Goal: Task Accomplishment & Management: Use online tool/utility

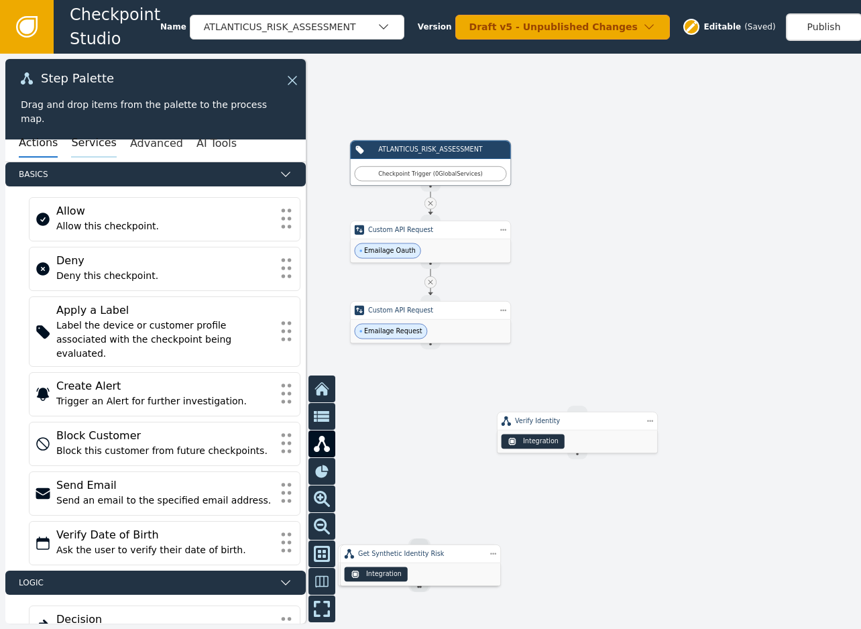
click at [80, 141] on button "Services" at bounding box center [93, 143] width 45 height 28
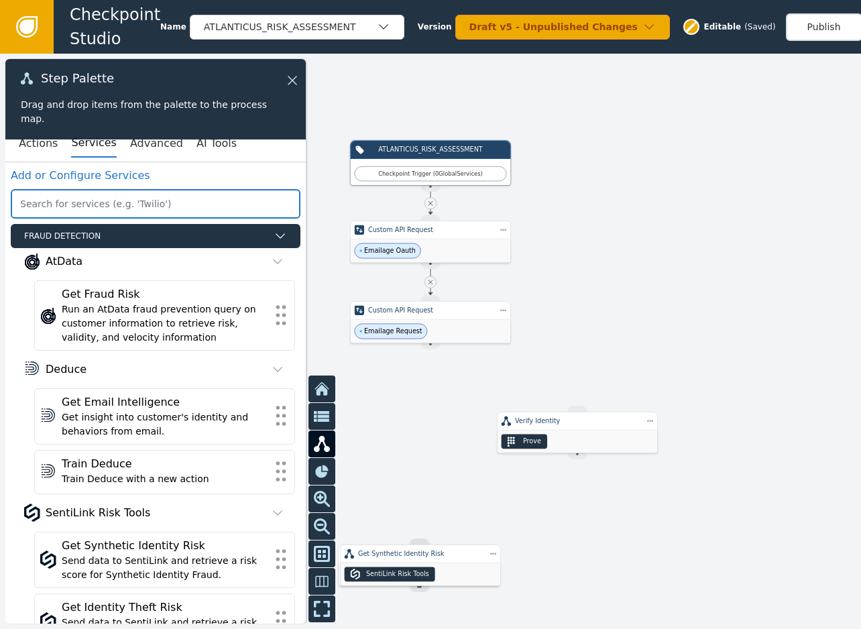
click at [120, 205] on input "text" at bounding box center [156, 204] width 290 height 30
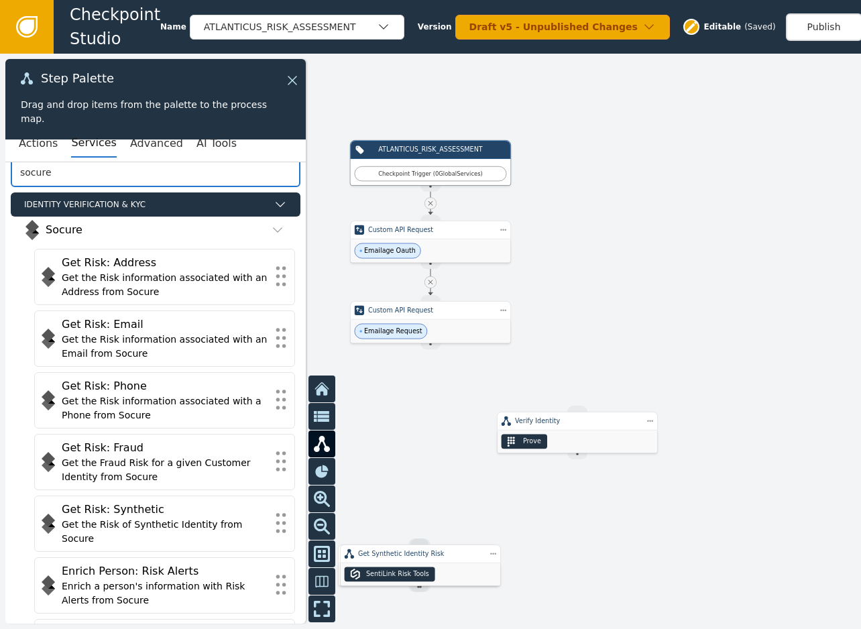
scroll to position [76, 0]
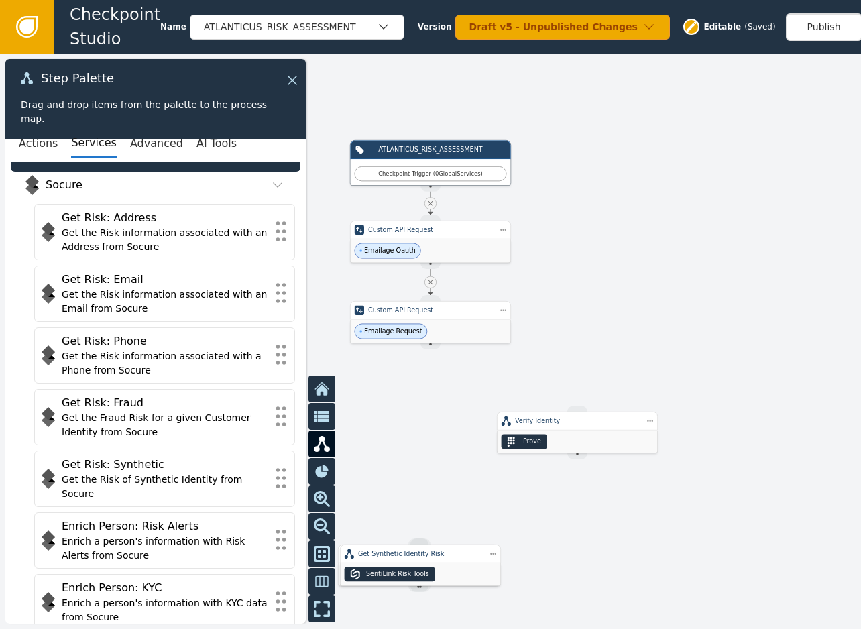
type input "socure"
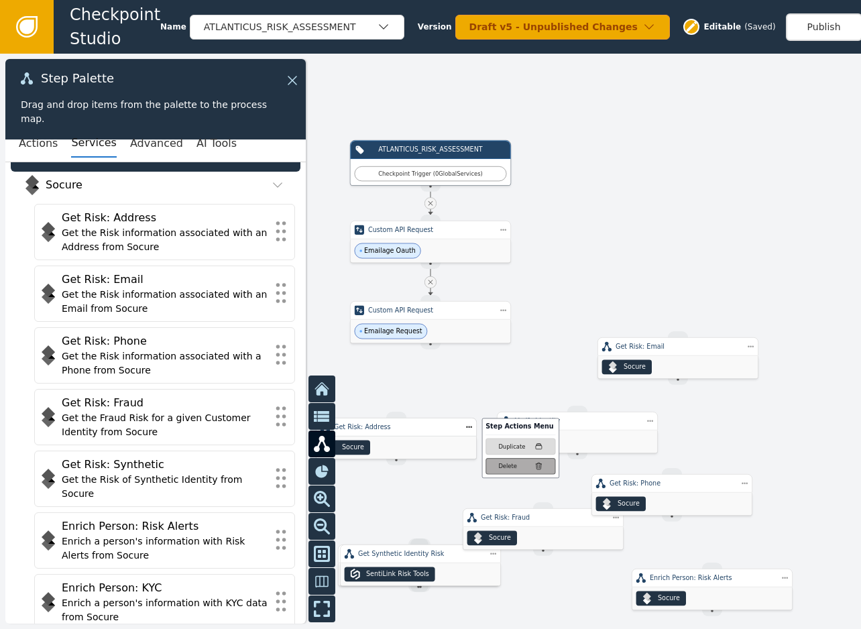
click at [497, 467] on button "Delete" at bounding box center [521, 466] width 70 height 17
click at [691, 243] on div at bounding box center [430, 341] width 861 height 575
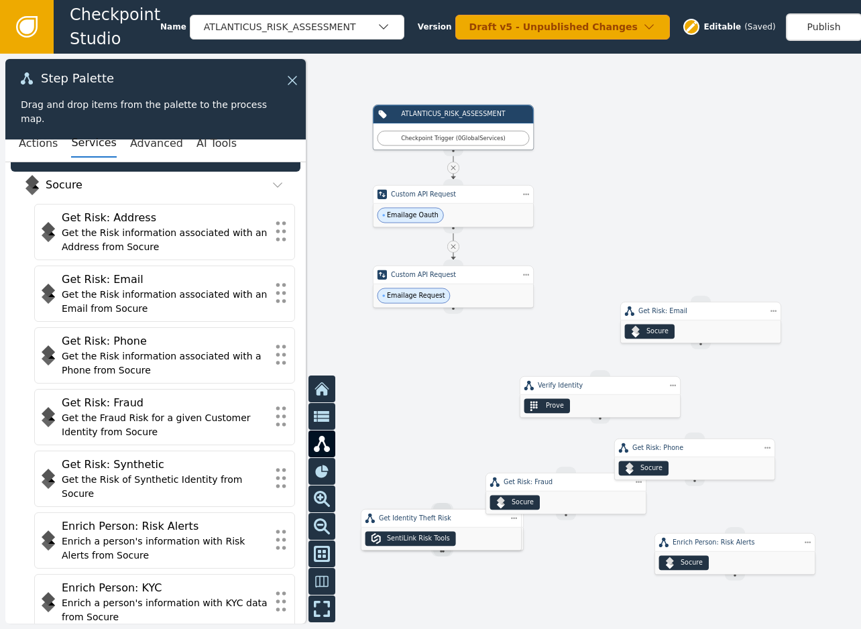
drag, startPoint x: 562, startPoint y: 320, endPoint x: 680, endPoint y: 207, distance: 163.2
click at [680, 207] on div at bounding box center [430, 341] width 861 height 575
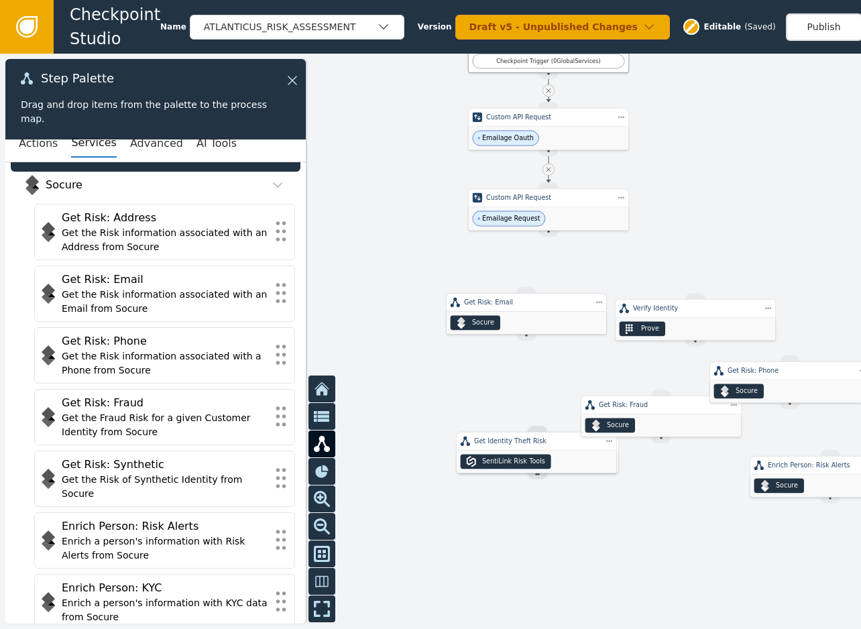
drag, startPoint x: 794, startPoint y: 244, endPoint x: 524, endPoint y: 313, distance: 278.8
click at [524, 313] on div "Socure" at bounding box center [527, 323] width 160 height 23
drag, startPoint x: 551, startPoint y: 233, endPoint x: 712, endPoint y: 254, distance: 161.6
click at [712, 254] on div "ATLANTICUS_RISK_ASSESSMENT Checkpoint Trigger ( 0 Global Services ) Source Hand…" at bounding box center [430, 341] width 861 height 575
drag, startPoint x: 537, startPoint y: 315, endPoint x: 508, endPoint y: 335, distance: 35.6
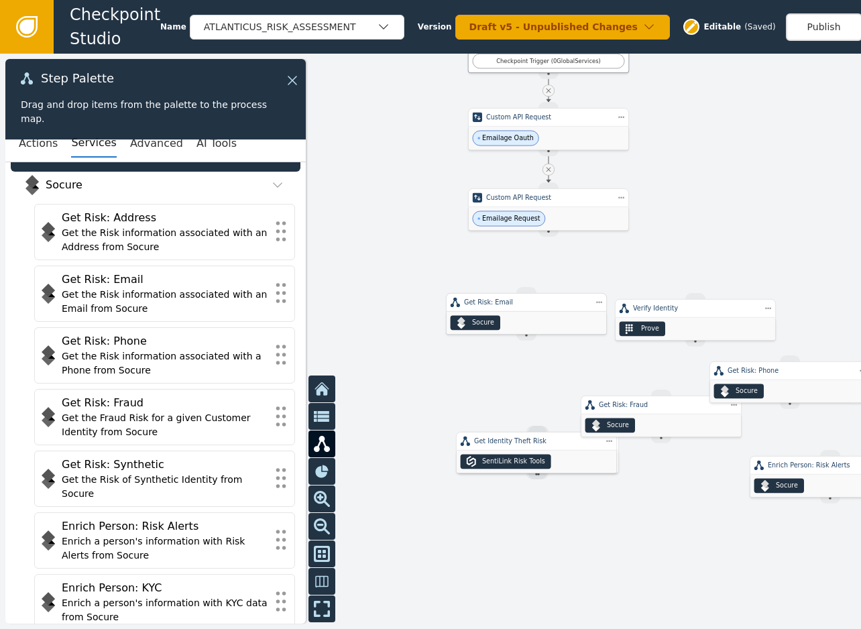
click at [508, 335] on div "Socure" at bounding box center [527, 323] width 160 height 23
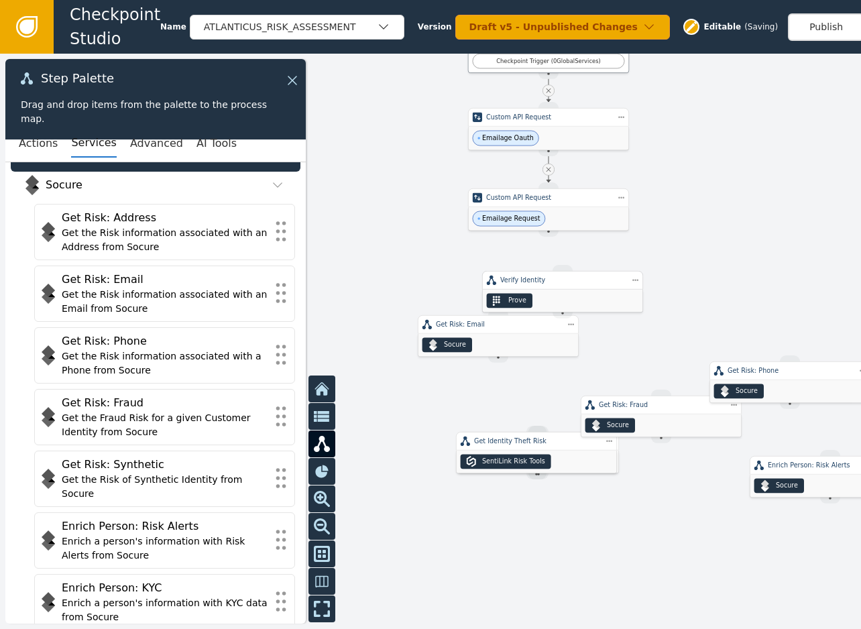
drag, startPoint x: 625, startPoint y: 303, endPoint x: 565, endPoint y: 291, distance: 60.9
click at [565, 291] on div "Prove" at bounding box center [563, 301] width 160 height 23
drag, startPoint x: 550, startPoint y: 237, endPoint x: 559, endPoint y: 275, distance: 39.4
click at [557, 276] on div "ATLANTICUS_RISK_ASSESSMENT Checkpoint Trigger ( 0 Global Services ) Source Hand…" at bounding box center [807, 199] width 516 height 345
drag, startPoint x: 551, startPoint y: 235, endPoint x: 558, endPoint y: 268, distance: 33.0
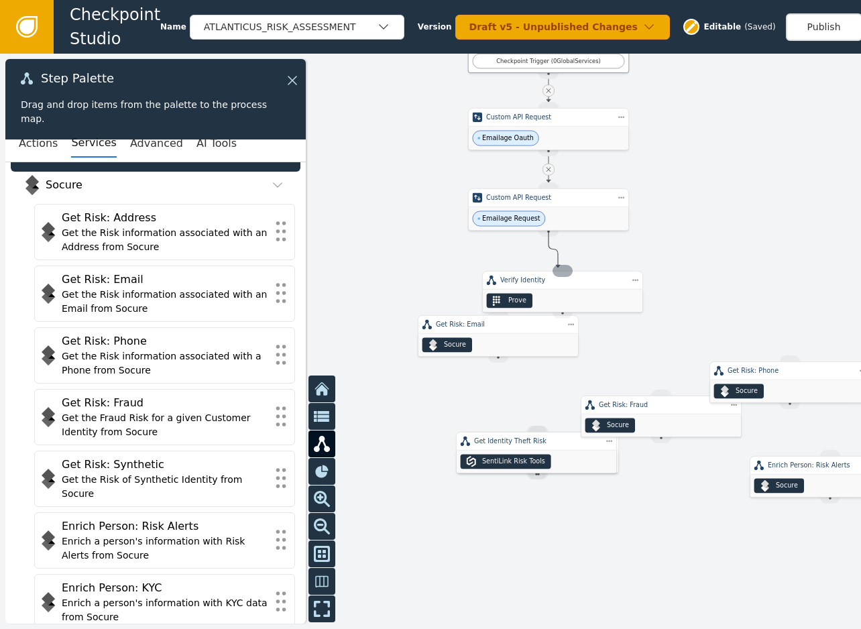
click at [558, 268] on div "ATLANTICUS_RISK_ASSESSMENT Checkpoint Trigger ( 0 Global Services ) Source Hand…" at bounding box center [807, 199] width 516 height 345
drag, startPoint x: 530, startPoint y: 342, endPoint x: 500, endPoint y: 372, distance: 42.2
click at [500, 372] on div "Socure" at bounding box center [476, 363] width 160 height 23
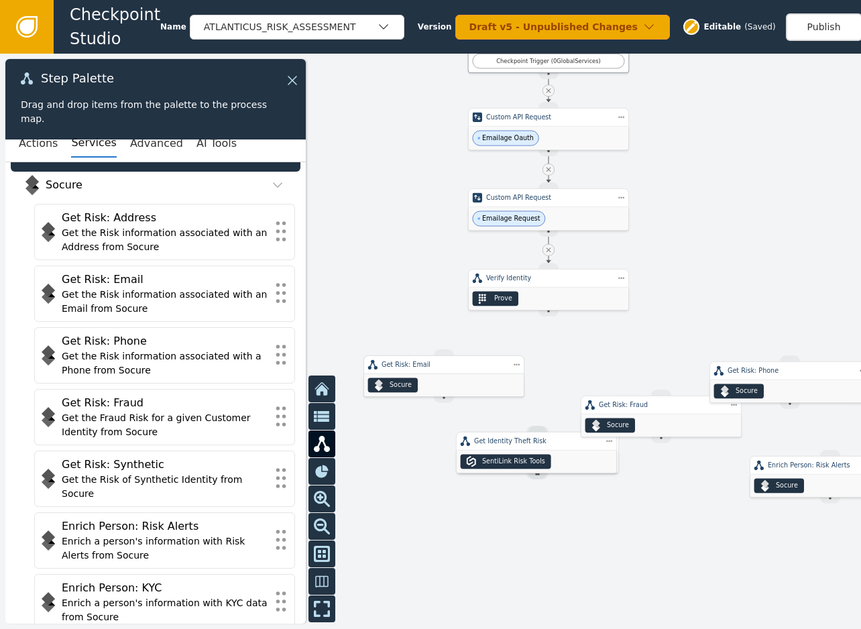
drag, startPoint x: 496, startPoint y: 368, endPoint x: 471, endPoint y: 377, distance: 25.9
click at [471, 377] on div "Socure" at bounding box center [444, 385] width 160 height 23
drag, startPoint x: 582, startPoint y: 459, endPoint x: 594, endPoint y: 371, distance: 89.3
click at [594, 371] on div "SentiLink Risk Tools" at bounding box center [555, 377] width 160 height 23
drag, startPoint x: 546, startPoint y: 314, endPoint x: 551, endPoint y: 343, distance: 29.3
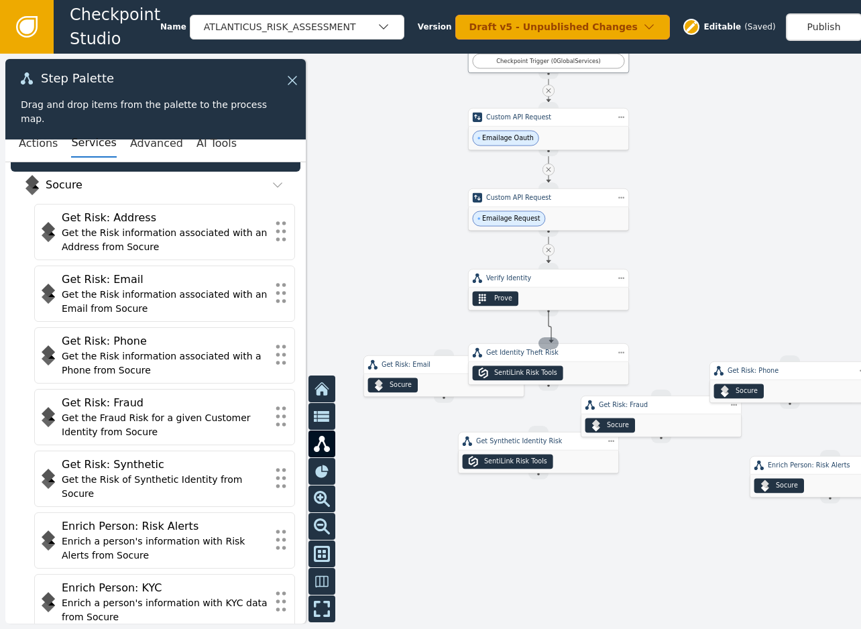
click at [551, 343] on div "ATLANTICUS_RISK_ASSESSMENT Checkpoint Trigger ( 0 Global Services ) Source Hand…" at bounding box center [807, 199] width 516 height 345
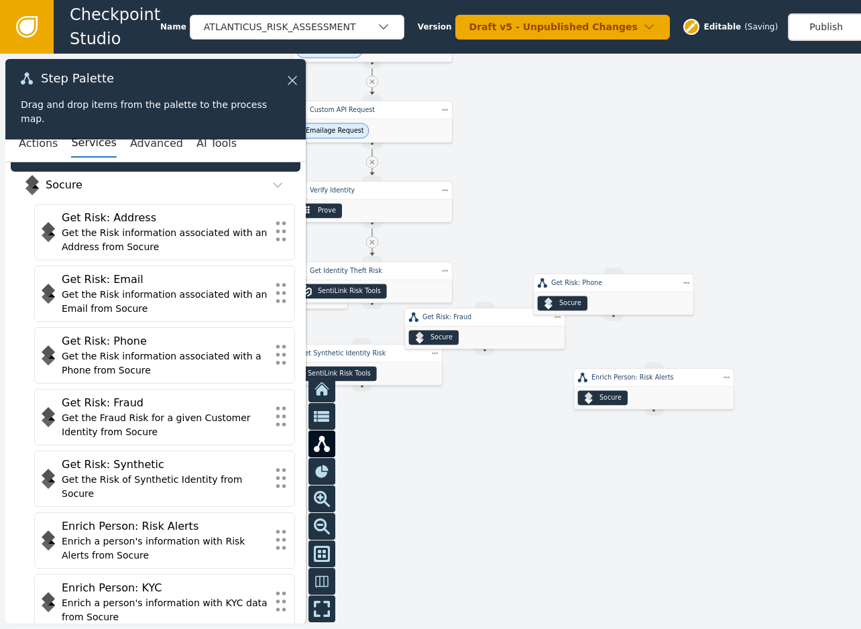
drag, startPoint x: 653, startPoint y: 546, endPoint x: 481, endPoint y: 455, distance: 195.0
click at [481, 455] on div at bounding box center [430, 341] width 861 height 575
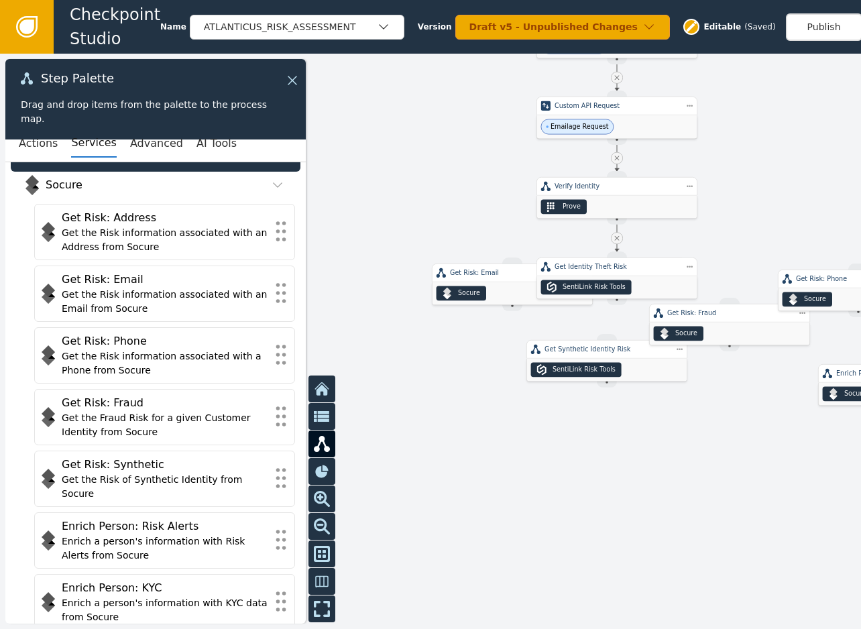
drag, startPoint x: 511, startPoint y: 449, endPoint x: 691, endPoint y: 436, distance: 180.2
click at [691, 436] on div at bounding box center [430, 341] width 861 height 575
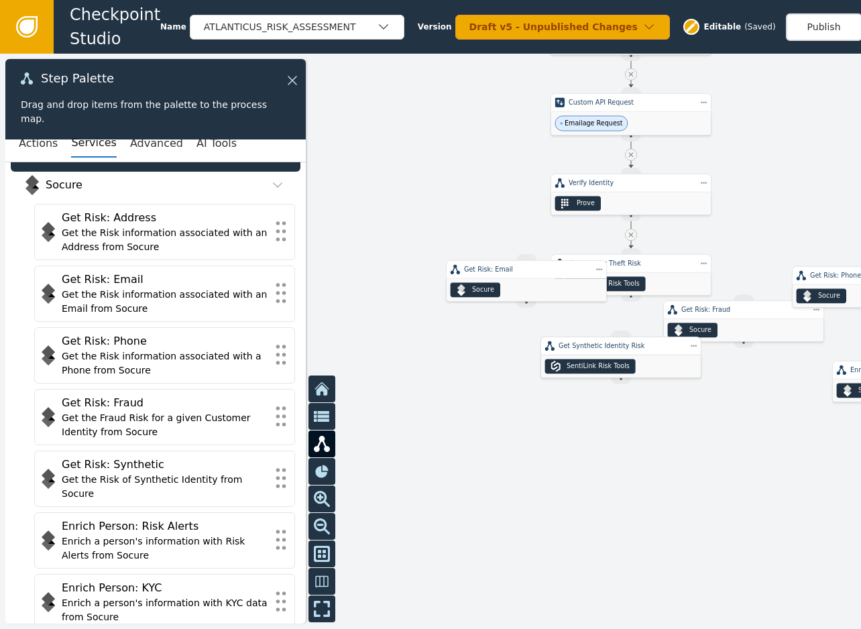
drag, startPoint x: 608, startPoint y: 361, endPoint x: 625, endPoint y: 357, distance: 18.1
click at [625, 361] on div "SentiLink Risk Tools" at bounding box center [598, 365] width 63 height 9
drag, startPoint x: 632, startPoint y: 299, endPoint x: 640, endPoint y: 331, distance: 33.2
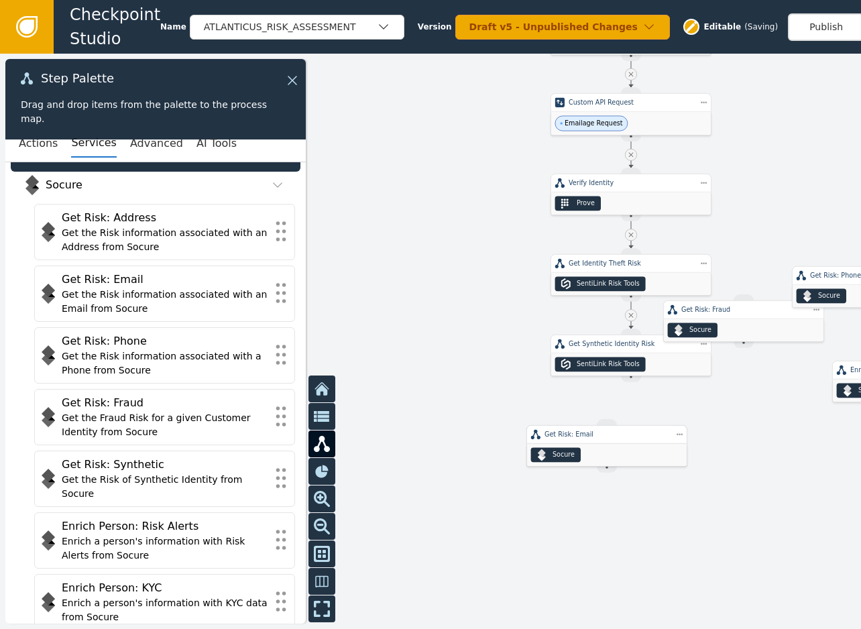
drag, startPoint x: 508, startPoint y: 282, endPoint x: 622, endPoint y: 435, distance: 190.3
click at [622, 435] on div "Get Risk: Email" at bounding box center [607, 434] width 125 height 9
drag, startPoint x: 628, startPoint y: 378, endPoint x: 637, endPoint y: 419, distance: 42.5
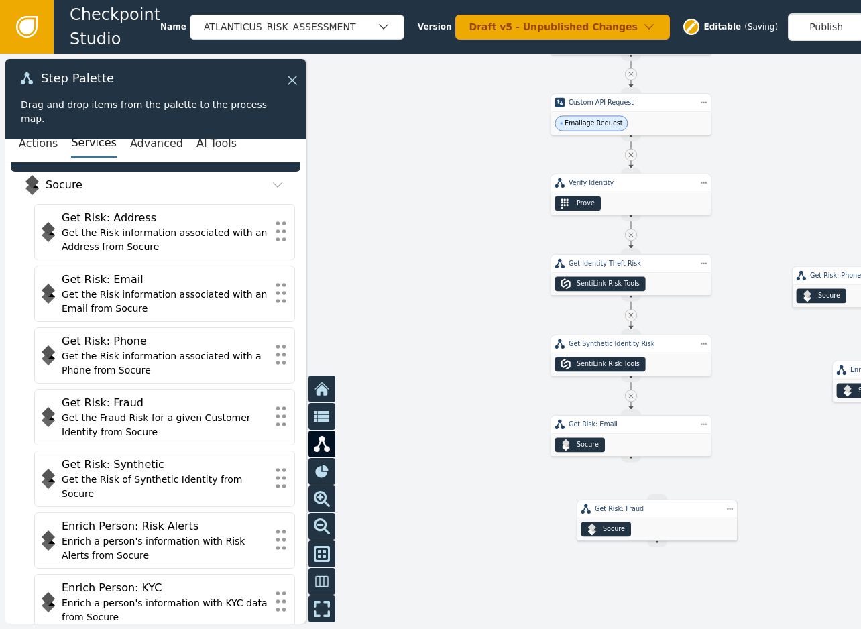
drag, startPoint x: 743, startPoint y: 316, endPoint x: 640, endPoint y: 484, distance: 196.9
click at [649, 512] on div "Get Risk: Fraud" at bounding box center [657, 509] width 161 height 19
drag, startPoint x: 640, startPoint y: 467, endPoint x: 651, endPoint y: 494, distance: 28.3
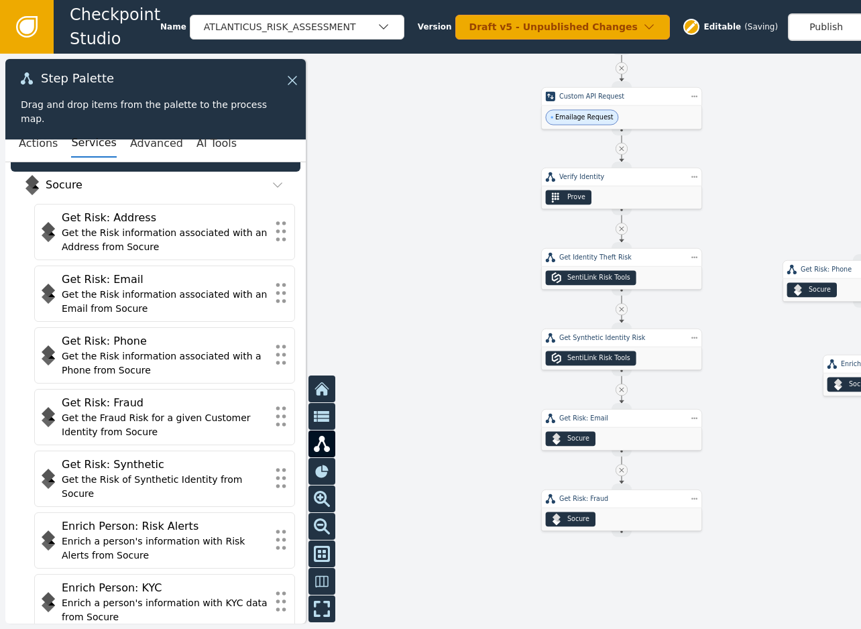
drag, startPoint x: 777, startPoint y: 463, endPoint x: 687, endPoint y: 393, distance: 114.2
click at [687, 393] on div at bounding box center [430, 341] width 861 height 575
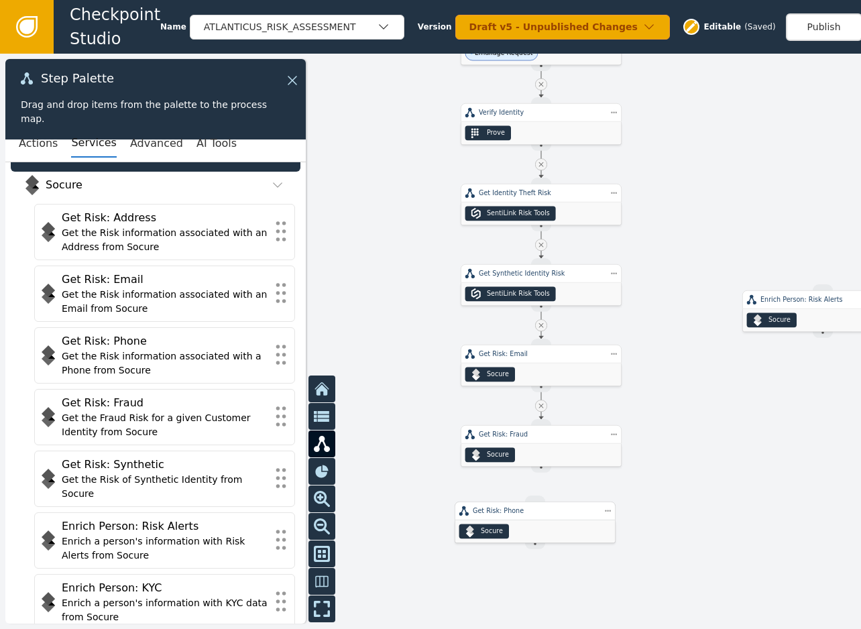
drag, startPoint x: 788, startPoint y: 205, endPoint x: 543, endPoint y: 504, distance: 386.0
click at [541, 509] on div "Get Risk: Phone" at bounding box center [535, 510] width 125 height 9
drag, startPoint x: 543, startPoint y: 485, endPoint x: 535, endPoint y: 502, distance: 19.2
click at [541, 207] on div "ATLANTICUS_RISK_ASSESSMENT Checkpoint Trigger ( 0 Global Services ) Source Hand…" at bounding box center [799, 34] width 516 height 345
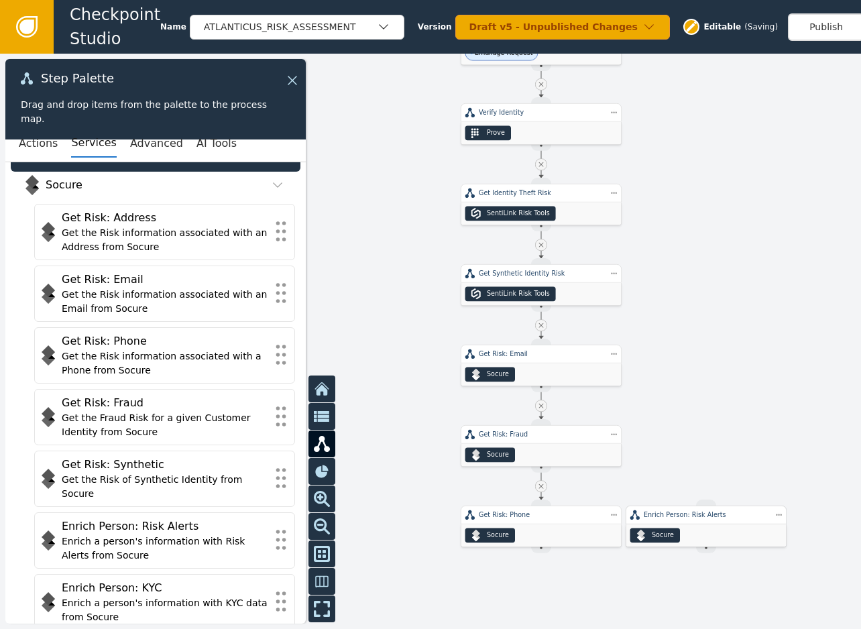
drag, startPoint x: 811, startPoint y: 302, endPoint x: 706, endPoint y: 553, distance: 271.4
click at [688, 520] on div "Enrich Person: Risk Alerts" at bounding box center [706, 514] width 125 height 9
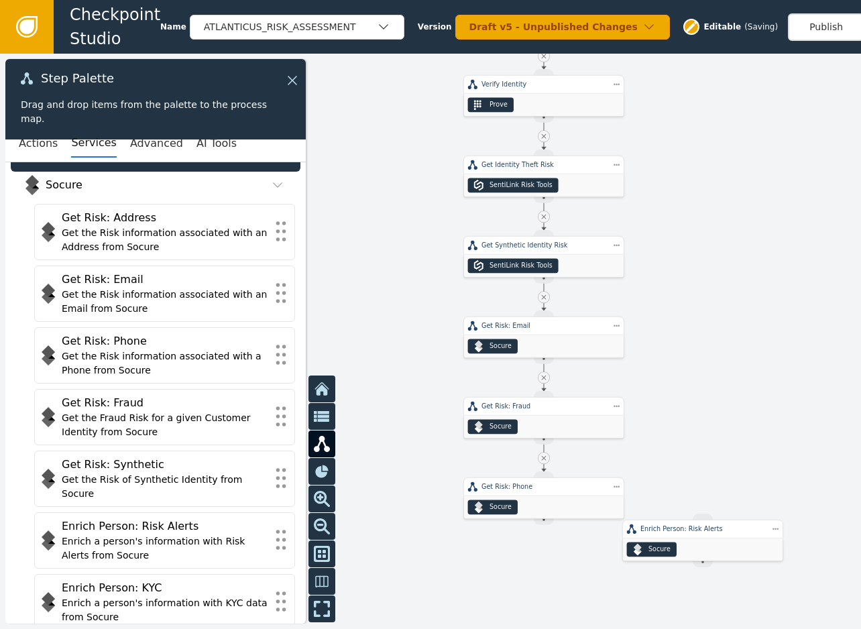
drag, startPoint x: 746, startPoint y: 389, endPoint x: 771, endPoint y: 263, distance: 128.4
click at [770, 265] on div at bounding box center [430, 341] width 861 height 575
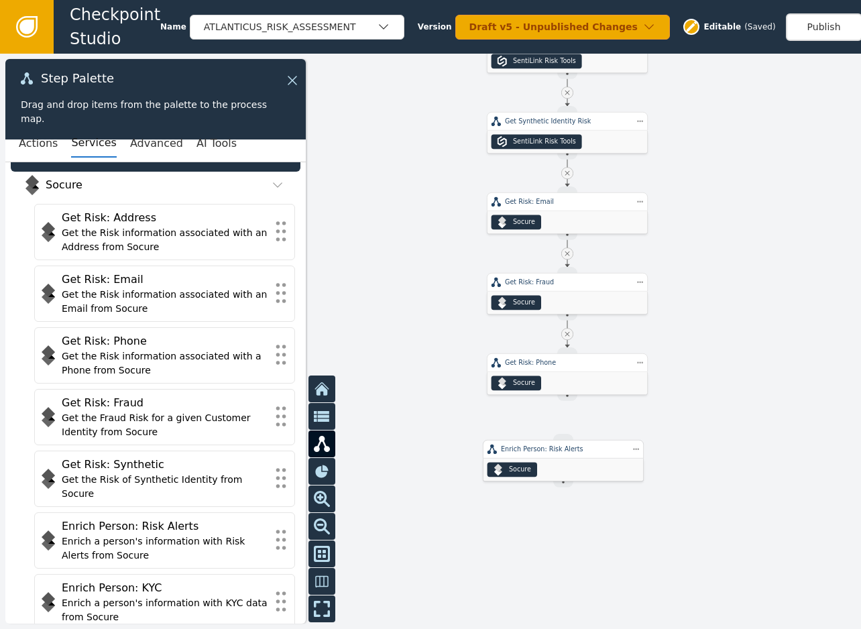
drag, startPoint x: 744, startPoint y: 421, endPoint x: 579, endPoint y: 464, distance: 170.5
click at [579, 464] on div "Socure" at bounding box center [564, 470] width 160 height 23
drag, startPoint x: 573, startPoint y: 398, endPoint x: 560, endPoint y: 436, distance: 39.9
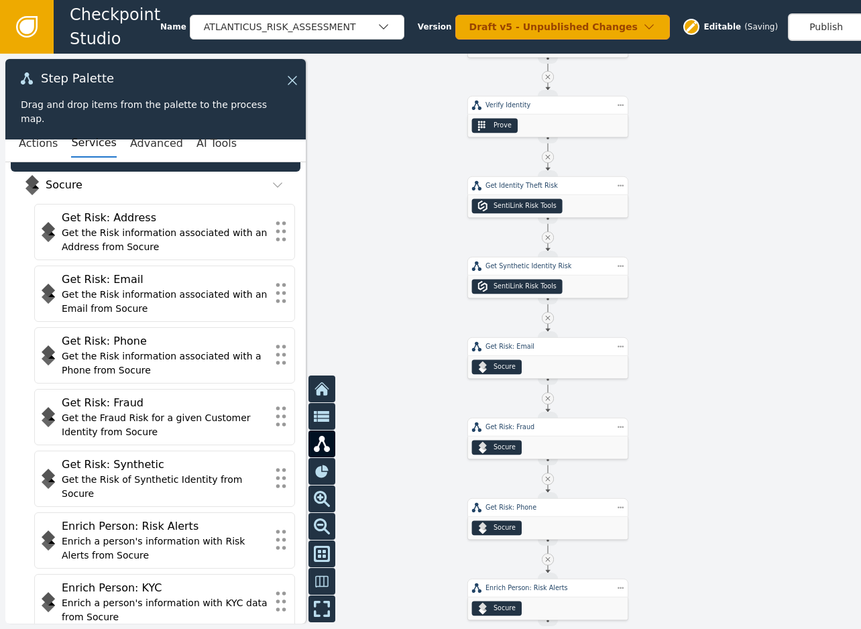
drag, startPoint x: 744, startPoint y: 338, endPoint x: 725, endPoint y: 484, distance: 146.8
click at [725, 484] on div at bounding box center [430, 341] width 861 height 575
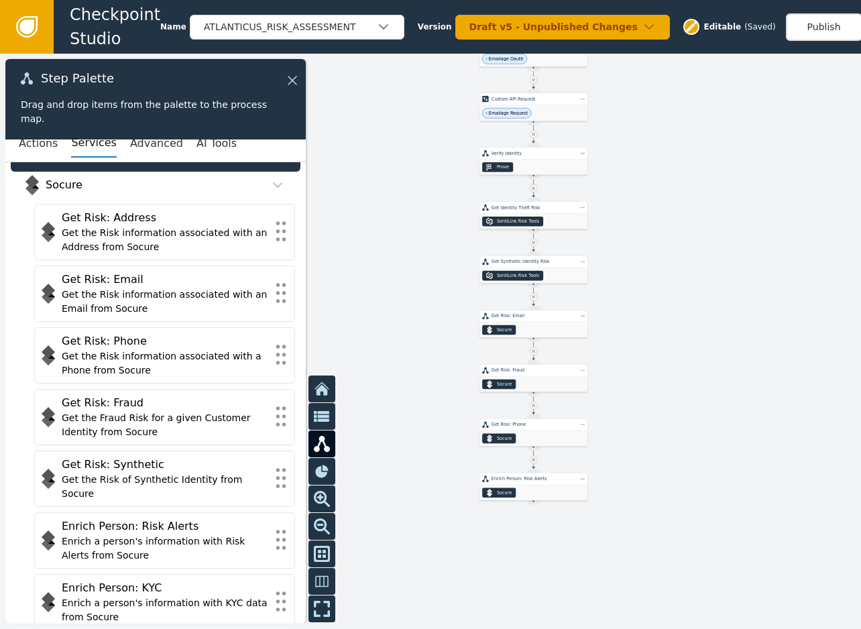
drag, startPoint x: 752, startPoint y: 308, endPoint x: 682, endPoint y: 280, distance: 75.2
click at [682, 280] on div at bounding box center [430, 341] width 861 height 575
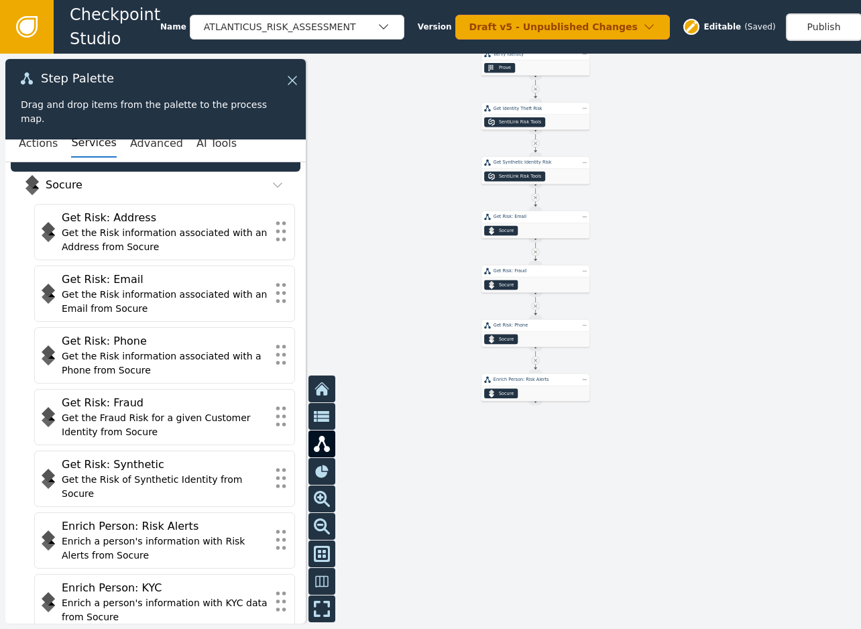
drag, startPoint x: 391, startPoint y: 406, endPoint x: 393, endPoint y: 306, distance: 99.3
click at [393, 306] on div at bounding box center [430, 341] width 861 height 575
click at [159, 144] on button "Advanced" at bounding box center [156, 143] width 53 height 28
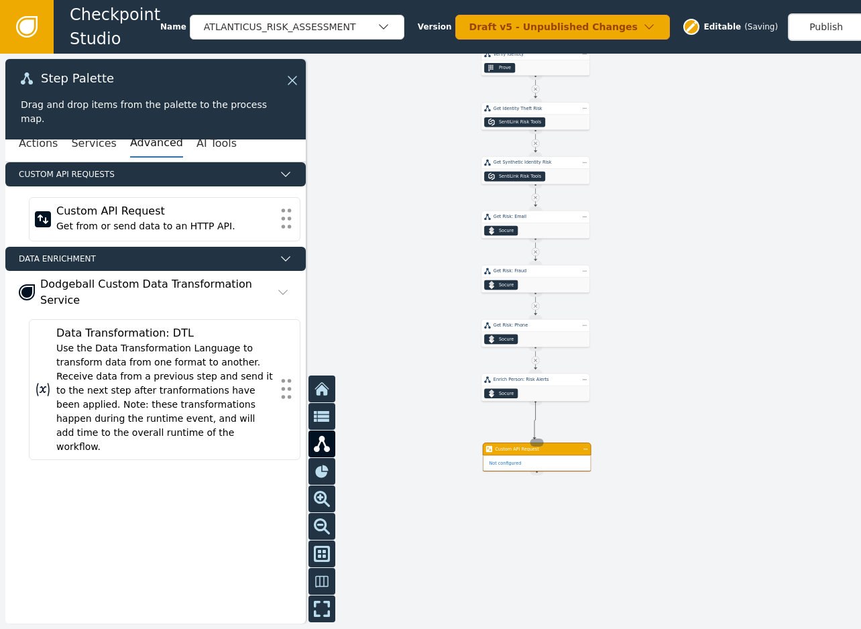
drag, startPoint x: 537, startPoint y: 404, endPoint x: 535, endPoint y: 440, distance: 36.3
click at [536, 118] on div "ATLANTICUS_RISK_ASSESSMENT Checkpoint Trigger ( 0 Global Services ) Source Hand…" at bounding box center [710, 1] width 348 height 233
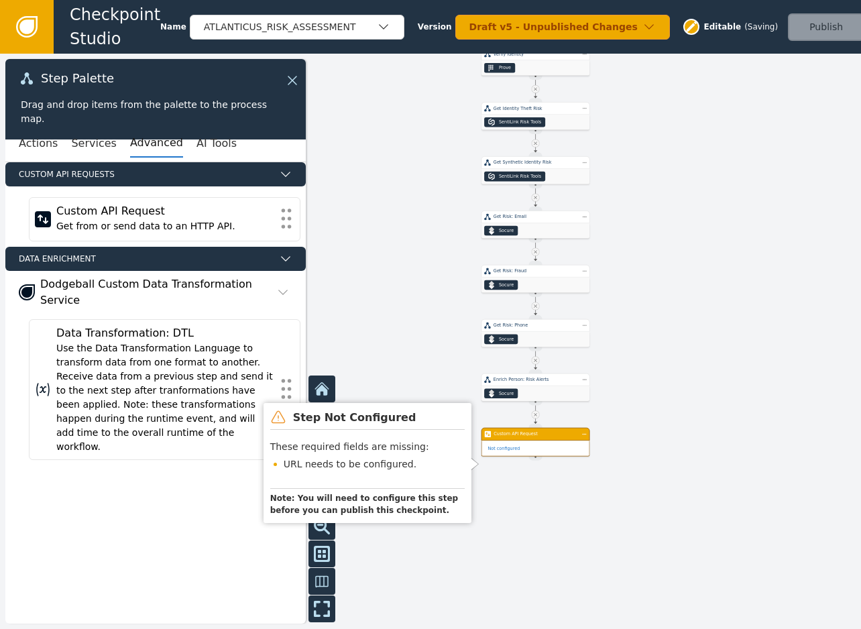
click at [555, 443] on div "Not configured" at bounding box center [535, 448] width 107 height 15
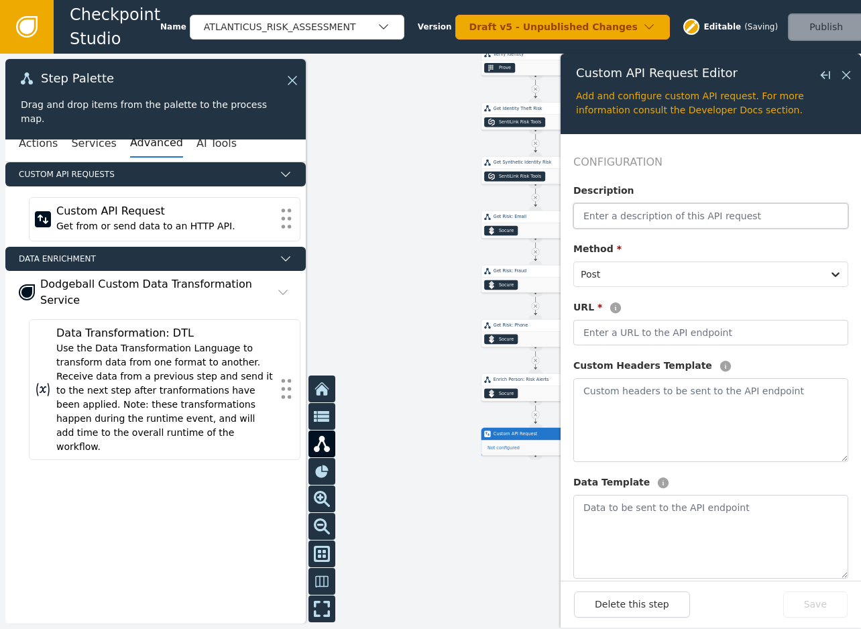
click at [653, 213] on input "text" at bounding box center [710, 215] width 275 height 25
type input "TransactionInsight Request"
click at [665, 335] on input "text" at bounding box center [710, 332] width 275 height 25
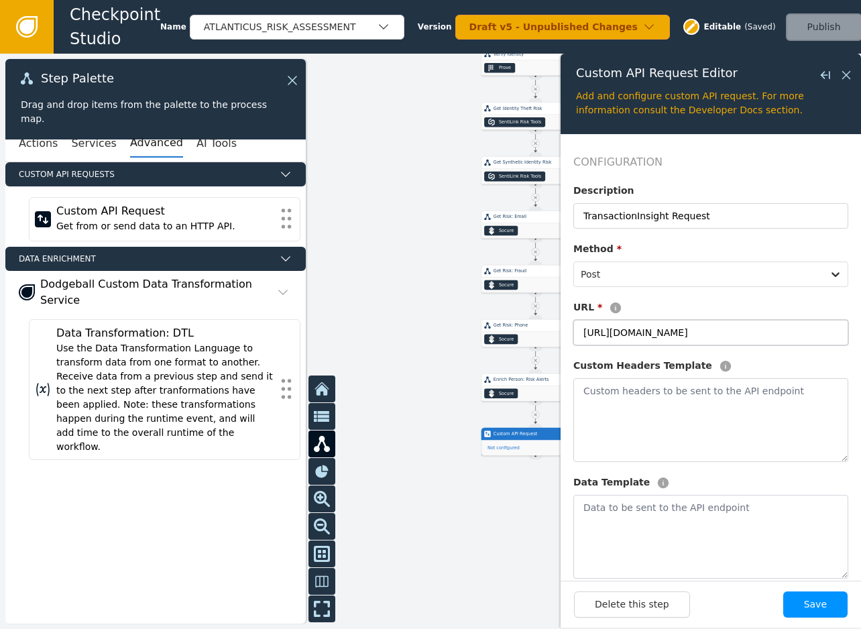
type input "[URL][DOMAIN_NAME]"
click at [807, 617] on button "Save" at bounding box center [815, 605] width 64 height 26
click at [480, 524] on div at bounding box center [430, 341] width 861 height 575
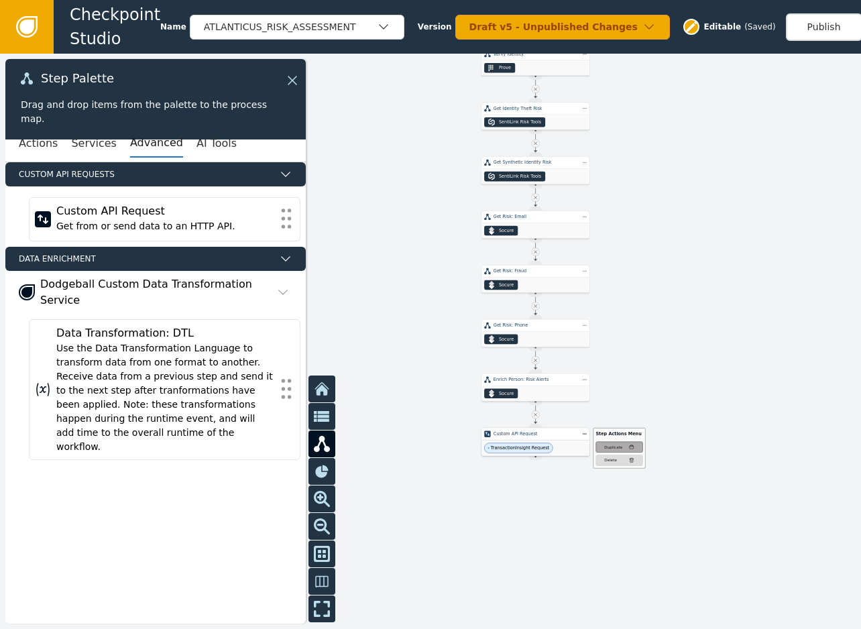
click at [604, 450] on button "Duplicate" at bounding box center [619, 446] width 47 height 11
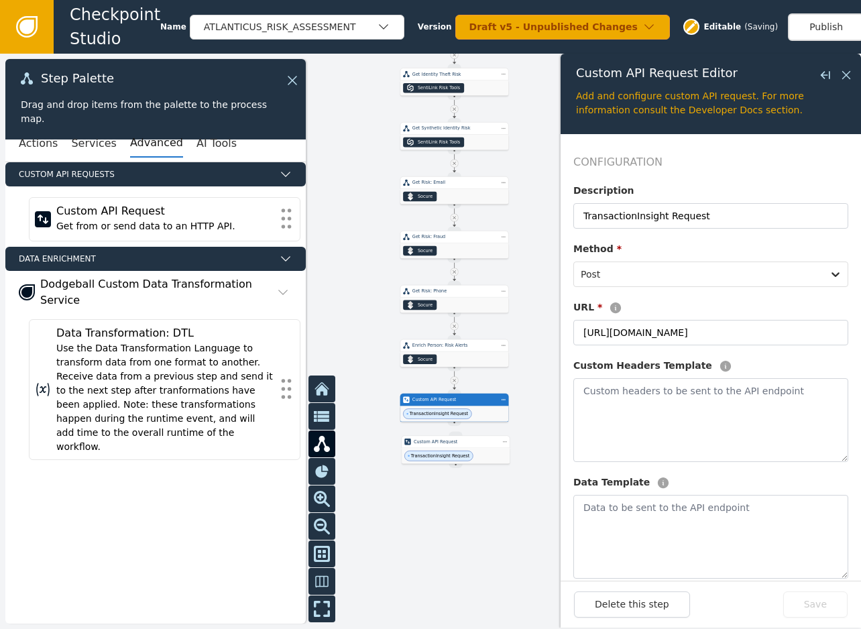
drag, startPoint x: 492, startPoint y: 514, endPoint x: 411, endPoint y: 480, distance: 87.4
click at [411, 480] on div at bounding box center [430, 341] width 861 height 575
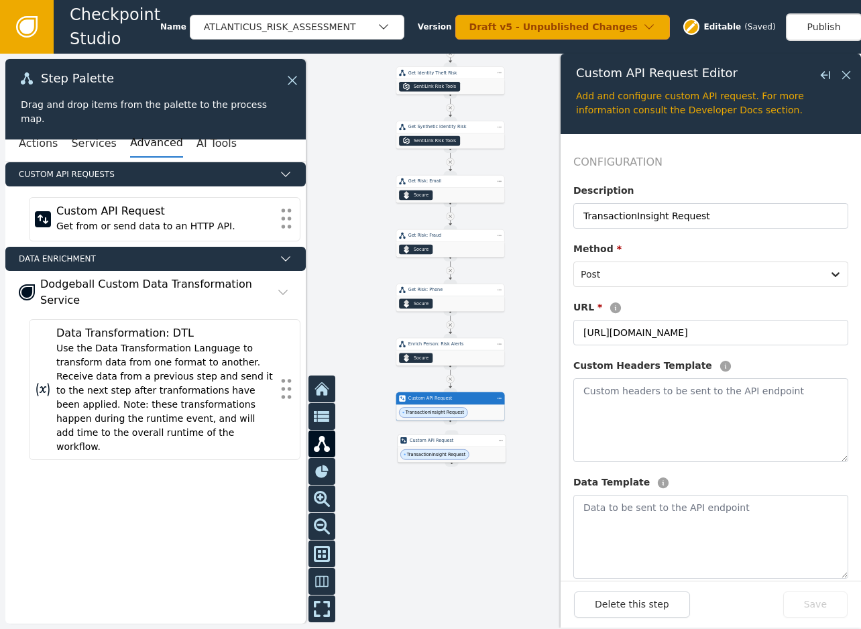
click at [473, 453] on div "TransactionInsight Request" at bounding box center [452, 454] width 108 height 15
click at [699, 213] on input "TransactionInsight Request" at bounding box center [710, 215] width 275 height 25
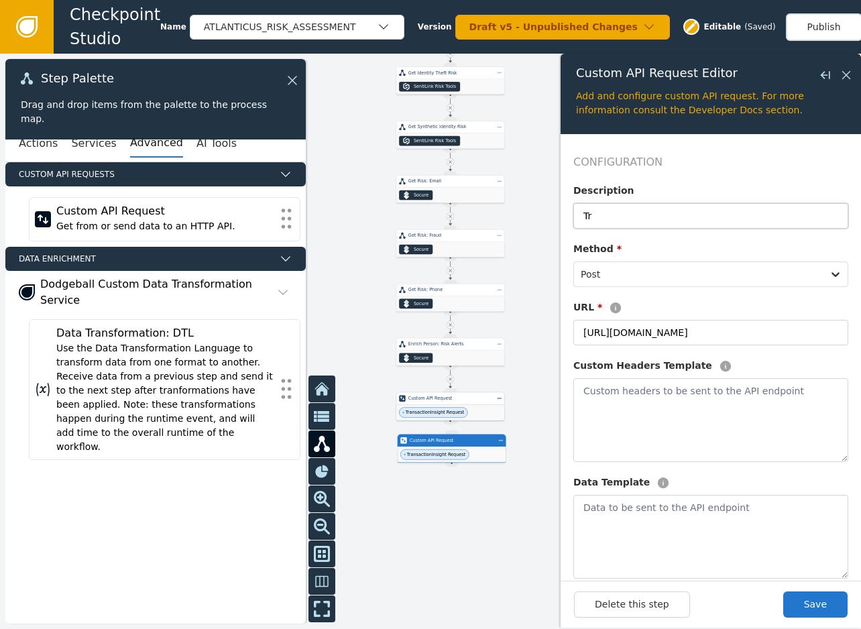
type input "T"
type input "Digital Identity Risk"
click at [814, 616] on button "Save" at bounding box center [815, 605] width 64 height 26
click at [511, 563] on div at bounding box center [430, 341] width 861 height 575
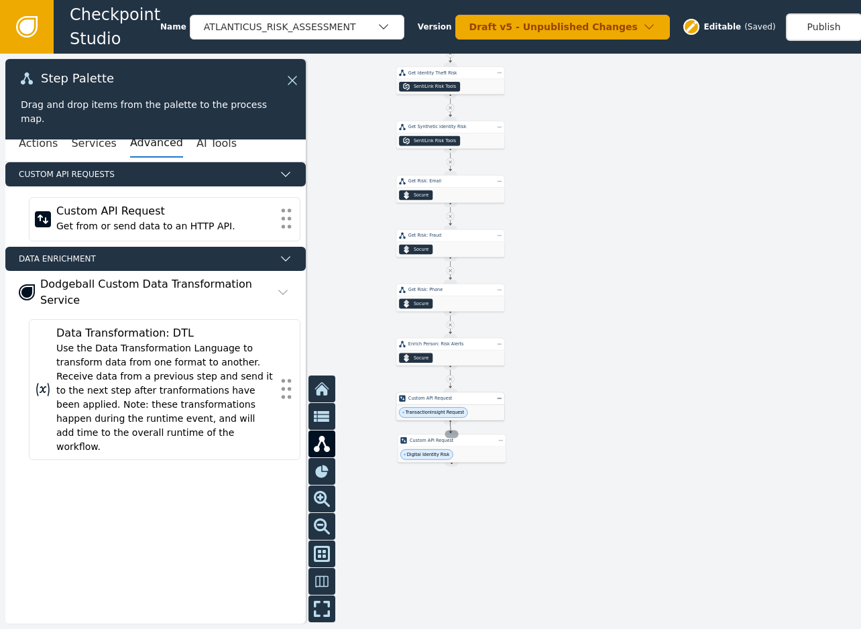
drag, startPoint x: 449, startPoint y: 420, endPoint x: 451, endPoint y: 433, distance: 13.5
click at [532, 565] on div at bounding box center [430, 341] width 861 height 575
drag, startPoint x: 452, startPoint y: 480, endPoint x: 466, endPoint y: 543, distance: 64.6
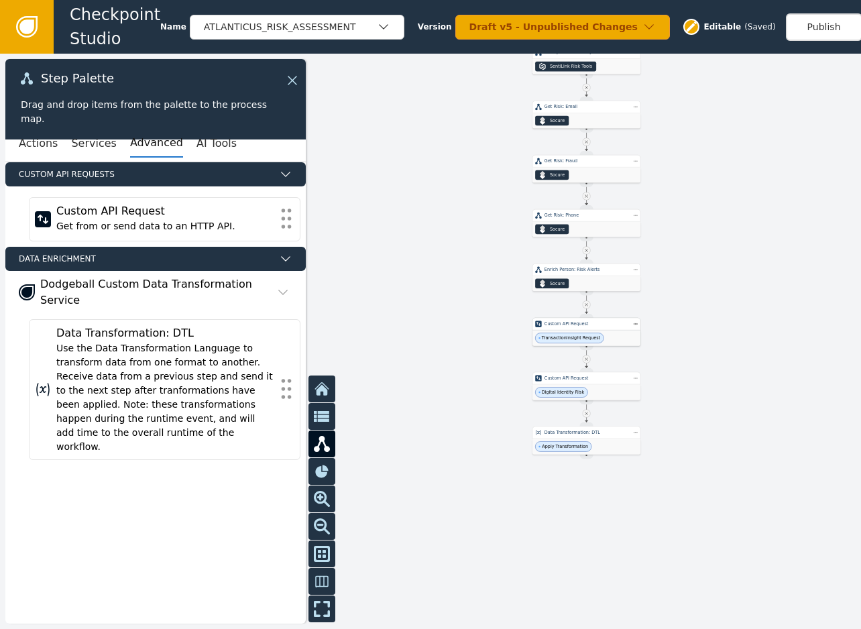
drag, startPoint x: 618, startPoint y: 511, endPoint x: 805, endPoint y: 402, distance: 216.7
click at [805, 402] on div at bounding box center [430, 341] width 861 height 575
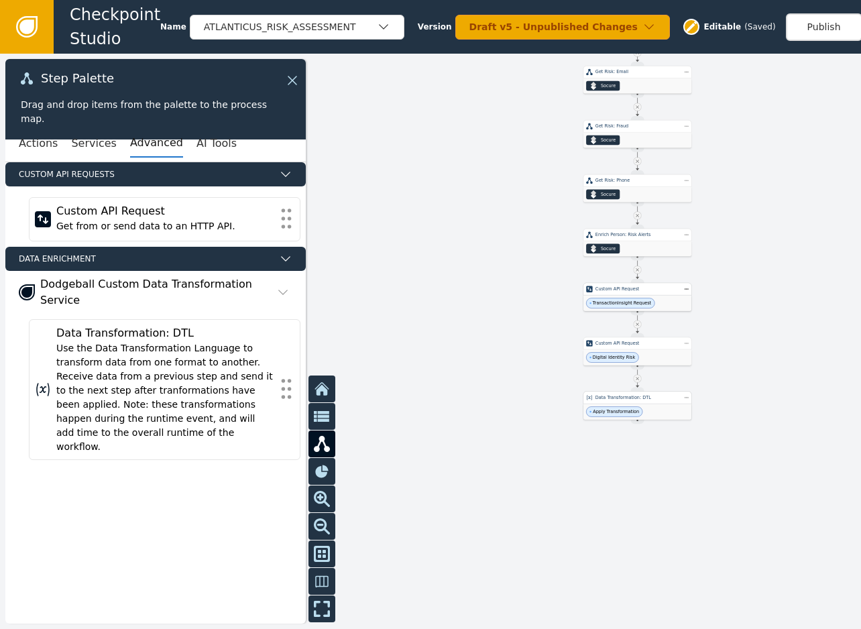
click at [654, 407] on div "Apply Transformation" at bounding box center [637, 411] width 108 height 15
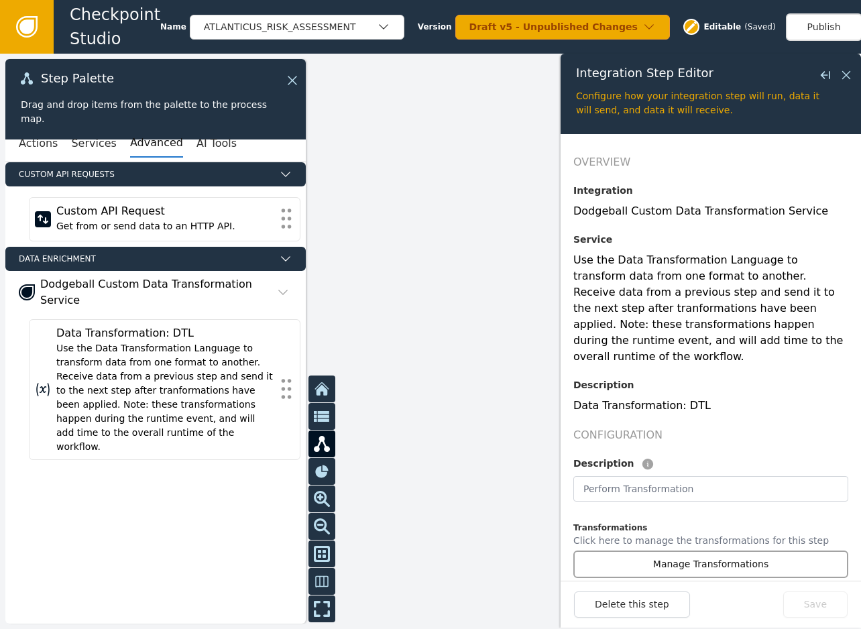
click at [733, 551] on button "Manage Transformations" at bounding box center [710, 564] width 275 height 27
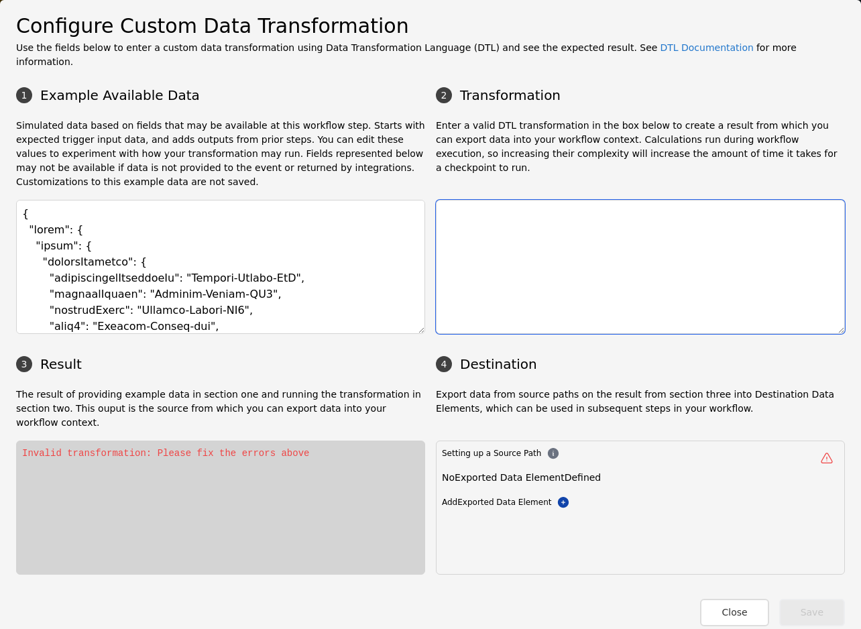
click at [557, 251] on textarea at bounding box center [640, 267] width 409 height 134
type textarea "{ "SEN1": "(: $event.something :)", "SEN2": "(: $event.something :)", "SEN3": "…"
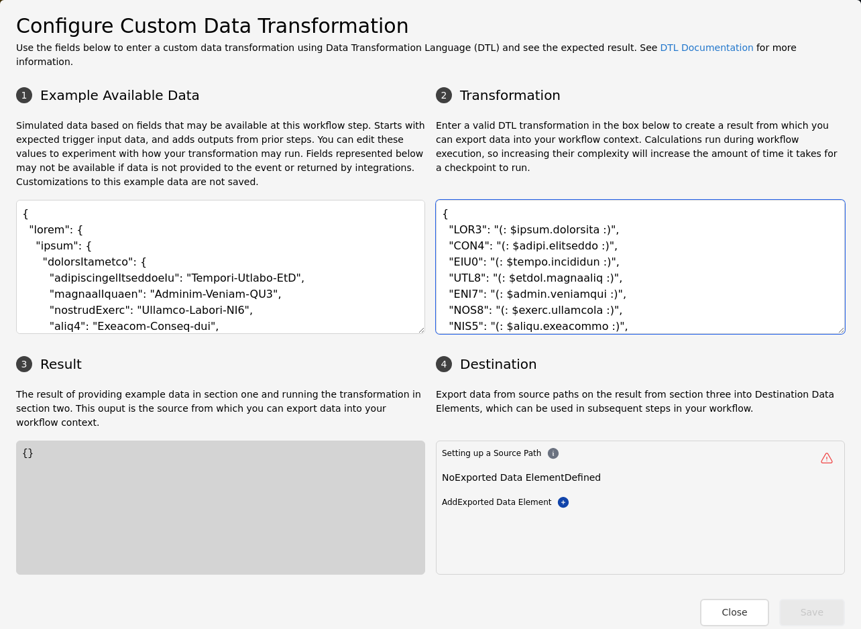
click at [545, 216] on textarea at bounding box center [640, 267] width 409 height 134
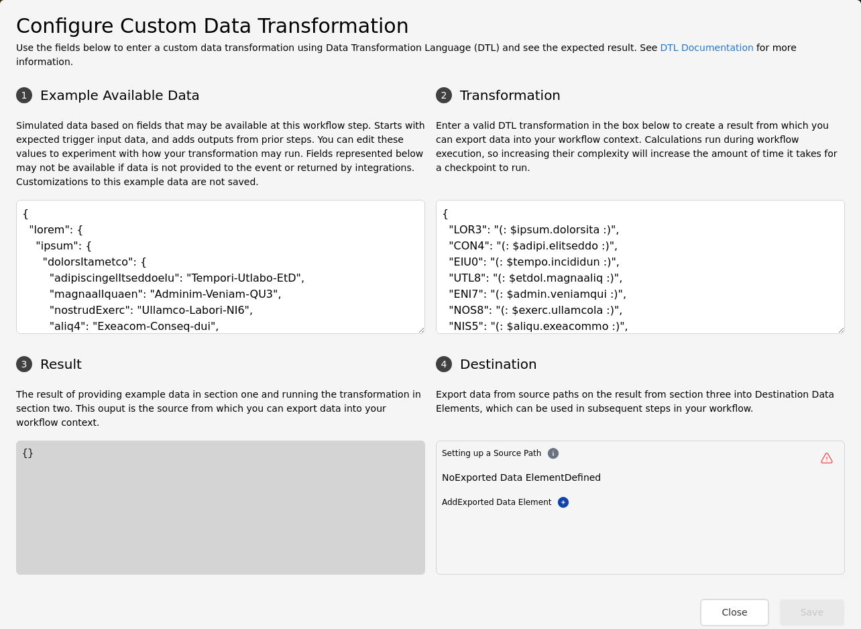
click at [555, 492] on div "No Exported Data Element Defined Add Exported Data Element Add Exported Data El…" at bounding box center [640, 495] width 397 height 49
click at [558, 497] on icon at bounding box center [563, 502] width 11 height 11
click at [502, 545] on div "Setting up a Source Path Destination unknown Add Exported Data Element Add Expo…" at bounding box center [640, 508] width 409 height 134
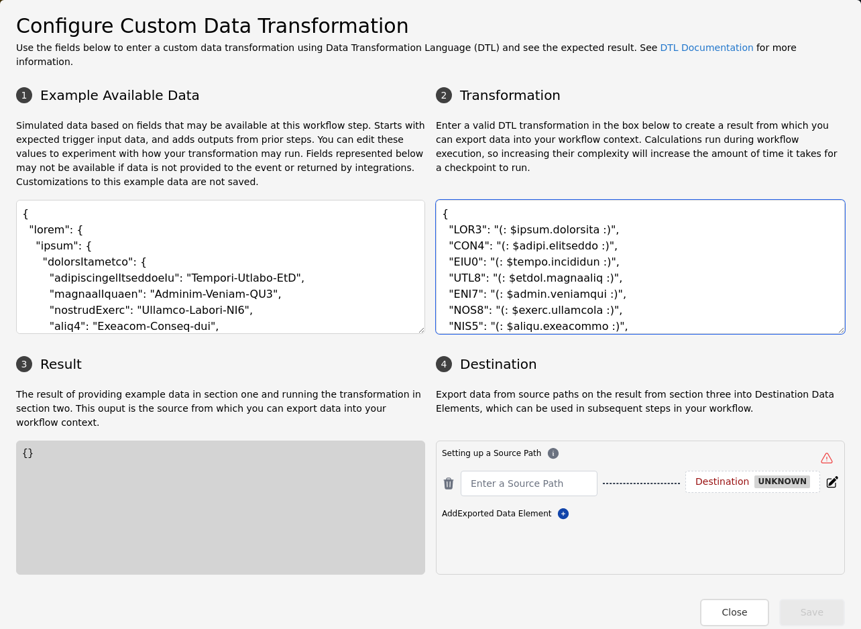
click at [555, 229] on textarea at bounding box center [640, 267] width 409 height 134
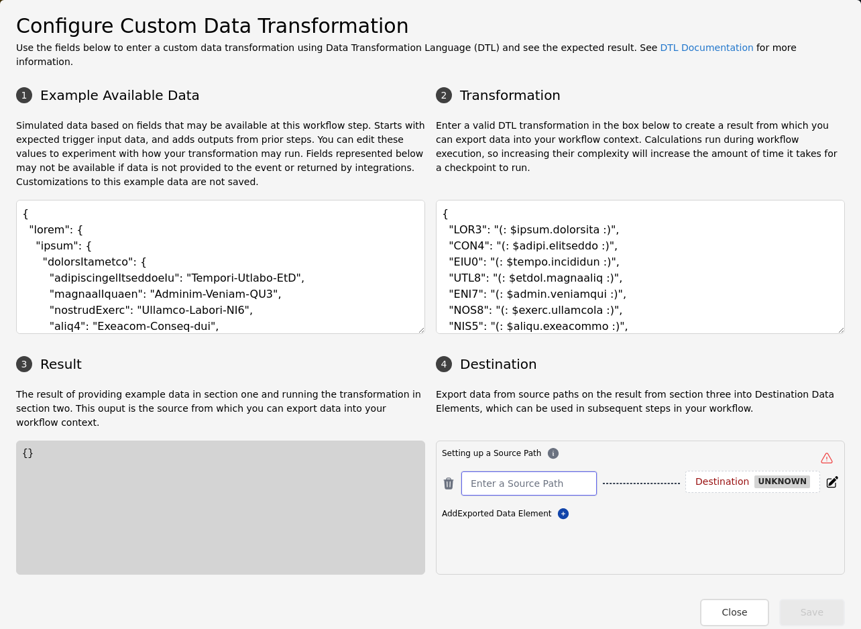
click at [519, 475] on input at bounding box center [529, 483] width 117 height 16
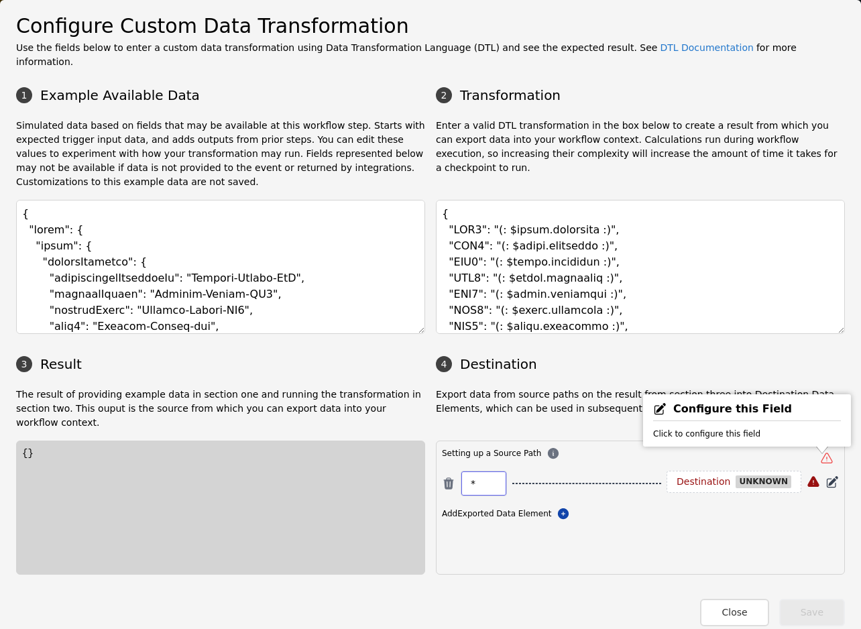
type input "*"
click at [828, 476] on icon at bounding box center [832, 480] width 9 height 9
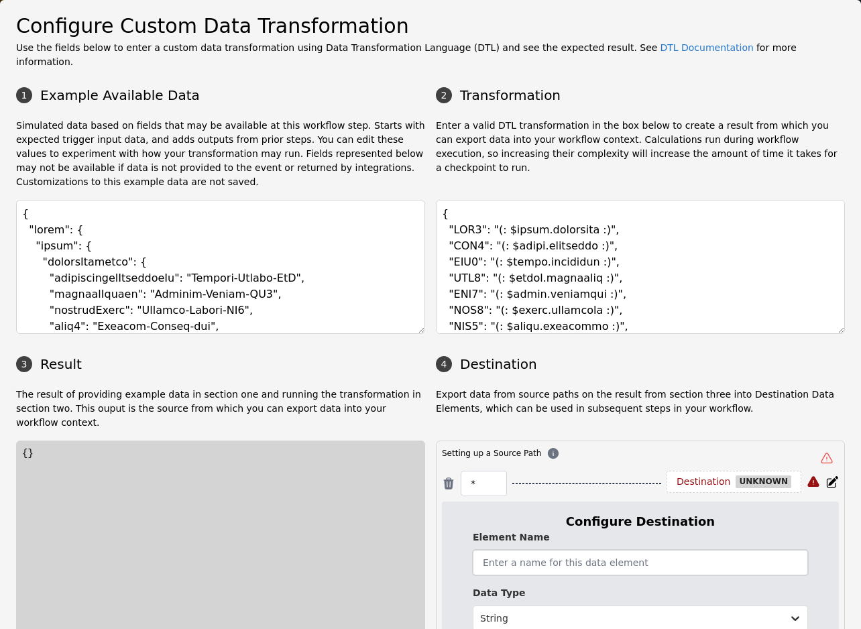
click at [645, 550] on input "text" at bounding box center [640, 562] width 335 height 25
type input "C"
click at [532, 471] on div "* Destination unknown" at bounding box center [640, 483] width 397 height 25
click at [465, 471] on div "*" at bounding box center [484, 483] width 46 height 25
drag, startPoint x: 469, startPoint y: 456, endPoint x: 486, endPoint y: 459, distance: 17.0
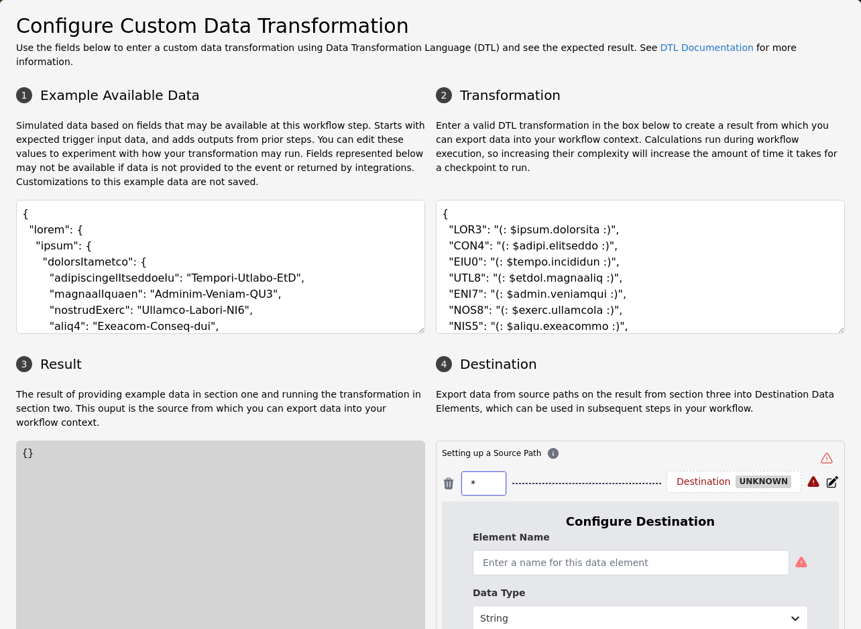
click at [471, 475] on input "*" at bounding box center [484, 483] width 26 height 16
type input "SEN1"
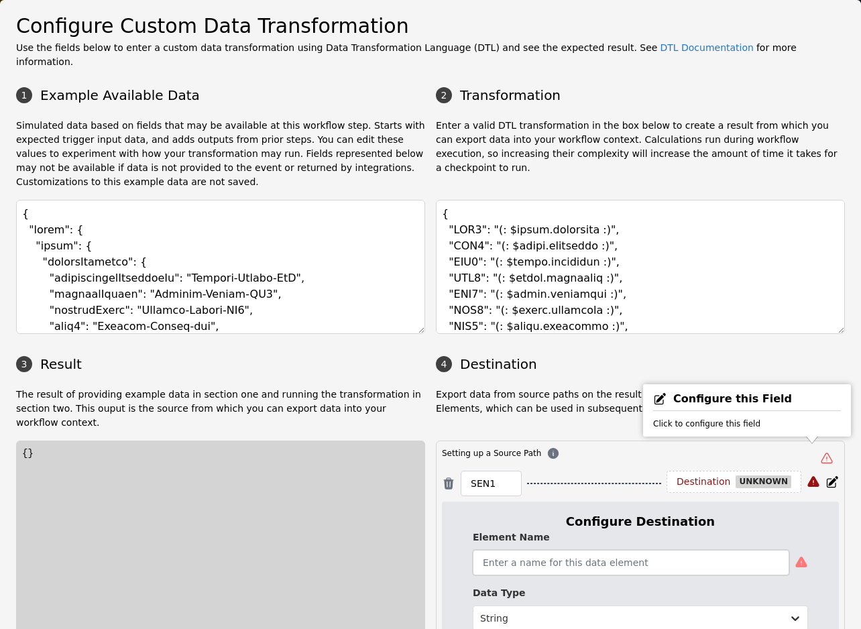
click at [598, 550] on input "text" at bounding box center [631, 562] width 317 height 25
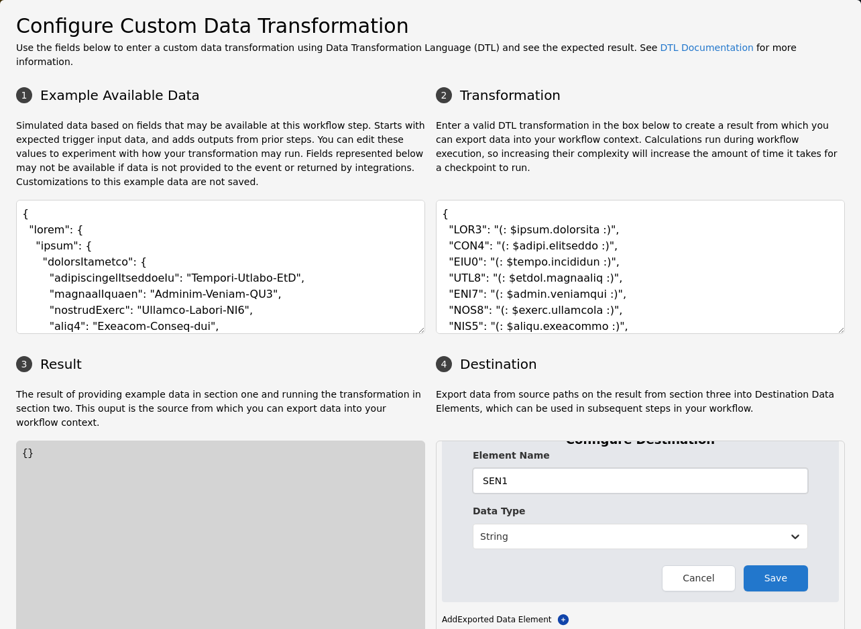
scroll to position [83, 0]
type input "SEN1"
click at [761, 564] on button "Save" at bounding box center [776, 577] width 64 height 26
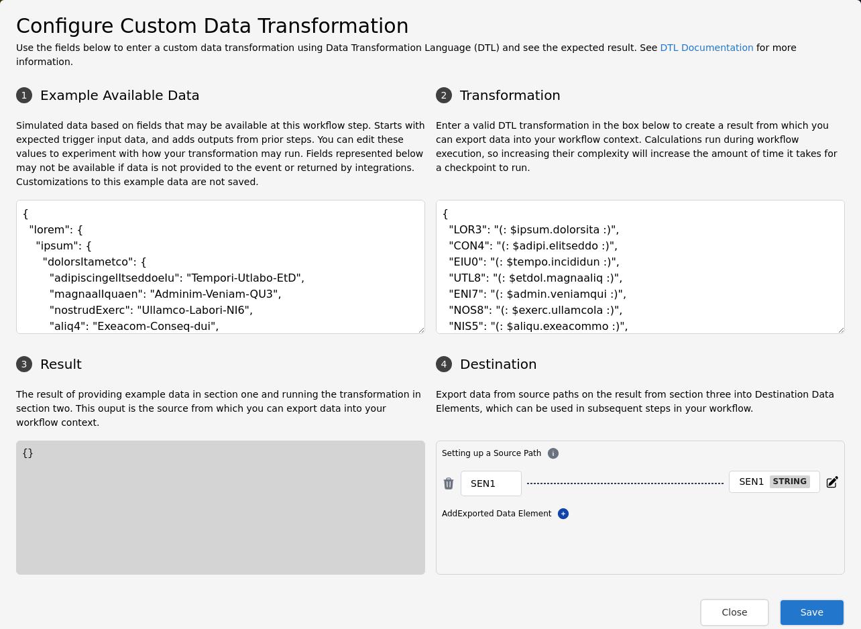
click at [803, 599] on button "Save" at bounding box center [812, 612] width 66 height 27
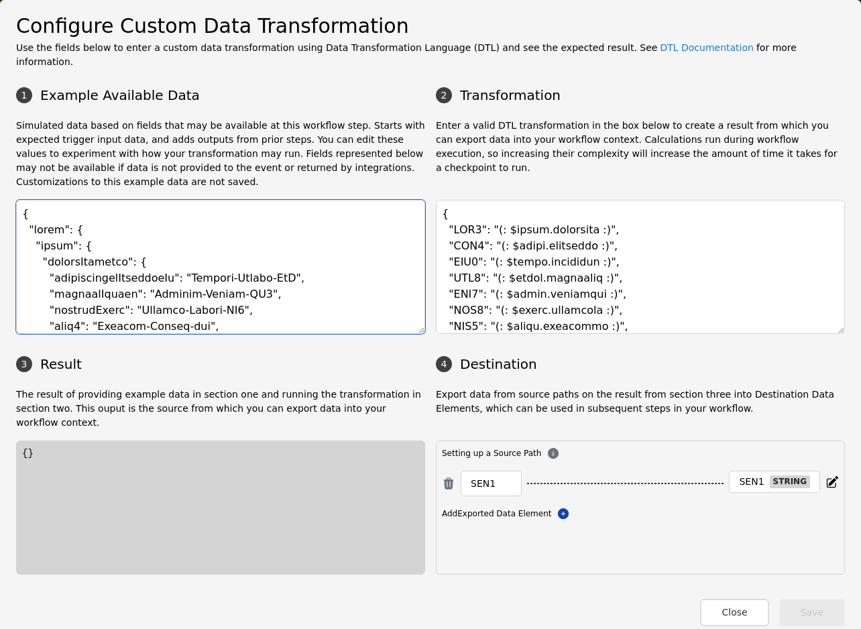
click at [52, 229] on textarea at bounding box center [220, 267] width 409 height 134
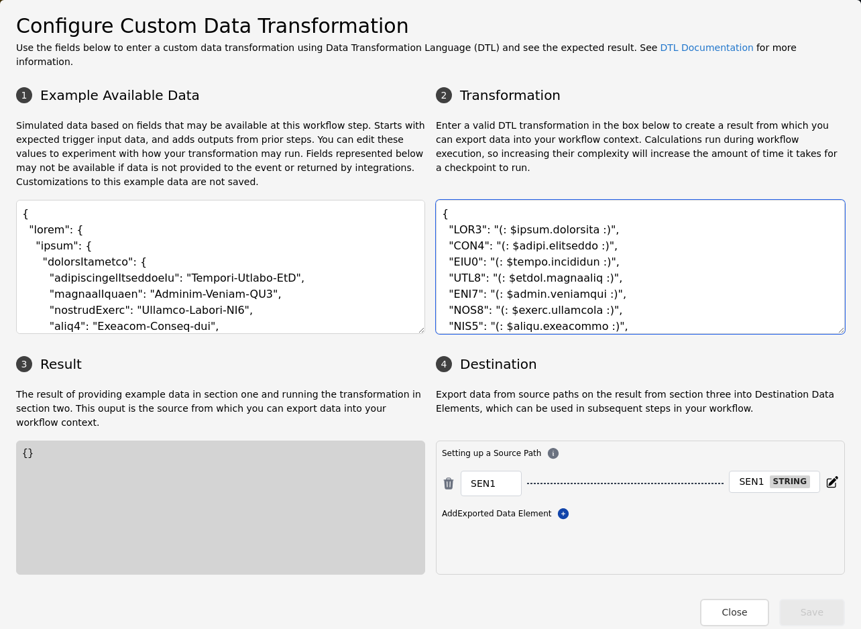
click at [545, 229] on textarea at bounding box center [640, 267] width 409 height 134
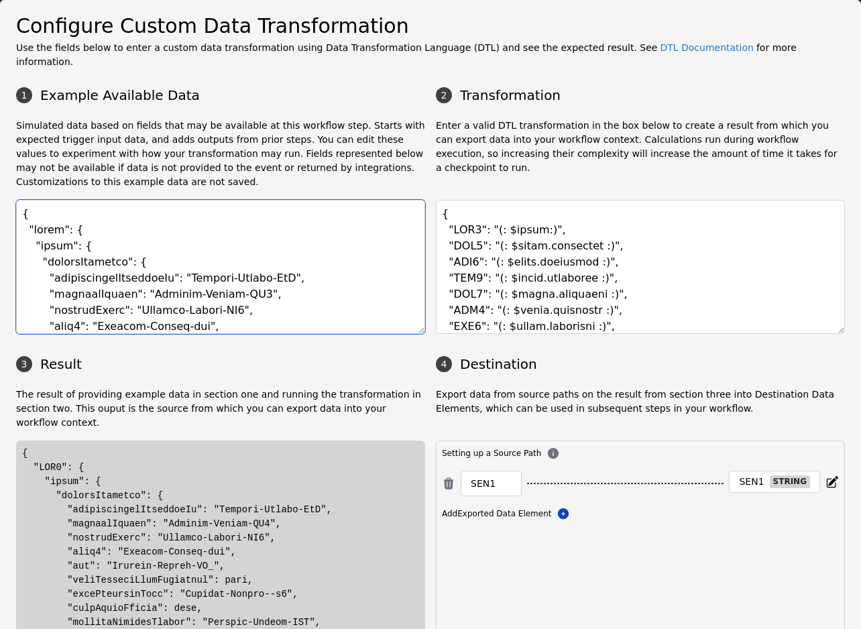
click at [55, 230] on textarea at bounding box center [220, 267] width 409 height 134
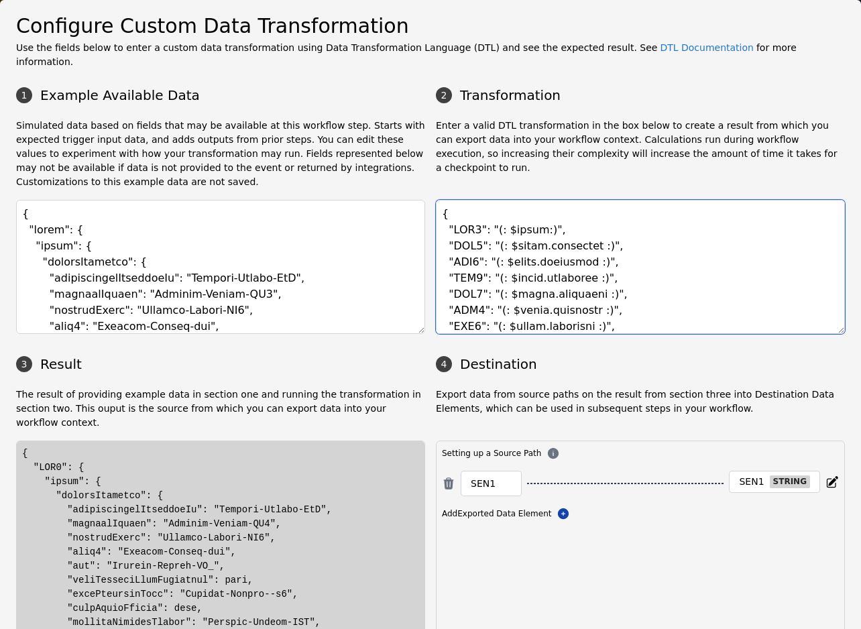
click at [531, 216] on textarea at bounding box center [640, 267] width 409 height 134
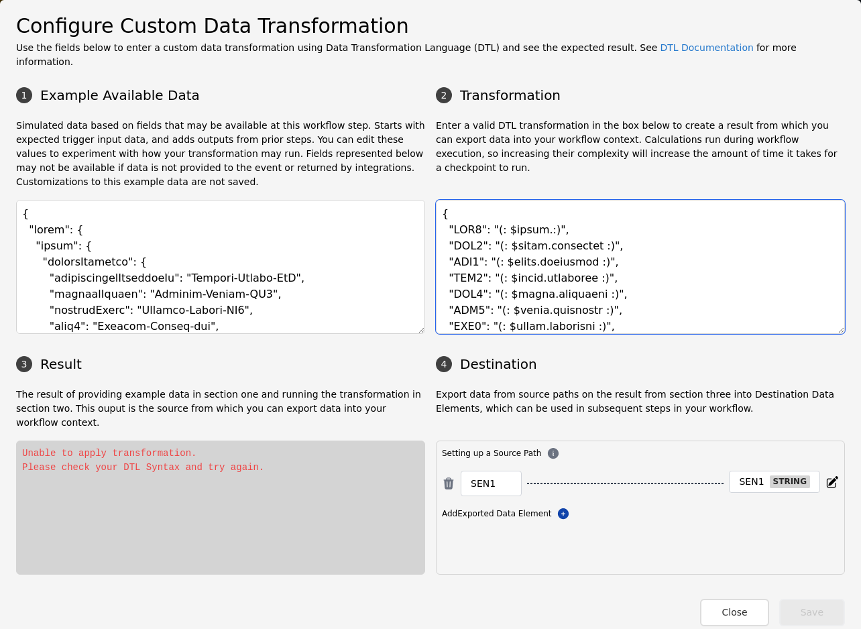
paste textarea "prove"
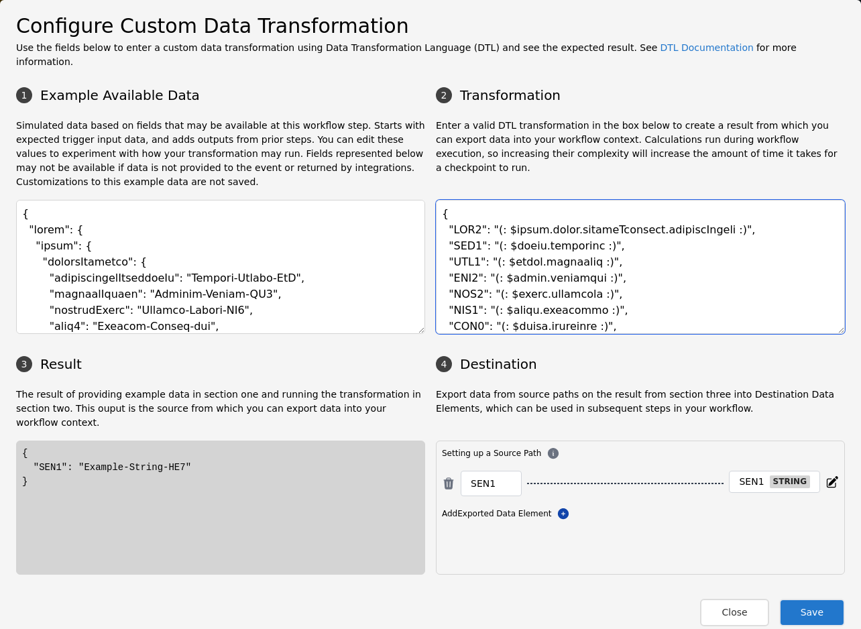
drag, startPoint x: 499, startPoint y: 225, endPoint x: 698, endPoint y: 225, distance: 199.2
click at [698, 225] on textarea at bounding box center [640, 267] width 409 height 134
click at [547, 227] on textarea at bounding box center [640, 267] width 409 height 134
drag, startPoint x: 534, startPoint y: 228, endPoint x: 700, endPoint y: 229, distance: 166.3
click at [700, 229] on textarea at bounding box center [640, 267] width 409 height 134
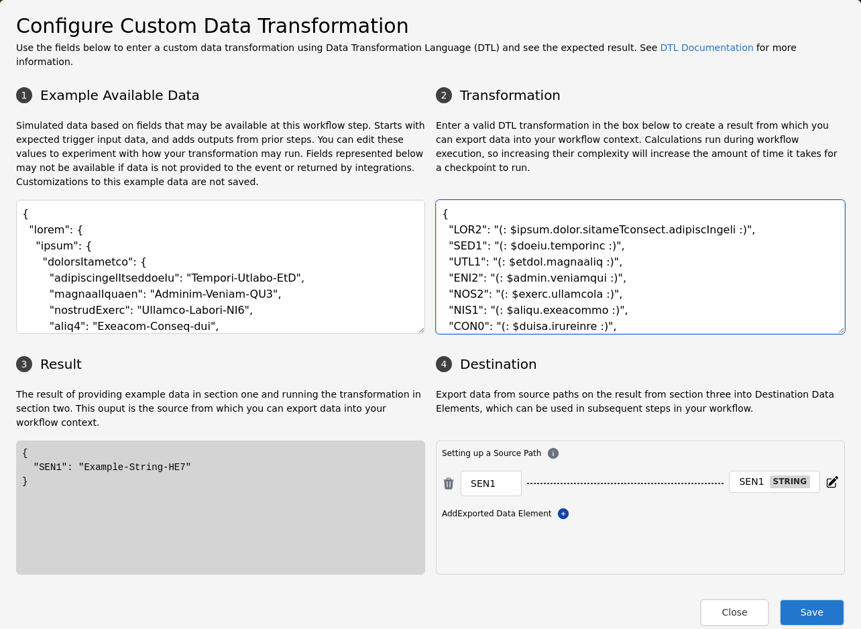
click at [574, 243] on textarea at bounding box center [640, 267] width 409 height 134
paste textarea "prove.verifyIdentity.consentStatus"
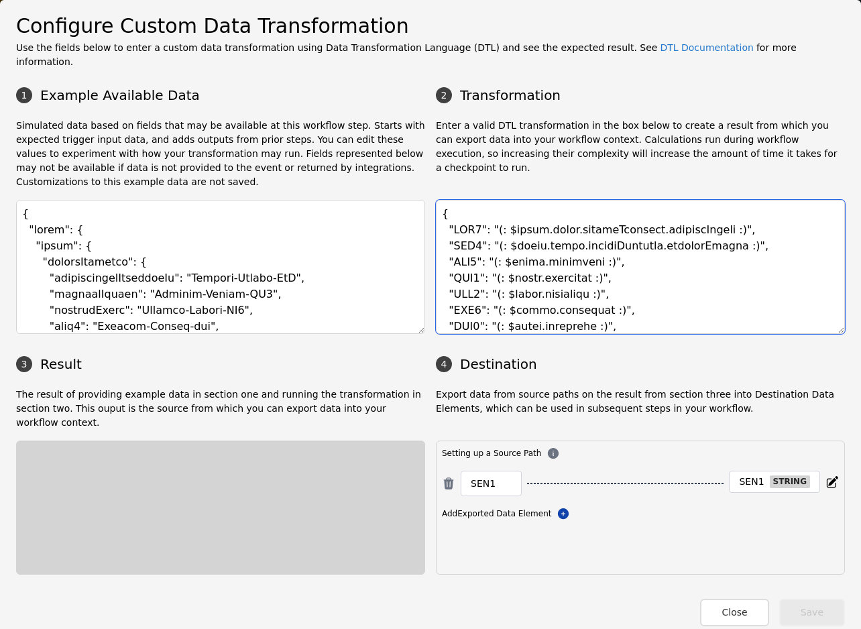
click at [570, 260] on textarea at bounding box center [640, 267] width 409 height 134
paste textarea "prove.verifyIdentity.consentStatus"
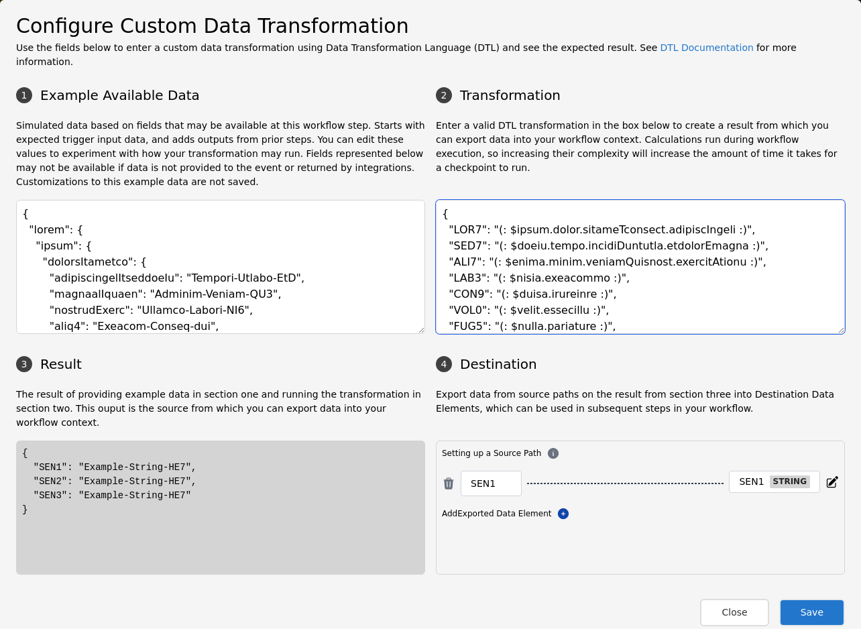
click at [567, 280] on textarea at bounding box center [640, 267] width 409 height 134
paste textarea "prove.verifyIdentity.consentStatus"
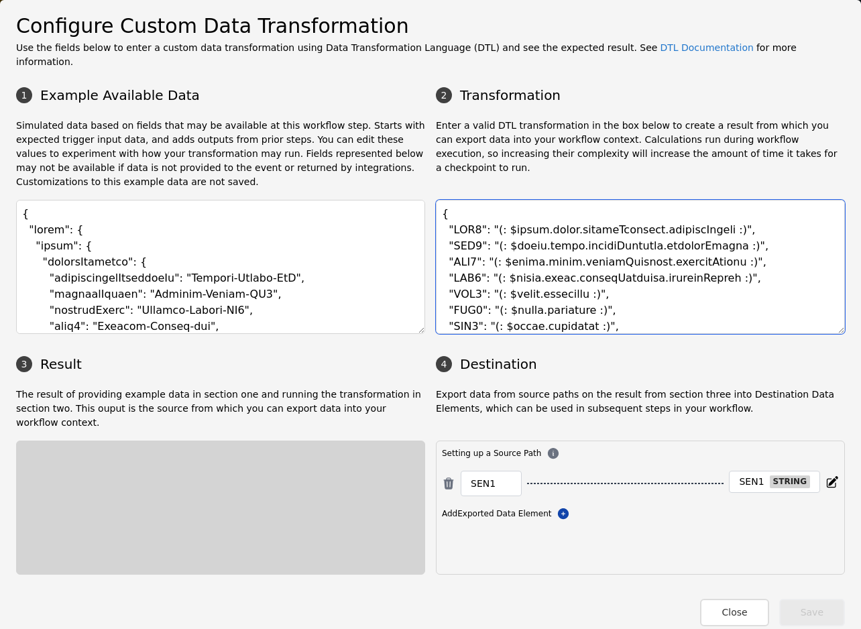
click at [564, 290] on textarea at bounding box center [640, 267] width 409 height 134
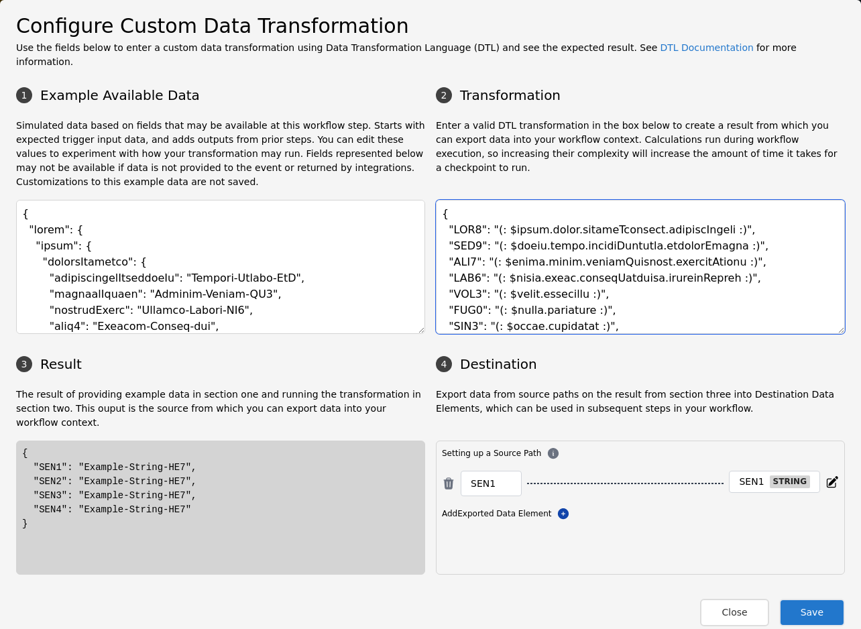
paste textarea "prove.verifyIdentity.consentStatus"
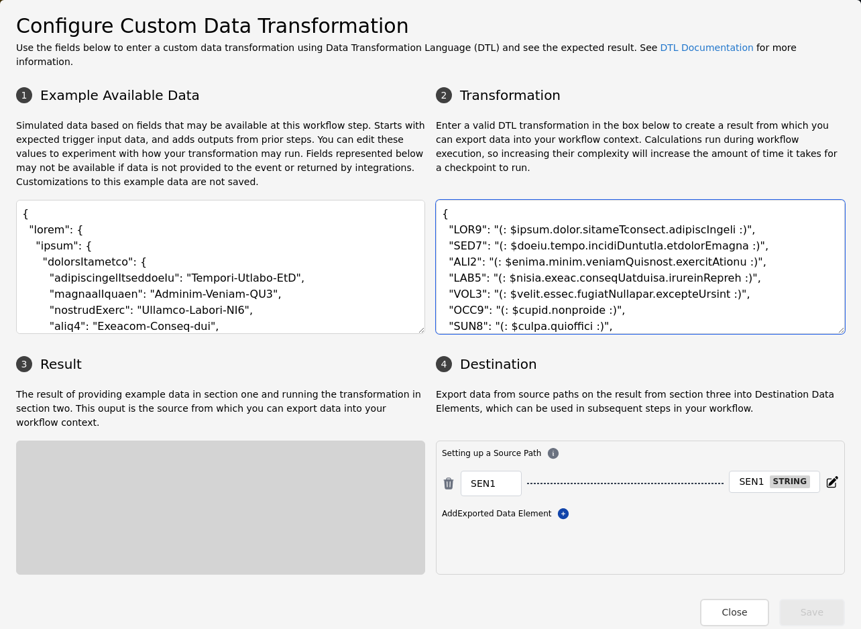
click at [563, 315] on textarea at bounding box center [640, 267] width 409 height 134
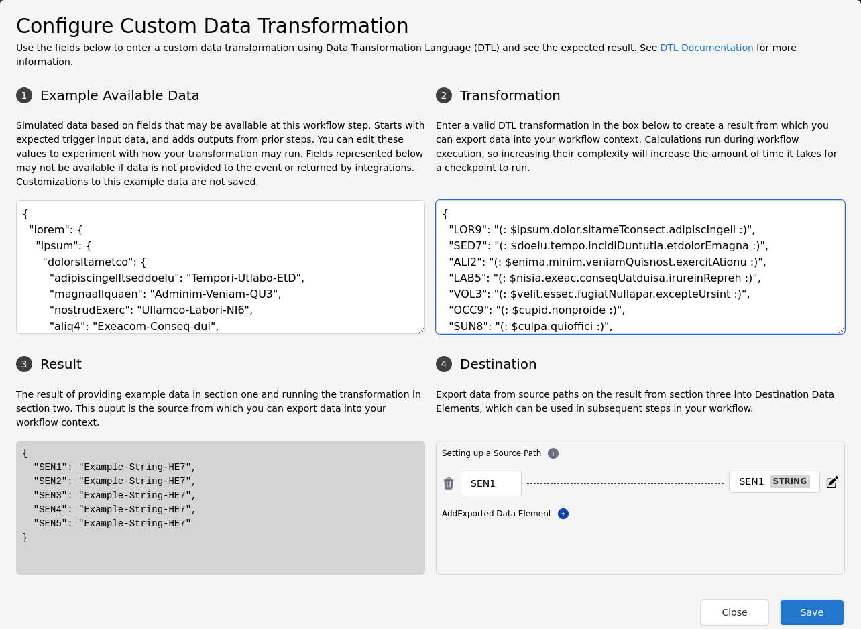
click at [563, 315] on textarea at bounding box center [640, 267] width 409 height 134
click at [564, 311] on textarea at bounding box center [640, 267] width 409 height 134
paste textarea "prove.verifyIdentity.consentStatus"
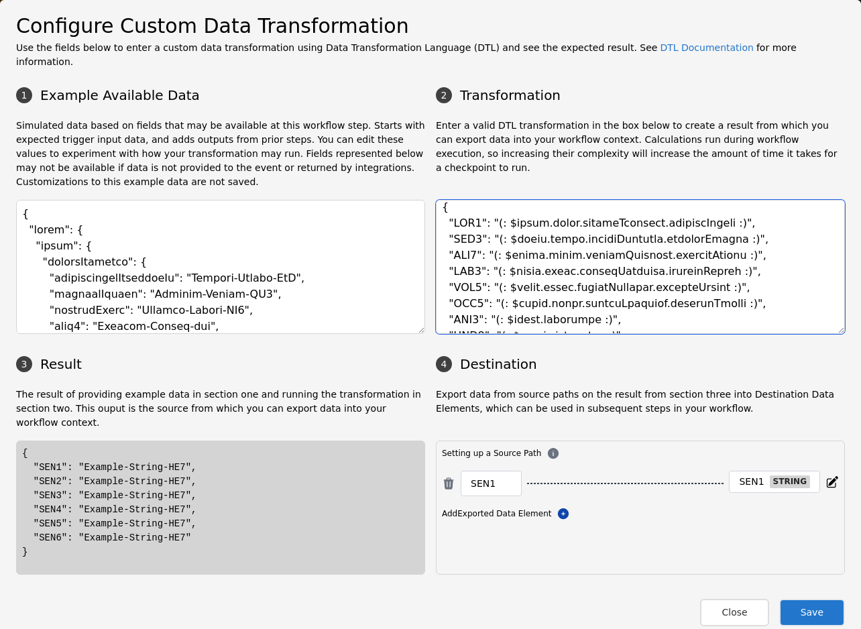
scroll to position [58, 0]
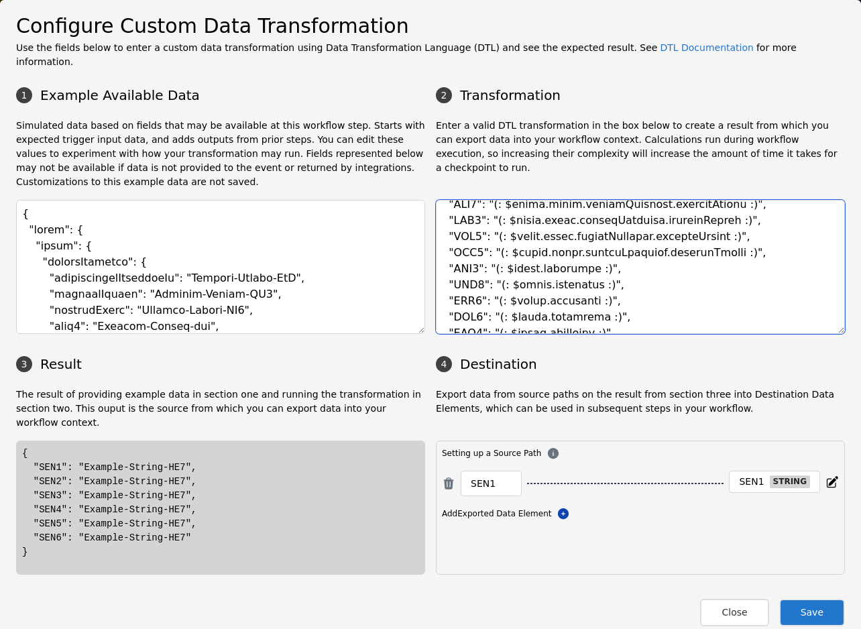
click at [562, 264] on textarea at bounding box center [640, 267] width 409 height 134
paste textarea "prove.verifyIdentity.consentStatus"
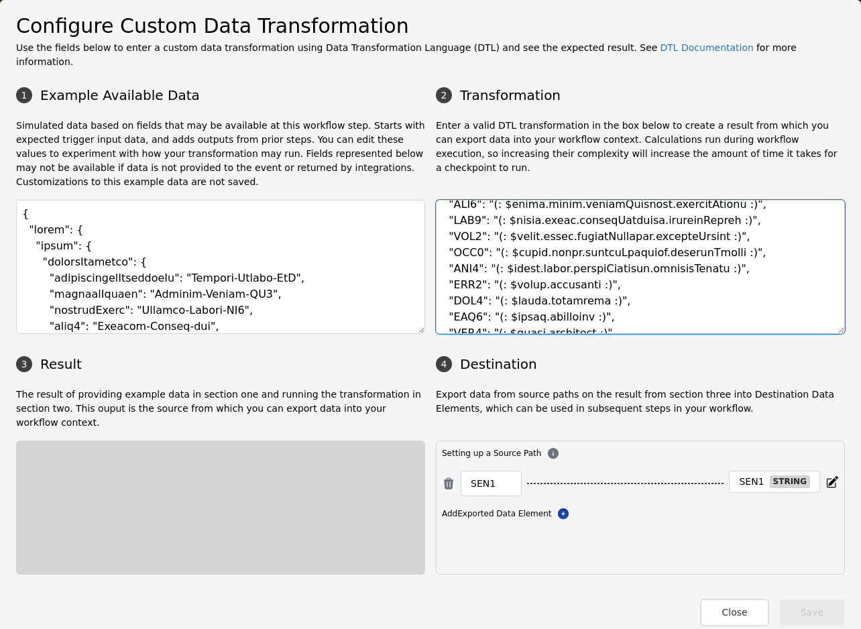
click at [559, 283] on textarea at bounding box center [640, 267] width 409 height 134
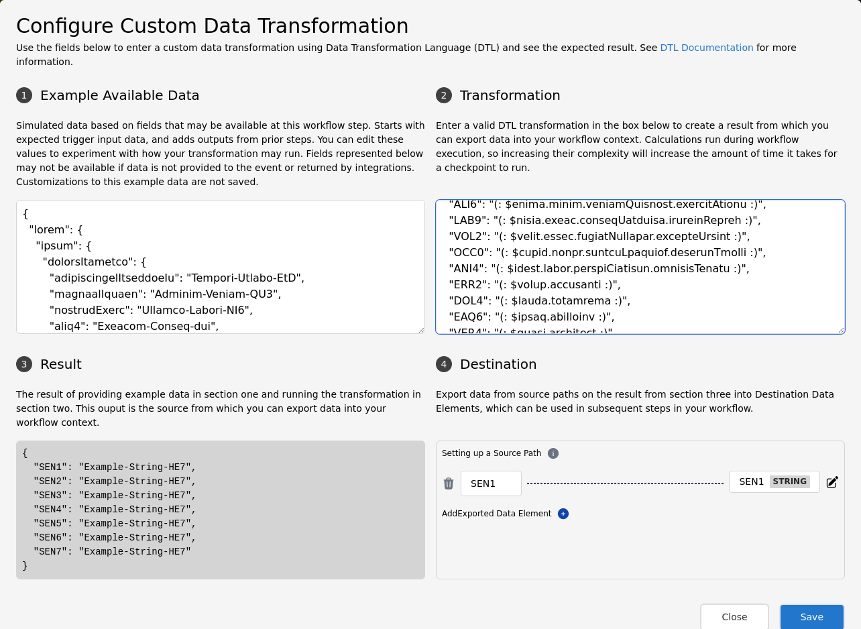
click at [559, 283] on textarea at bounding box center [640, 267] width 409 height 134
paste textarea "prove.verifyIdentity.consentStatus"
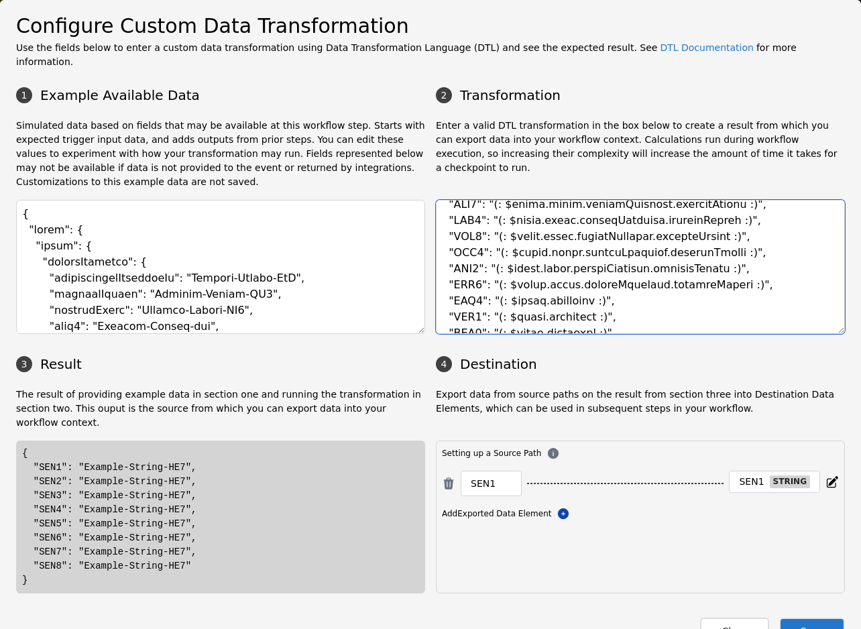
click at [559, 296] on textarea at bounding box center [640, 267] width 409 height 134
click at [559, 289] on textarea at bounding box center [640, 267] width 409 height 134
paste textarea "prove.verifyIdentity.consentStatus"
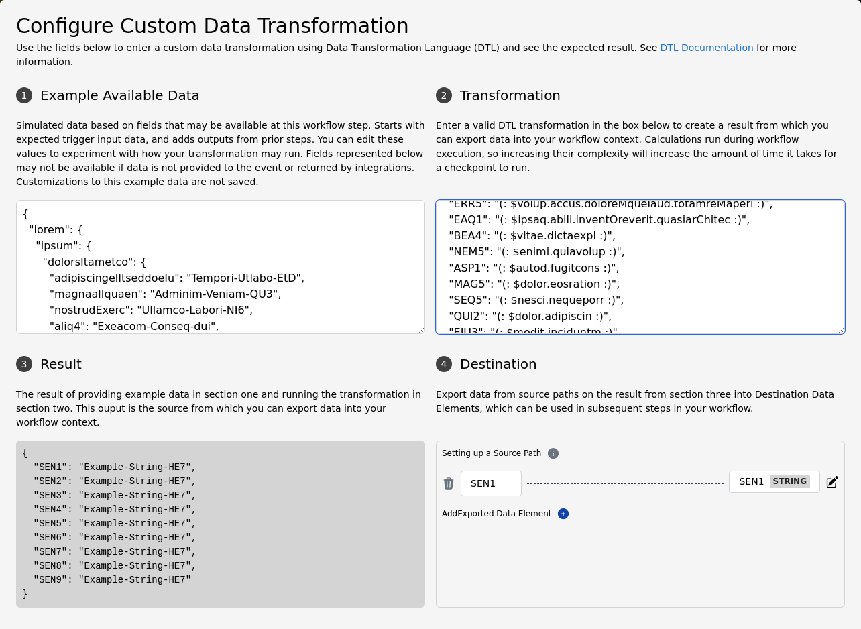
scroll to position [140, 0]
click at [562, 216] on textarea at bounding box center [640, 267] width 409 height 134
paste textarea "prove.verifyIdentity.consentStatus"
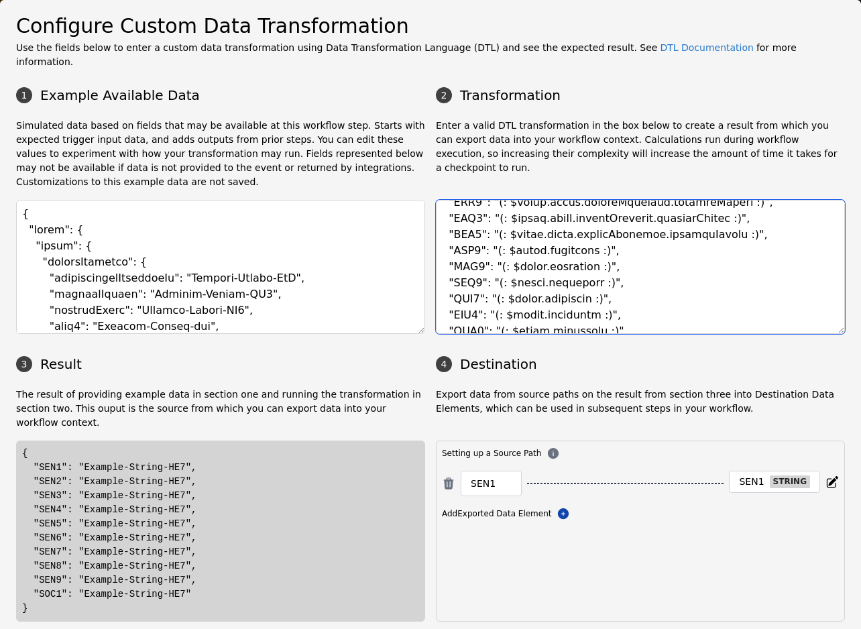
click at [559, 239] on textarea at bounding box center [640, 267] width 409 height 134
paste textarea "prove.verifyIdentity.consentStatus"
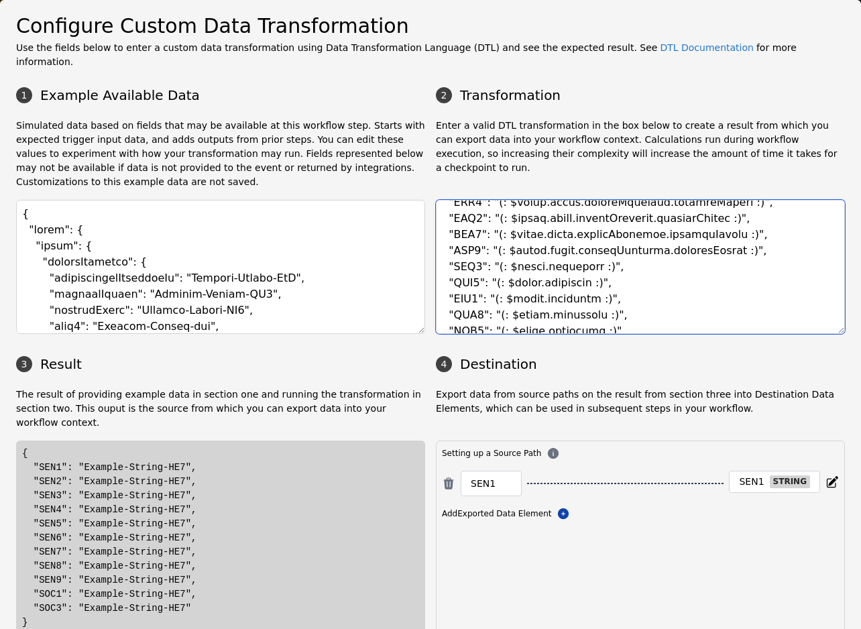
click at [559, 260] on textarea at bounding box center [640, 267] width 409 height 134
paste textarea "prove.verifyIdentity.consentStatus"
click at [562, 278] on textarea at bounding box center [640, 267] width 409 height 134
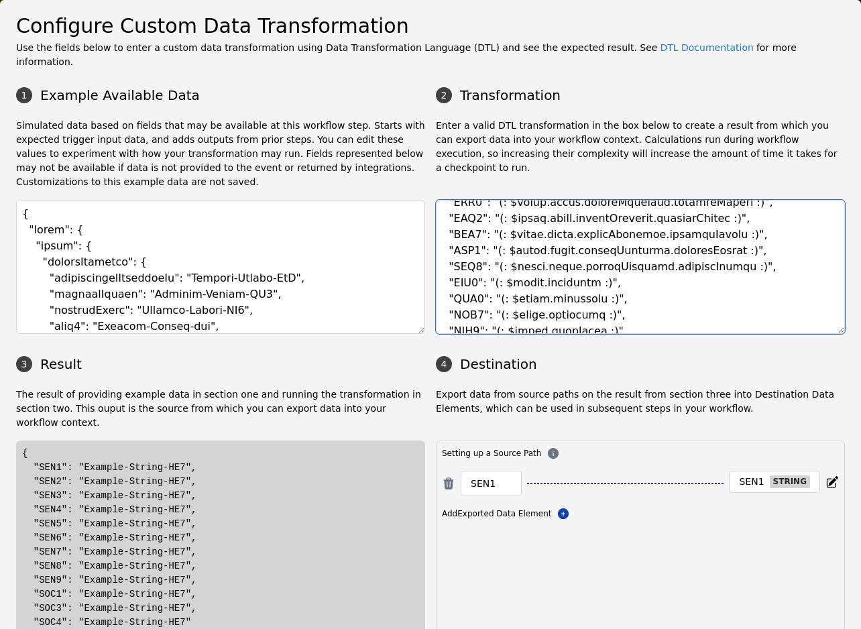
paste textarea "prove.verifyIdentity.consentStatus"
click at [566, 274] on textarea at bounding box center [640, 267] width 409 height 134
paste textarea "prove.verifyIdentity.consentStatus"
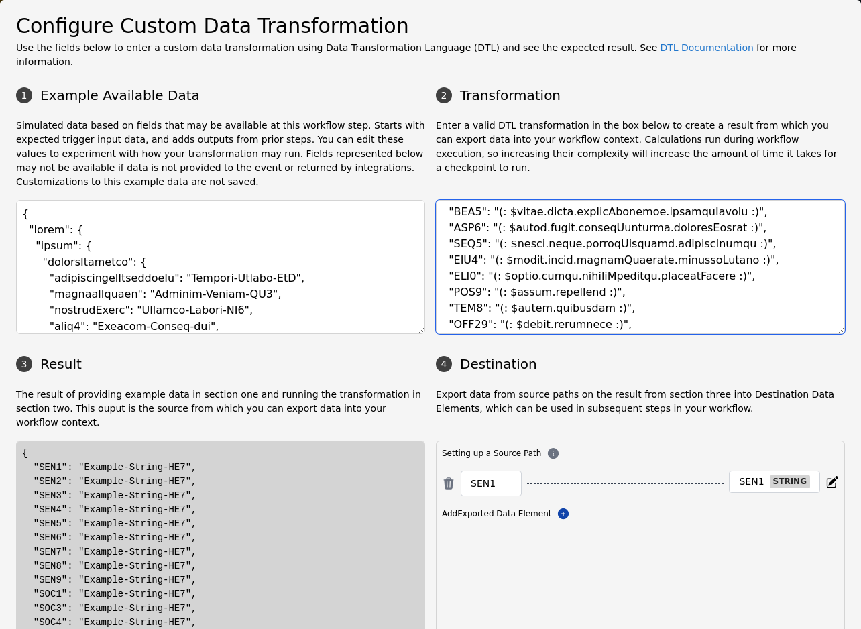
scroll to position [184, 0]
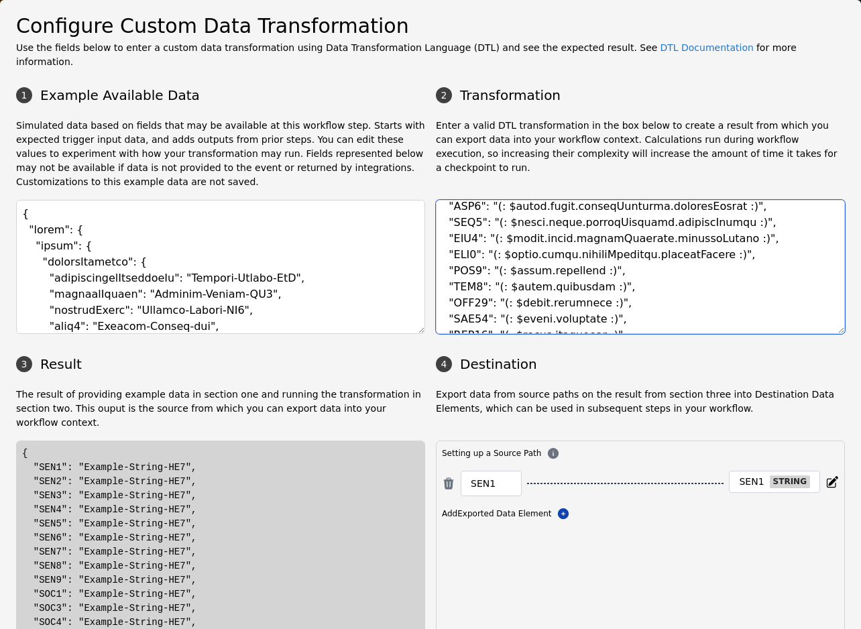
click at [565, 258] on textarea at bounding box center [640, 267] width 409 height 134
paste textarea "prove.verifyIdentity.consentStatus"
click at [563, 276] on textarea at bounding box center [640, 267] width 409 height 134
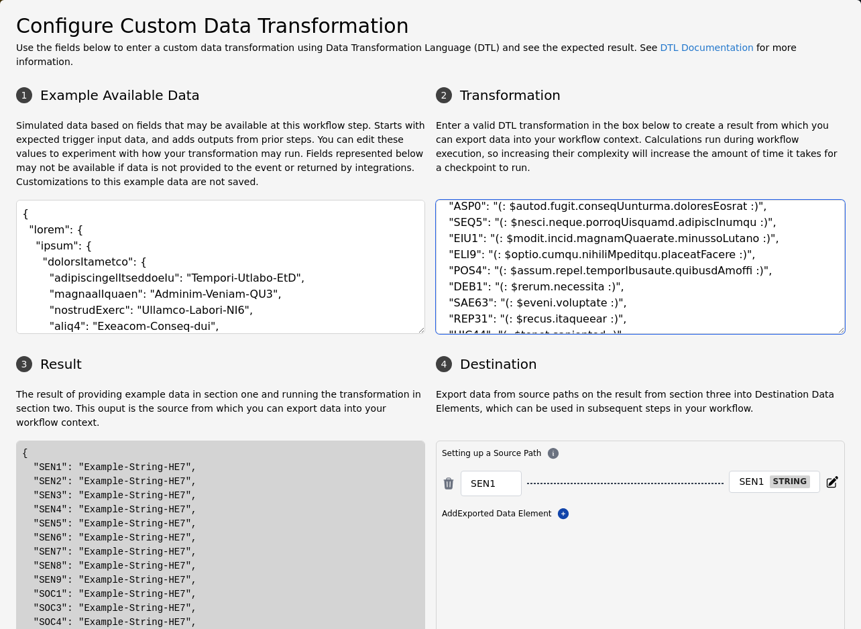
paste textarea "prove.verifyIdentity.consentStatus"
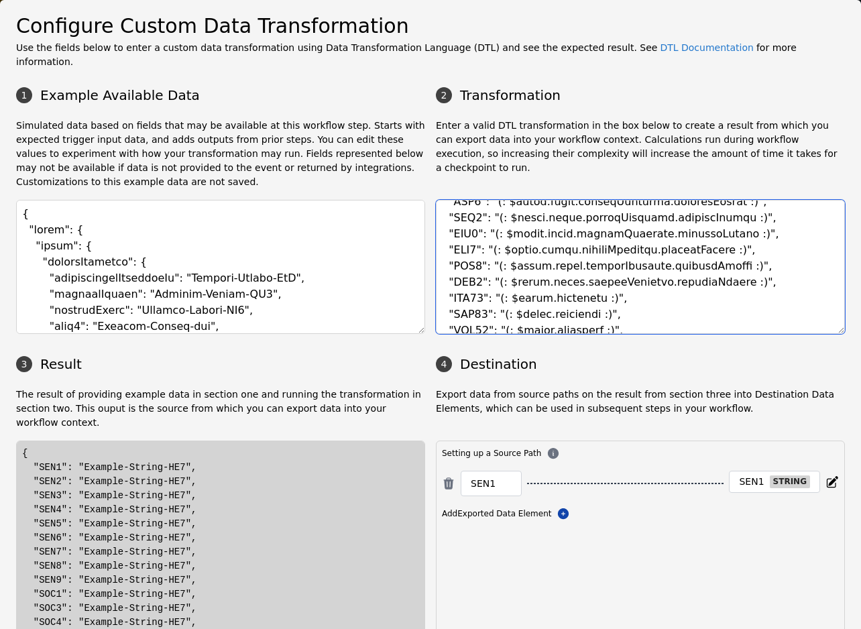
scroll to position [190, 0]
click at [567, 284] on textarea at bounding box center [640, 267] width 409 height 134
paste textarea "prove.verifyIdentity.consentStatus"
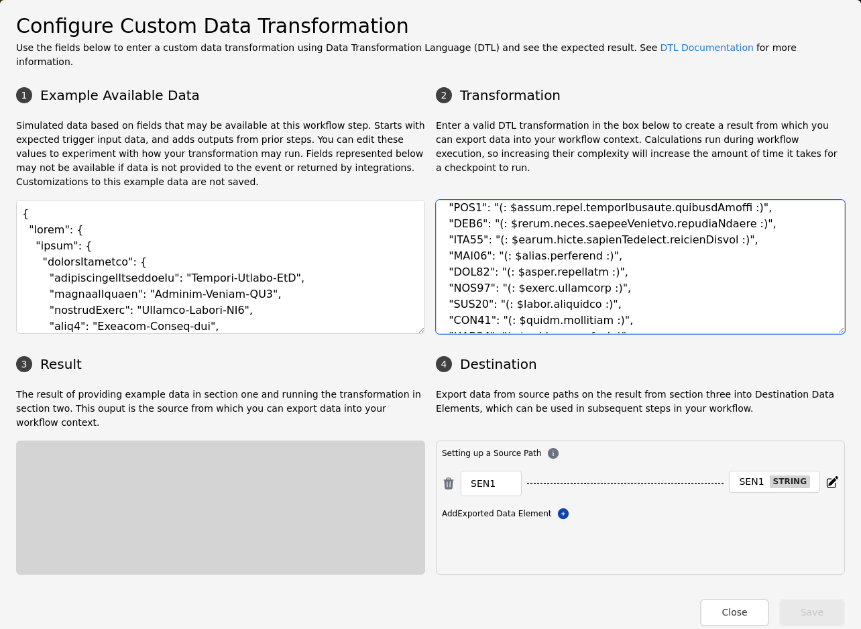
scroll to position [264, 0]
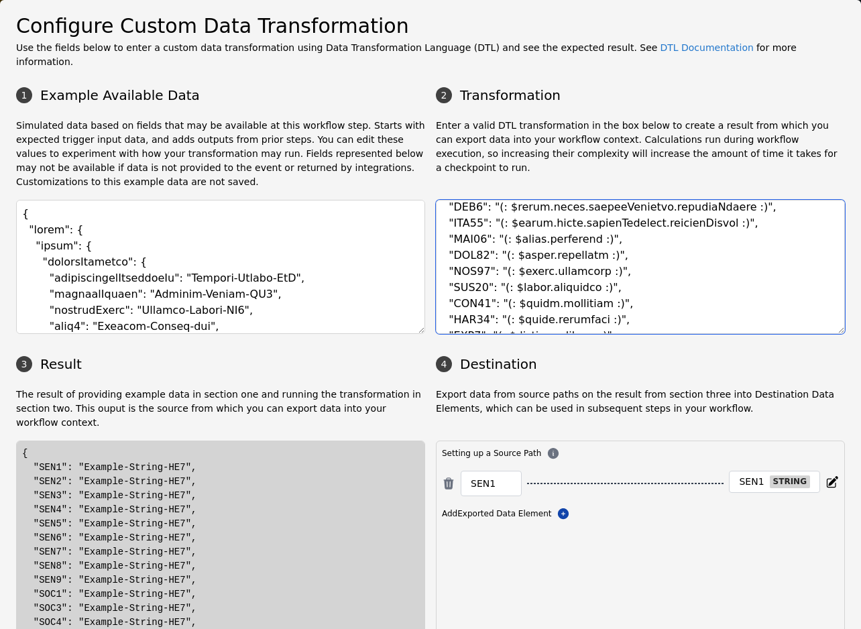
click at [565, 229] on textarea at bounding box center [640, 267] width 409 height 134
paste textarea "prove.verifyIdentity.consentStatus"
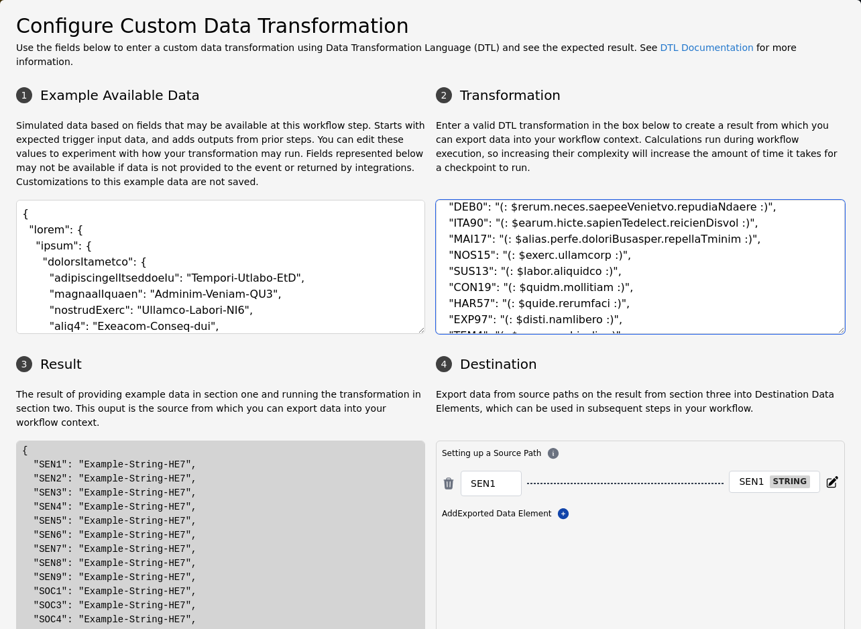
scroll to position [93, 0]
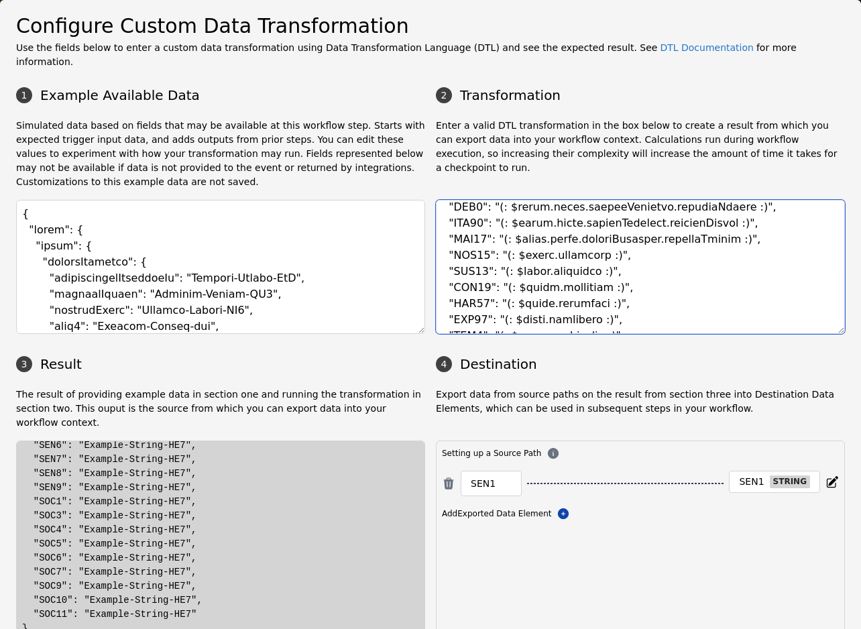
click at [563, 242] on textarea at bounding box center [640, 267] width 409 height 134
paste textarea "prove.verifyIdentity.consentStatus"
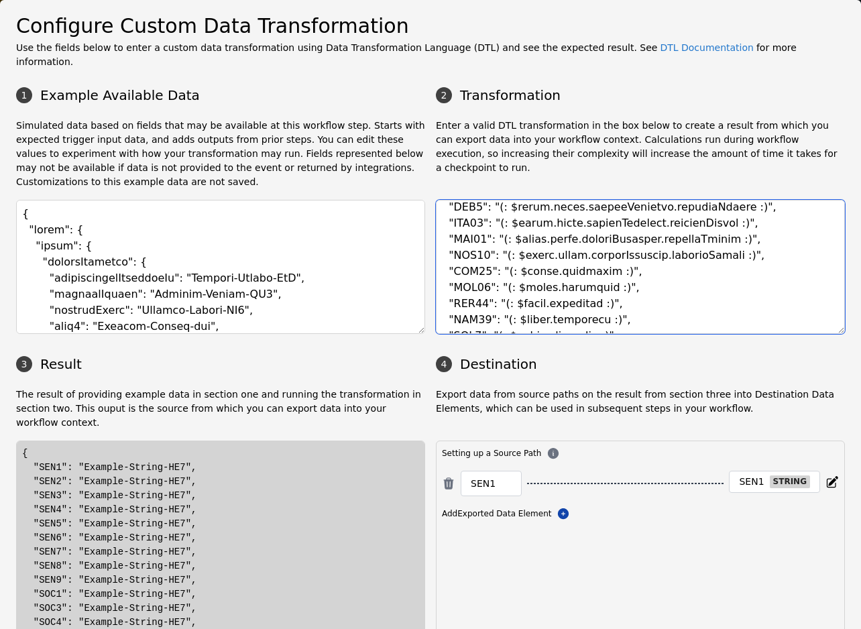
click at [574, 263] on textarea at bounding box center [640, 267] width 409 height 134
paste textarea "prove.verifyIdentity.consentStatus"
click at [571, 267] on textarea at bounding box center [640, 267] width 409 height 134
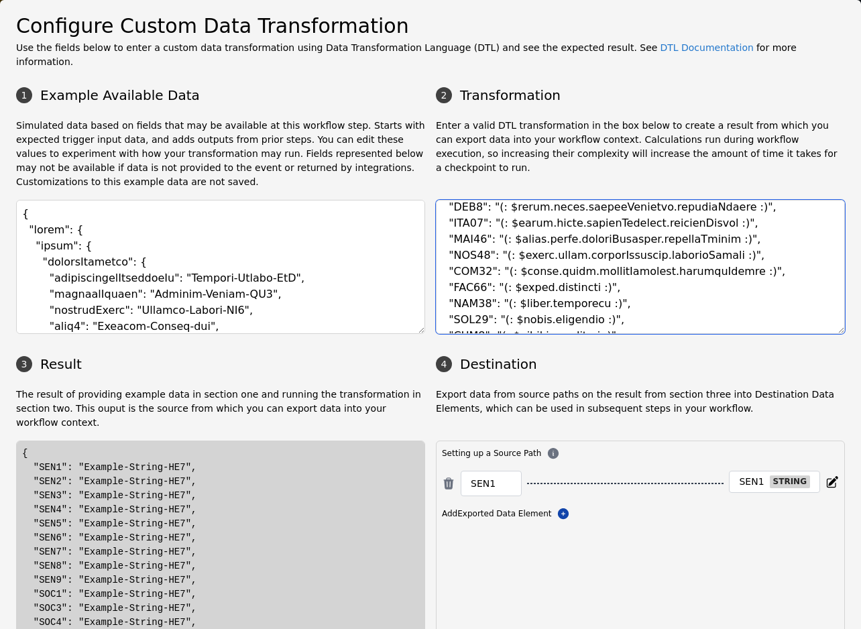
paste textarea "prove.verifyIdentity.consentStatus"
click at [563, 290] on textarea at bounding box center [640, 267] width 409 height 134
paste textarea "prove.verifyIdentity.consentStatus"
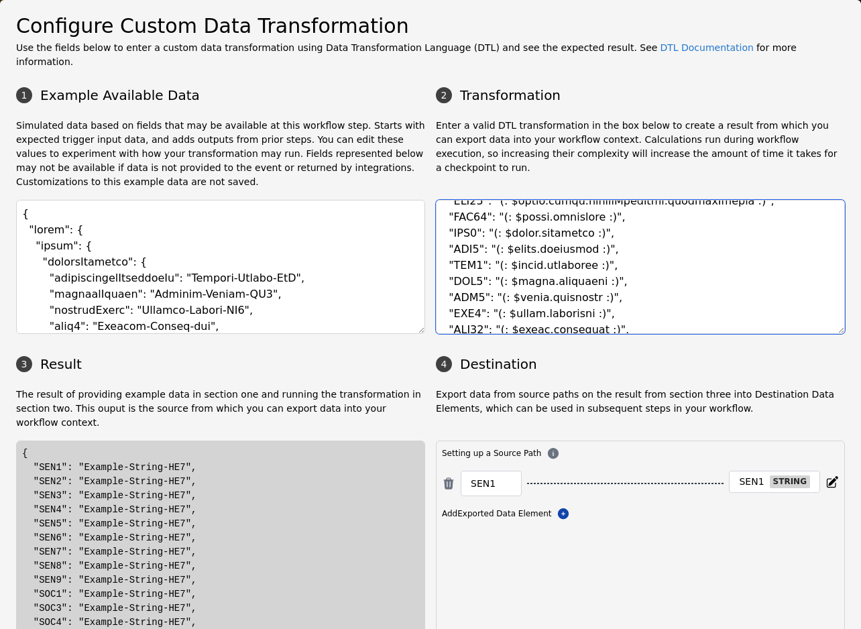
scroll to position [353, 0]
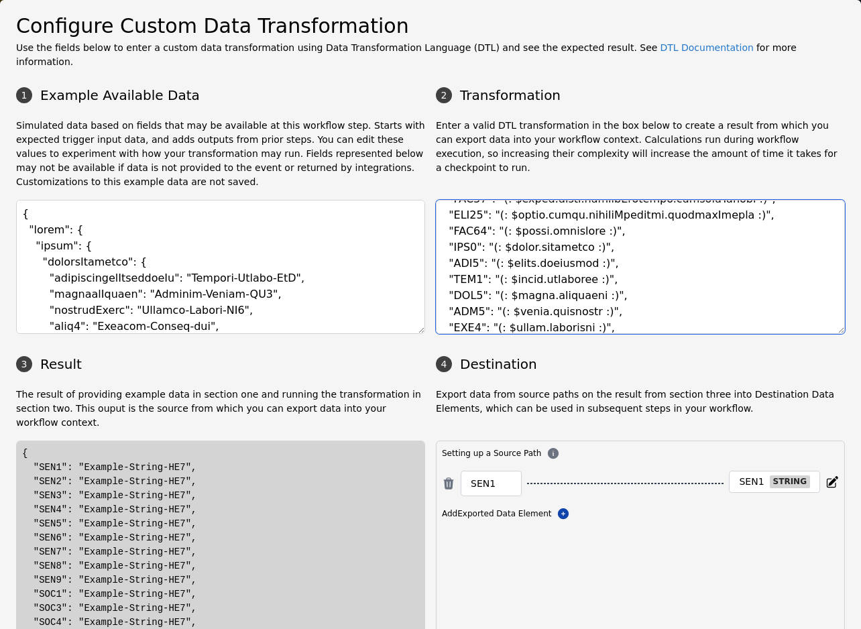
click at [569, 221] on textarea at bounding box center [640, 267] width 409 height 134
paste textarea "prove.verifyIdentity.consentStatus"
click at [561, 236] on textarea at bounding box center [640, 267] width 409 height 134
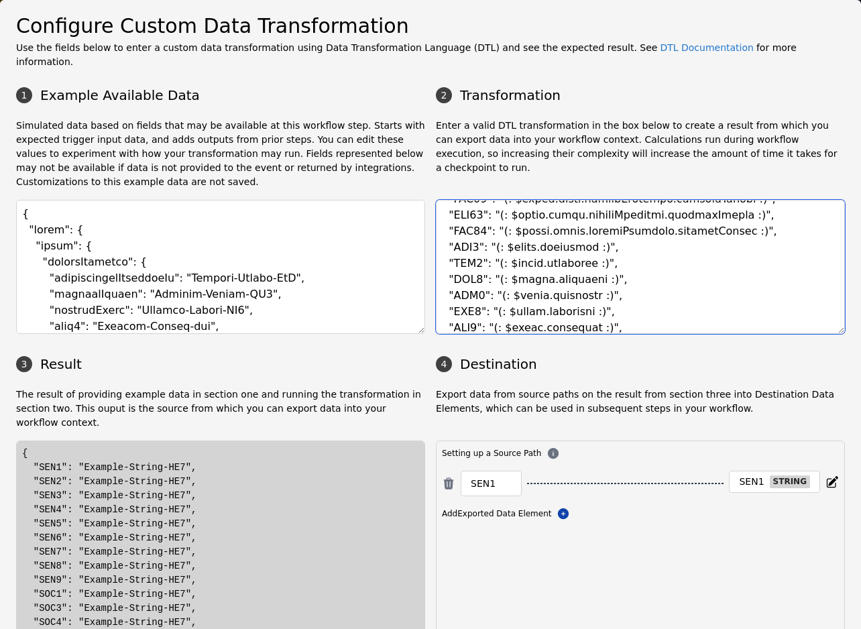
paste textarea "prove.verifyIdentity.consentStatus"
click at [555, 246] on textarea at bounding box center [640, 267] width 409 height 134
click at [555, 247] on textarea at bounding box center [640, 267] width 409 height 134
paste textarea "prove.verifyIdentity.consentStatus"
click at [570, 263] on textarea at bounding box center [640, 267] width 409 height 134
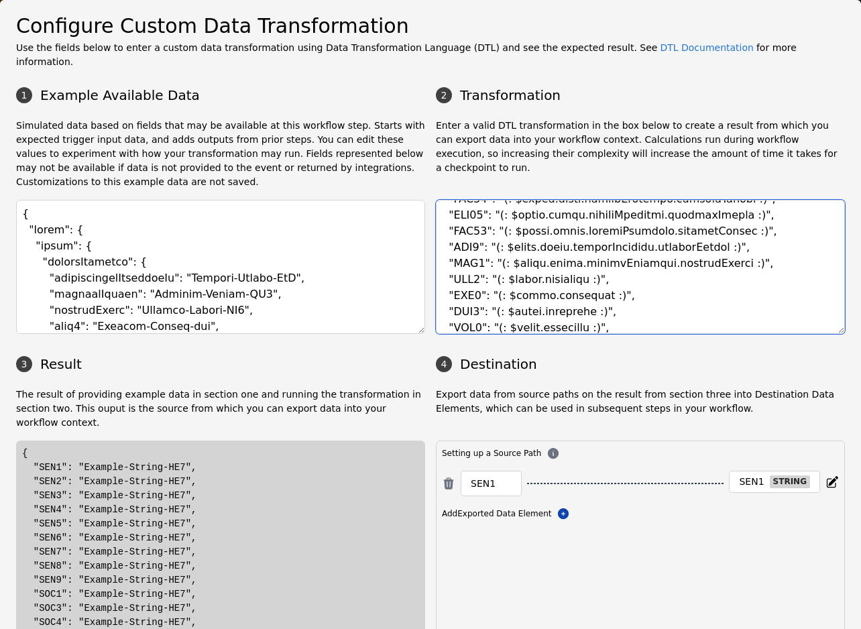
click at [570, 263] on textarea at bounding box center [640, 267] width 409 height 134
paste textarea "prove.verifyIdentity.consentStatus"
click at [569, 283] on textarea at bounding box center [640, 267] width 409 height 134
paste textarea "prove.verifyIdentity.consentStatus"
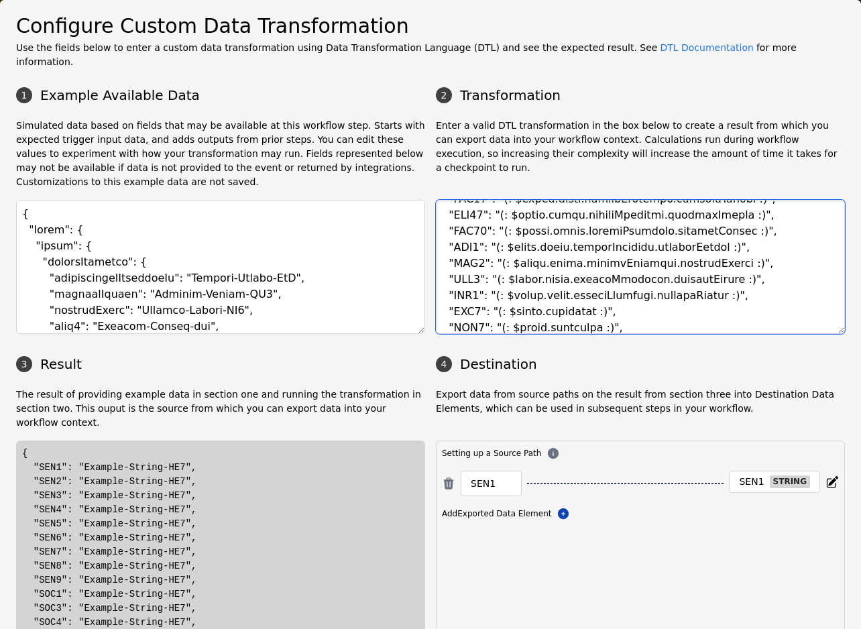
click at [569, 297] on textarea at bounding box center [640, 267] width 409 height 134
paste textarea "prove.verifyIdentity.consentStatus"
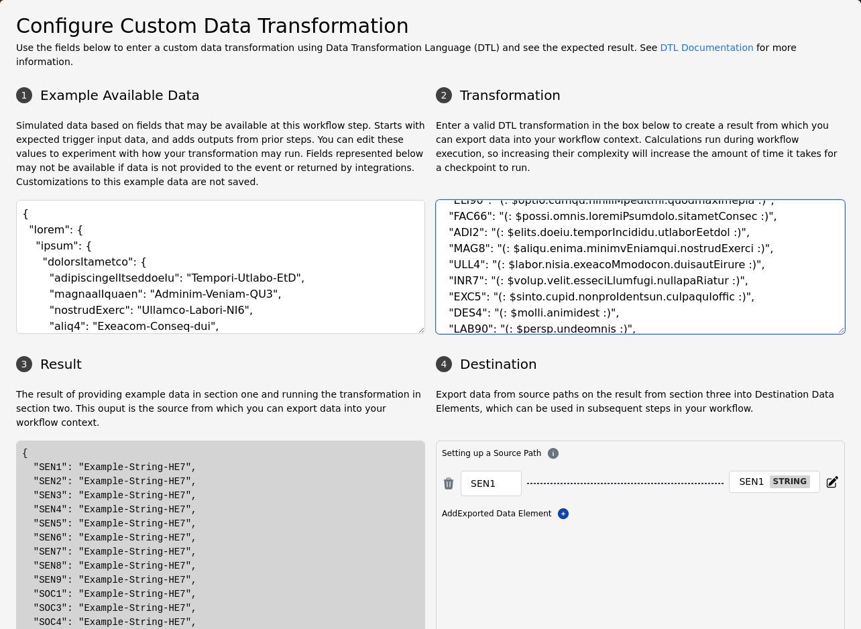
scroll to position [375, 0]
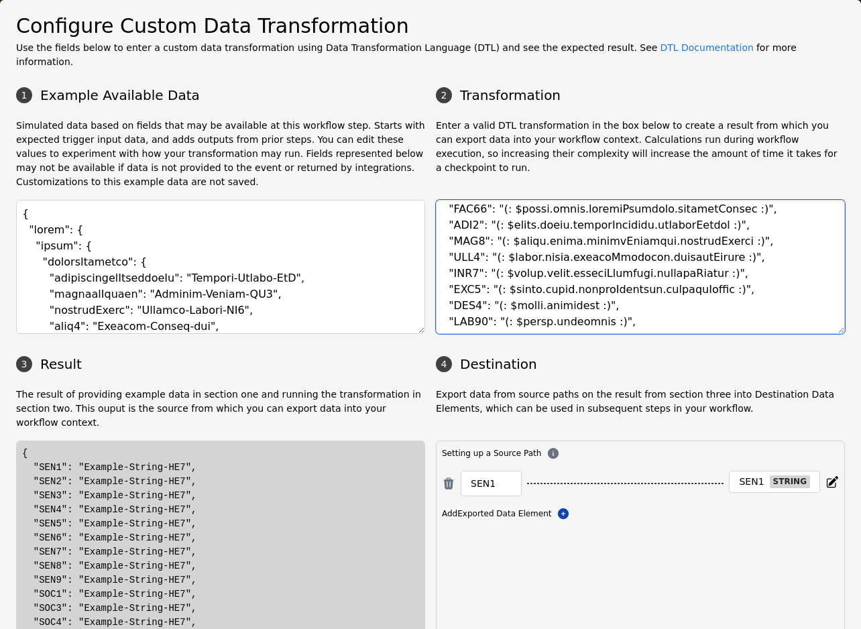
click at [562, 287] on textarea at bounding box center [640, 267] width 409 height 134
paste textarea "prove.verifyIdentity.consentStatus"
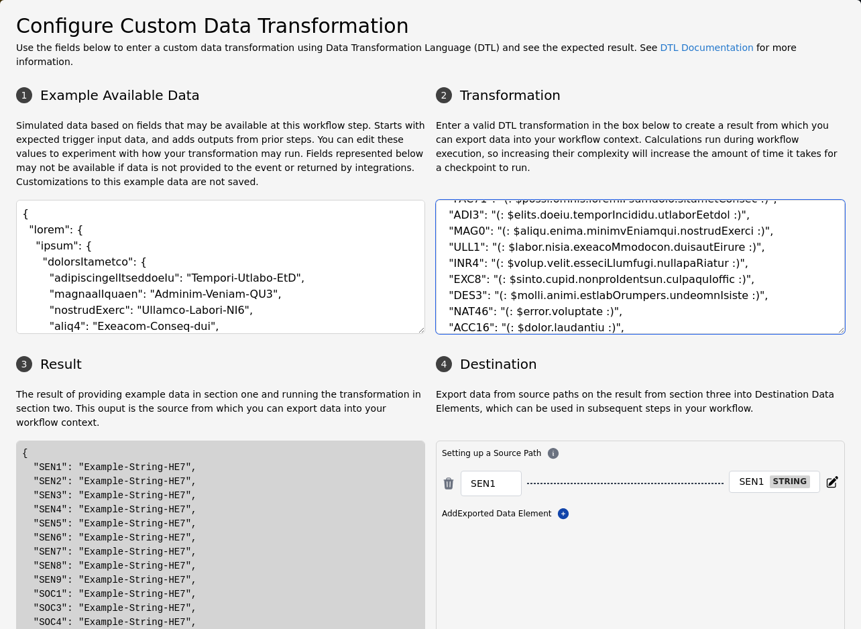
scroll to position [387, 0]
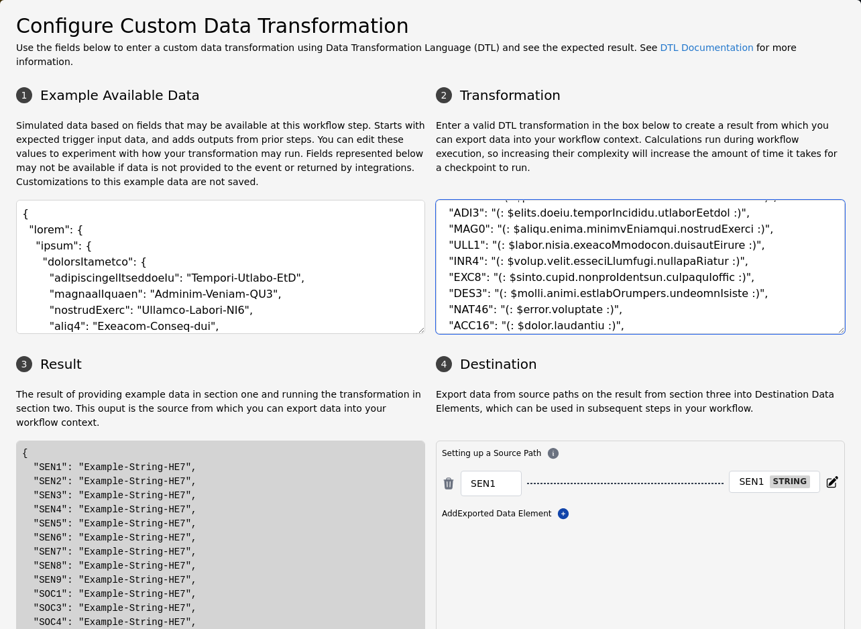
click at [563, 290] on textarea at bounding box center [640, 267] width 409 height 134
paste textarea "prove.verifyIdentity.consentStatus"
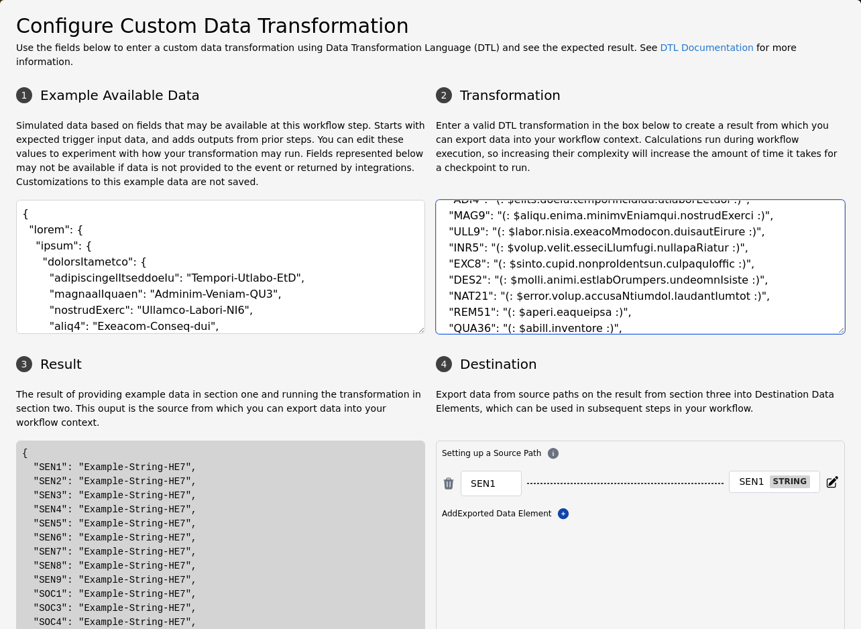
scroll to position [404, 0]
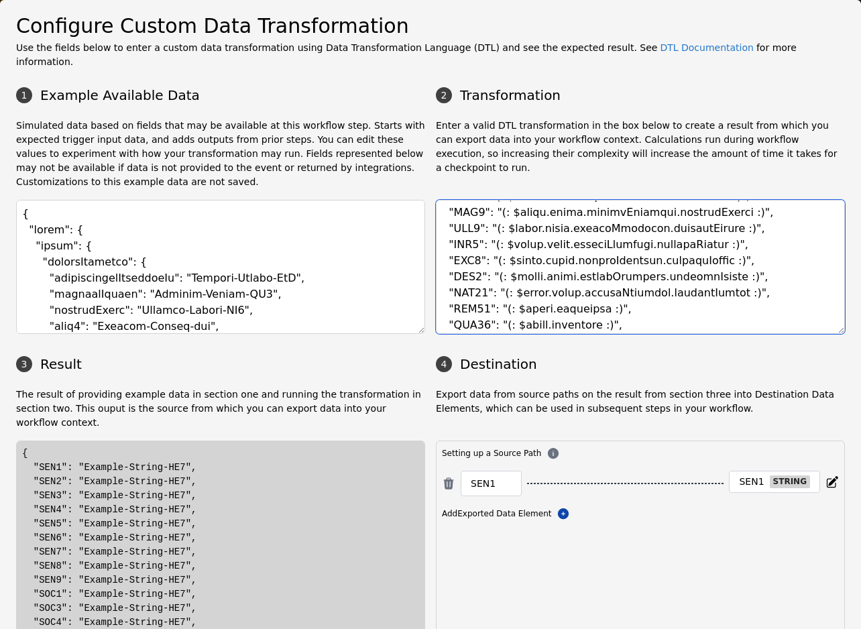
click at [563, 291] on textarea at bounding box center [640, 267] width 409 height 134
paste
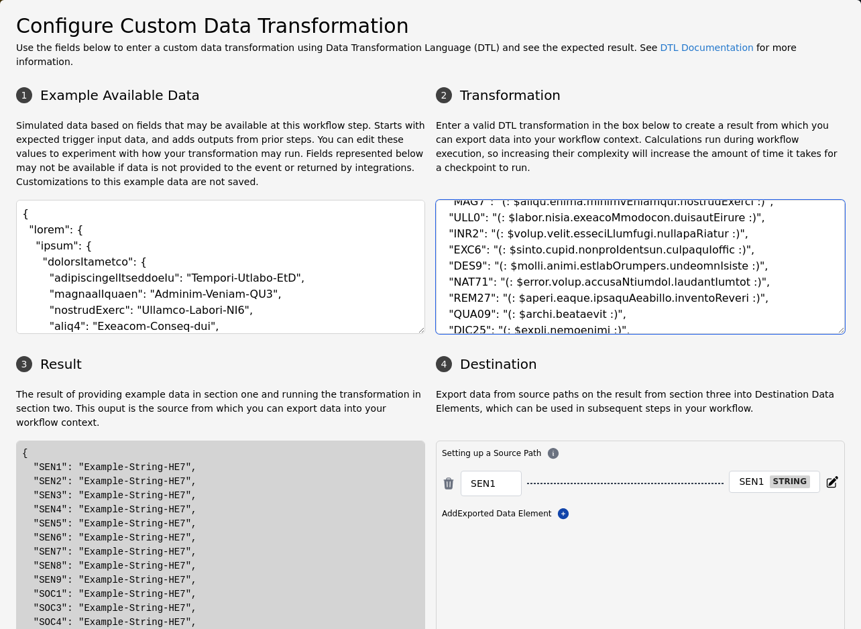
scroll to position [428, 0]
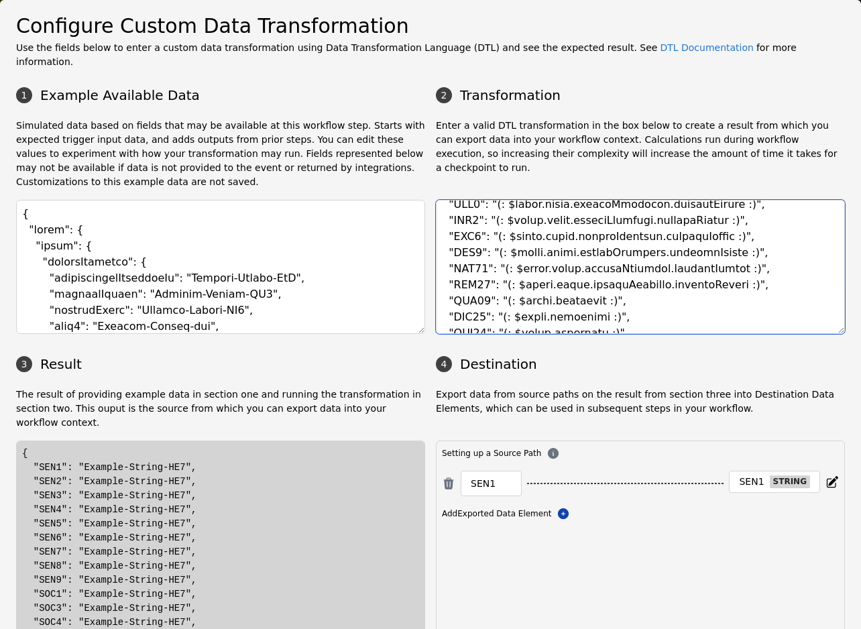
click at [566, 280] on textarea at bounding box center [640, 267] width 409 height 134
click at [566, 284] on textarea at bounding box center [640, 267] width 409 height 134
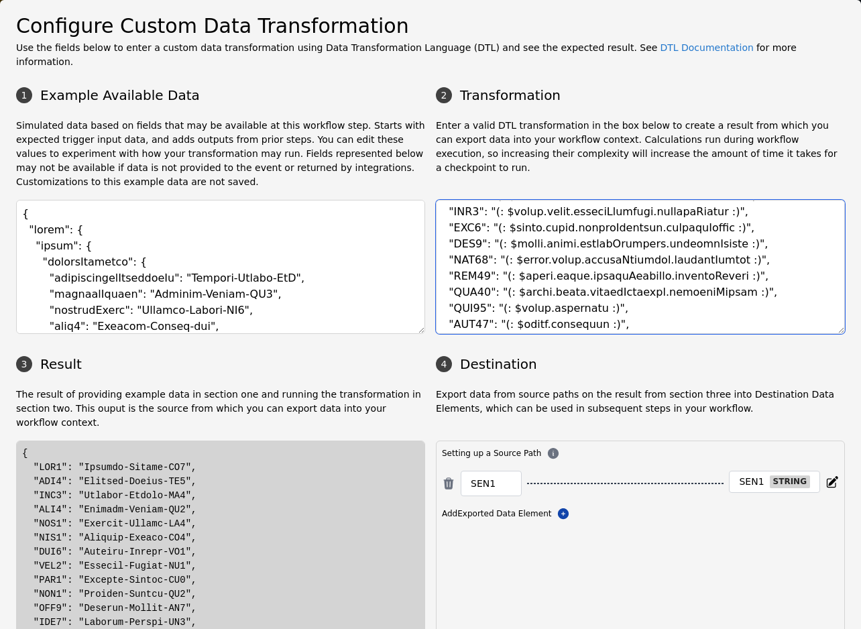
scroll to position [445, 0]
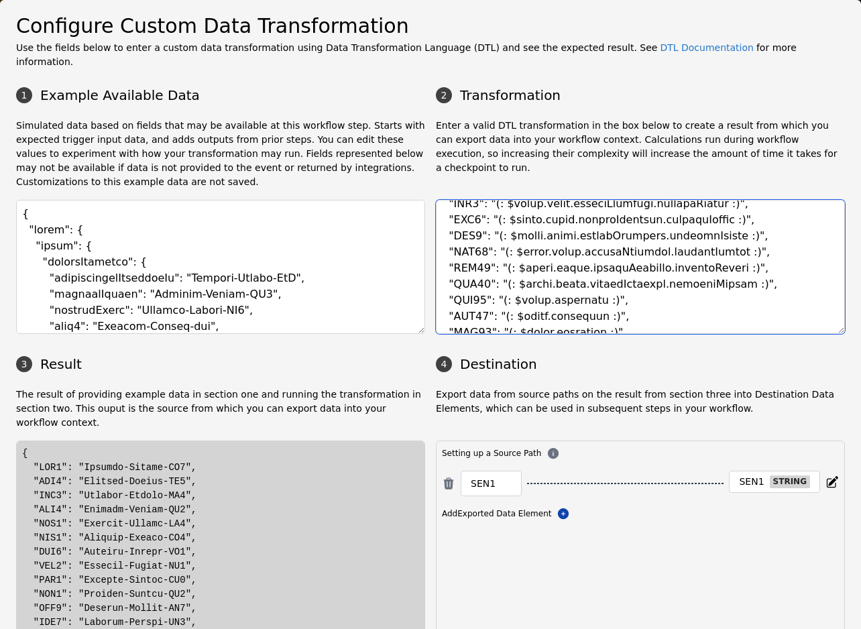
click at [568, 286] on textarea at bounding box center [640, 267] width 409 height 134
click at [569, 299] on textarea at bounding box center [640, 267] width 409 height 134
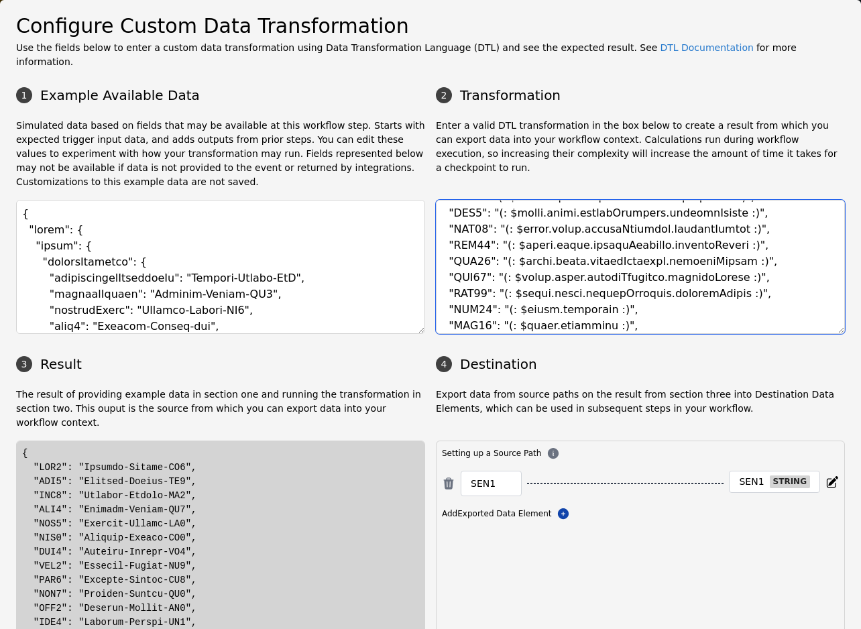
click at [571, 293] on textarea at bounding box center [640, 267] width 409 height 134
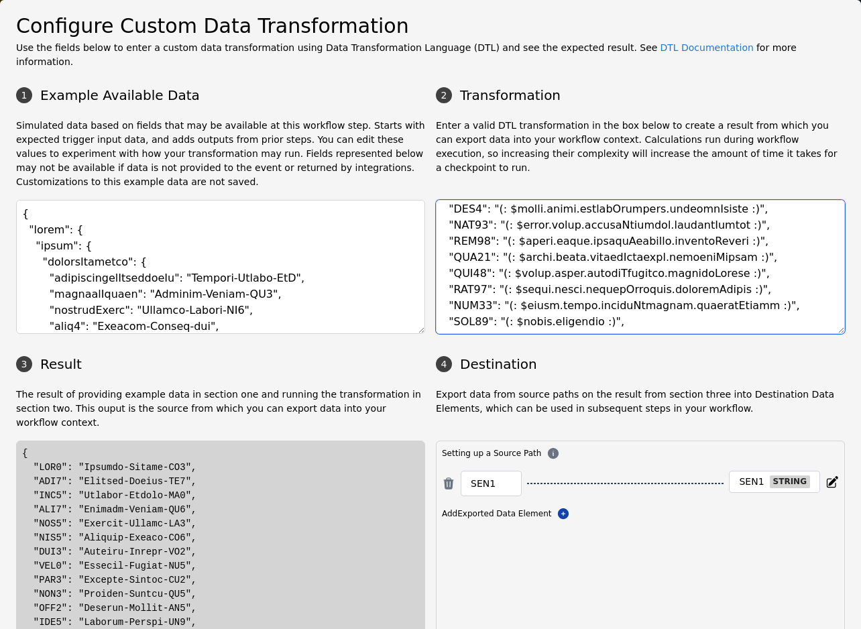
scroll to position [479, 0]
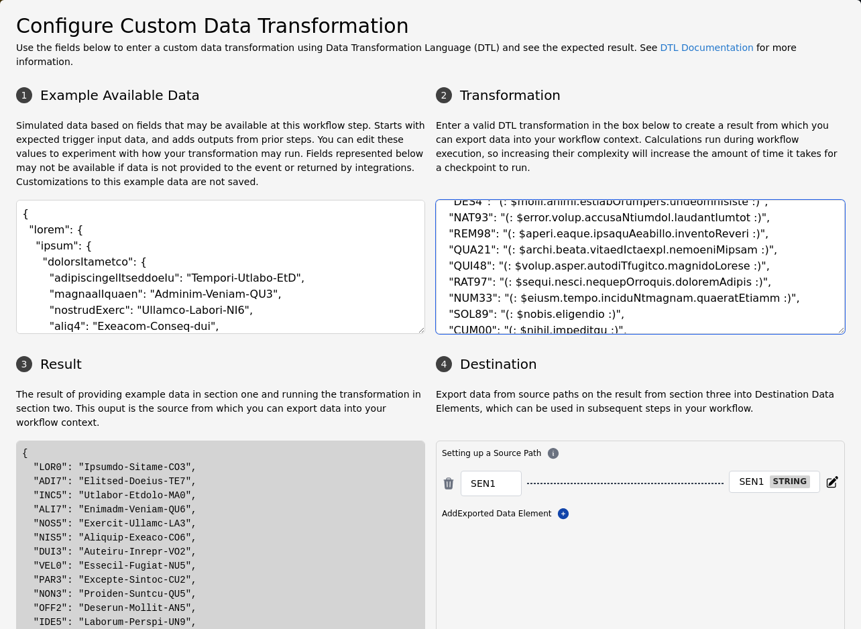
click at [571, 293] on textarea at bounding box center [640, 267] width 409 height 134
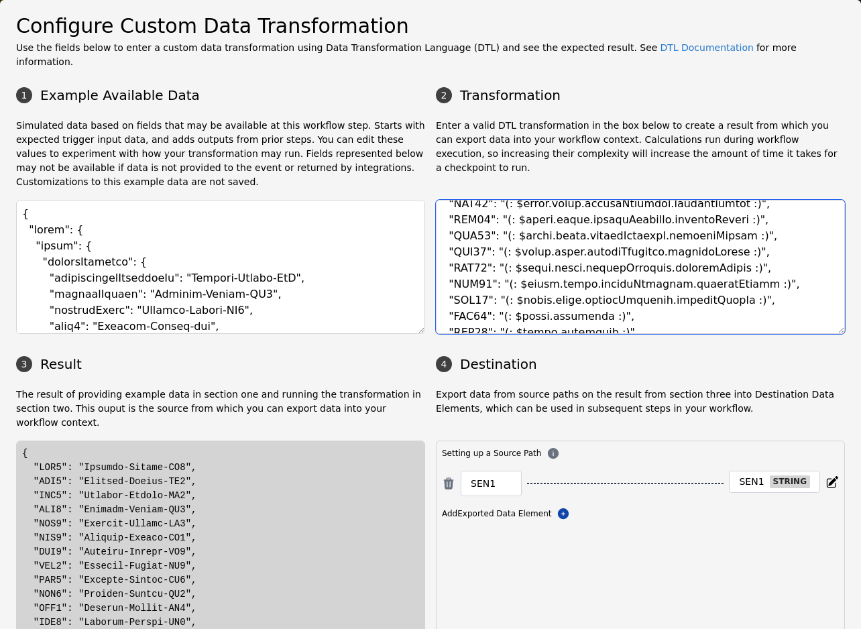
scroll to position [497, 0]
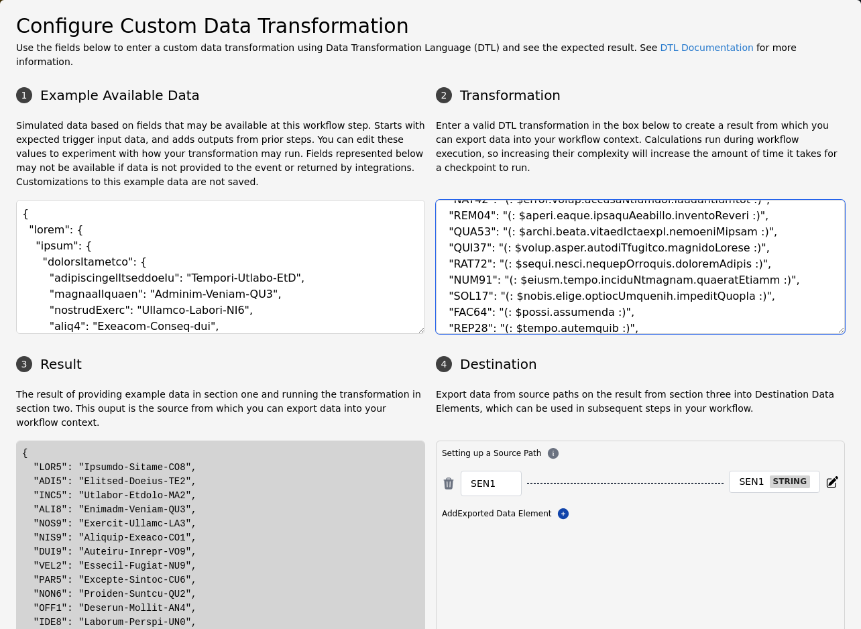
click at [571, 293] on textarea at bounding box center [640, 267] width 409 height 134
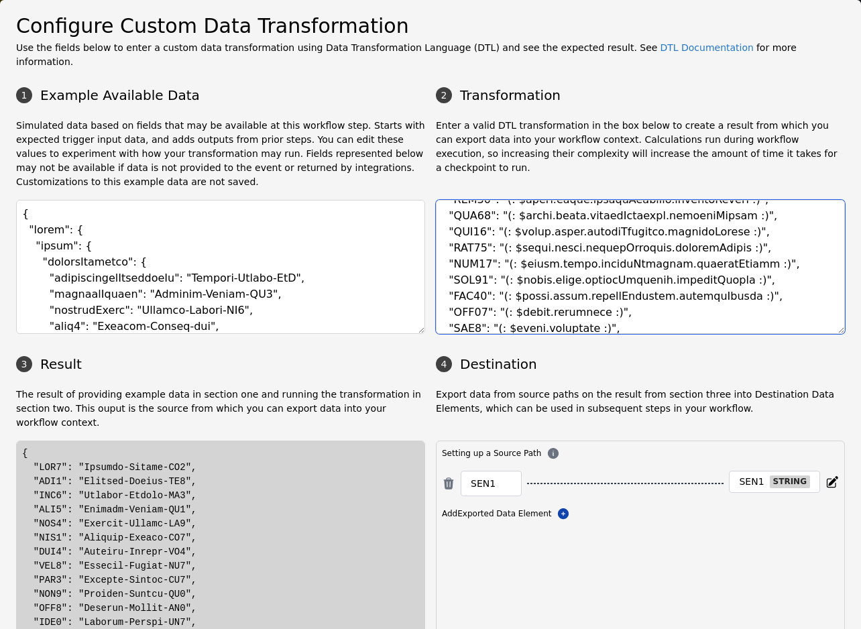
scroll to position [515, 0]
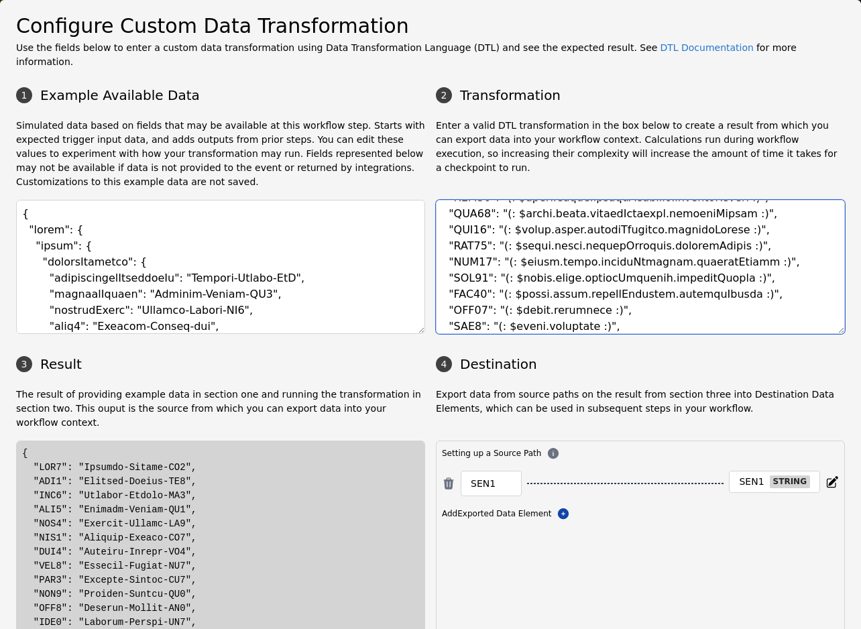
click at [571, 293] on textarea at bounding box center [640, 267] width 409 height 134
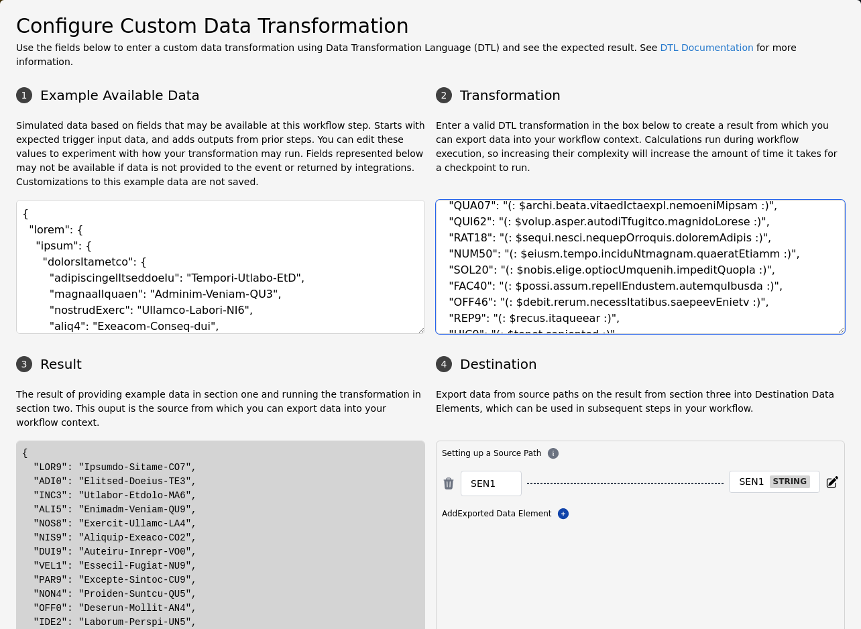
scroll to position [533, 0]
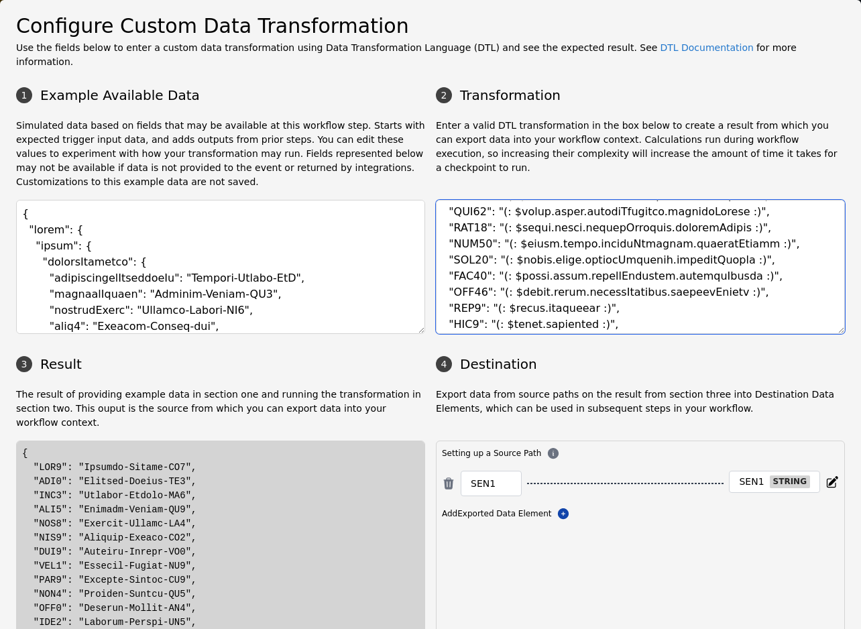
click at [571, 293] on textarea at bounding box center [640, 267] width 409 height 134
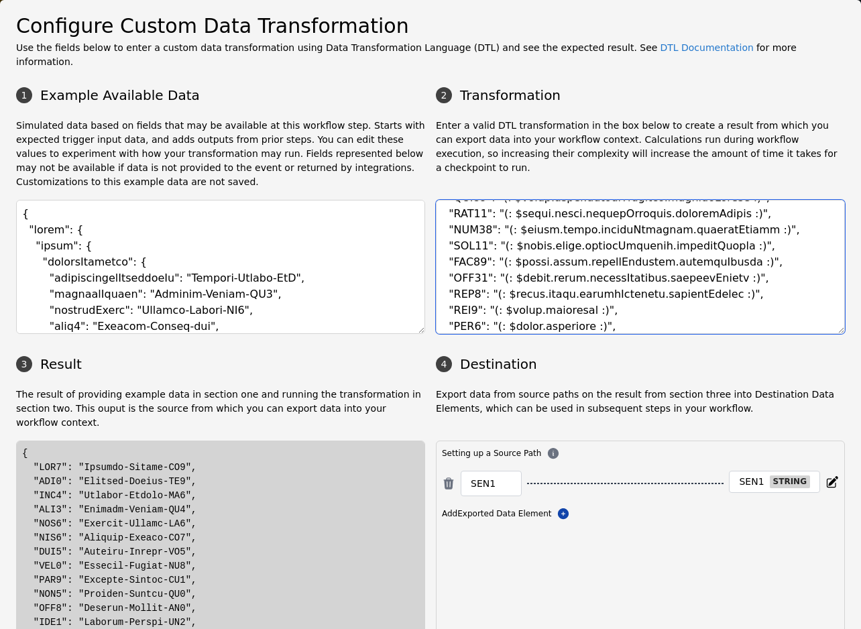
scroll to position [549, 0]
click at [571, 293] on textarea at bounding box center [640, 267] width 409 height 134
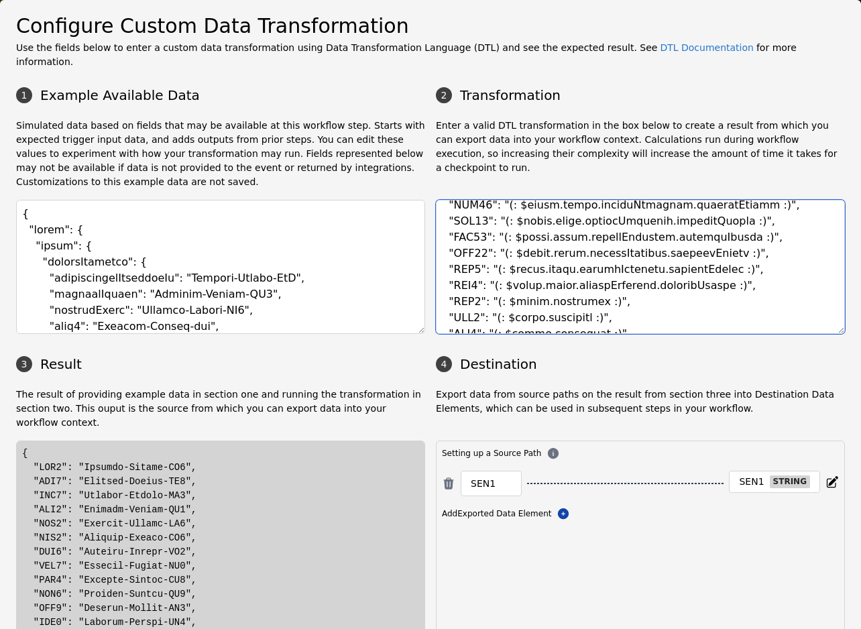
scroll to position [573, 0]
click at [570, 291] on textarea at bounding box center [640, 267] width 409 height 134
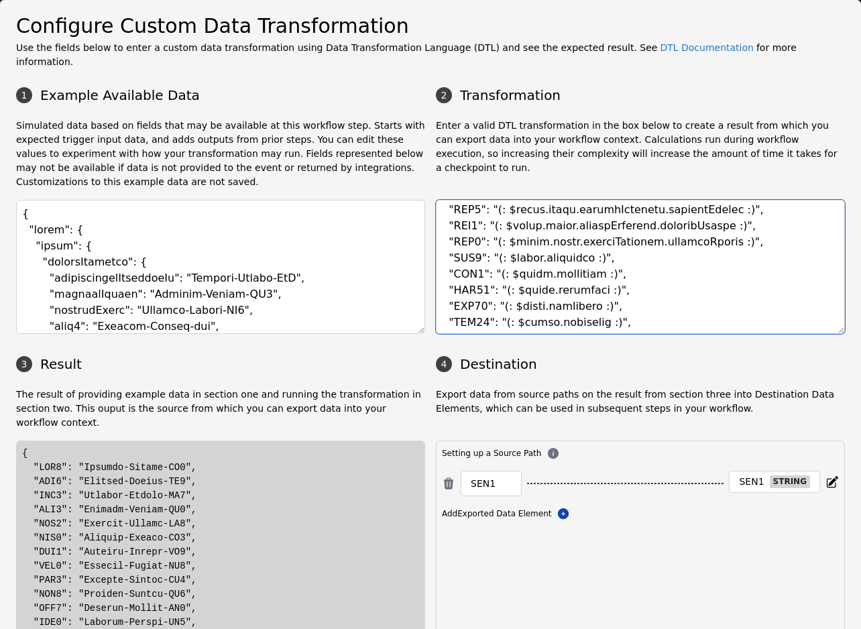
scroll to position [658, 0]
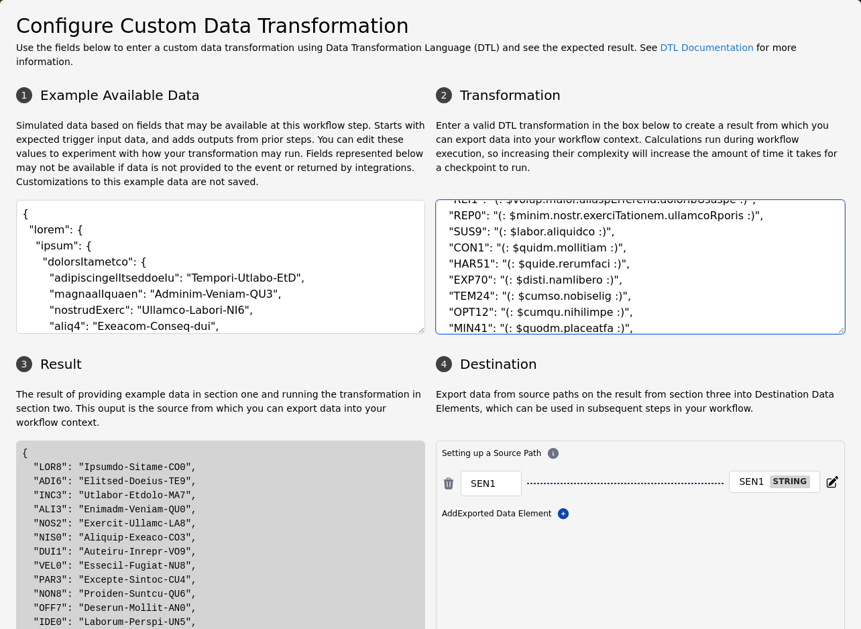
click at [560, 214] on textarea at bounding box center [640, 267] width 409 height 134
click at [569, 230] on textarea at bounding box center [640, 267] width 409 height 134
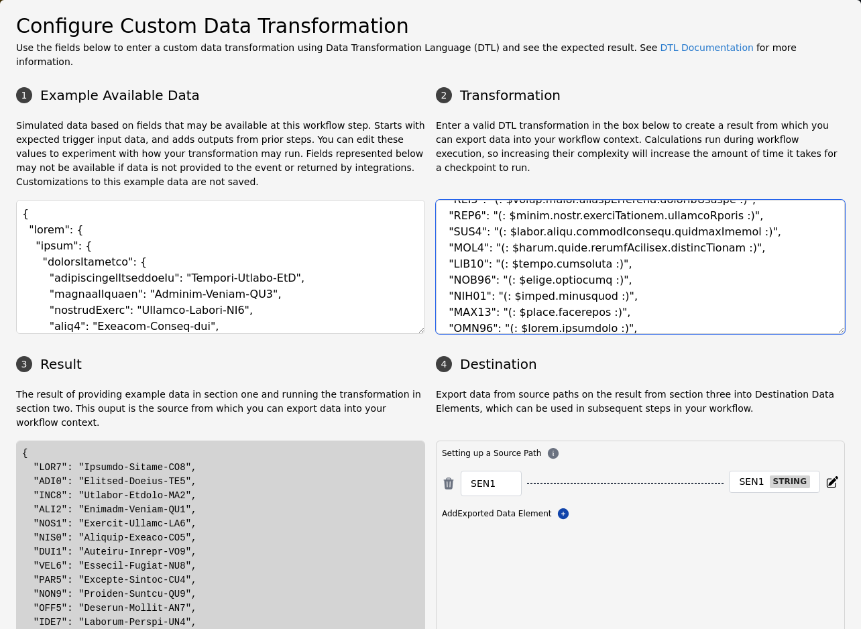
click at [555, 255] on textarea at bounding box center [640, 267] width 409 height 134
type textarea "{ "SEN1": "(: $event.prove.verifyIdentity.consentStatus :)", "SEN2": "(: $event…"
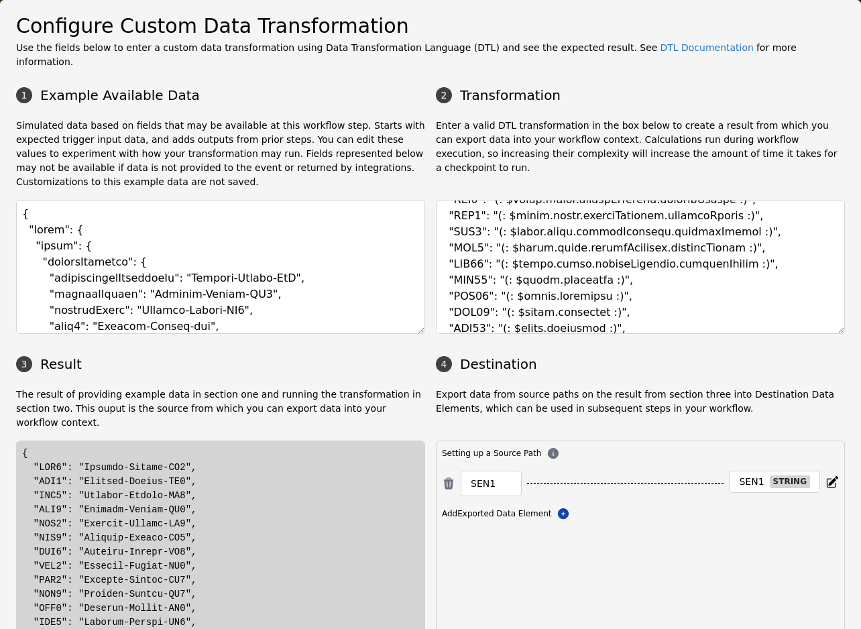
click at [714, 555] on div "Setting up a Source Path SEN1 SEN1 string Add Exported Data Element Add Exporte…" at bounding box center [640, 541] width 409 height 201
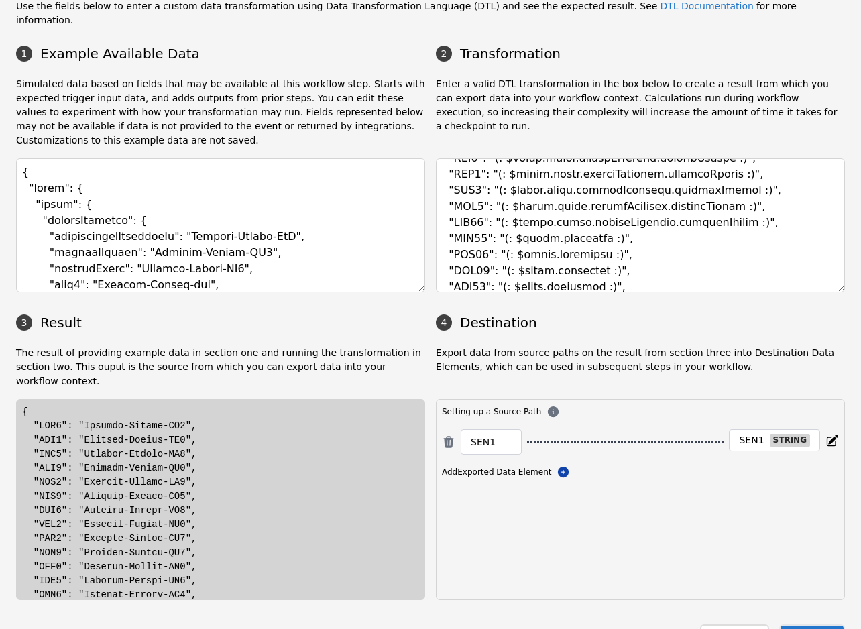
scroll to position [46, 0]
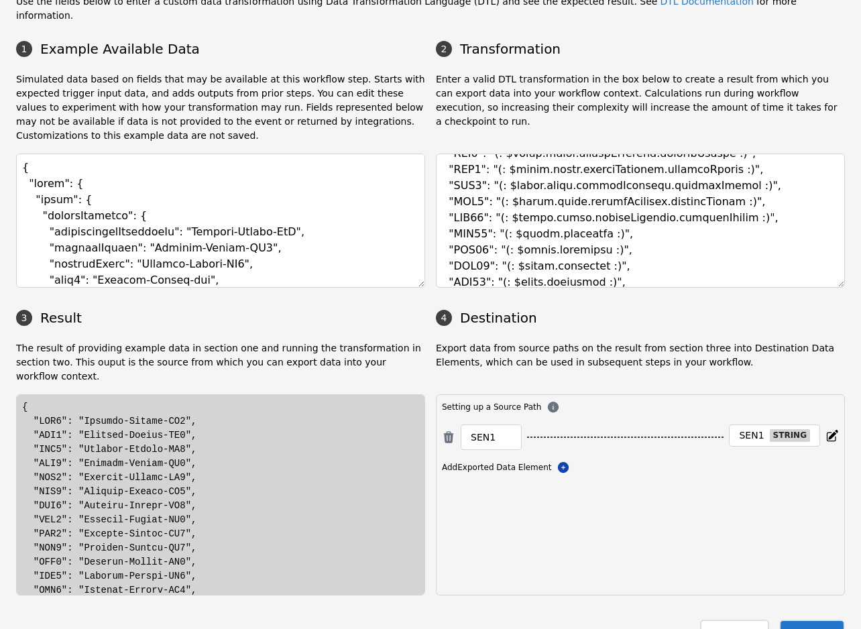
click at [807, 620] on button "Save" at bounding box center [812, 633] width 66 height 27
click at [728, 620] on button "Close" at bounding box center [734, 633] width 68 height 27
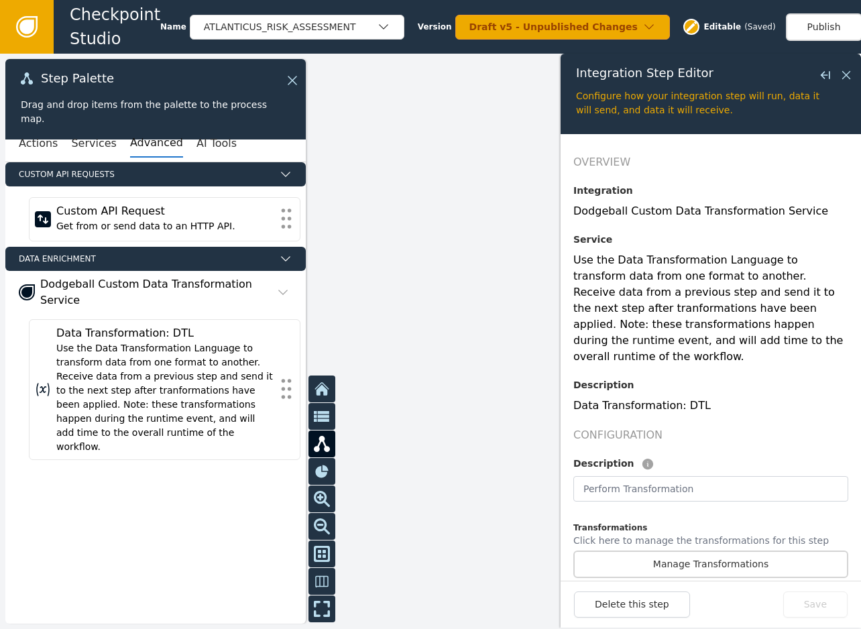
drag, startPoint x: 482, startPoint y: 401, endPoint x: 499, endPoint y: 256, distance: 146.5
click at [499, 256] on div at bounding box center [430, 341] width 861 height 575
drag, startPoint x: 501, startPoint y: 329, endPoint x: 341, endPoint y: 341, distance: 160.8
click at [341, 341] on div at bounding box center [430, 341] width 861 height 575
drag, startPoint x: 366, startPoint y: 245, endPoint x: 496, endPoint y: 465, distance: 254.6
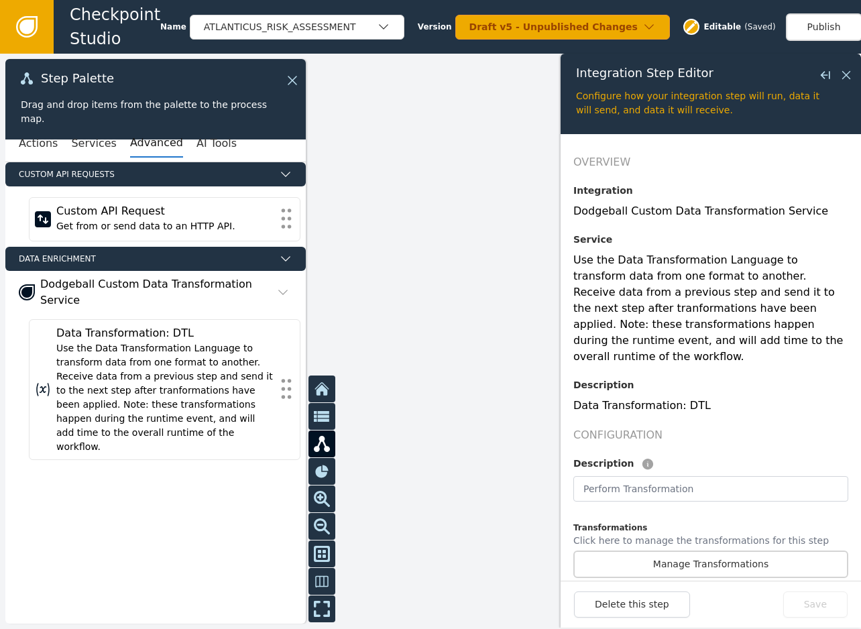
click at [502, 474] on div at bounding box center [430, 341] width 861 height 575
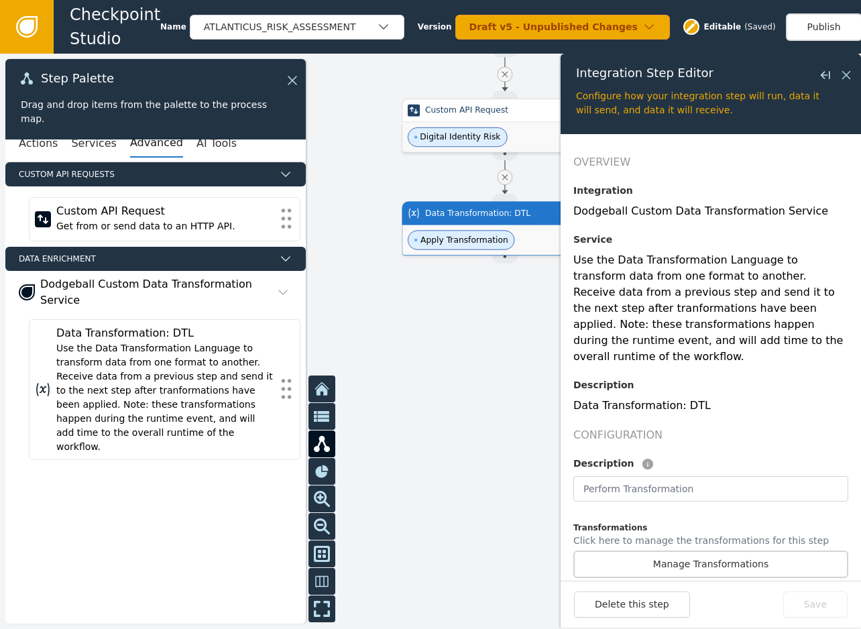
drag, startPoint x: 356, startPoint y: 363, endPoint x: 480, endPoint y: 360, distance: 124.1
click at [480, 360] on div at bounding box center [430, 341] width 861 height 575
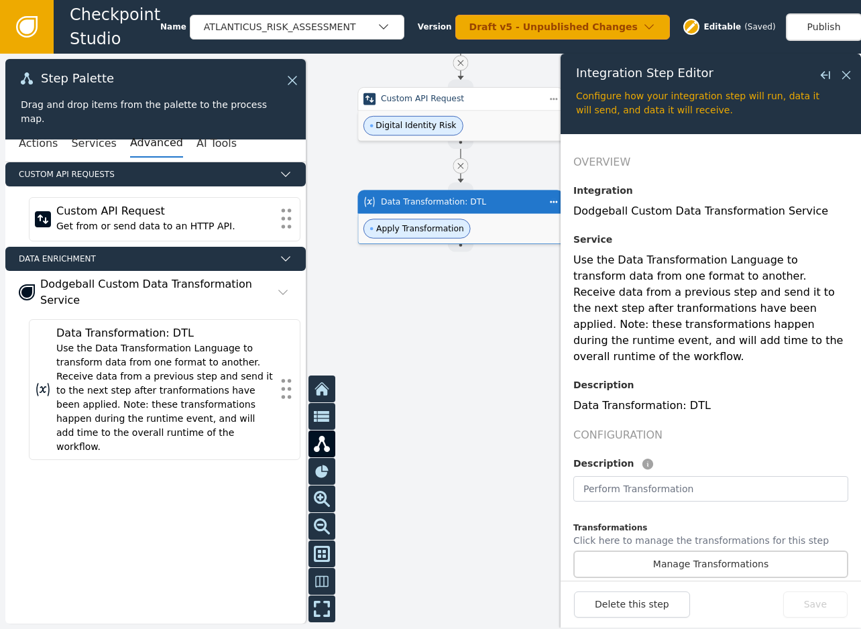
drag, startPoint x: 488, startPoint y: 368, endPoint x: 433, endPoint y: 353, distance: 56.8
click at [433, 353] on div at bounding box center [430, 341] width 861 height 575
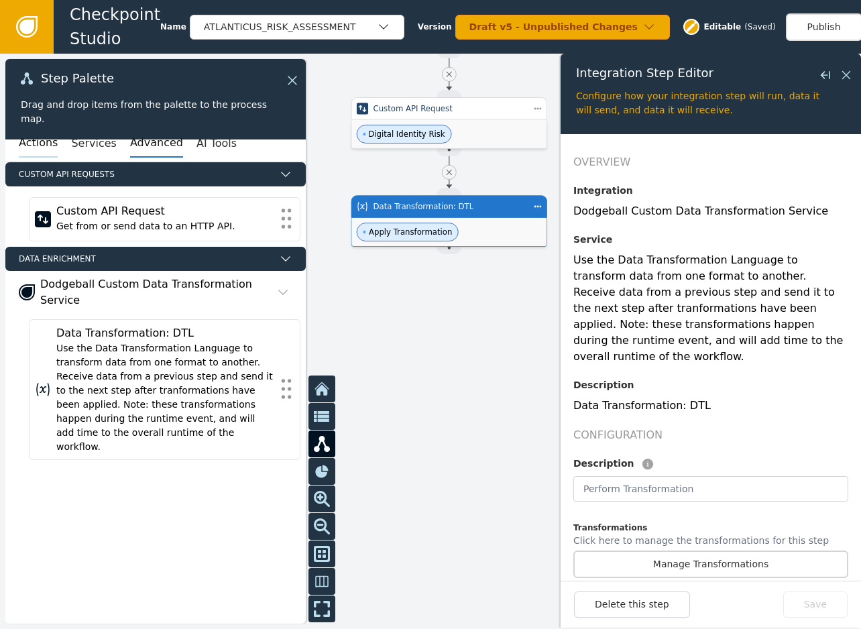
click at [32, 134] on button "Actions" at bounding box center [38, 143] width 39 height 28
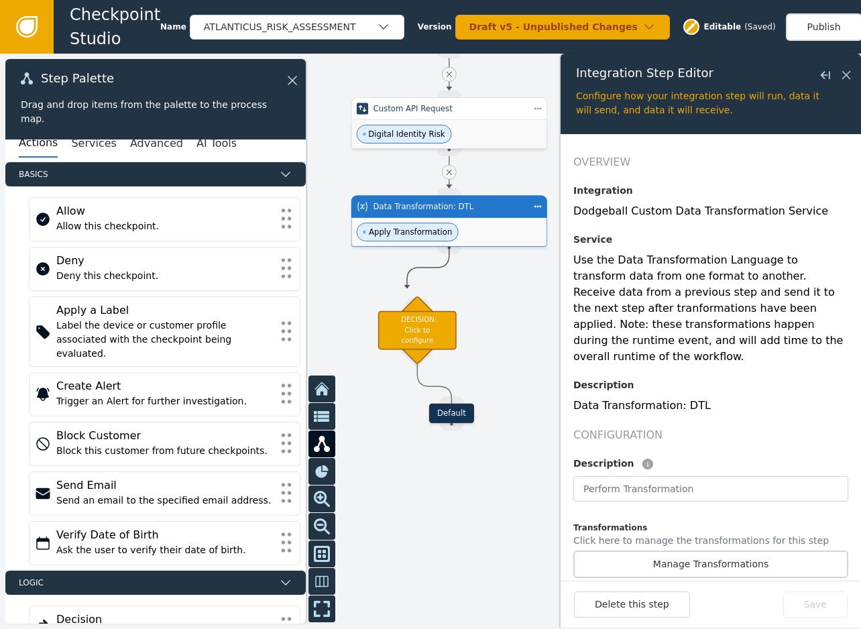
drag, startPoint x: 454, startPoint y: 250, endPoint x: 380, endPoint y: 278, distance: 79.4
click at [380, 278] on div "Target Handle for step Default Source Handle for step ATLANTICUS_RISK_ASSESSMEN…" at bounding box center [430, 341] width 861 height 575
click at [412, 332] on div "DECISION: Click to configure" at bounding box center [420, 330] width 78 height 39
drag, startPoint x: 445, startPoint y: 249, endPoint x: 427, endPoint y: 301, distance: 54.7
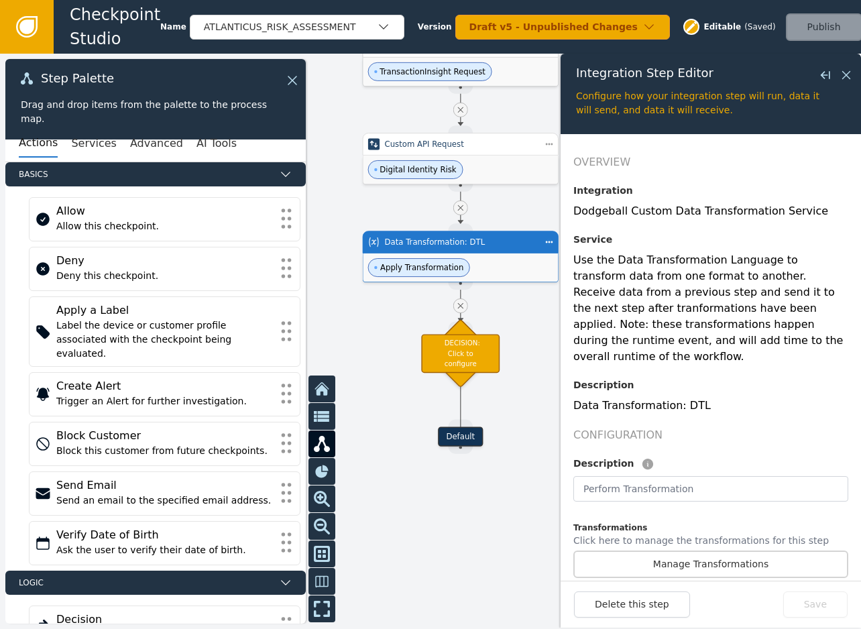
drag, startPoint x: 484, startPoint y: 471, endPoint x: 496, endPoint y: 507, distance: 37.3
click at [496, 507] on div at bounding box center [430, 341] width 861 height 575
click at [657, 477] on input "text" at bounding box center [710, 488] width 275 height 25
click at [448, 366] on div "DECISION: Click to configure" at bounding box center [460, 353] width 78 height 39
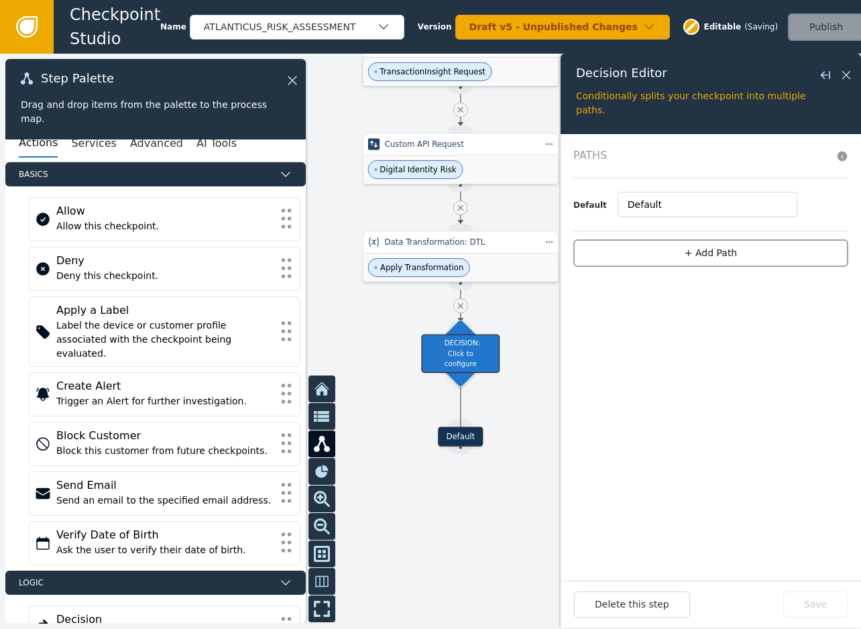
click at [656, 248] on button "+ Add Path" at bounding box center [710, 252] width 275 height 27
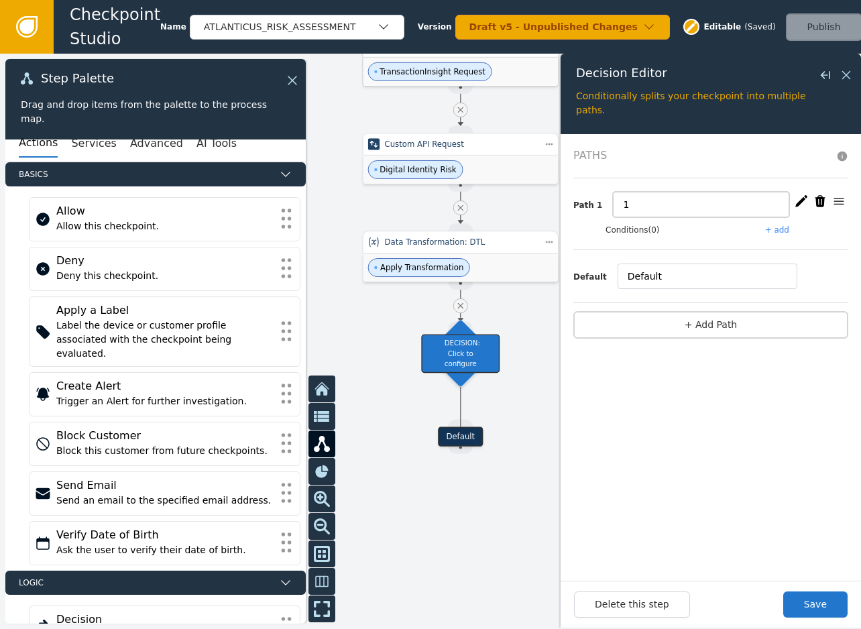
click at [655, 207] on input "1" at bounding box center [701, 204] width 176 height 25
type input "Some Decision Based On DTL"
click at [816, 618] on button "Save" at bounding box center [815, 605] width 64 height 26
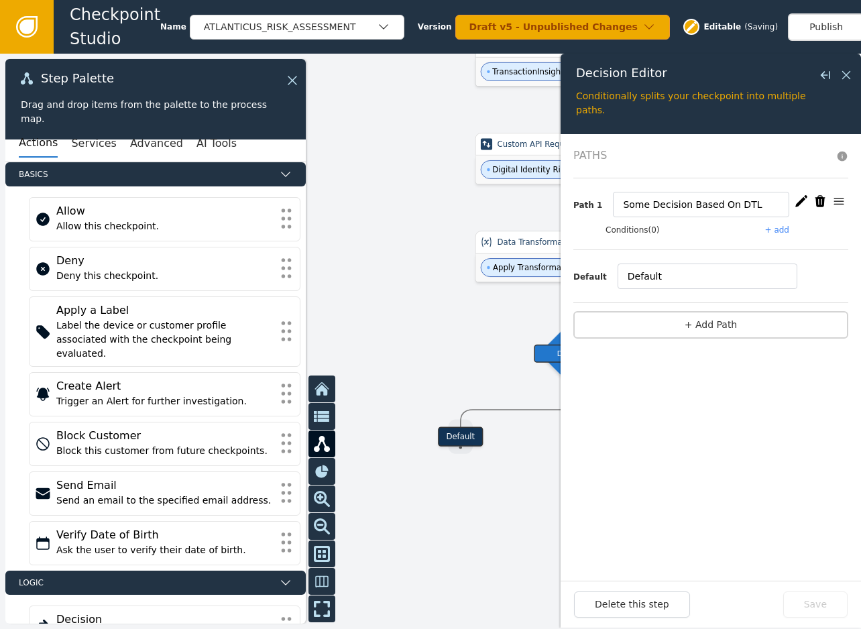
click at [779, 227] on button "+ add" at bounding box center [777, 230] width 24 height 12
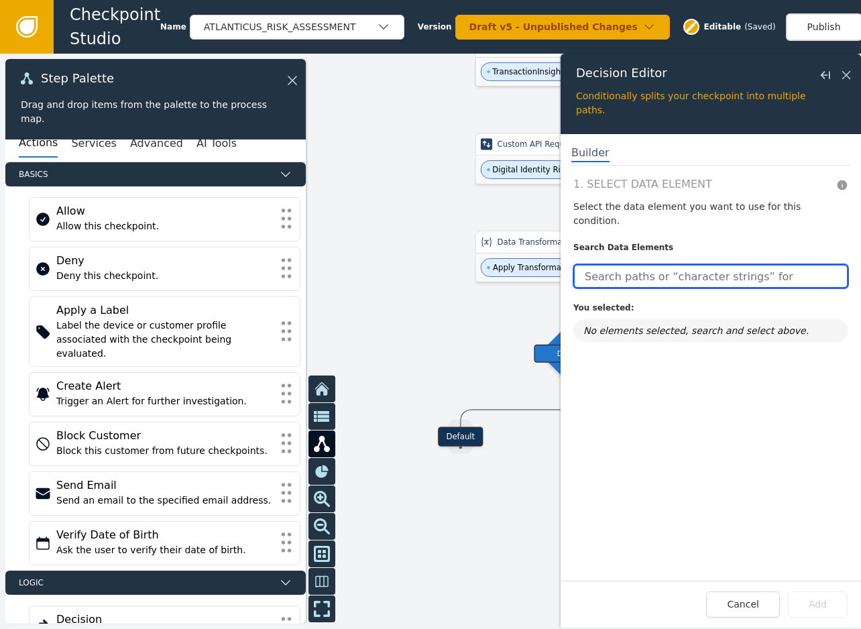
click at [649, 264] on input "text" at bounding box center [710, 276] width 275 height 24
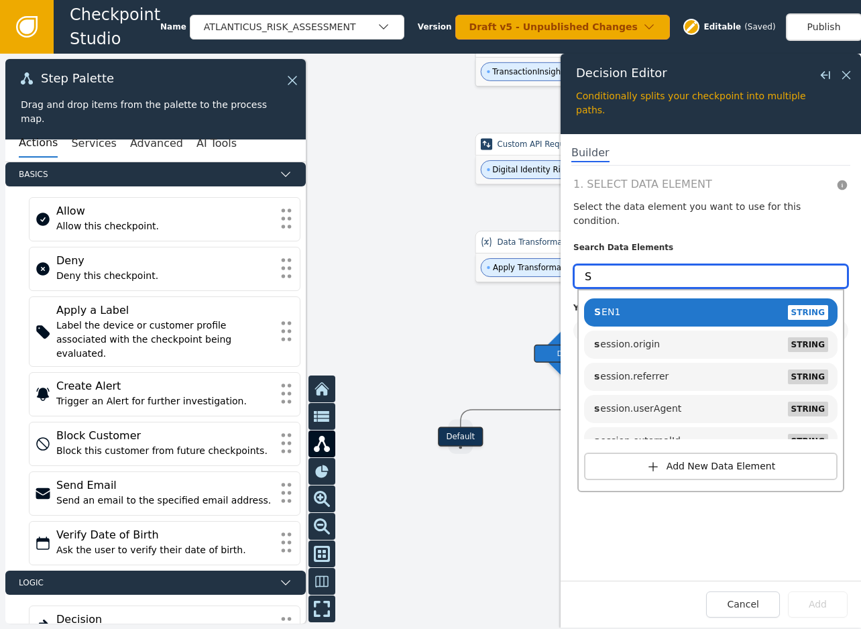
type input "S"
click at [507, 574] on div at bounding box center [430, 341] width 861 height 575
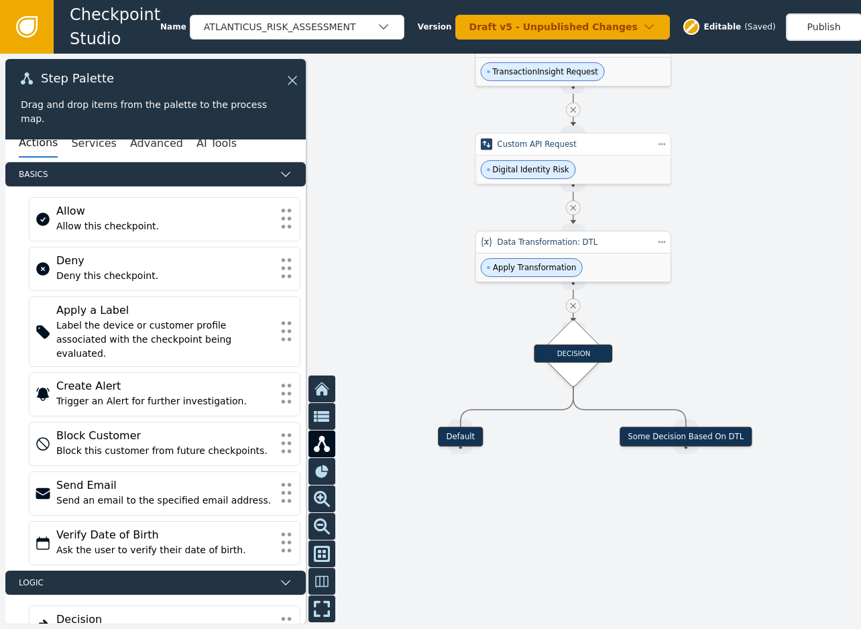
click at [615, 262] on div "Apply Transformation" at bounding box center [572, 268] width 195 height 28
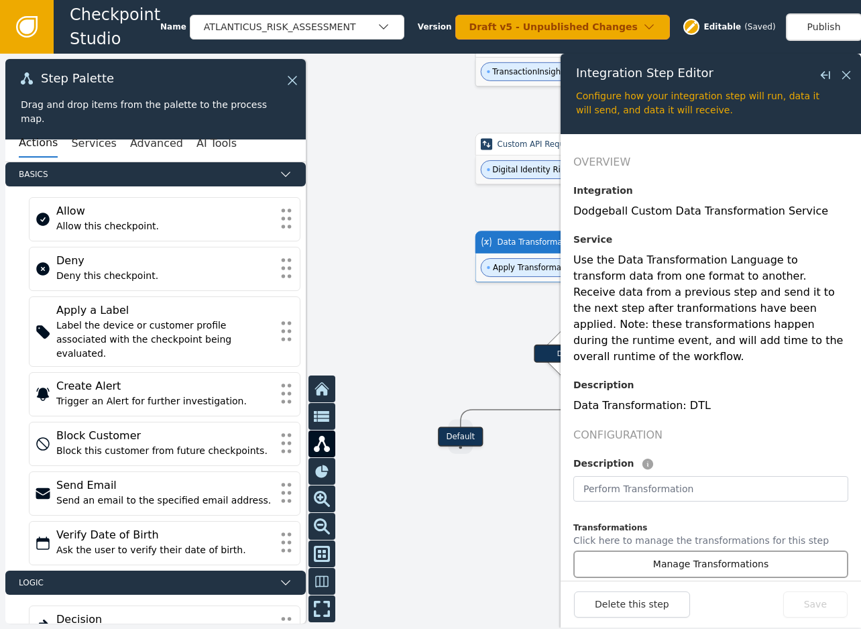
click at [692, 551] on button "Manage Transformations" at bounding box center [710, 564] width 275 height 27
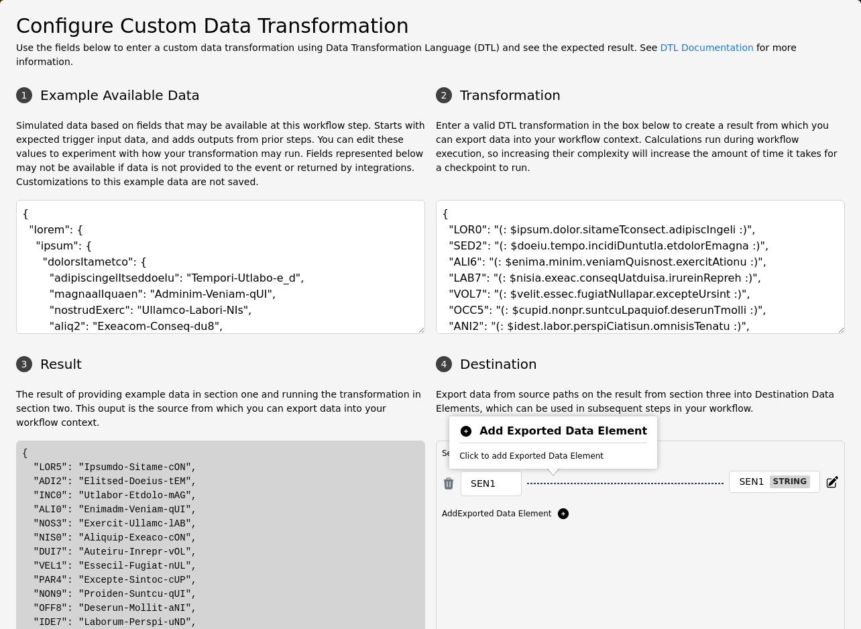
click at [558, 508] on icon at bounding box center [563, 513] width 11 height 11
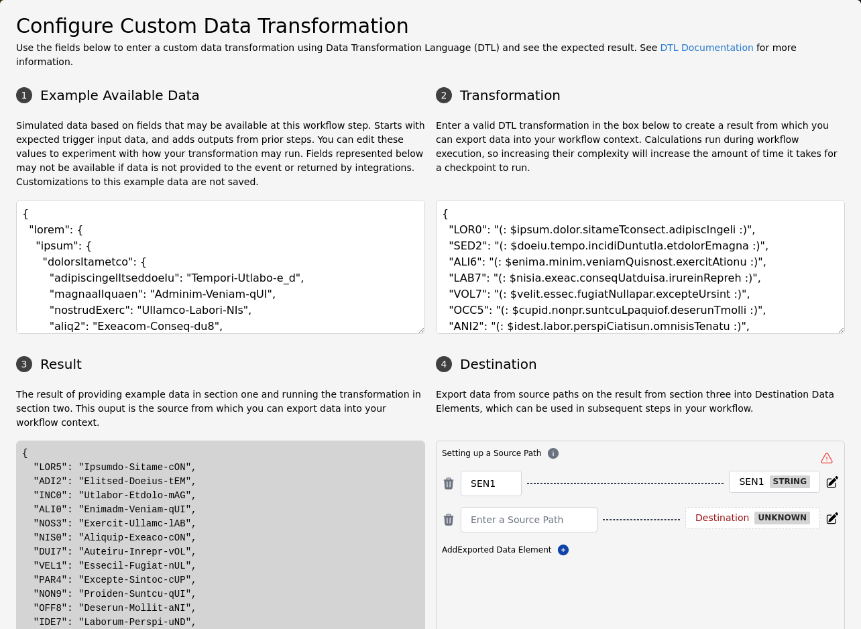
click at [555, 562] on div "Setting up a Source Path SEN1 SEN1 string Destination unknown Add Exported Data…" at bounding box center [640, 541] width 409 height 201
click at [499, 555] on div "Setting up a Source Path SEN1 SEN1 string Destination unknown Add Exported Data…" at bounding box center [640, 541] width 409 height 201
click at [496, 512] on input at bounding box center [529, 520] width 117 height 16
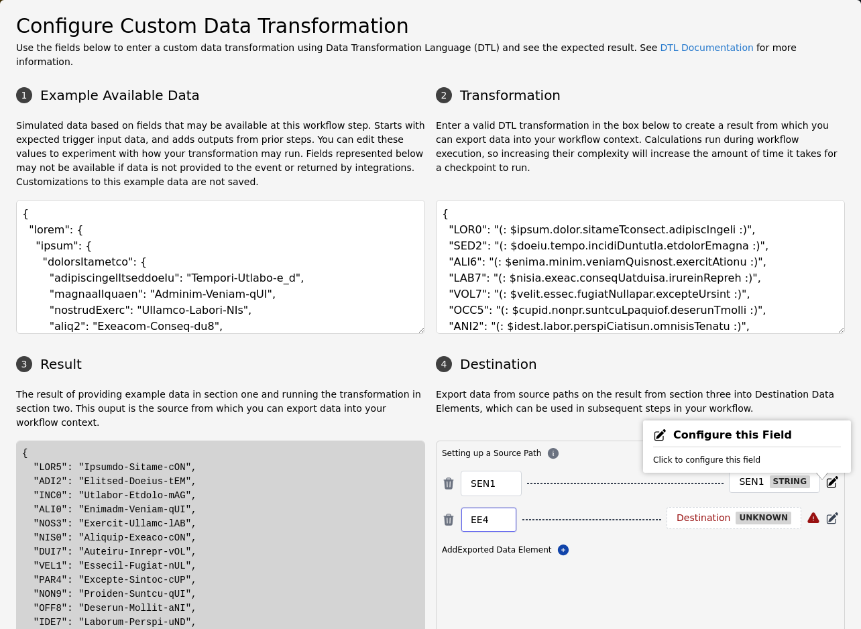
type input "EE4"
click at [827, 512] on icon at bounding box center [832, 518] width 13 height 13
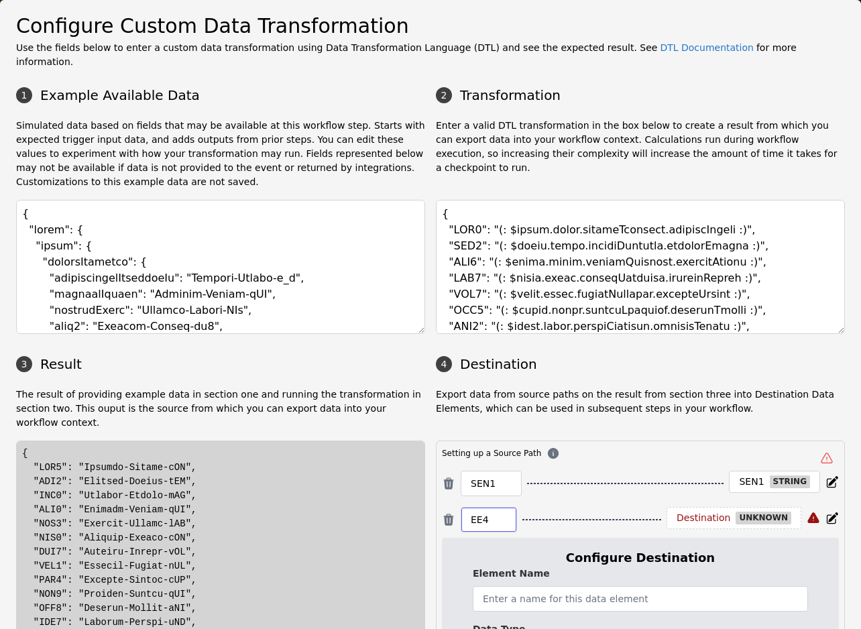
click at [482, 512] on input "EE4" at bounding box center [489, 520] width 36 height 16
click at [531, 586] on input "text" at bounding box center [640, 598] width 335 height 25
paste input "EE4"
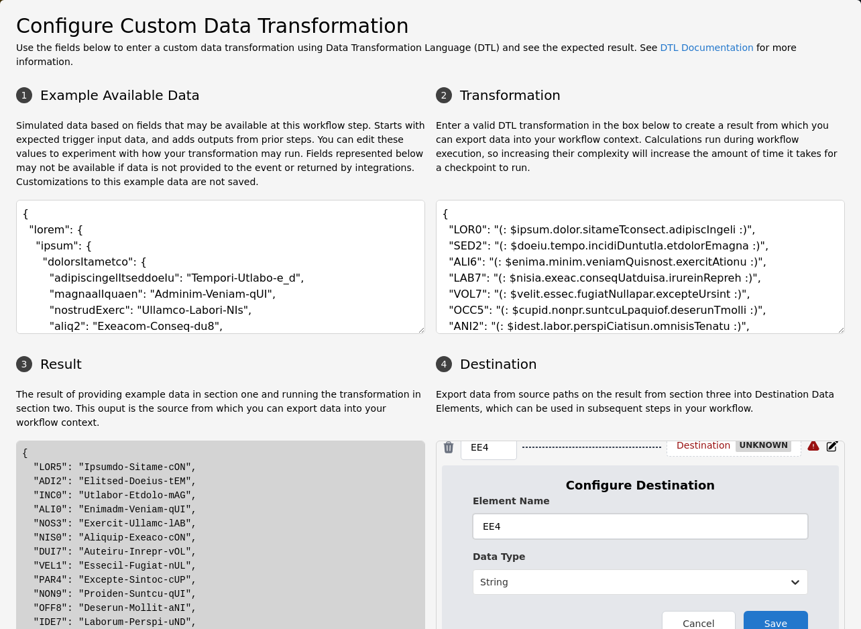
scroll to position [109, 0]
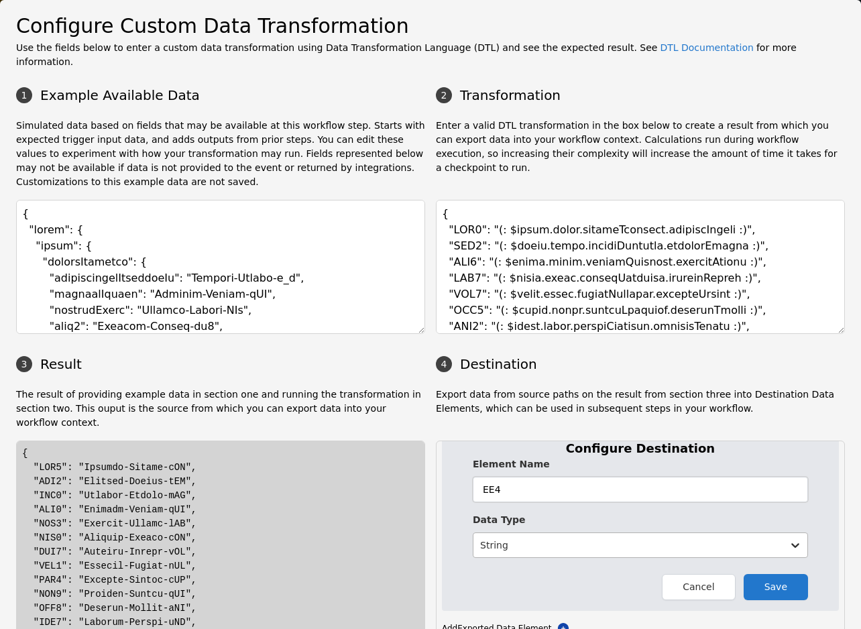
type input "EE4"
click at [586, 537] on div at bounding box center [628, 545] width 296 height 17
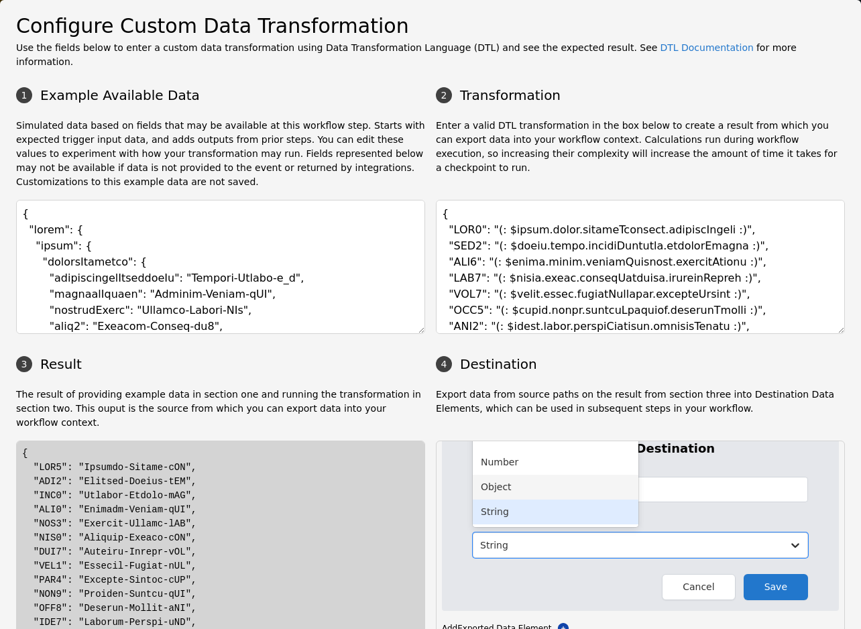
click at [523, 450] on div "Number" at bounding box center [556, 462] width 166 height 25
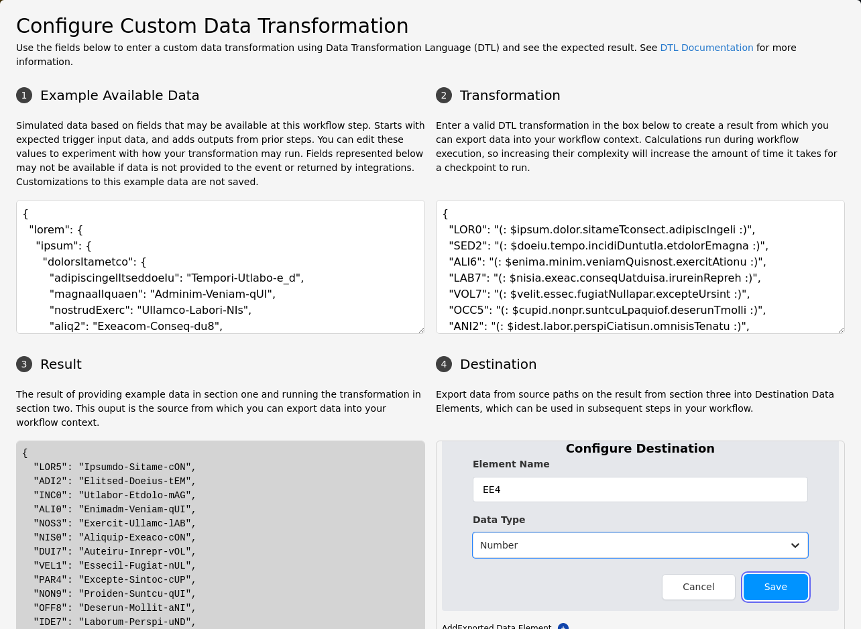
click at [756, 574] on button "Save" at bounding box center [776, 587] width 64 height 26
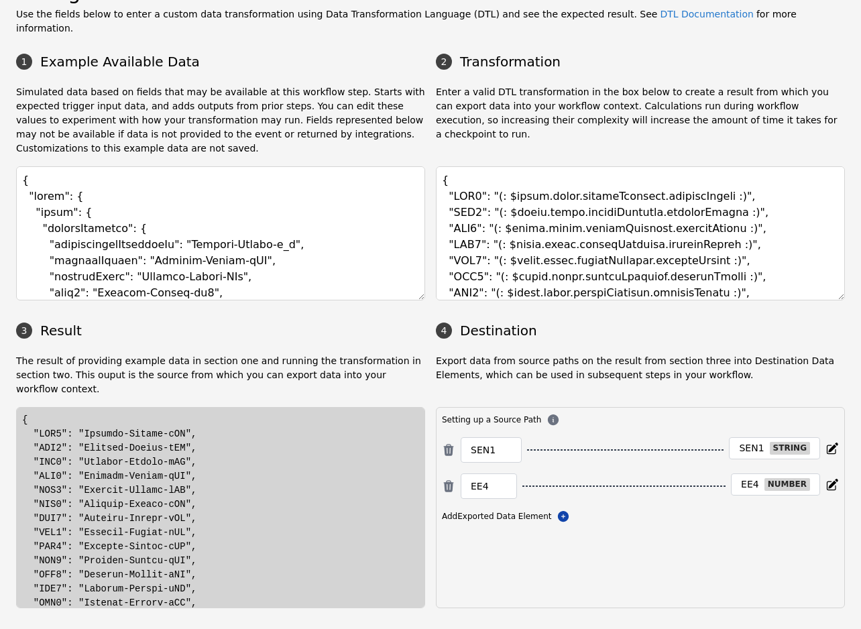
scroll to position [46, 0]
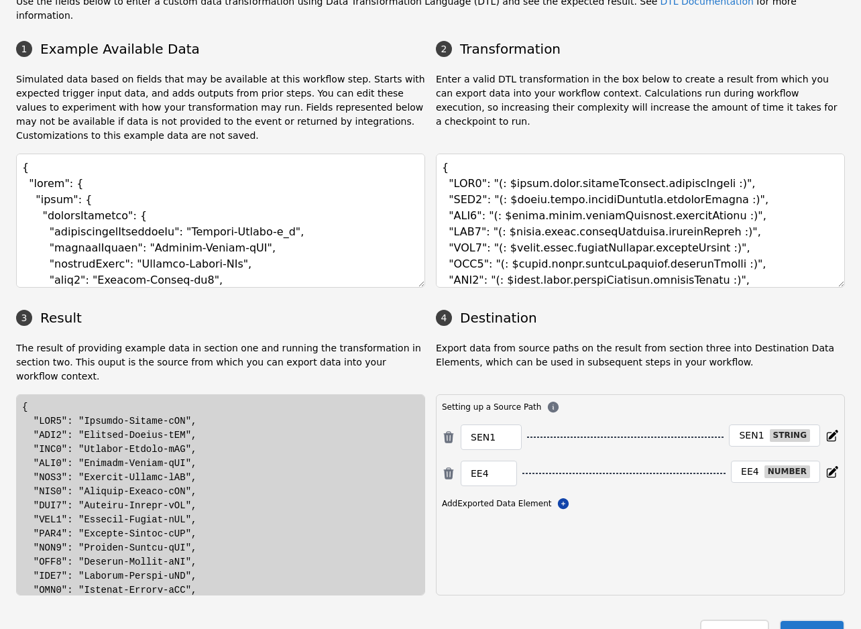
click at [801, 620] on button "Save" at bounding box center [812, 633] width 66 height 27
click at [716, 620] on button "Close" at bounding box center [734, 633] width 68 height 27
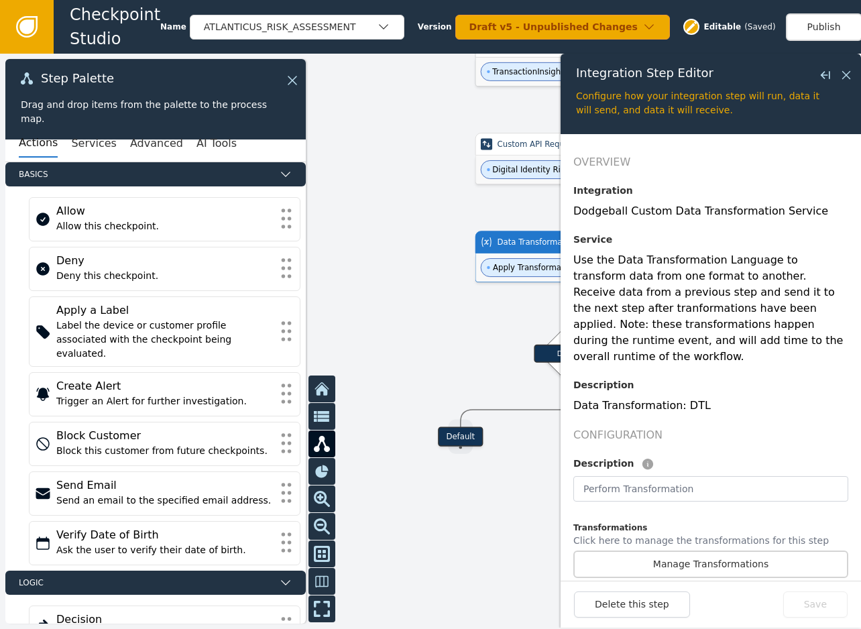
click at [468, 526] on div at bounding box center [430, 341] width 861 height 575
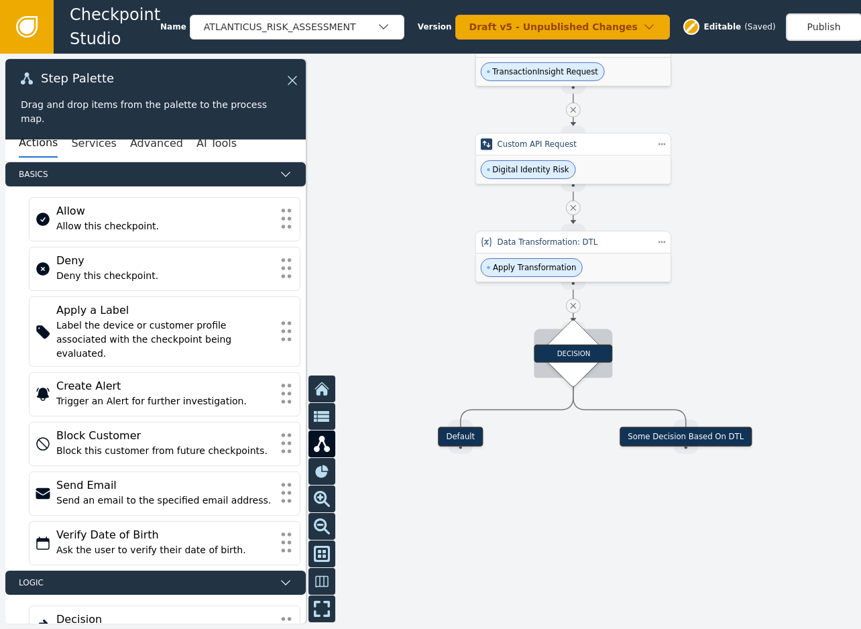
click at [583, 357] on div "DECISION" at bounding box center [573, 353] width 78 height 18
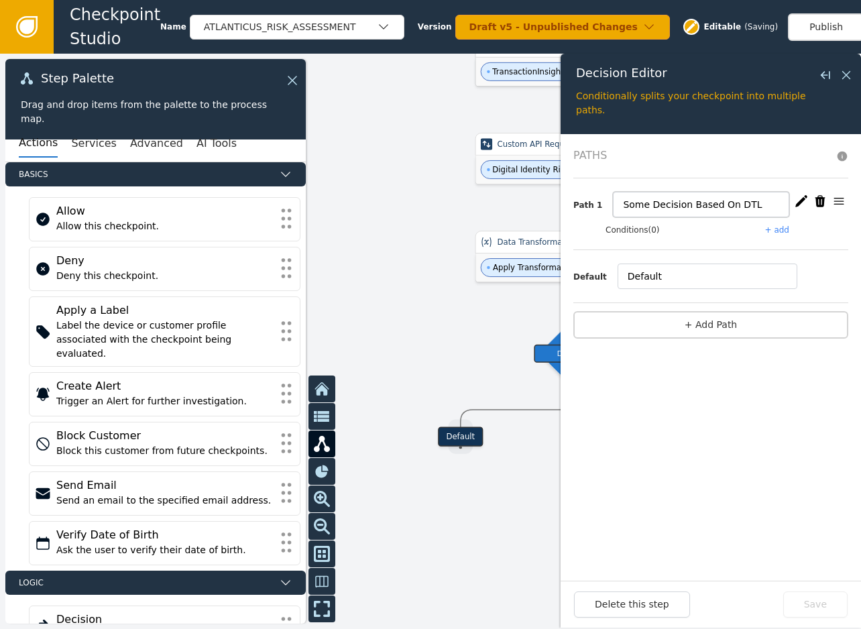
click at [675, 196] on input "Some Decision Based On DTL" at bounding box center [701, 204] width 176 height 25
click at [659, 206] on input "Some Decision Based On DTL" at bounding box center [701, 204] width 176 height 25
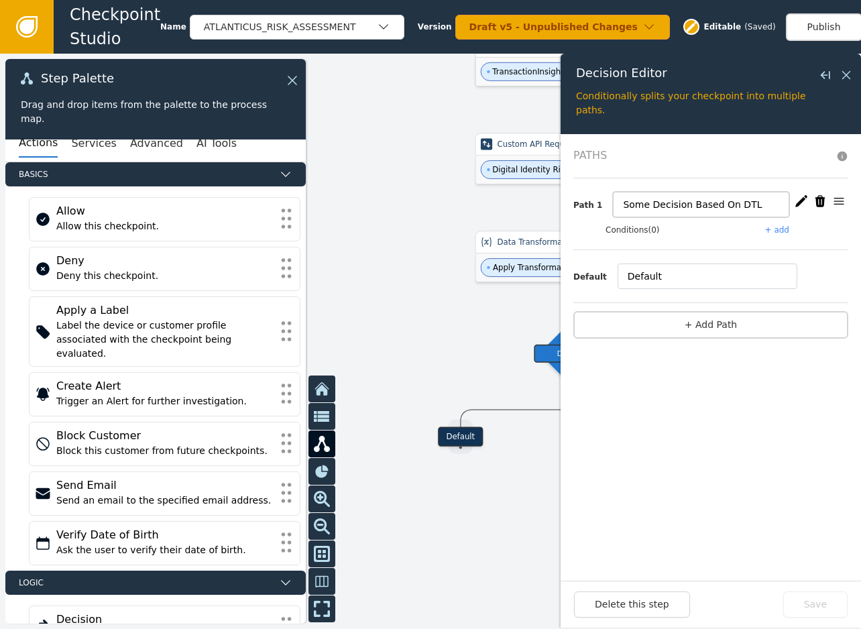
click at [659, 206] on input "Some Decision Based On DTL" at bounding box center [701, 204] width 176 height 25
type input "Emailage Email Risk score"
click at [780, 231] on button "+ add" at bounding box center [777, 230] width 24 height 12
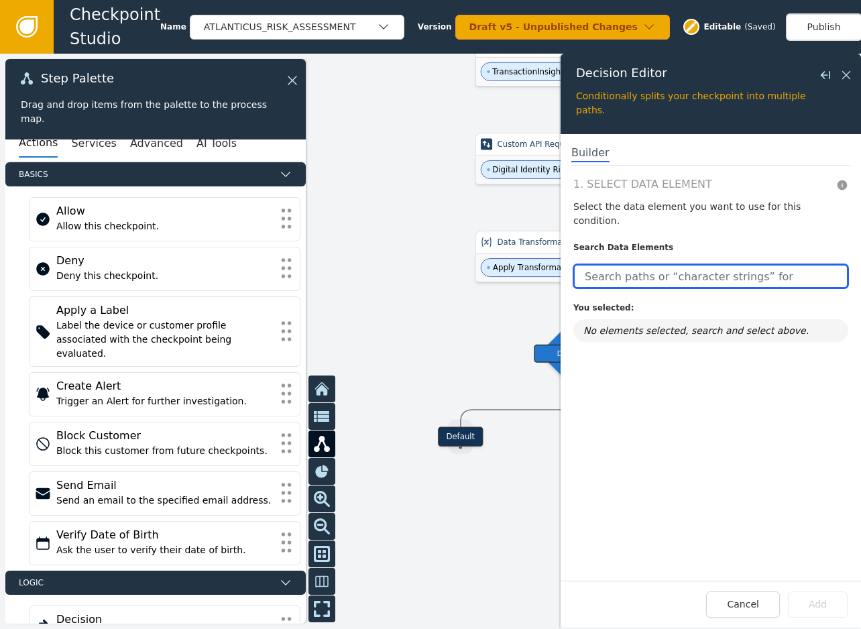
click at [729, 264] on input "text" at bounding box center [710, 276] width 275 height 24
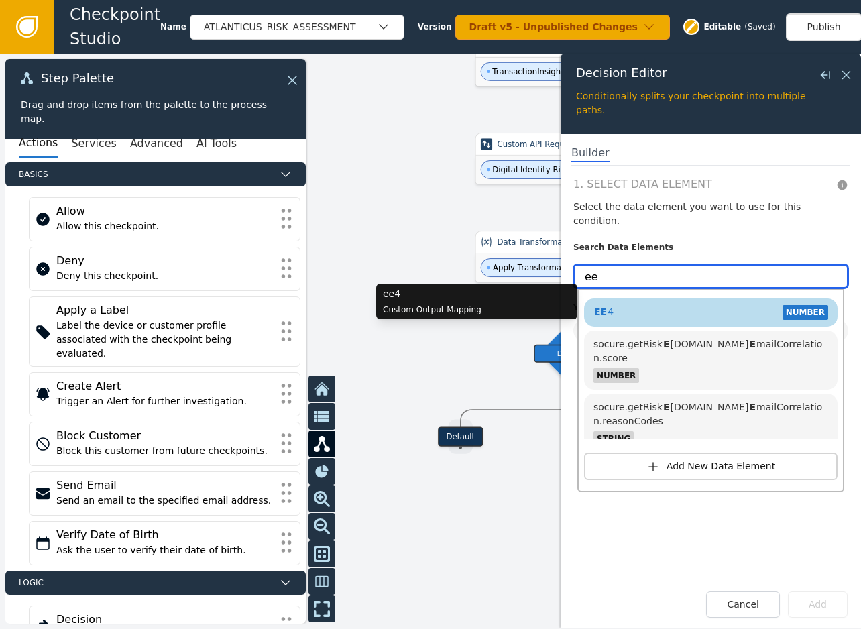
type input "ee"
click at [678, 302] on div "EE 4 NUMBER" at bounding box center [711, 312] width 240 height 20
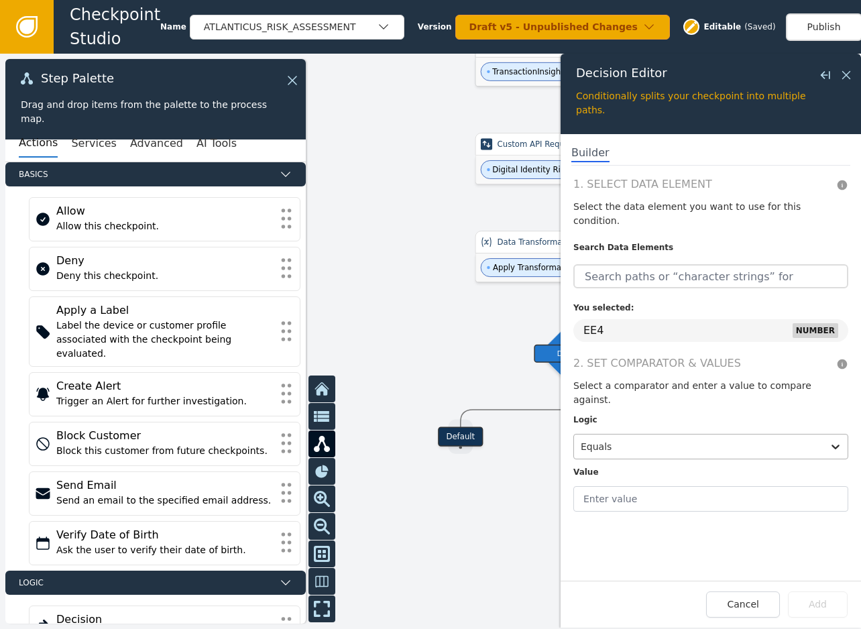
click at [651, 437] on div at bounding box center [698, 446] width 235 height 19
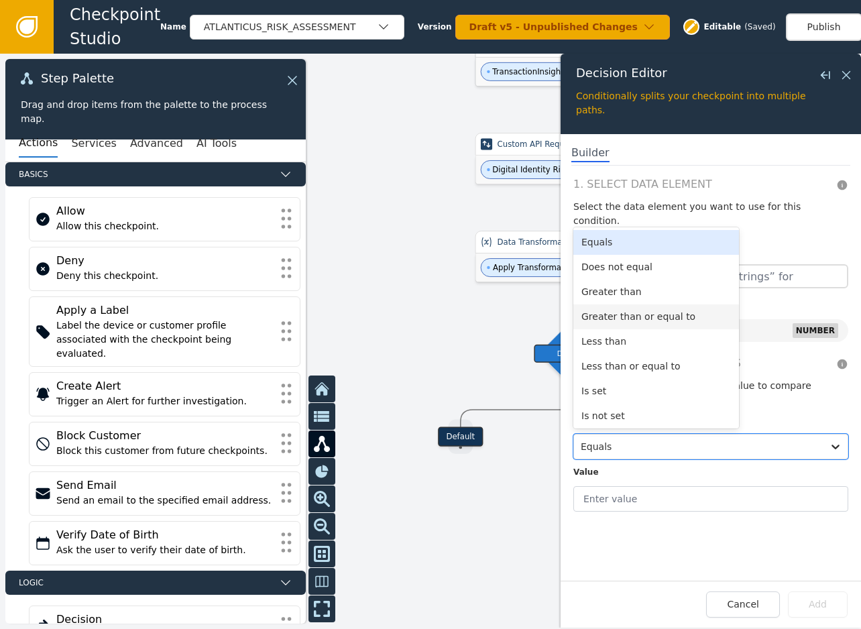
click at [622, 304] on div "Greater than or equal to" at bounding box center [656, 316] width 166 height 25
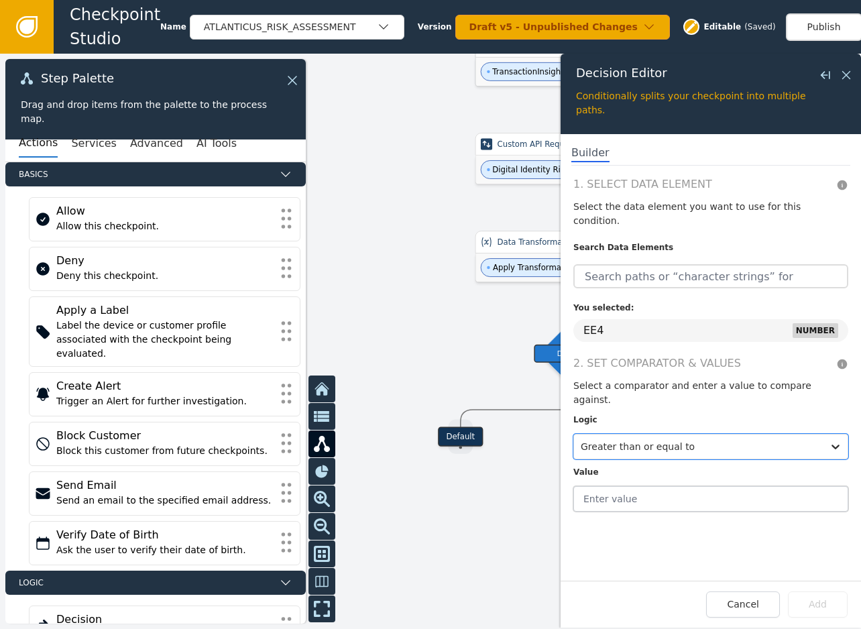
click at [638, 486] on input "text" at bounding box center [710, 498] width 275 height 25
type input "700"
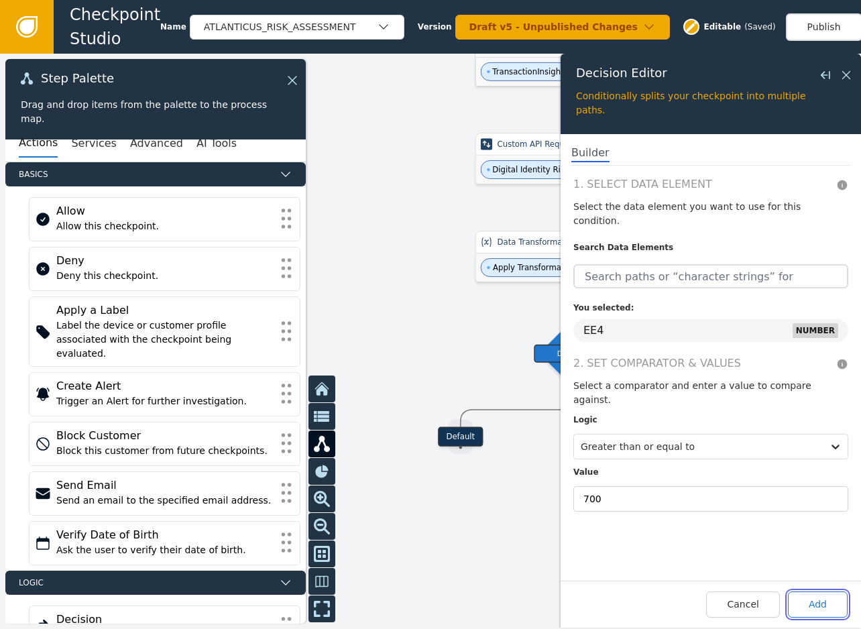
click at [830, 618] on button "Add" at bounding box center [818, 605] width 60 height 26
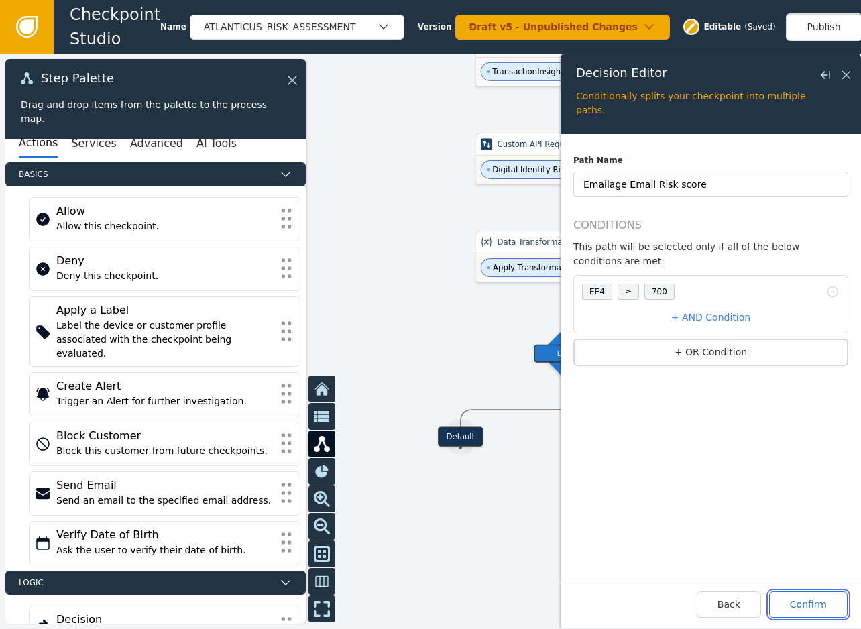
click at [827, 618] on button "Confirm" at bounding box center [808, 605] width 78 height 26
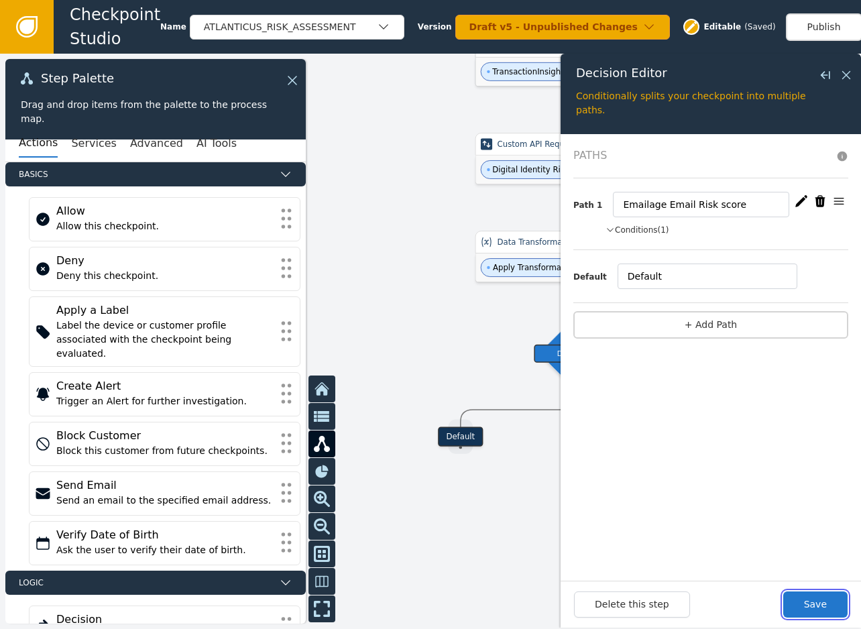
click at [827, 618] on button "Save" at bounding box center [815, 605] width 64 height 26
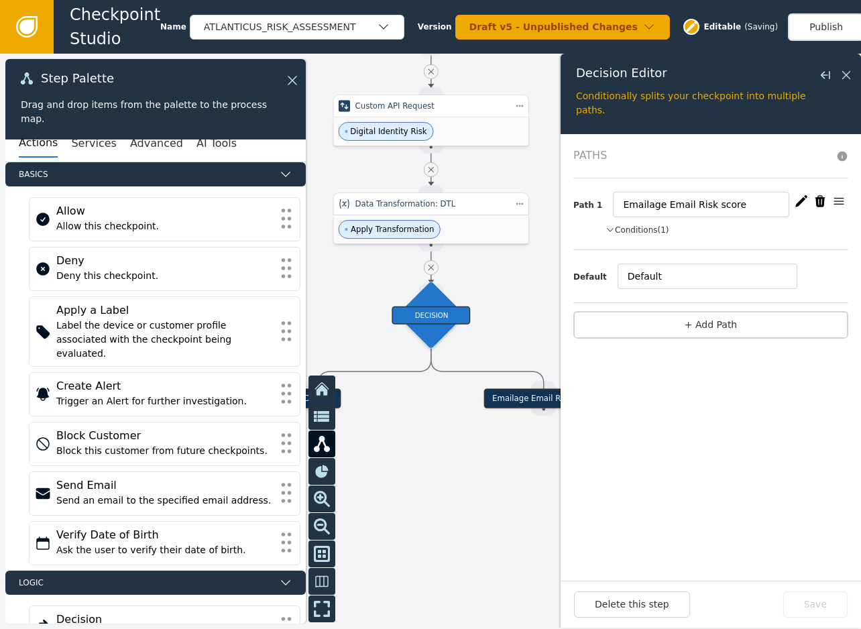
drag, startPoint x: 460, startPoint y: 545, endPoint x: 380, endPoint y: 524, distance: 82.3
click at [381, 525] on div at bounding box center [430, 341] width 861 height 575
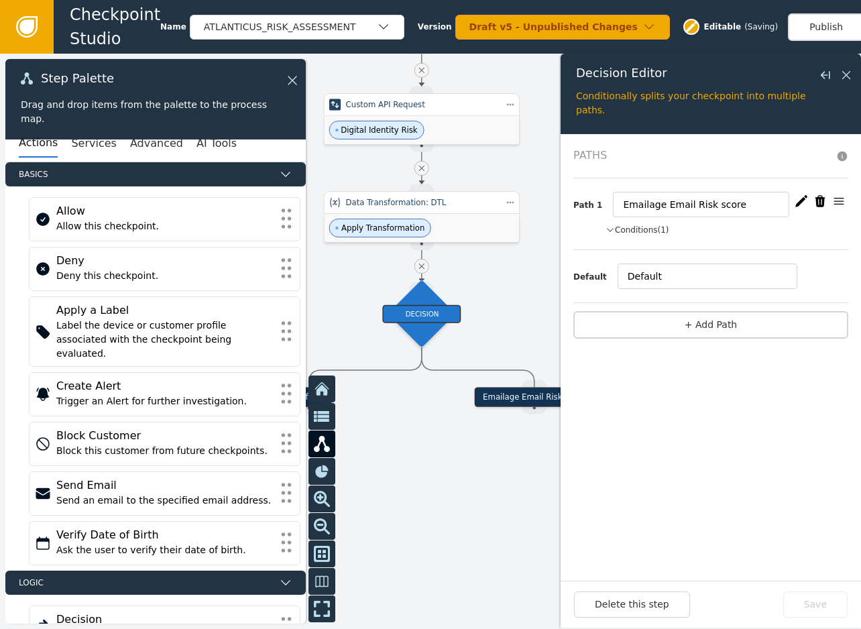
click at [441, 508] on div at bounding box center [430, 341] width 861 height 575
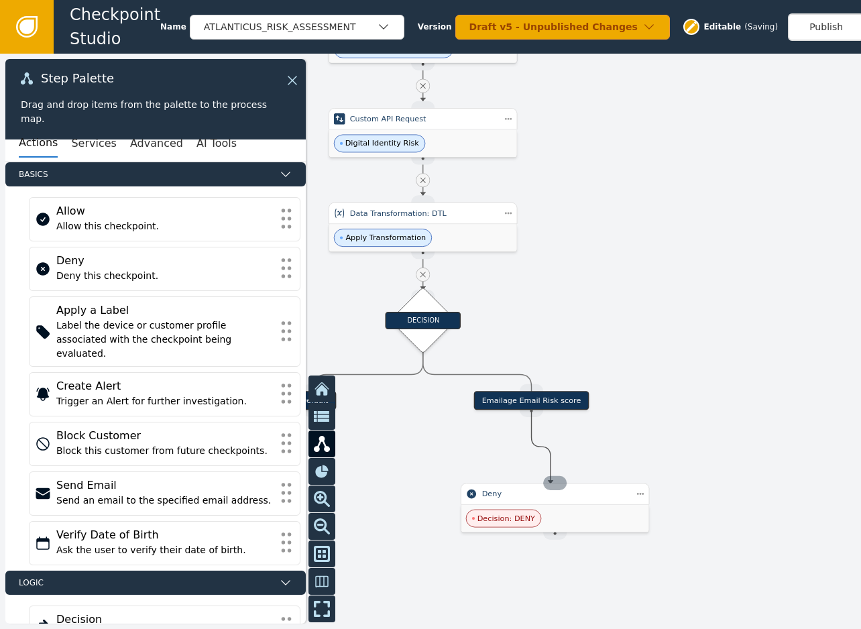
drag, startPoint x: 533, startPoint y: 413, endPoint x: 551, endPoint y: 484, distance: 72.5
click at [695, 446] on div at bounding box center [430, 341] width 861 height 575
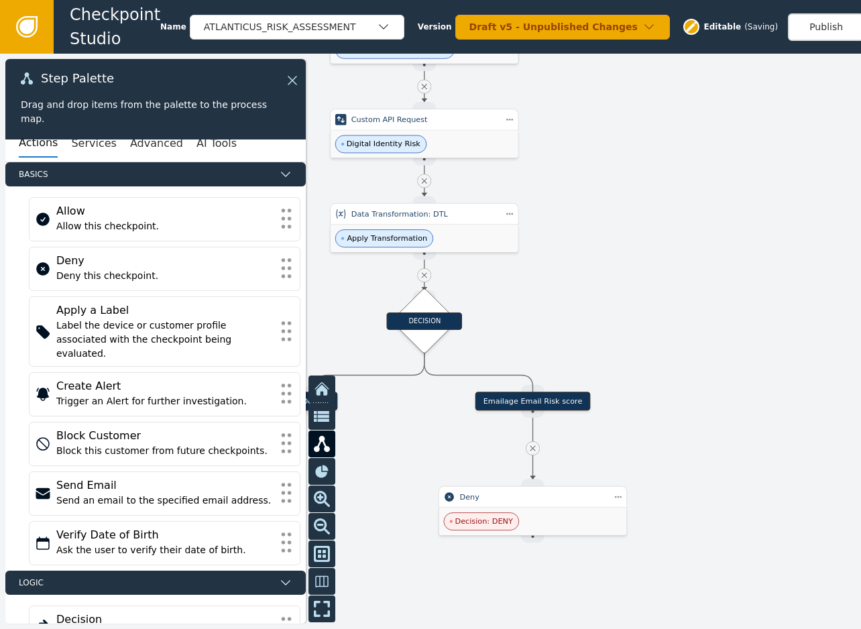
click at [695, 435] on div at bounding box center [430, 341] width 861 height 575
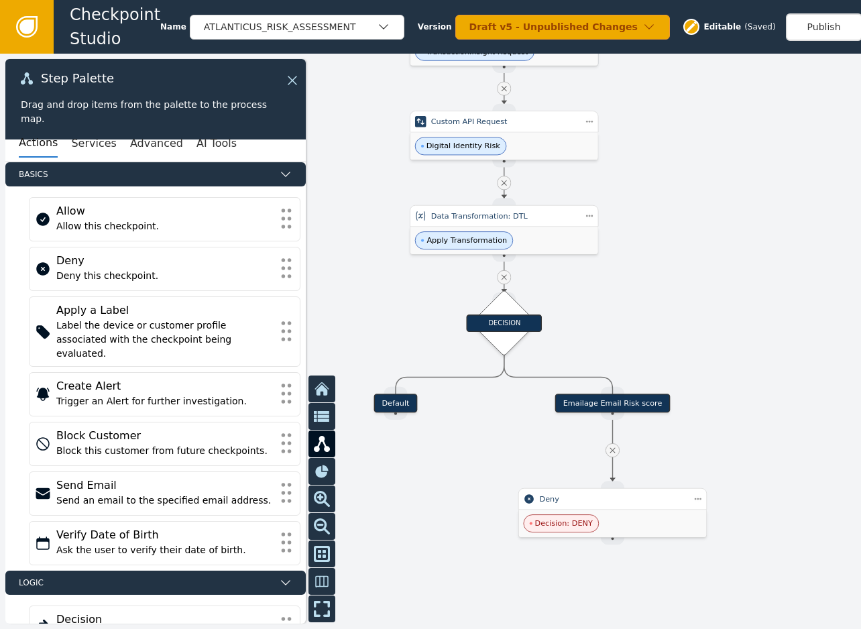
drag, startPoint x: 691, startPoint y: 443, endPoint x: 771, endPoint y: 445, distance: 79.8
click at [771, 445] on div at bounding box center [430, 341] width 861 height 575
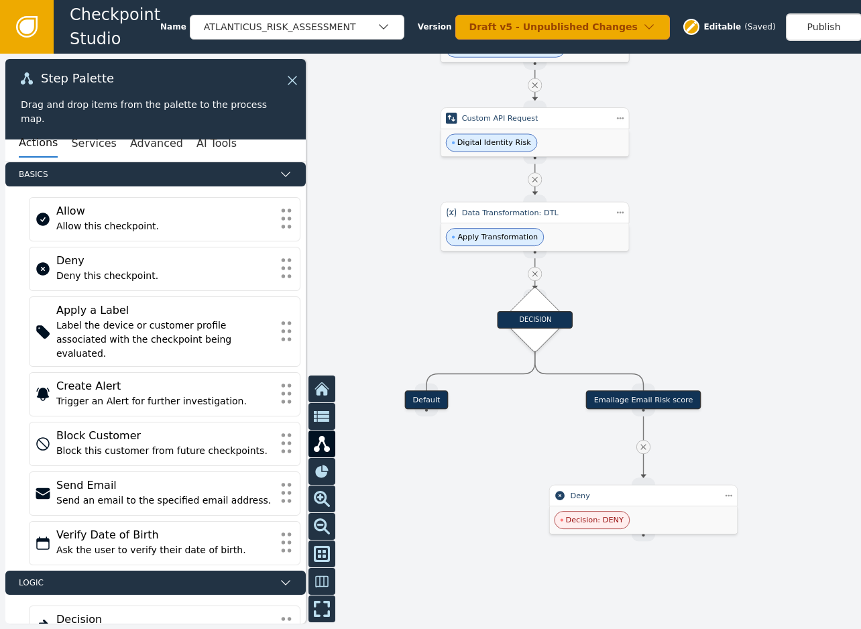
drag, startPoint x: 471, startPoint y: 456, endPoint x: 525, endPoint y: 450, distance: 54.7
click at [525, 450] on div at bounding box center [430, 341] width 861 height 575
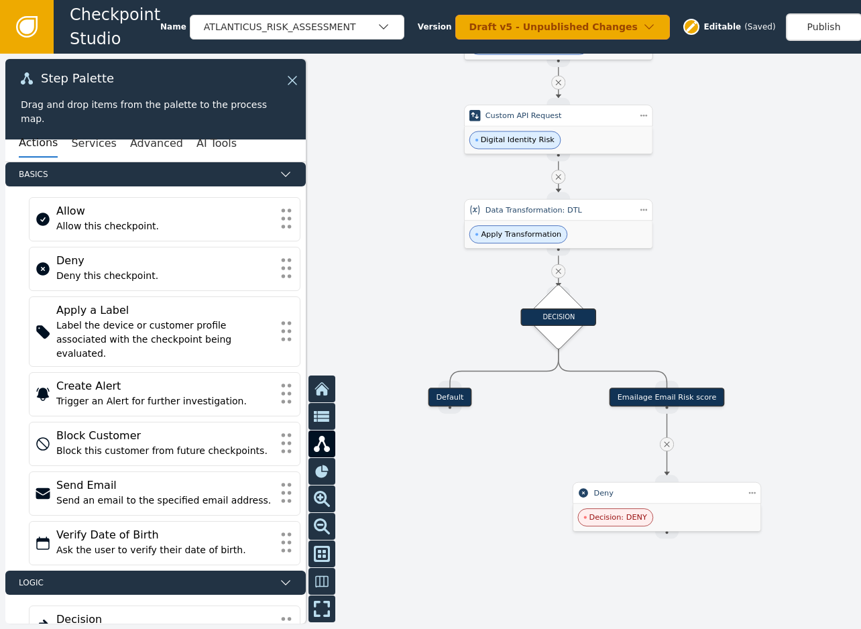
click at [670, 444] on icon at bounding box center [666, 444] width 9 height 9
click at [94, 147] on button "Services" at bounding box center [93, 143] width 45 height 28
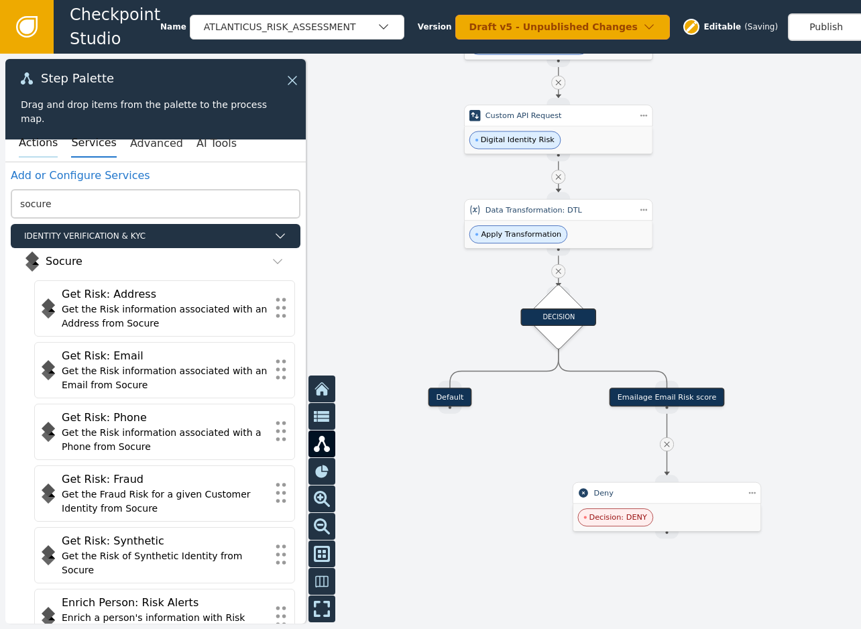
click at [38, 149] on button "Actions" at bounding box center [38, 143] width 39 height 28
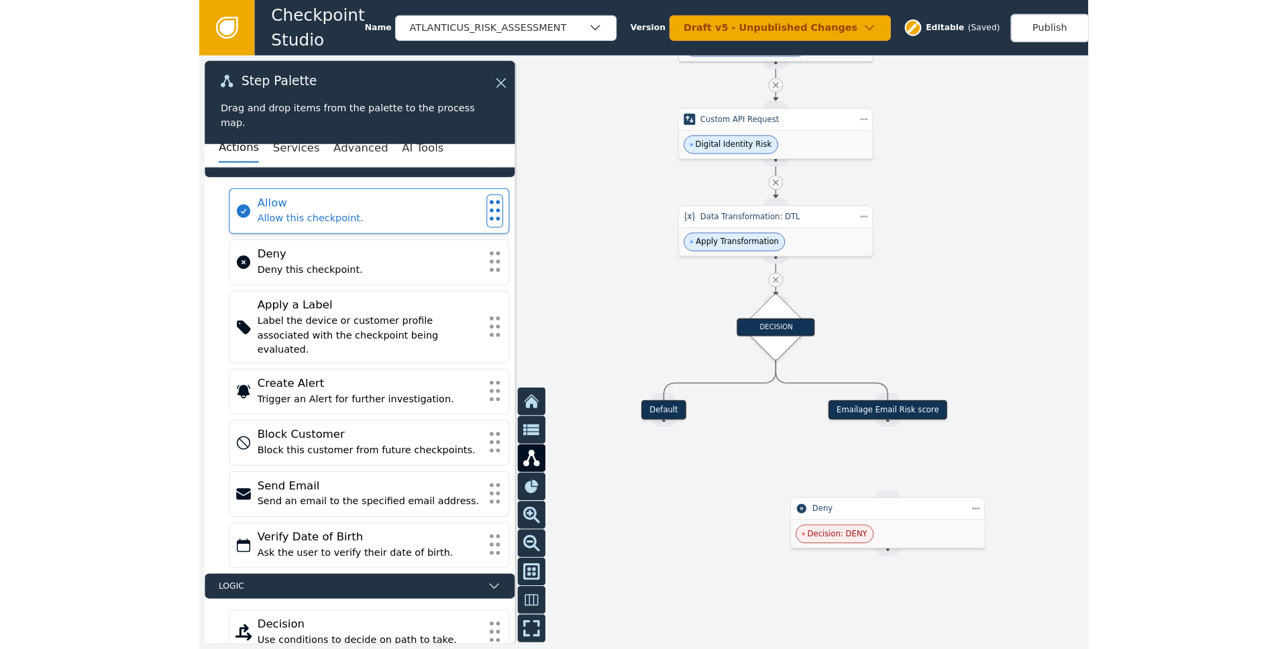
scroll to position [0, 0]
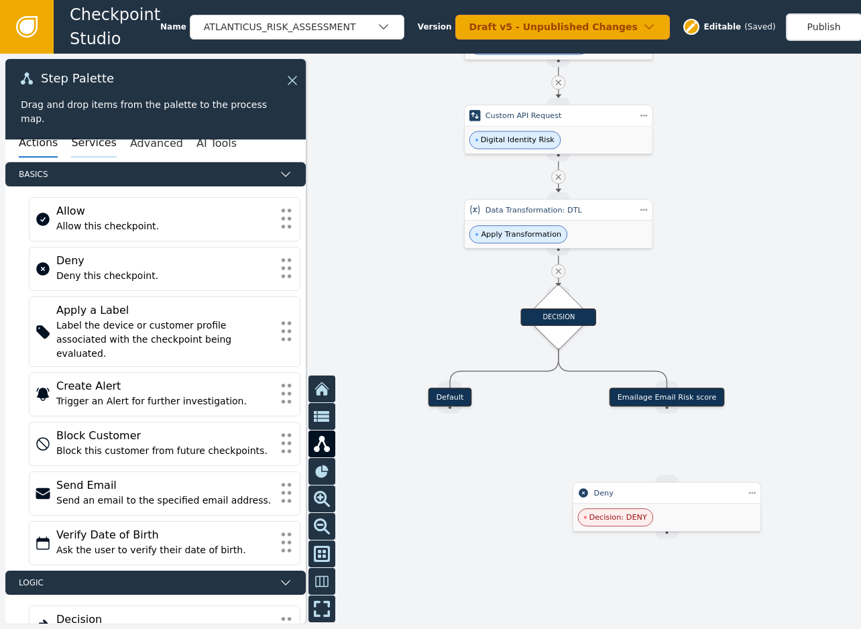
click at [95, 147] on button "Services" at bounding box center [93, 143] width 45 height 28
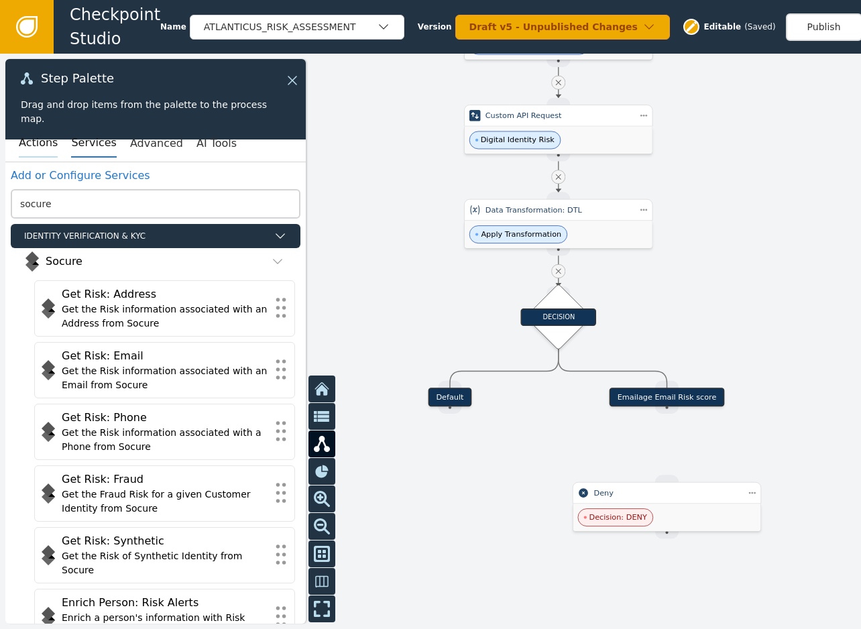
click at [44, 144] on button "Actions" at bounding box center [38, 143] width 39 height 28
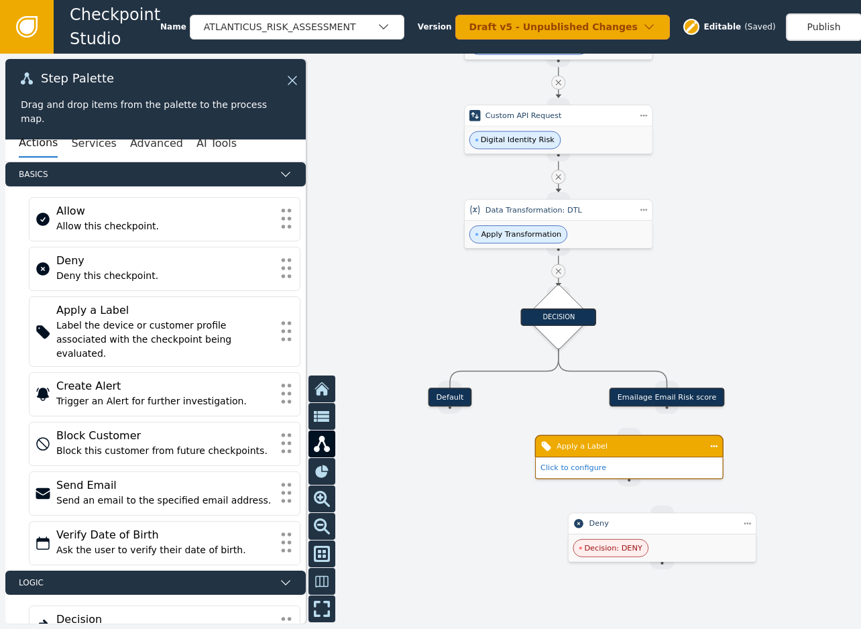
drag, startPoint x: 715, startPoint y: 509, endPoint x: 691, endPoint y: 514, distance: 24.1
click at [709, 559] on div "Decision: DENY" at bounding box center [663, 548] width 188 height 27
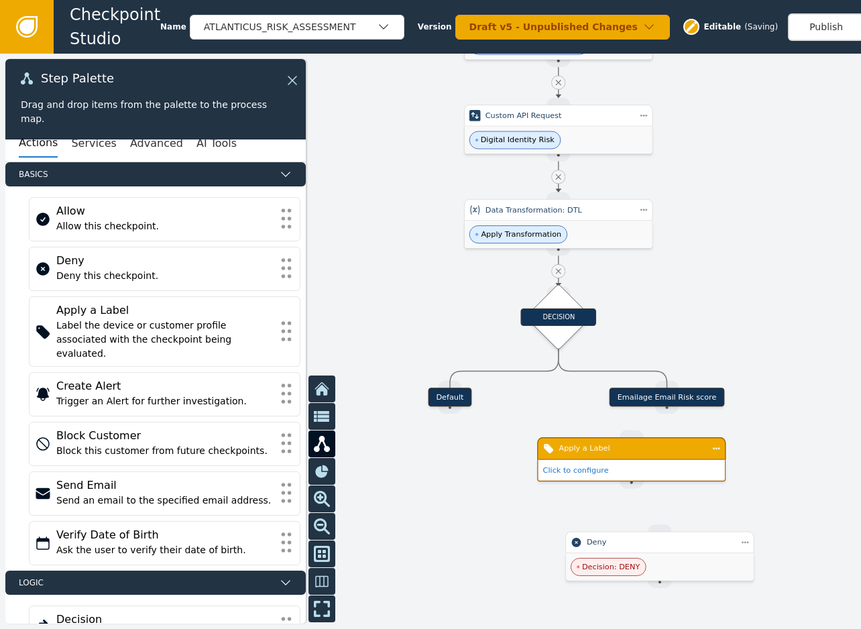
drag, startPoint x: 659, startPoint y: 455, endPoint x: 691, endPoint y: 465, distance: 34.2
click at [691, 460] on div "Apply a Label" at bounding box center [631, 448] width 188 height 23
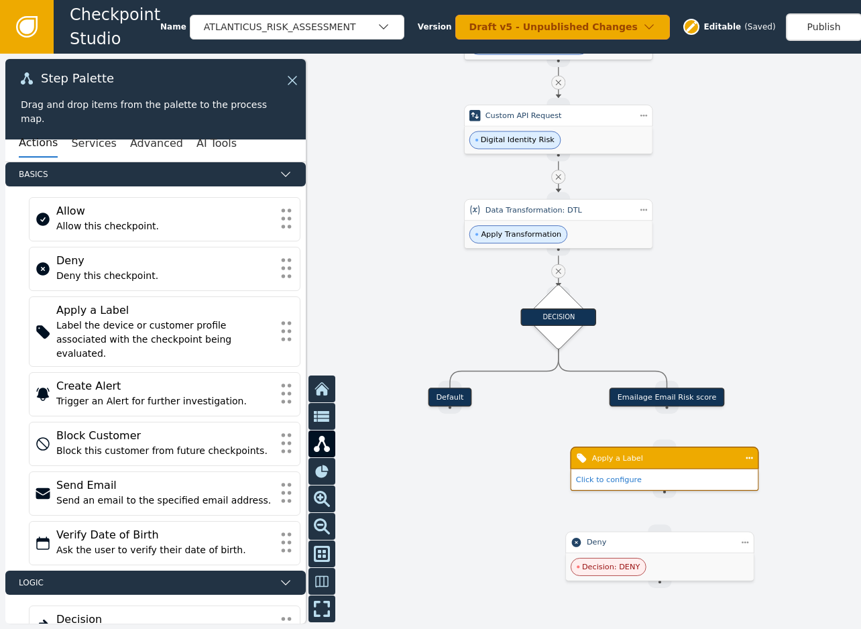
drag, startPoint x: 667, startPoint y: 408, endPoint x: 664, endPoint y: 441, distance: 33.0
click at [664, 441] on div "Target Handle for step Default Source Handle for step Target Handle for step Em…" at bounding box center [430, 341] width 861 height 575
drag, startPoint x: 669, startPoint y: 407, endPoint x: 666, endPoint y: 443, distance: 36.4
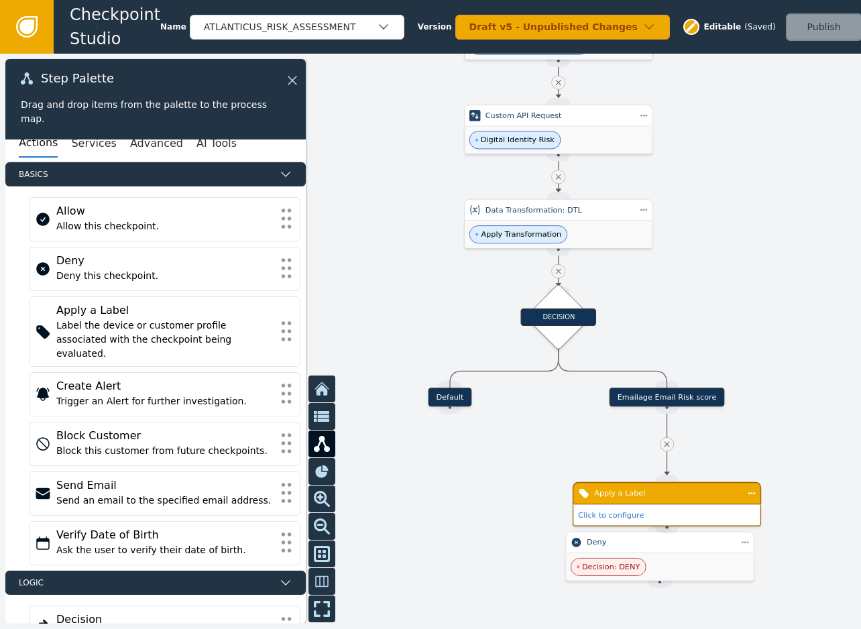
click at [709, 503] on div "Apply a Label" at bounding box center [667, 493] width 188 height 23
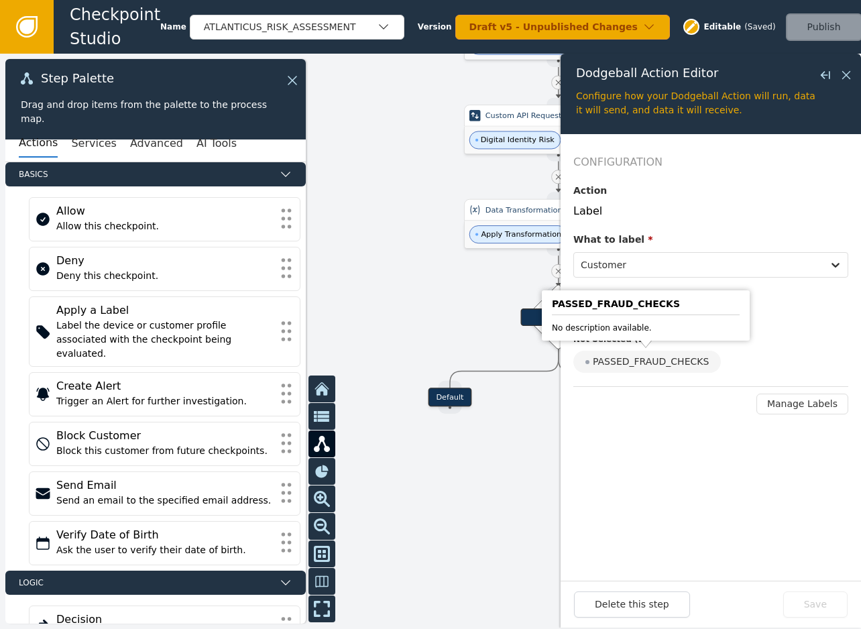
click at [691, 464] on form "Configuration Action Label What to label * Customer Add Labels Selected ( 0 ) N…" at bounding box center [711, 357] width 300 height 447
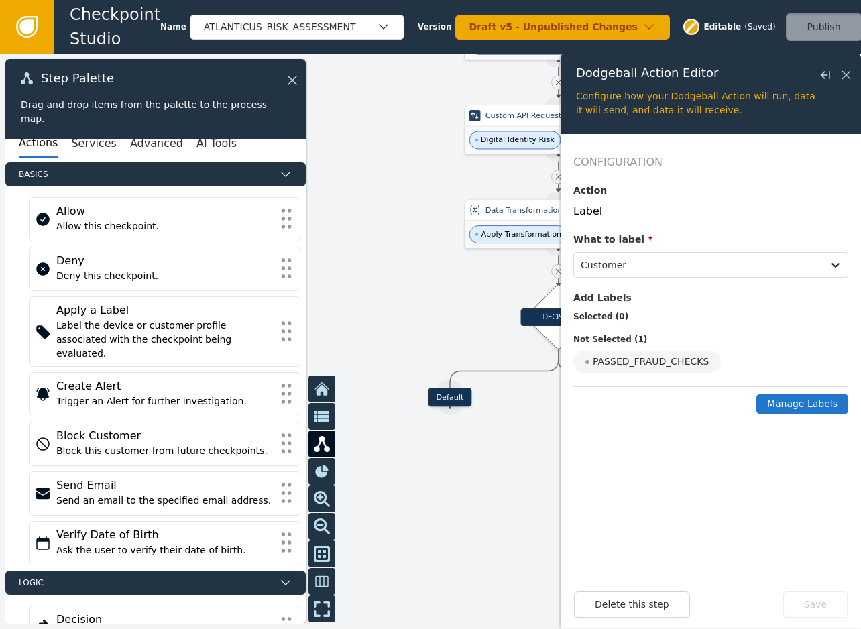
click at [791, 394] on button "Manage Labels" at bounding box center [802, 404] width 92 height 21
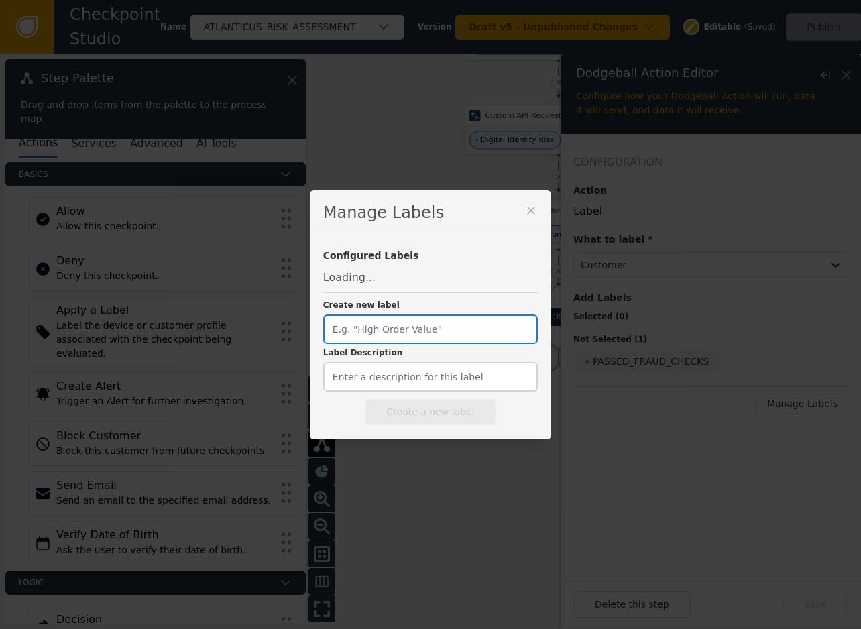
click at [396, 315] on input "Create new label" at bounding box center [430, 330] width 215 height 30
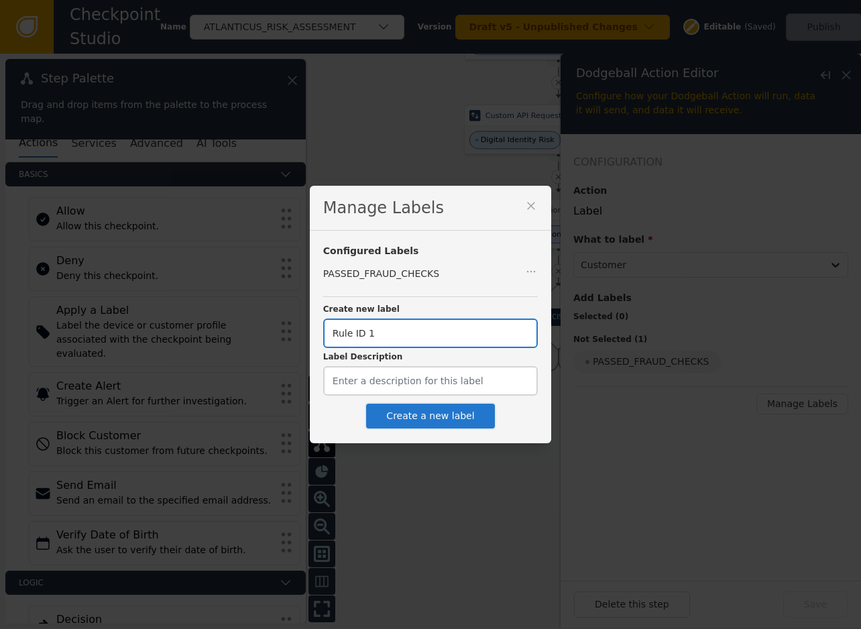
type input "Rule ID 1"
click at [416, 415] on button "Create a new label" at bounding box center [430, 415] width 131 height 27
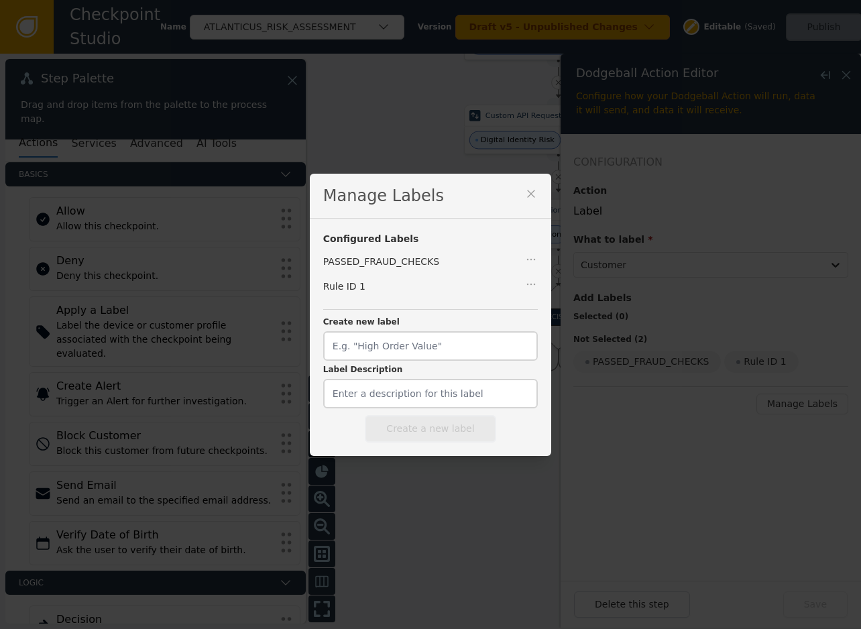
click at [524, 194] on icon at bounding box center [530, 193] width 13 height 13
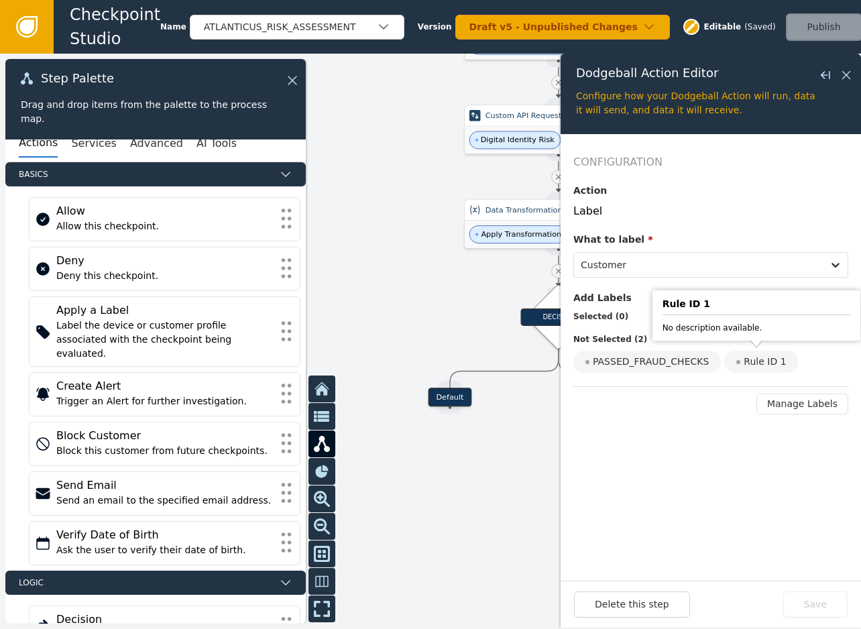
click at [749, 357] on div "Rule ID 1" at bounding box center [761, 362] width 74 height 22
click at [0, 0] on input "Rule ID 1" at bounding box center [0, 0] width 0 height 0
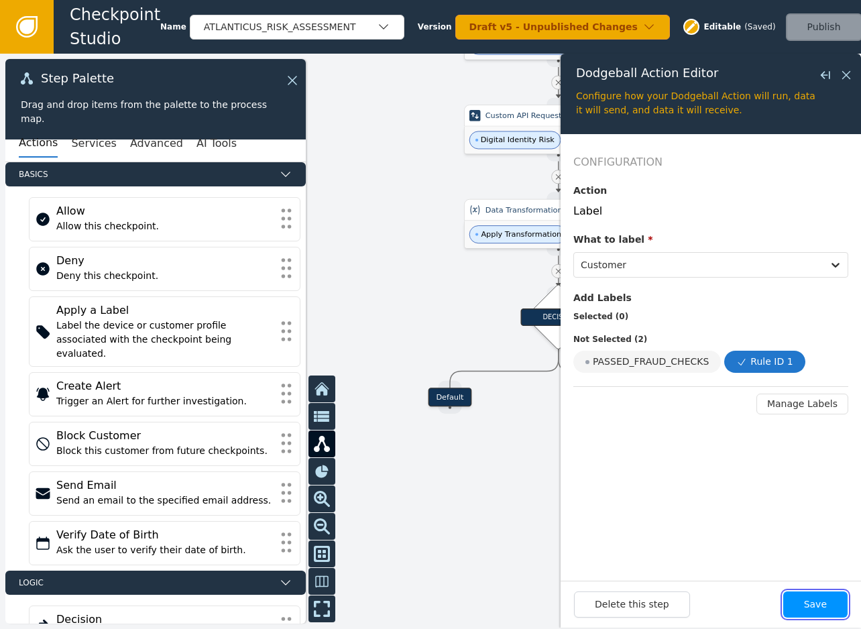
click at [816, 618] on button "Save" at bounding box center [815, 605] width 64 height 26
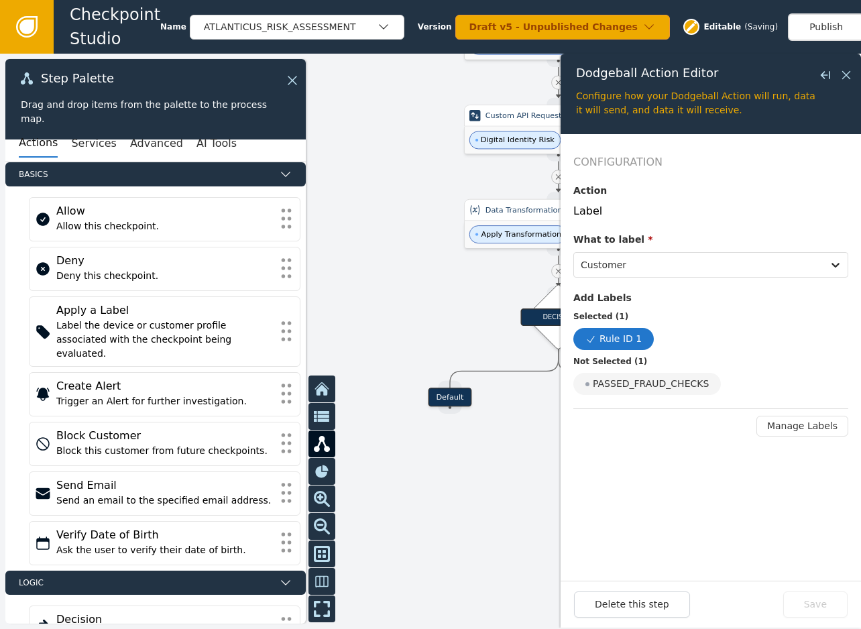
click at [820, 616] on div "Delete this step Save" at bounding box center [711, 605] width 274 height 26
click at [459, 480] on div at bounding box center [430, 341] width 861 height 575
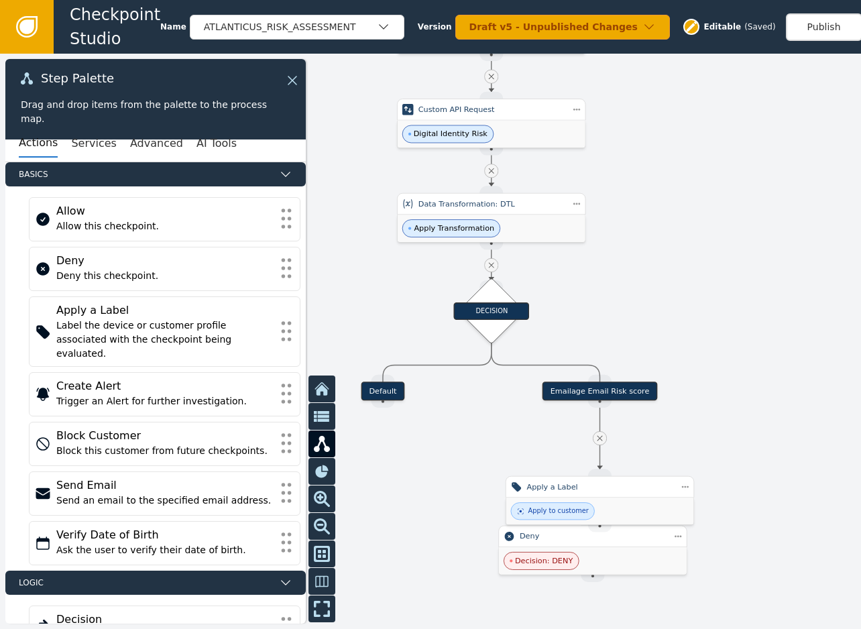
drag, startPoint x: 519, startPoint y: 483, endPoint x: 467, endPoint y: 476, distance: 52.1
click at [451, 477] on div at bounding box center [430, 341] width 861 height 575
click at [626, 500] on div "Apply to customer" at bounding box center [599, 511] width 188 height 27
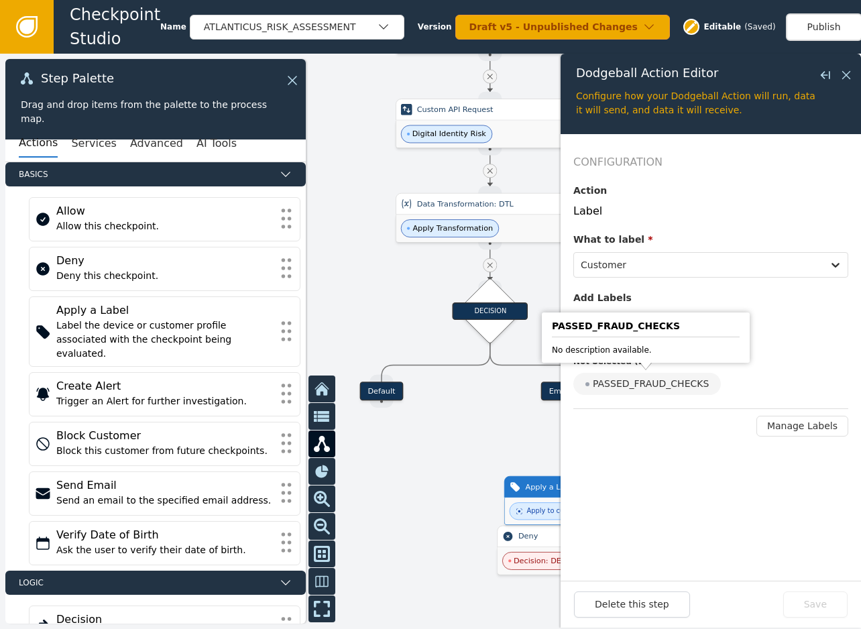
click at [461, 448] on div at bounding box center [430, 341] width 861 height 575
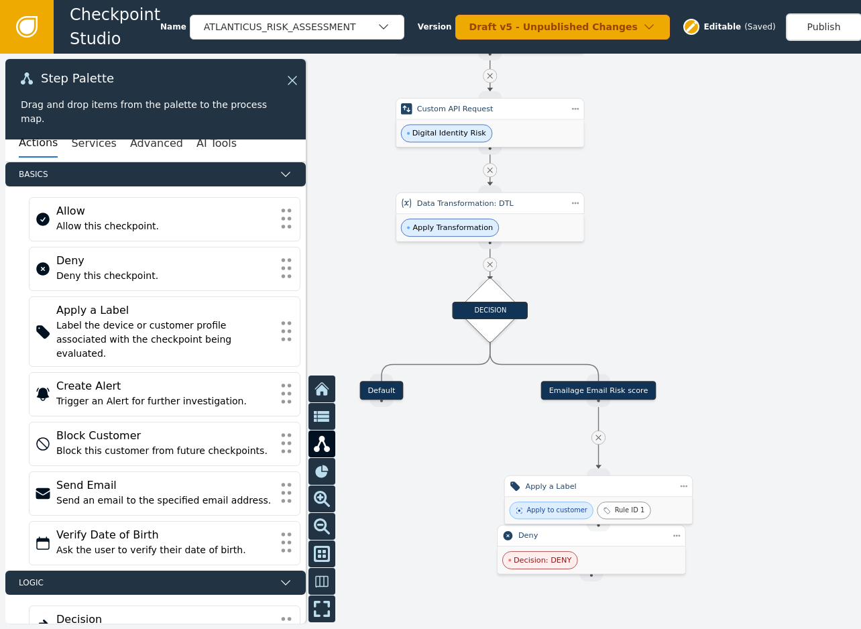
drag, startPoint x: 441, startPoint y: 537, endPoint x: 412, endPoint y: 474, distance: 69.3
click at [412, 474] on div at bounding box center [430, 341] width 861 height 575
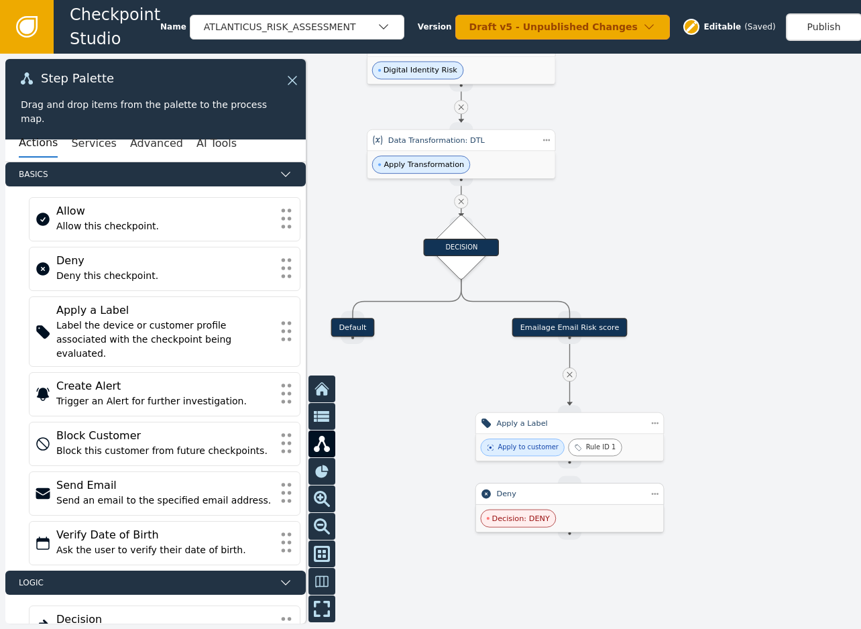
drag, startPoint x: 579, startPoint y: 496, endPoint x: 589, endPoint y: 525, distance: 31.4
click at [589, 525] on div "Decision: DENY" at bounding box center [570, 518] width 188 height 27
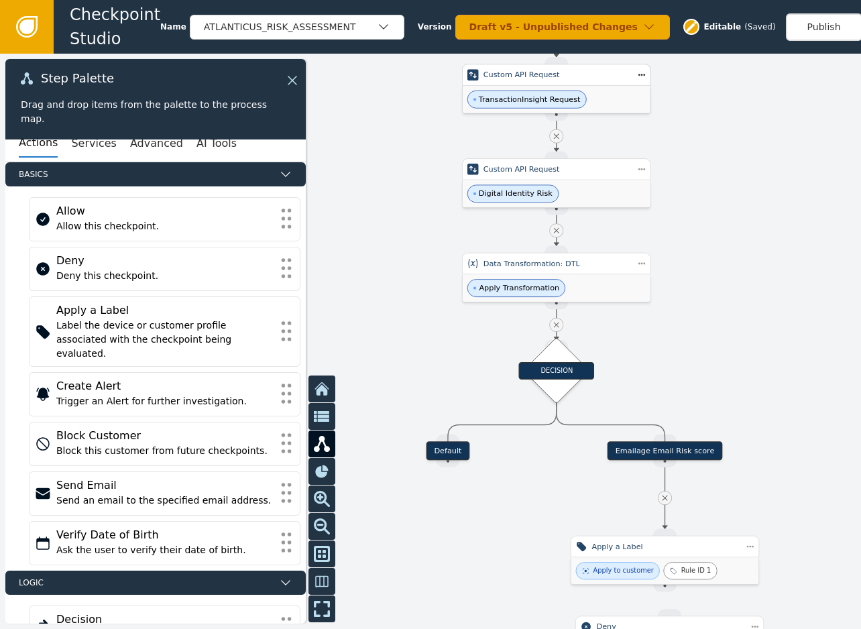
drag, startPoint x: 691, startPoint y: 235, endPoint x: 787, endPoint y: 359, distance: 155.9
click at [787, 359] on div at bounding box center [430, 341] width 861 height 575
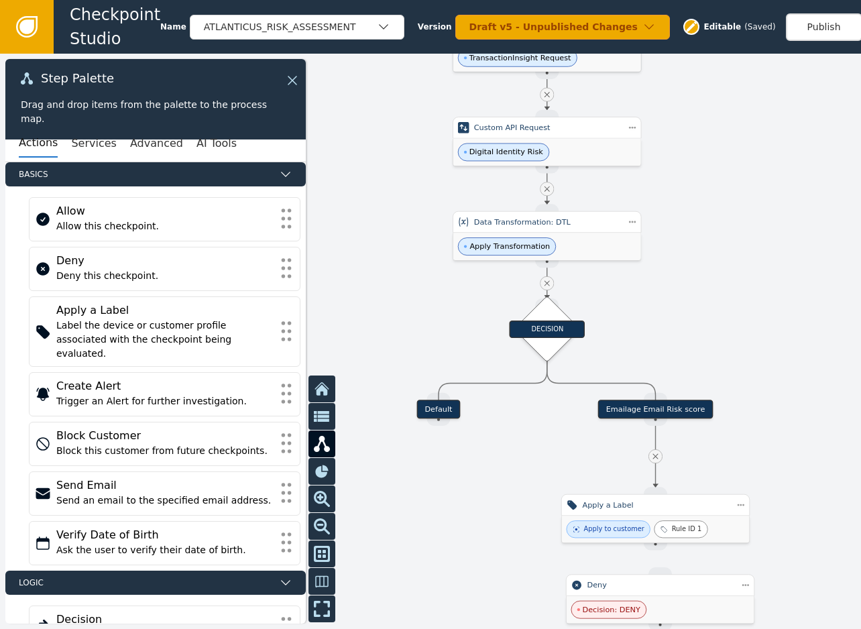
drag, startPoint x: 688, startPoint y: 378, endPoint x: 658, endPoint y: 292, distance: 91.0
click at [658, 292] on div at bounding box center [430, 341] width 861 height 575
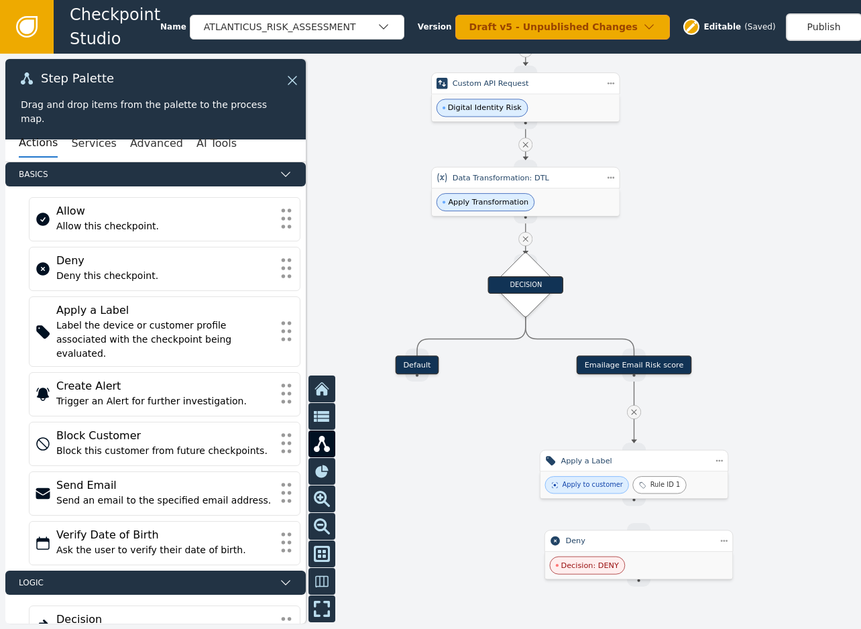
drag, startPoint x: 739, startPoint y: 386, endPoint x: 715, endPoint y: 304, distance: 85.3
click at [715, 304] on div at bounding box center [430, 341] width 861 height 575
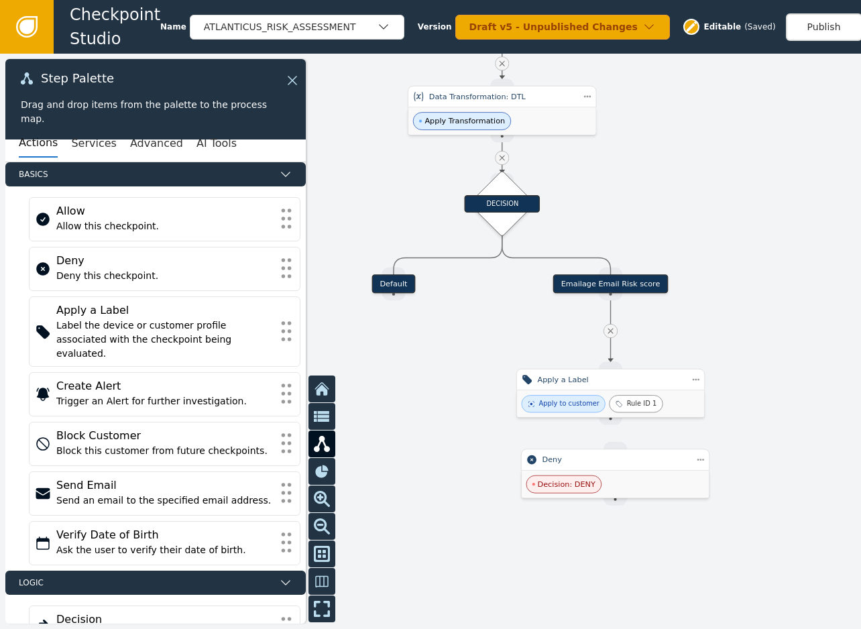
click at [738, 406] on div at bounding box center [430, 341] width 861 height 575
click at [675, 486] on div "Decision: DENY" at bounding box center [616, 484] width 188 height 27
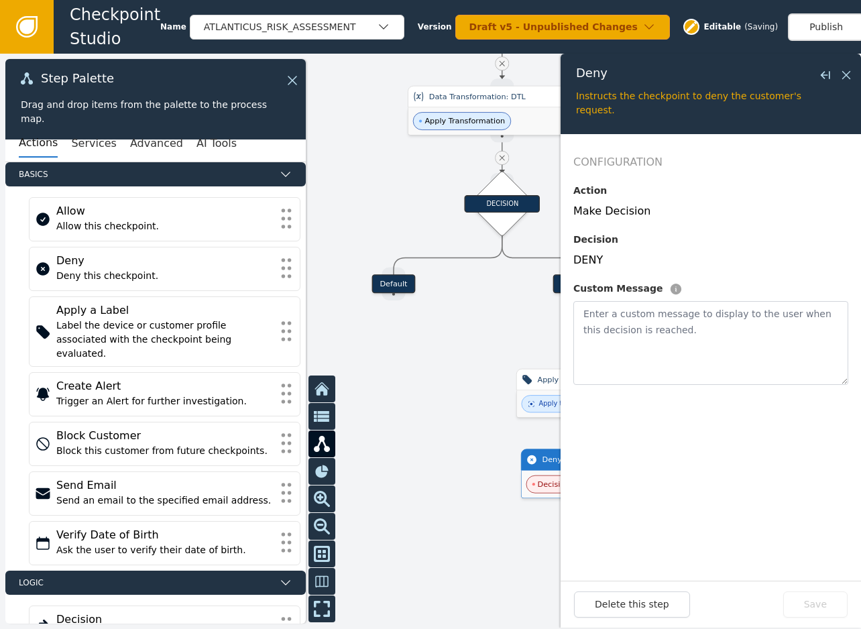
click at [508, 494] on div at bounding box center [430, 341] width 861 height 575
click at [504, 504] on div at bounding box center [430, 341] width 861 height 575
click at [848, 74] on icon at bounding box center [846, 75] width 8 height 8
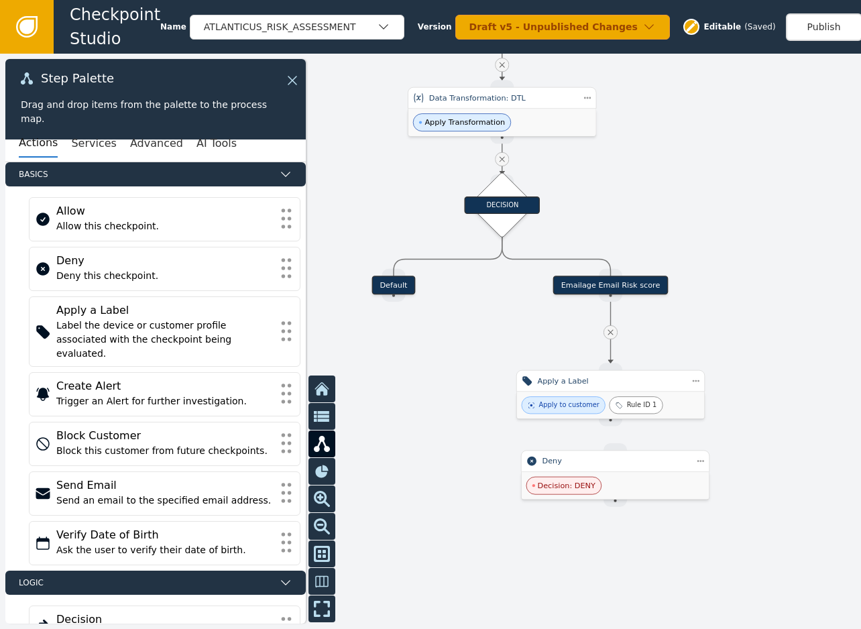
click at [427, 517] on div at bounding box center [430, 341] width 861 height 575
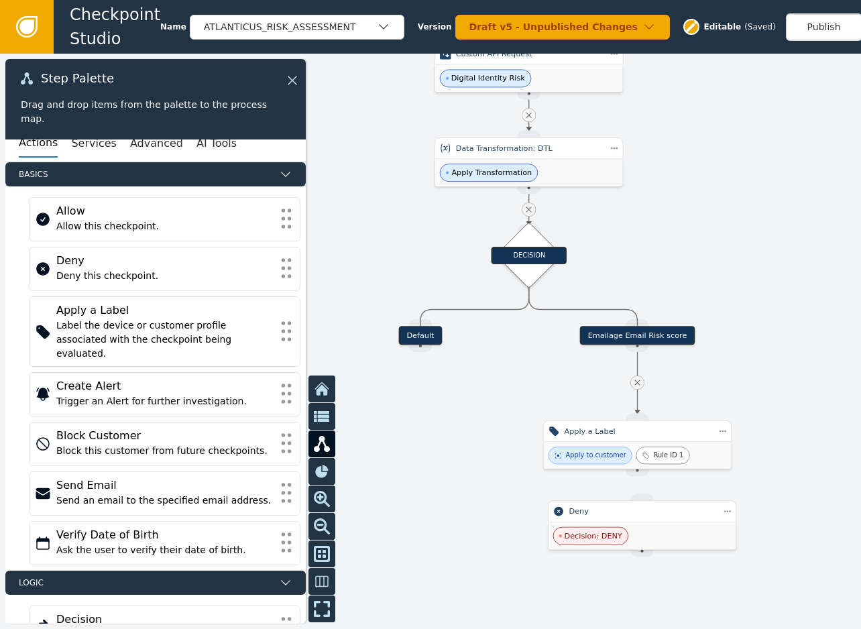
drag, startPoint x: 443, startPoint y: 363, endPoint x: 470, endPoint y: 414, distance: 57.0
click at [470, 414] on div at bounding box center [430, 341] width 861 height 575
drag, startPoint x: 469, startPoint y: 412, endPoint x: 483, endPoint y: 445, distance: 35.5
click at [483, 445] on div at bounding box center [430, 341] width 861 height 575
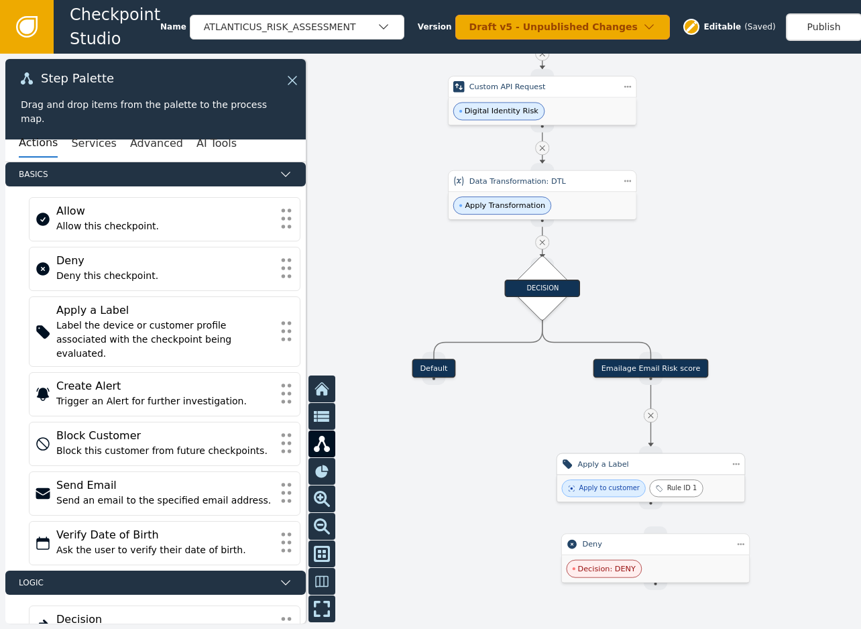
click at [683, 463] on div "Apply a Label" at bounding box center [650, 464] width 146 height 11
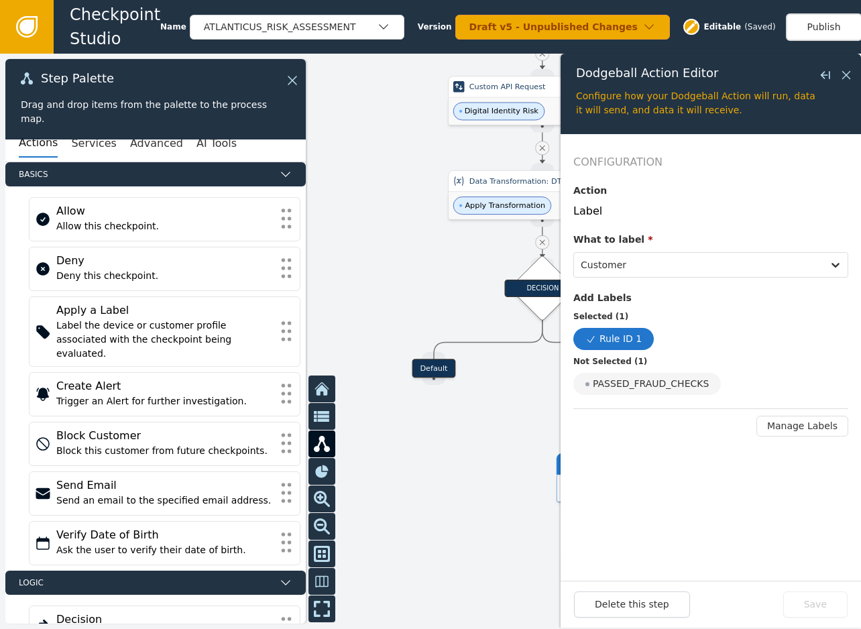
click at [510, 473] on div at bounding box center [430, 341] width 861 height 575
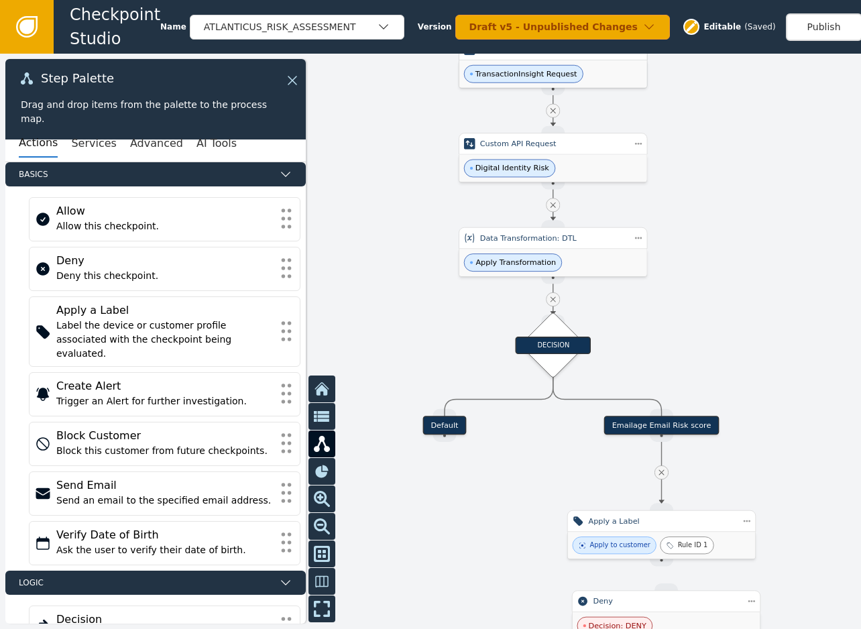
drag, startPoint x: 473, startPoint y: 413, endPoint x: 485, endPoint y: 479, distance: 66.8
click at [485, 479] on div at bounding box center [430, 341] width 861 height 575
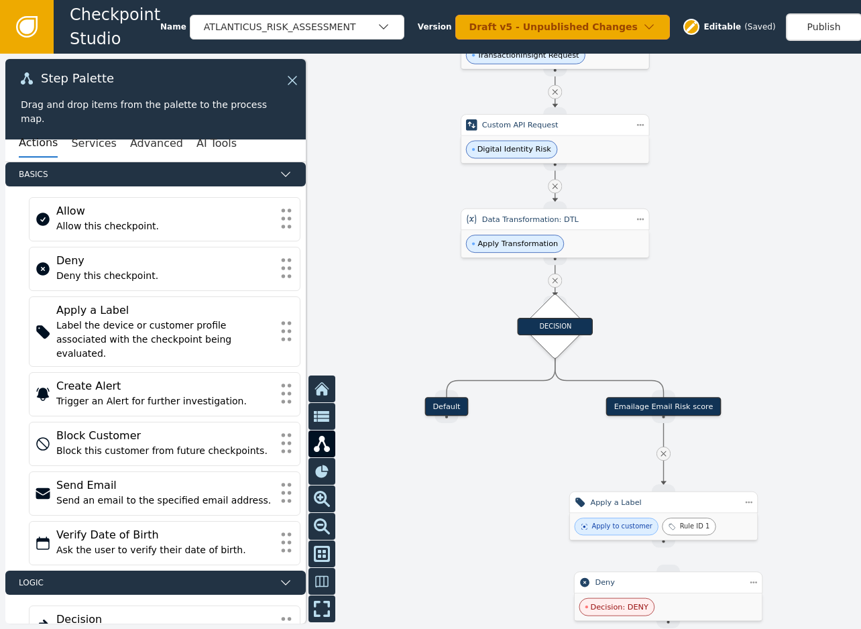
drag, startPoint x: 509, startPoint y: 547, endPoint x: 512, endPoint y: 515, distance: 32.3
click at [512, 515] on div at bounding box center [430, 341] width 861 height 575
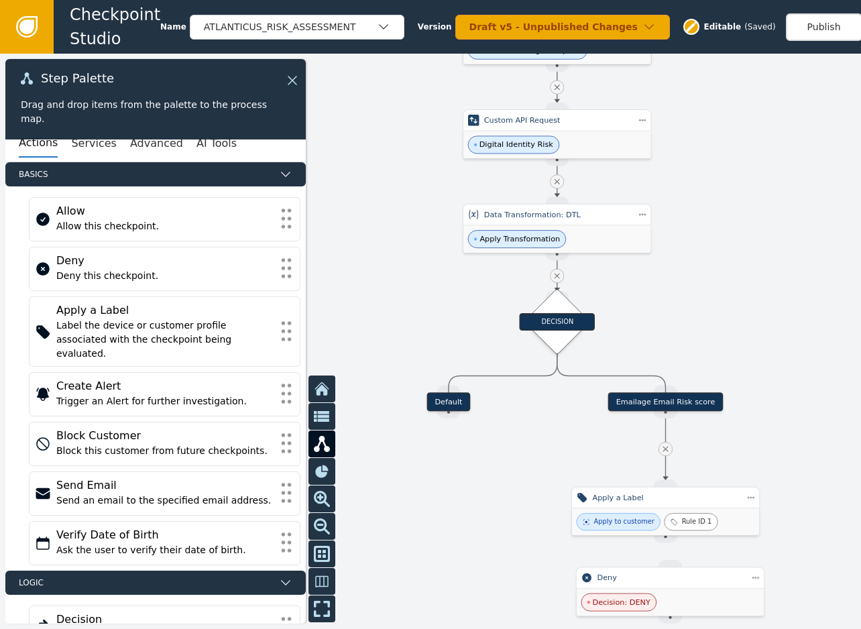
click at [507, 513] on div at bounding box center [430, 341] width 861 height 575
drag, startPoint x: 713, startPoint y: 581, endPoint x: 567, endPoint y: 587, distance: 146.3
click at [567, 587] on div "Deny" at bounding box center [616, 584] width 146 height 11
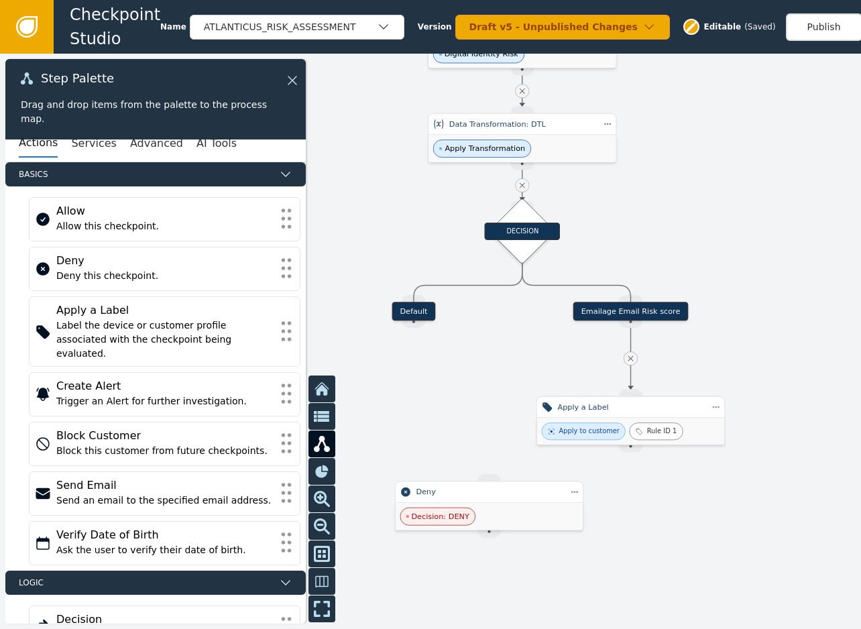
drag, startPoint x: 498, startPoint y: 548, endPoint x: 463, endPoint y: 455, distance: 99.1
click at [463, 457] on div at bounding box center [430, 341] width 861 height 575
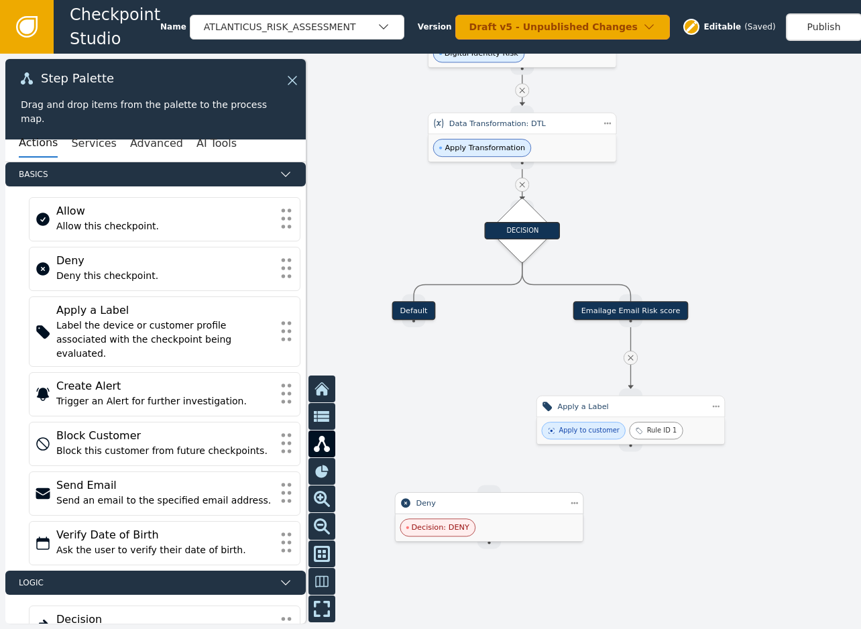
drag, startPoint x: 512, startPoint y: 493, endPoint x: 512, endPoint y: 506, distance: 12.7
click at [512, 506] on div "Deny" at bounding box center [489, 503] width 146 height 11
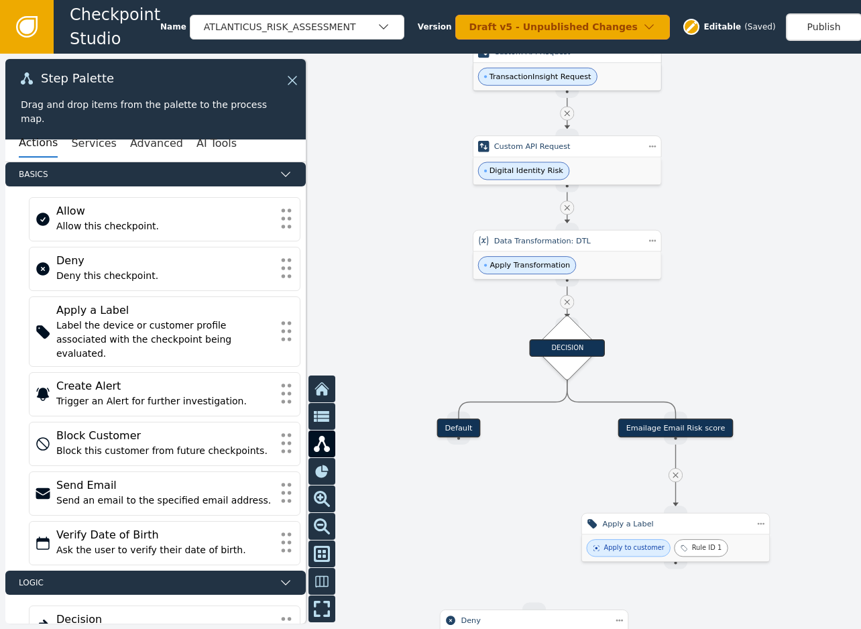
drag, startPoint x: 467, startPoint y: 396, endPoint x: 518, endPoint y: 515, distance: 129.5
click at [518, 525] on div at bounding box center [430, 341] width 861 height 575
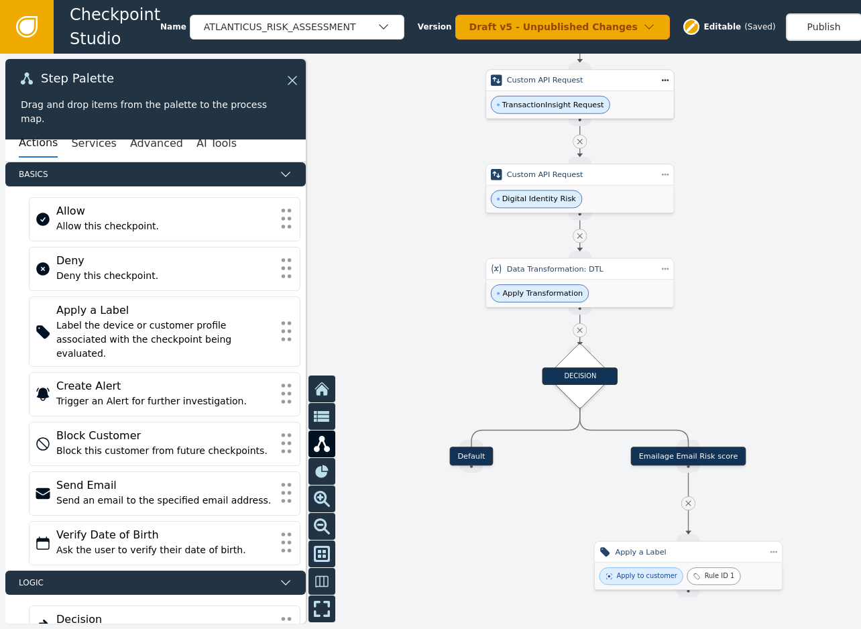
drag, startPoint x: 421, startPoint y: 355, endPoint x: 428, endPoint y: 372, distance: 17.4
click at [428, 372] on div at bounding box center [430, 341] width 861 height 575
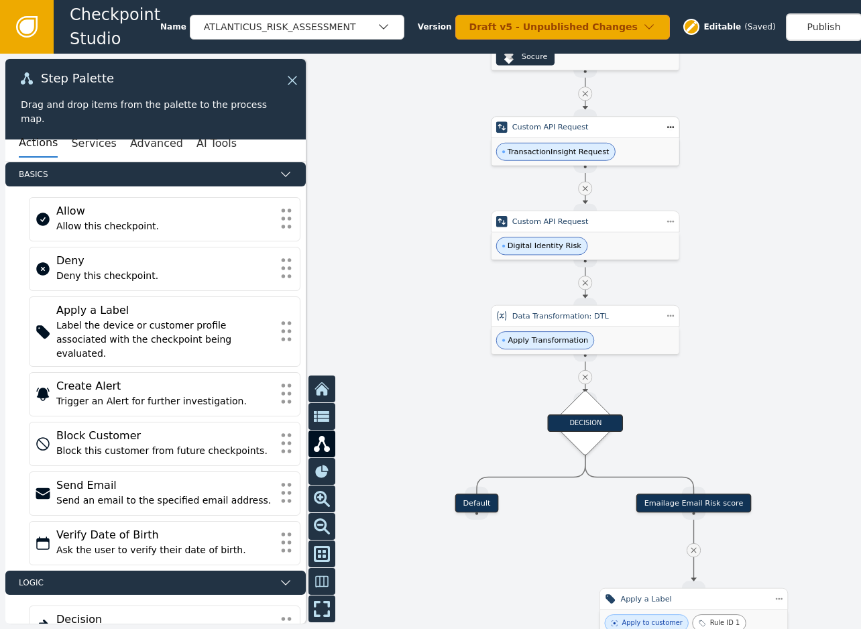
drag, startPoint x: 408, startPoint y: 287, endPoint x: 431, endPoint y: 401, distance: 116.3
click at [431, 416] on div at bounding box center [430, 341] width 861 height 575
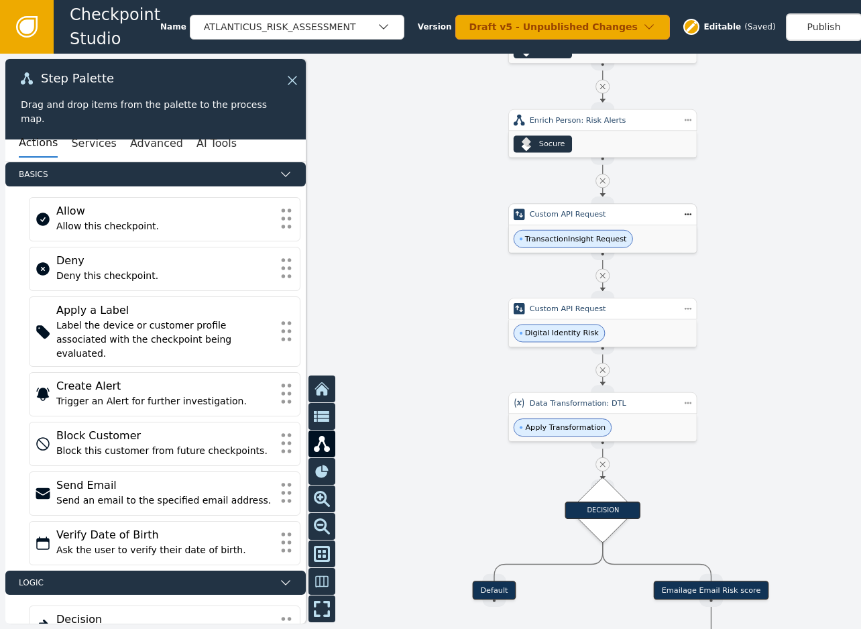
drag, startPoint x: 407, startPoint y: 254, endPoint x: 410, endPoint y: 356, distance: 102.6
click at [410, 356] on div at bounding box center [430, 341] width 861 height 575
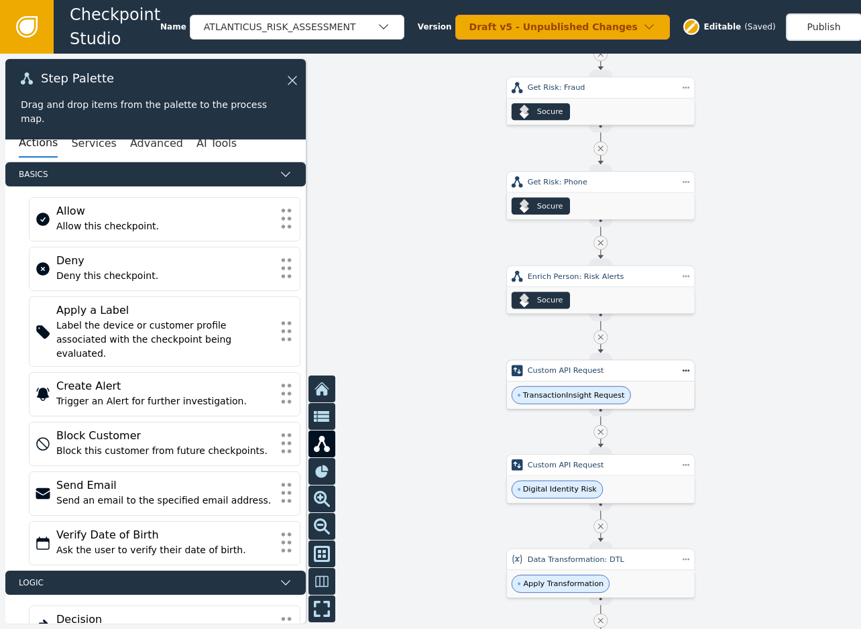
drag, startPoint x: 394, startPoint y: 244, endPoint x: 396, endPoint y: 339, distance: 95.3
click at [396, 338] on div at bounding box center [430, 341] width 861 height 575
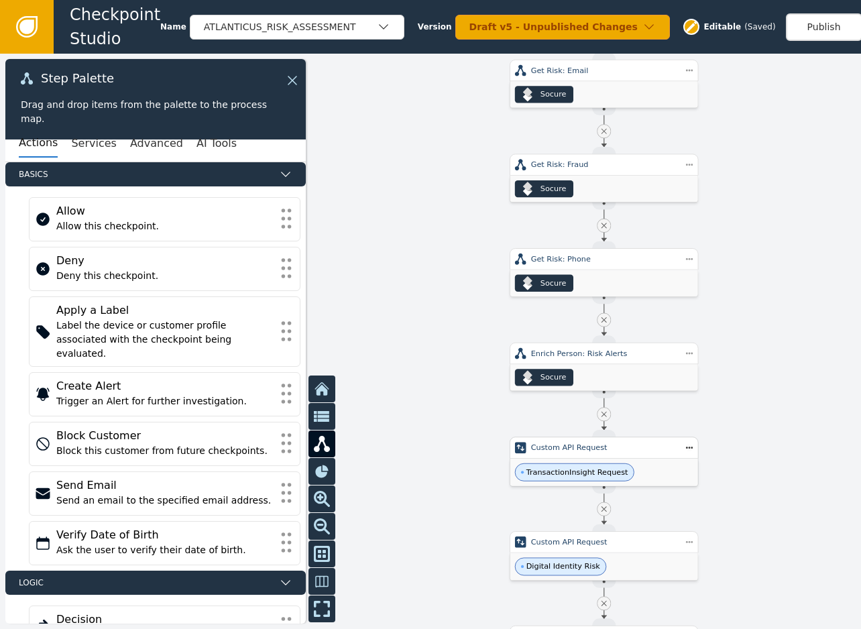
drag, startPoint x: 403, startPoint y: 248, endPoint x: 415, endPoint y: 400, distance: 152.0
click at [415, 400] on div at bounding box center [430, 341] width 861 height 575
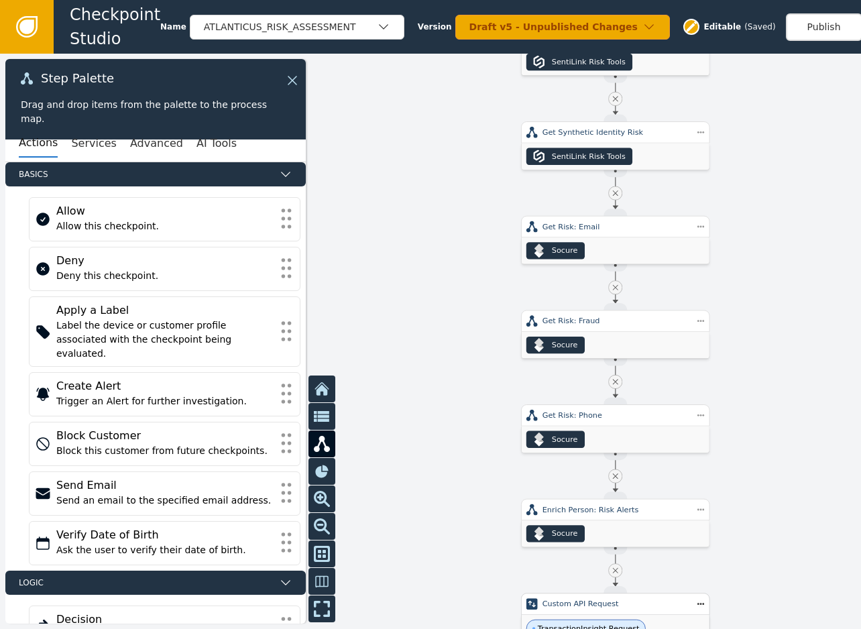
drag, startPoint x: 409, startPoint y: 292, endPoint x: 423, endPoint y: 433, distance: 141.5
click at [423, 433] on div at bounding box center [430, 341] width 861 height 575
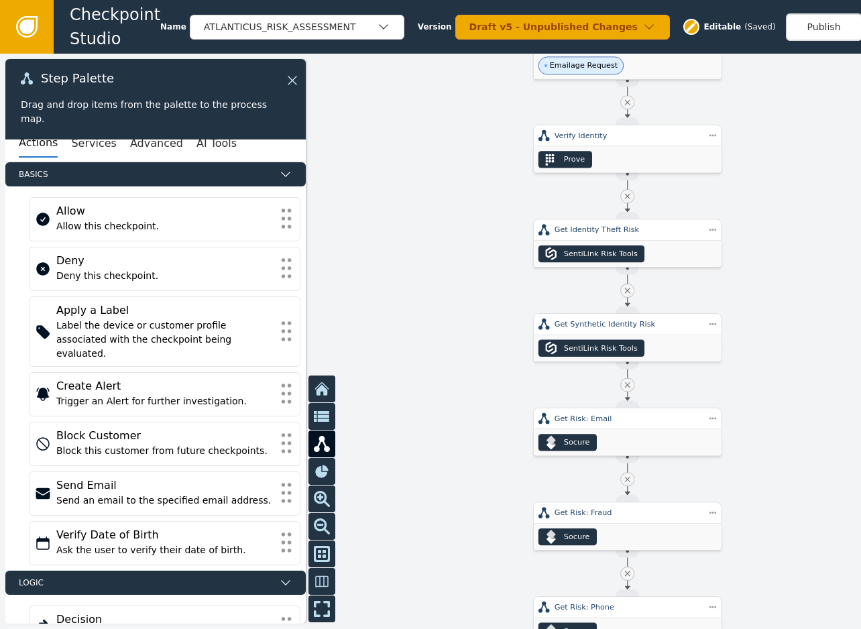
drag, startPoint x: 416, startPoint y: 369, endPoint x: 427, endPoint y: 490, distance: 121.8
click at [427, 494] on div at bounding box center [430, 341] width 861 height 575
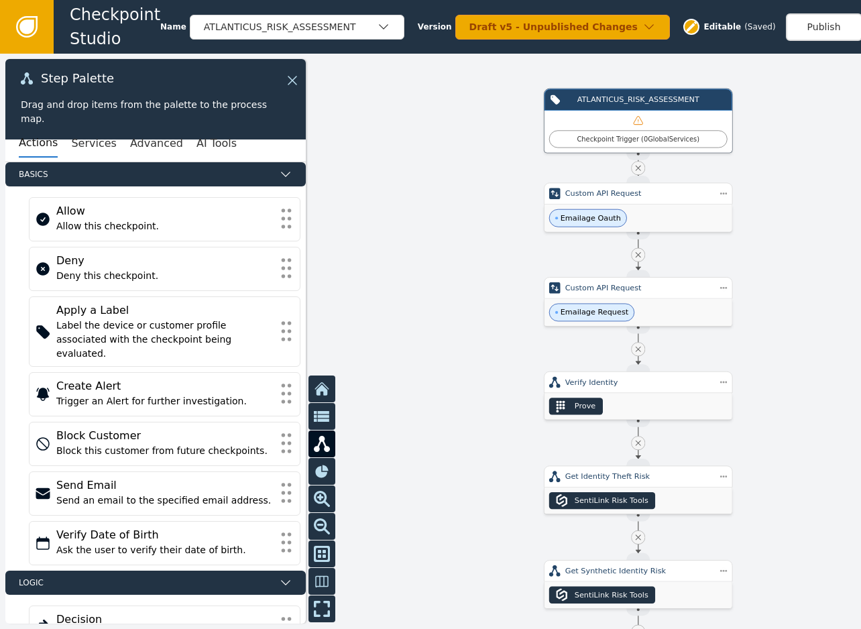
drag, startPoint x: 415, startPoint y: 423, endPoint x: 420, endPoint y: 508, distance: 86.0
click at [420, 508] on div at bounding box center [430, 341] width 861 height 575
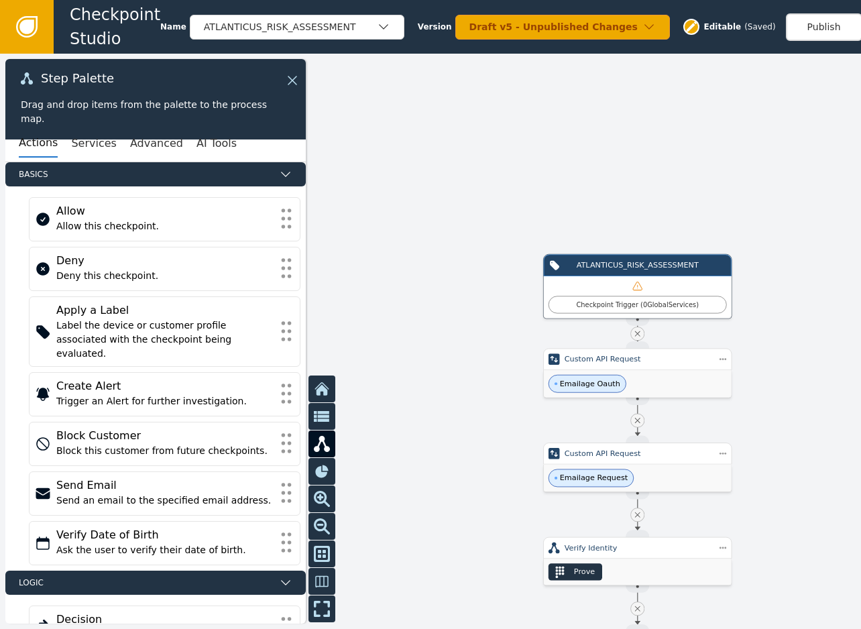
drag, startPoint x: 416, startPoint y: 334, endPoint x: 410, endPoint y: 437, distance: 102.7
click at [410, 437] on div at bounding box center [430, 341] width 861 height 575
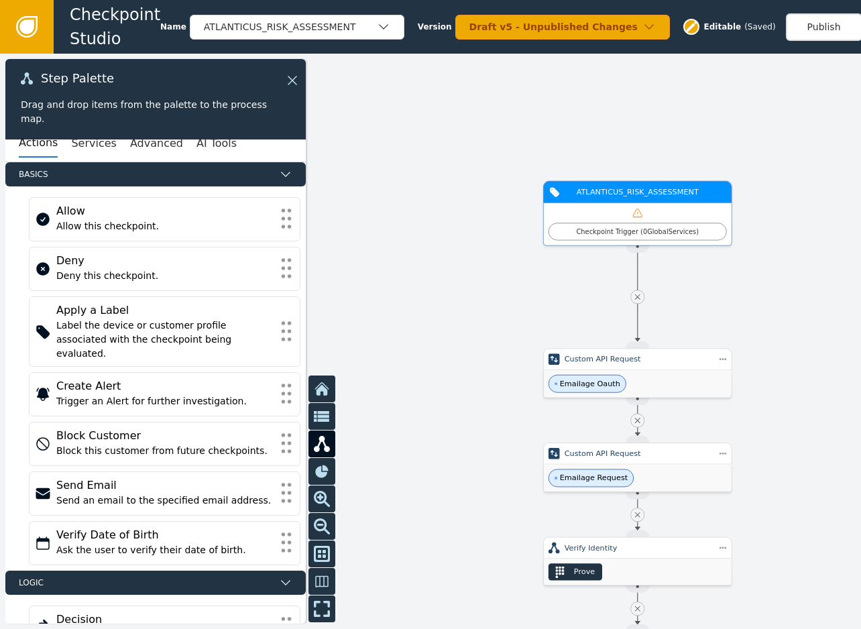
drag, startPoint x: 675, startPoint y: 270, endPoint x: 667, endPoint y: 154, distance: 116.3
click at [667, 186] on div "ATLANTICUS_RISK_ASSESSMENT" at bounding box center [638, 191] width 146 height 11
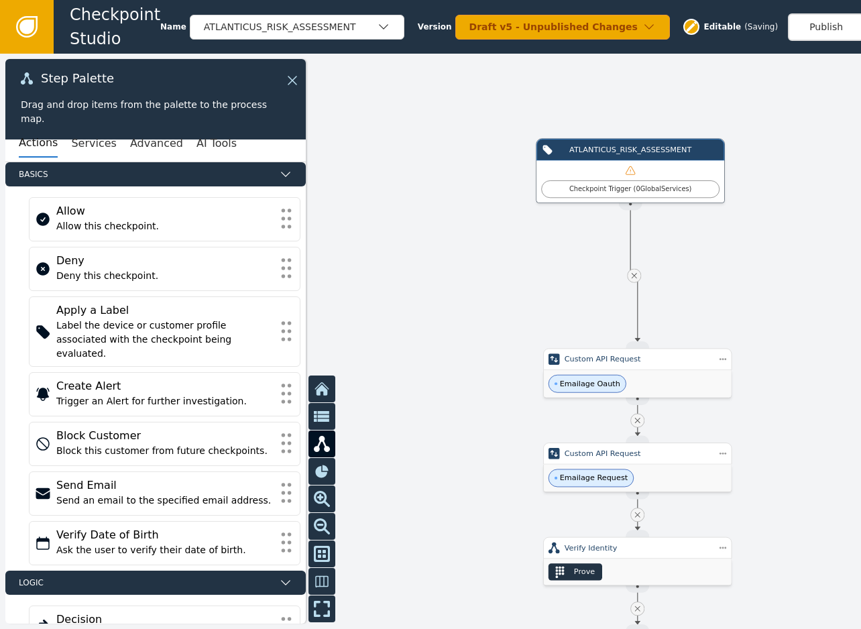
click at [631, 276] on icon at bounding box center [633, 275] width 9 height 9
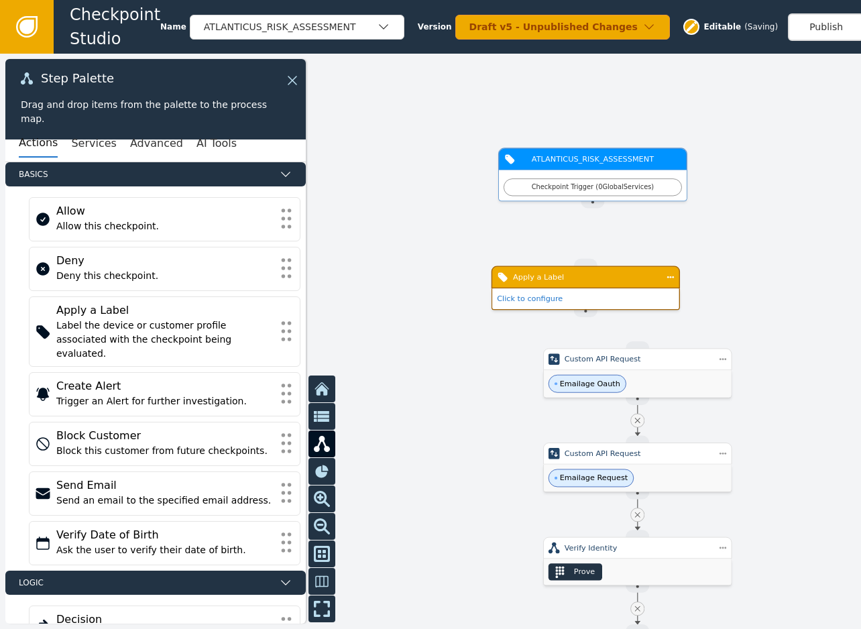
drag, startPoint x: 530, startPoint y: 223, endPoint x: 565, endPoint y: 152, distance: 78.9
click at [564, 154] on div "ATLANTICUS_RISK_ASSESSMENT" at bounding box center [593, 159] width 146 height 11
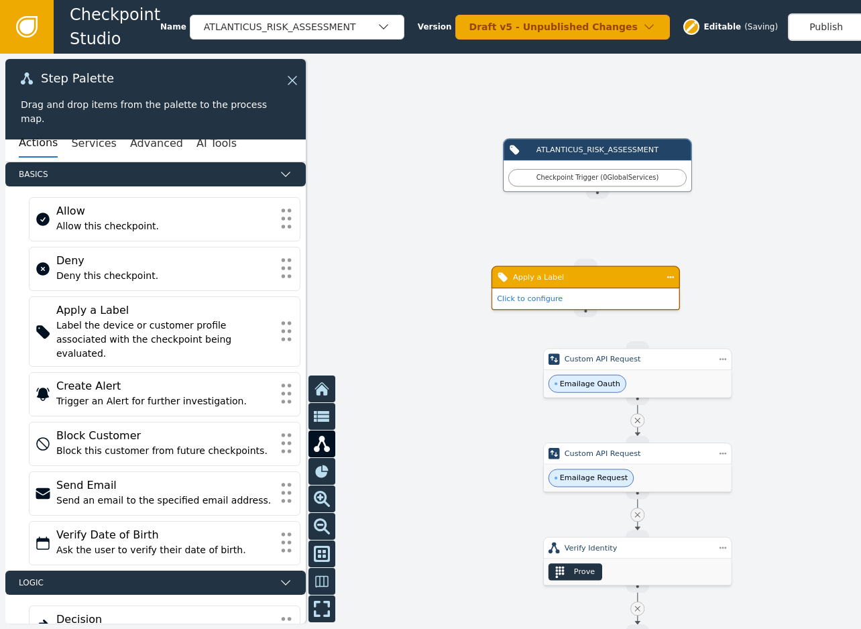
click at [575, 276] on div "Apply a Label" at bounding box center [586, 277] width 146 height 11
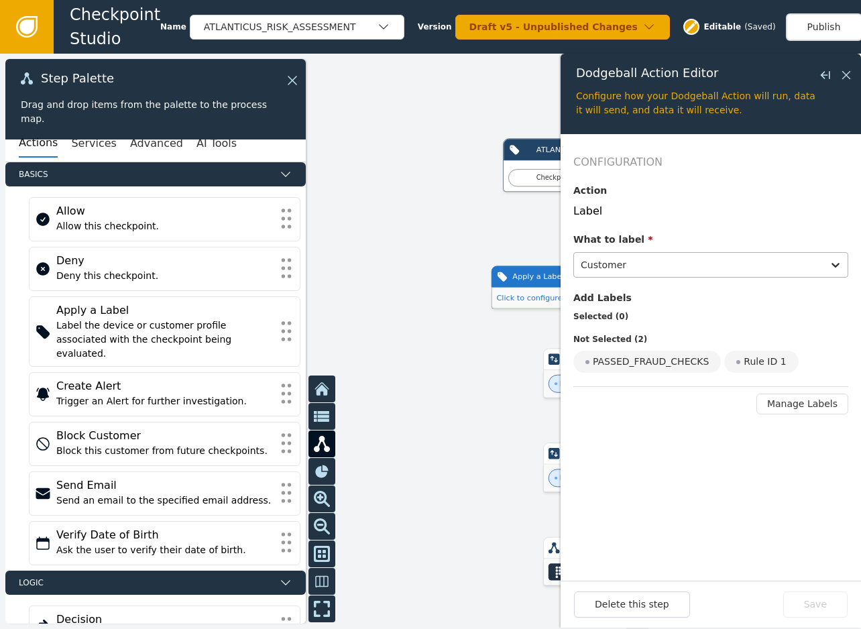
click at [625, 272] on div at bounding box center [698, 265] width 235 height 19
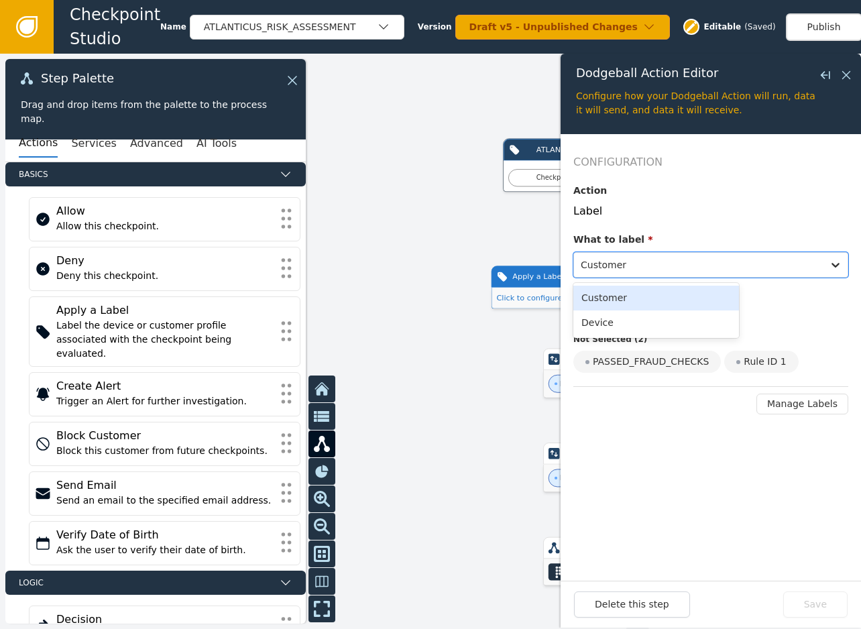
click at [601, 300] on div "Customer" at bounding box center [656, 298] width 166 height 25
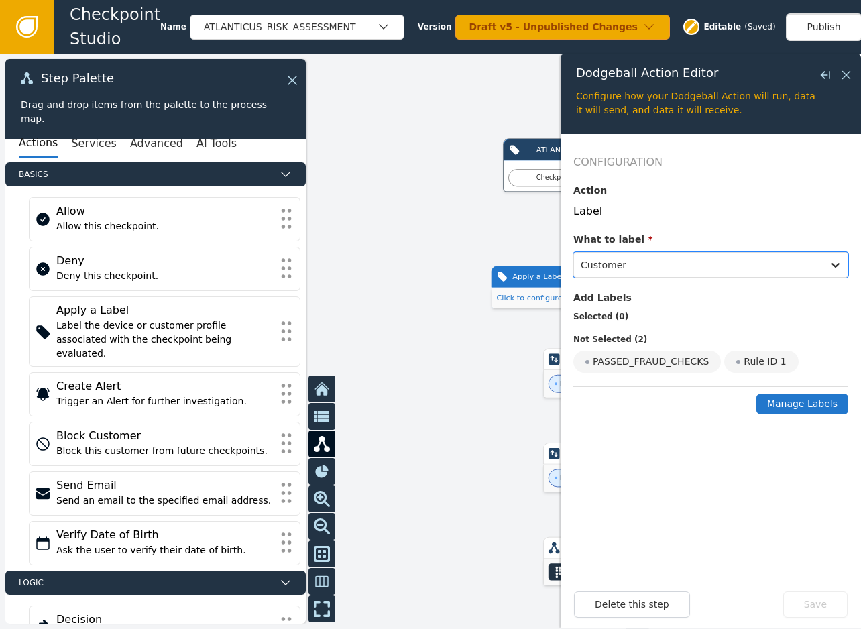
click at [802, 400] on button "Manage Labels" at bounding box center [802, 404] width 92 height 21
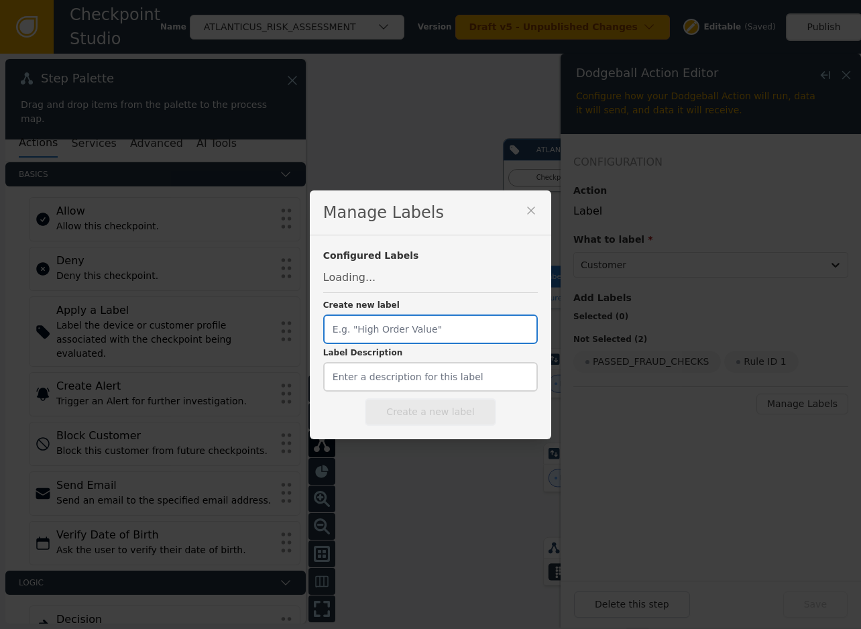
click at [427, 321] on input "Create new label" at bounding box center [430, 330] width 215 height 30
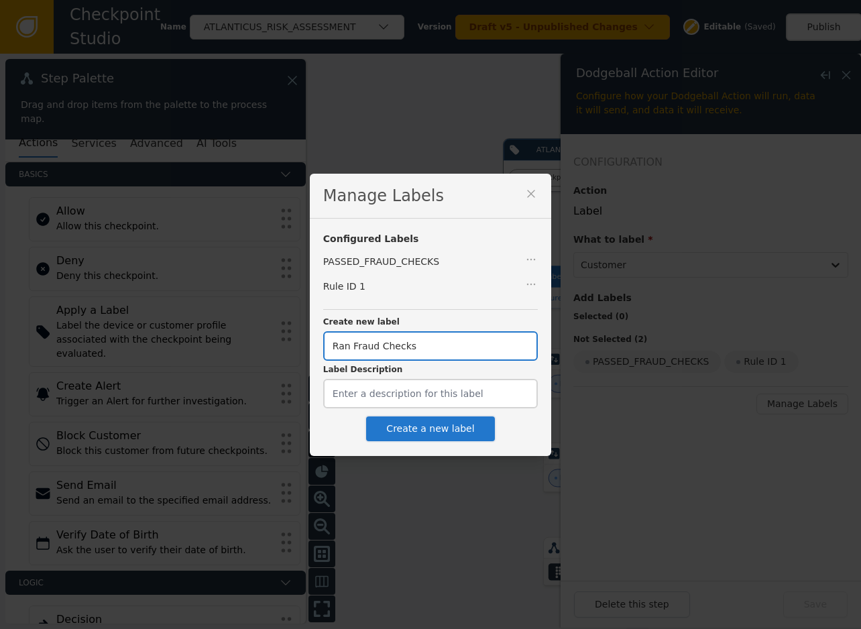
type input "Ran Fraud Checks"
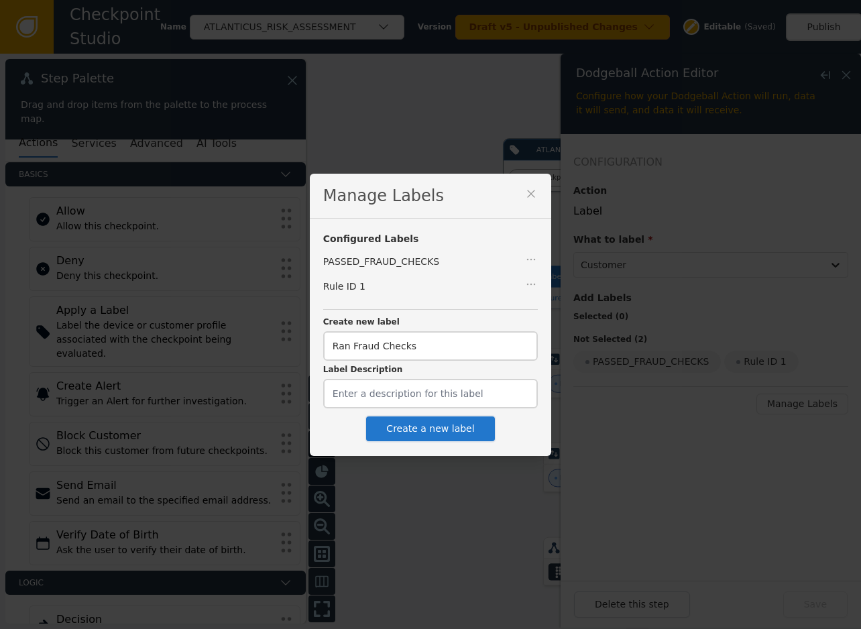
click at [459, 423] on button "Create a new label" at bounding box center [430, 428] width 131 height 27
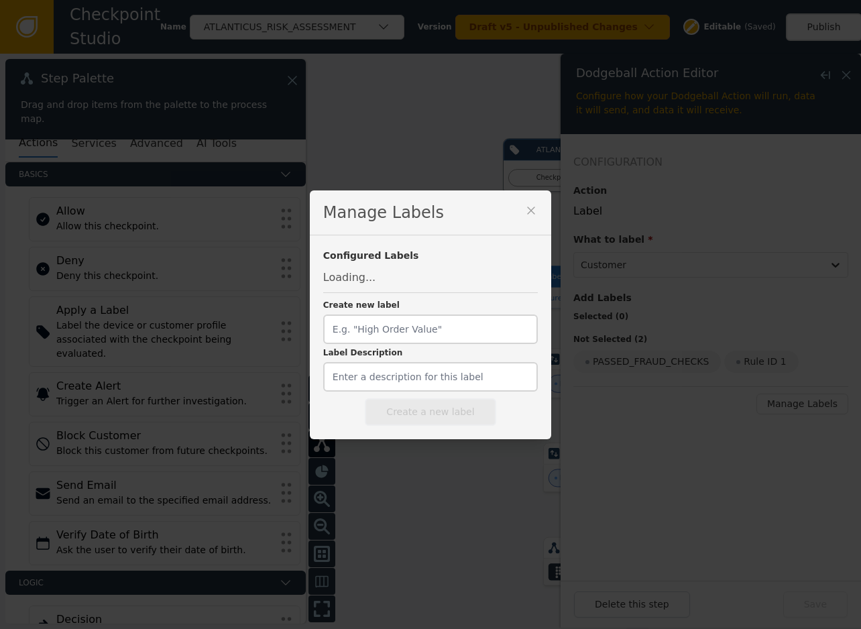
click at [524, 211] on icon at bounding box center [530, 210] width 13 height 13
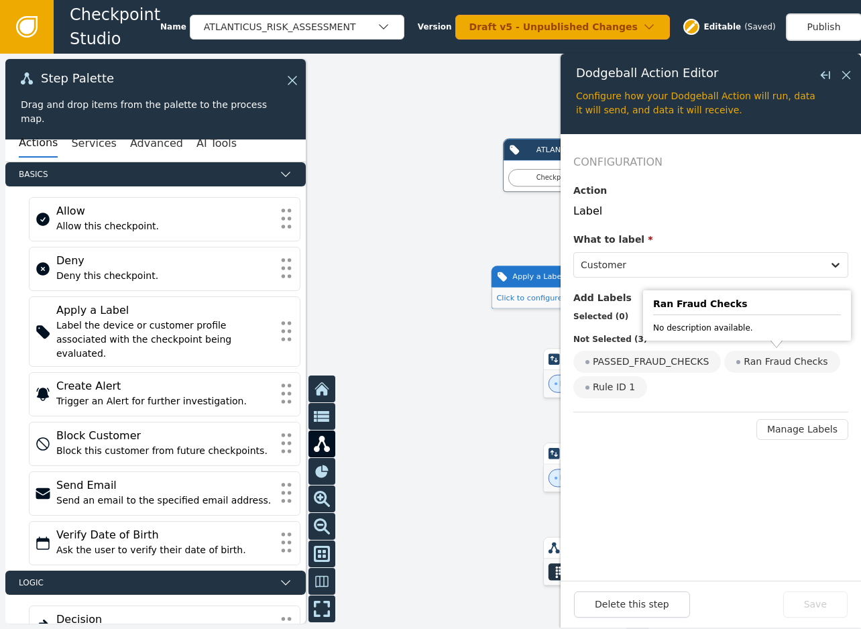
click at [786, 362] on div "Ran Fraud Checks" at bounding box center [781, 362] width 115 height 22
click at [0, 0] on input "Ran Fraud Checks" at bounding box center [0, 0] width 0 height 0
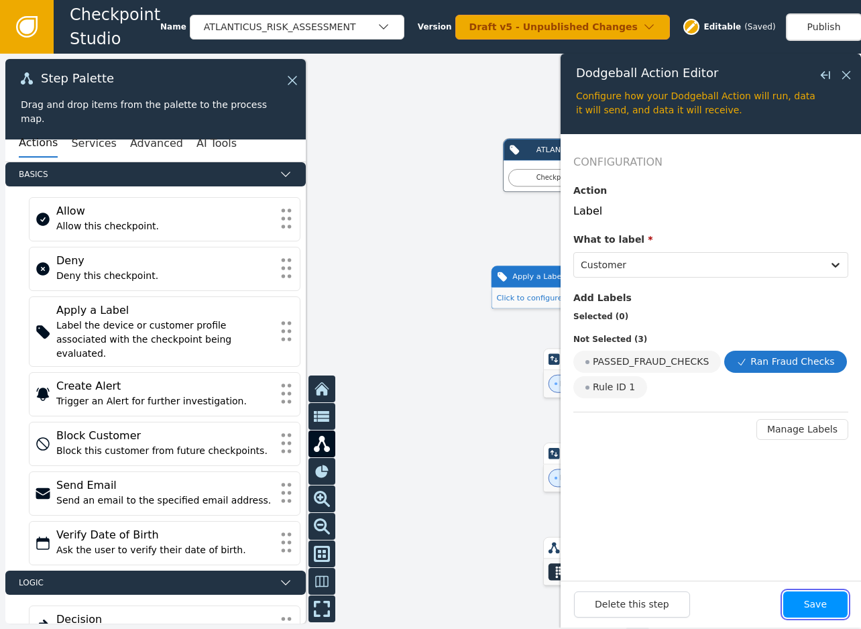
click at [819, 617] on button "Save" at bounding box center [815, 605] width 64 height 26
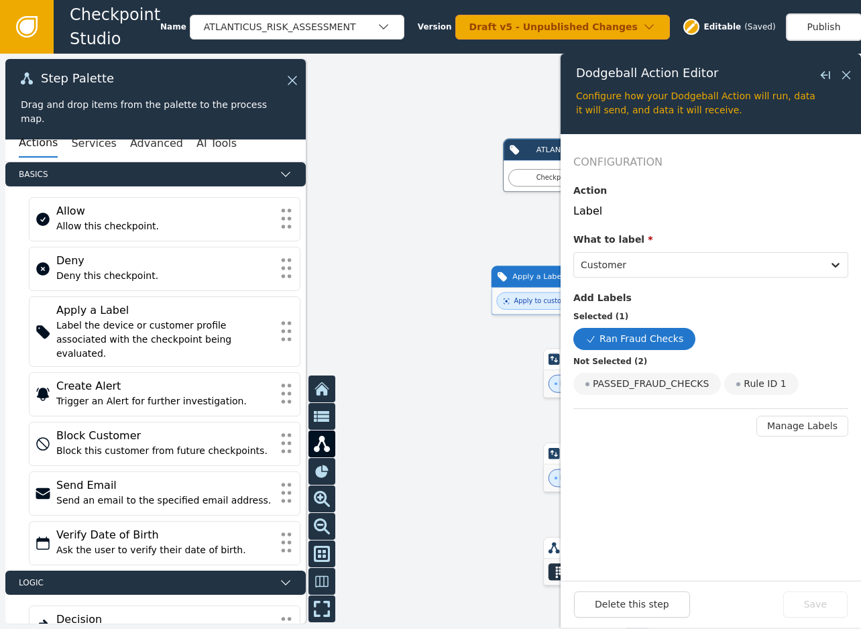
click at [459, 420] on div at bounding box center [430, 341] width 861 height 575
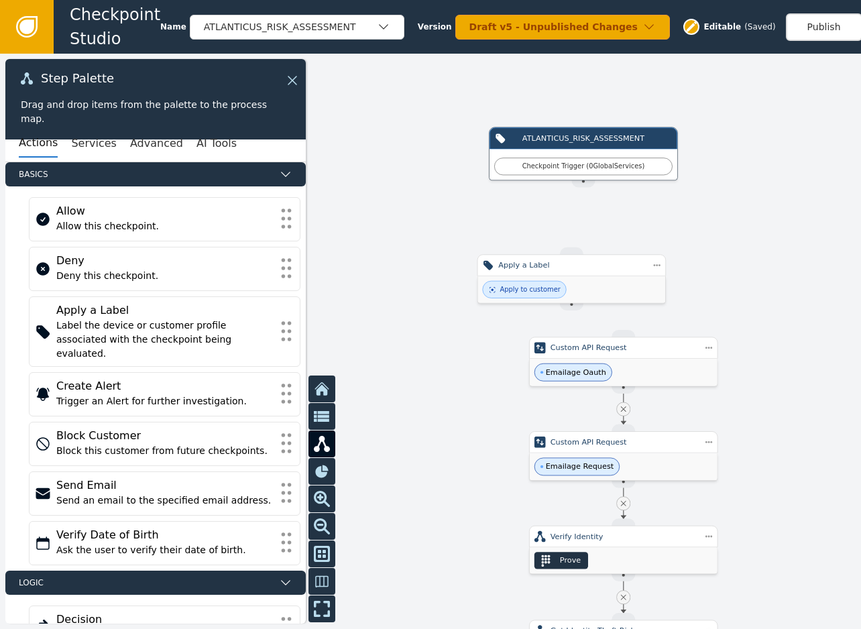
drag, startPoint x: 459, startPoint y: 420, endPoint x: 400, endPoint y: 368, distance: 79.3
click at [417, 397] on div at bounding box center [430, 341] width 861 height 575
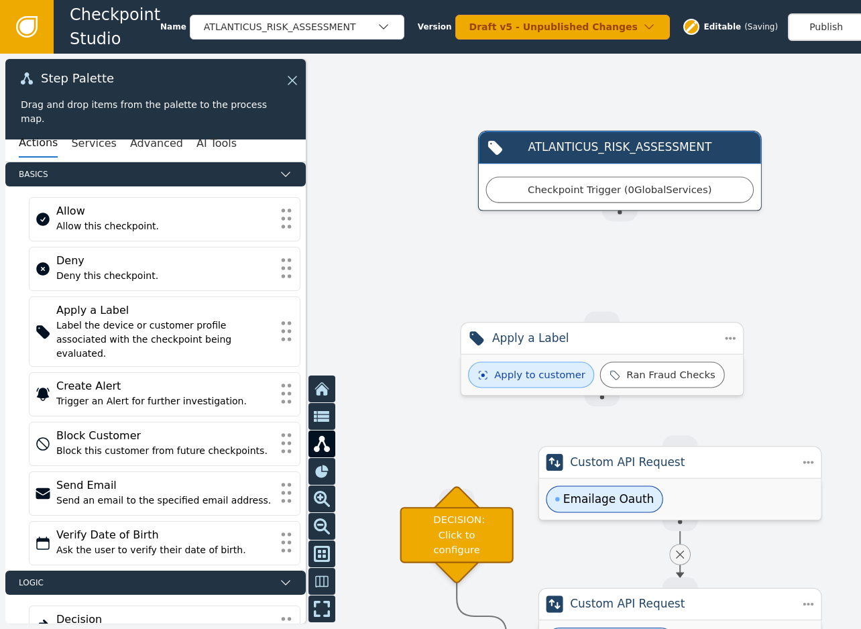
drag, startPoint x: 394, startPoint y: 159, endPoint x: 392, endPoint y: 429, distance: 269.6
click at [384, 427] on div at bounding box center [430, 341] width 861 height 575
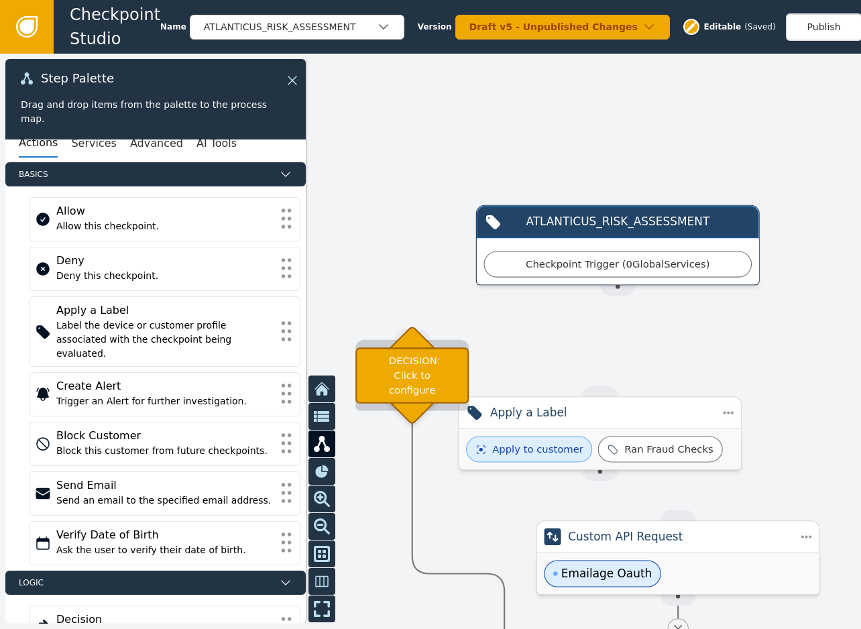
drag, startPoint x: 448, startPoint y: 589, endPoint x: 410, endPoint y: 368, distance: 225.1
click at [410, 368] on div "DECISION: Click to configure" at bounding box center [411, 375] width 113 height 56
drag, startPoint x: 620, startPoint y: 288, endPoint x: 422, endPoint y: 333, distance: 202.9
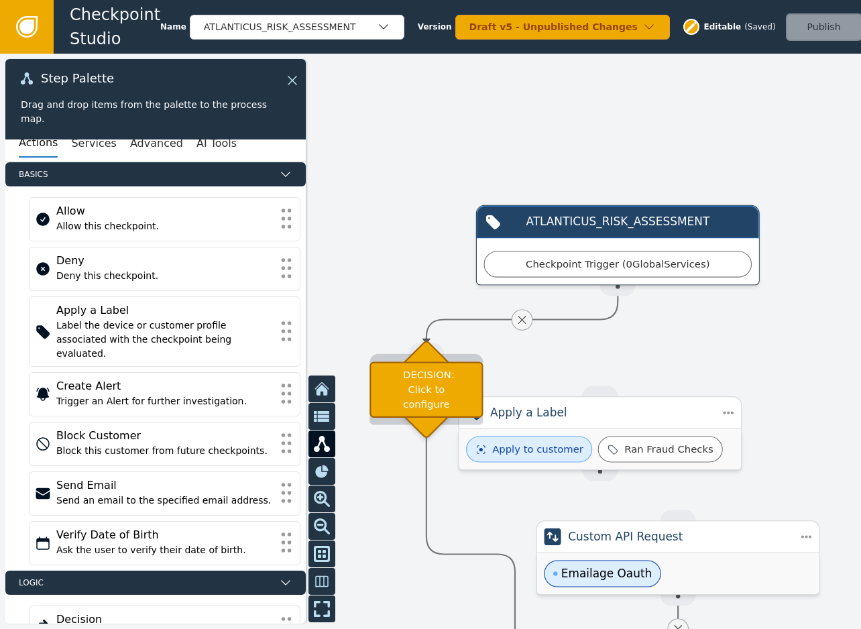
drag, startPoint x: 506, startPoint y: 561, endPoint x: 402, endPoint y: 404, distance: 188.2
click at [402, 404] on div "DECISION: Click to configure" at bounding box center [426, 389] width 113 height 56
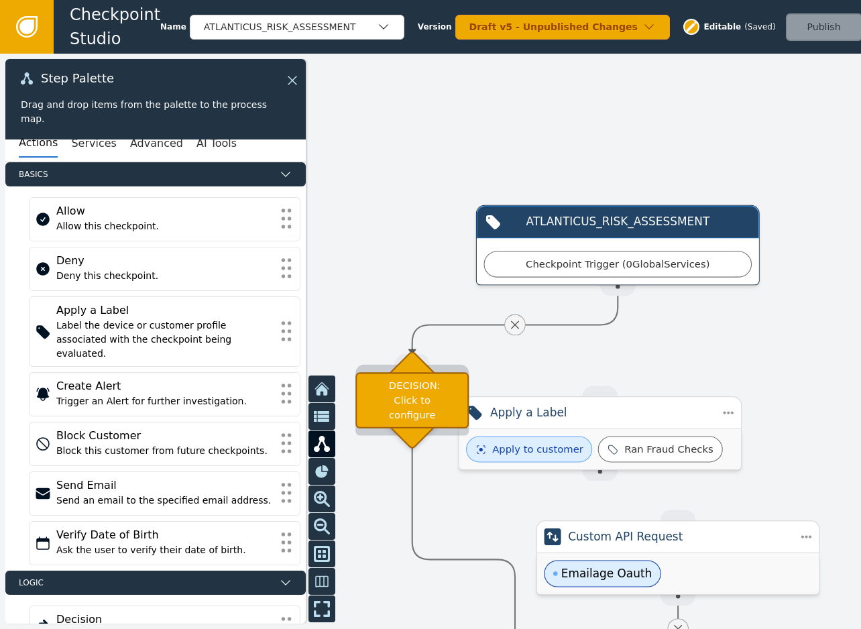
click at [424, 392] on div "DECISION: Click to configure" at bounding box center [411, 400] width 113 height 56
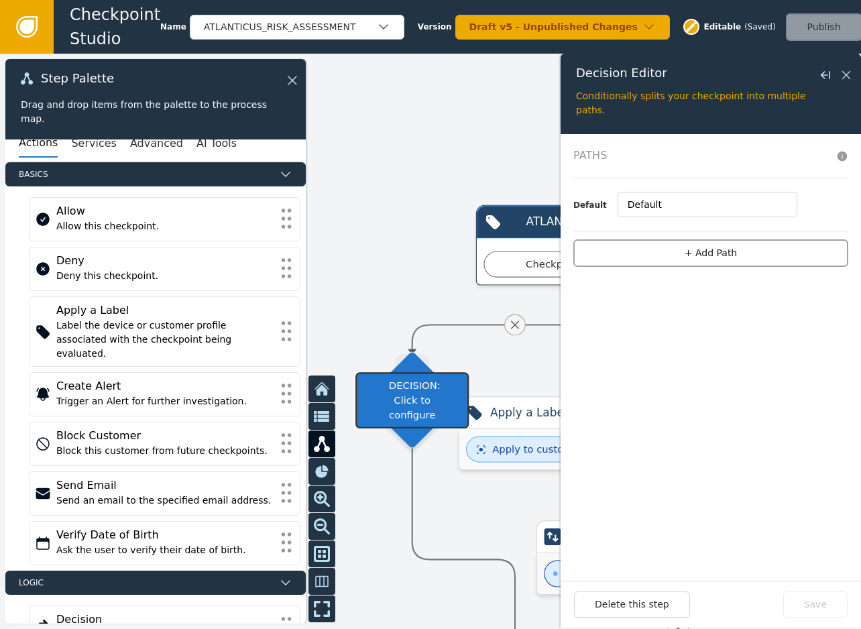
click at [653, 262] on button "+ Add Path" at bounding box center [710, 252] width 275 height 27
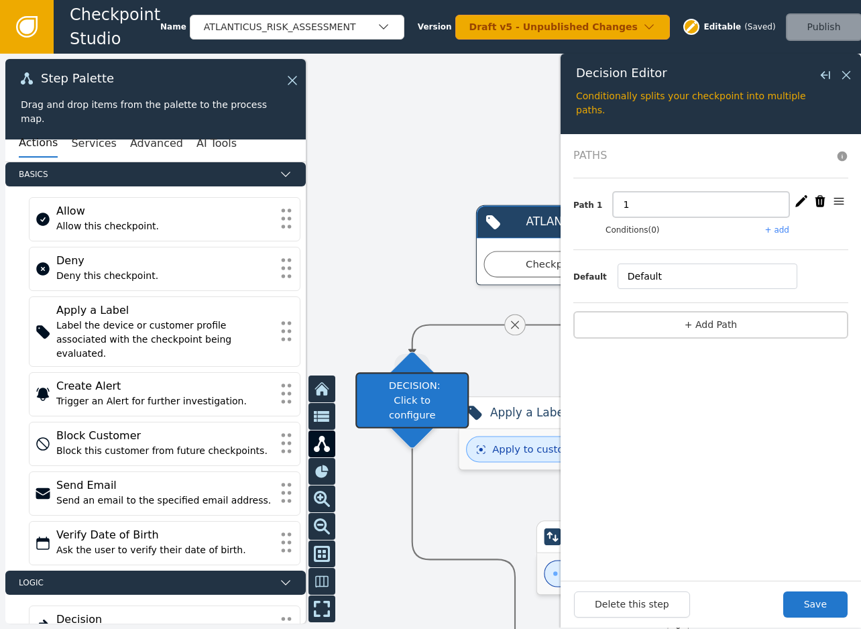
click at [661, 212] on input "1" at bounding box center [701, 204] width 176 height 25
type input "F"
click at [431, 392] on div "DECISION: Click to configure" at bounding box center [411, 400] width 113 height 56
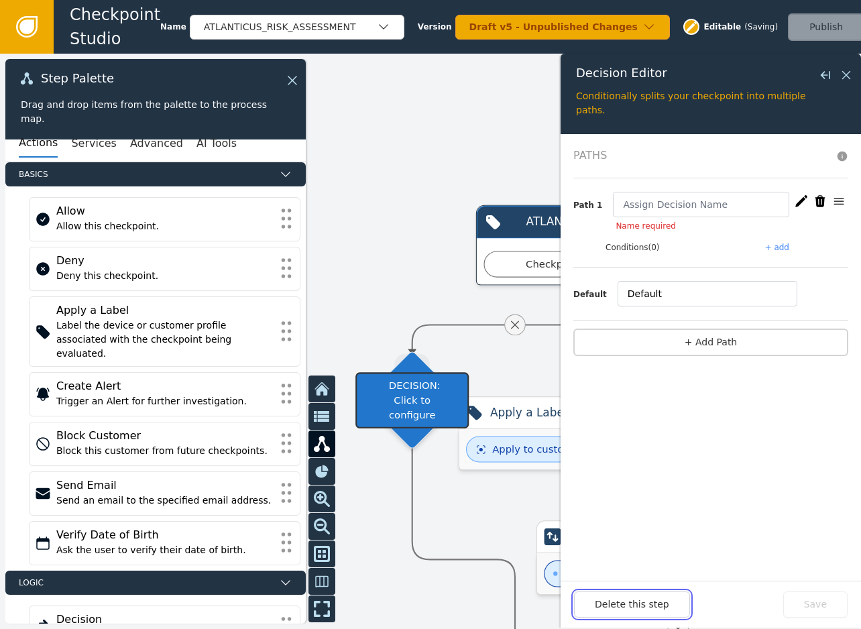
click at [650, 602] on button "Delete this step" at bounding box center [632, 605] width 116 height 26
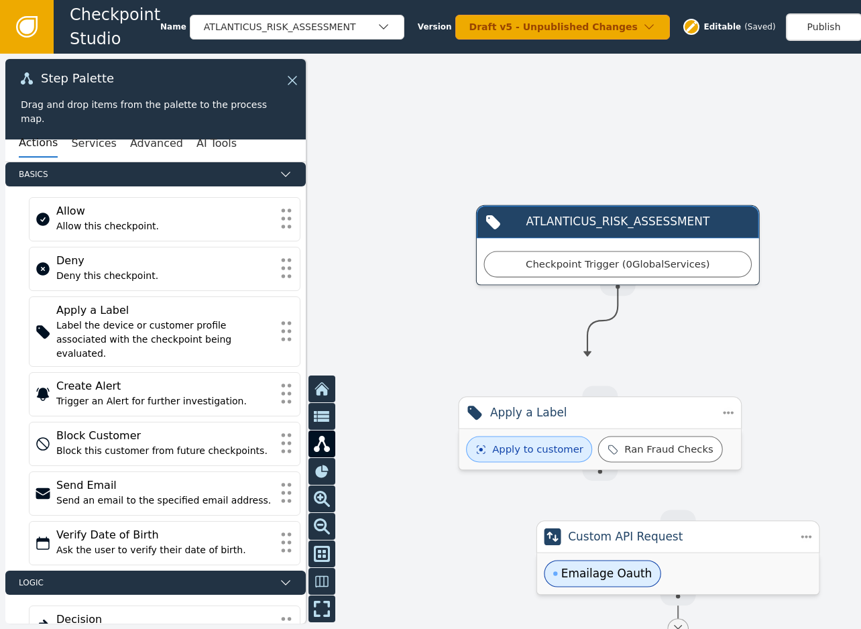
drag, startPoint x: 614, startPoint y: 292, endPoint x: 588, endPoint y: 357, distance: 69.5
click at [588, 357] on div "Target Handle for step Default Source Handle for step Target Handle for step Em…" at bounding box center [430, 341] width 861 height 575
drag, startPoint x: 625, startPoint y: 419, endPoint x: 530, endPoint y: 475, distance: 110.1
click at [530, 421] on div "Apply a Label" at bounding box center [575, 412] width 220 height 17
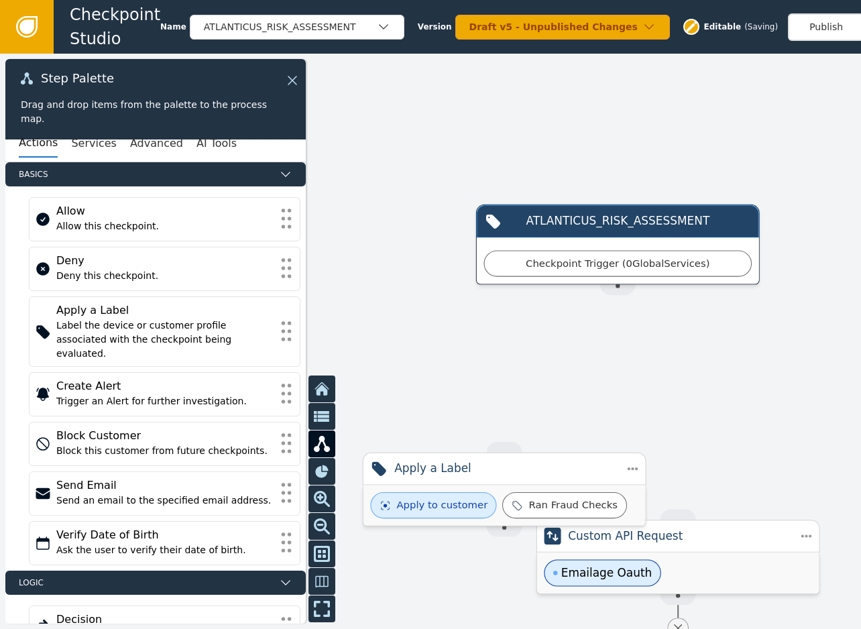
drag, startPoint x: 573, startPoint y: 390, endPoint x: 601, endPoint y: 296, distance: 97.8
click at [601, 296] on div at bounding box center [430, 341] width 861 height 575
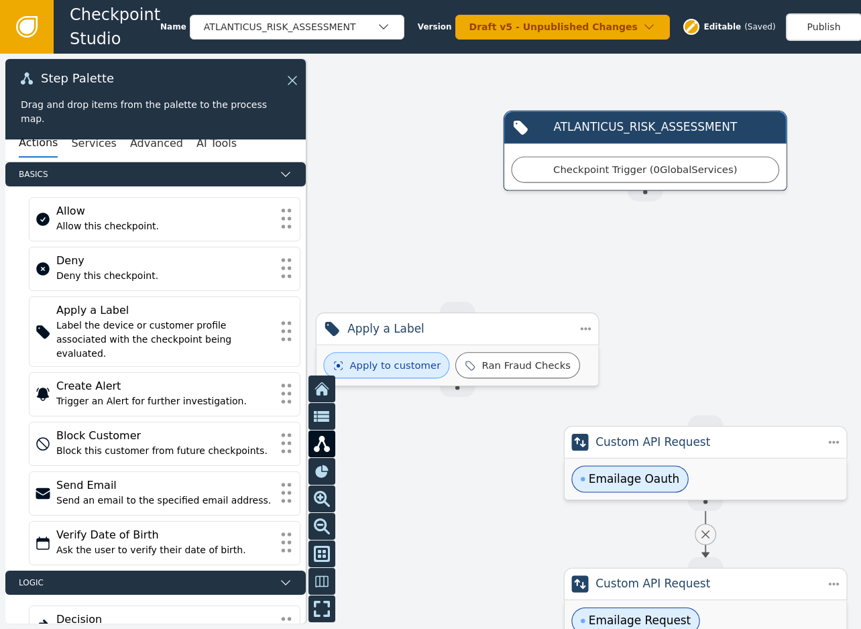
drag, startPoint x: 582, startPoint y: 378, endPoint x: 498, endPoint y: 293, distance: 119.5
click at [504, 329] on div "Apply a Label" at bounding box center [457, 329] width 220 height 17
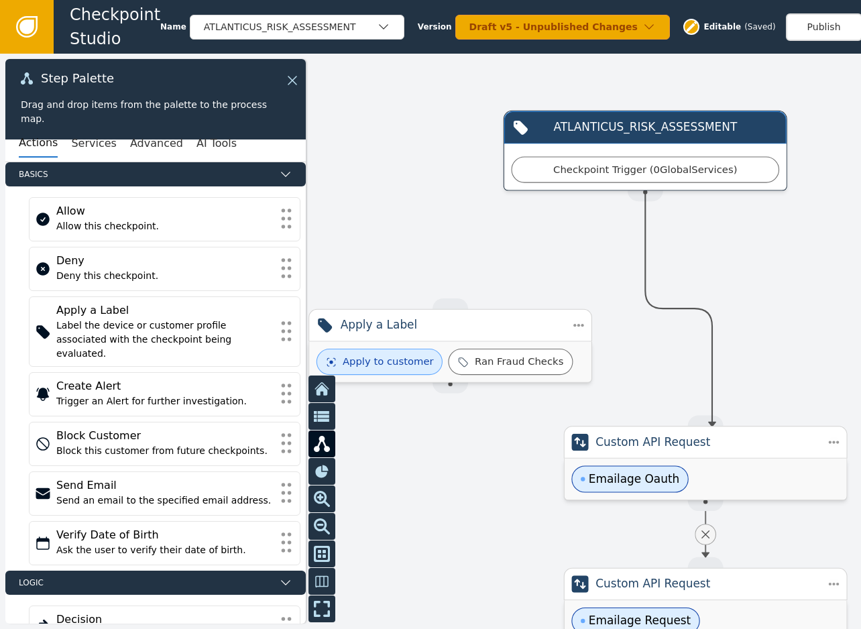
drag, startPoint x: 645, startPoint y: 195, endPoint x: 706, endPoint y: 424, distance: 236.5
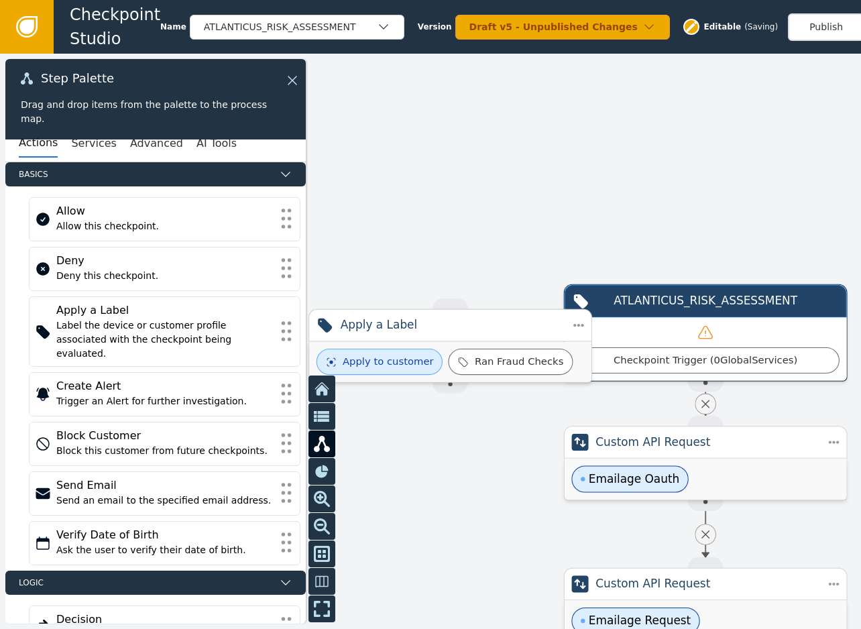
drag, startPoint x: 490, startPoint y: 327, endPoint x: 491, endPoint y: 453, distance: 126.1
click at [489, 333] on div "Apply a Label" at bounding box center [451, 325] width 220 height 17
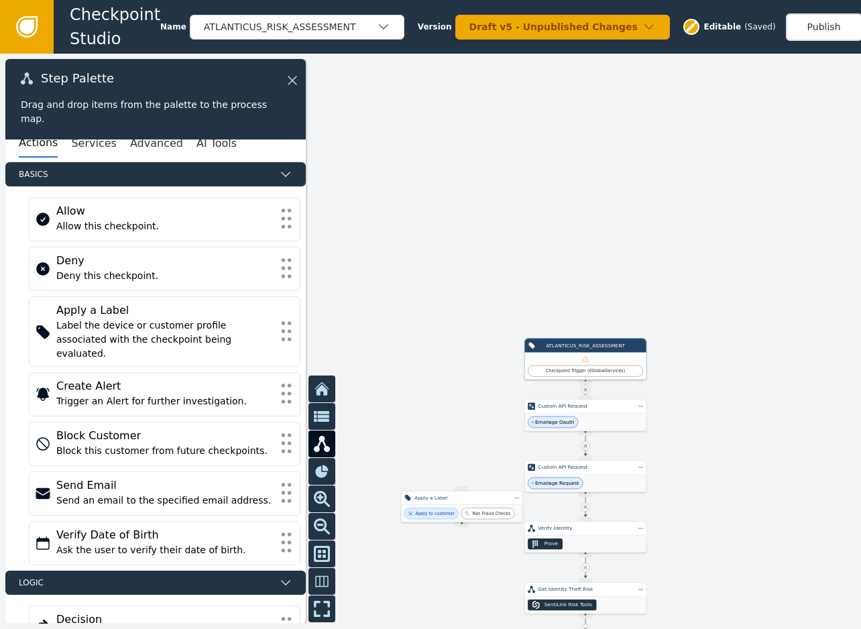
drag, startPoint x: 493, startPoint y: 414, endPoint x: 478, endPoint y: 579, distance: 166.3
click at [480, 505] on div "Apply a Label" at bounding box center [462, 498] width 122 height 14
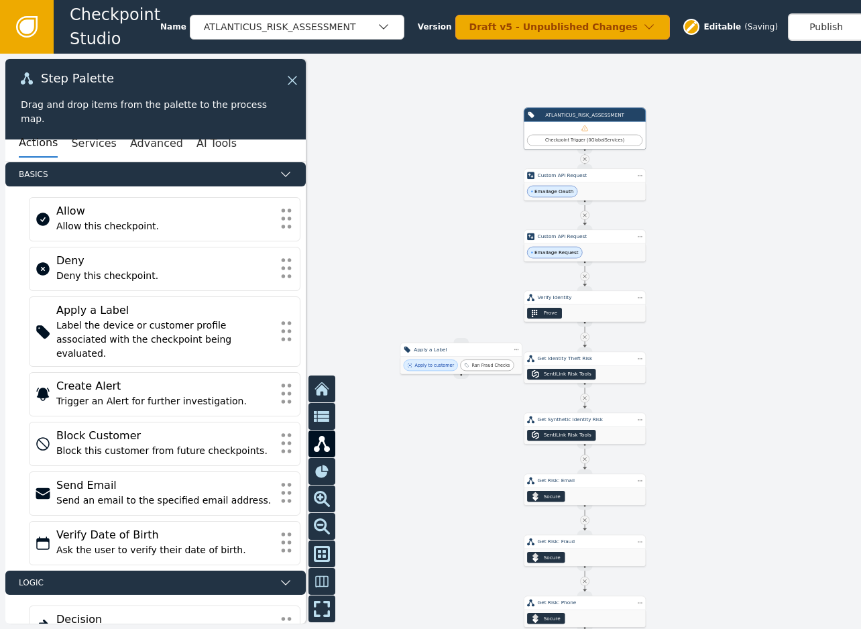
drag, startPoint x: 471, startPoint y: 292, endPoint x: 459, endPoint y: 85, distance: 207.0
click at [459, 86] on div at bounding box center [430, 341] width 861 height 575
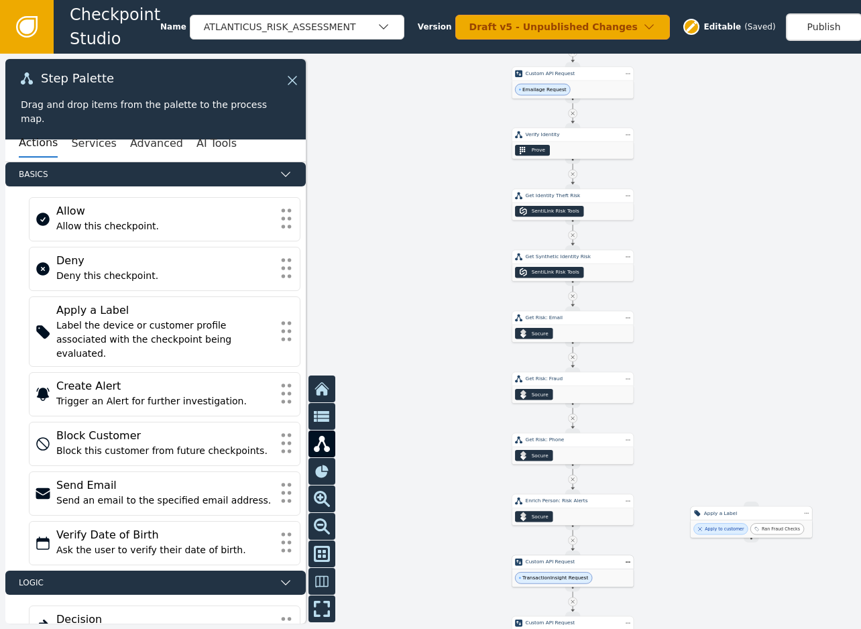
drag, startPoint x: 451, startPoint y: 190, endPoint x: 752, endPoint y: 550, distance: 469.4
click at [754, 517] on div "Apply a Label" at bounding box center [751, 513] width 95 height 7
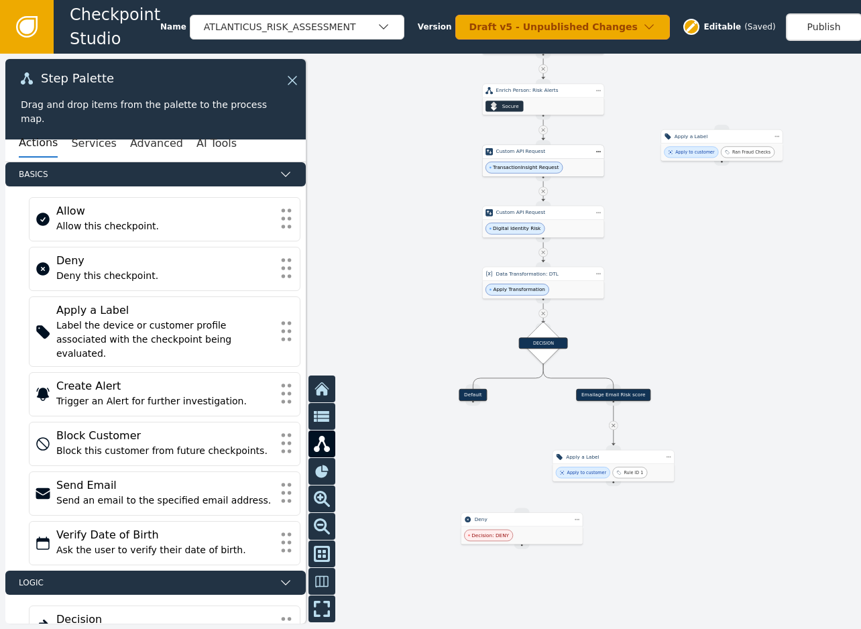
drag, startPoint x: 437, startPoint y: 576, endPoint x: 408, endPoint y: 166, distance: 411.5
click at [408, 166] on div at bounding box center [430, 341] width 861 height 575
drag, startPoint x: 716, startPoint y: 137, endPoint x: 744, endPoint y: 453, distance: 316.5
click at [744, 443] on div "Apply a Label" at bounding box center [740, 438] width 95 height 7
click at [614, 428] on icon at bounding box center [613, 426] width 6 height 6
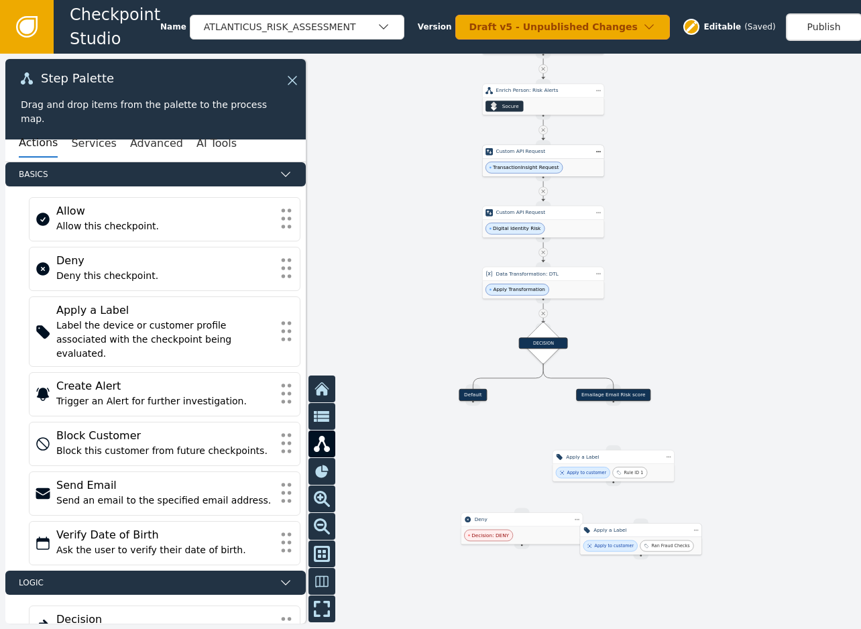
drag, startPoint x: 731, startPoint y: 484, endPoint x: 620, endPoint y: 526, distance: 118.7
click at [620, 526] on div "Apply a Label" at bounding box center [641, 529] width 95 height 7
drag, startPoint x: 613, startPoint y: 484, endPoint x: 622, endPoint y: 518, distance: 35.3
click at [657, 469] on div "Apply to customer Rule ID 1" at bounding box center [613, 472] width 121 height 17
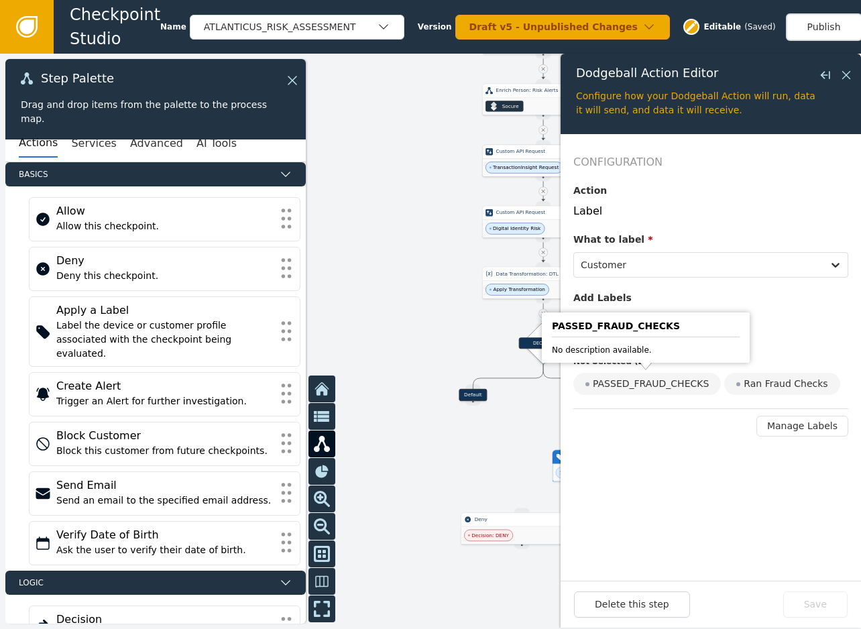
click at [744, 1] on body "Checkpoint Studio Name ATLANTICUS_RISK_ASSESSMENT Version Draft v5 - Unpublishe…" at bounding box center [430, 0] width 861 height 1
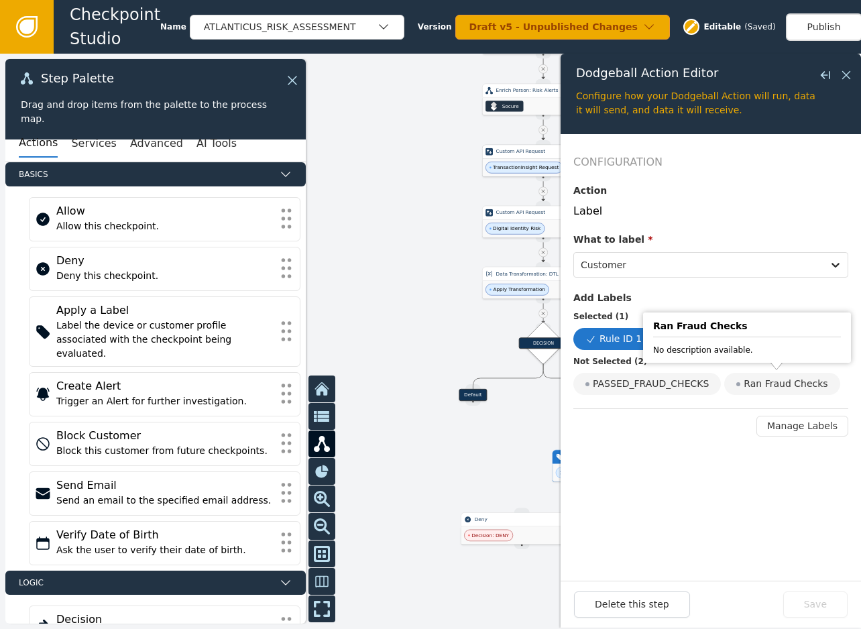
click at [765, 384] on div "Ran Fraud Checks" at bounding box center [781, 384] width 115 height 22
click at [0, 0] on input "Ran Fraud Checks" at bounding box center [0, 0] width 0 height 0
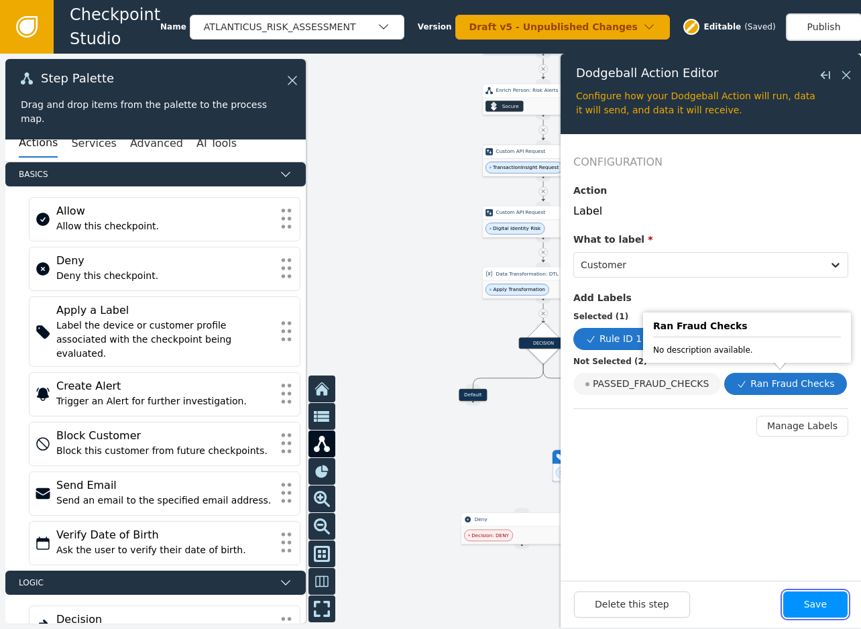
click at [822, 617] on button "Save" at bounding box center [815, 605] width 64 height 26
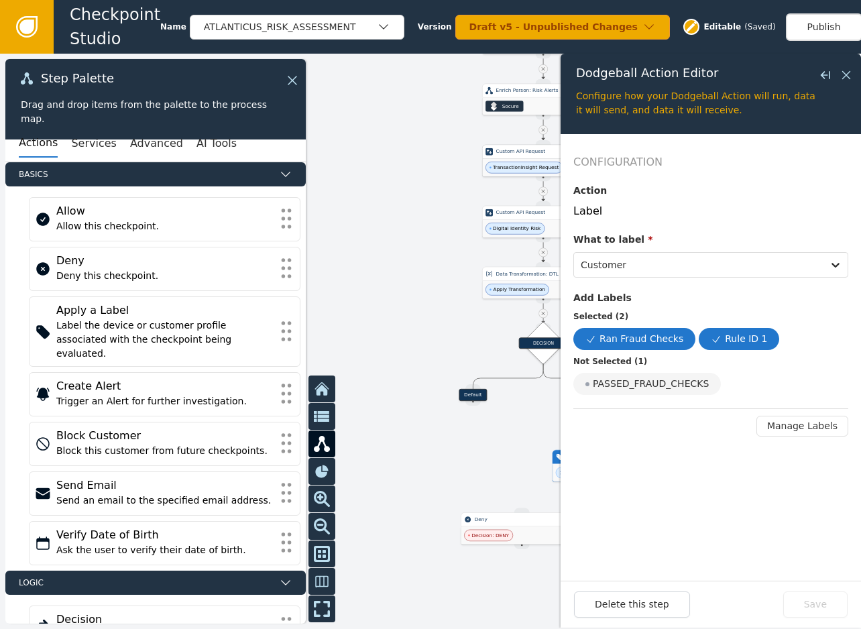
click at [507, 475] on div at bounding box center [430, 341] width 861 height 575
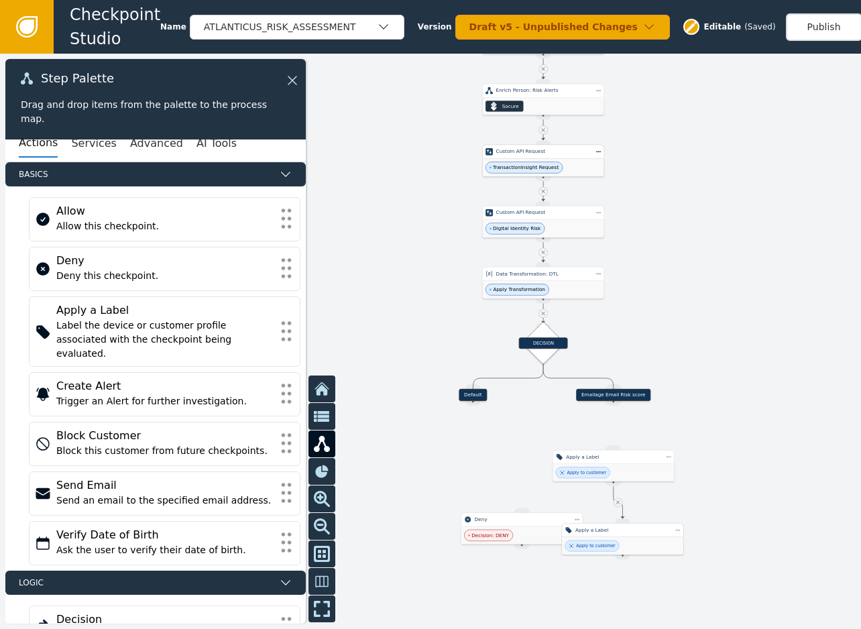
click at [655, 543] on div "Apply to customer" at bounding box center [622, 545] width 121 height 17
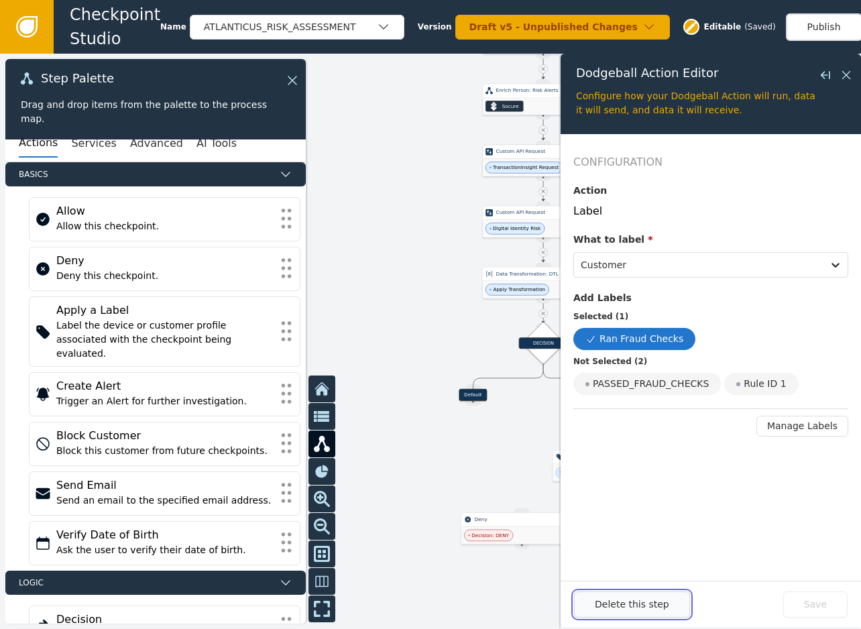
click at [655, 609] on button "Delete this step" at bounding box center [632, 605] width 116 height 26
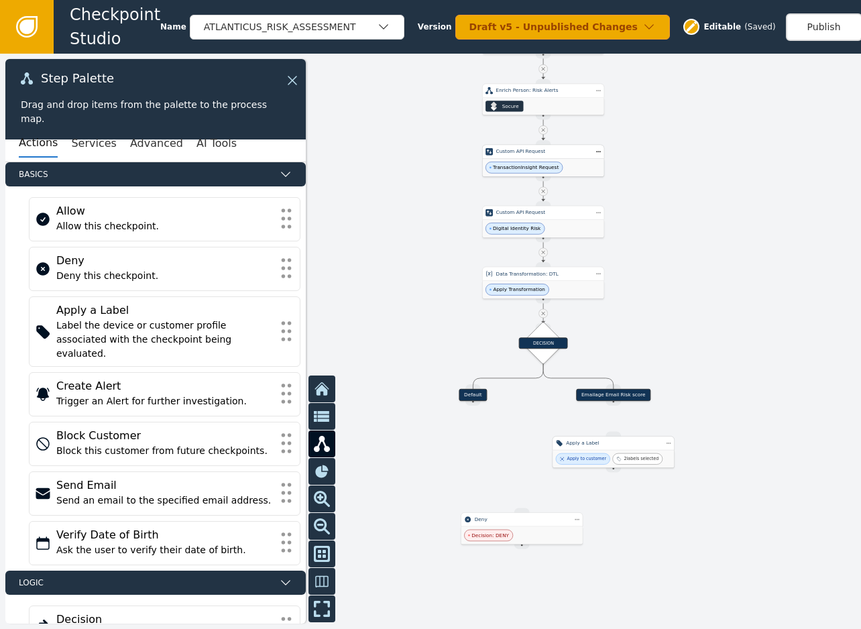
drag, startPoint x: 644, startPoint y: 465, endPoint x: 644, endPoint y: 451, distance: 14.1
click at [644, 451] on div "Apply to customer 2 labels selected" at bounding box center [613, 458] width 121 height 17
drag, startPoint x: 616, startPoint y: 402, endPoint x: 614, endPoint y: 439, distance: 36.9
drag, startPoint x: 613, startPoint y: 403, endPoint x: 618, endPoint y: 433, distance: 30.5
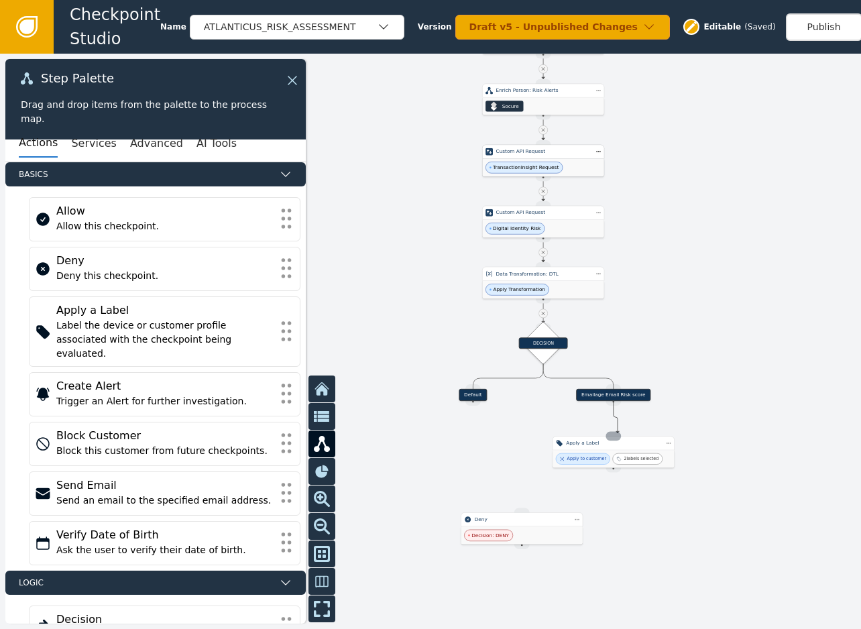
click at [719, 406] on div at bounding box center [430, 341] width 861 height 575
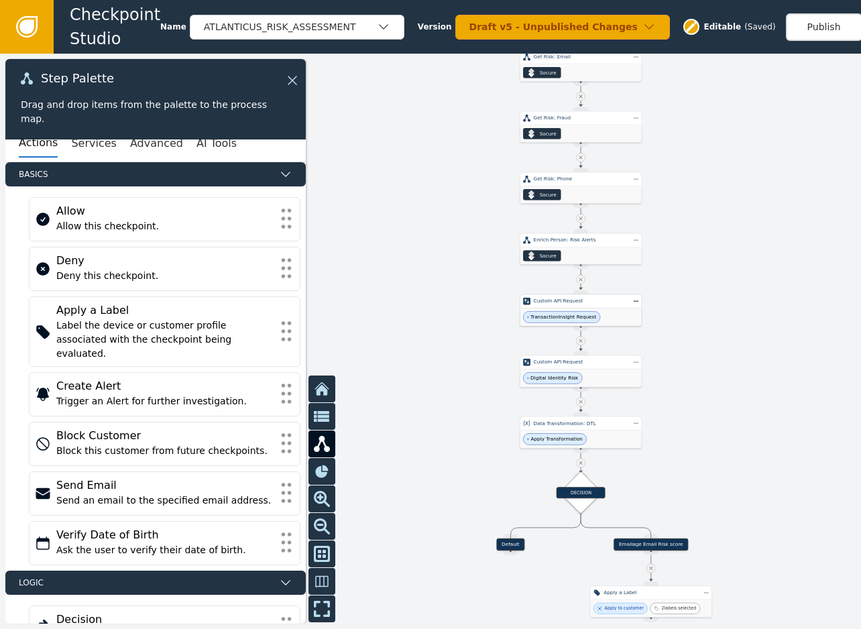
drag, startPoint x: 676, startPoint y: 272, endPoint x: 712, endPoint y: 475, distance: 206.4
click at [712, 475] on div at bounding box center [430, 341] width 861 height 575
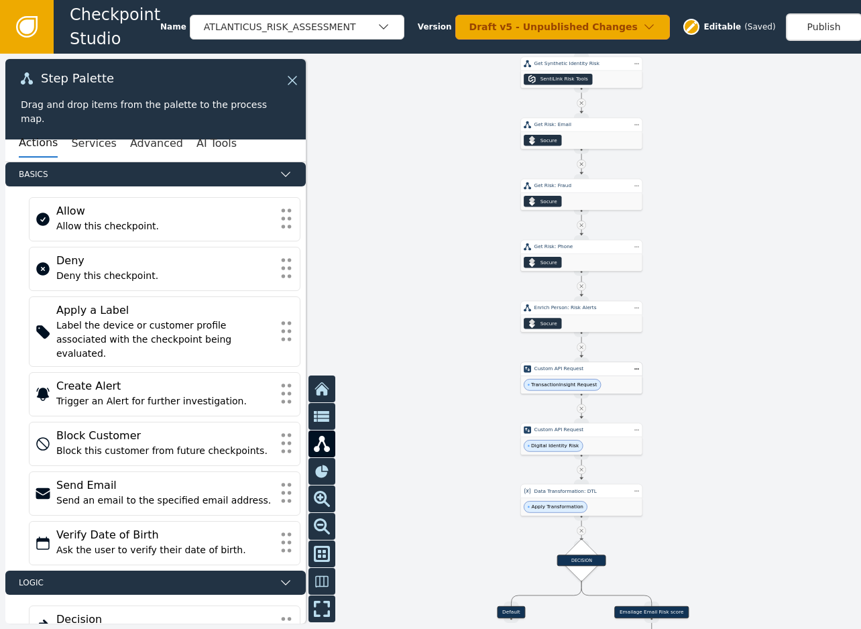
drag, startPoint x: 707, startPoint y: 294, endPoint x: 728, endPoint y: 530, distance: 237.6
click at [728, 532] on div at bounding box center [430, 341] width 861 height 575
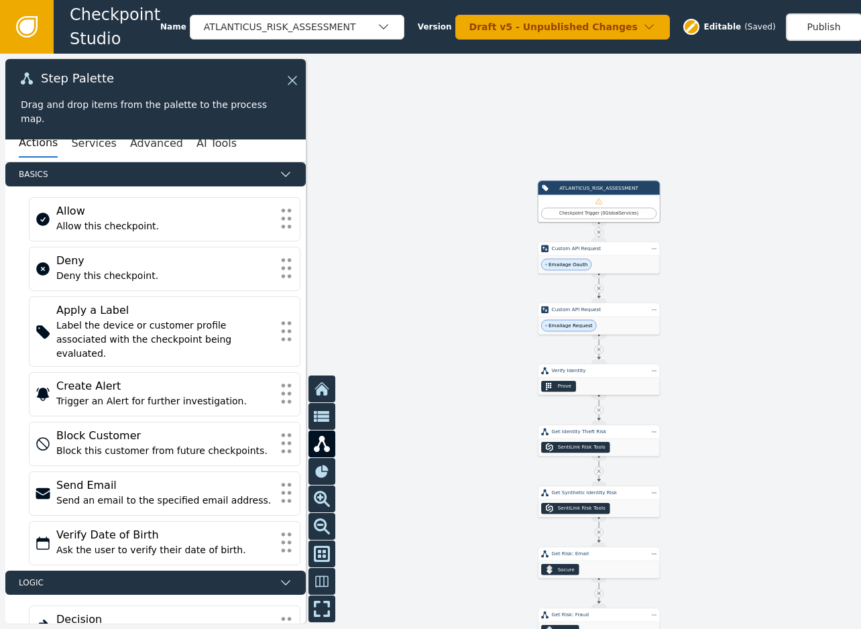
drag, startPoint x: 716, startPoint y: 313, endPoint x: 726, endPoint y: 402, distance: 89.8
click at [714, 516] on div at bounding box center [430, 341] width 861 height 575
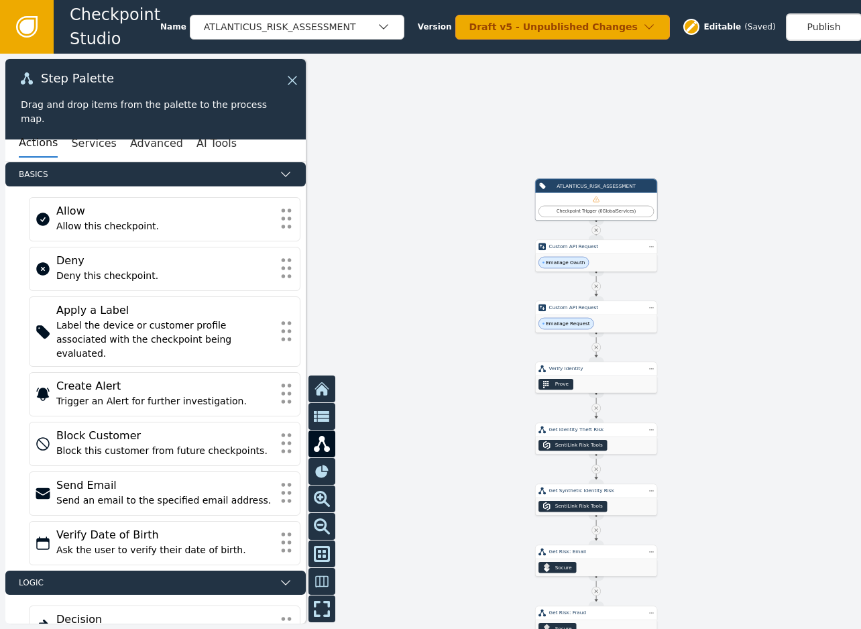
drag, startPoint x: 453, startPoint y: 411, endPoint x: 432, endPoint y: 320, distance: 93.5
click at [432, 320] on div at bounding box center [430, 341] width 861 height 575
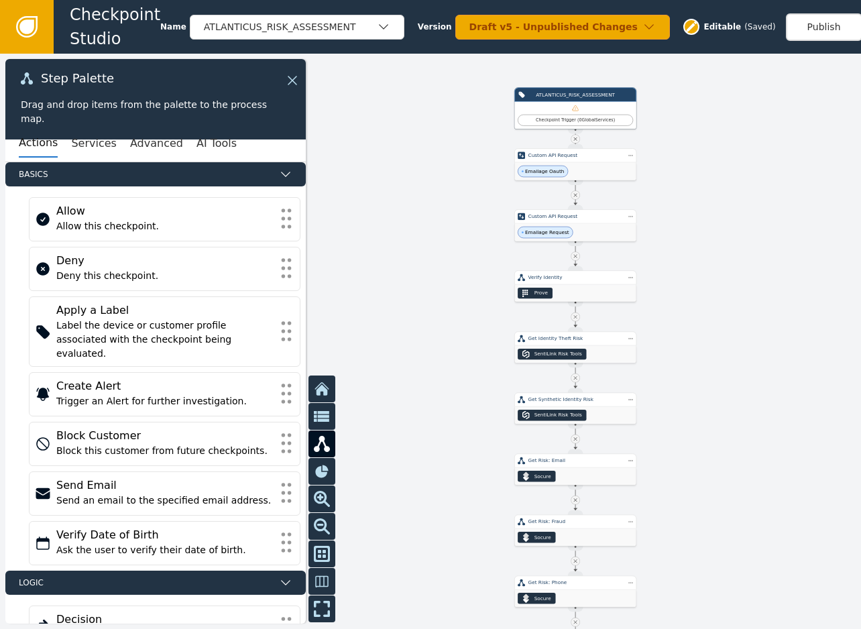
drag, startPoint x: 439, startPoint y: 459, endPoint x: 430, endPoint y: 358, distance: 101.0
click at [430, 366] on div at bounding box center [430, 341] width 861 height 575
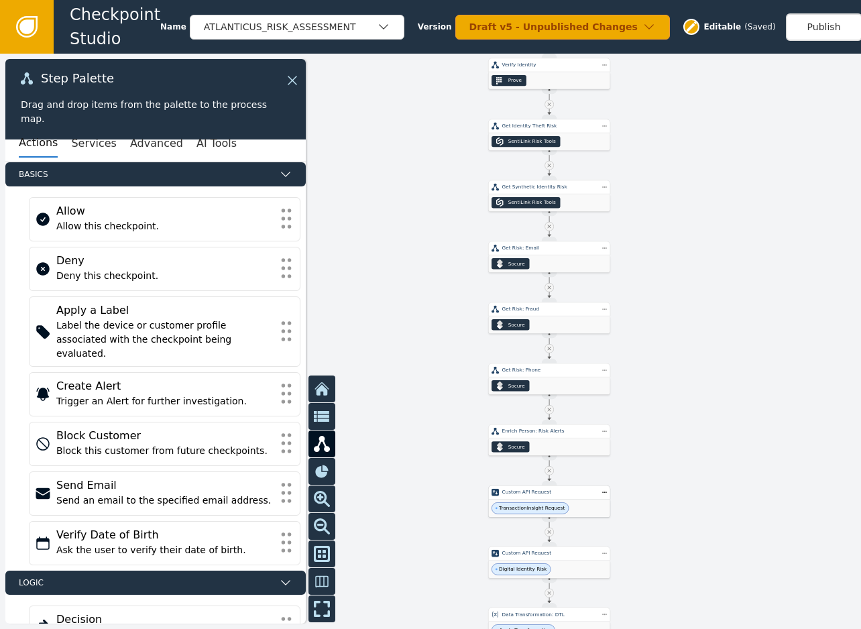
drag, startPoint x: 447, startPoint y: 470, endPoint x: 437, endPoint y: 335, distance: 135.8
click at [437, 335] on div at bounding box center [430, 341] width 861 height 575
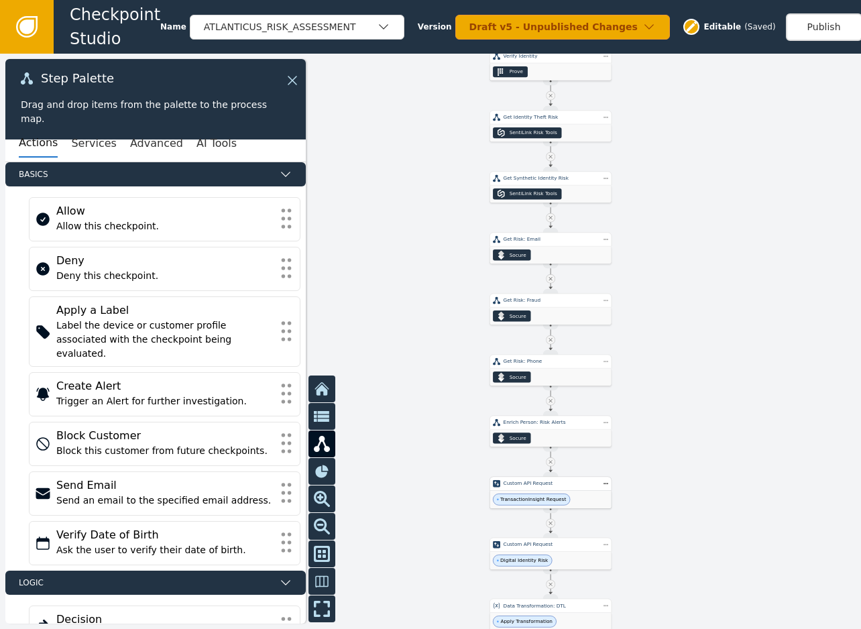
drag, startPoint x: 446, startPoint y: 180, endPoint x: 399, endPoint y: 565, distance: 387.8
click at [399, 565] on div at bounding box center [430, 341] width 861 height 575
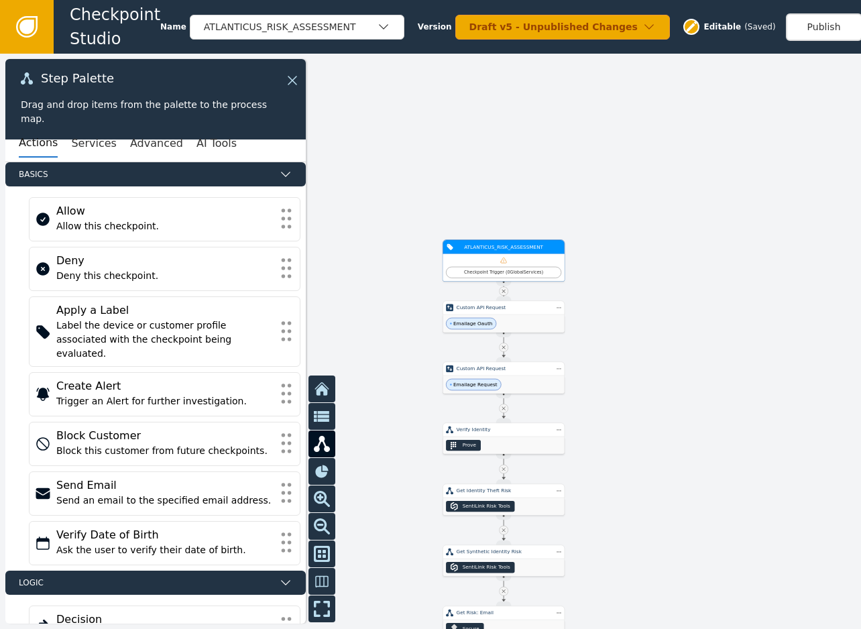
click at [528, 256] on div "Checkpoint Trigger ( 0 Global Services )" at bounding box center [503, 267] width 121 height 27
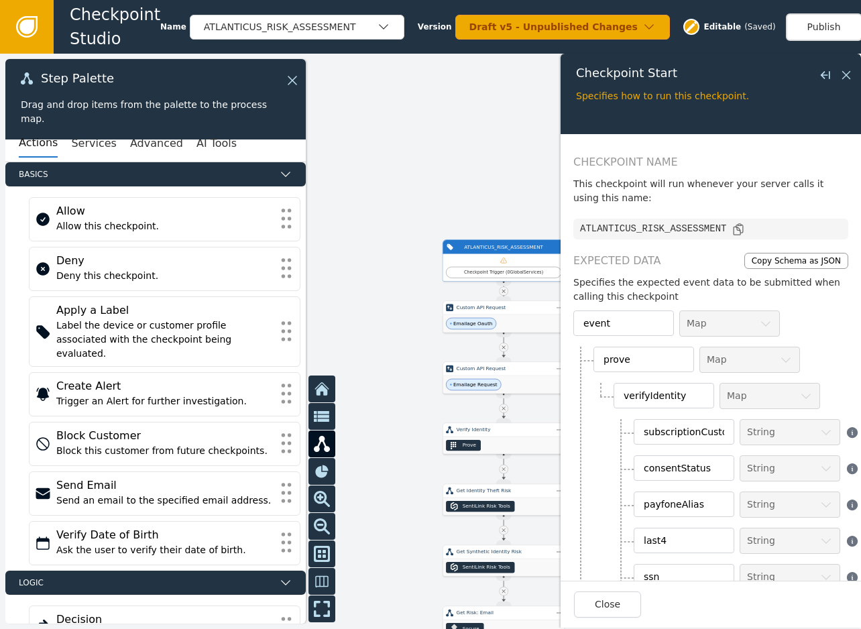
click at [389, 220] on div at bounding box center [430, 341] width 861 height 575
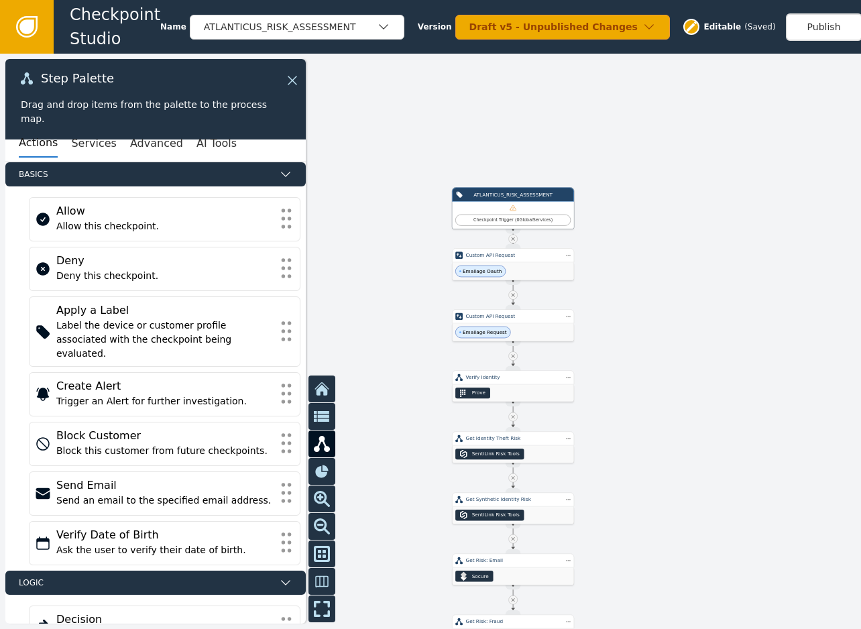
drag, startPoint x: 667, startPoint y: 366, endPoint x: 695, endPoint y: 235, distance: 134.4
click at [695, 235] on div at bounding box center [430, 341] width 861 height 575
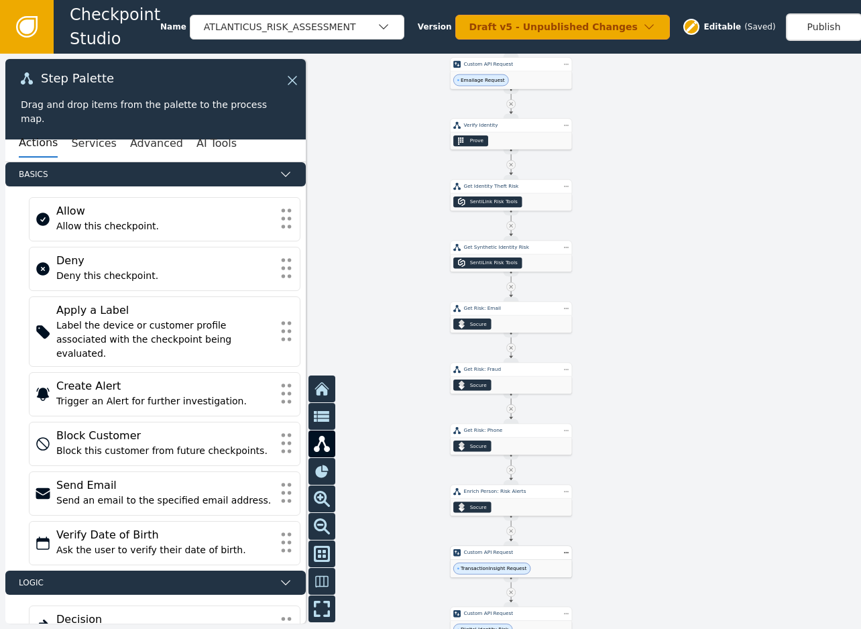
drag, startPoint x: 732, startPoint y: 428, endPoint x: 706, endPoint y: 231, distance: 198.1
click at [706, 231] on div at bounding box center [430, 341] width 861 height 575
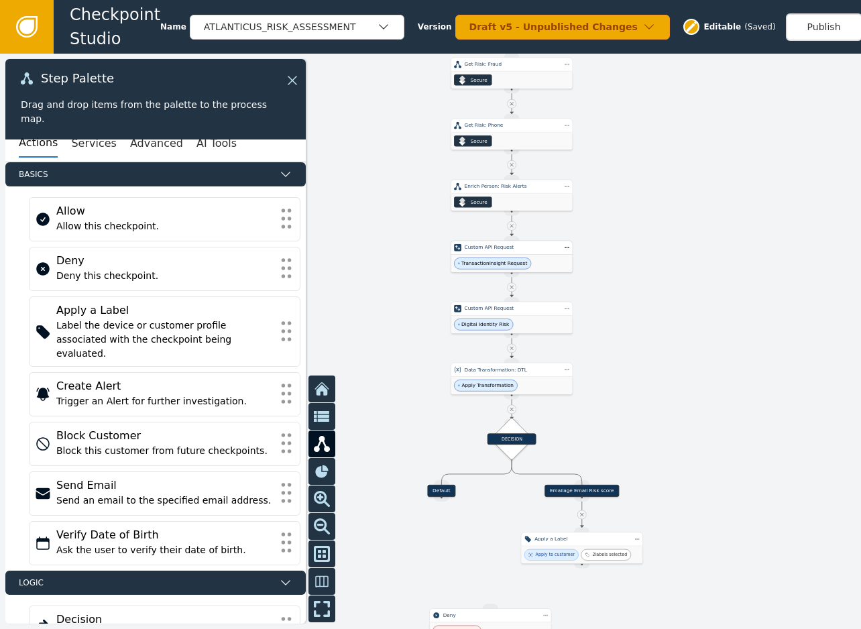
drag, startPoint x: 675, startPoint y: 319, endPoint x: 672, endPoint y: 186, distance: 132.8
click at [672, 186] on div at bounding box center [430, 341] width 861 height 575
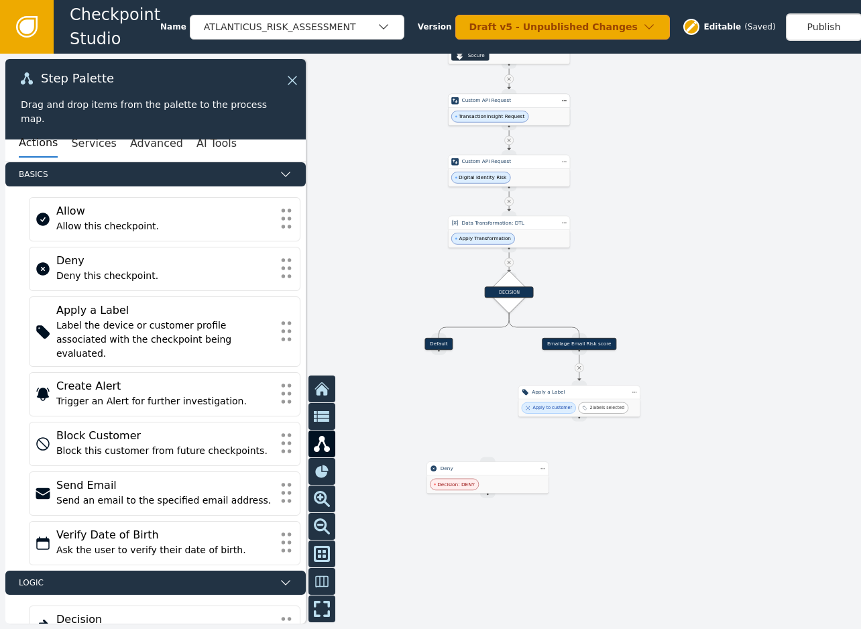
drag, startPoint x: 674, startPoint y: 347, endPoint x: 679, endPoint y: 279, distance: 67.9
click at [679, 279] on div at bounding box center [430, 341] width 861 height 575
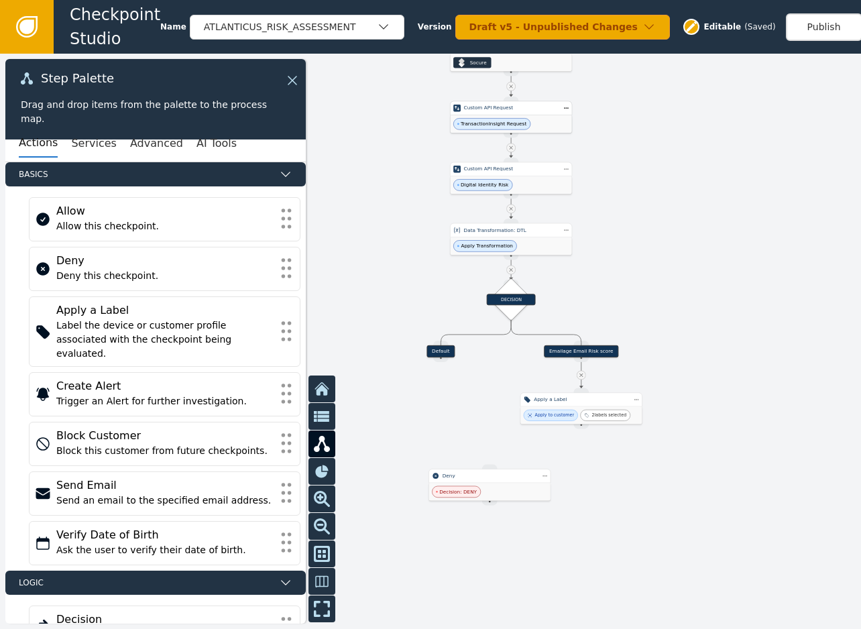
drag, startPoint x: 669, startPoint y: 494, endPoint x: 687, endPoint y: 541, distance: 49.7
click at [687, 541] on div at bounding box center [430, 341] width 861 height 575
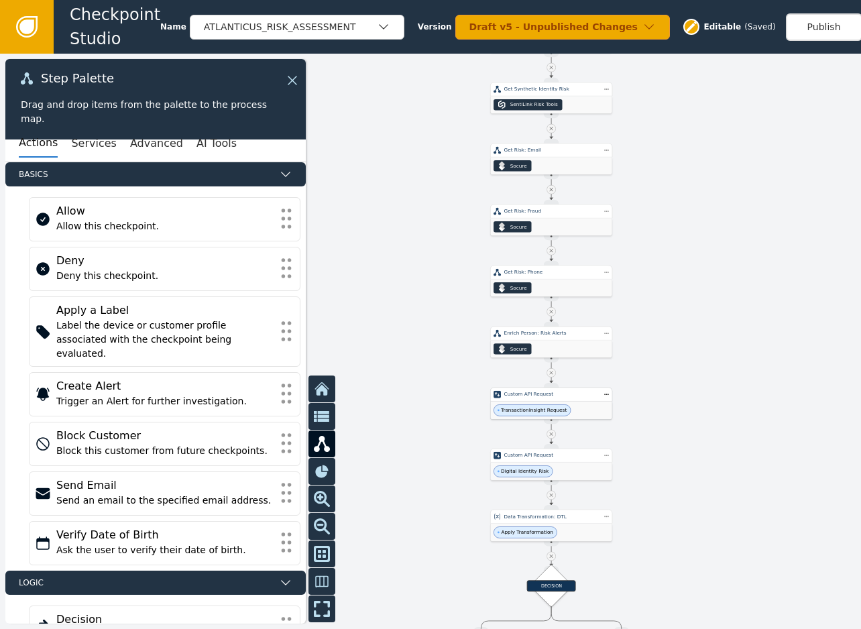
drag, startPoint x: 661, startPoint y: 245, endPoint x: 685, endPoint y: 492, distance: 248.6
click at [685, 492] on div at bounding box center [430, 341] width 861 height 575
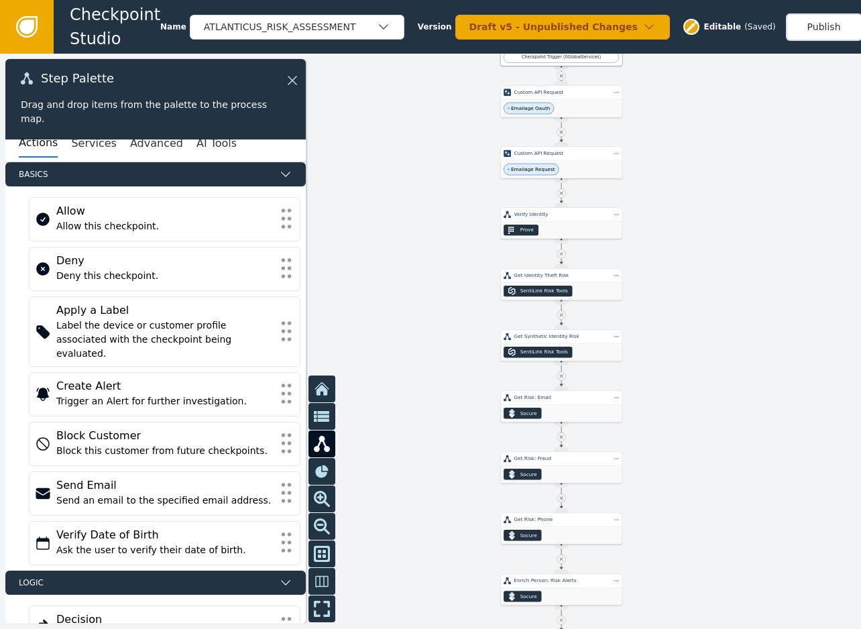
drag, startPoint x: 679, startPoint y: 299, endPoint x: 681, endPoint y: 506, distance: 206.6
click at [686, 522] on div at bounding box center [430, 341] width 861 height 575
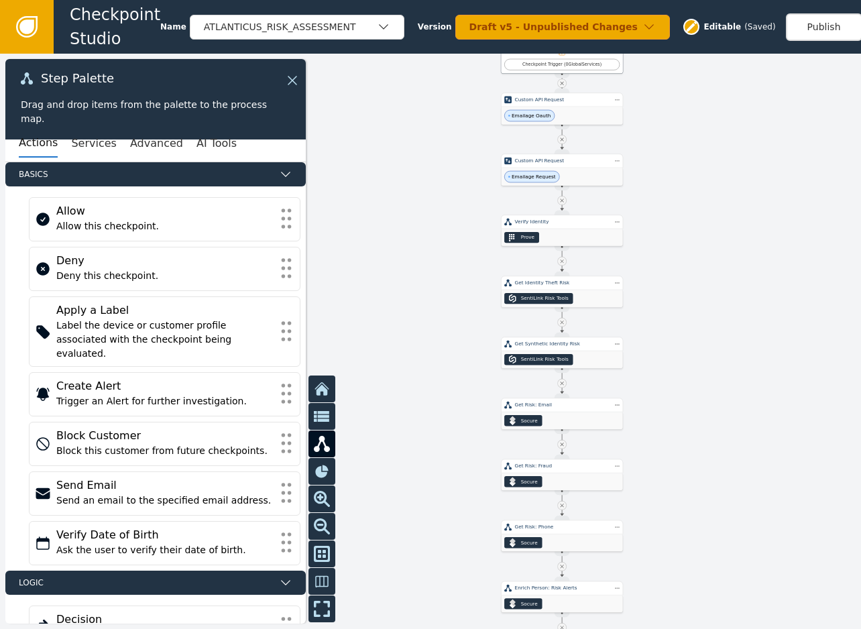
drag, startPoint x: 673, startPoint y: 278, endPoint x: 681, endPoint y: 504, distance: 225.5
click at [681, 504] on div at bounding box center [430, 341] width 861 height 575
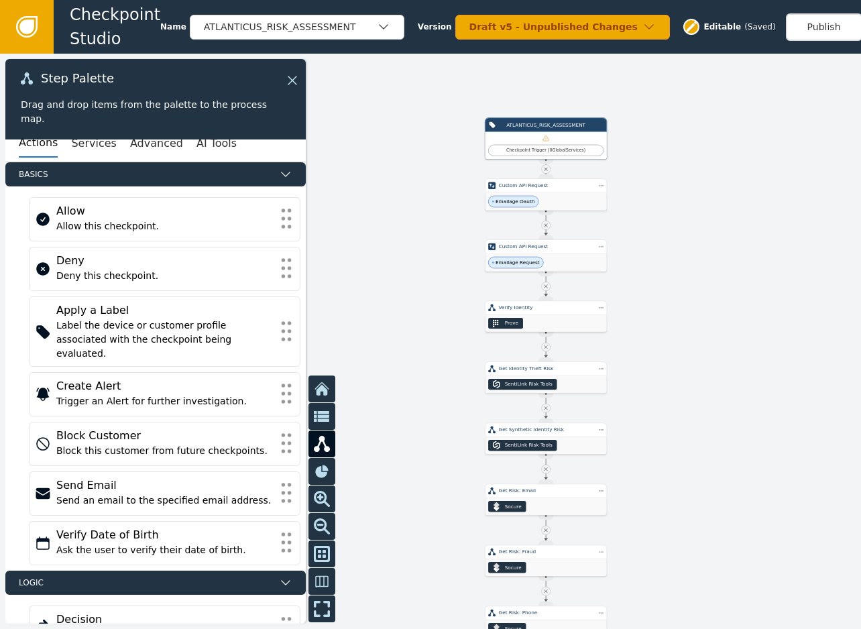
drag, startPoint x: 708, startPoint y: 503, endPoint x: 685, endPoint y: 374, distance: 131.5
click at [685, 374] on div at bounding box center [430, 341] width 861 height 575
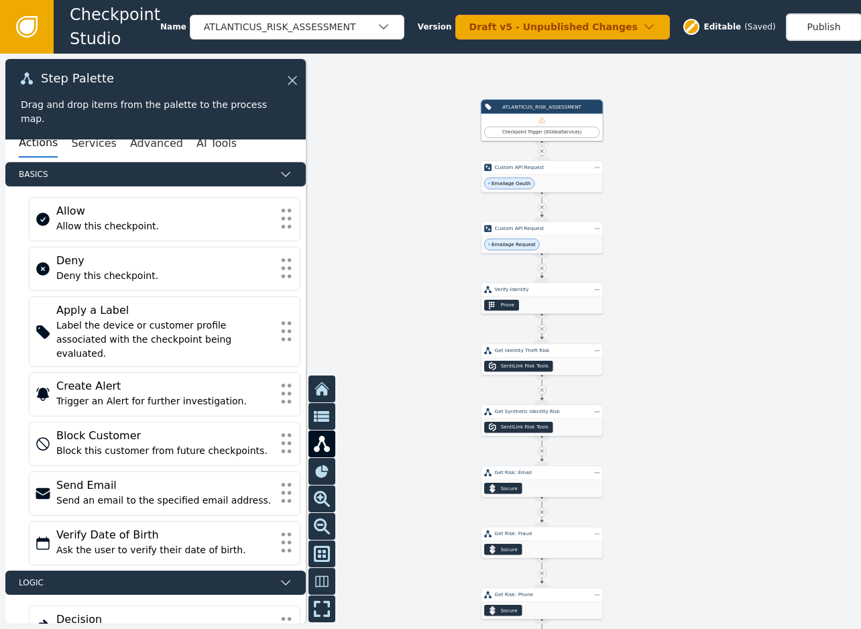
drag, startPoint x: 728, startPoint y: 489, endPoint x: 693, endPoint y: 302, distance: 189.7
click at [695, 310] on div at bounding box center [430, 341] width 861 height 575
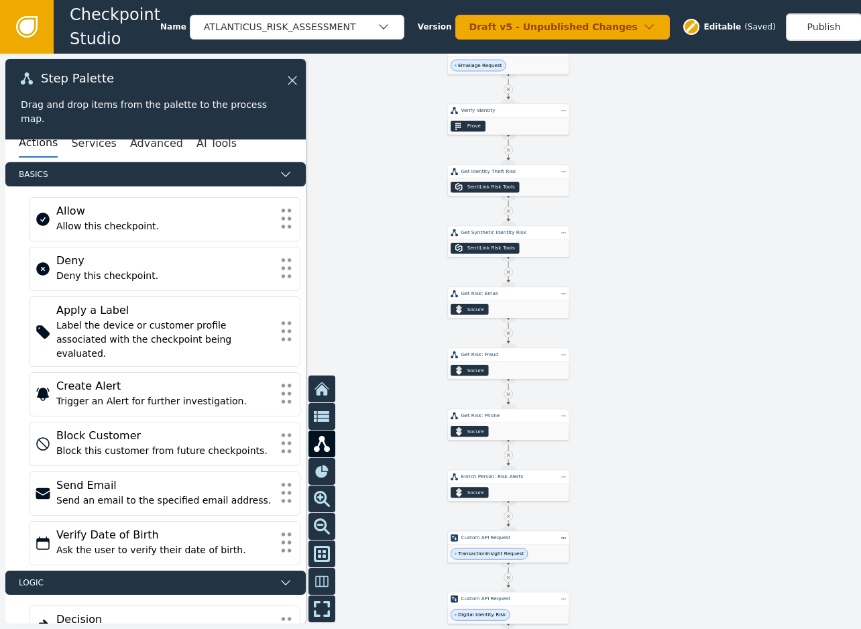
drag, startPoint x: 687, startPoint y: 492, endPoint x: 680, endPoint y: 231, distance: 261.7
click at [680, 233] on div at bounding box center [430, 341] width 861 height 575
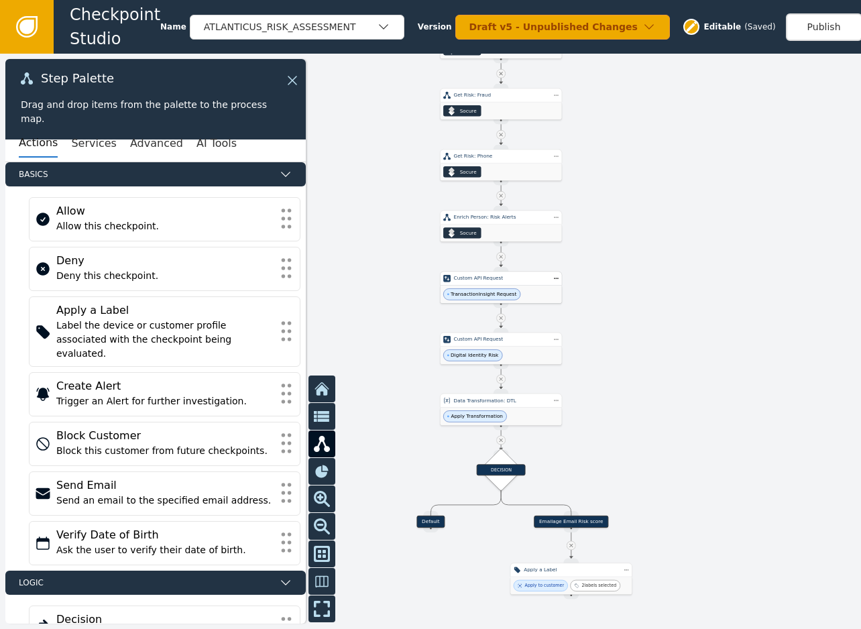
drag, startPoint x: 683, startPoint y: 422, endPoint x: 675, endPoint y: 371, distance: 51.5
click at [675, 371] on div at bounding box center [430, 341] width 861 height 575
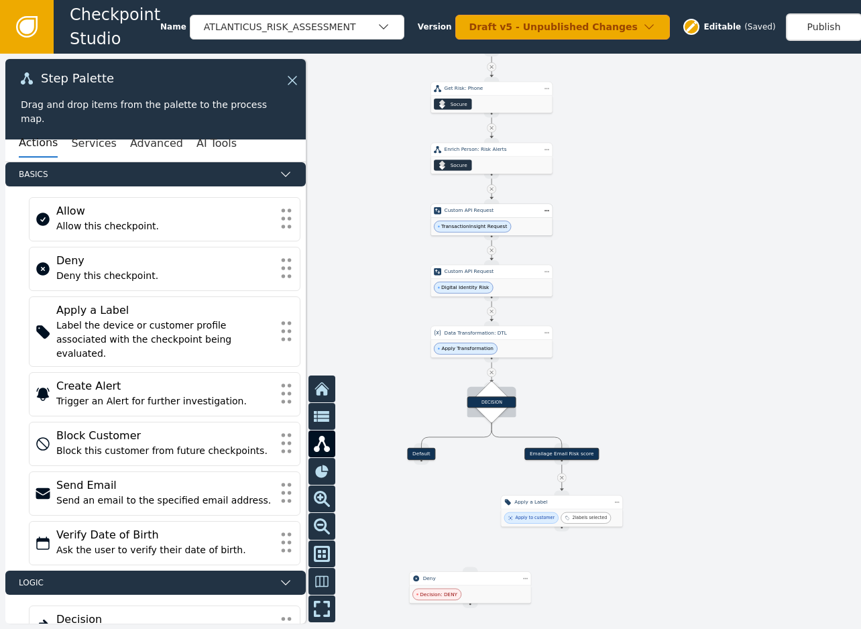
click at [495, 399] on div "DECISION" at bounding box center [491, 401] width 49 height 11
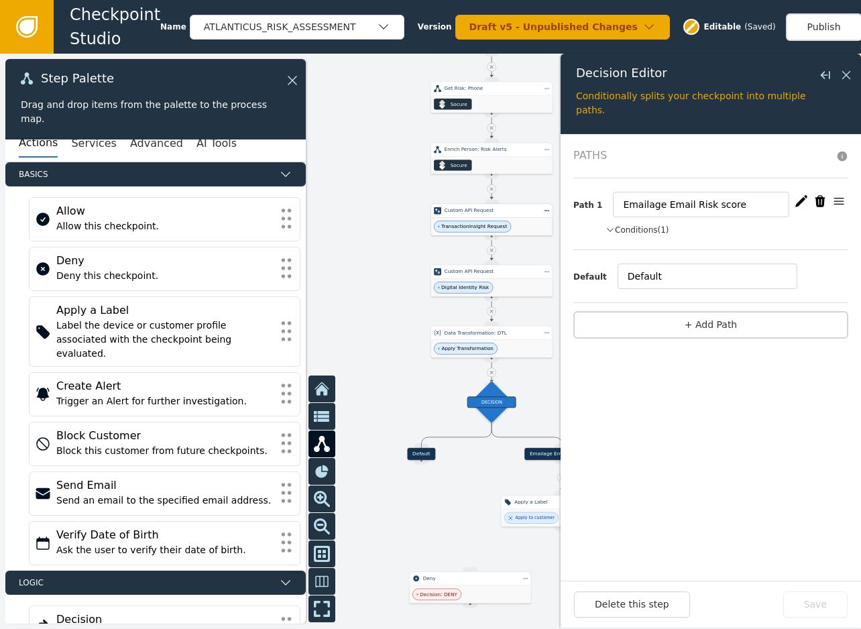
click at [651, 227] on button "Conditions (1)" at bounding box center [638, 230] width 64 height 12
click at [376, 361] on div at bounding box center [430, 341] width 861 height 575
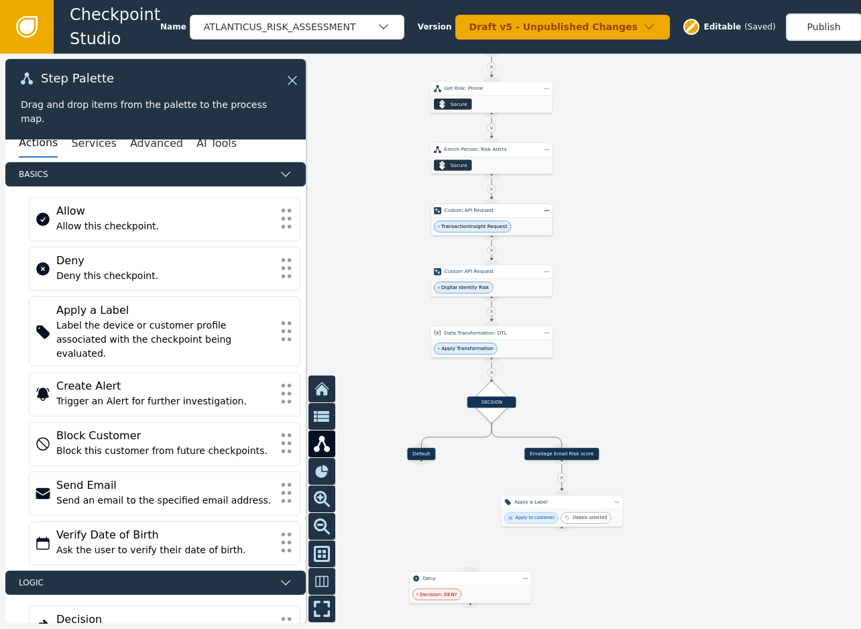
click at [681, 400] on div at bounding box center [430, 341] width 861 height 575
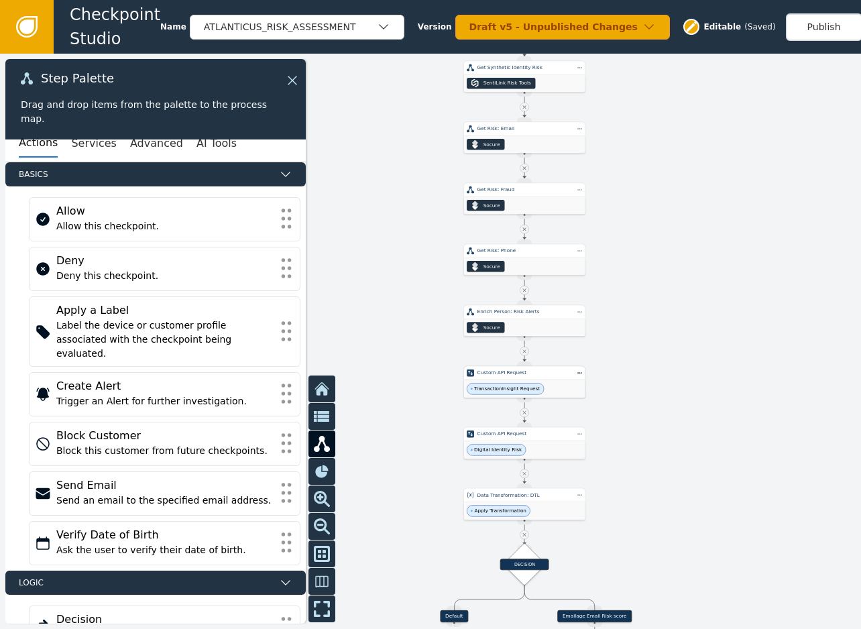
drag, startPoint x: 640, startPoint y: 366, endPoint x: 680, endPoint y: 547, distance: 185.3
click at [680, 547] on div at bounding box center [430, 341] width 861 height 575
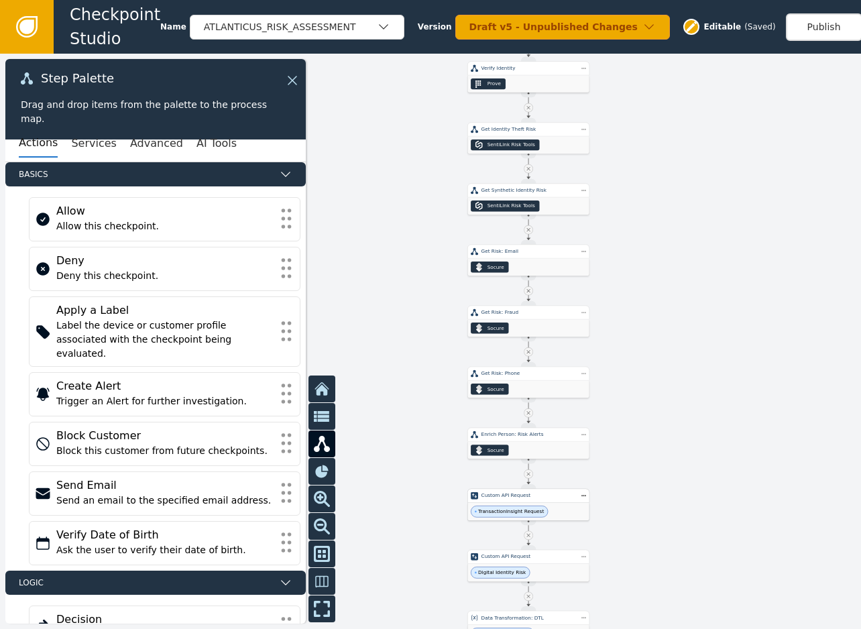
drag, startPoint x: 698, startPoint y: 351, endPoint x: 709, endPoint y: 500, distance: 149.9
click at [709, 500] on div at bounding box center [430, 341] width 861 height 575
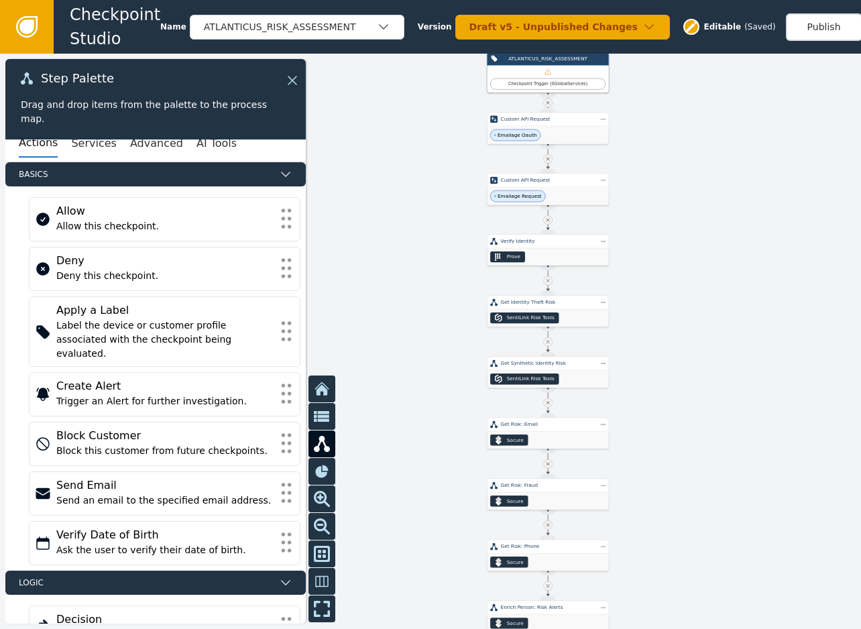
drag, startPoint x: 689, startPoint y: 325, endPoint x: 694, endPoint y: 445, distance: 119.5
click at [694, 445] on div at bounding box center [430, 341] width 861 height 575
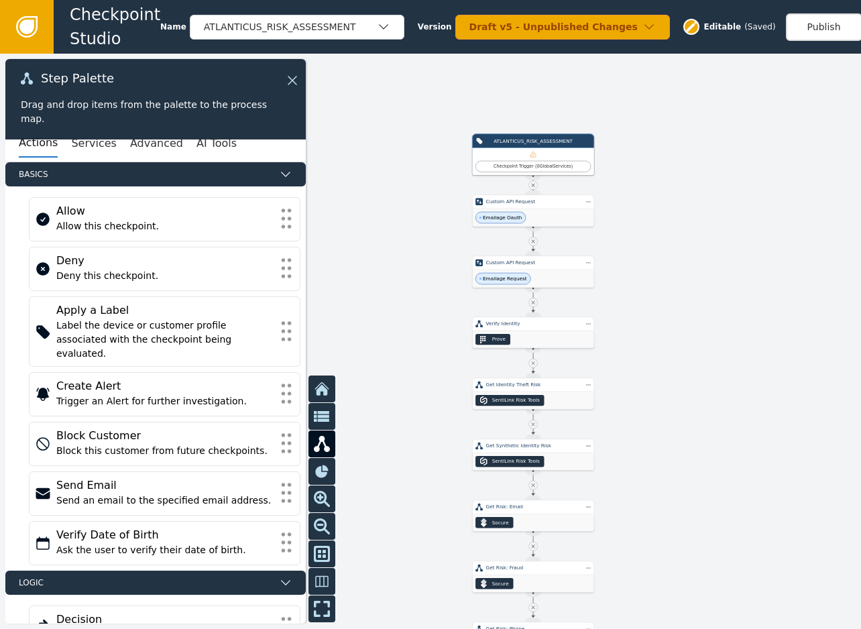
drag, startPoint x: 706, startPoint y: 388, endPoint x: 696, endPoint y: 427, distance: 40.8
click at [696, 443] on div at bounding box center [430, 341] width 861 height 575
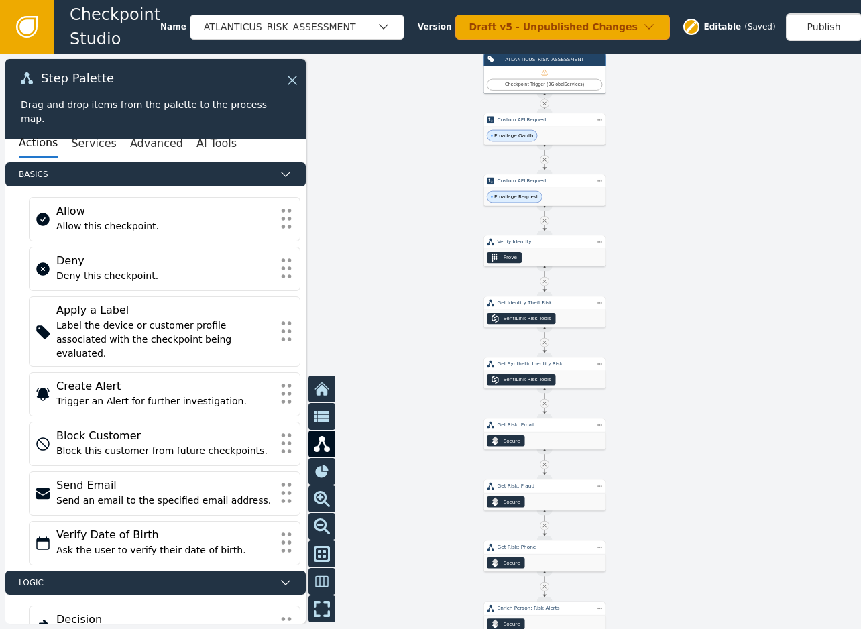
drag, startPoint x: 697, startPoint y: 581, endPoint x: 707, endPoint y: 378, distance: 203.4
click at [707, 378] on div at bounding box center [430, 341] width 861 height 575
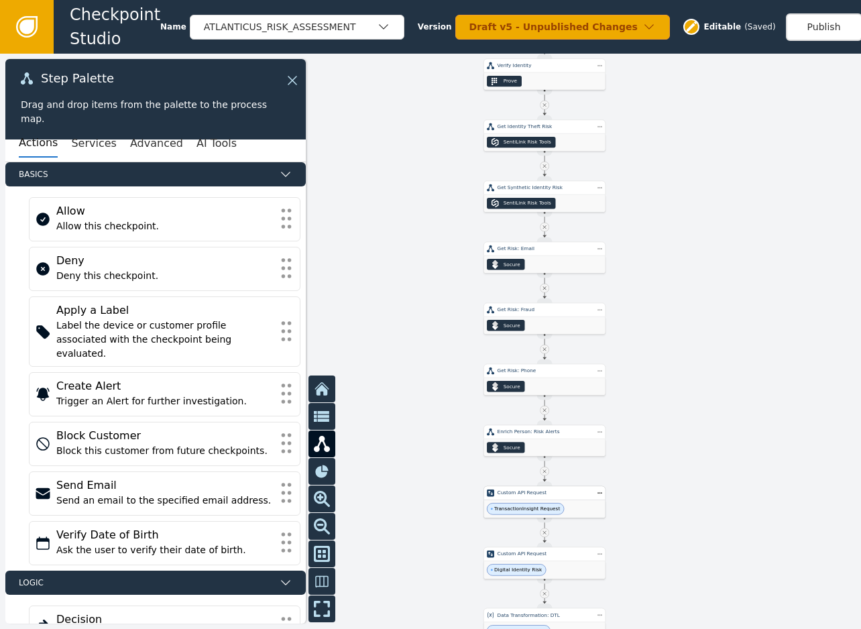
drag, startPoint x: 704, startPoint y: 457, endPoint x: 691, endPoint y: 365, distance: 92.8
click at [691, 365] on div at bounding box center [430, 341] width 861 height 575
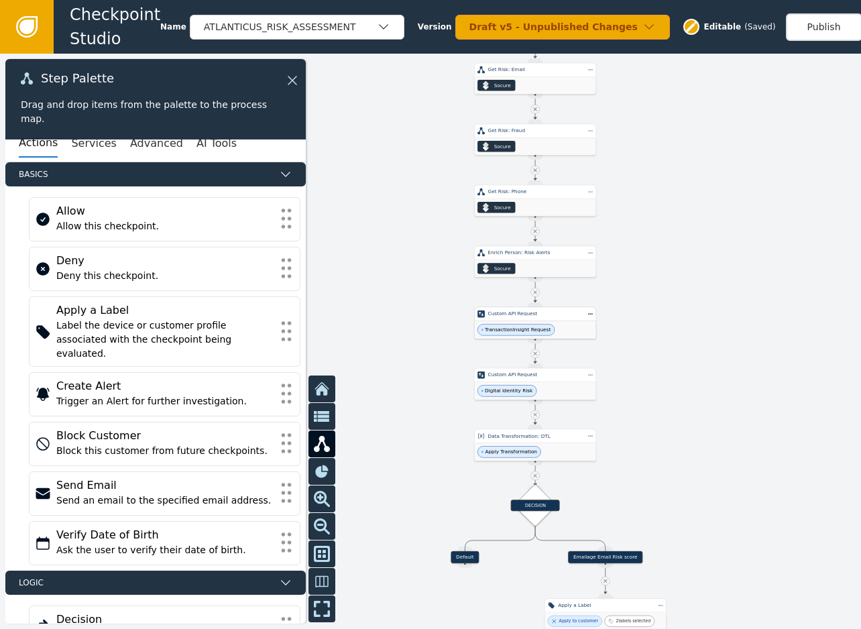
drag, startPoint x: 675, startPoint y: 451, endPoint x: 676, endPoint y: 385, distance: 66.4
click at [676, 385] on div at bounding box center [430, 341] width 861 height 575
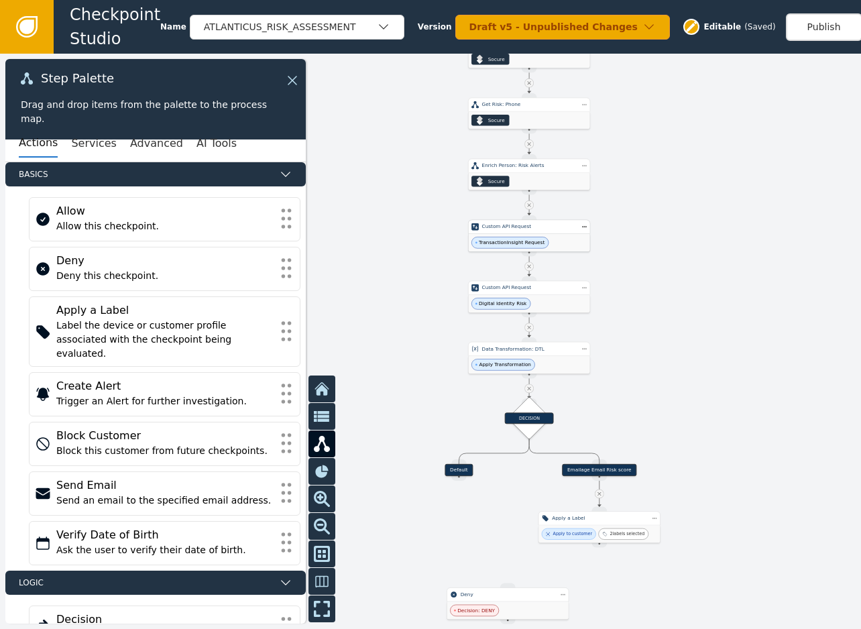
drag, startPoint x: 671, startPoint y: 402, endPoint x: 664, endPoint y: 363, distance: 39.6
click at [664, 363] on div at bounding box center [430, 341] width 861 height 575
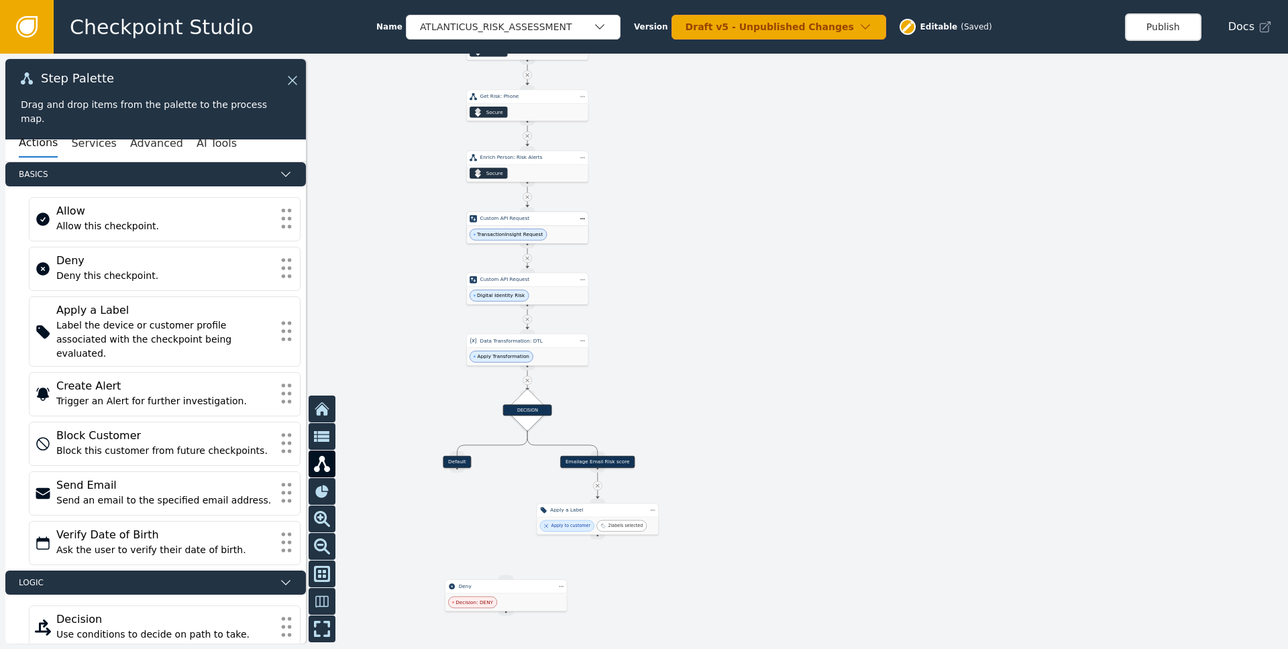
click at [854, 308] on div at bounding box center [644, 352] width 1288 height 596
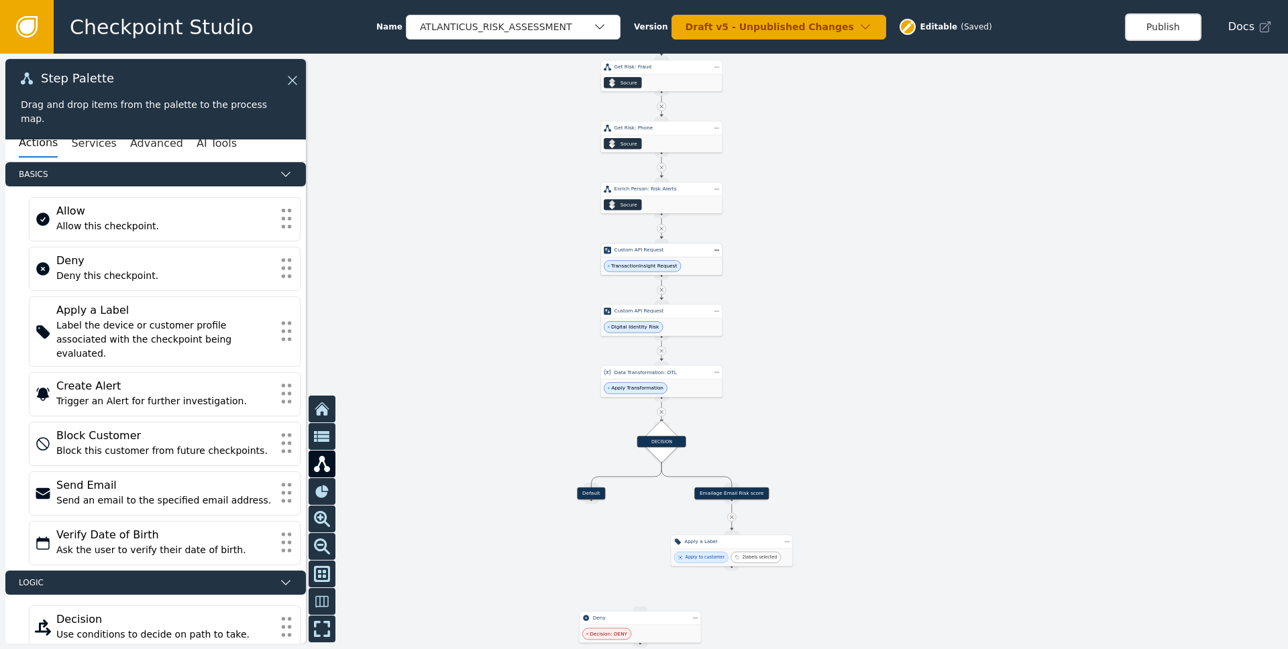
drag, startPoint x: 722, startPoint y: 279, endPoint x: 904, endPoint y: 313, distance: 185.5
click at [860, 313] on div at bounding box center [644, 352] width 1288 height 596
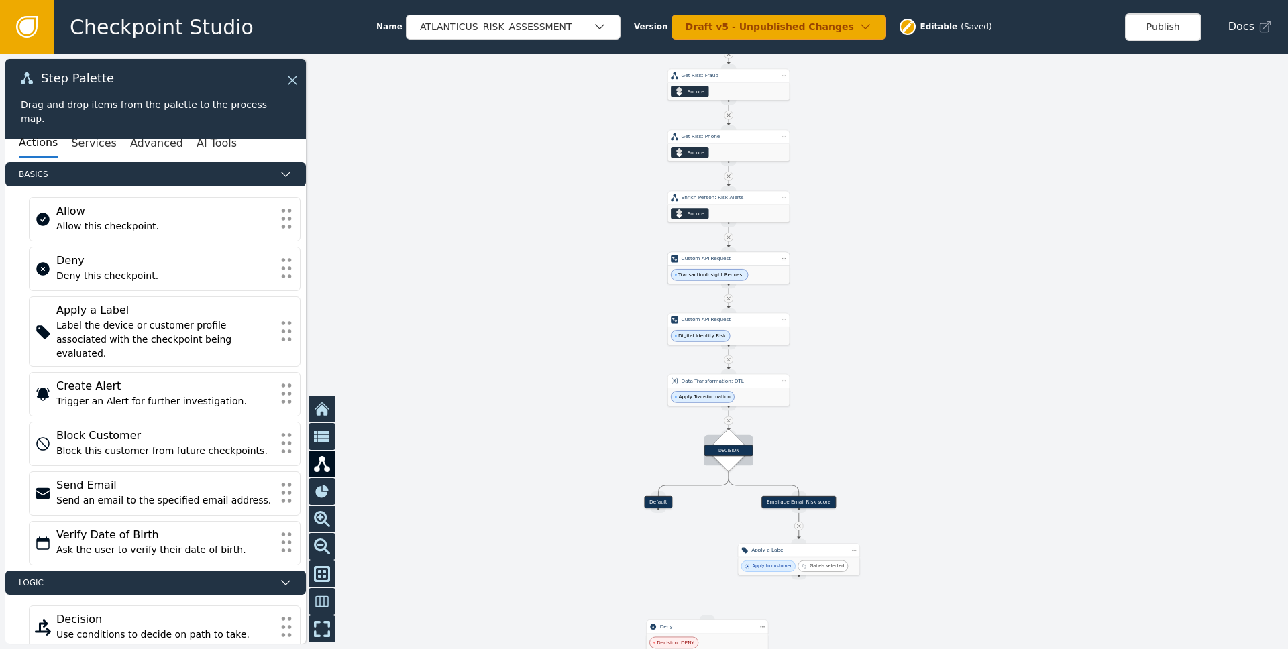
click at [737, 455] on div "DECISION" at bounding box center [728, 450] width 49 height 11
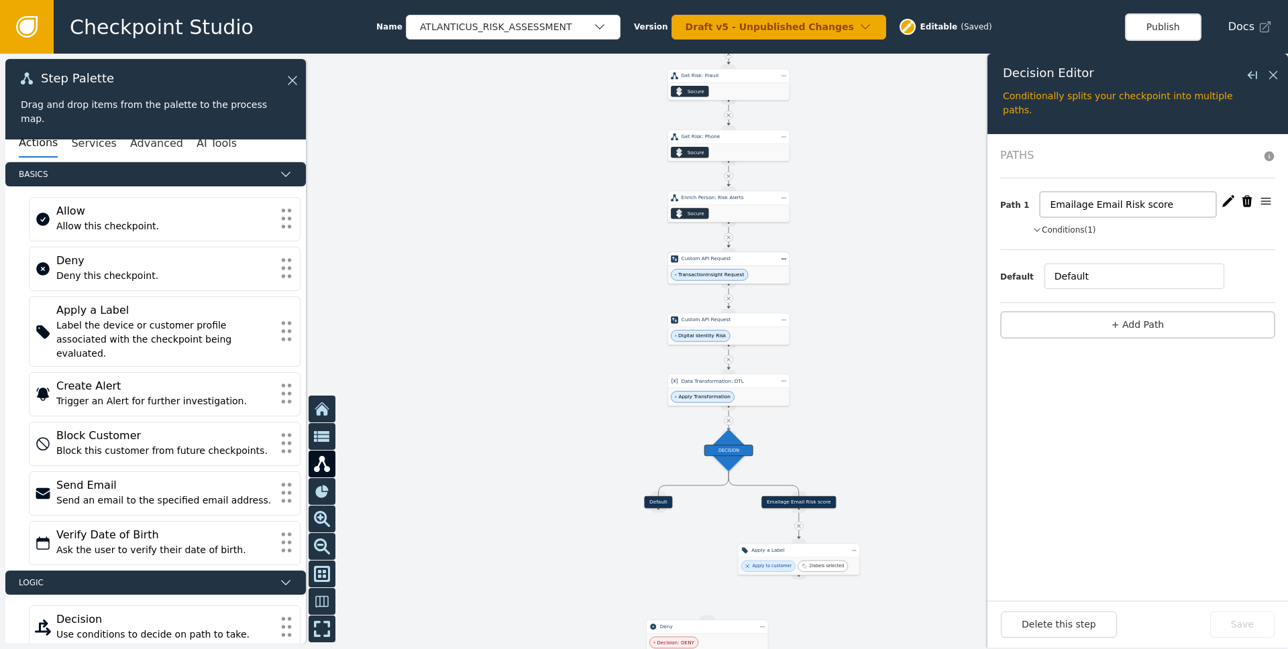
click at [860, 203] on input "Emailage Email Risk score" at bounding box center [1128, 204] width 176 height 25
type input "Rule 1: Emailage Email Risk score"
click at [860, 321] on button "+ Add Path" at bounding box center [1137, 324] width 275 height 27
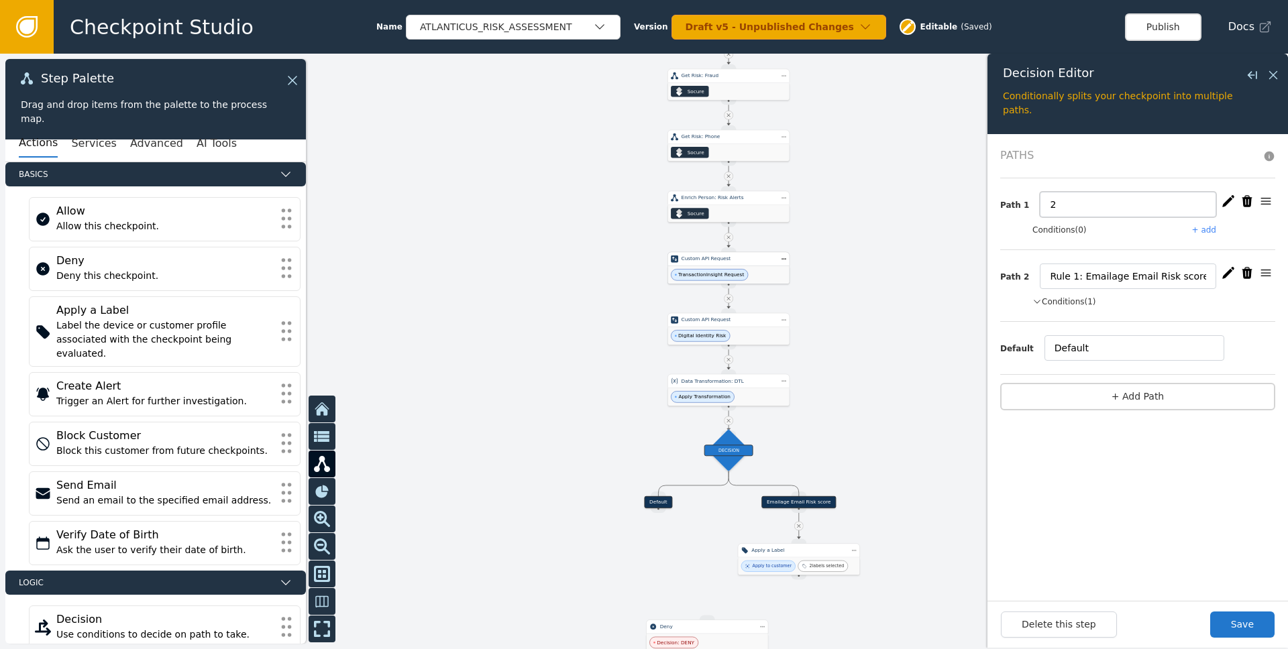
click at [860, 201] on input "2" at bounding box center [1128, 204] width 176 height 25
type input "Rule 2: Overall digital identity score"
click at [860, 623] on button "Save" at bounding box center [1242, 625] width 64 height 26
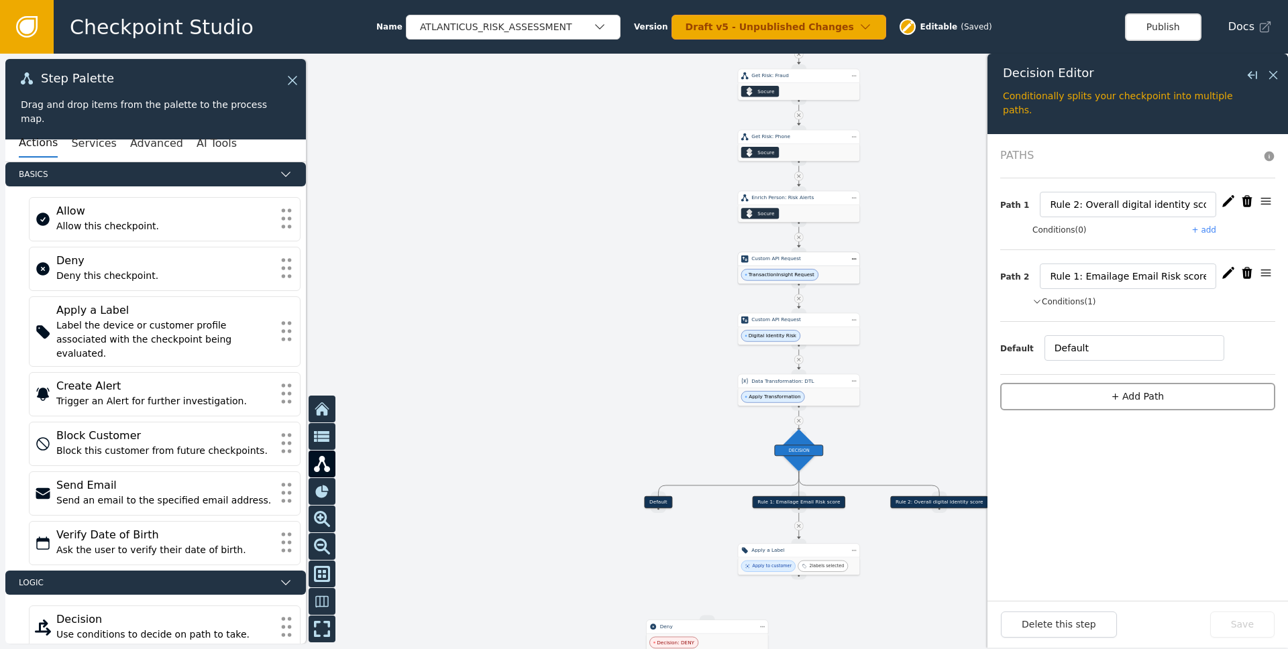
click at [860, 394] on button "+ Add Path" at bounding box center [1137, 396] width 275 height 27
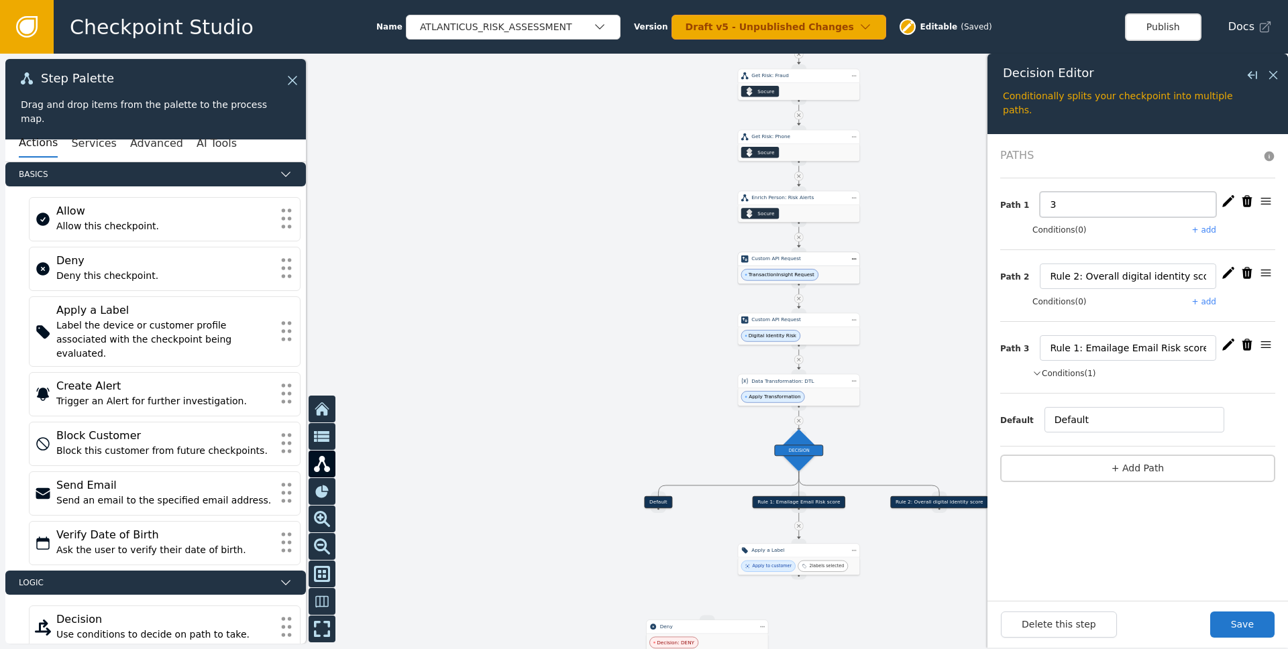
click at [860, 200] on input "3" at bounding box center [1128, 204] width 176 height 25
drag, startPoint x: 1080, startPoint y: 203, endPoint x: 1110, endPoint y: 199, distance: 30.5
click at [860, 201] on input "Rule 3: IP risk" at bounding box center [1128, 204] width 176 height 25
click at [860, 201] on input "Rule 3: IIP risk level is high or IP country code is not US or Anonymous IP" at bounding box center [1128, 204] width 176 height 25
type input "Rule 3: IP risk level is high or IP country code is not US or Anonymous IP"
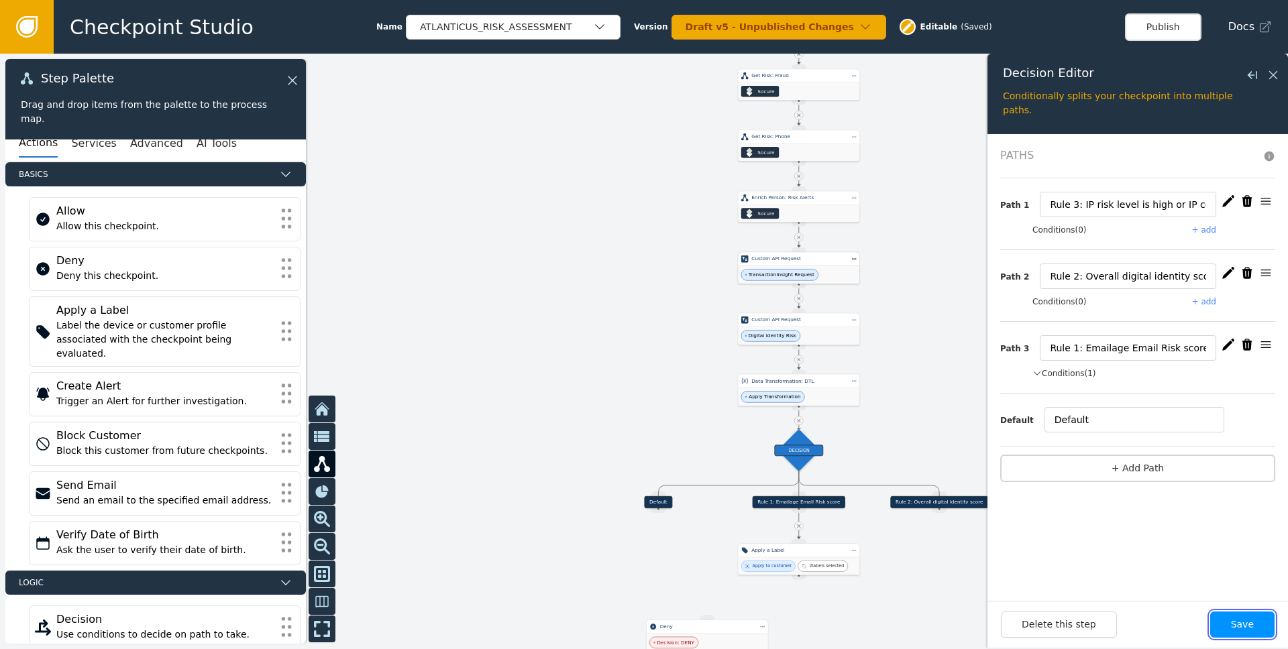
click at [860, 621] on button "Save" at bounding box center [1242, 625] width 64 height 26
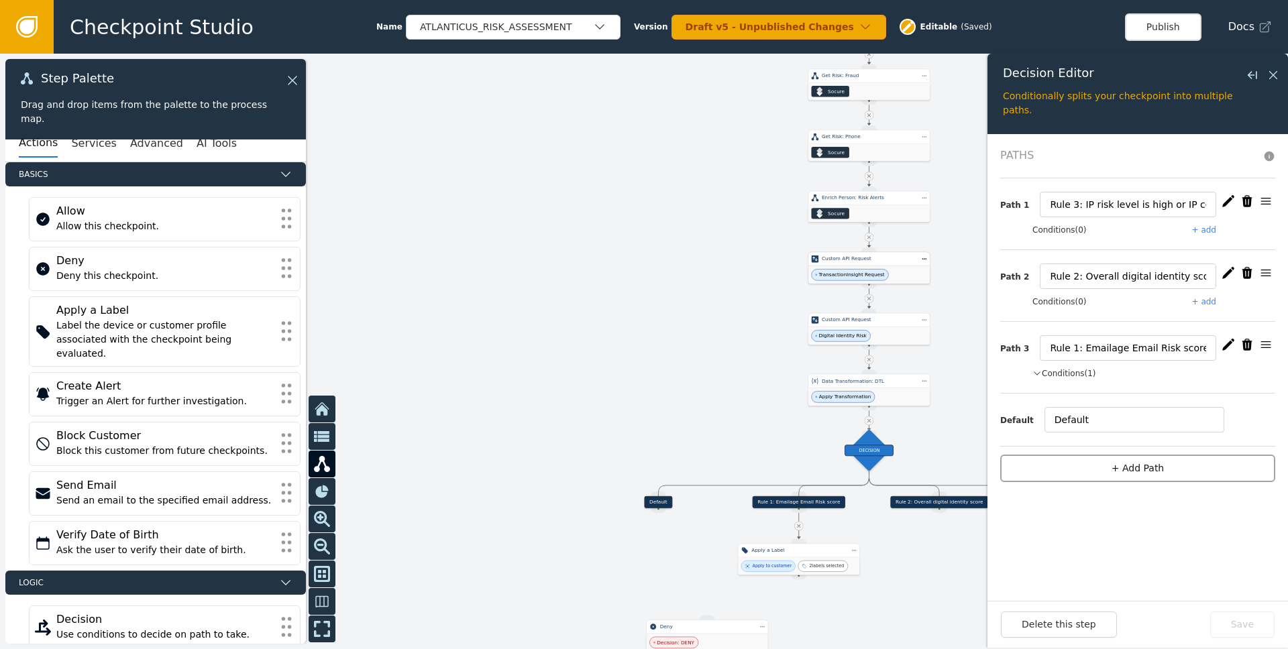
click at [860, 468] on button "+ Add Path" at bounding box center [1137, 468] width 275 height 27
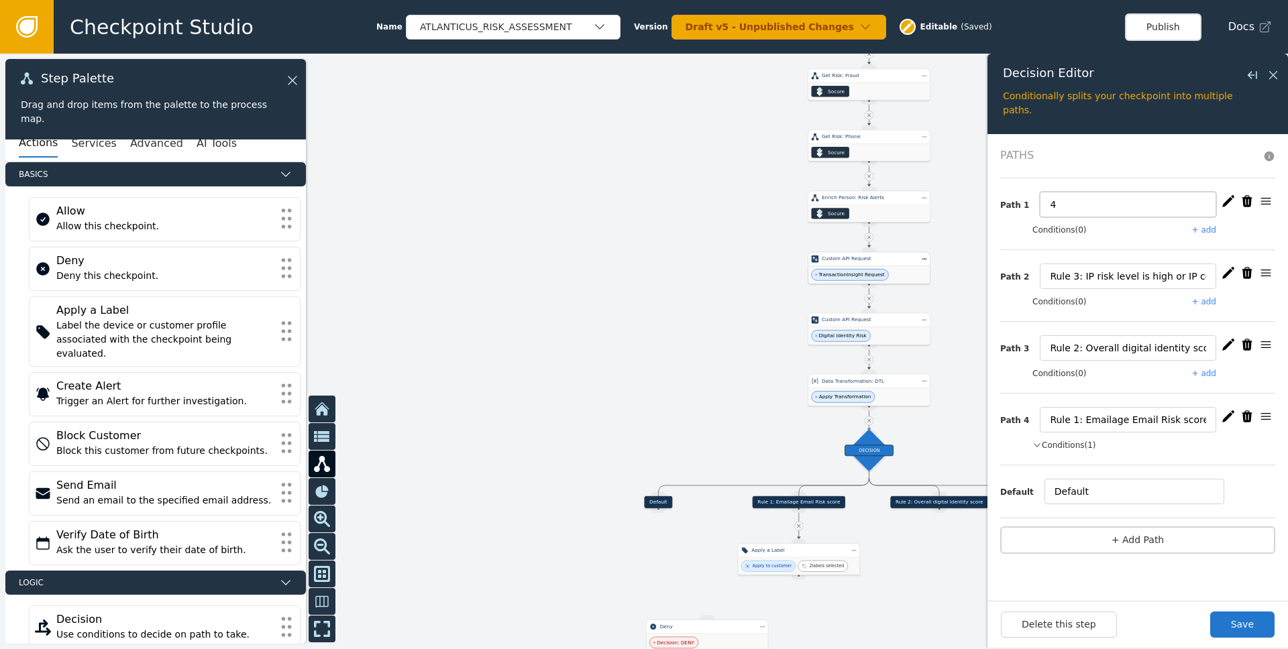
click at [860, 201] on input "4" at bounding box center [1128, 204] width 176 height 25
click at [860, 203] on input "4" at bounding box center [1128, 204] width 176 height 25
click at [860, 198] on input "Rule 4" at bounding box center [1128, 204] width 176 height 25
type input "Rule 4: Email Tumbling indicator or Fraud reported to Emailage"
click at [860, 535] on button "+ Add Path" at bounding box center [1137, 539] width 275 height 27
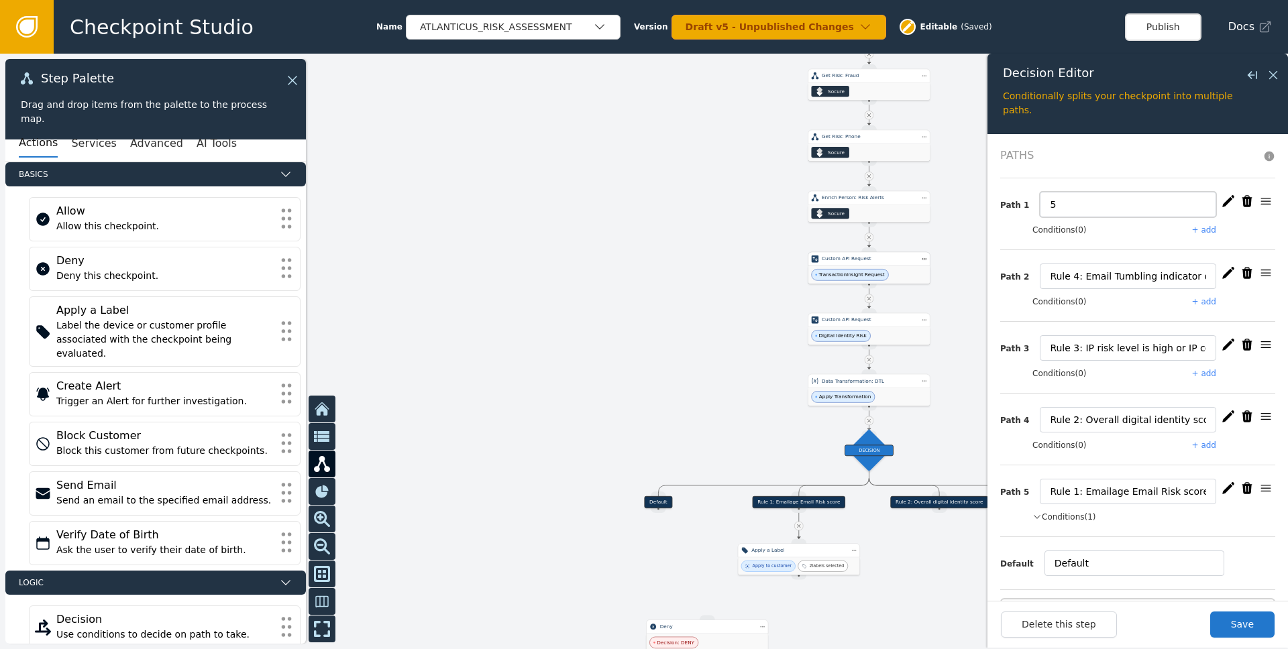
click at [860, 204] on input "5" at bounding box center [1128, 204] width 176 height 25
click at [860, 203] on input "Rule 5" at bounding box center [1128, 204] width 176 height 25
type input "Rule 5: Current Address mismatch and low overall Digital Identity Score"
click at [860, 632] on button "Save" at bounding box center [1242, 625] width 64 height 26
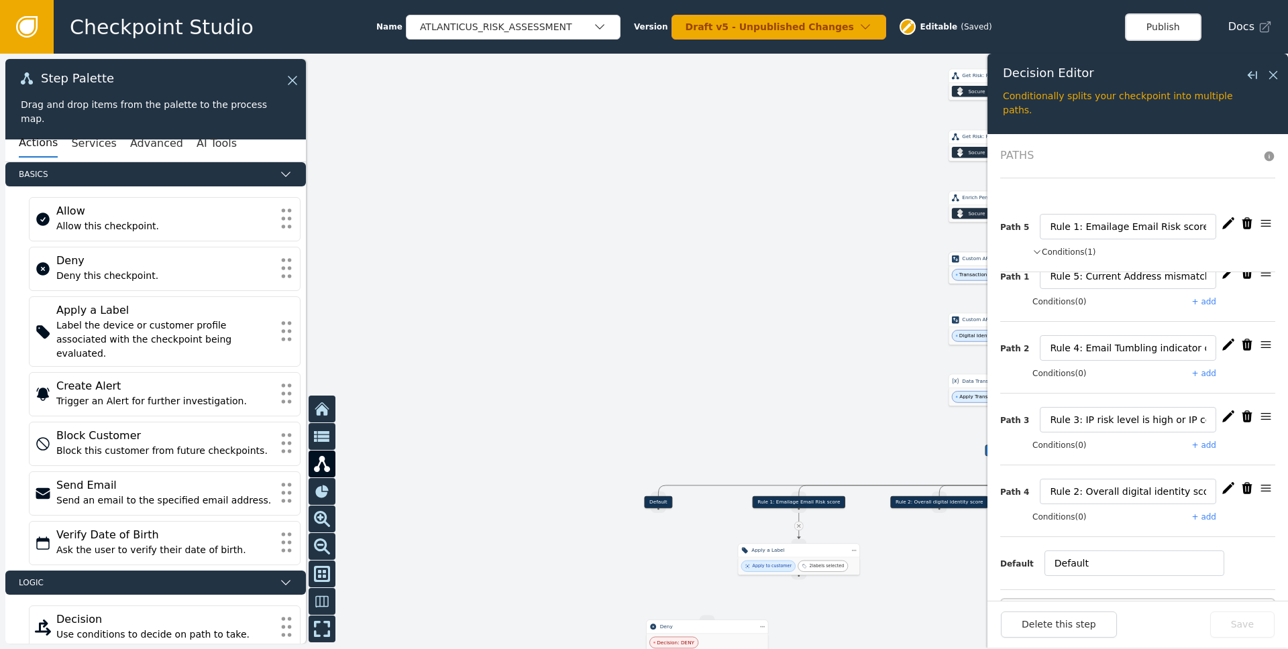
drag, startPoint x: 1253, startPoint y: 442, endPoint x: 1255, endPoint y: 178, distance: 264.2
click at [860, 178] on div "Path 1 Rule 5: Current Address mismatch and low overall Digital Identity Score …" at bounding box center [1137, 357] width 275 height 359
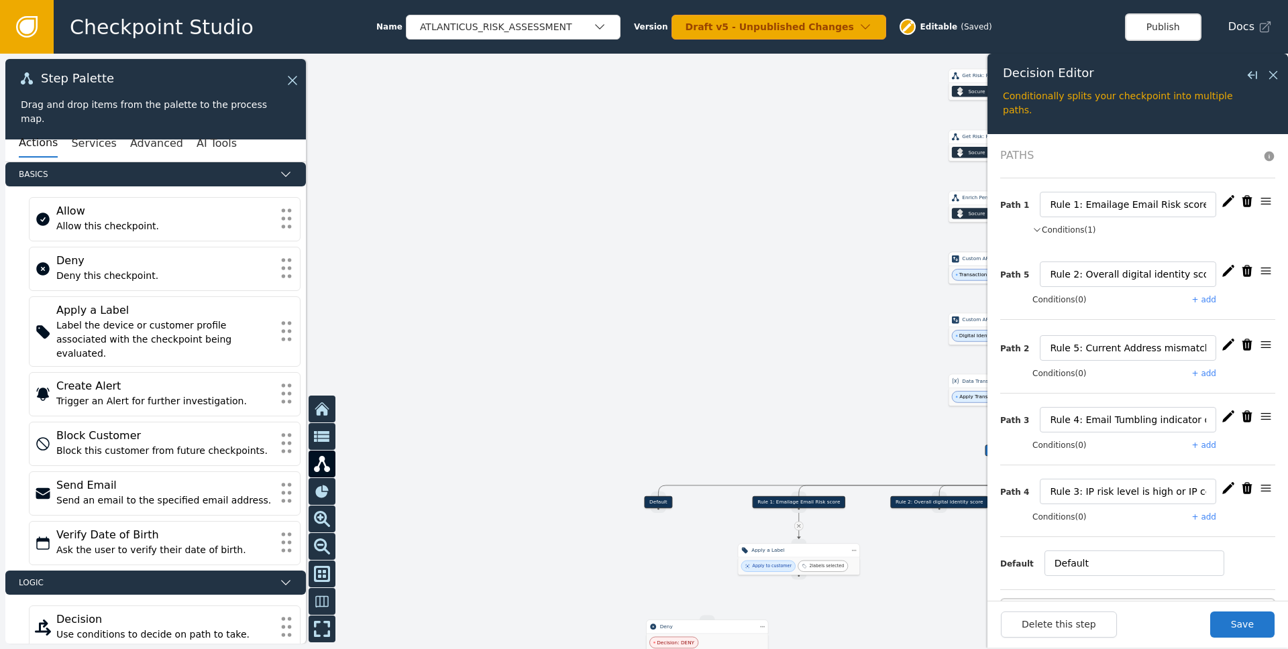
drag, startPoint x: 1255, startPoint y: 481, endPoint x: 1250, endPoint y: 269, distance: 212.0
click at [860, 269] on icon "button" at bounding box center [1265, 270] width 13 height 13
drag, startPoint x: 1257, startPoint y: 486, endPoint x: 1251, endPoint y: 339, distance: 146.3
click at [860, 337] on icon "button" at bounding box center [1265, 340] width 13 height 13
drag, startPoint x: 1253, startPoint y: 453, endPoint x: 1259, endPoint y: 410, distance: 43.3
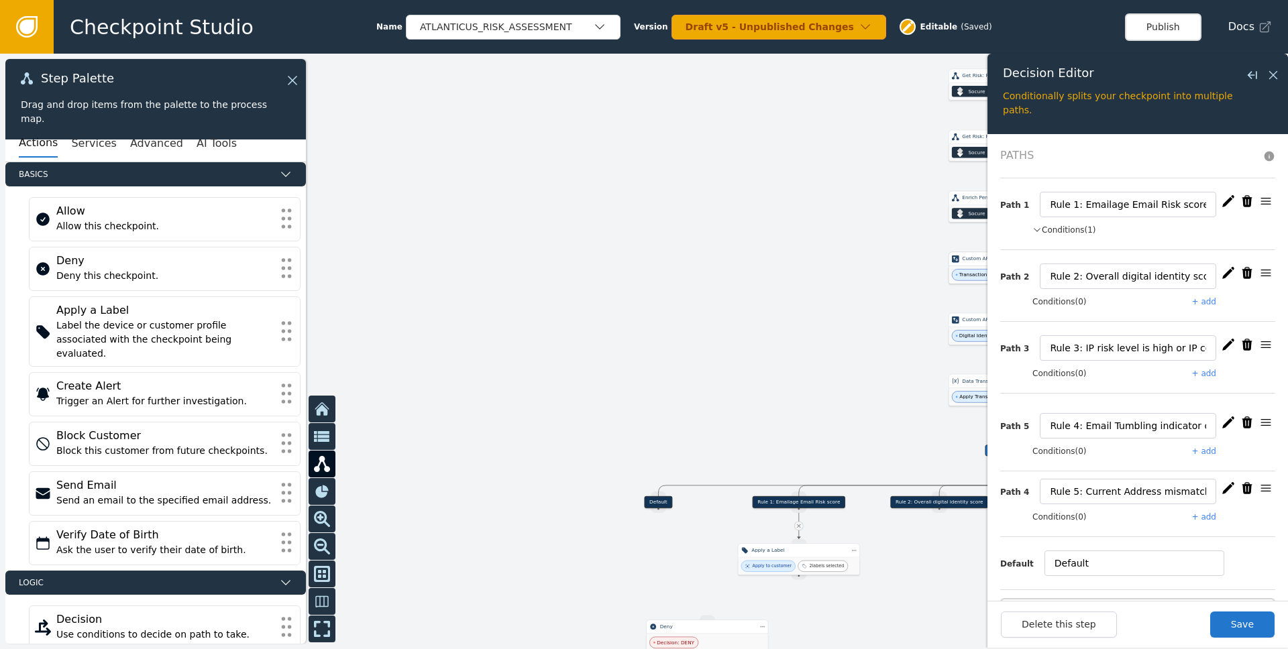
click at [860, 416] on icon "button" at bounding box center [1265, 422] width 13 height 13
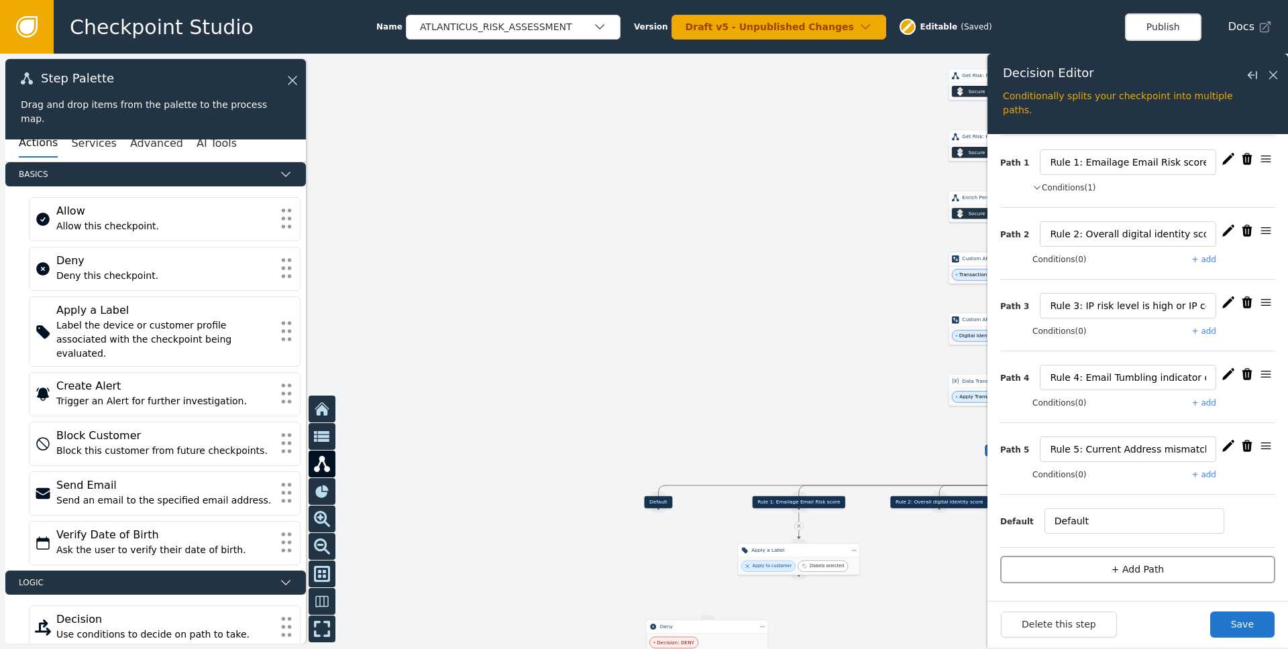
scroll to position [44, 0]
click at [860, 634] on button "Save" at bounding box center [1242, 625] width 64 height 26
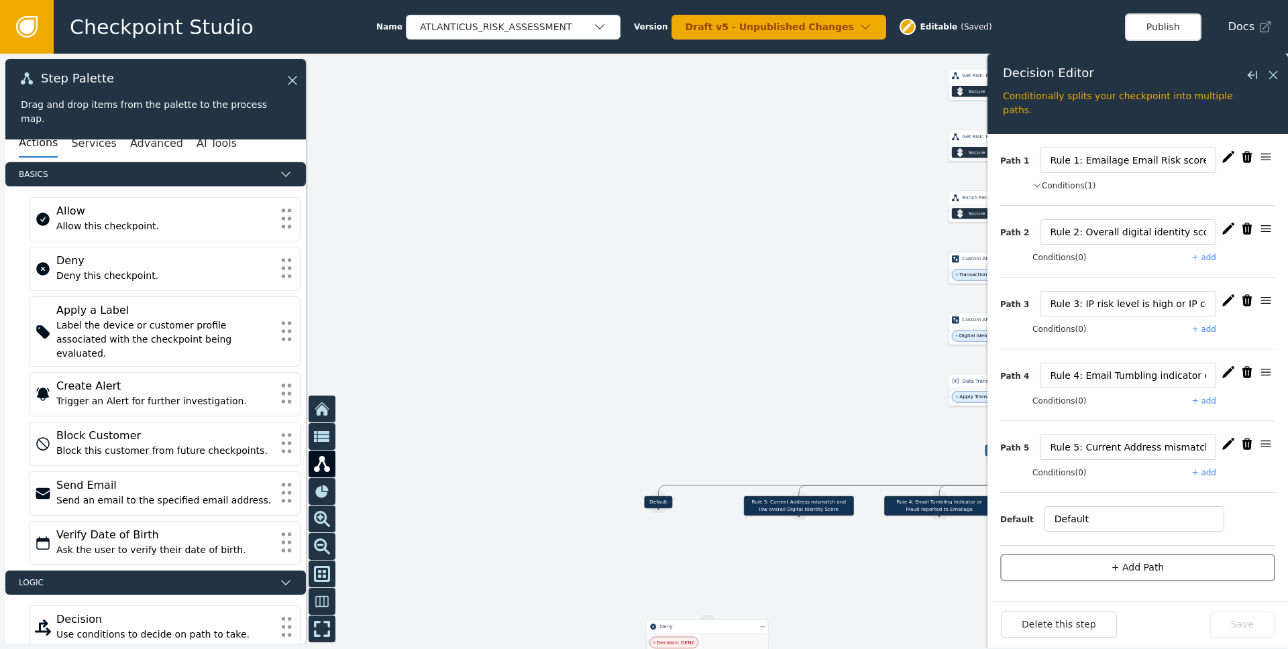
click at [860, 569] on button "+ Add Path" at bounding box center [1137, 567] width 275 height 27
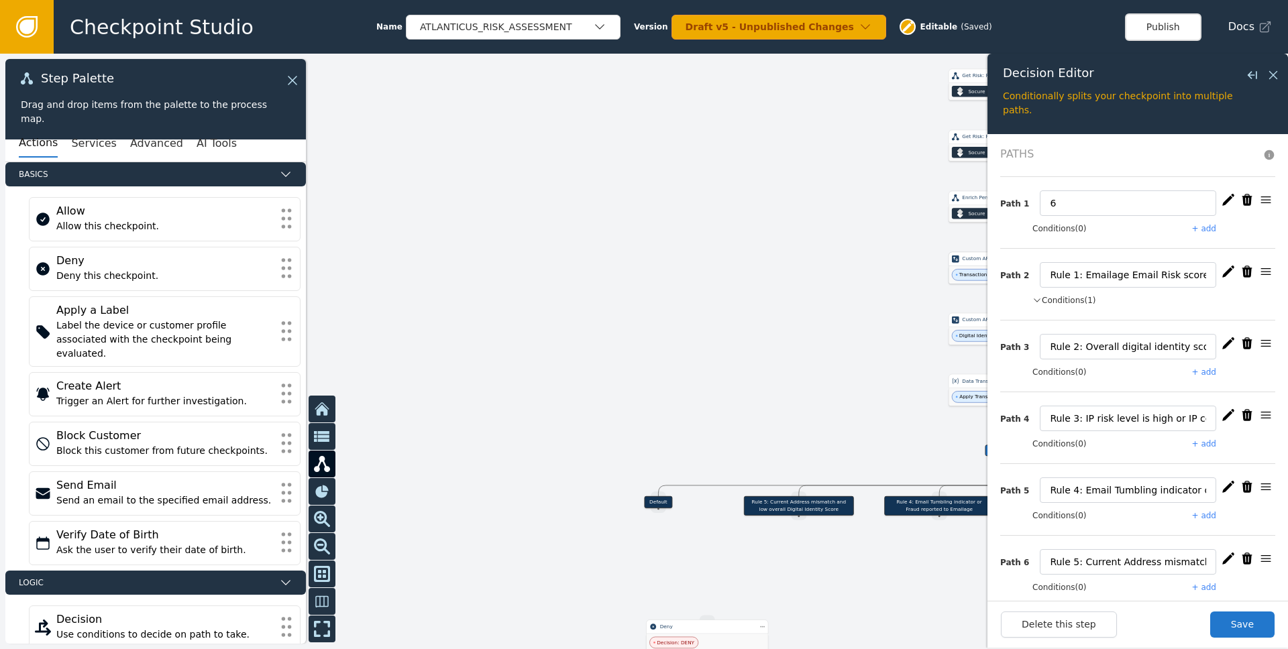
scroll to position [0, 0]
click at [860, 199] on input "6" at bounding box center [1128, 204] width 176 height 25
type input "Rule 13:"
drag, startPoint x: 1086, startPoint y: 205, endPoint x: 1023, endPoint y: 199, distance: 62.7
click at [860, 199] on div "Path 1 Rule 13:" at bounding box center [1137, 204] width 275 height 25
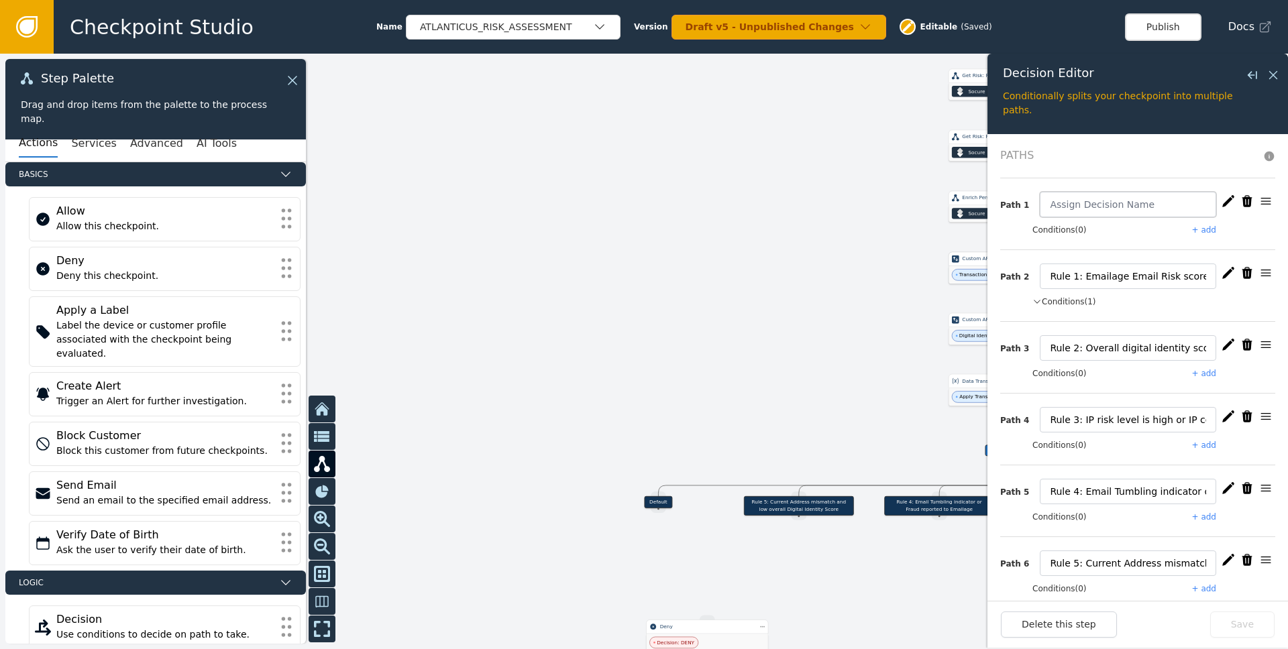
click at [860, 195] on input "text" at bounding box center [1128, 204] width 176 height 25
click at [860, 201] on input "Rule 6:" at bounding box center [1128, 204] width 176 height 25
type input "Rule 6: Sentilink ID Theft Score"
click at [860, 630] on button "Save" at bounding box center [1242, 625] width 64 height 26
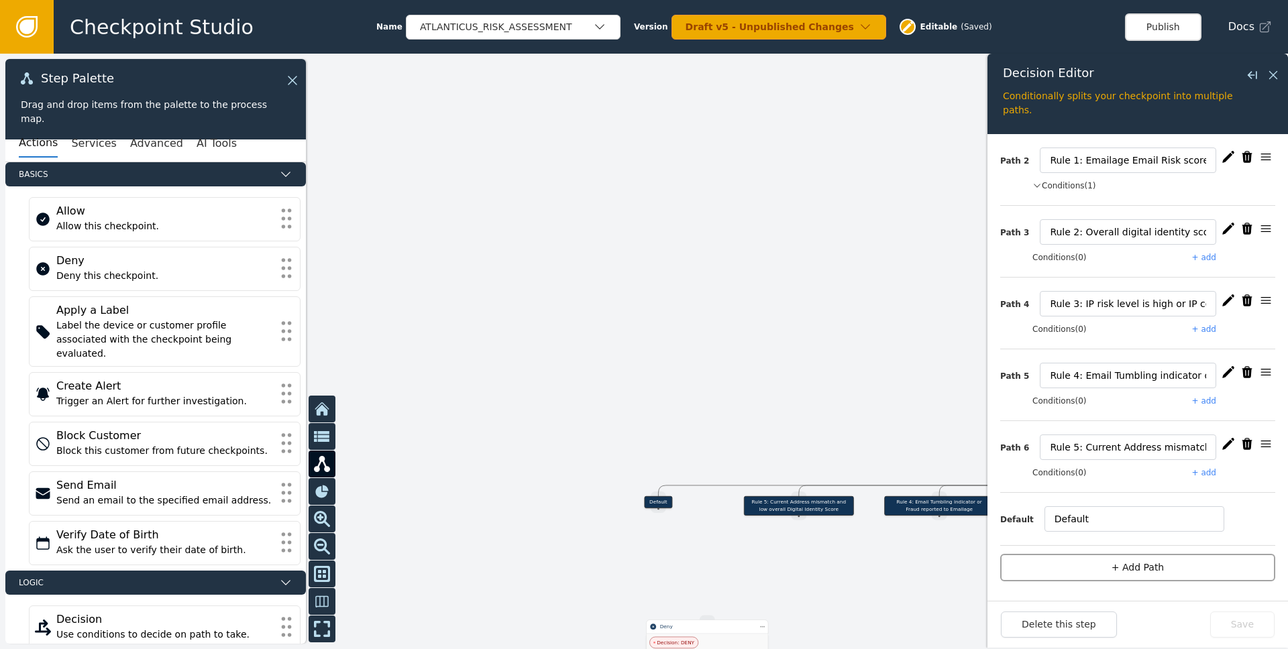
click at [860, 555] on button "+ Add Path" at bounding box center [1137, 567] width 275 height 27
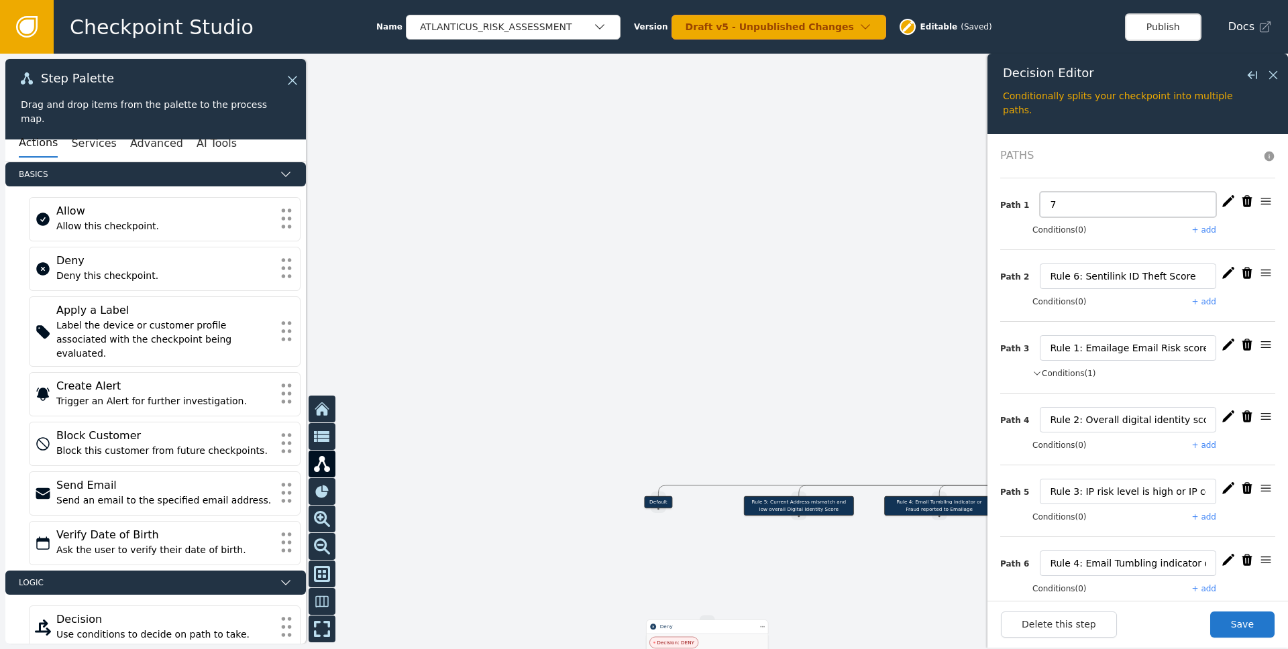
click at [860, 203] on input "7" at bounding box center [1128, 204] width 176 height 25
type input "Rule 7: Prove Trust Score"
click at [860, 627] on button "Save" at bounding box center [1242, 625] width 64 height 26
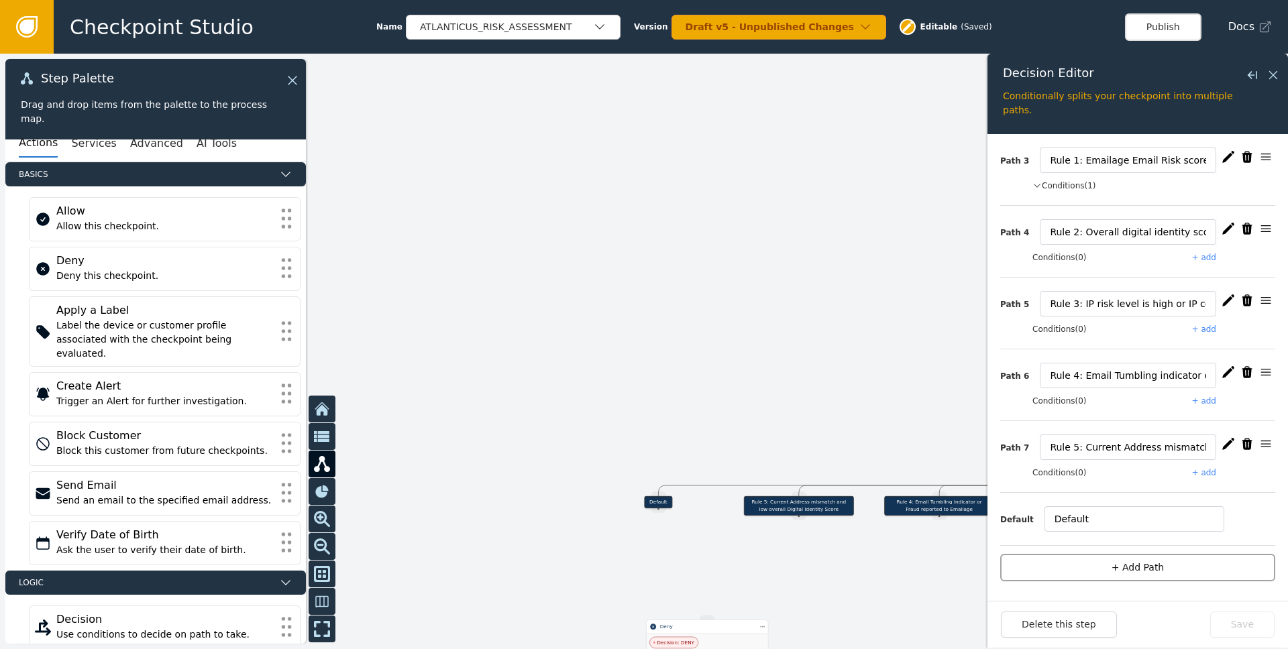
click at [860, 569] on button "+ Add Path" at bounding box center [1137, 567] width 275 height 27
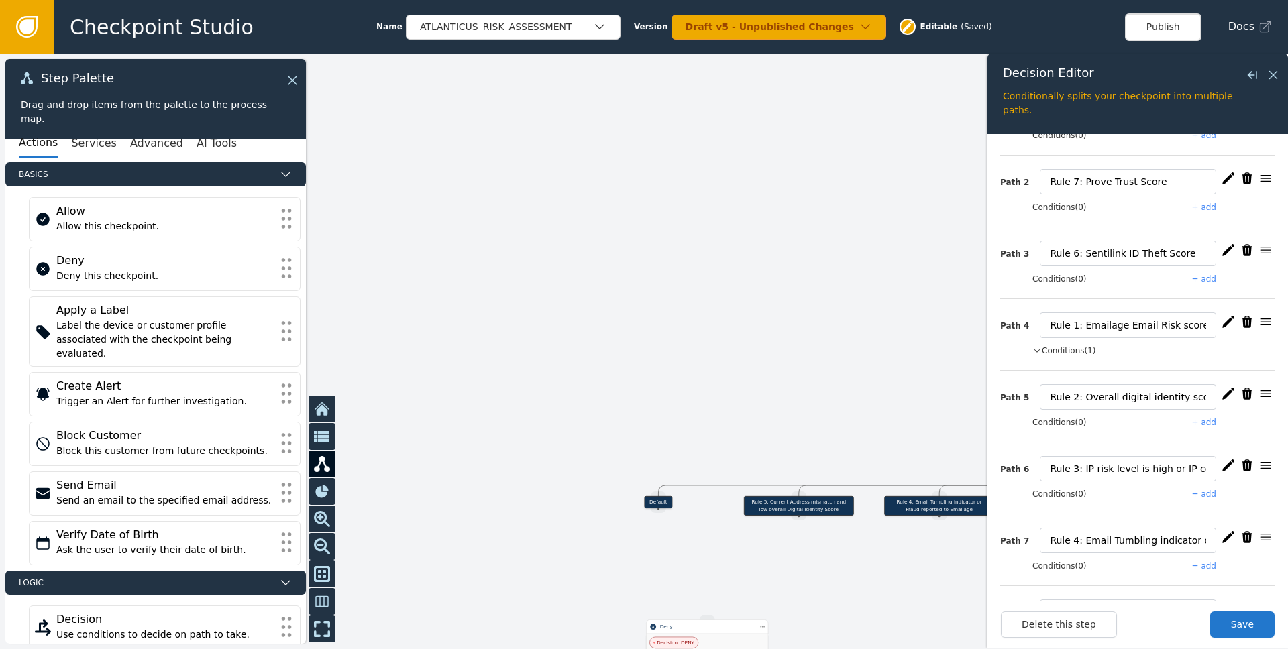
scroll to position [2, 0]
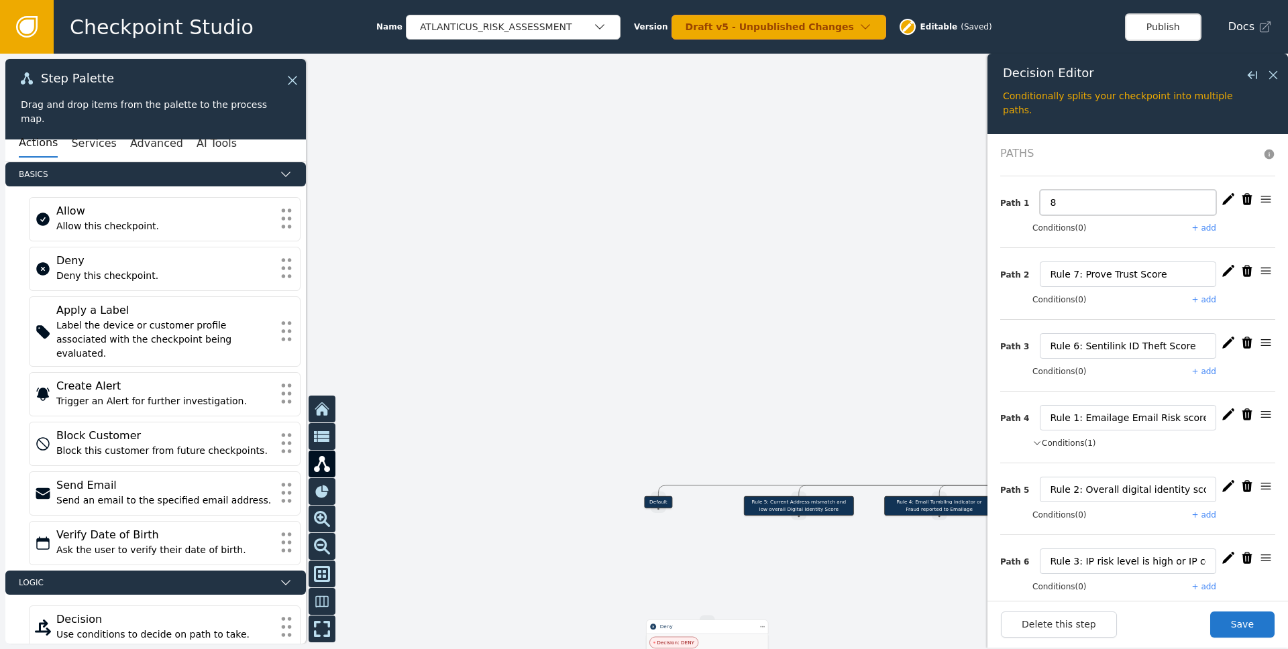
click at [860, 200] on input "8" at bounding box center [1128, 202] width 176 height 25
type input "Rule 8: Sentilink Abuse Score"
click at [860, 627] on button "Save" at bounding box center [1242, 625] width 64 height 26
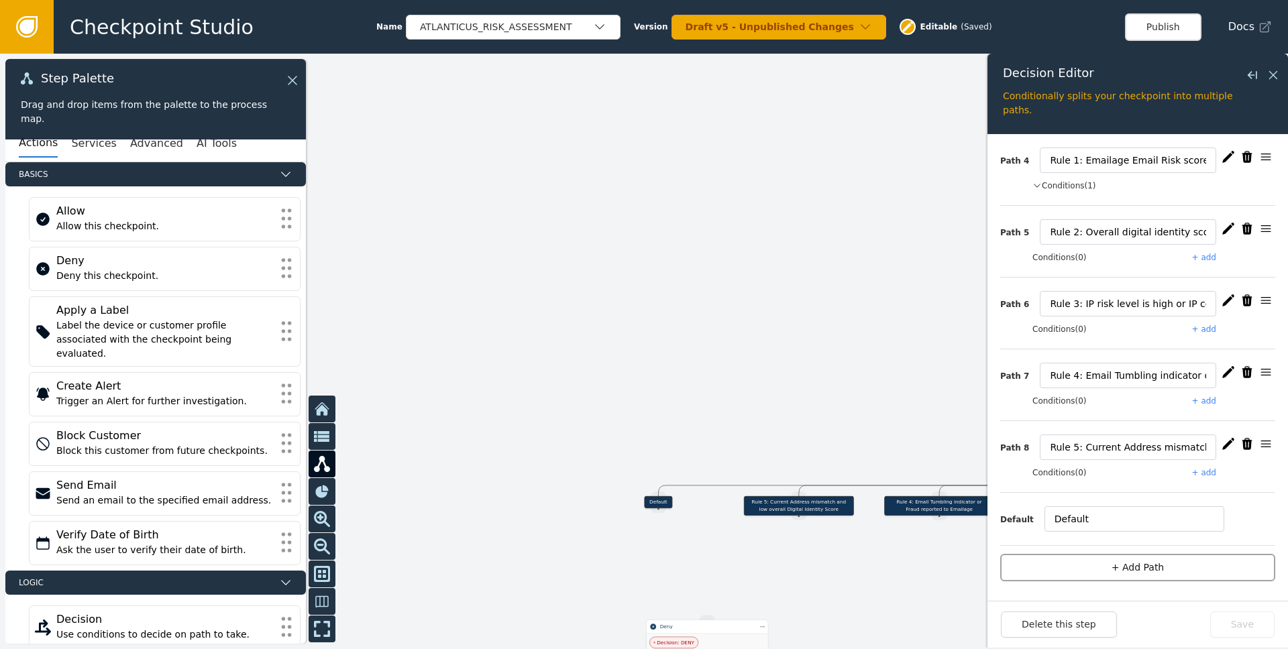
click at [860, 561] on button "+ Add Path" at bounding box center [1137, 567] width 275 height 27
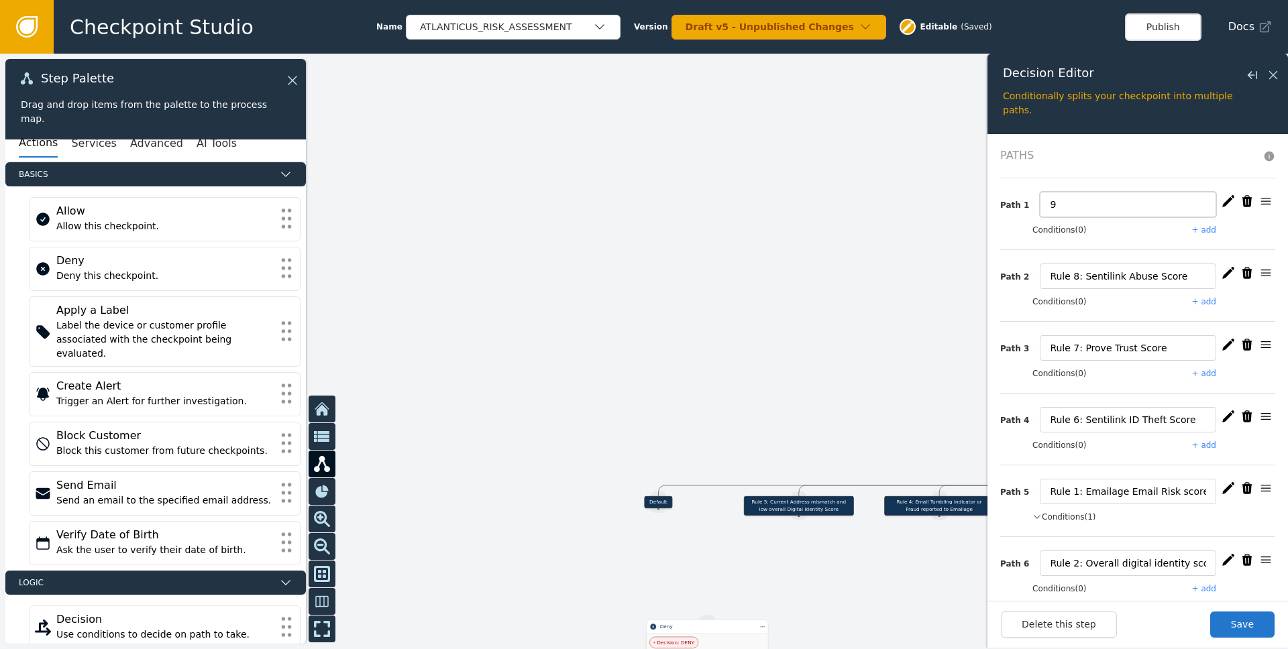
click at [860, 205] on input "9" at bounding box center [1128, 204] width 176 height 25
type input "Rule 9: Socure Sigma Score v3 + Elderly applicant"
click at [860, 623] on button "Save" at bounding box center [1242, 625] width 64 height 26
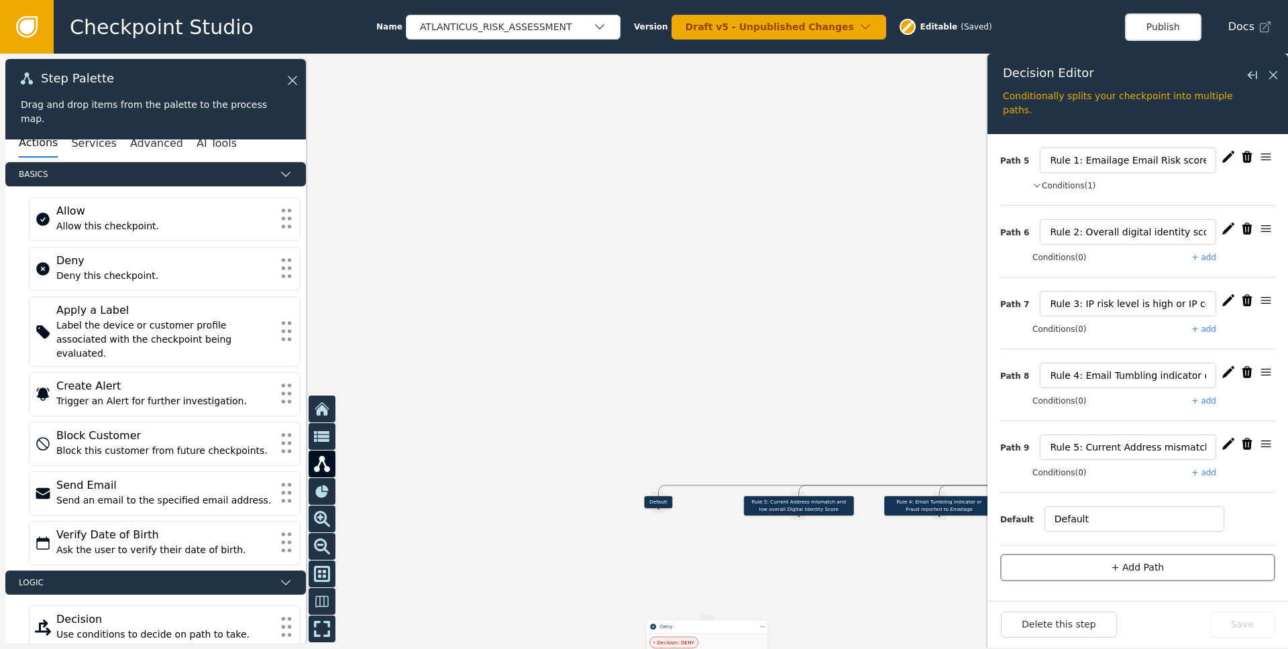
click at [860, 563] on button "+ Add Path" at bounding box center [1137, 567] width 275 height 27
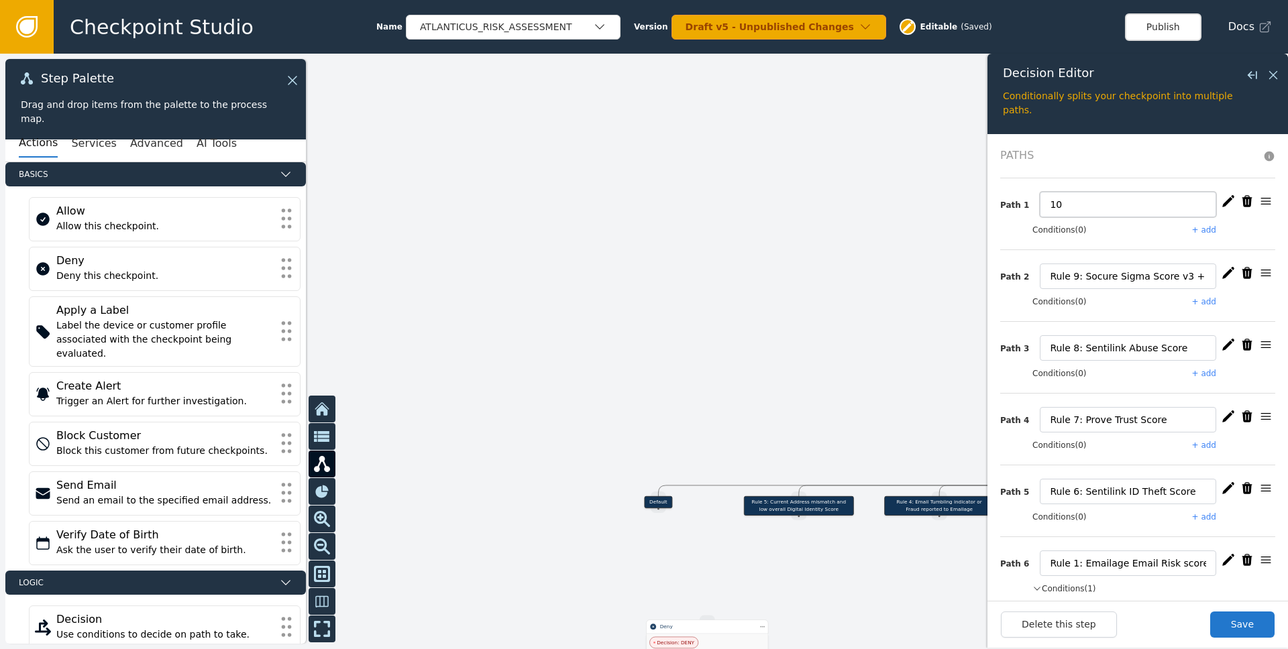
click at [860, 204] on input "10" at bounding box center [1128, 204] width 176 height 25
click at [860, 199] on input "Rule 10" at bounding box center [1128, 204] width 176 height 25
type input "Rule 10: Socure Sigma Score v3"
click at [860, 629] on button "Save" at bounding box center [1242, 625] width 64 height 26
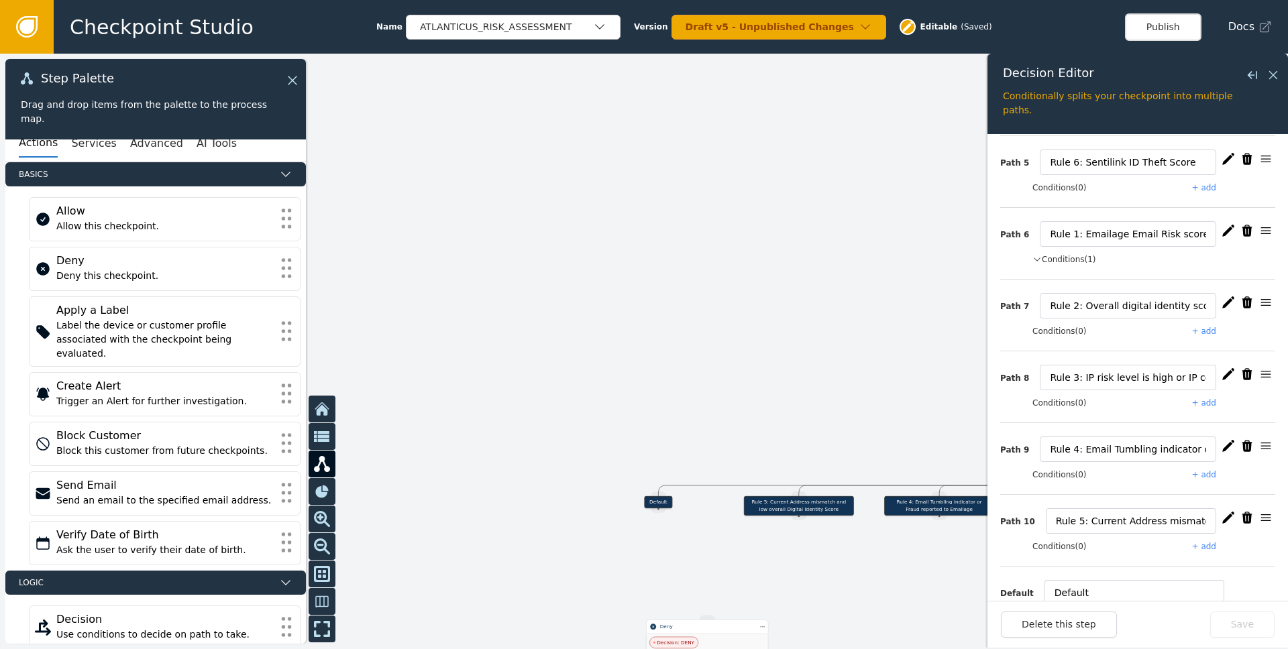
scroll to position [403, 0]
click at [860, 567] on button "+ Add Path" at bounding box center [1137, 567] width 275 height 27
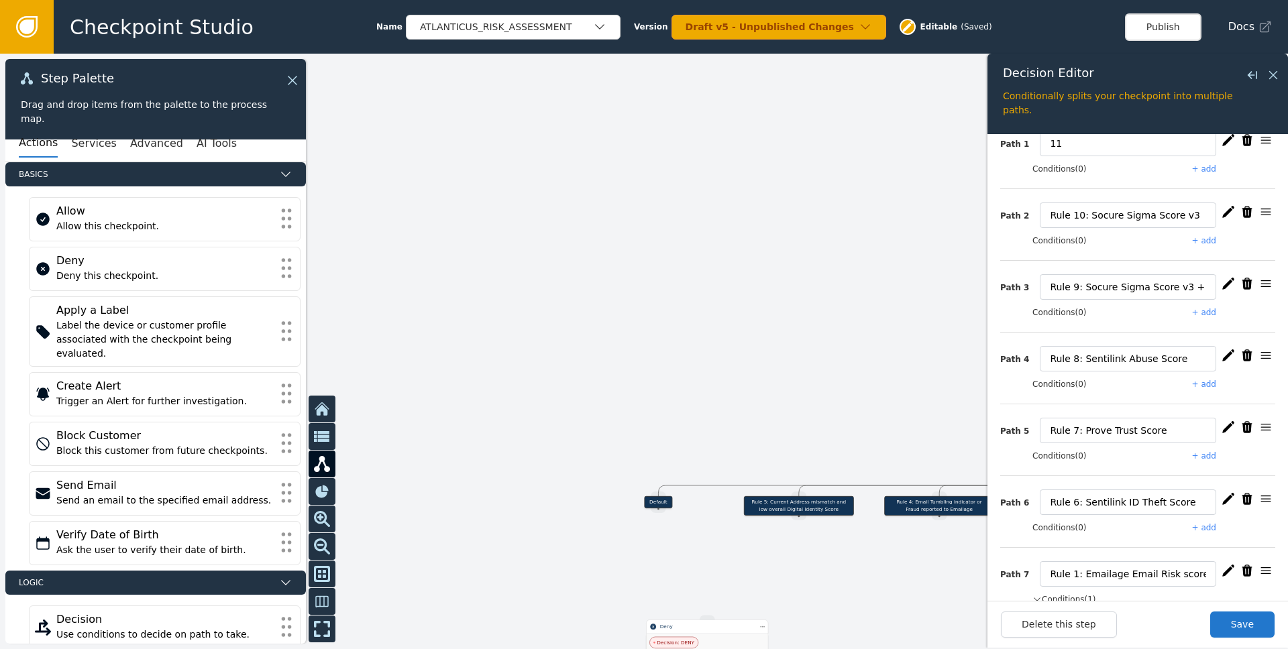
scroll to position [0, 0]
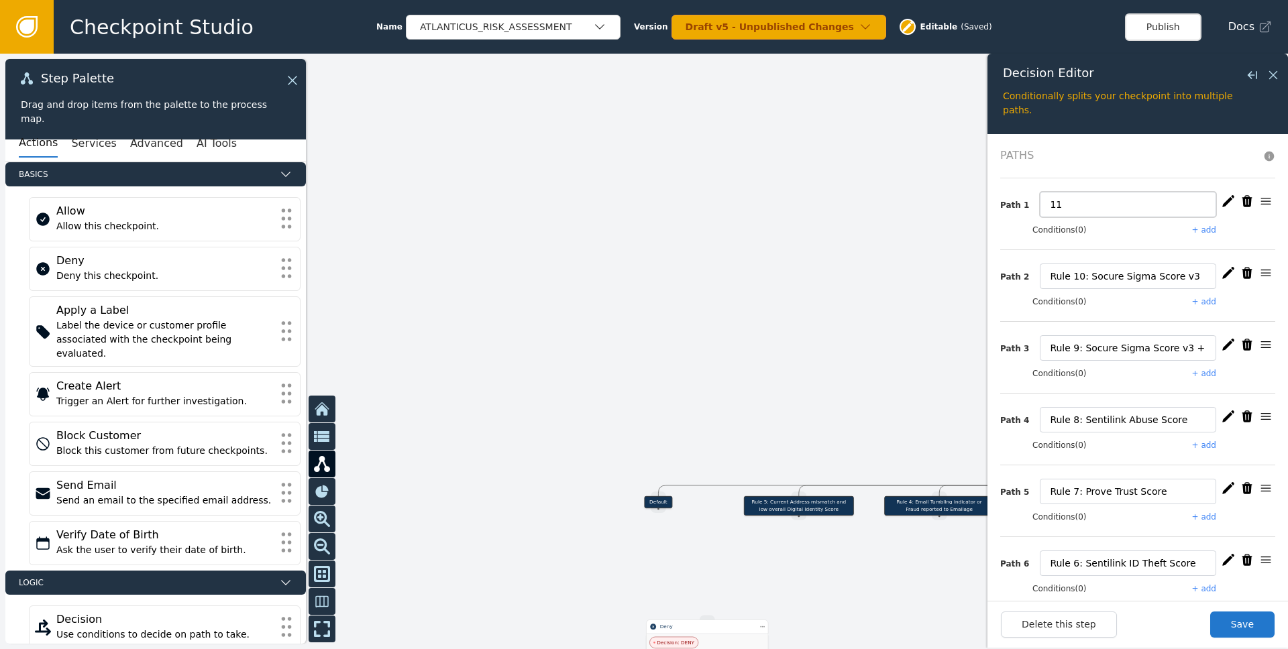
click at [860, 204] on input "11" at bounding box center [1128, 204] width 176 height 25
click at [860, 205] on input "Rule 11" at bounding box center [1128, 204] width 176 height 25
type input "Rule 11: Multi-Rule (Mostly Phone Related)"
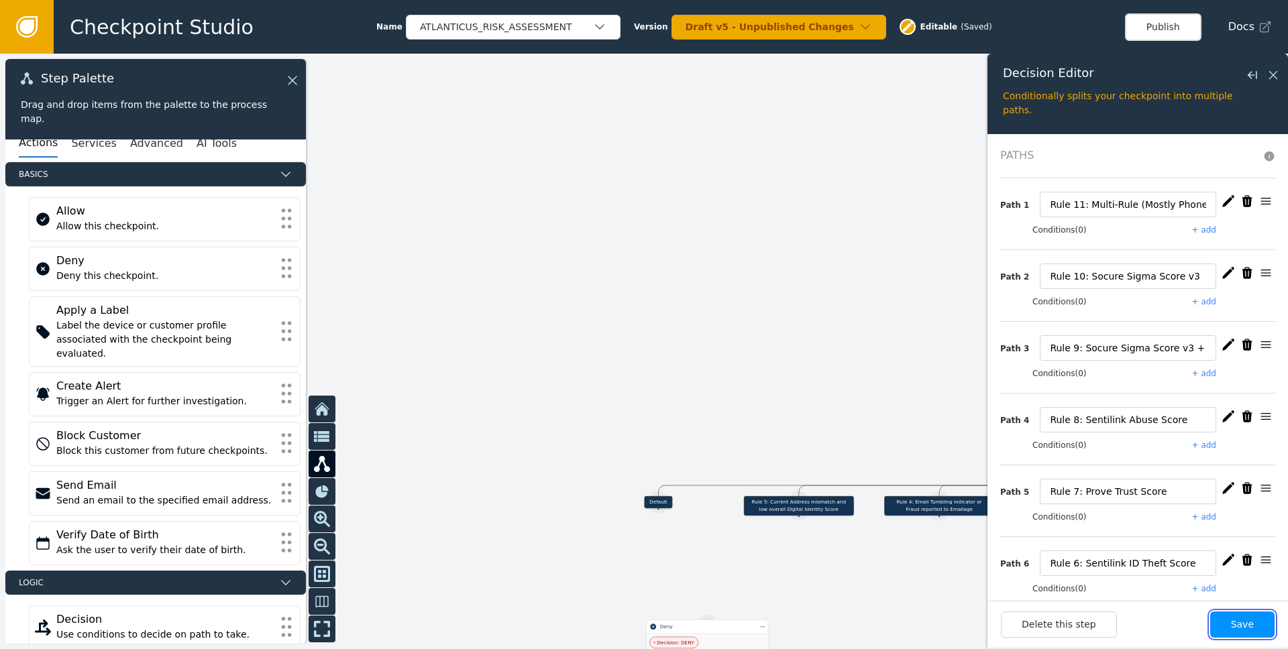
click at [860, 632] on button "Save" at bounding box center [1242, 625] width 64 height 26
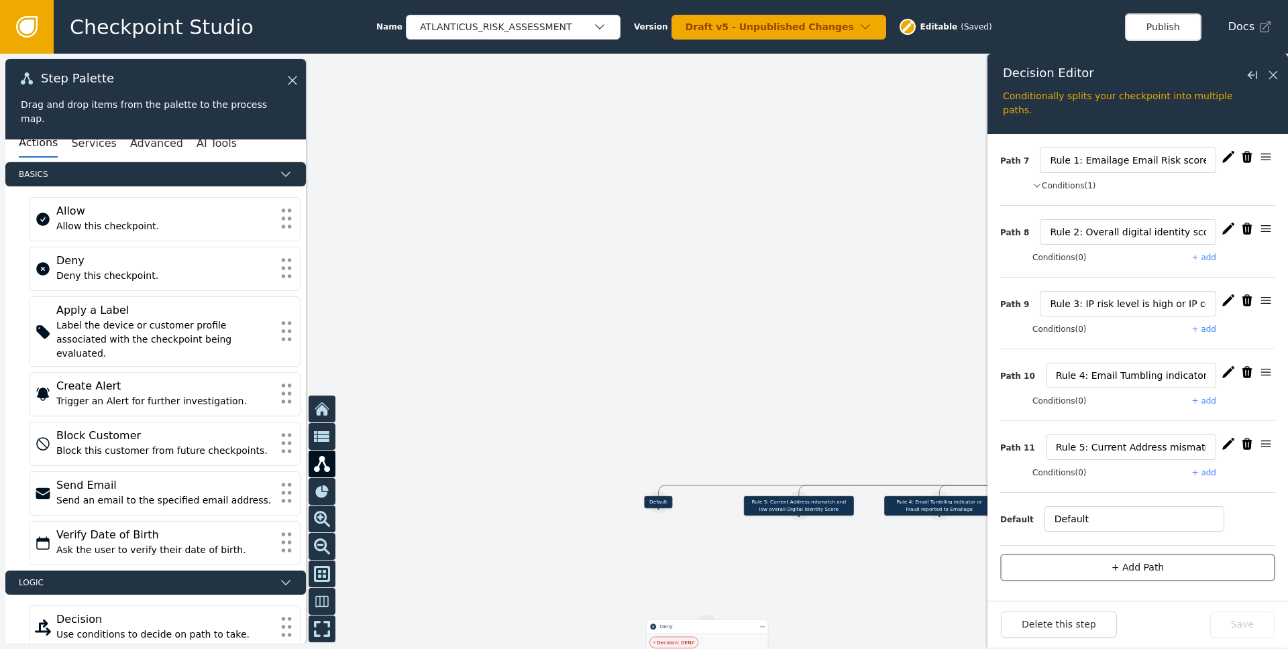
click at [860, 573] on button "+ Add Path" at bounding box center [1137, 567] width 275 height 27
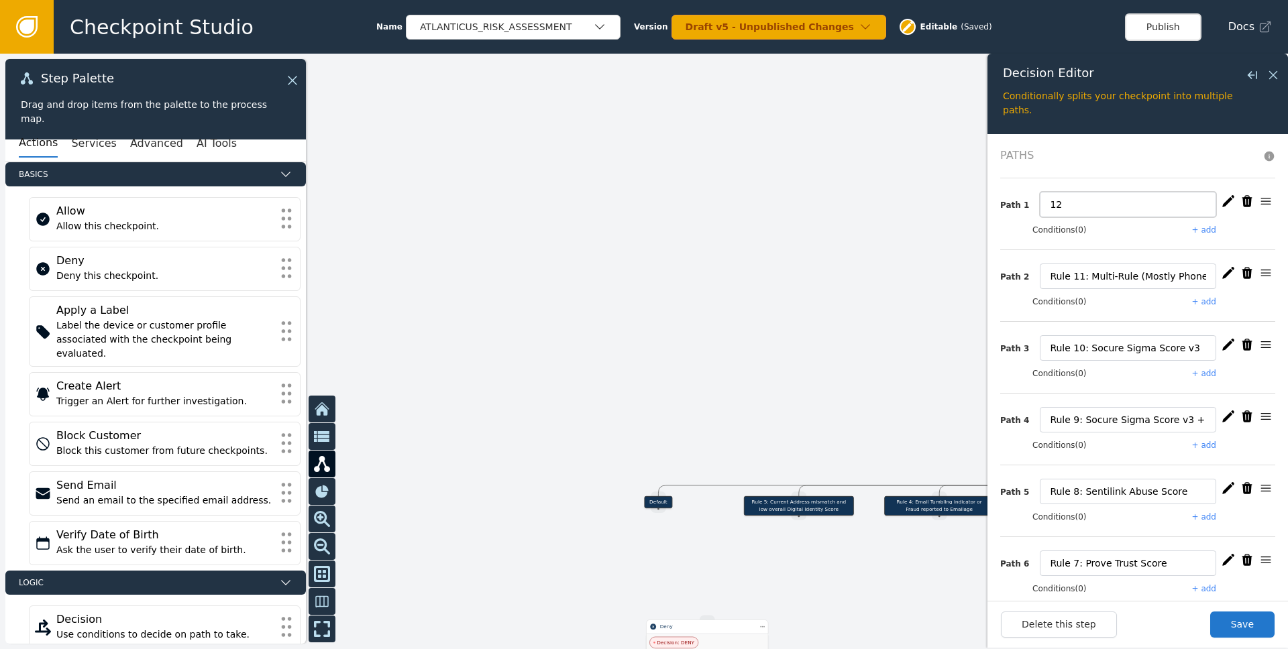
click at [860, 201] on input "12" at bounding box center [1128, 204] width 176 height 25
click at [860, 211] on input "Rule 12" at bounding box center [1128, 204] width 176 height 25
type input "Rule 12: No Description"
click at [860, 625] on button "Save" at bounding box center [1242, 625] width 64 height 26
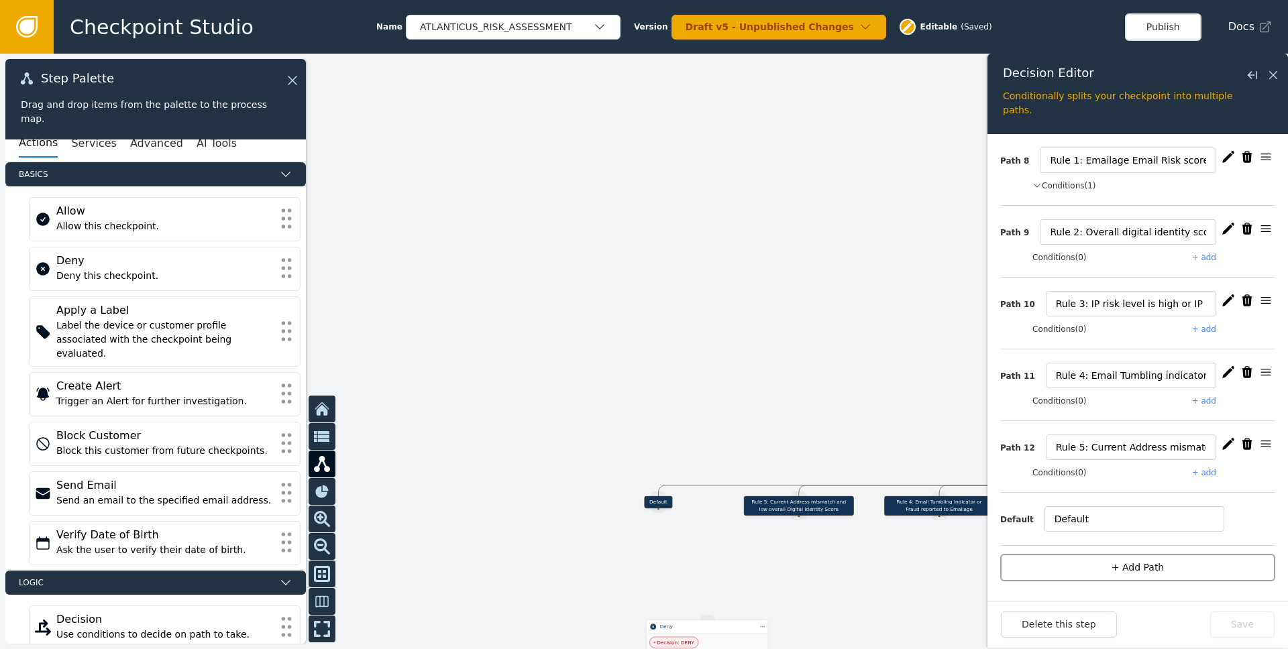
click at [860, 569] on button "+ Add Path" at bounding box center [1137, 567] width 275 height 27
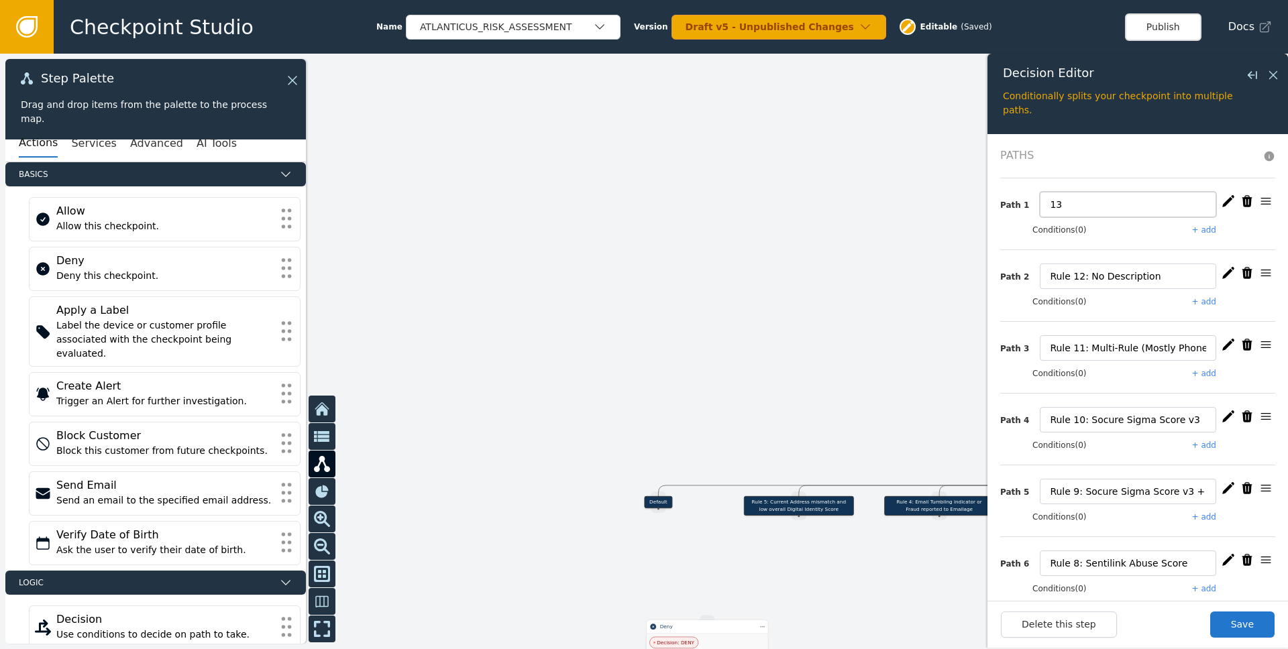
click at [860, 203] on input "13" at bounding box center [1128, 204] width 176 height 25
click at [860, 205] on input "Rule 13: [DEMOGRAPHIC_DATA] Rule" at bounding box center [1128, 204] width 176 height 25
click at [860, 201] on input "Rule 13: Multi-Rule" at bounding box center [1128, 204] width 176 height 25
type input "Rule 13: Multi-Rule (Various)"
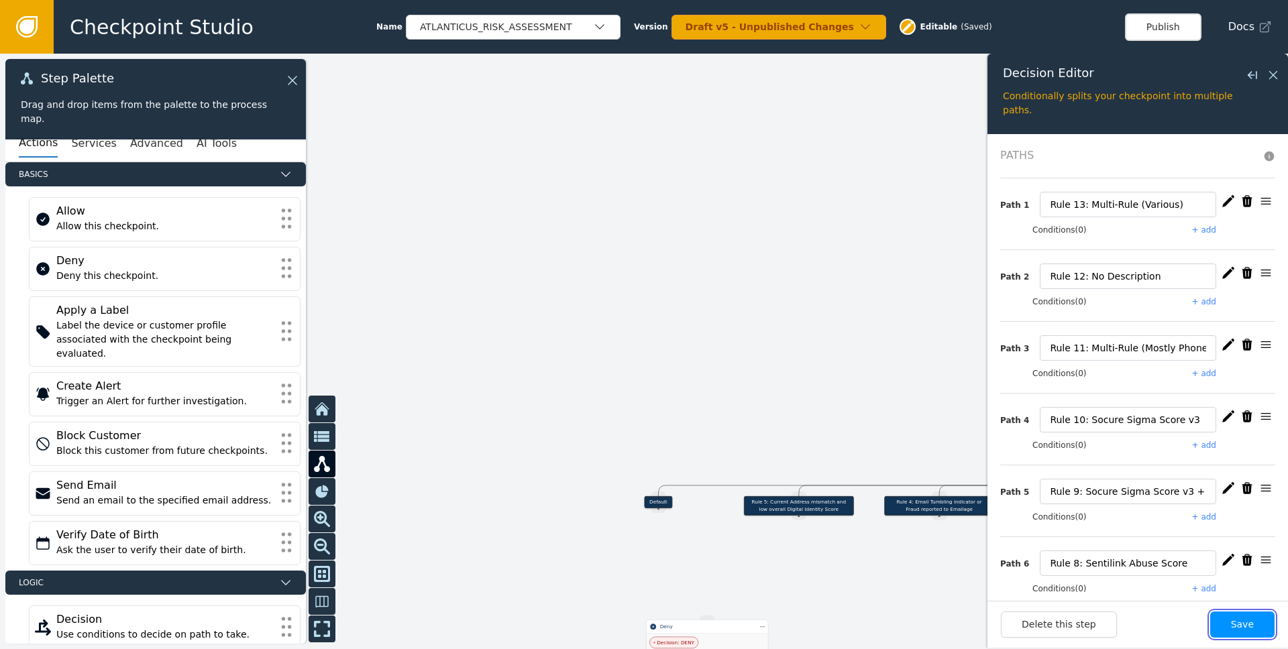
click at [860, 624] on button "Save" at bounding box center [1242, 625] width 64 height 26
click at [769, 306] on div at bounding box center [644, 352] width 1288 height 596
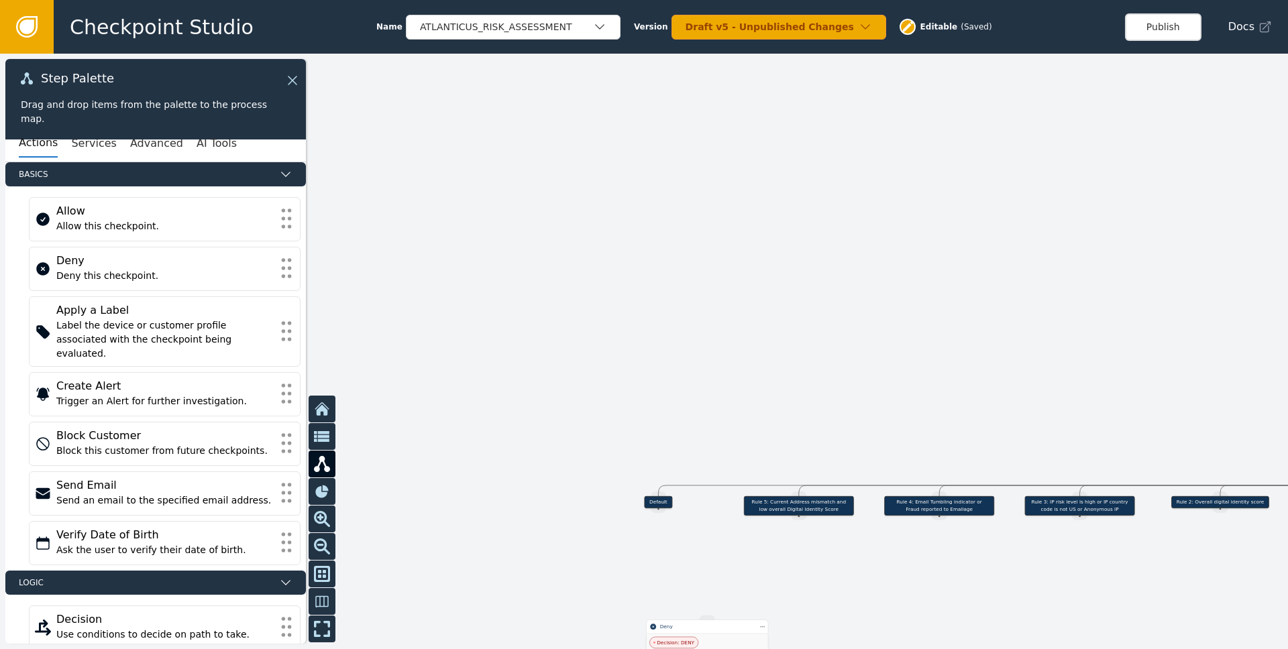
click at [860, 402] on div at bounding box center [644, 352] width 1288 height 596
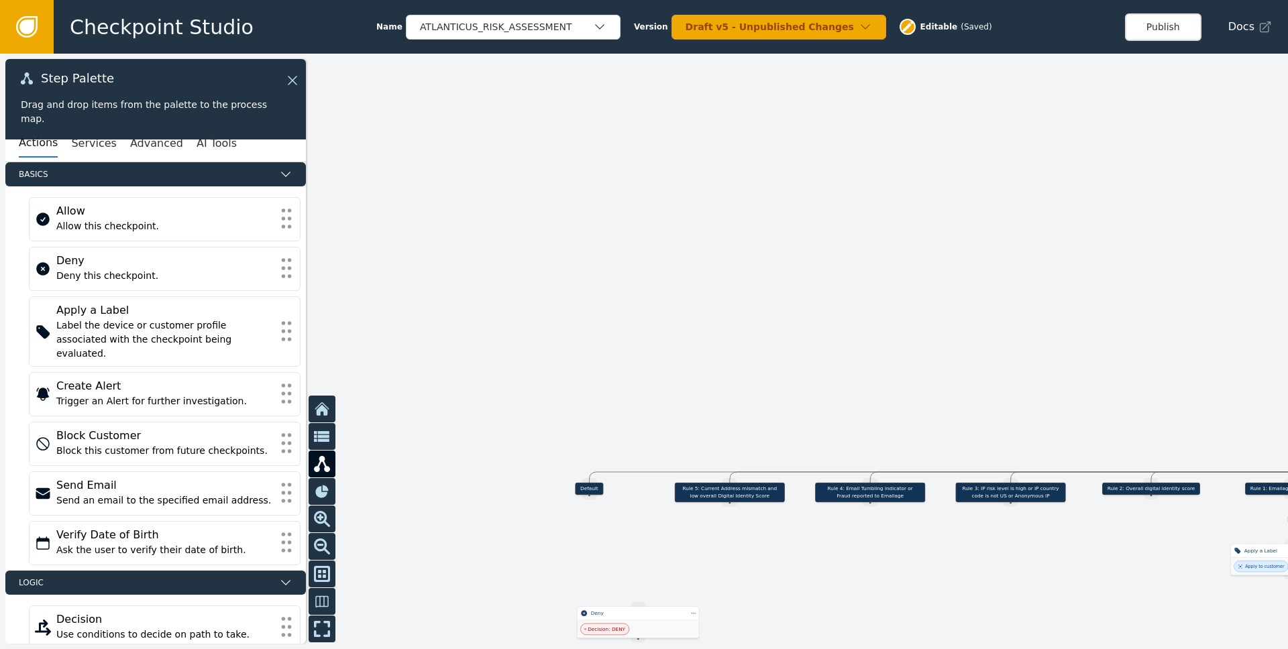
drag, startPoint x: 971, startPoint y: 389, endPoint x: 569, endPoint y: 310, distance: 409.4
click at [571, 311] on div at bounding box center [644, 352] width 1288 height 596
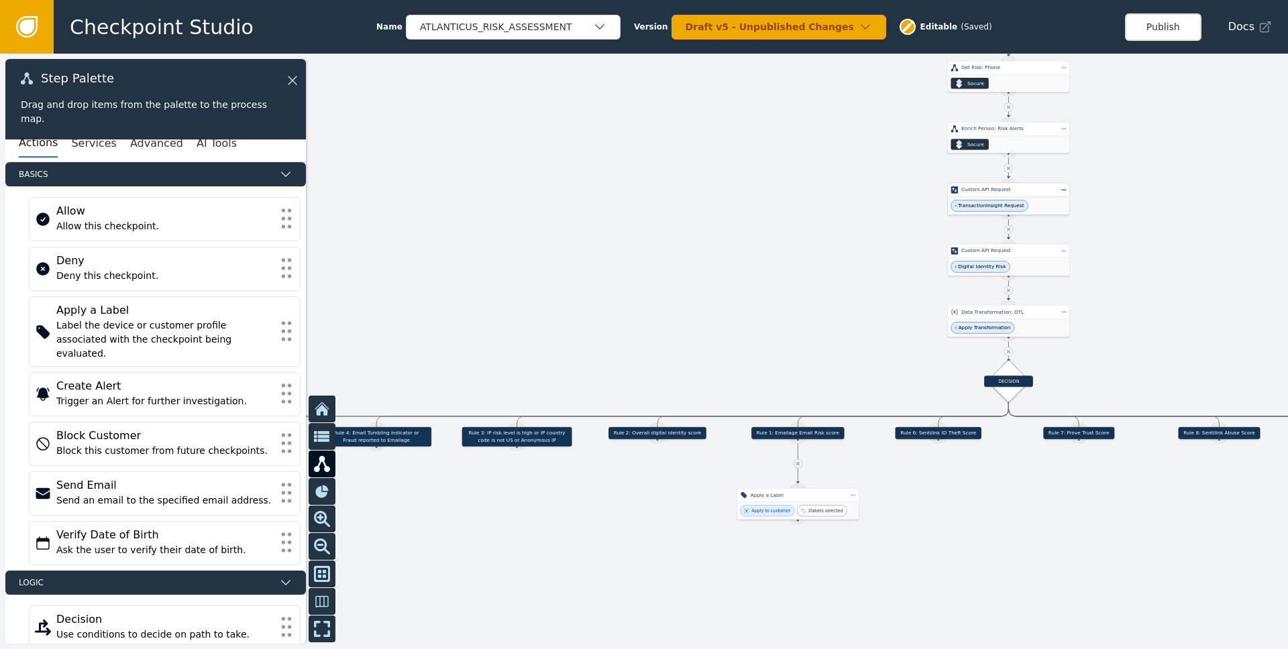
drag, startPoint x: 854, startPoint y: 323, endPoint x: 683, endPoint y: 332, distance: 171.2
click at [683, 332] on div at bounding box center [644, 352] width 1288 height 596
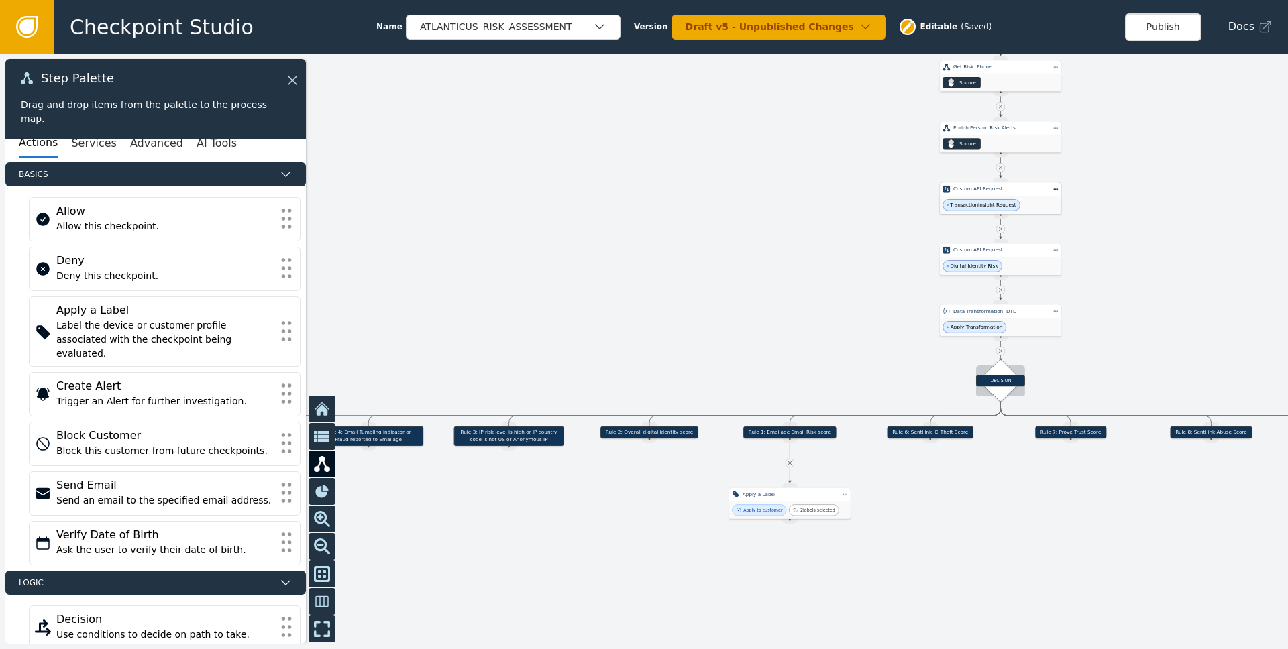
click at [860, 385] on div "DECISION" at bounding box center [1000, 380] width 49 height 11
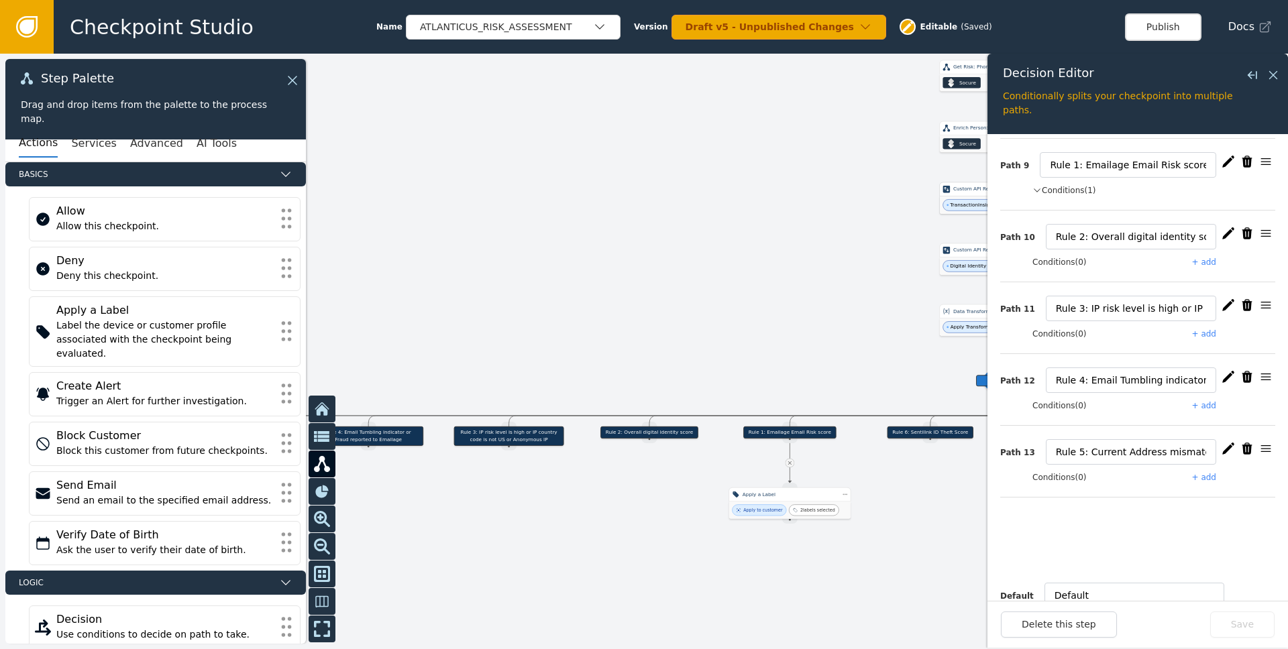
scroll to position [618, 0]
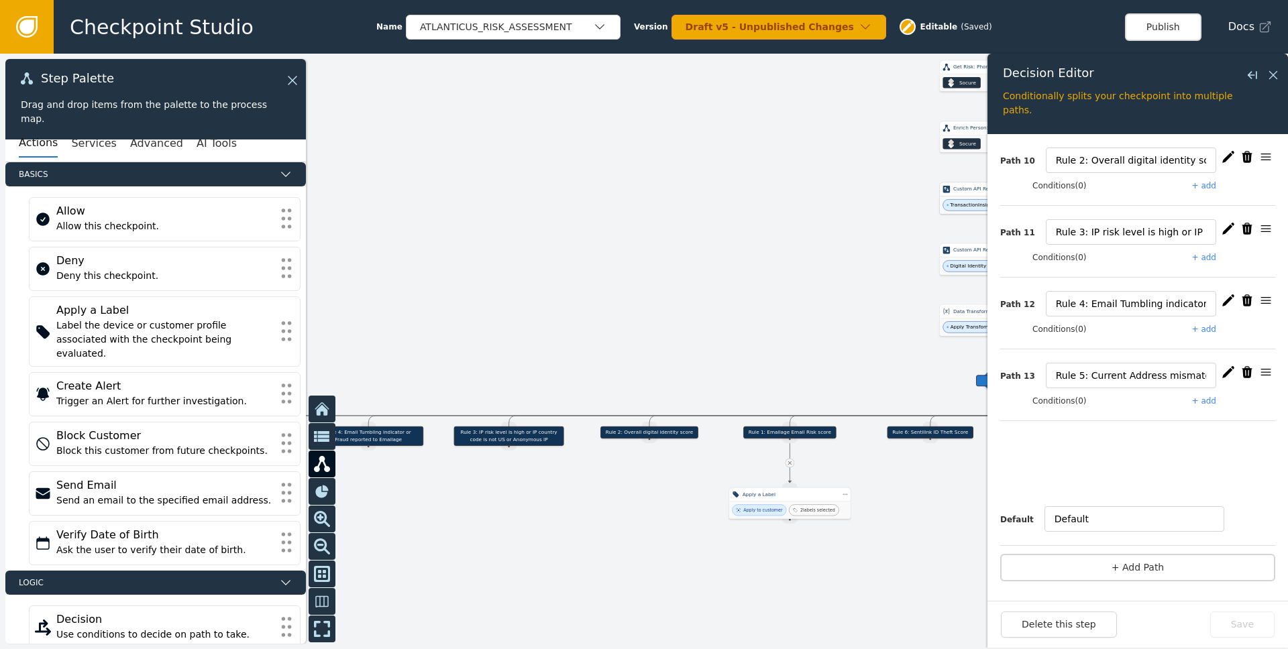
drag, startPoint x: 1258, startPoint y: 196, endPoint x: 1206, endPoint y: 442, distance: 251.5
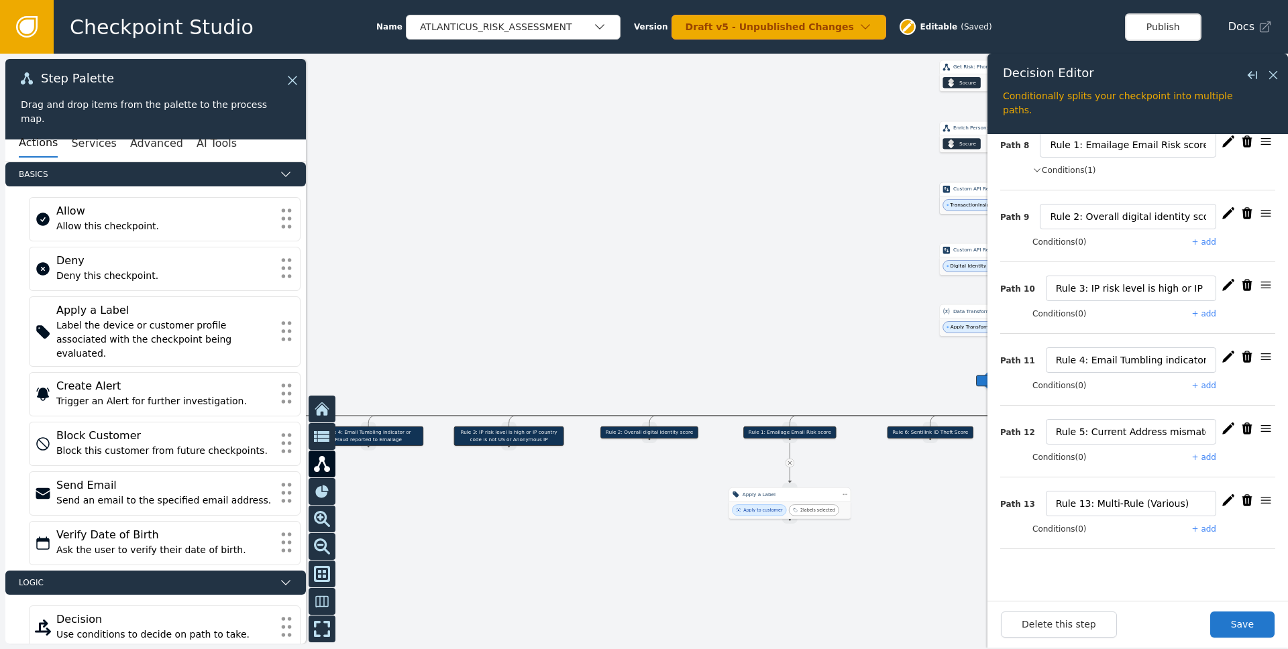
scroll to position [522, 0]
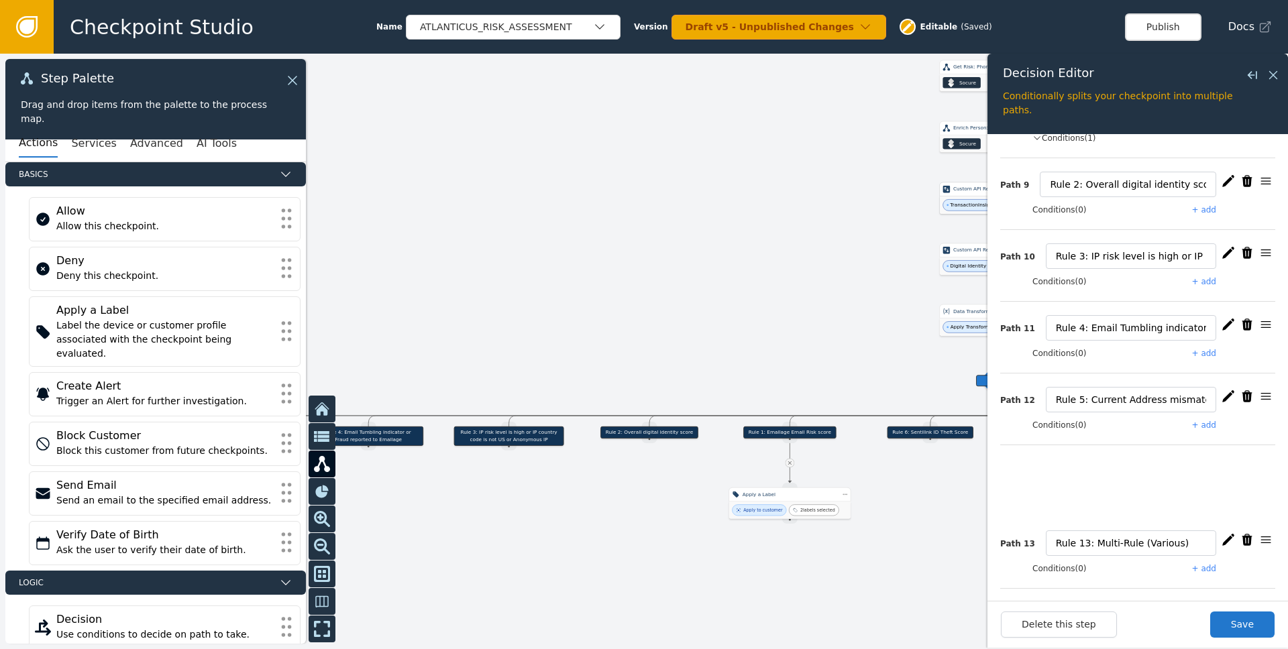
drag, startPoint x: 1248, startPoint y: 226, endPoint x: 1236, endPoint y: 473, distance: 247.8
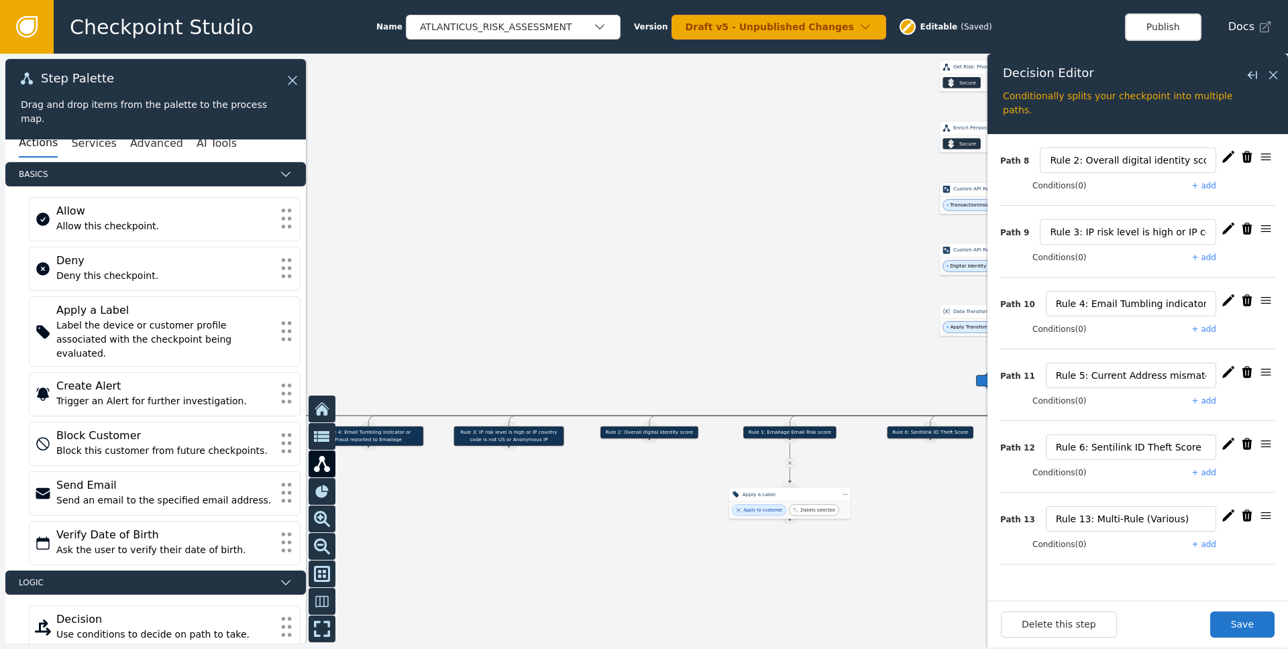
scroll to position [618, 0]
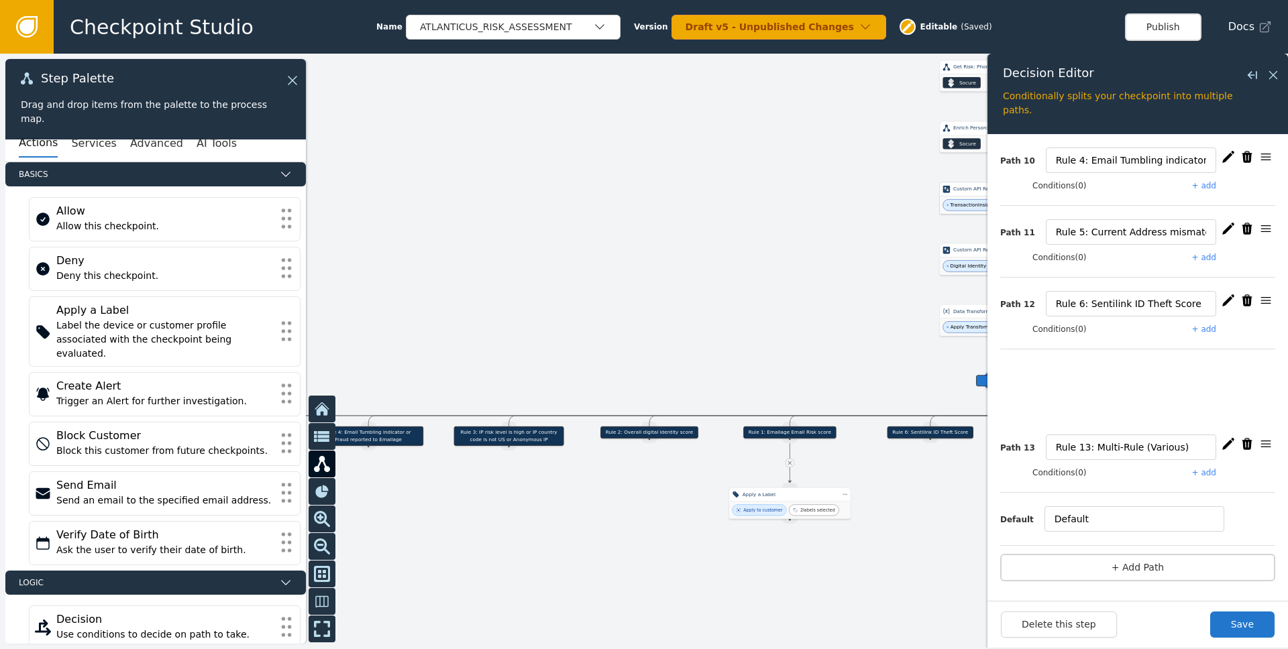
drag, startPoint x: 1253, startPoint y: 318, endPoint x: 1232, endPoint y: 363, distance: 49.8
drag, startPoint x: 1251, startPoint y: 353, endPoint x: 1228, endPoint y: 364, distance: 25.5
drag, startPoint x: 1253, startPoint y: 232, endPoint x: 1236, endPoint y: 376, distance: 145.2
drag, startPoint x: 1253, startPoint y: 170, endPoint x: 1237, endPoint y: 388, distance: 219.2
drag, startPoint x: 1252, startPoint y: 274, endPoint x: 1224, endPoint y: 355, distance: 85.9
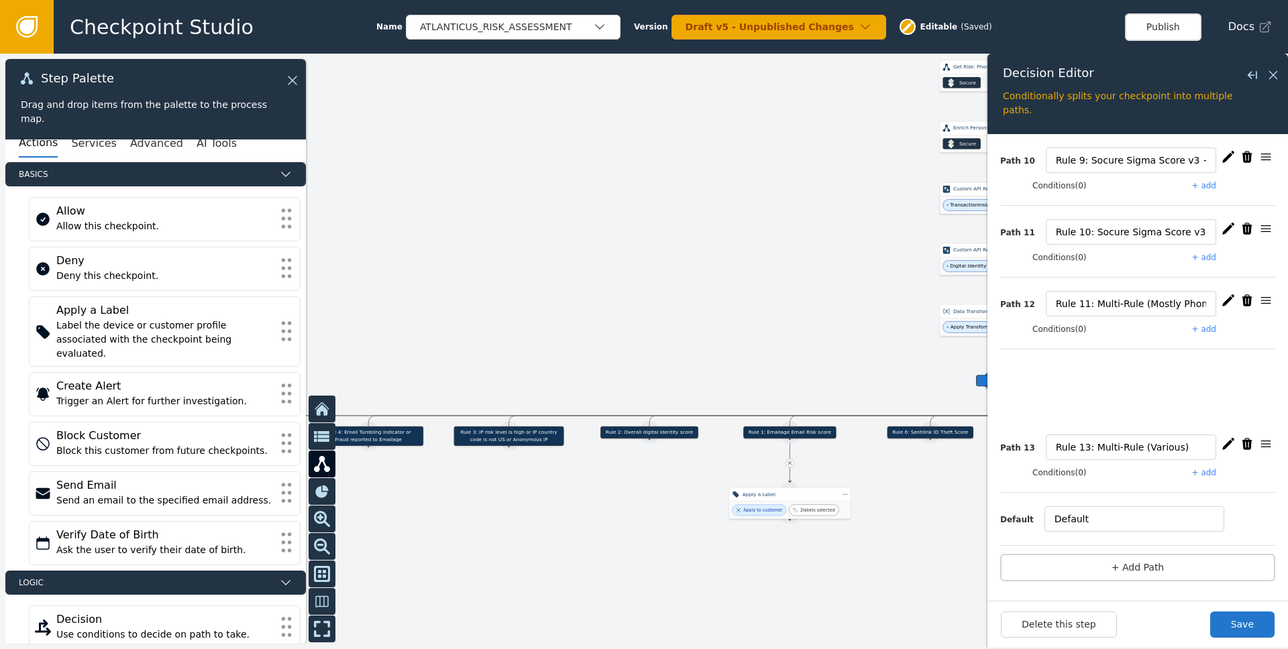
drag, startPoint x: 1251, startPoint y: 204, endPoint x: 1224, endPoint y: 364, distance: 162.5
click at [860, 630] on button "Save" at bounding box center [1242, 625] width 64 height 26
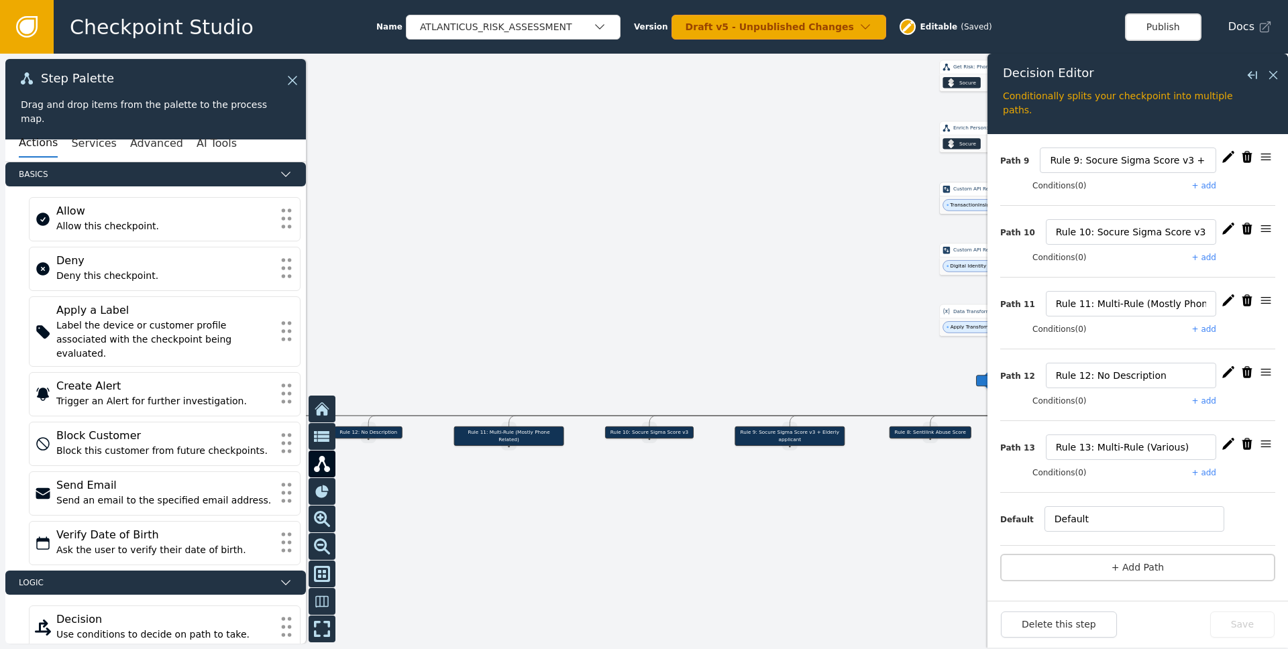
click at [830, 237] on div at bounding box center [644, 352] width 1288 height 596
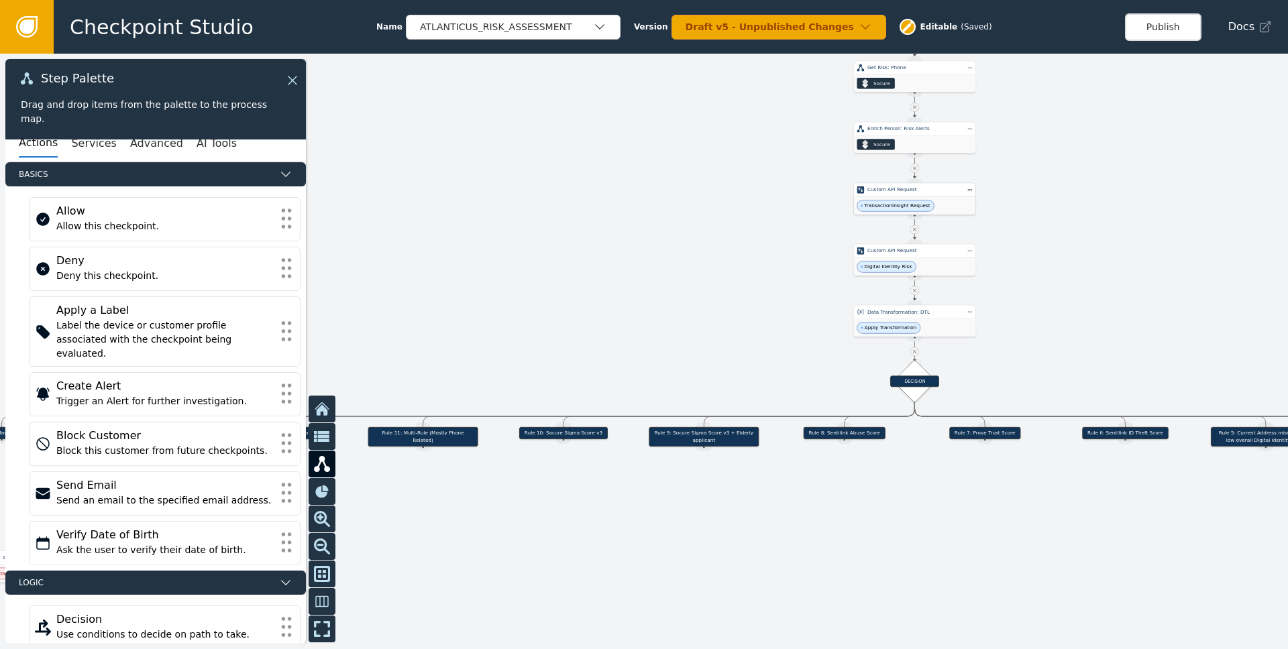
drag, startPoint x: 832, startPoint y: 301, endPoint x: 608, endPoint y: 287, distance: 224.4
click at [611, 288] on div at bounding box center [644, 352] width 1288 height 596
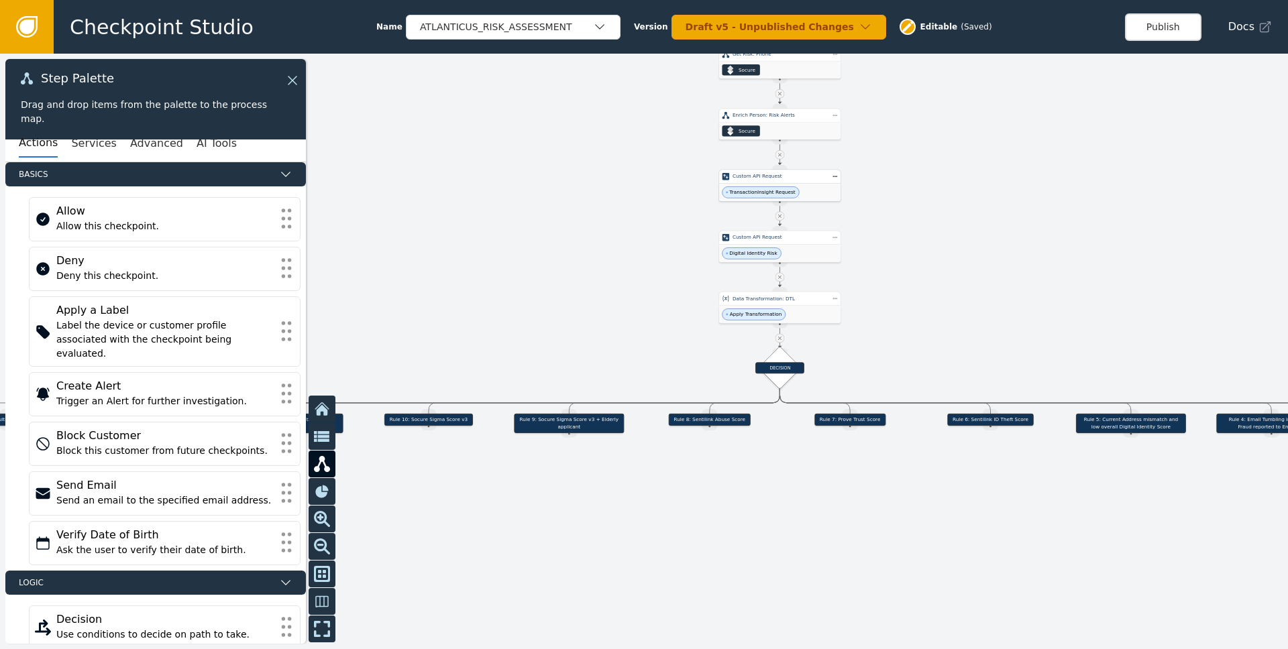
drag, startPoint x: 1024, startPoint y: 256, endPoint x: 764, endPoint y: 264, distance: 260.3
click at [773, 266] on div at bounding box center [644, 352] width 1288 height 596
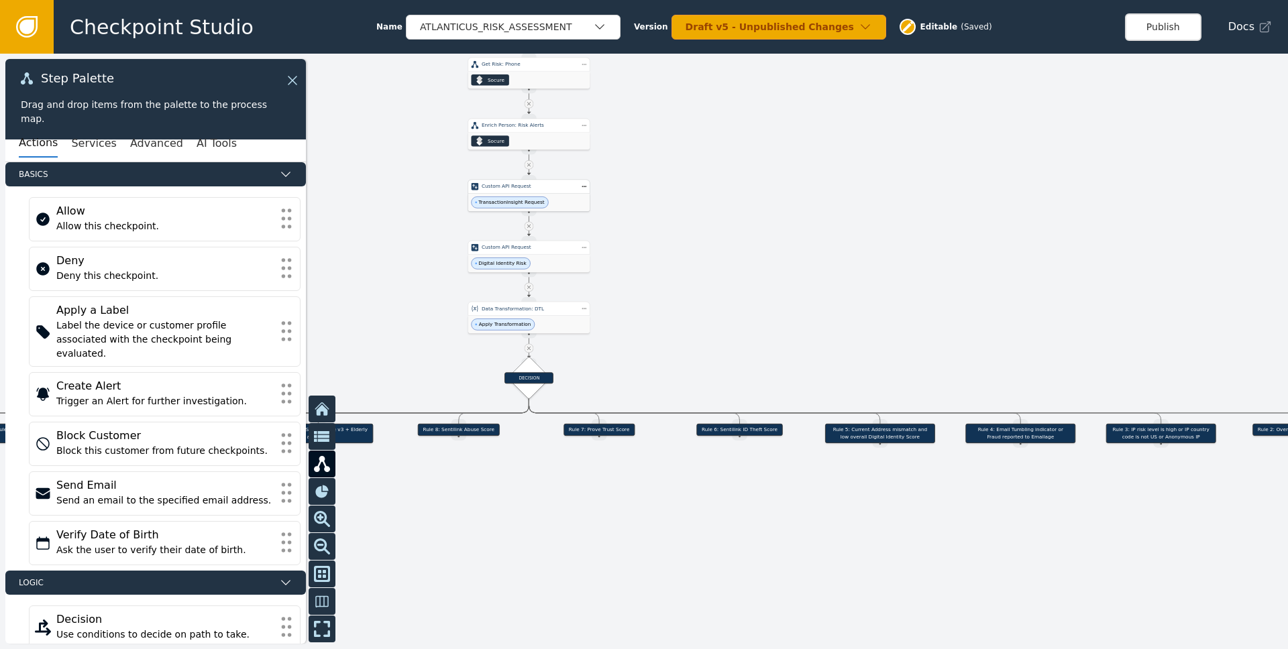
drag, startPoint x: 958, startPoint y: 274, endPoint x: 794, endPoint y: 249, distance: 165.6
click at [797, 249] on div at bounding box center [644, 352] width 1288 height 596
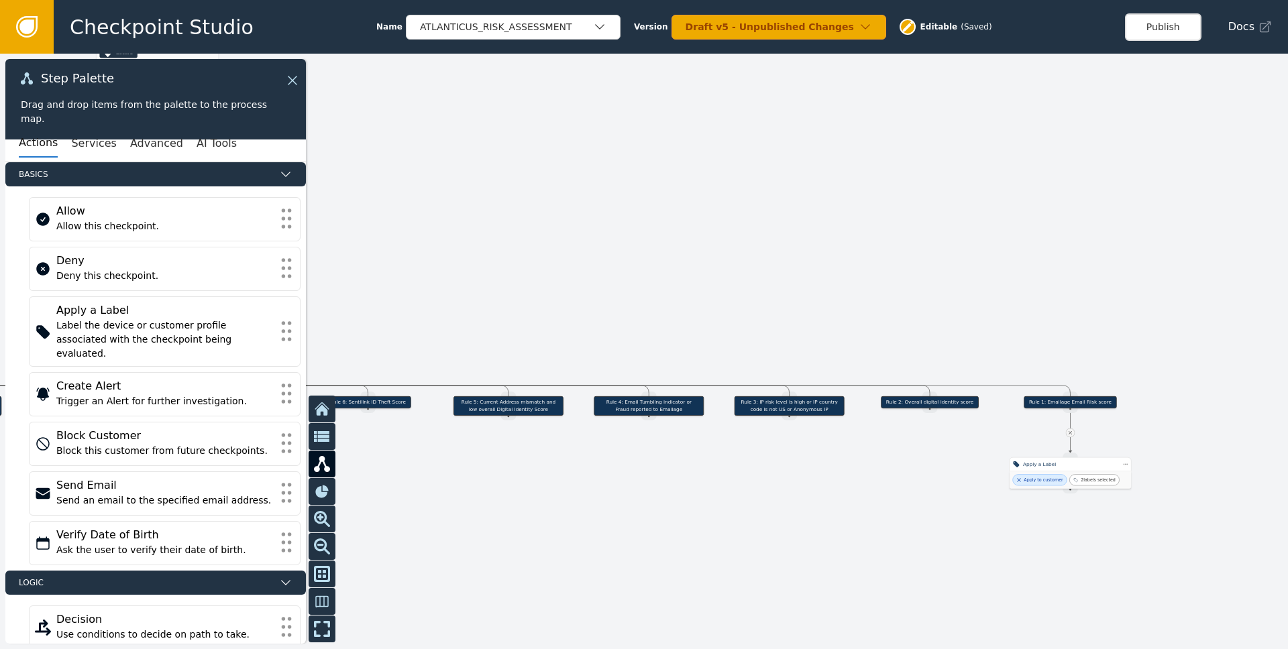
drag, startPoint x: 941, startPoint y: 265, endPoint x: 1126, endPoint y: 223, distance: 189.9
click at [860, 225] on div at bounding box center [644, 352] width 1288 height 596
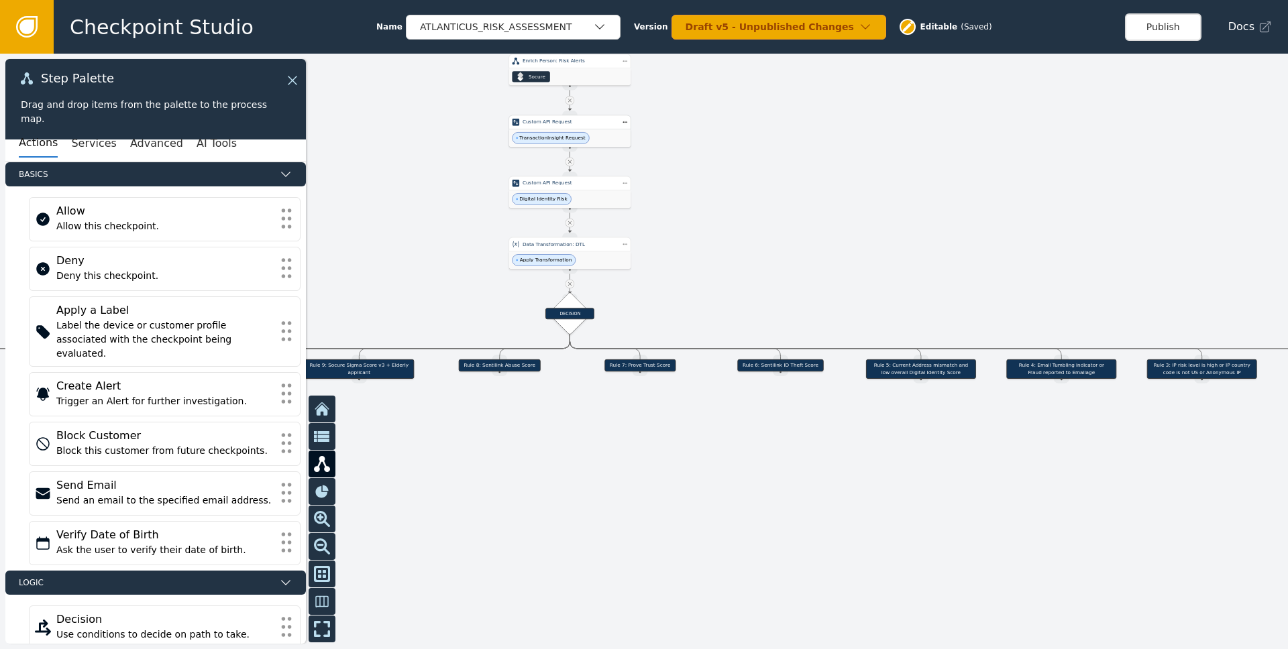
drag, startPoint x: 850, startPoint y: 240, endPoint x: 1095, endPoint y: 233, distance: 245.6
click at [860, 233] on div at bounding box center [644, 352] width 1288 height 596
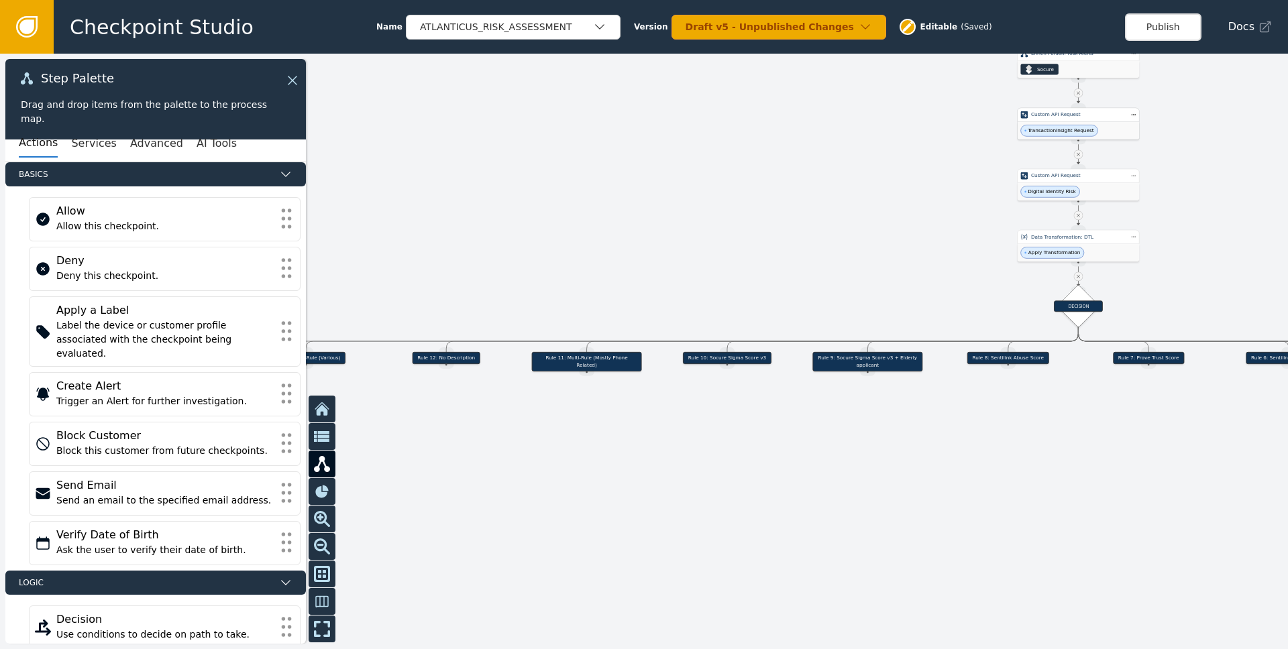
drag, startPoint x: 659, startPoint y: 229, endPoint x: 944, endPoint y: 221, distance: 285.1
click at [860, 221] on div at bounding box center [644, 352] width 1288 height 596
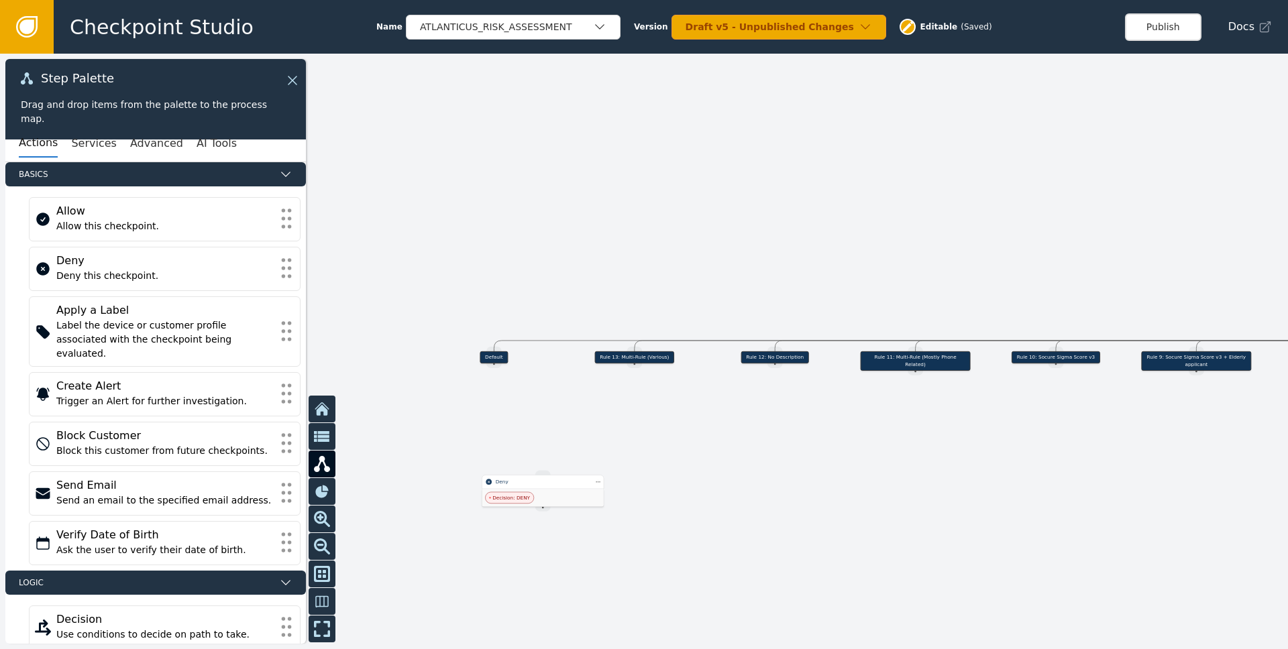
drag, startPoint x: 720, startPoint y: 231, endPoint x: 1094, endPoint y: 226, distance: 373.6
click at [860, 227] on div at bounding box center [644, 352] width 1288 height 596
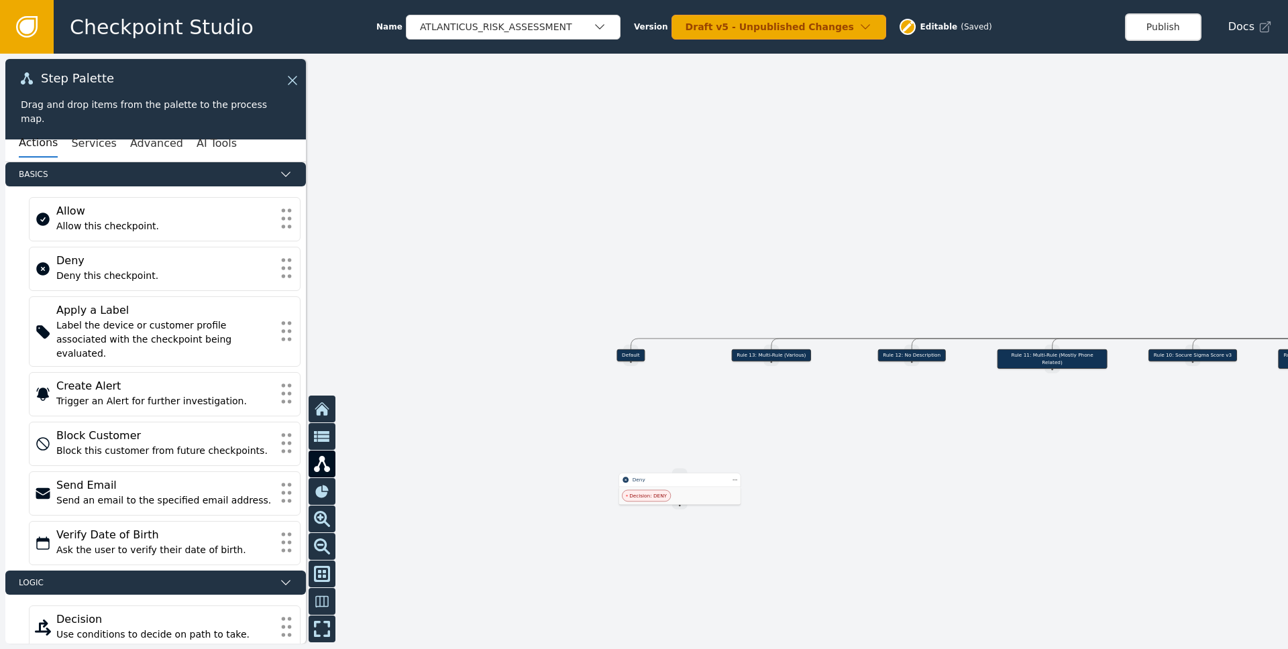
drag, startPoint x: 799, startPoint y: 226, endPoint x: 875, endPoint y: 235, distance: 75.7
click at [860, 233] on div at bounding box center [644, 352] width 1288 height 596
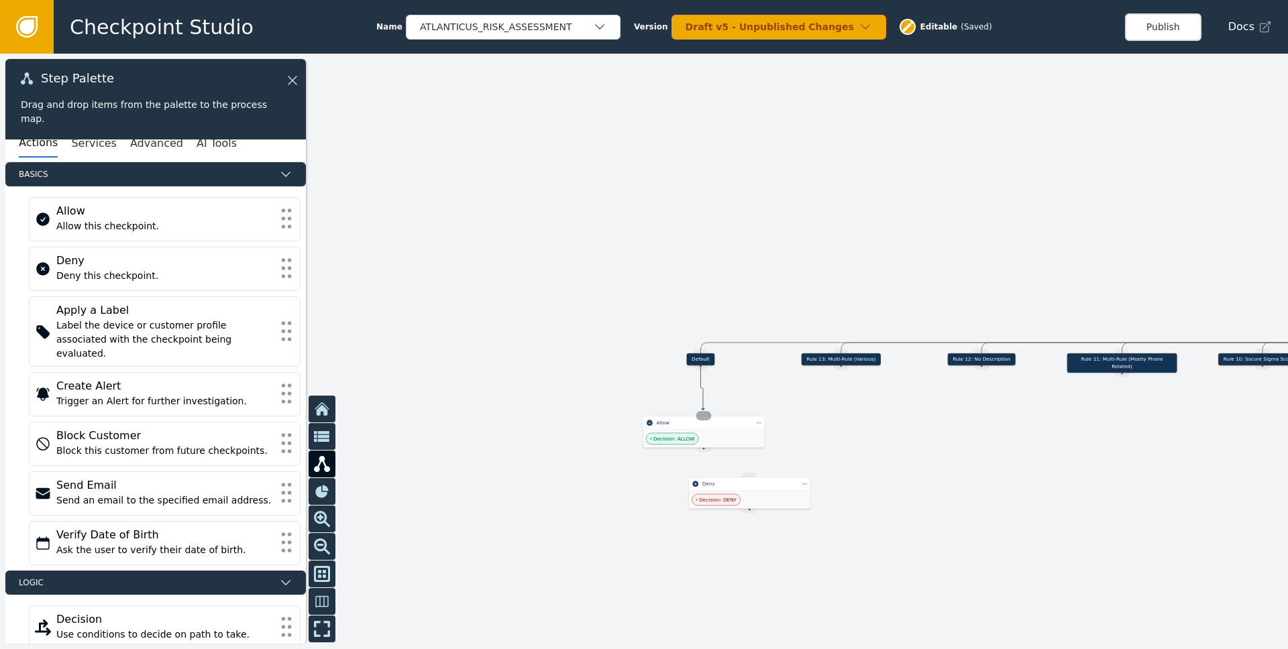
drag, startPoint x: 697, startPoint y: 368, endPoint x: 702, endPoint y: 414, distance: 46.6
drag, startPoint x: 772, startPoint y: 497, endPoint x: 915, endPoint y: 521, distance: 145.5
click at [839, 518] on div "Decision: DENY" at bounding box center [778, 508] width 121 height 17
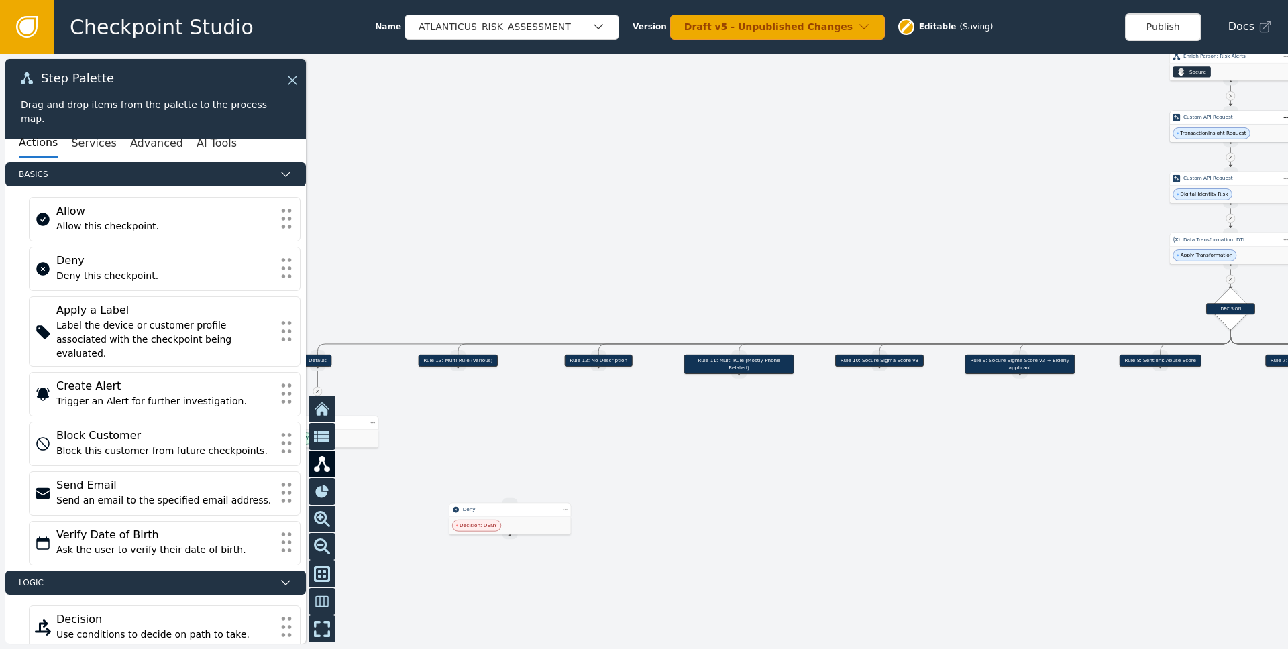
drag, startPoint x: 1029, startPoint y: 445, endPoint x: 636, endPoint y: 445, distance: 392.3
click at [636, 445] on div at bounding box center [644, 352] width 1288 height 596
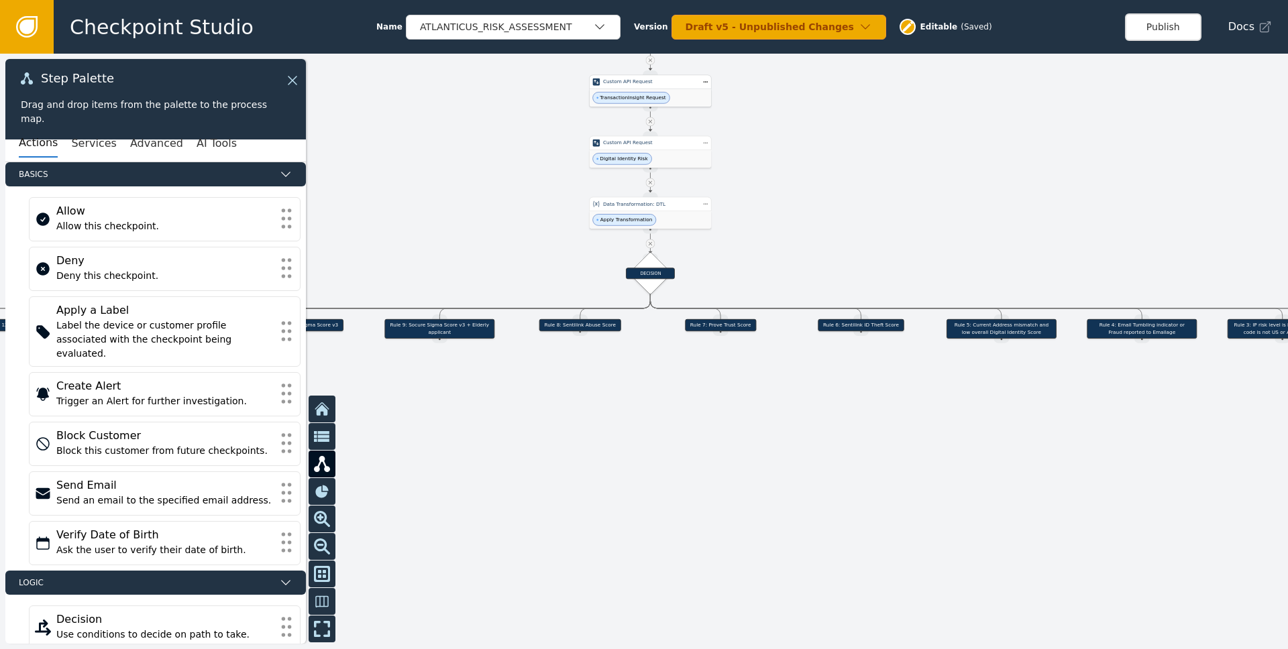
drag, startPoint x: 915, startPoint y: 462, endPoint x: 345, endPoint y: 428, distance: 571.7
click at [345, 428] on div at bounding box center [644, 352] width 1288 height 596
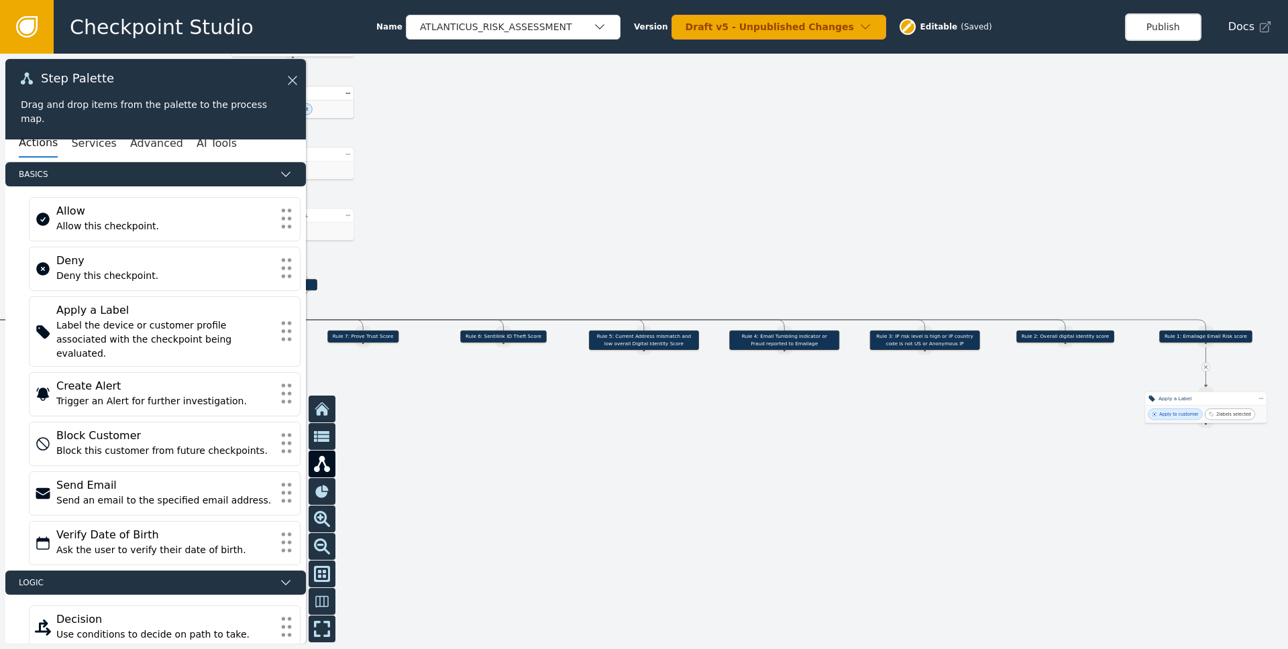
drag, startPoint x: 730, startPoint y: 432, endPoint x: 445, endPoint y: 439, distance: 285.1
click at [445, 439] on div at bounding box center [644, 352] width 1288 height 596
click at [860, 400] on div "Apply a Label" at bounding box center [1205, 398] width 95 height 7
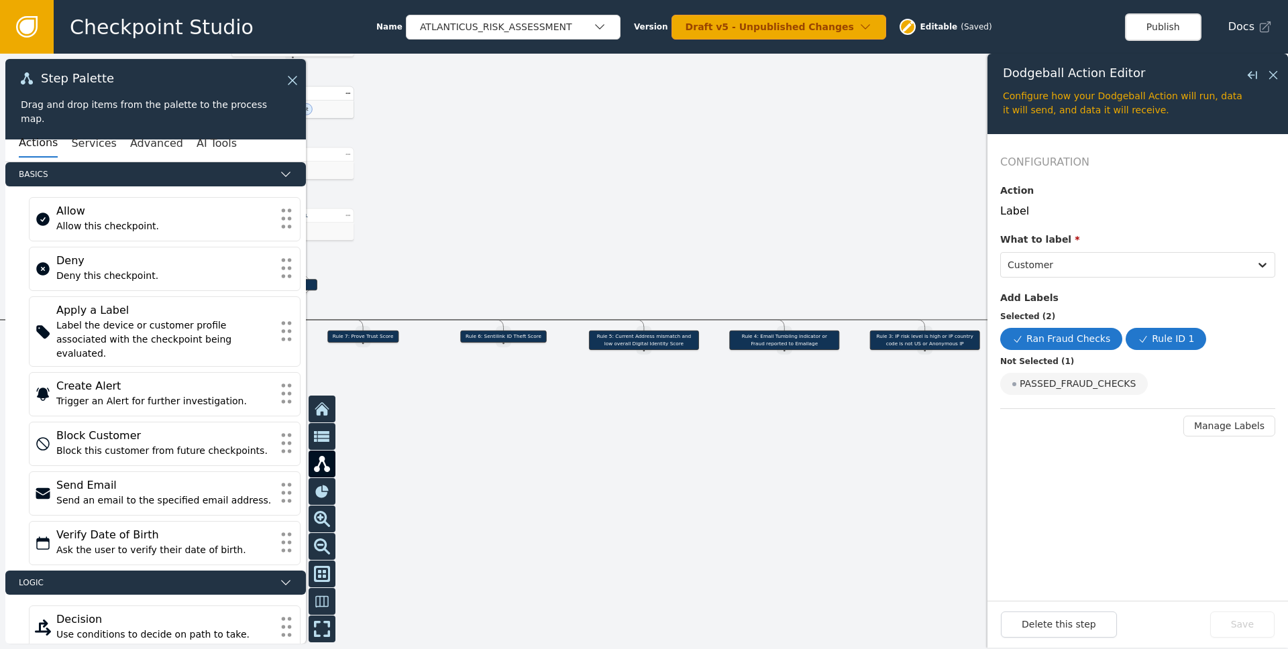
click at [860, 436] on div at bounding box center [644, 352] width 1288 height 596
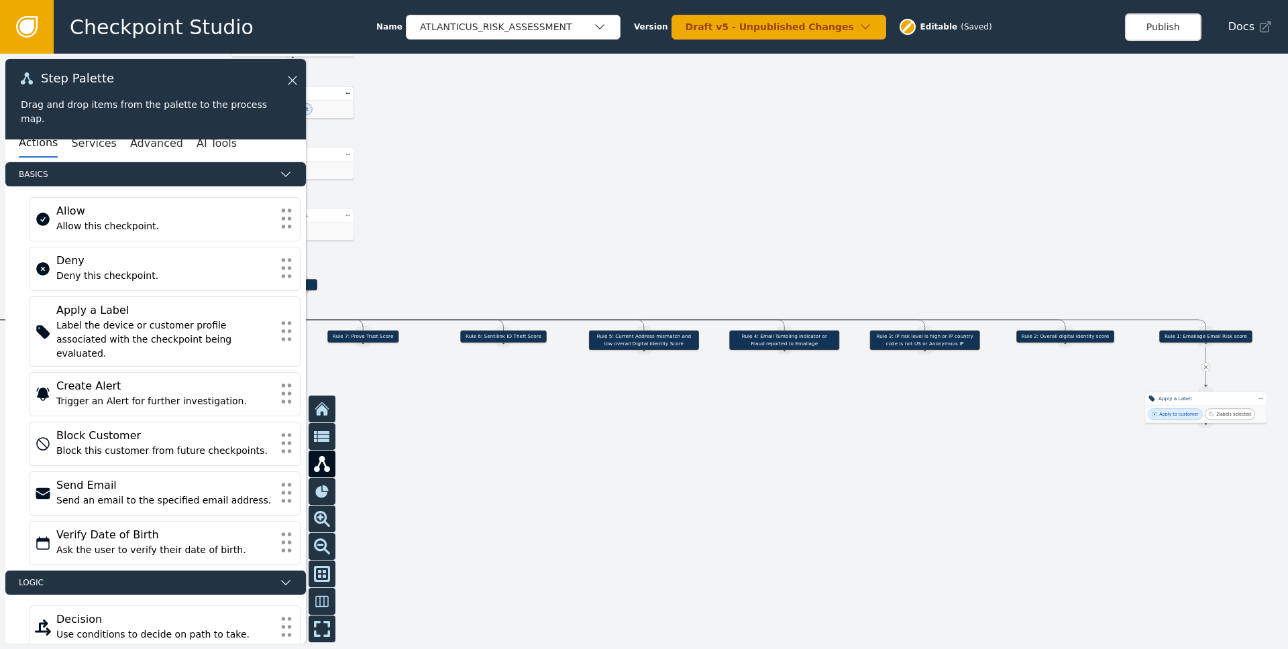
drag, startPoint x: 644, startPoint y: 433, endPoint x: 1169, endPoint y: 443, distance: 524.5
click at [860, 441] on div at bounding box center [644, 352] width 1288 height 596
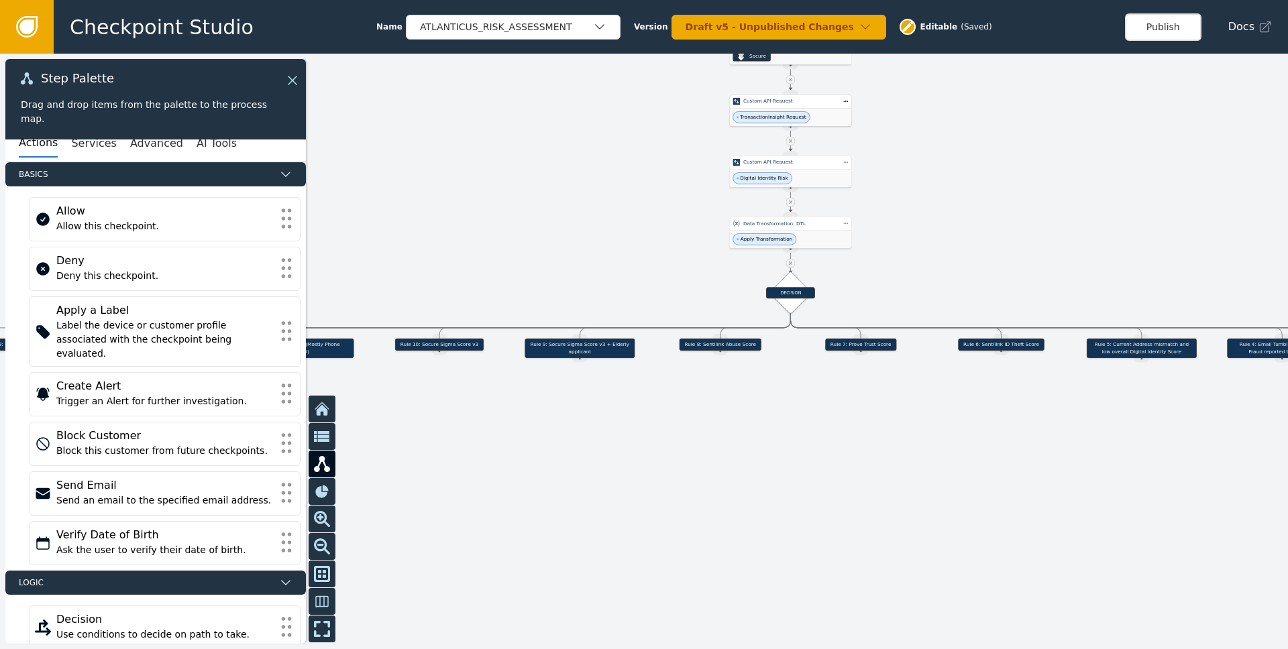
drag, startPoint x: 704, startPoint y: 490, endPoint x: 1135, endPoint y: 457, distance: 432.5
click at [860, 466] on div at bounding box center [644, 352] width 1288 height 596
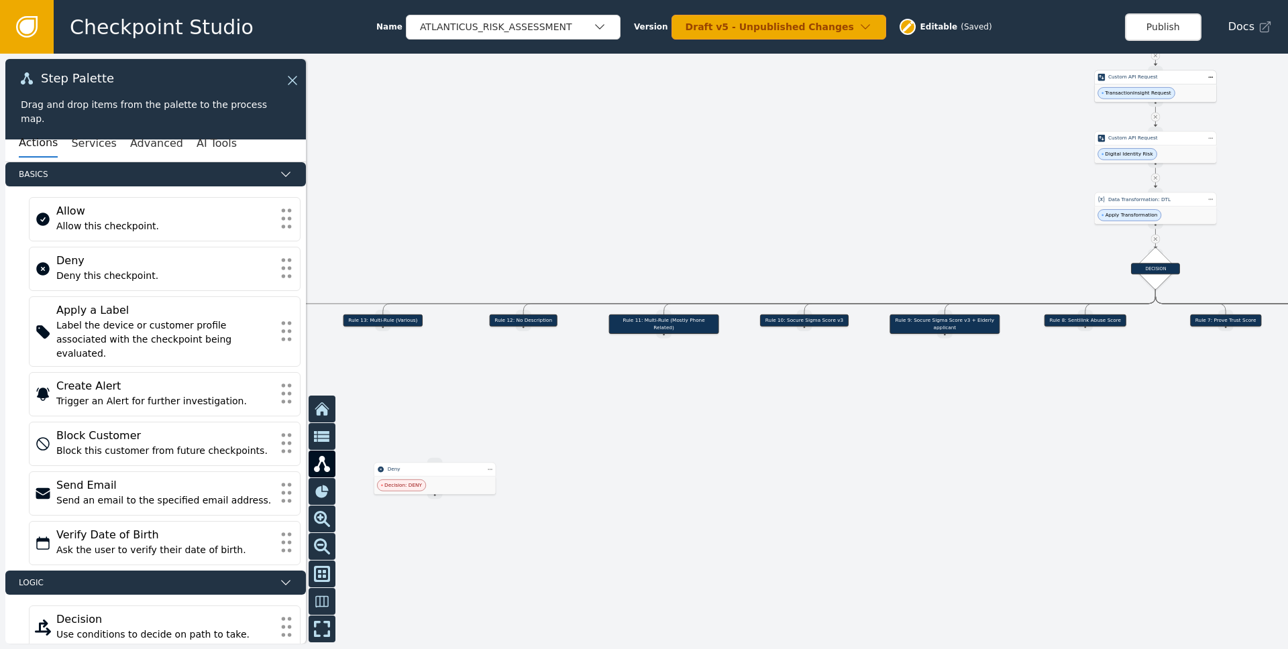
drag, startPoint x: 791, startPoint y: 467, endPoint x: 1168, endPoint y: 440, distance: 378.5
click at [860, 449] on div at bounding box center [644, 352] width 1288 height 596
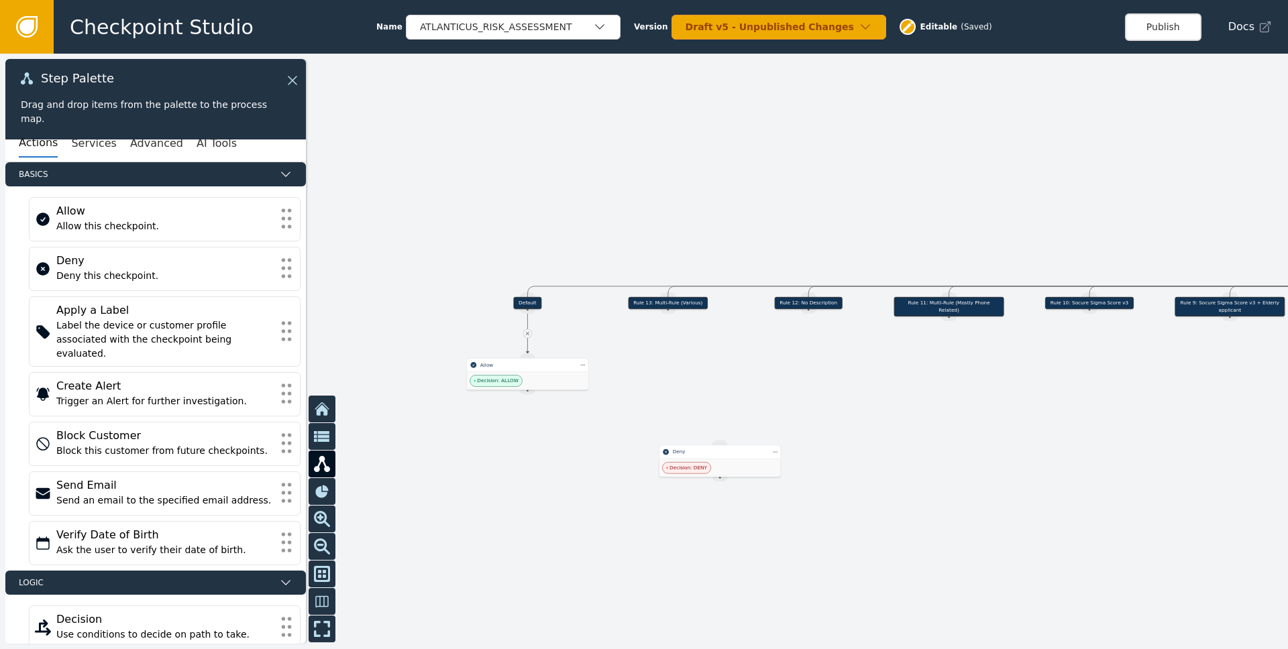
click at [526, 332] on icon at bounding box center [527, 333] width 3 height 3
drag, startPoint x: 541, startPoint y: 375, endPoint x: 529, endPoint y: 420, distance: 47.2
click at [530, 390] on div "Decision: ALLOW" at bounding box center [527, 380] width 121 height 17
drag, startPoint x: 527, startPoint y: 309, endPoint x: 521, endPoint y: 359, distance: 50.0
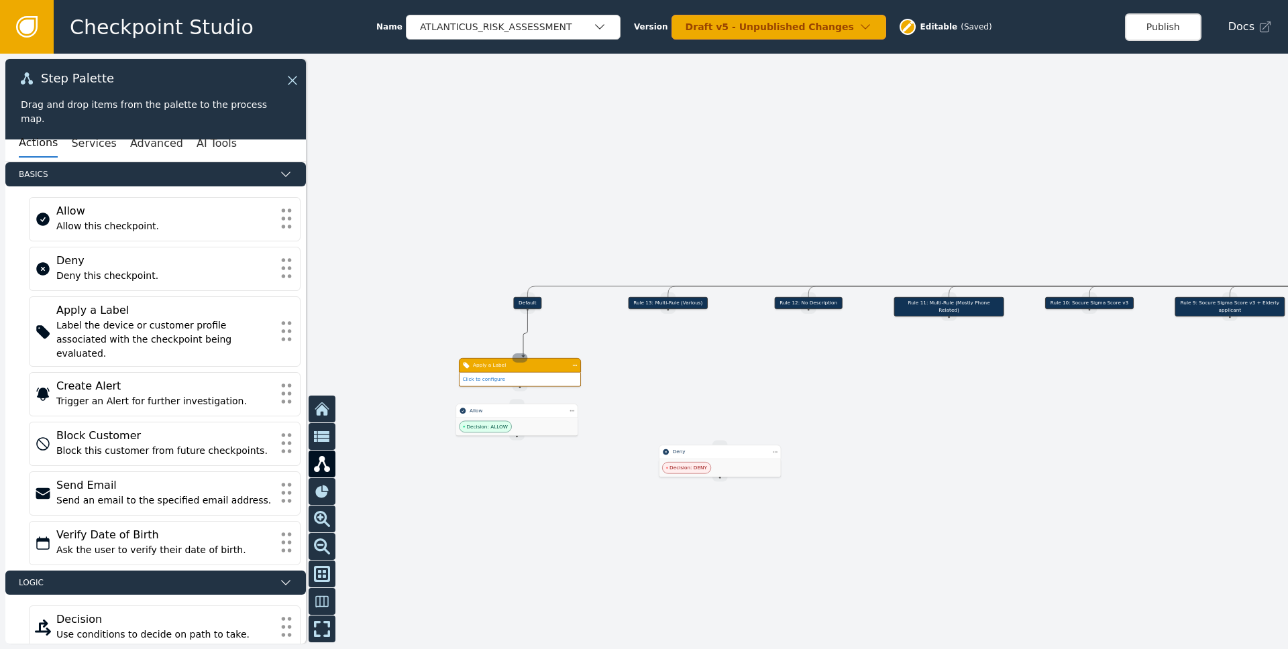
drag, startPoint x: 530, startPoint y: 312, endPoint x: 523, endPoint y: 357, distance: 45.4
click at [558, 372] on div "Apply a Label" at bounding box center [527, 365] width 122 height 15
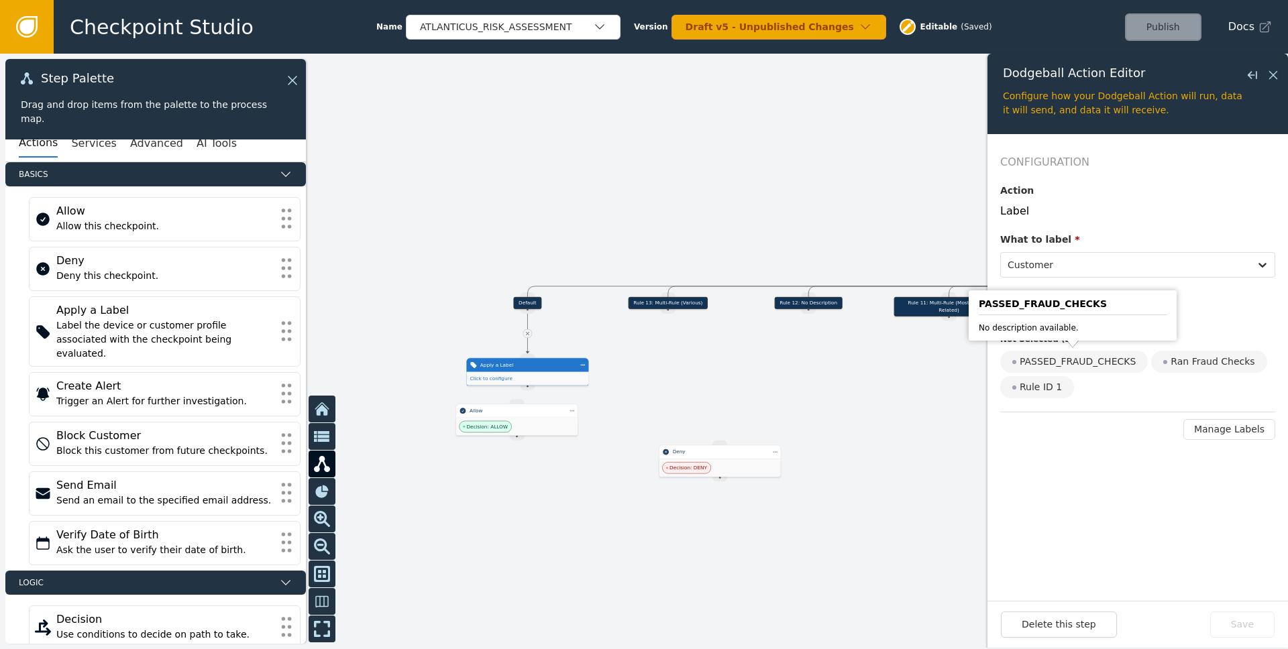
click at [860, 362] on div "PASSED_FRAUD_CHECKS" at bounding box center [1074, 362] width 148 height 22
click at [0, 0] on input "PASSED_FRAUD_CHECKS" at bounding box center [0, 0] width 0 height 0
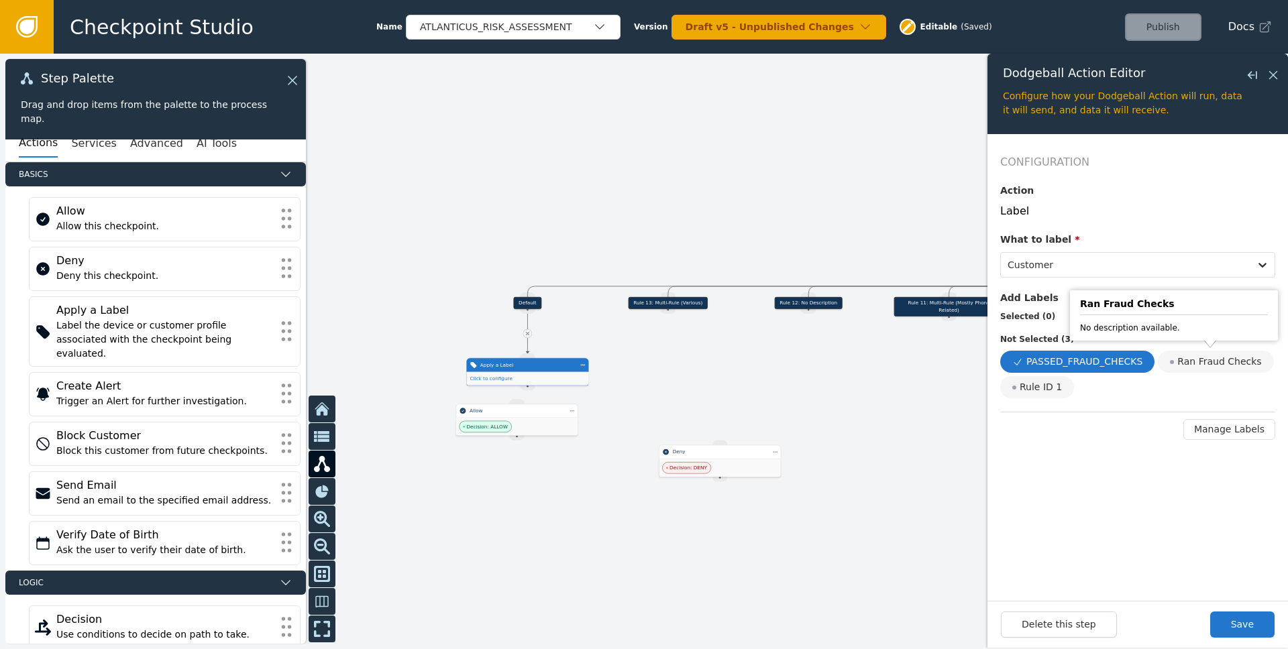
click at [860, 364] on div "Ran Fraud Checks" at bounding box center [1215, 362] width 115 height 22
click at [0, 0] on input "Ran Fraud Checks" at bounding box center [0, 0] width 0 height 0
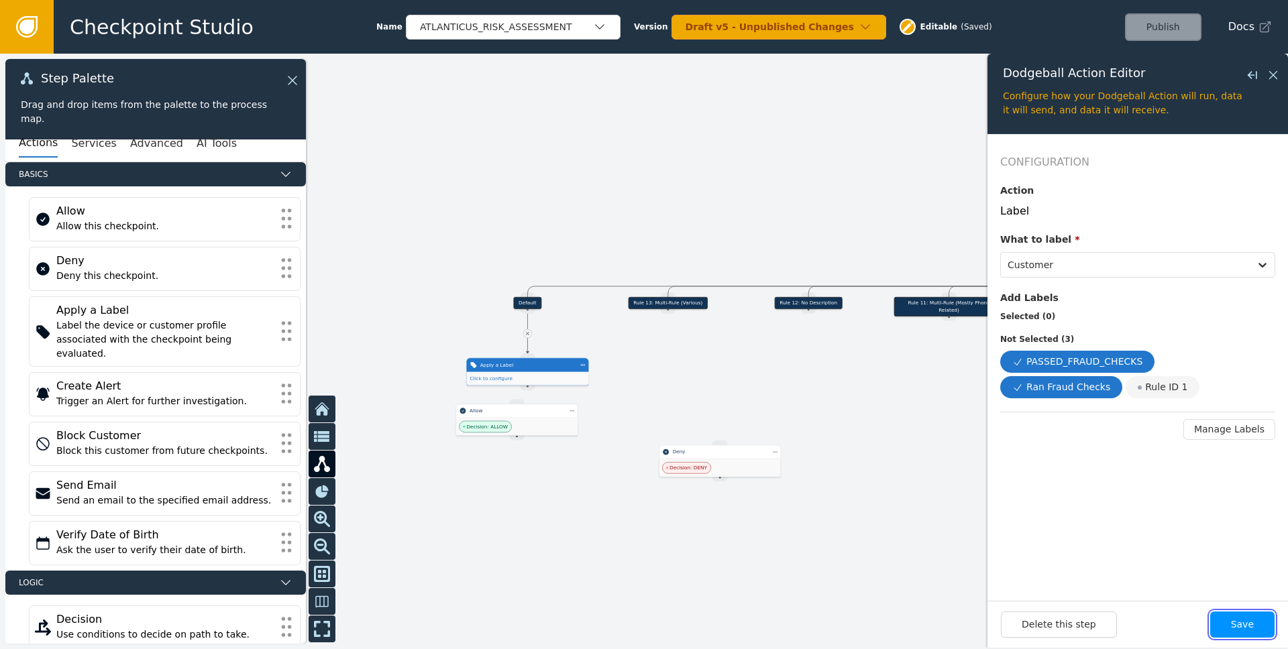
click at [860, 617] on button "Save" at bounding box center [1242, 625] width 64 height 26
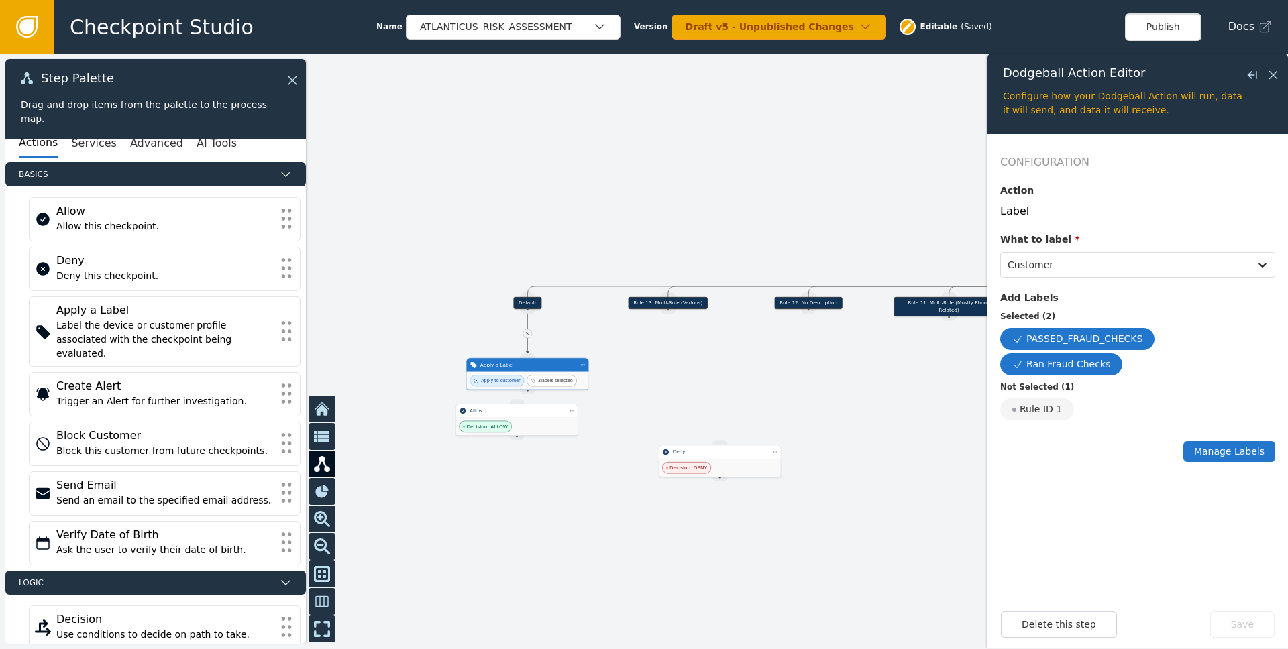
click at [860, 441] on button "Manage Labels" at bounding box center [1229, 451] width 92 height 21
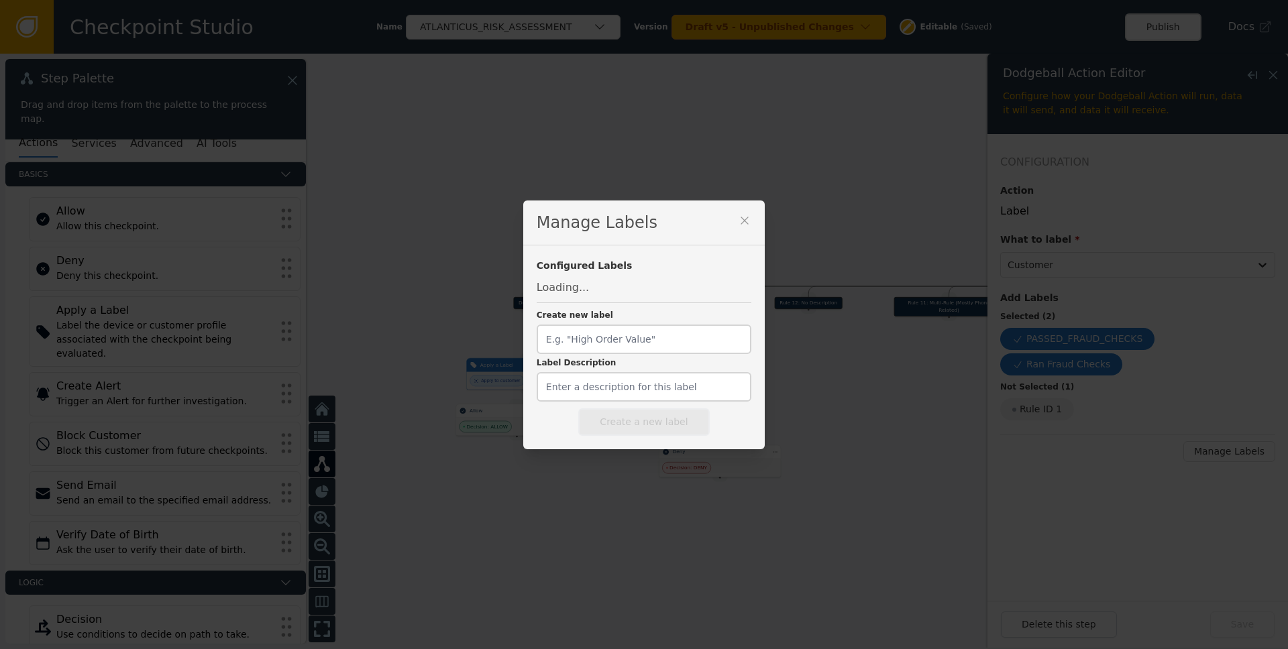
click at [738, 222] on icon at bounding box center [744, 220] width 13 height 13
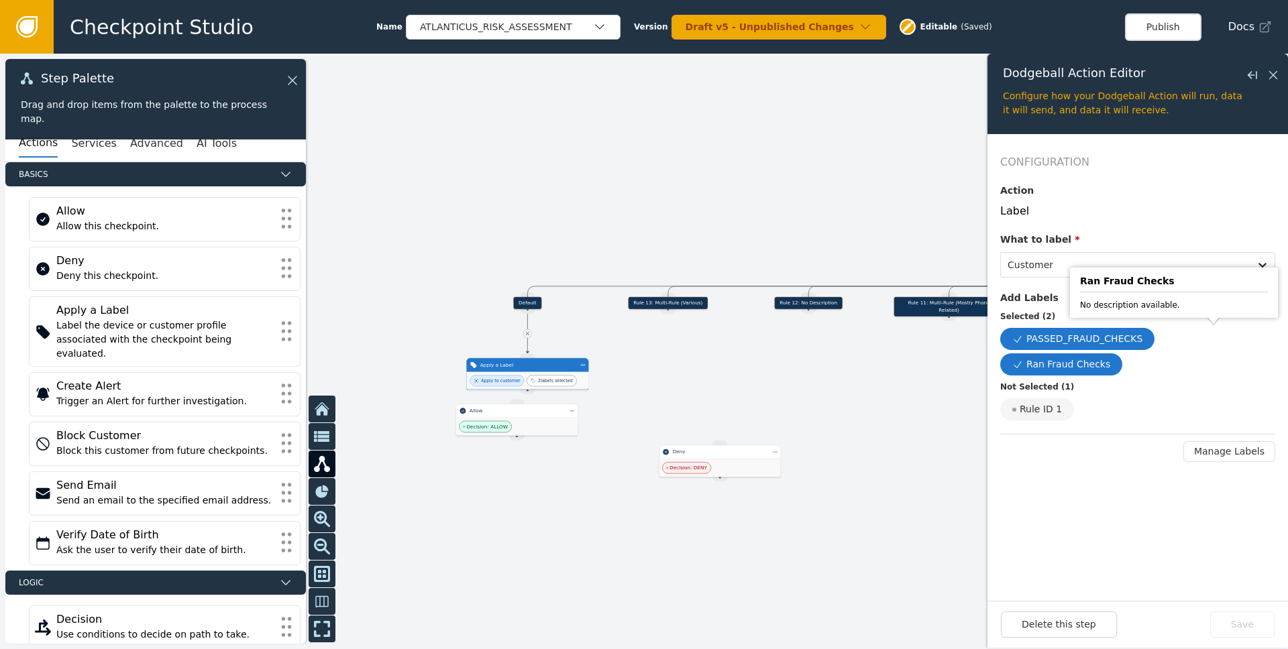
click at [860, 359] on icon at bounding box center [1017, 364] width 11 height 11
click at [0, 0] on input "Ran Fraud Checks" at bounding box center [0, 0] width 0 height 0
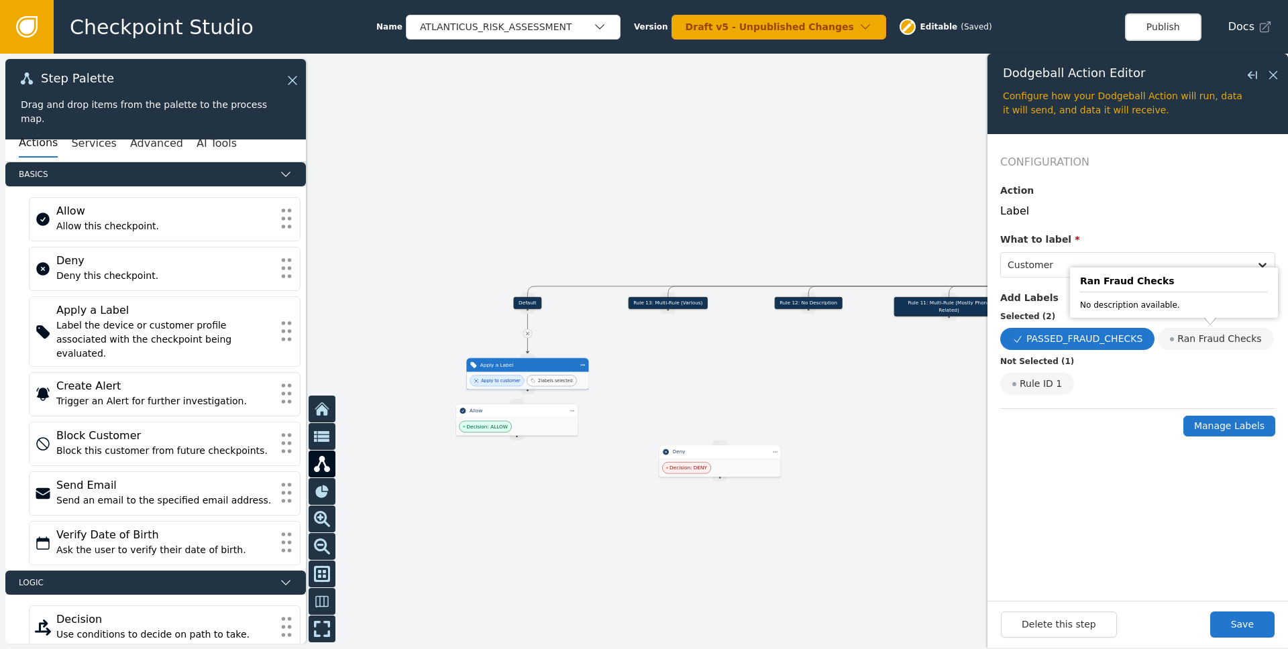
click at [860, 435] on button "Manage Labels" at bounding box center [1229, 426] width 92 height 21
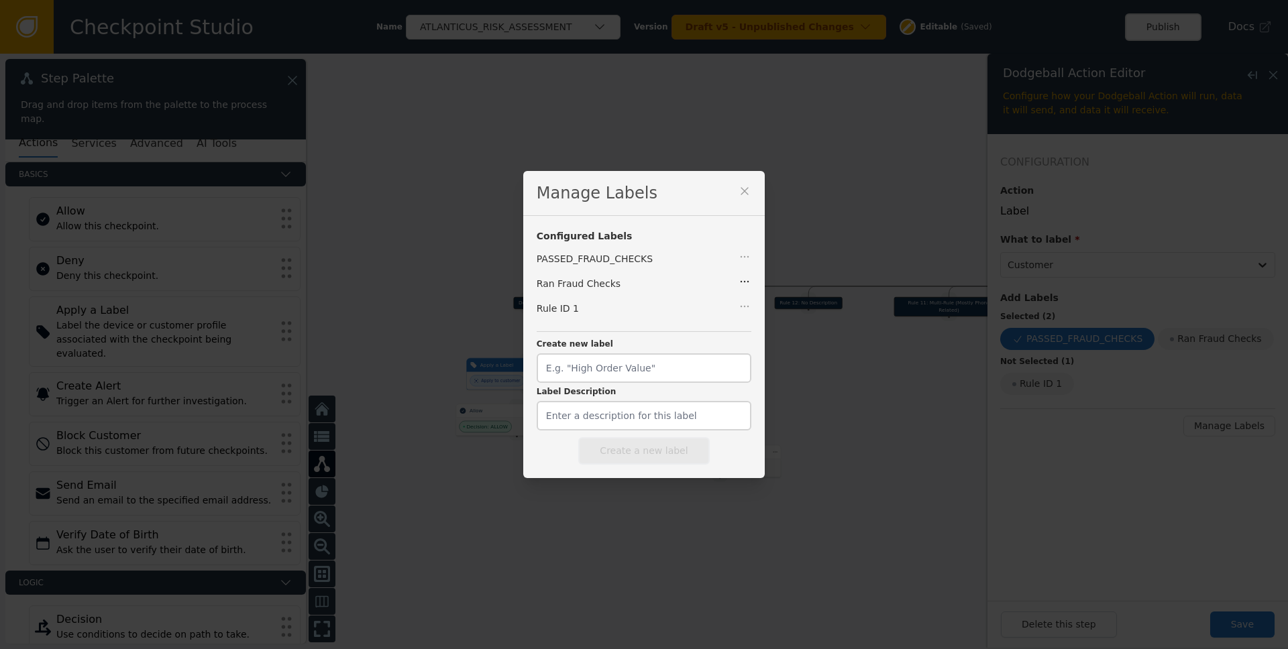
click at [738, 282] on icon "button" at bounding box center [744, 281] width 13 height 13
click at [678, 306] on div "Delete label globally" at bounding box center [697, 311] width 107 height 14
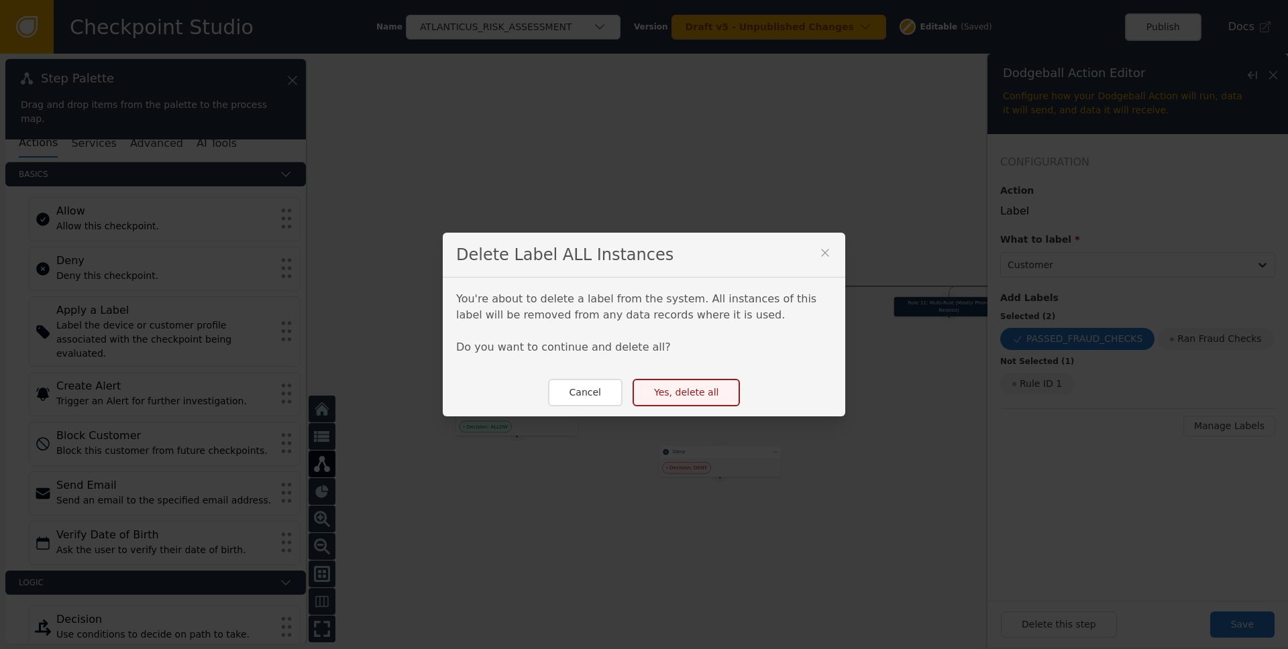
click at [682, 396] on button "Yes, delete all" at bounding box center [685, 392] width 107 height 27
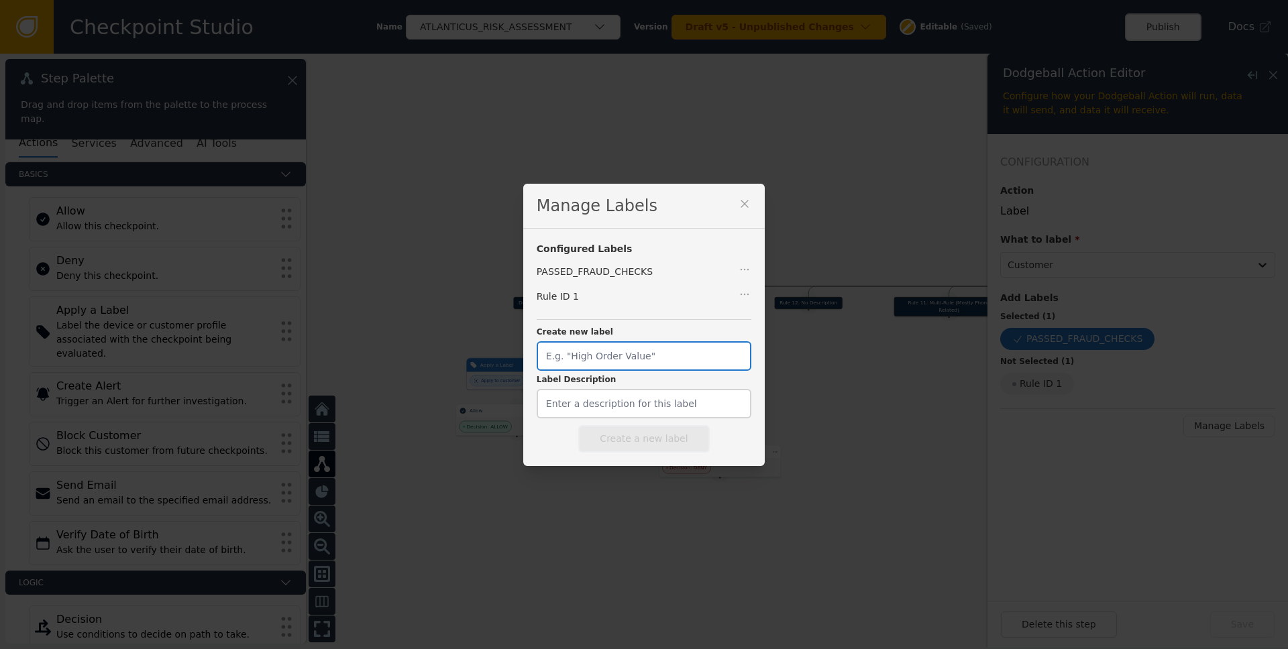
click at [649, 361] on input "Create new label" at bounding box center [644, 356] width 215 height 30
type input "Rule ID 2"
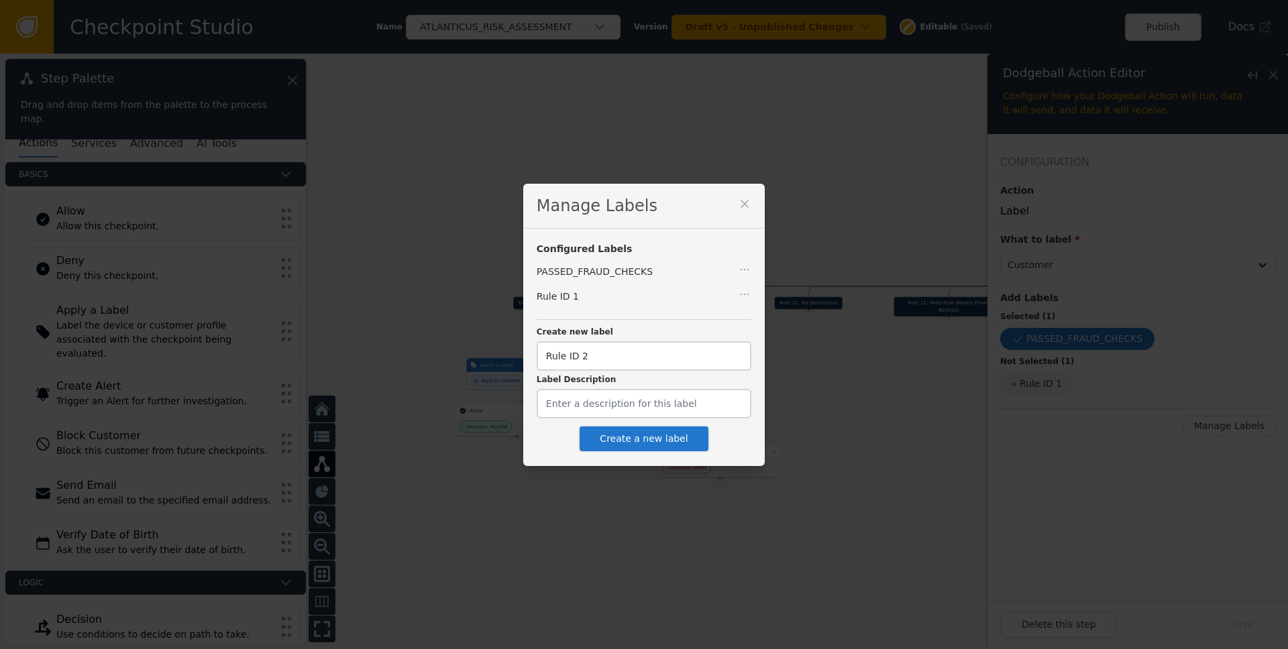
click at [663, 440] on button "Create a new label" at bounding box center [643, 438] width 131 height 27
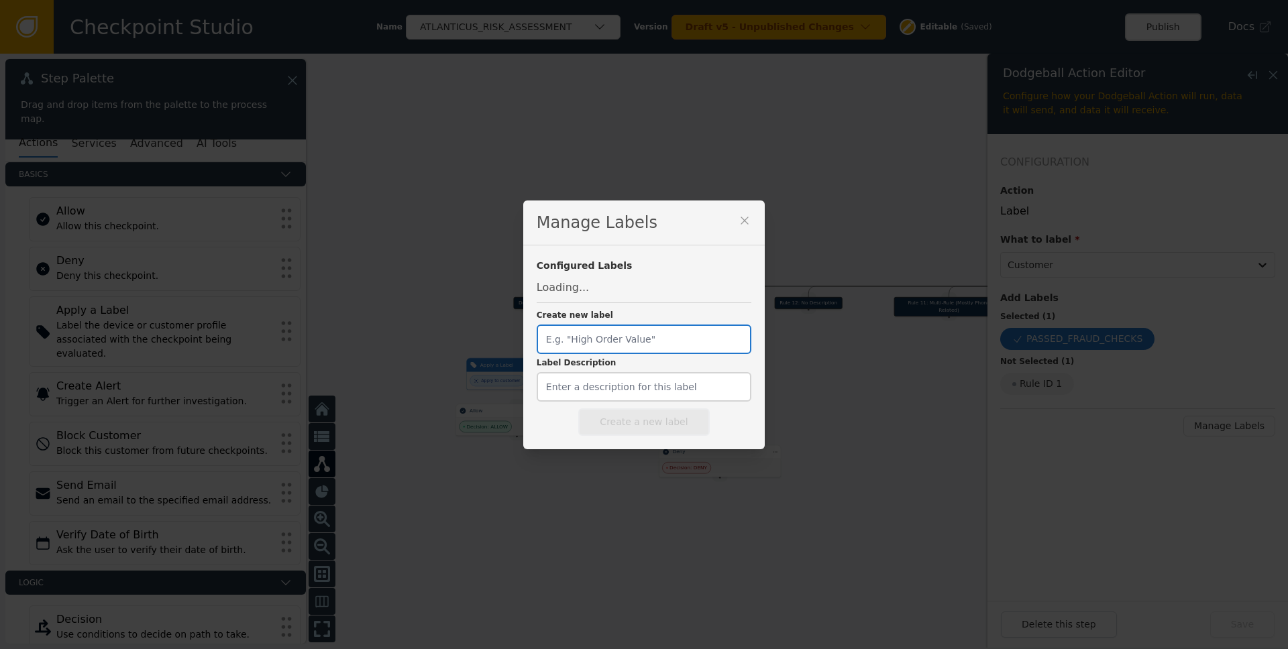
click at [598, 338] on input "Create new label" at bounding box center [644, 340] width 215 height 30
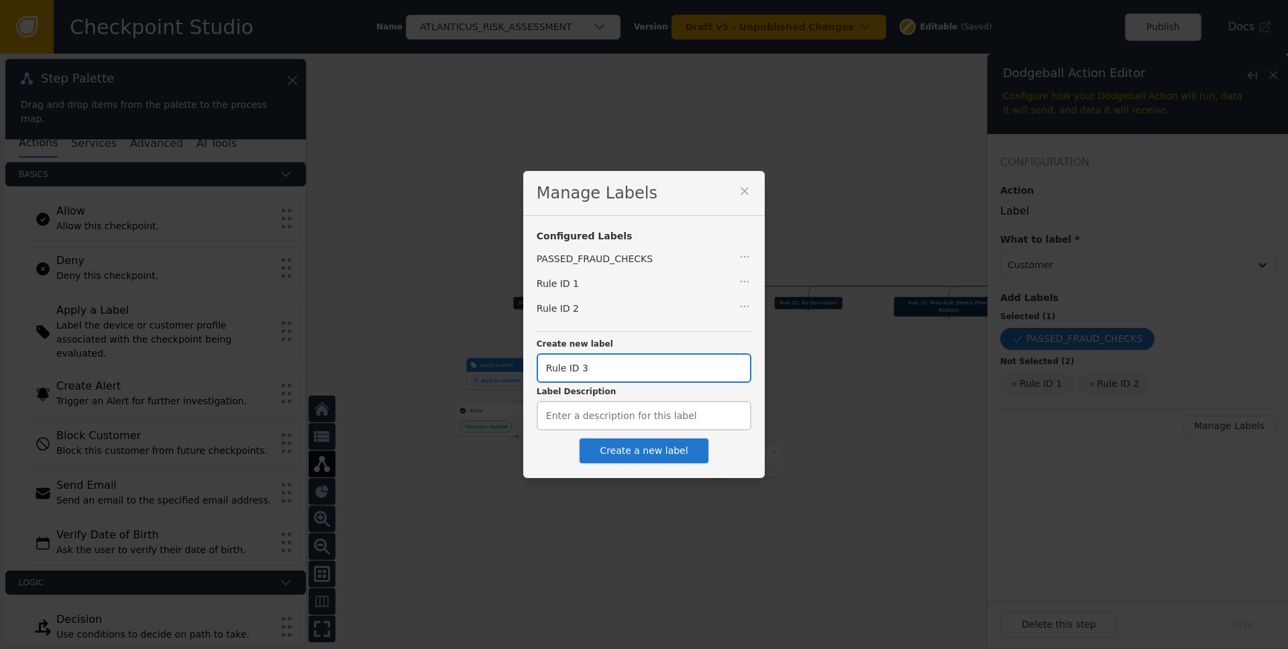
drag, startPoint x: 610, startPoint y: 370, endPoint x: 498, endPoint y: 351, distance: 113.6
click at [499, 352] on div "Manage Labels Configured Labels PASSED_FRAUD_CHECKS Rule ID 1 Rule ID 2 Create …" at bounding box center [644, 324] width 1288 height 649
type input "Rule ID 3"
click at [636, 462] on button "Create a new label" at bounding box center [643, 450] width 131 height 27
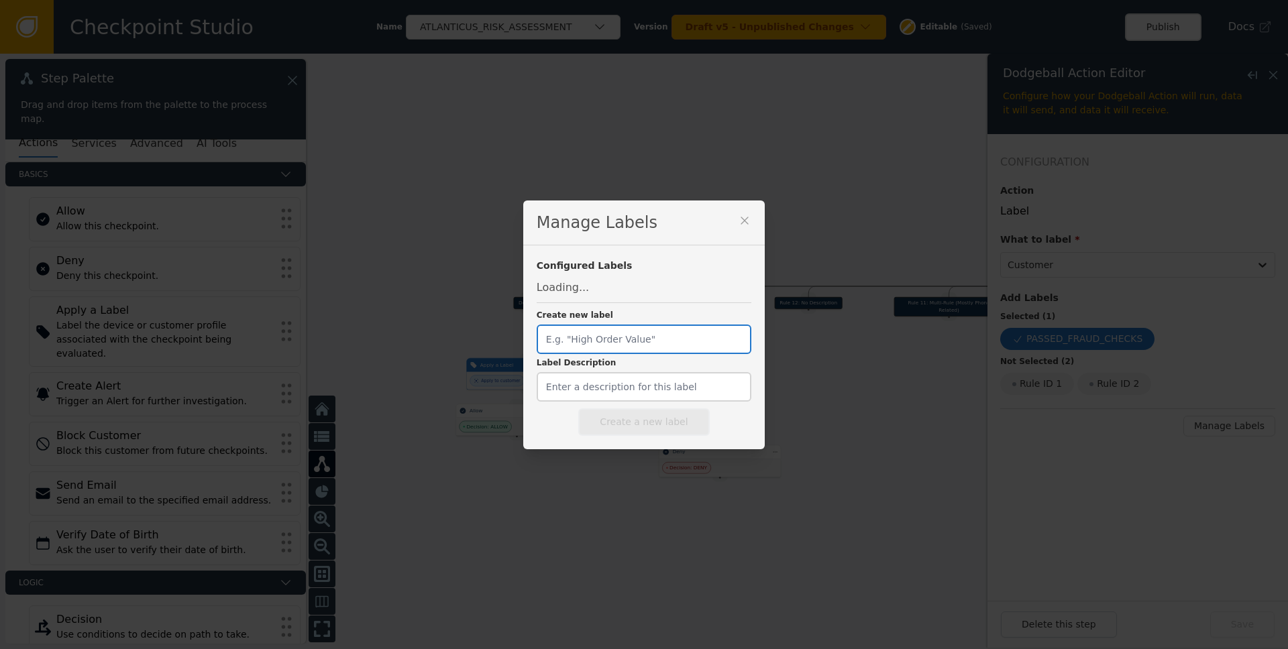
click at [614, 333] on input "Create new label" at bounding box center [644, 340] width 215 height 30
paste input "Rule ID 3"
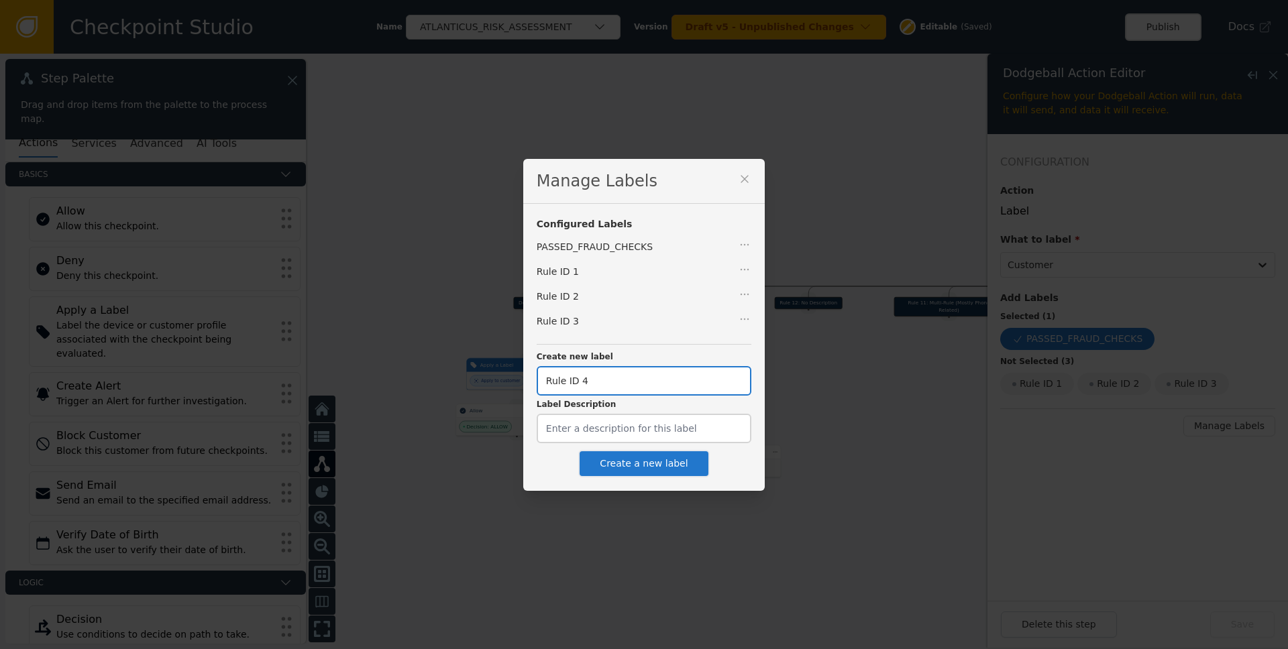
type input "Rule ID 4"
click at [632, 471] on button "Create a new label" at bounding box center [643, 463] width 131 height 27
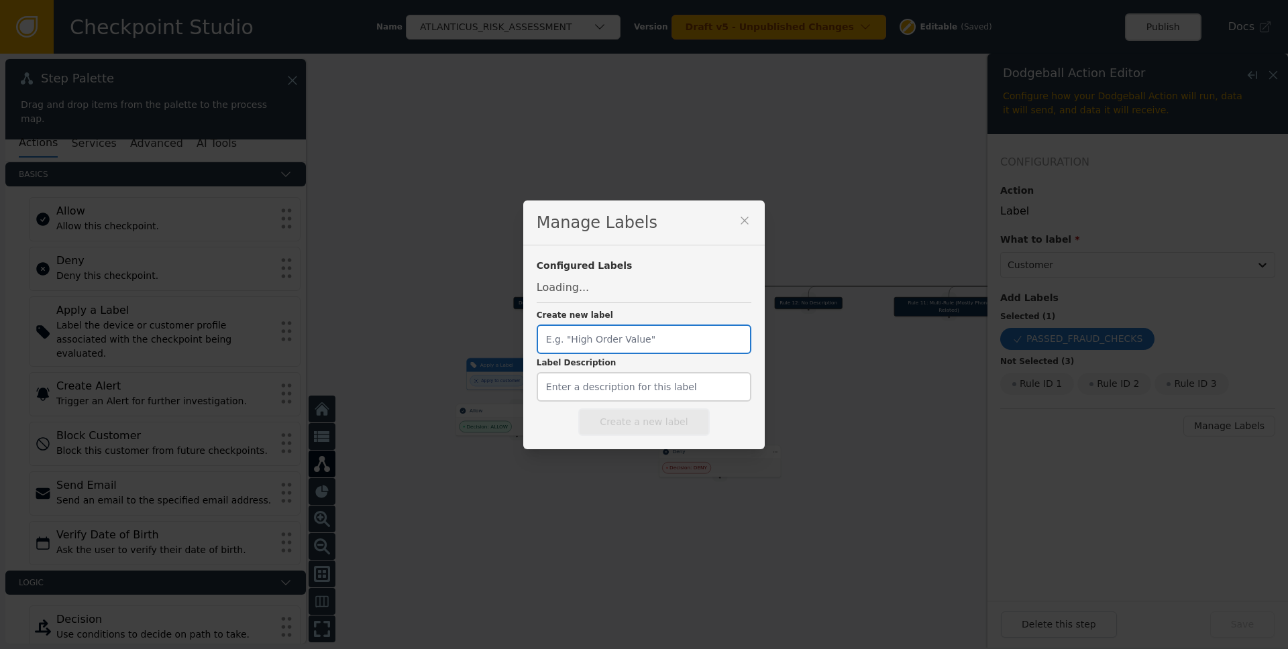
click at [602, 343] on input "Create new label" at bounding box center [644, 340] width 215 height 30
paste input "Rule ID 3"
click at [610, 337] on input "Rule ID 3" at bounding box center [644, 340] width 215 height 30
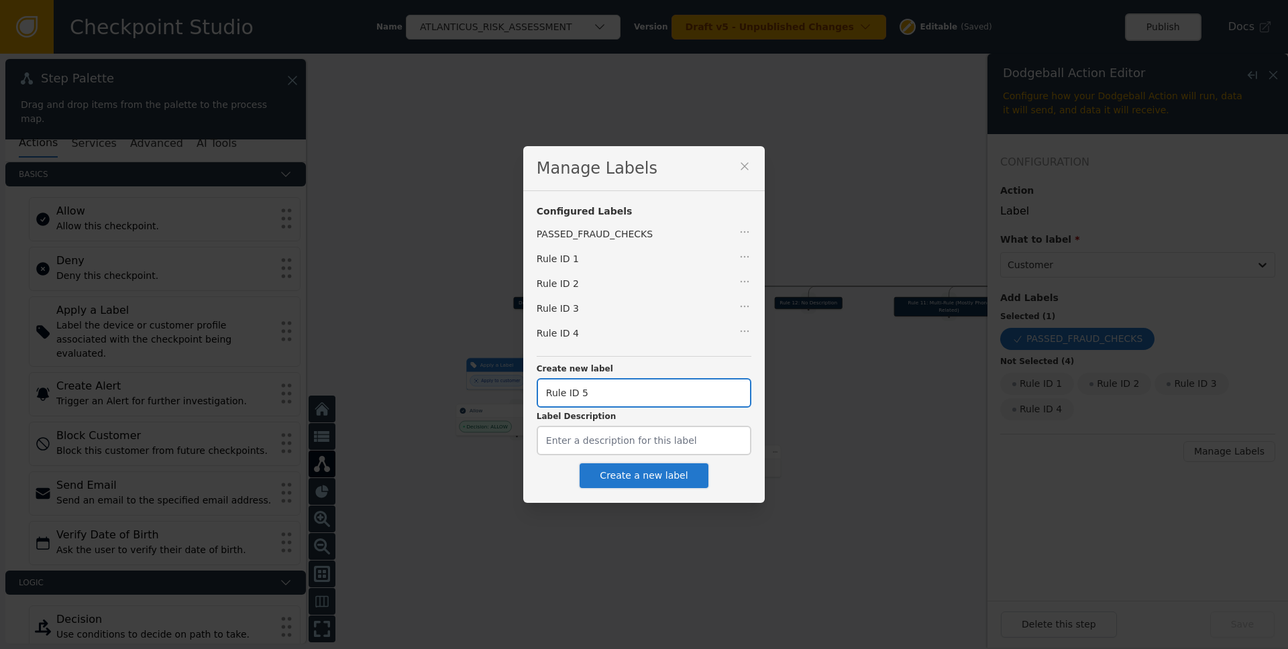
type input "Rule ID 5"
click at [626, 474] on button "Create a new label" at bounding box center [643, 475] width 131 height 27
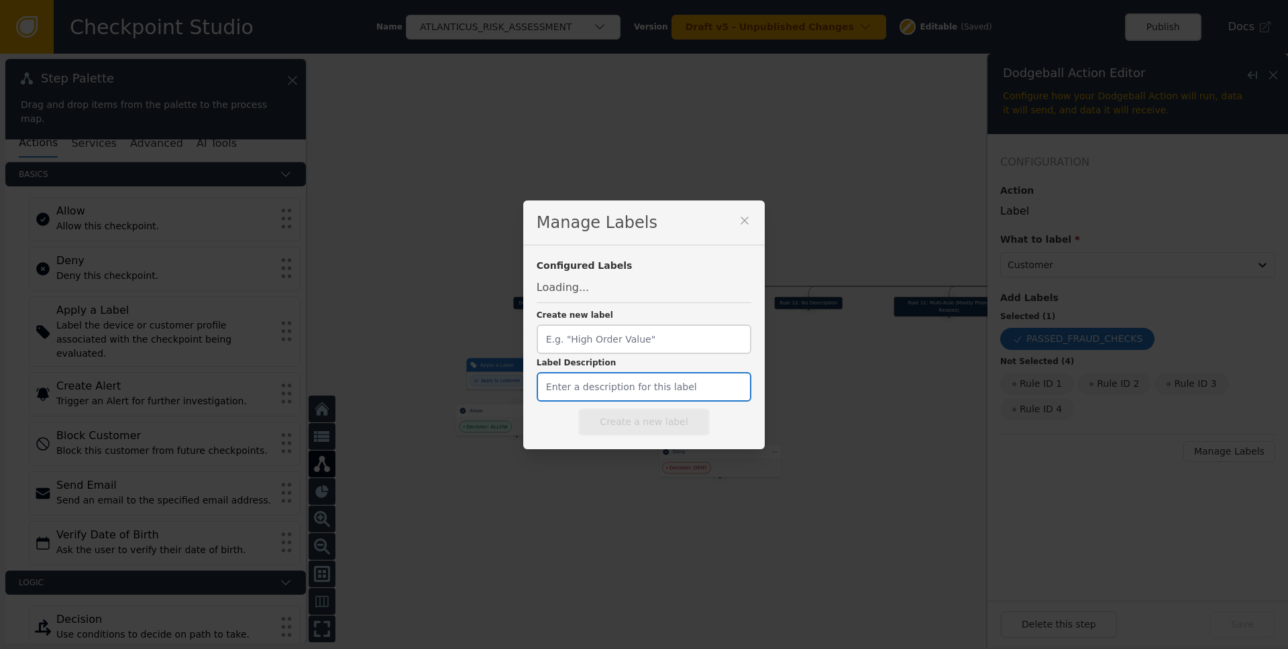
click at [605, 395] on input "Label Description" at bounding box center [644, 387] width 215 height 30
click at [602, 347] on input "Create new label" at bounding box center [644, 340] width 215 height 30
paste input "Rule ID 3"
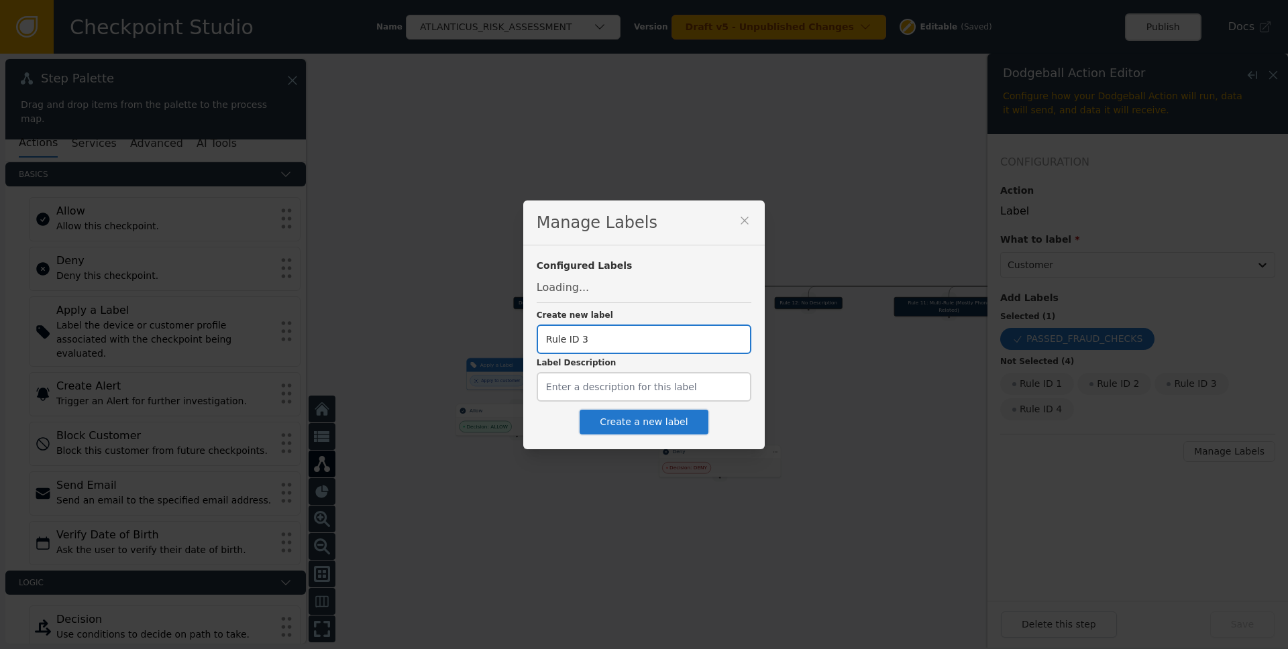
click at [611, 340] on input "Rule ID 3" at bounding box center [644, 340] width 215 height 30
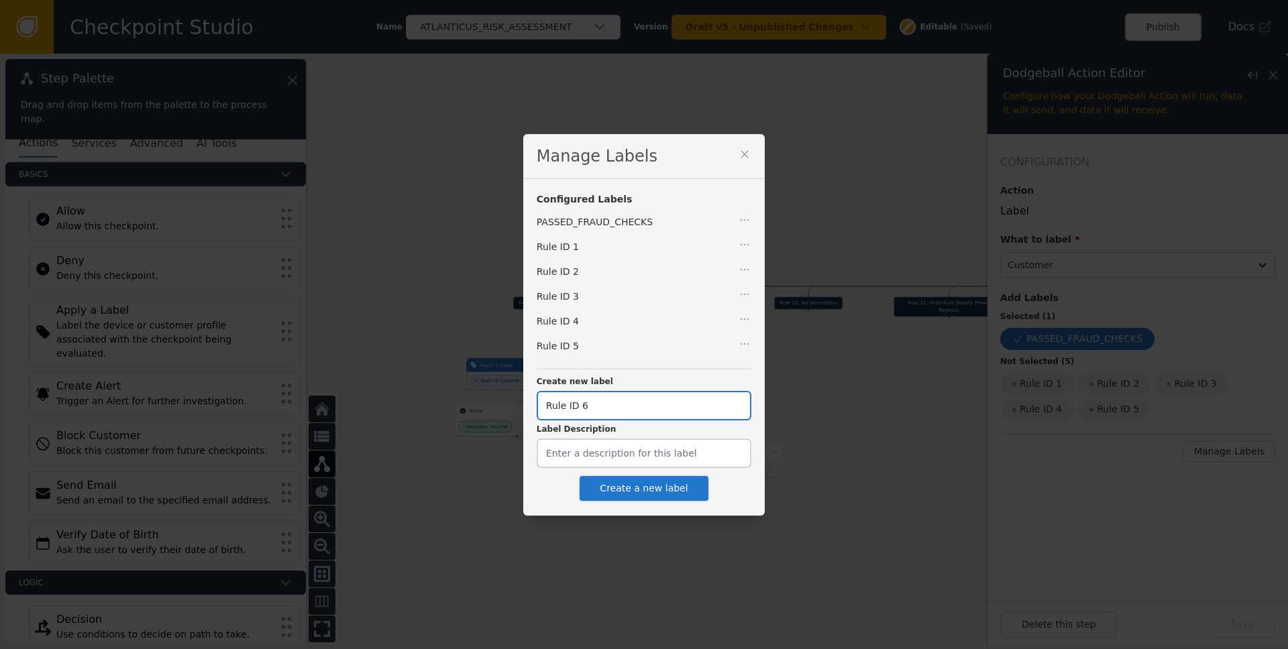
type input "Rule ID 6"
click at [632, 481] on button "Create a new label" at bounding box center [643, 488] width 131 height 27
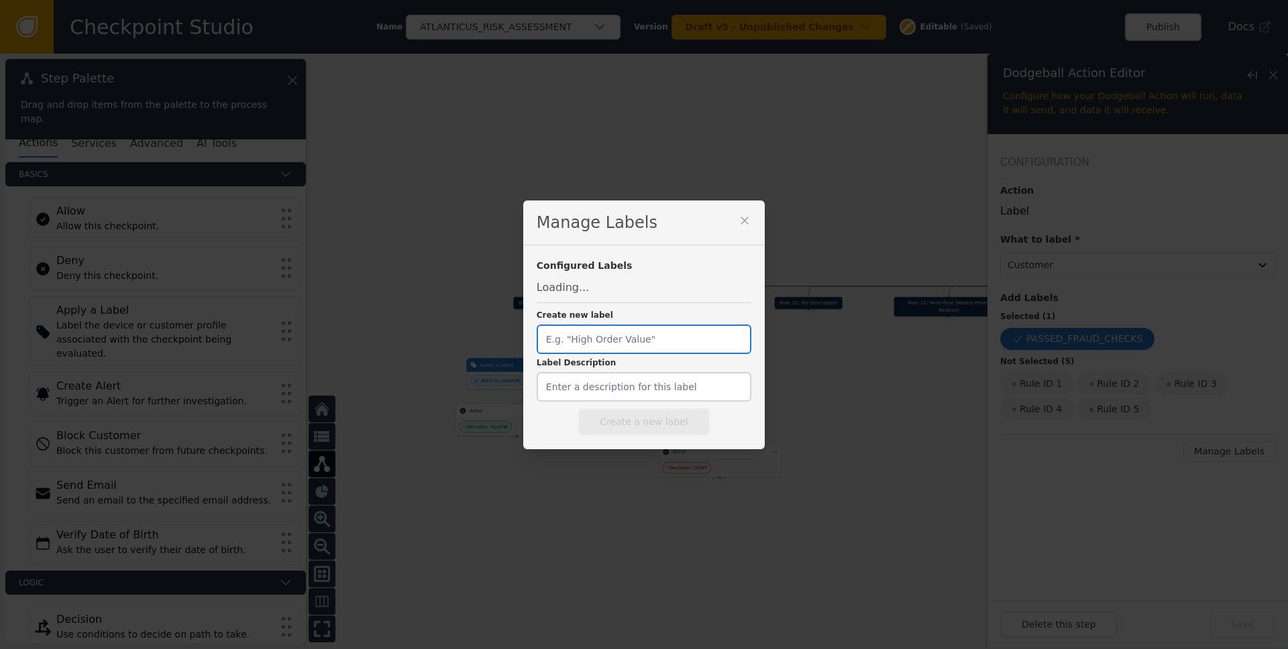
click at [598, 339] on input "Create new label" at bounding box center [644, 340] width 215 height 30
paste input "Rule ID 3"
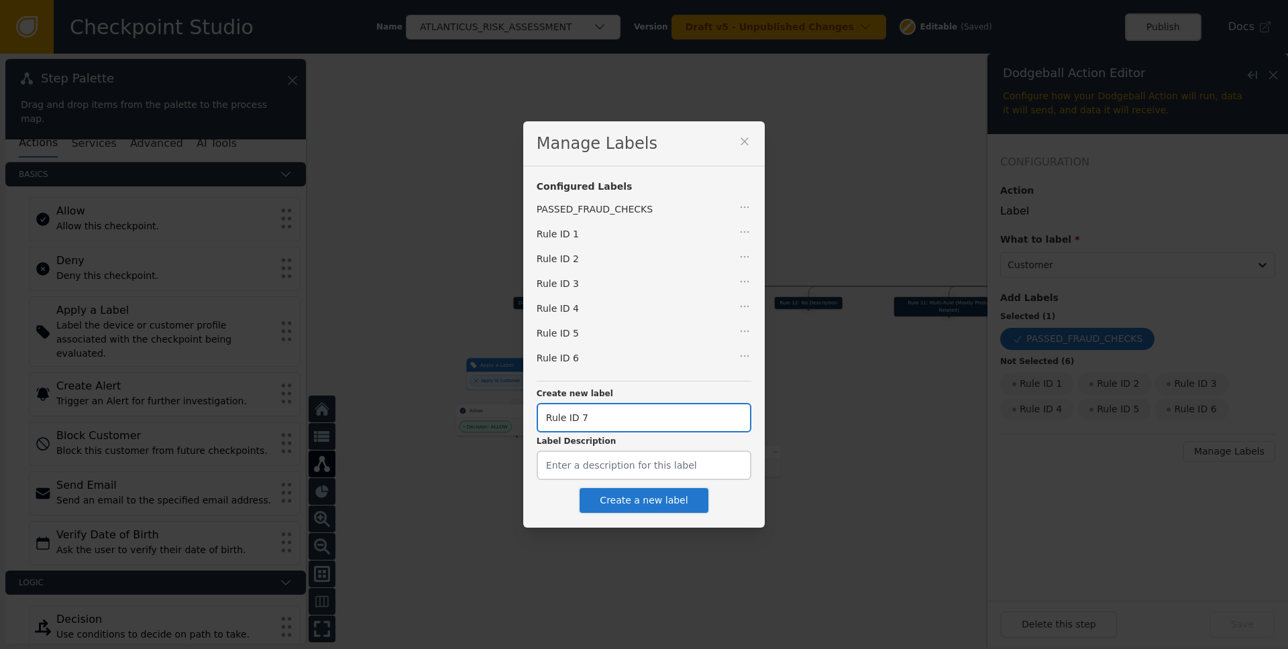
type input "Rule ID 7"
click at [616, 497] on button "Create a new label" at bounding box center [643, 500] width 131 height 27
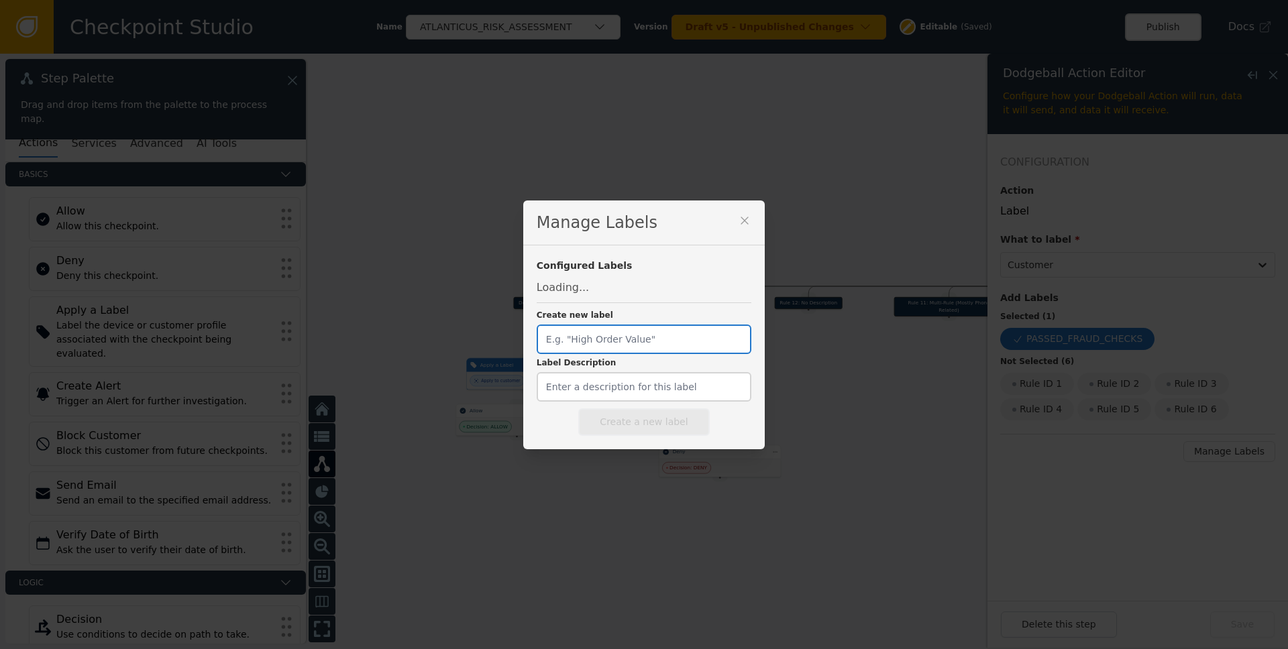
click at [607, 342] on input "Create new label" at bounding box center [644, 340] width 215 height 30
paste input "Rule ID 3"
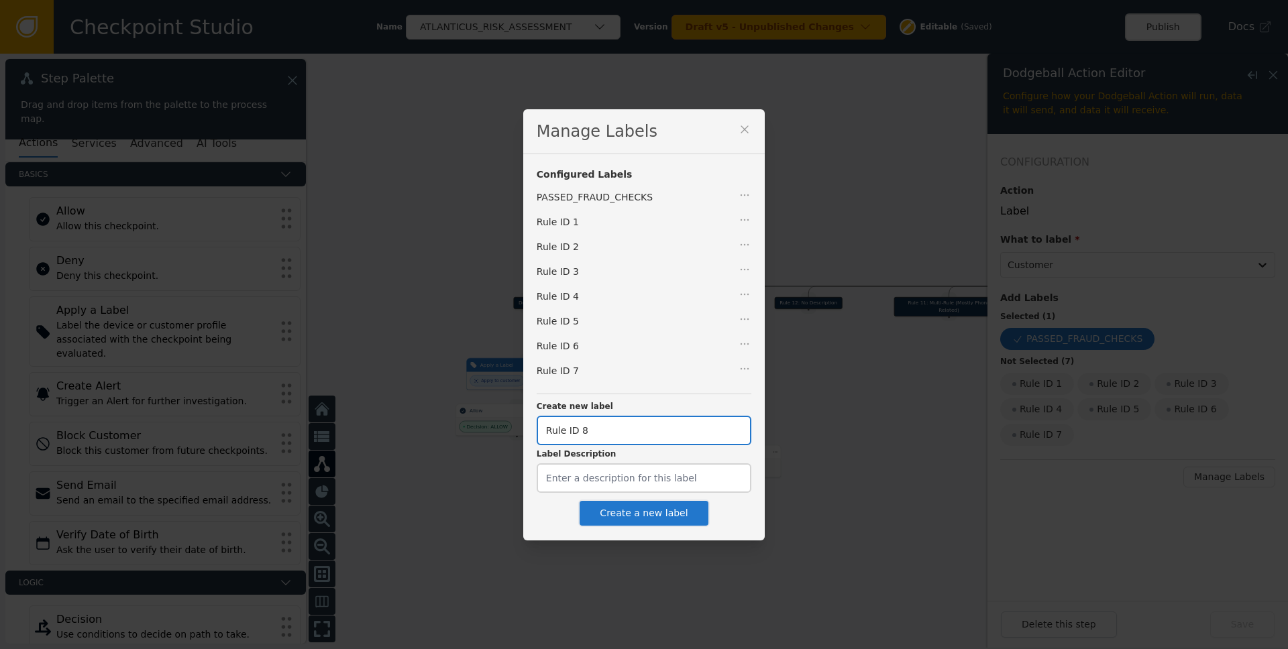
type input "Rule ID 8"
click at [665, 510] on button "Create a new label" at bounding box center [643, 513] width 131 height 27
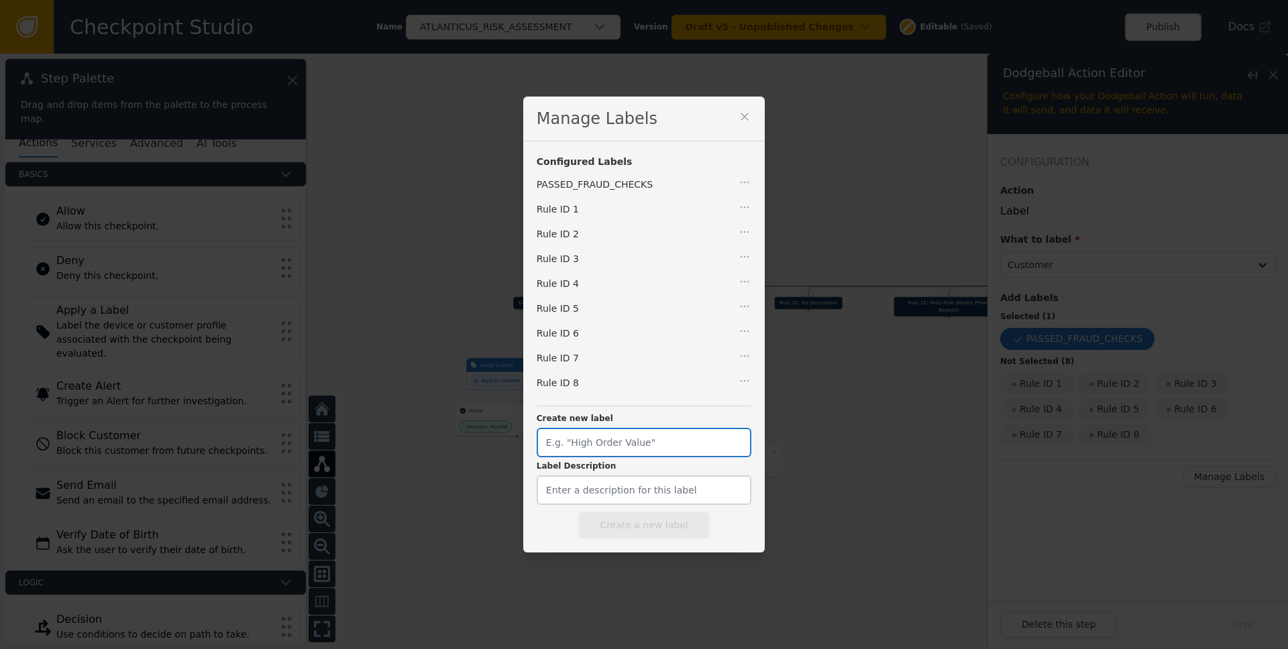
click at [615, 434] on input "Create new label" at bounding box center [644, 443] width 215 height 30
paste input "Rule ID 3"
type input "Rule ID 9"
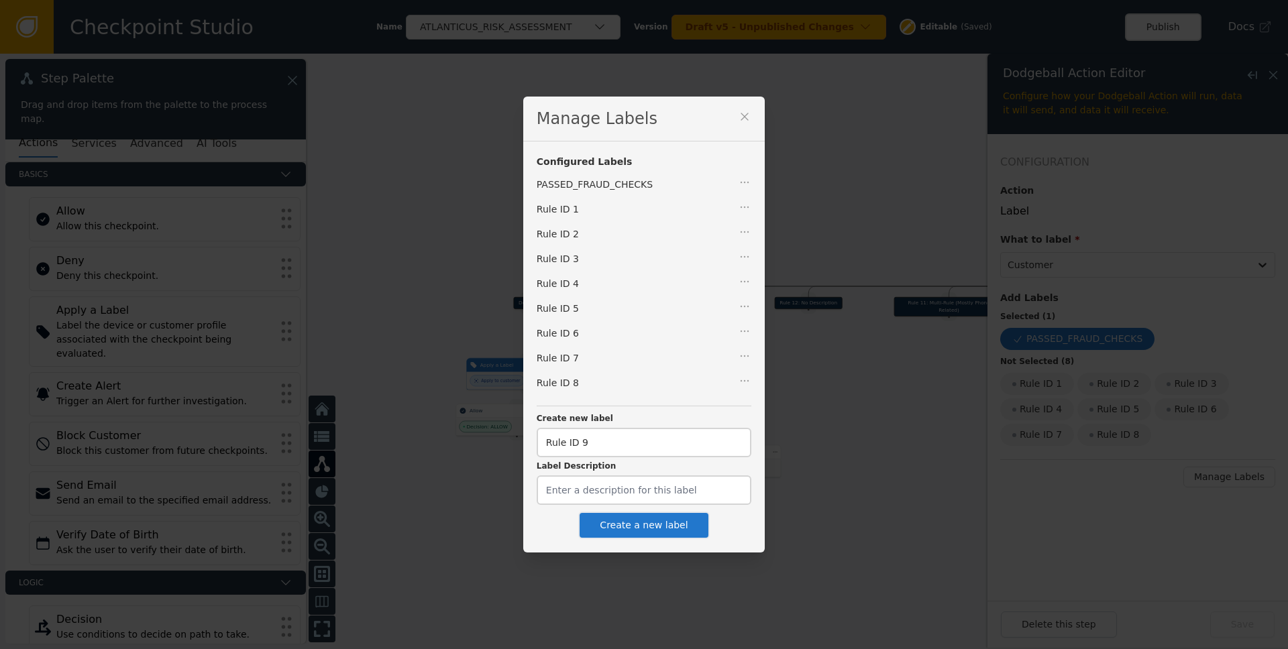
click at [625, 530] on button "Create a new label" at bounding box center [643, 525] width 131 height 27
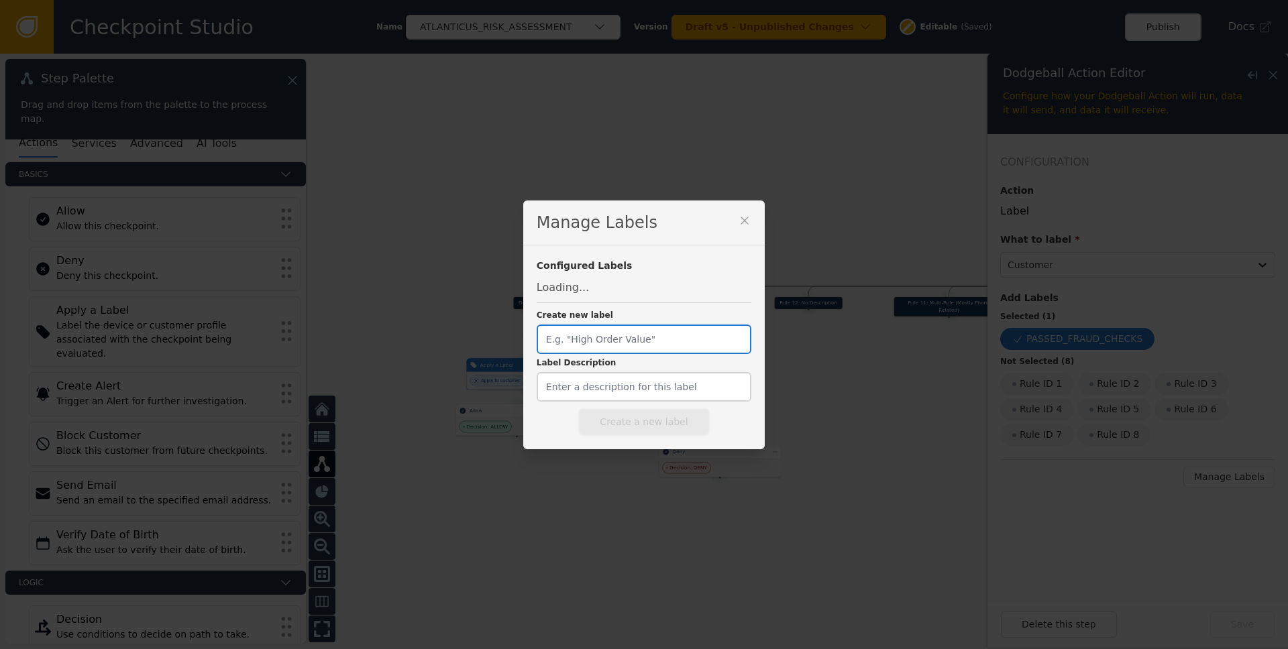
click at [607, 345] on input "Create new label" at bounding box center [644, 340] width 215 height 30
paste input "Rule ID 3"
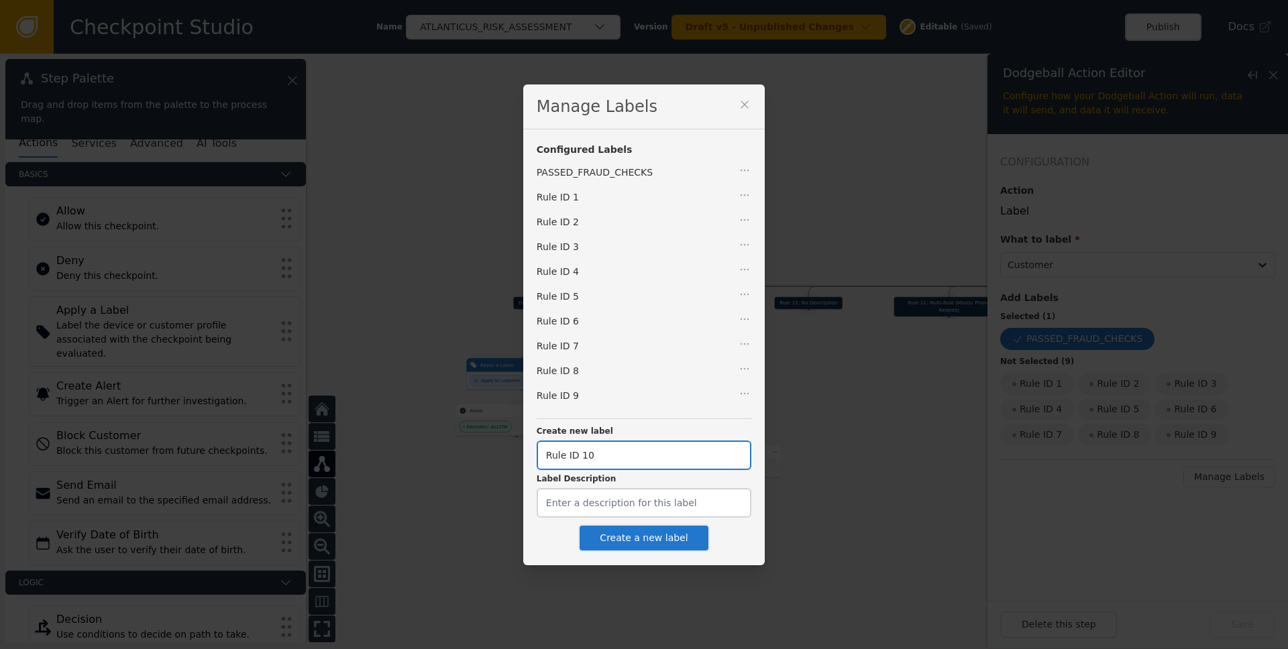
type input "Rule ID 10"
click at [632, 535] on button "Create a new label" at bounding box center [643, 537] width 131 height 27
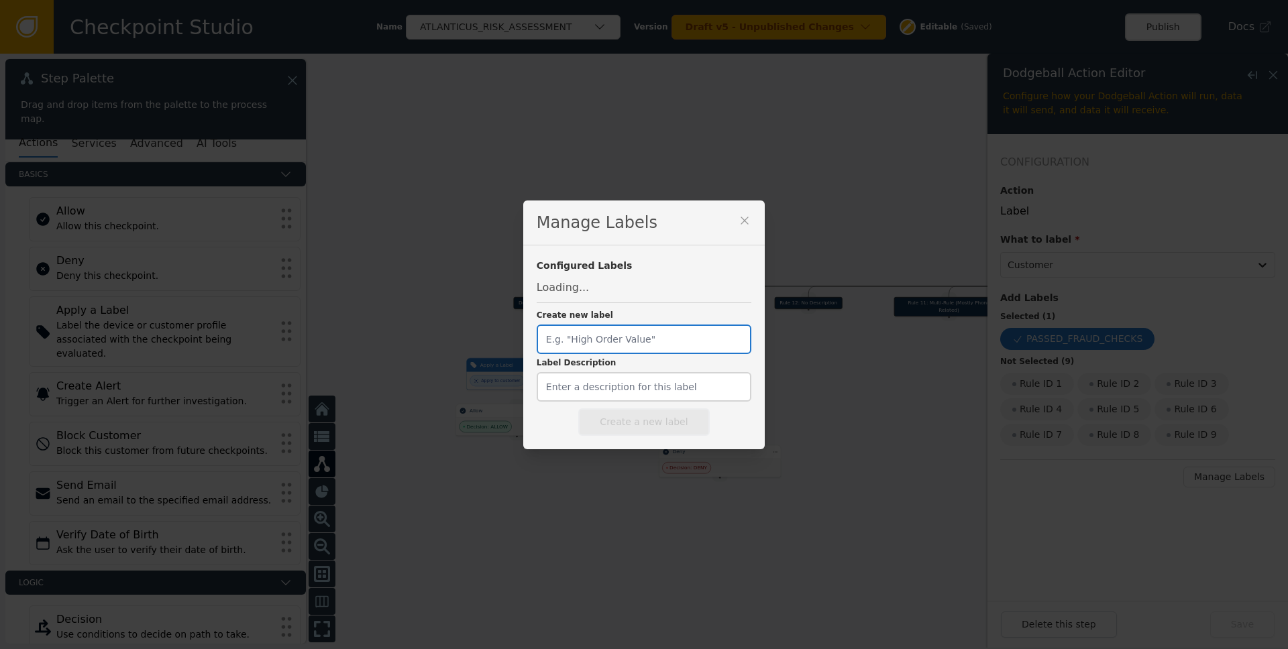
click at [614, 325] on input "Create new label" at bounding box center [644, 340] width 215 height 30
paste input "Rule ID 3"
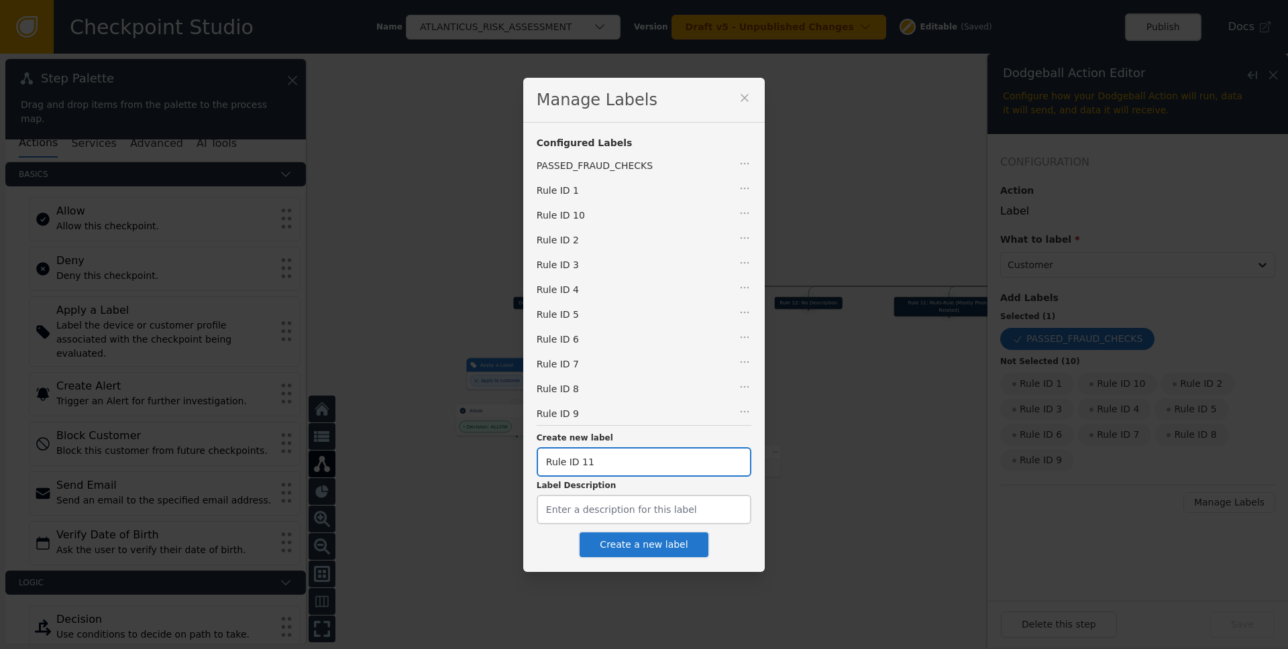
type input "Rule ID 11"
click at [636, 541] on button "Create a new label" at bounding box center [643, 544] width 131 height 27
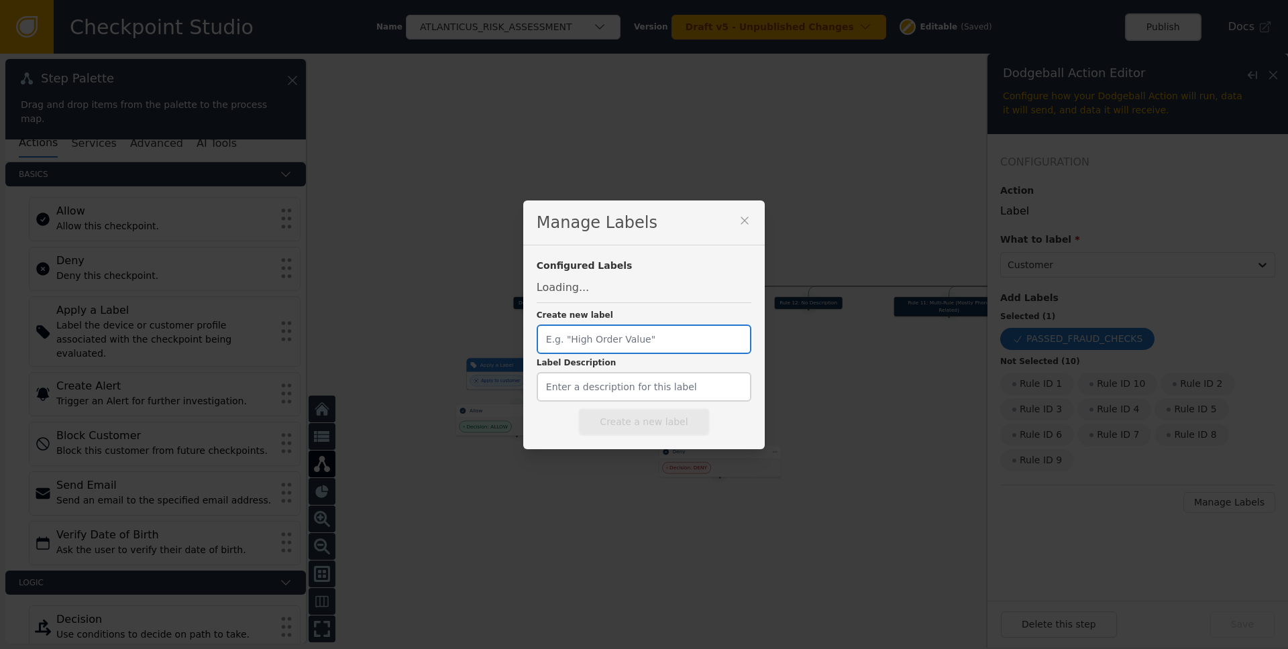
click at [624, 353] on input "Create new label" at bounding box center [644, 340] width 215 height 30
paste input "Rule ID 3"
type input "Rule ID 12"
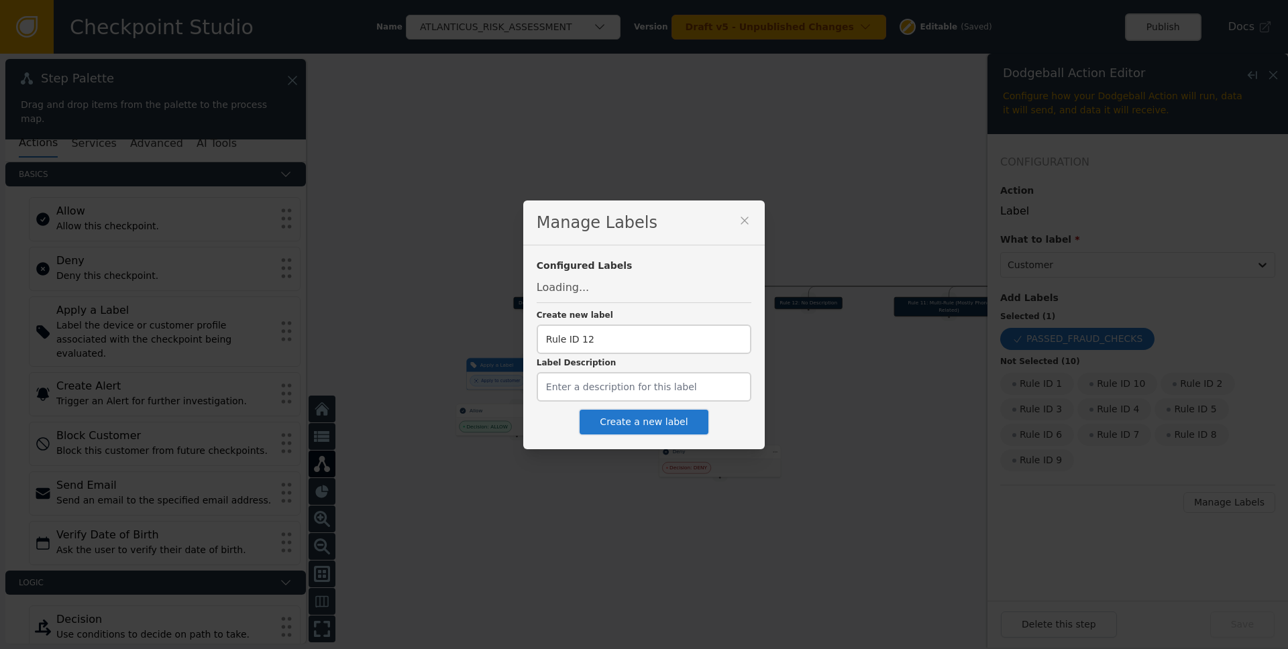
click at [631, 325] on label "Create new label" at bounding box center [644, 316] width 215 height 15
click at [631, 354] on input "Rule ID 12" at bounding box center [644, 340] width 215 height 30
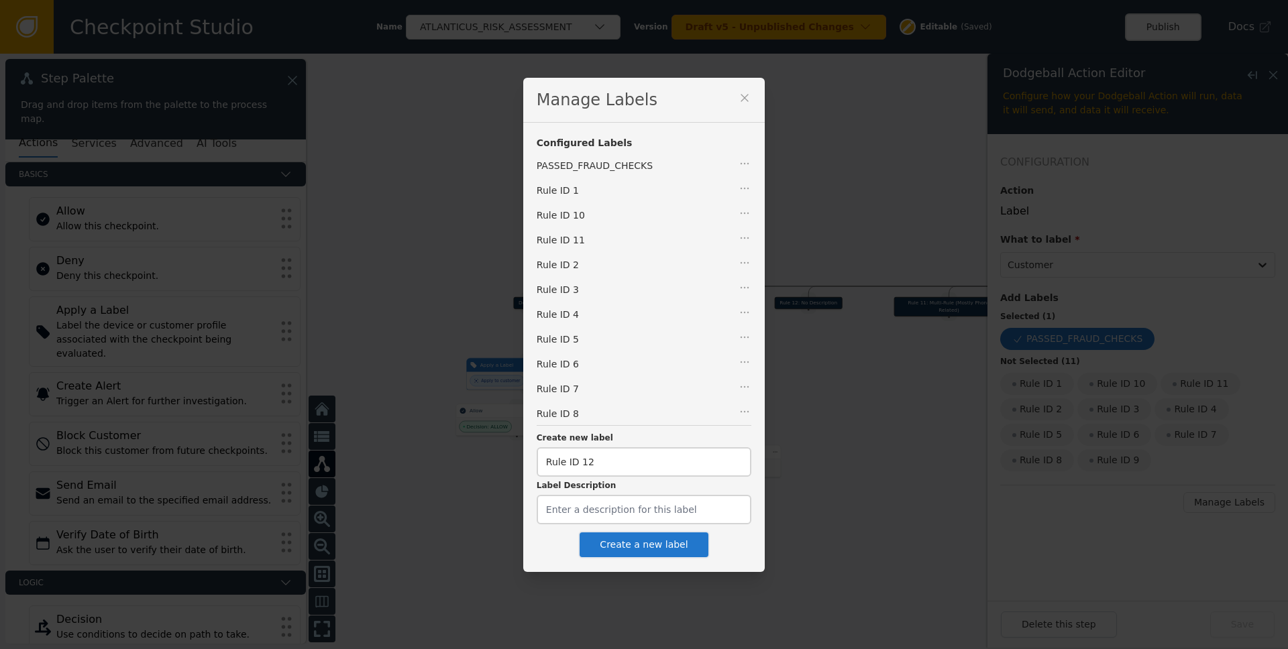
click at [641, 545] on button "Create a new label" at bounding box center [643, 544] width 131 height 27
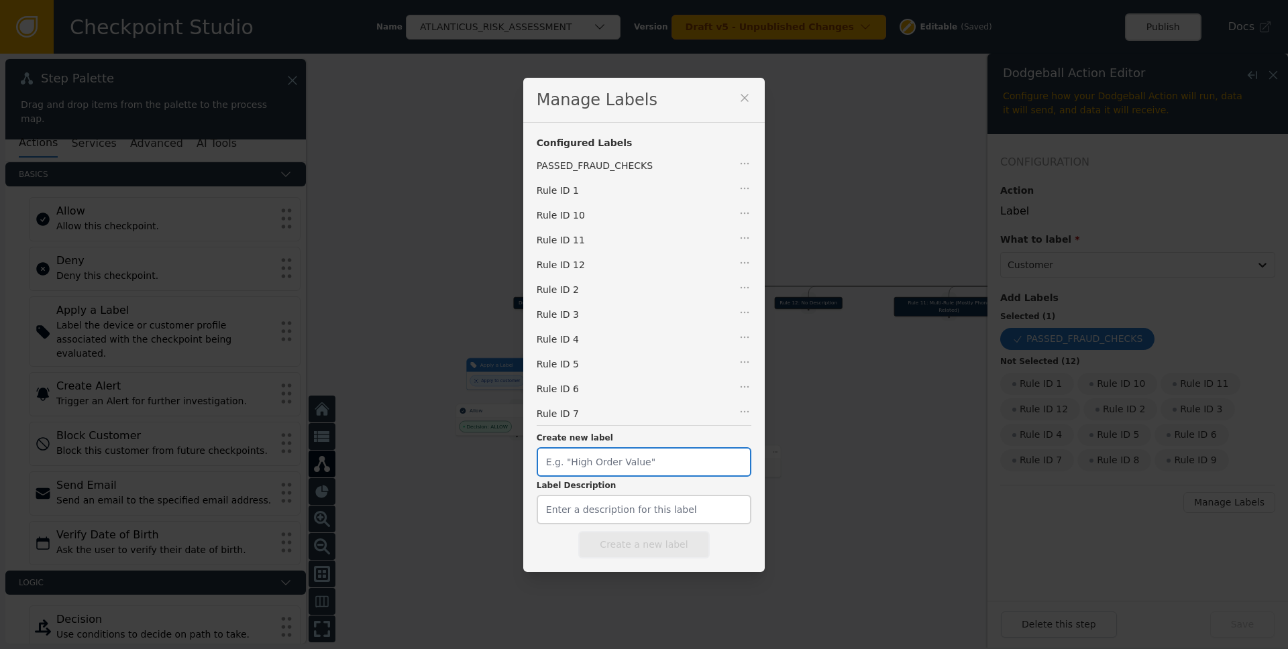
click at [616, 465] on input "Create new label" at bounding box center [644, 462] width 215 height 30
paste input "Rule ID 3"
type input "Rule ID 13"
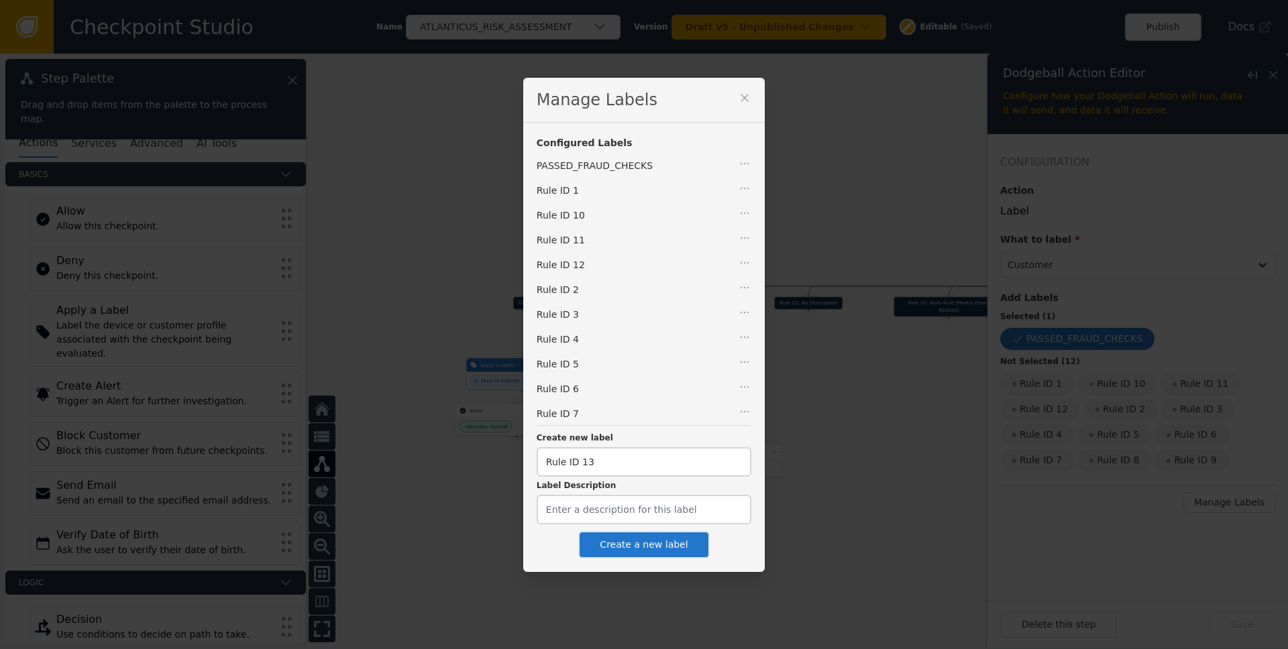
click at [629, 555] on button "Create a new label" at bounding box center [643, 544] width 131 height 27
click at [826, 487] on div "Manage Labels Configured Labels PASSED_FRAUD_CHECKS Rule ID 1 Rule ID 10 Rule I…" at bounding box center [644, 324] width 1288 height 649
click at [738, 100] on icon at bounding box center [744, 97] width 13 height 13
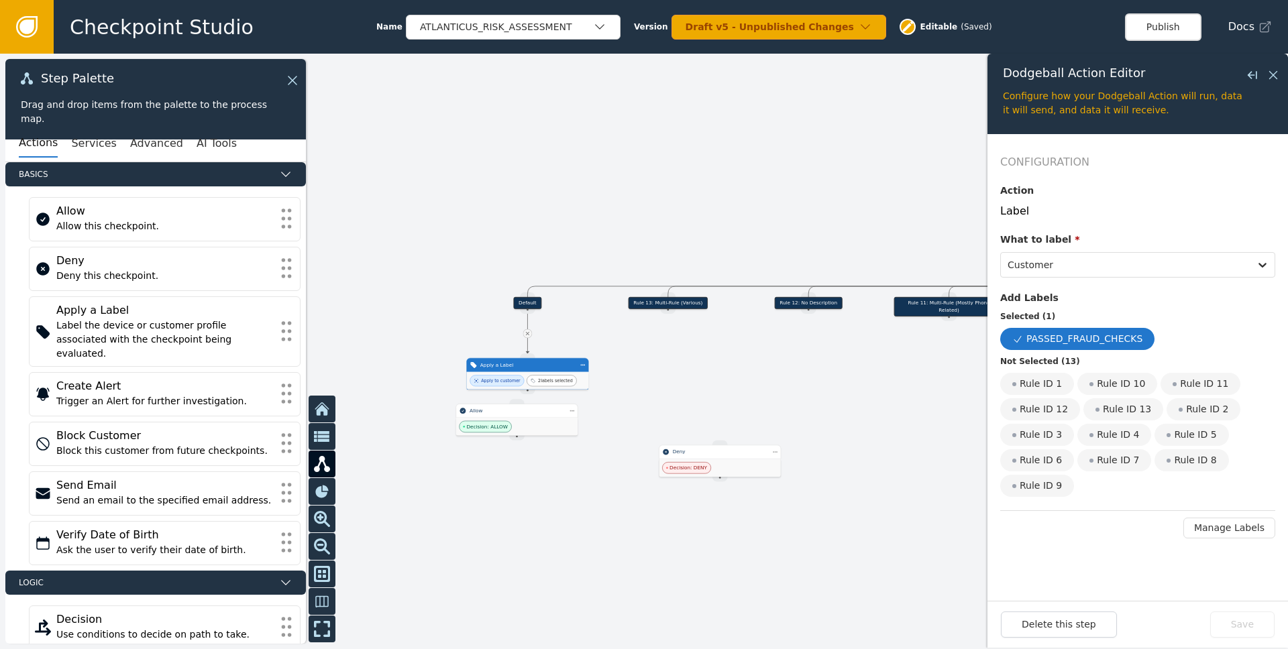
click at [766, 356] on div at bounding box center [644, 352] width 1288 height 596
click at [860, 337] on div "PASSED_FRAUD_CHECKS" at bounding box center [1077, 339] width 154 height 22
click at [0, 0] on input "PASSED_FRAUD_CHECKS" at bounding box center [0, 0] width 0 height 0
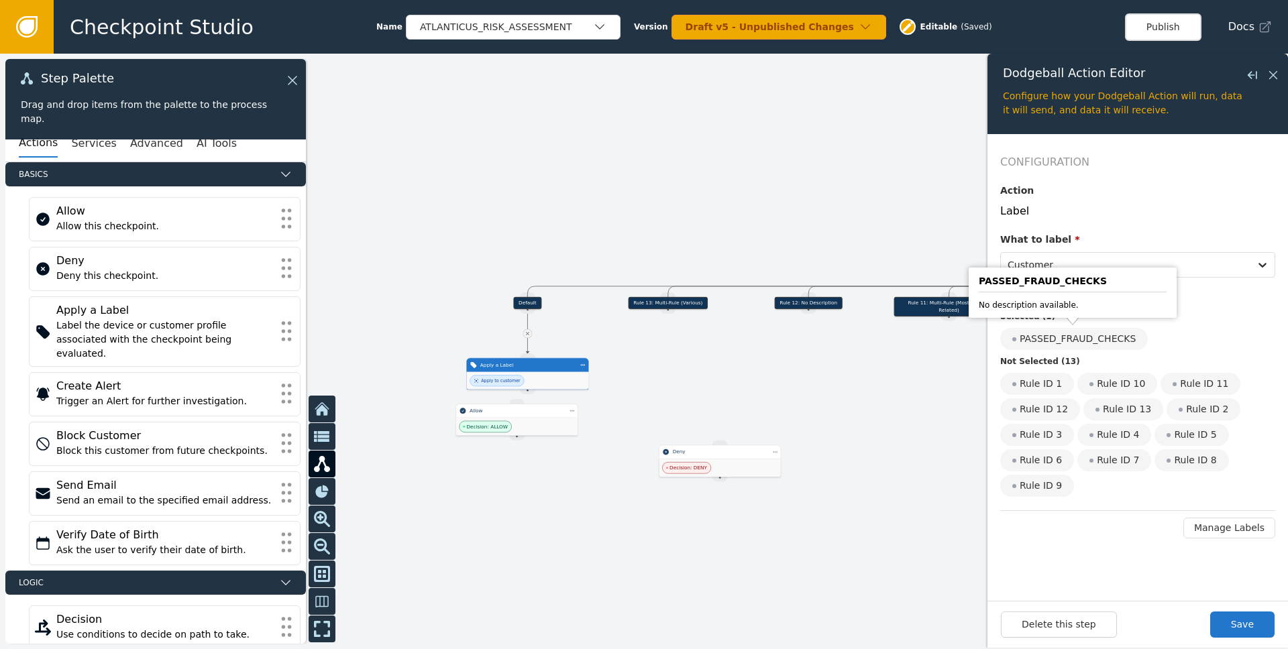
click at [860, 337] on div "PASSED_FRAUD_CHECKS" at bounding box center [1074, 339] width 148 height 22
click at [0, 0] on input "PASSED_FRAUD_CHECKS" at bounding box center [0, 0] width 0 height 0
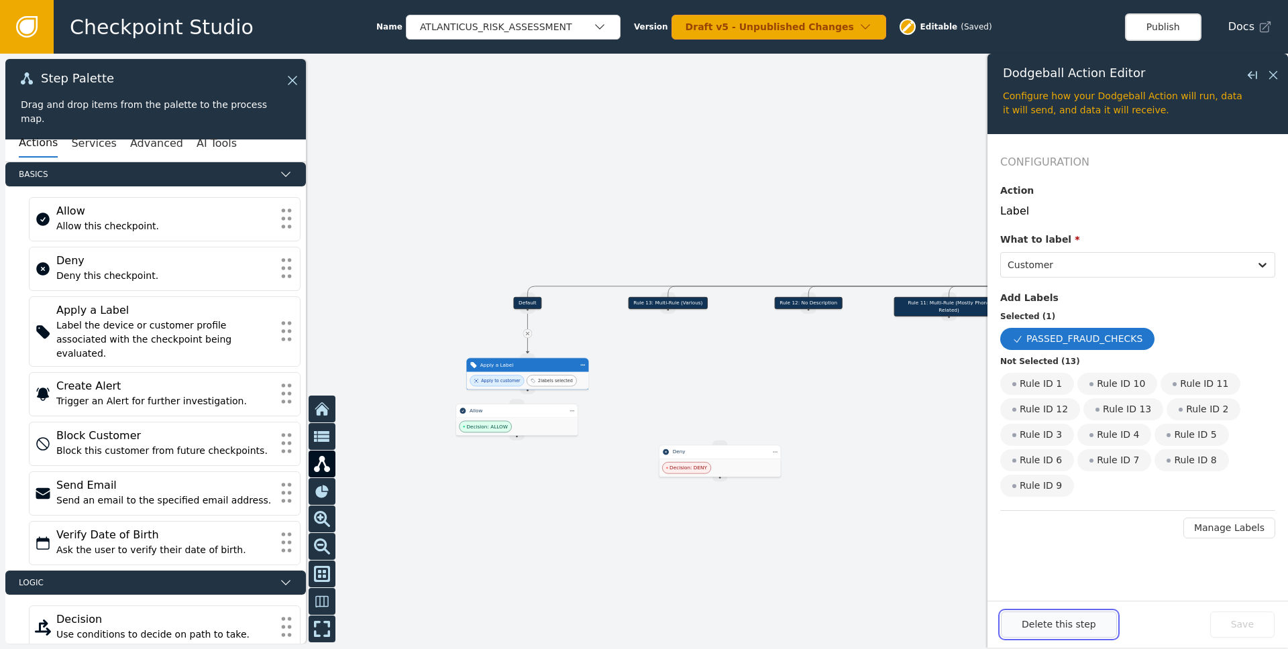
click at [860, 620] on button "Delete this step" at bounding box center [1059, 625] width 116 height 26
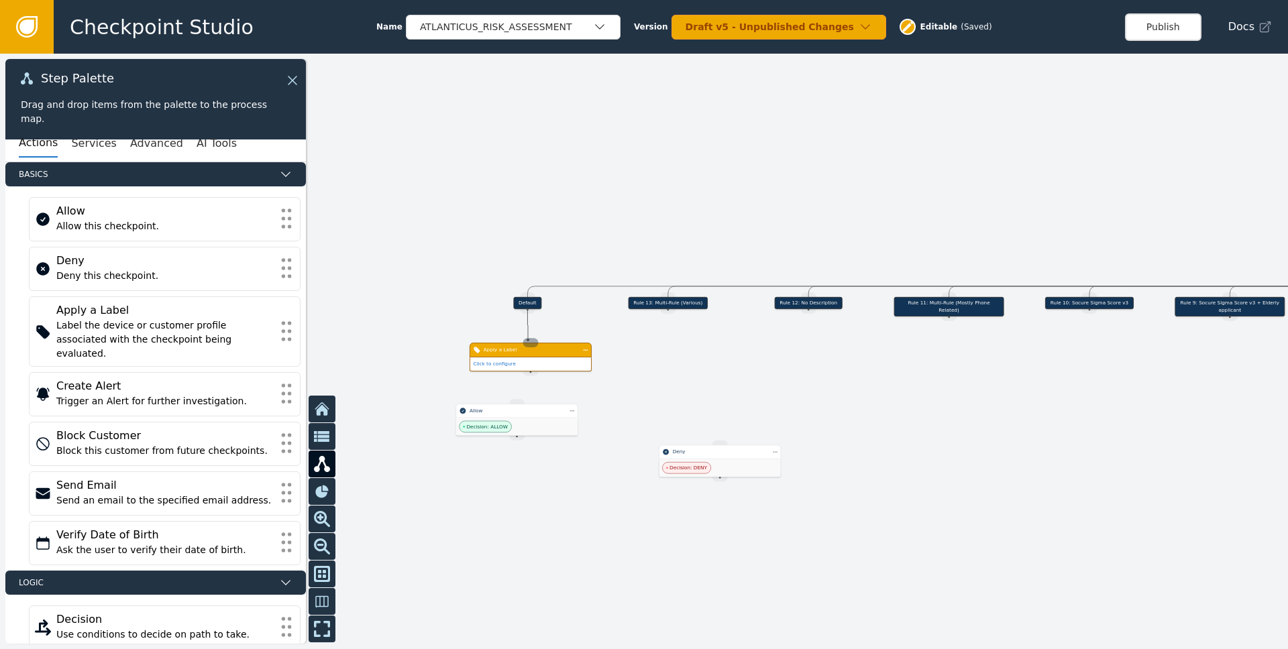
drag, startPoint x: 529, startPoint y: 318, endPoint x: 528, endPoint y: 341, distance: 23.5
click at [558, 369] on div "Apply a Label" at bounding box center [527, 365] width 122 height 15
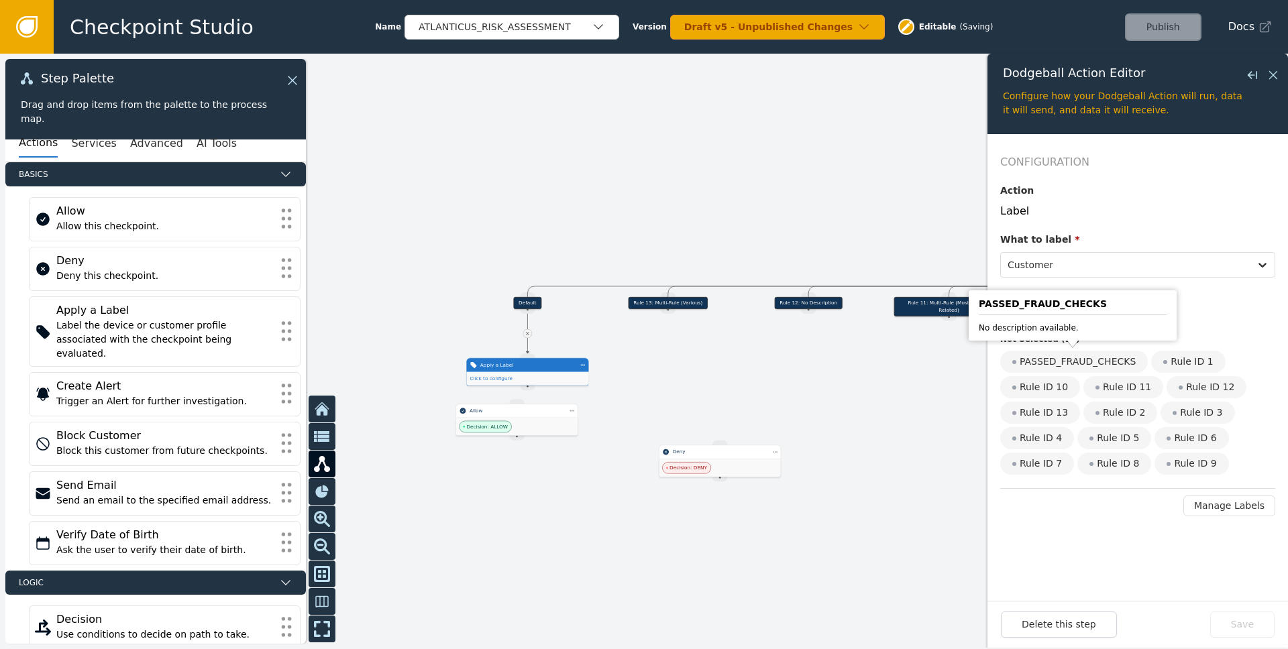
click at [860, 1] on body "Checkpoint Studio Name ATLANTICUS_RISK_ASSESSMENT Version Draft v5 - Unpublishe…" at bounding box center [644, 0] width 1288 height 1
click at [860, 368] on div "PASSED_FRAUD_CHECKS" at bounding box center [1074, 362] width 148 height 22
click at [0, 0] on input "PASSED_FRAUD_CHECKS" at bounding box center [0, 0] width 0 height 0
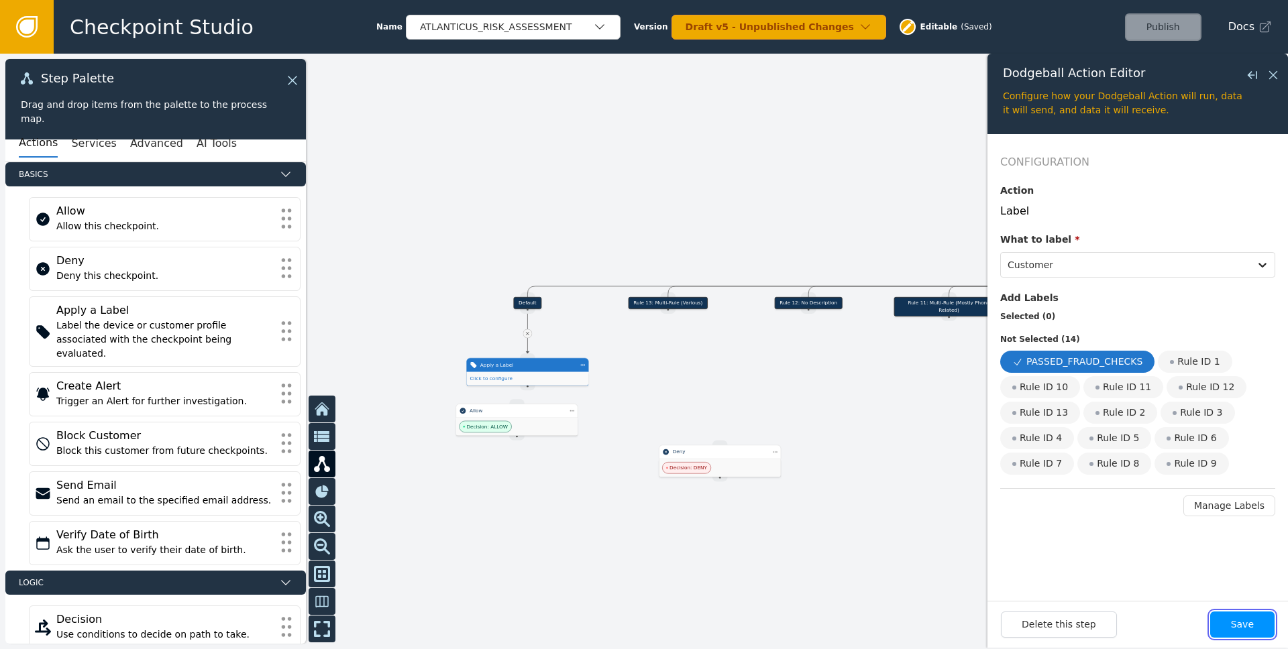
click at [860, 612] on button "Save" at bounding box center [1242, 625] width 64 height 26
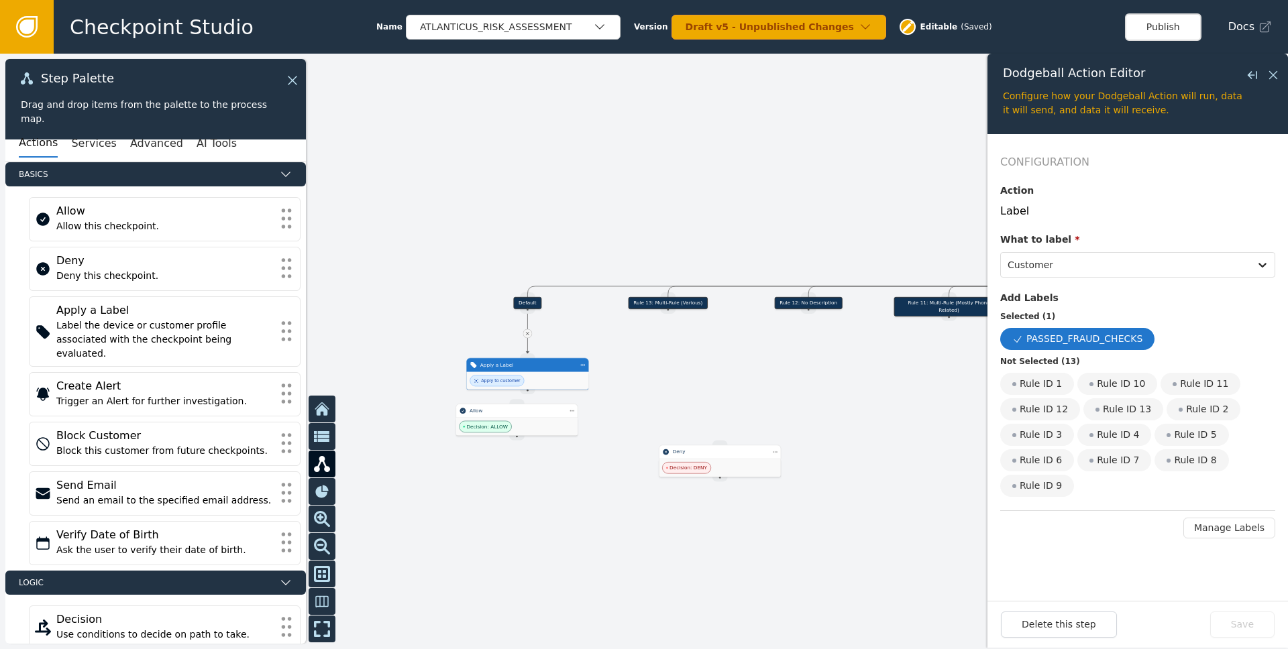
click at [854, 452] on div at bounding box center [644, 352] width 1288 height 596
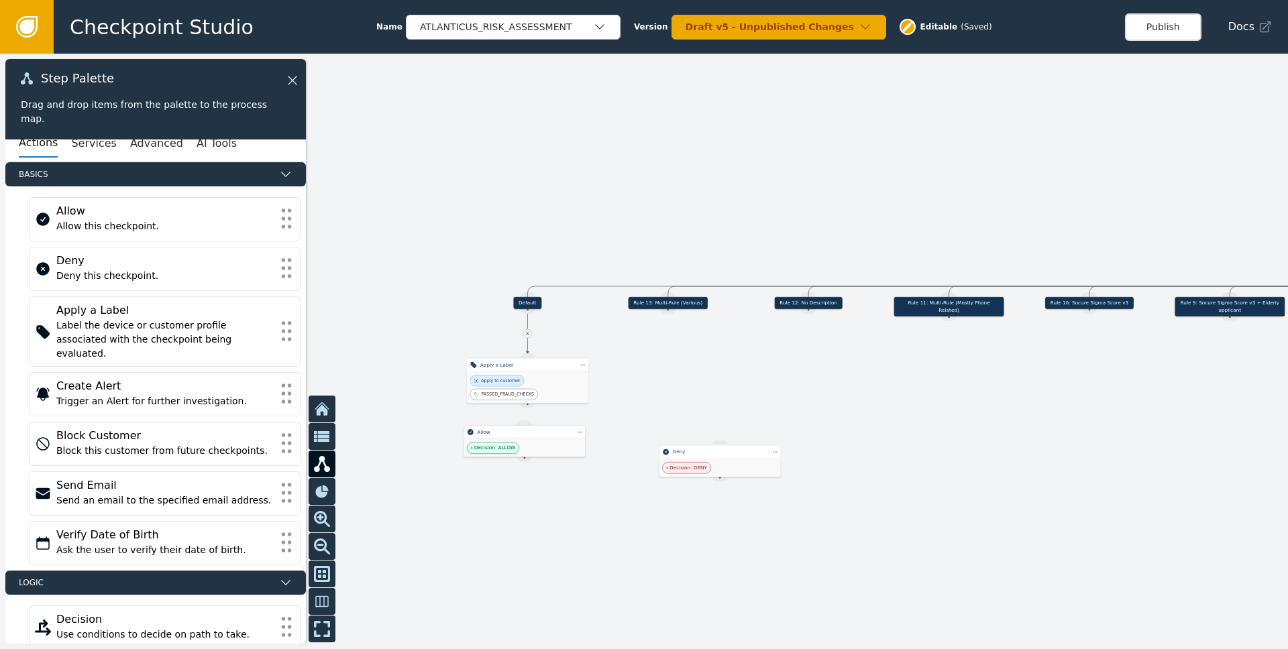
drag, startPoint x: 537, startPoint y: 424, endPoint x: 553, endPoint y: 467, distance: 45.8
click at [553, 457] on div "Decision: ALLOW" at bounding box center [523, 447] width 121 height 17
drag, startPoint x: 528, startPoint y: 404, endPoint x: 531, endPoint y: 443, distance: 38.4
click at [531, 443] on div "Target Handle for step Default Source Handle for step Target Handle for step Ru…" at bounding box center [644, 352] width 1288 height 596
drag, startPoint x: 529, startPoint y: 407, endPoint x: 532, endPoint y: 442, distance: 35.0
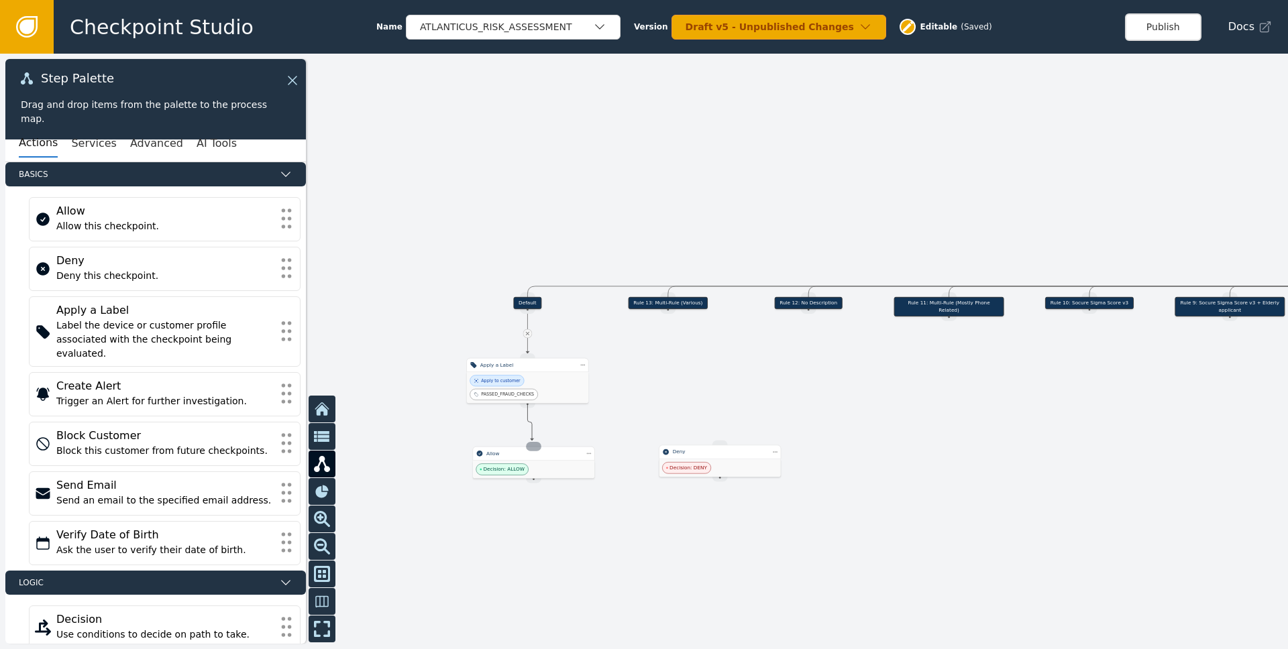
click at [602, 452] on button "Delete" at bounding box center [621, 455] width 53 height 13
click at [797, 482] on div "Delete" at bounding box center [804, 482] width 14 height 7
click at [628, 380] on div "Duplicate" at bounding box center [622, 380] width 34 height 7
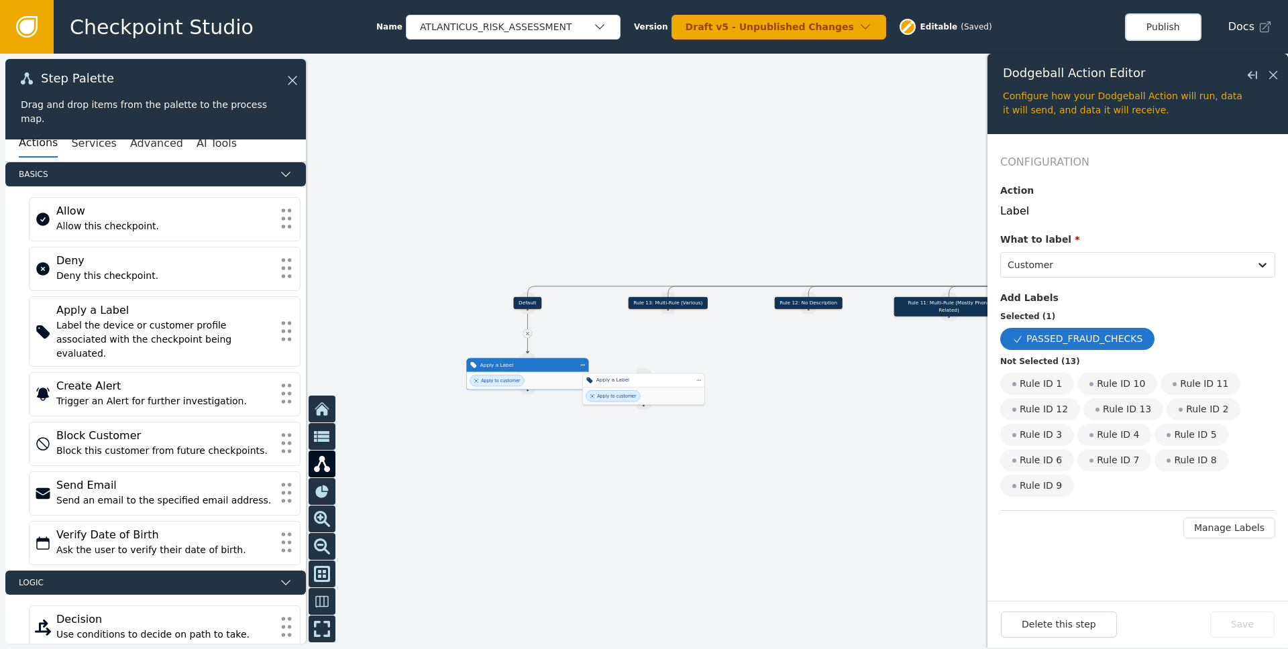
drag, startPoint x: 565, startPoint y: 411, endPoint x: 704, endPoint y: 368, distance: 146.1
click at [695, 388] on div "Apply to customer" at bounding box center [643, 396] width 121 height 17
click at [708, 360] on div "Apply a Label Step Actions Menu Duplicate Delete" at bounding box center [659, 364] width 122 height 14
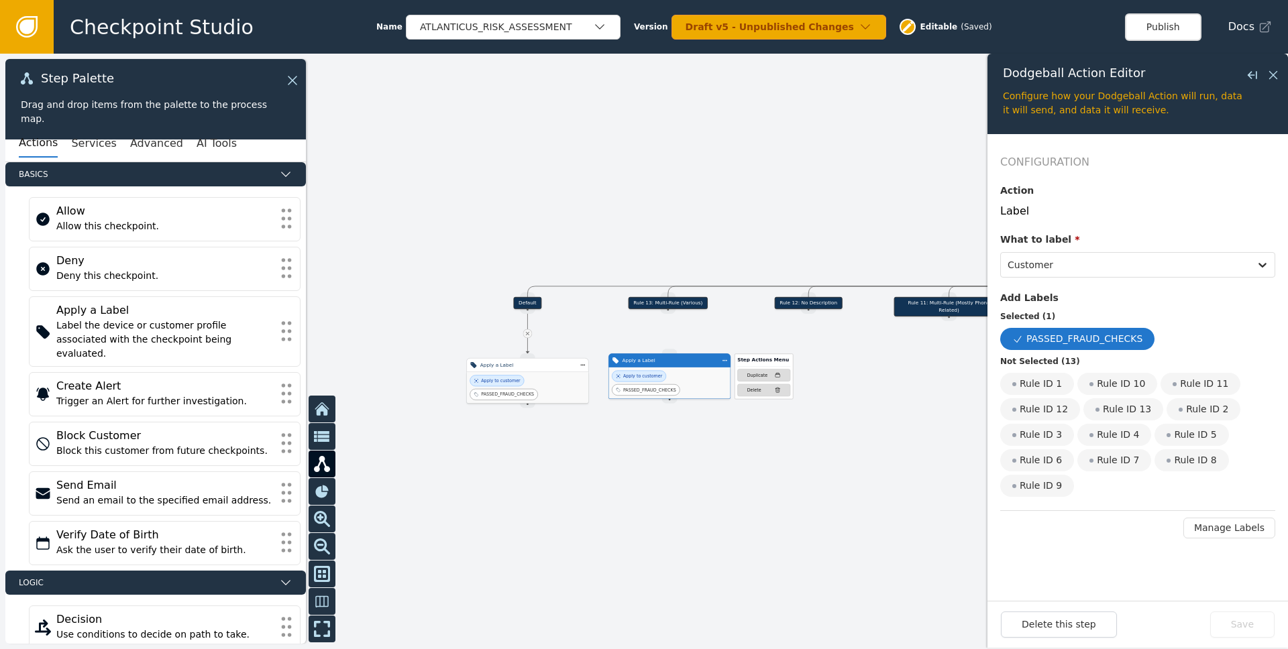
drag, startPoint x: 681, startPoint y: 366, endPoint x: 689, endPoint y: 355, distance: 12.9
click at [693, 362] on div "Apply a Label" at bounding box center [669, 360] width 95 height 7
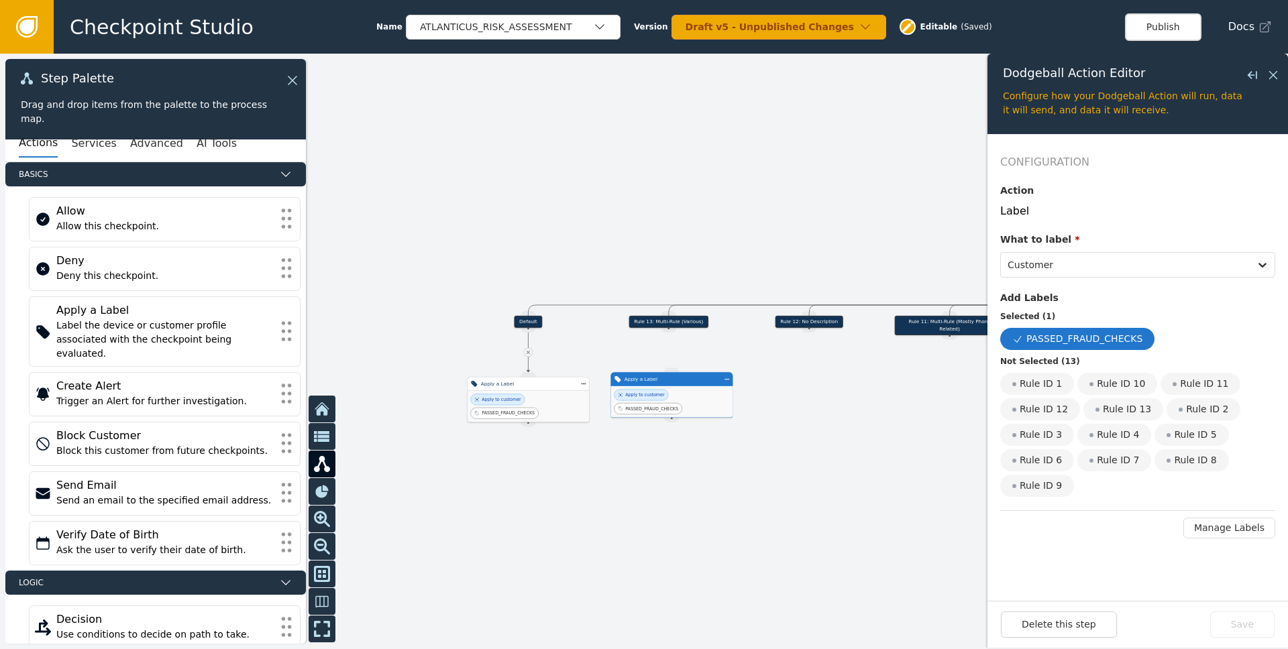
drag, startPoint x: 667, startPoint y: 318, endPoint x: 666, endPoint y: 345, distance: 27.5
click at [666, 345] on div at bounding box center [644, 352] width 1288 height 596
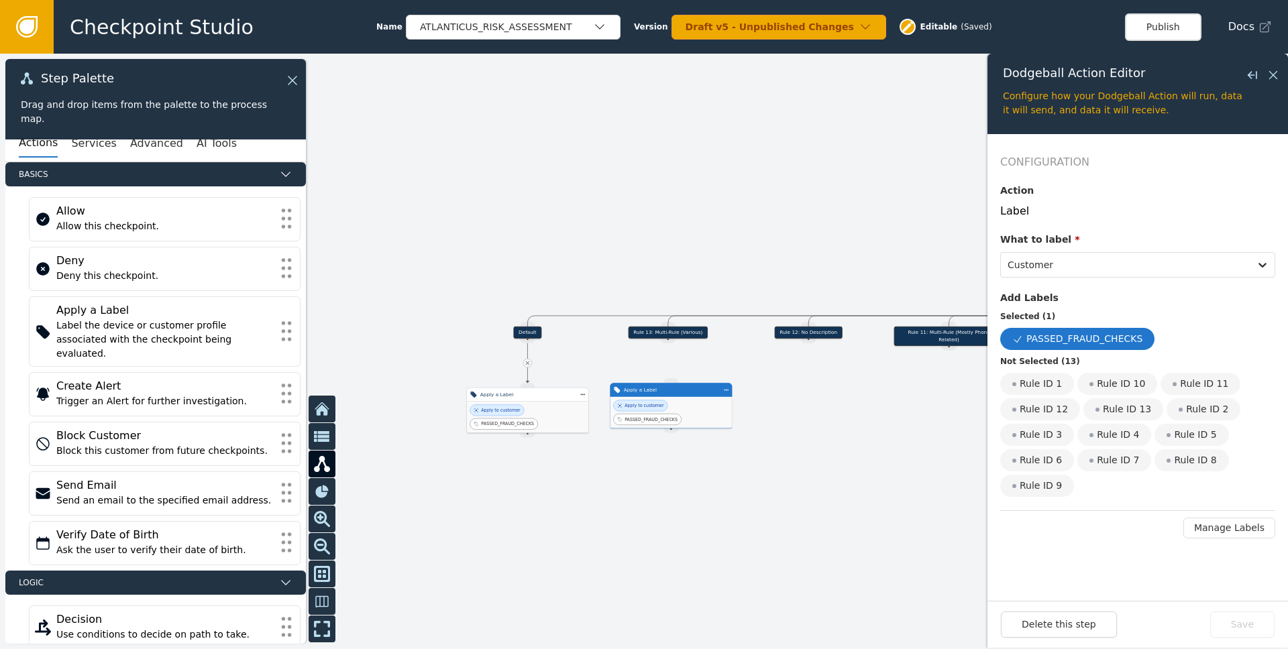
drag, startPoint x: 667, startPoint y: 339, endPoint x: 665, endPoint y: 376, distance: 36.9
click at [665, 376] on div "Target Handle for step Default Source Handle for step Target Handle for step Ru…" at bounding box center [644, 352] width 1288 height 596
drag, startPoint x: 667, startPoint y: 338, endPoint x: 669, endPoint y: 379, distance: 40.9
click at [699, 403] on div "Apply to customer" at bounding box center [673, 410] width 121 height 17
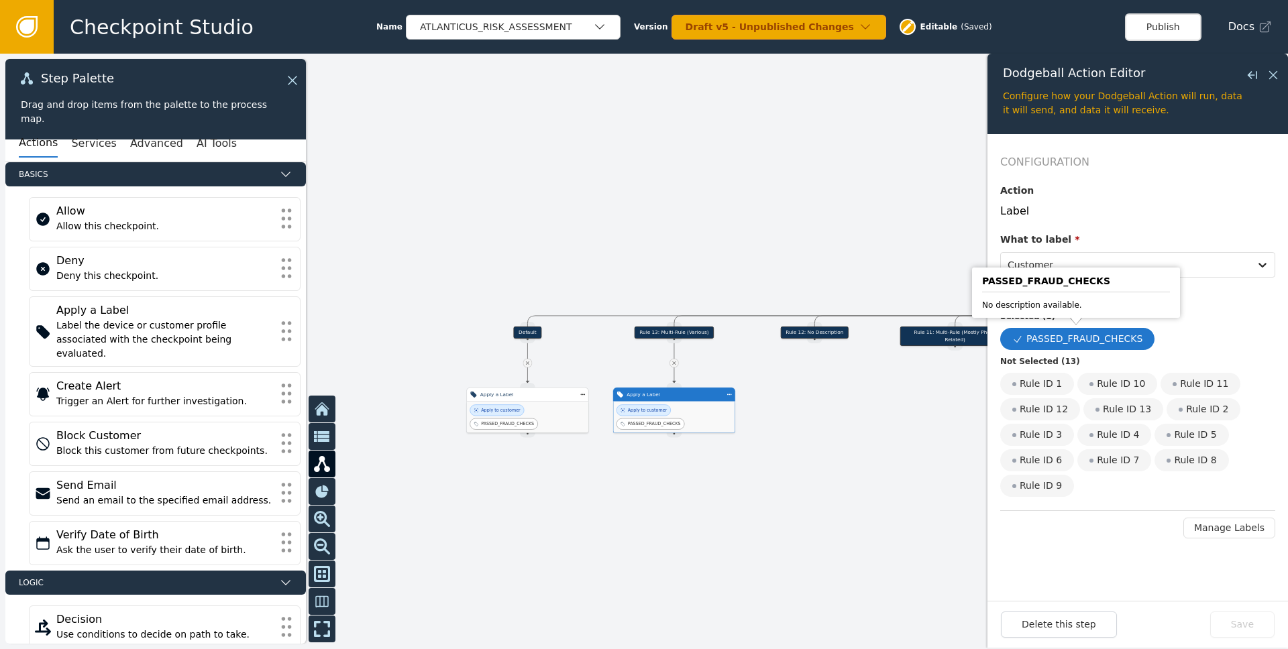
click at [860, 328] on fieldset "Add Labels Selected ( 1 ) PASSED_FRAUD_CHECKS Not Selected ( 13 ) Rule ID 1 Rul…" at bounding box center [1137, 394] width 275 height 206
click at [860, 342] on div "PASSED_FRAUD_CHECKS" at bounding box center [1077, 339] width 154 height 22
click at [0, 0] on input "PASSED_FRAUD_CHECKS" at bounding box center [0, 0] width 0 height 0
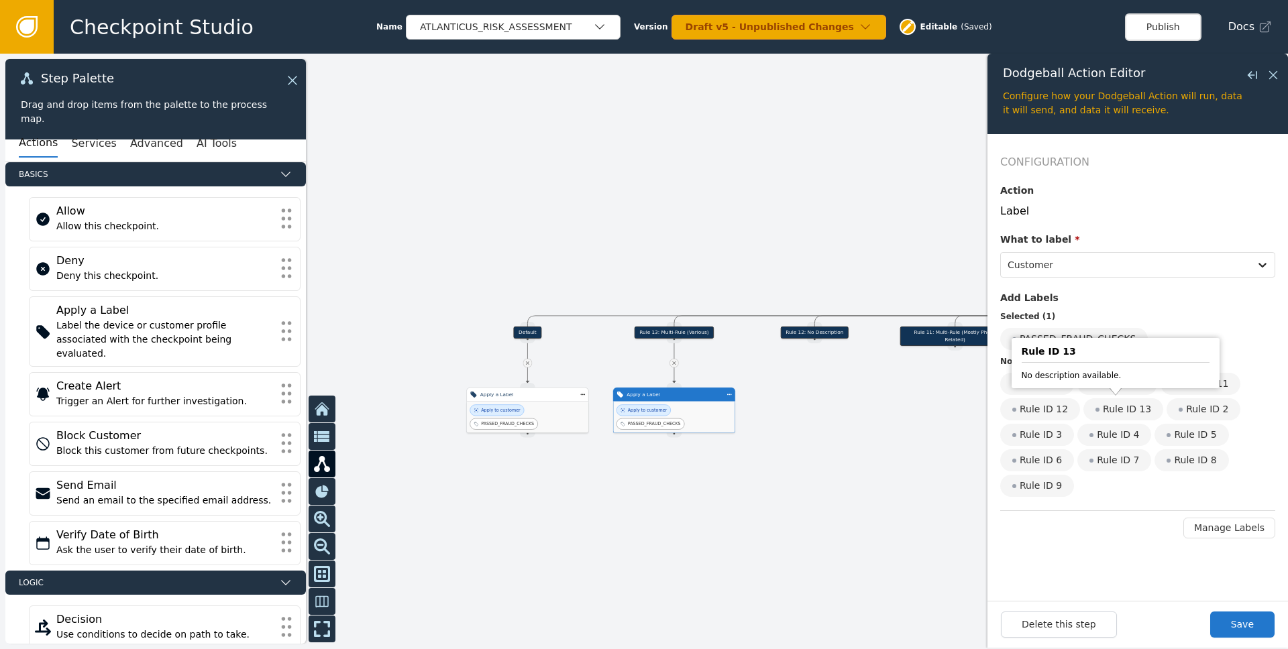
click at [860, 408] on div "Rule ID 13" at bounding box center [1123, 409] width 80 height 22
click at [0, 0] on input "Rule ID 13" at bounding box center [0, 0] width 0 height 0
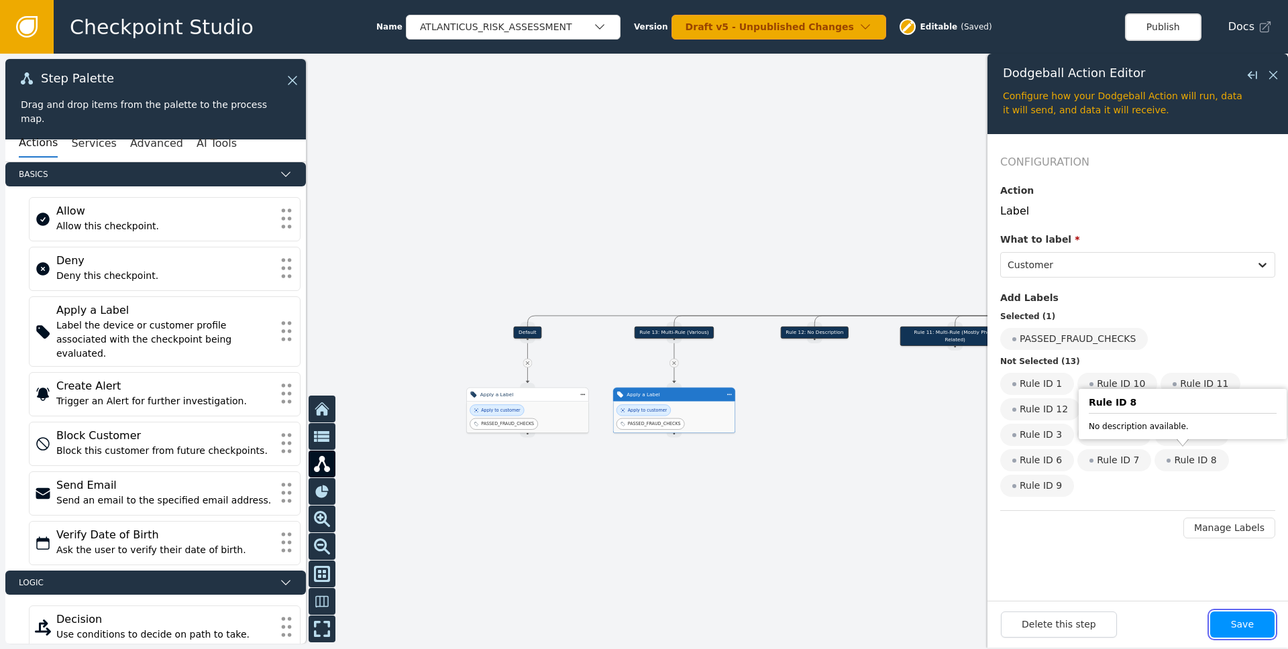
click at [860, 618] on button "Save" at bounding box center [1242, 625] width 64 height 26
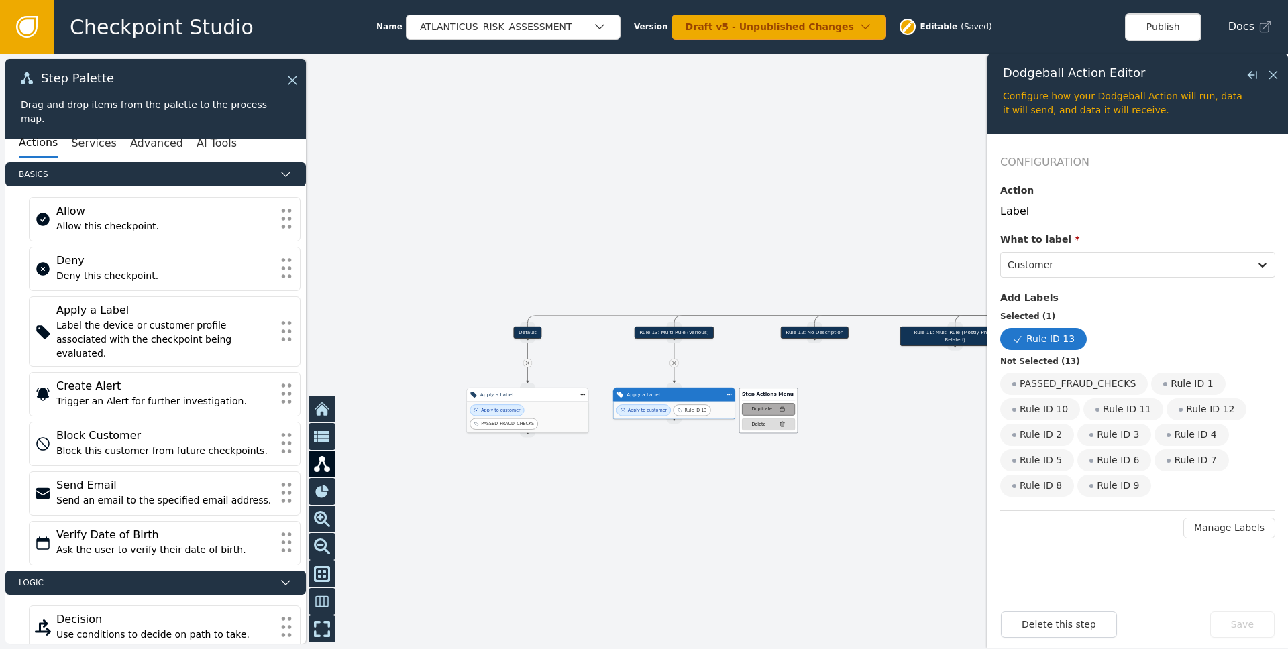
click at [748, 408] on button "Duplicate" at bounding box center [768, 409] width 53 height 13
drag, startPoint x: 549, startPoint y: 465, endPoint x: 870, endPoint y: 402, distance: 327.9
click at [860, 403] on div "Apply to customer" at bounding box center [846, 411] width 121 height 17
click at [849, 402] on div "Apply to customer" at bounding box center [849, 408] width 121 height 17
drag, startPoint x: 816, startPoint y: 340, endPoint x: 840, endPoint y: 379, distance: 45.8
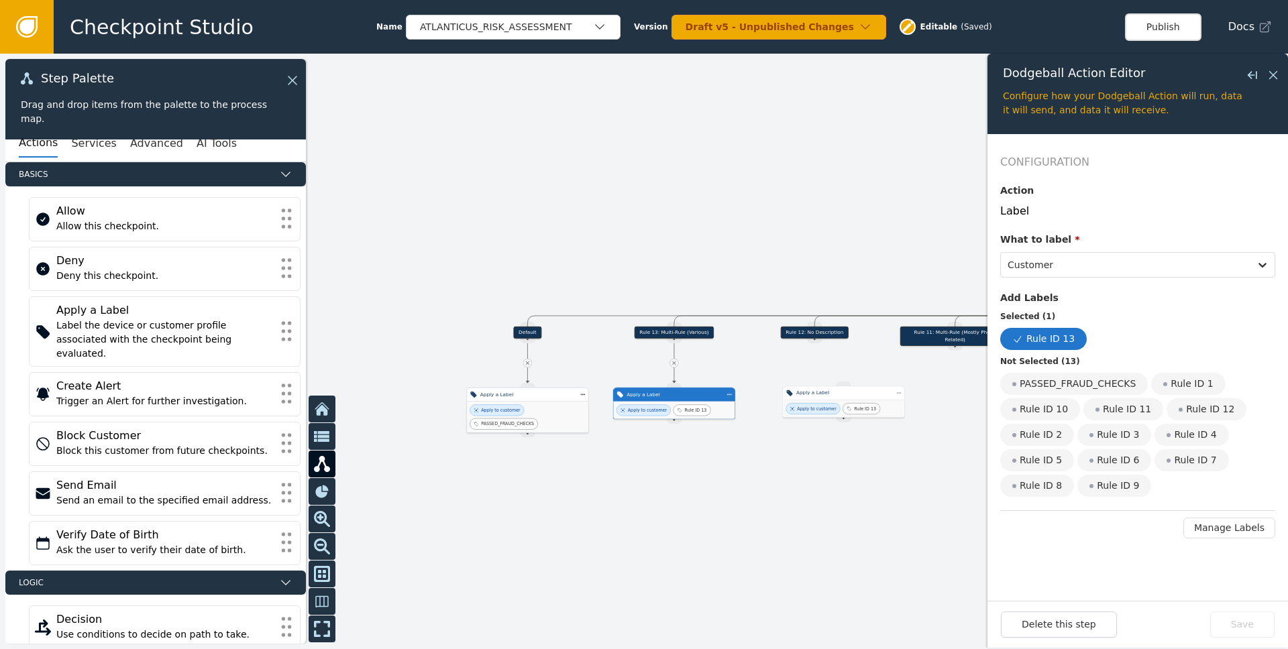
click at [840, 379] on div "Target Handle for step Default Source Handle for step Target Handle for step Ru…" at bounding box center [644, 352] width 1288 height 596
drag, startPoint x: 822, startPoint y: 349, endPoint x: 841, endPoint y: 382, distance: 37.6
click at [860, 405] on button "Duplicate" at bounding box center [914, 409] width 53 height 13
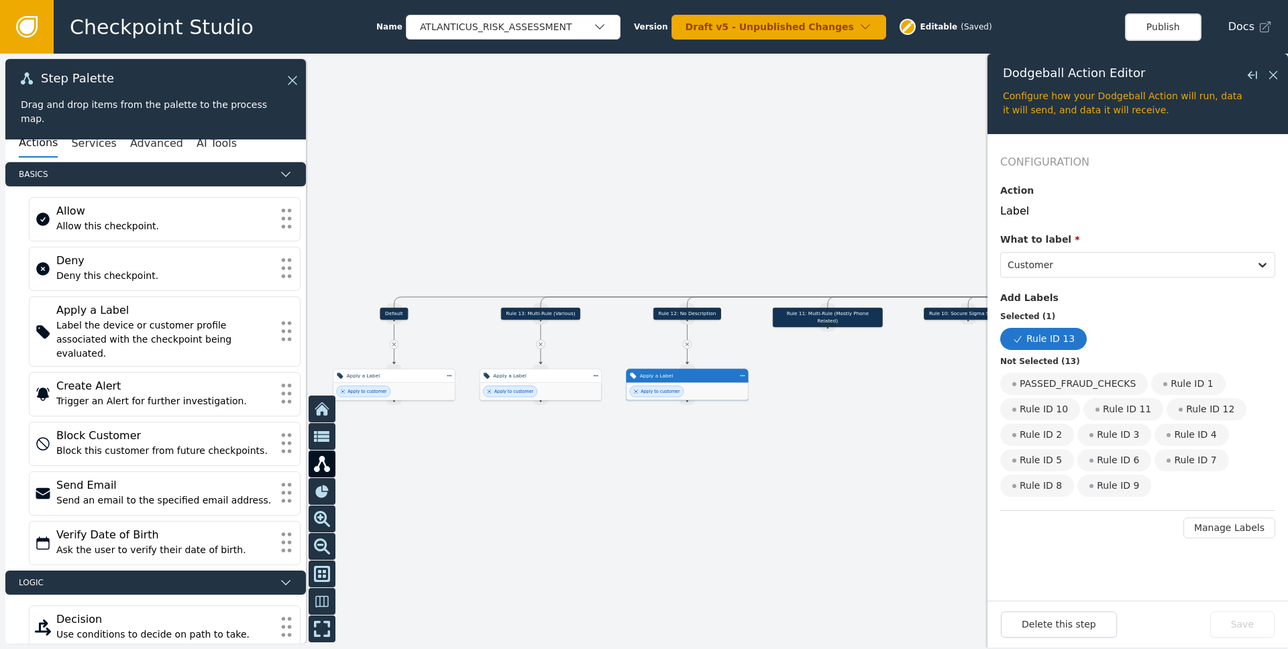
drag, startPoint x: 864, startPoint y: 513, endPoint x: 683, endPoint y: 487, distance: 183.0
click at [684, 488] on div at bounding box center [644, 352] width 1288 height 596
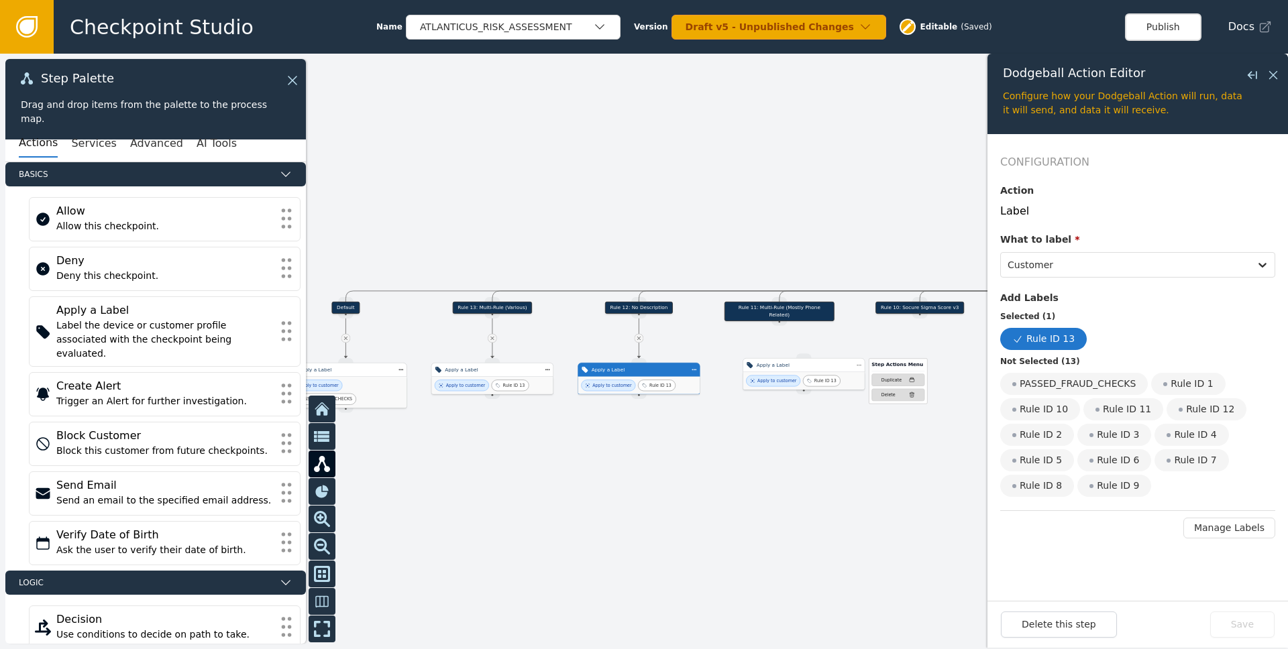
drag, startPoint x: 380, startPoint y: 459, endPoint x: 808, endPoint y: 370, distance: 437.7
click at [808, 369] on div "Apply a Label" at bounding box center [803, 364] width 95 height 7
drag, startPoint x: 778, startPoint y: 315, endPoint x: 775, endPoint y: 361, distance: 46.4
drag, startPoint x: 925, startPoint y: 412, endPoint x: 772, endPoint y: 407, distance: 153.7
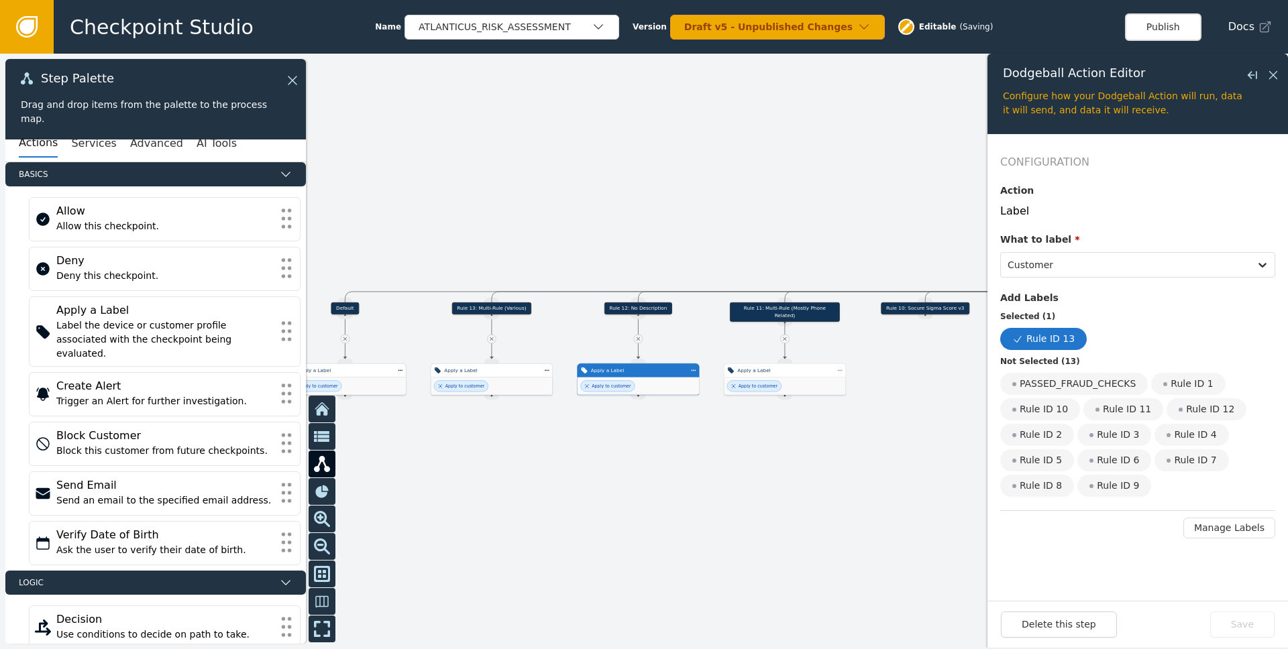
click at [783, 408] on div at bounding box center [644, 352] width 1288 height 596
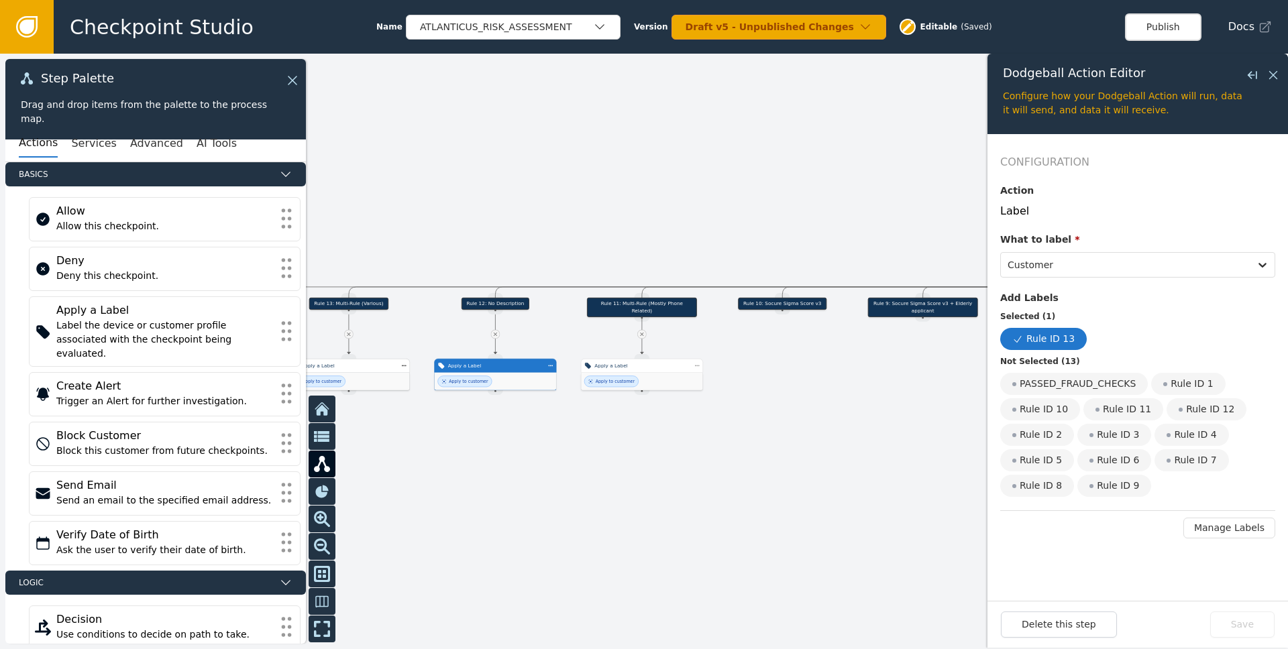
click at [691, 427] on div at bounding box center [644, 352] width 1288 height 596
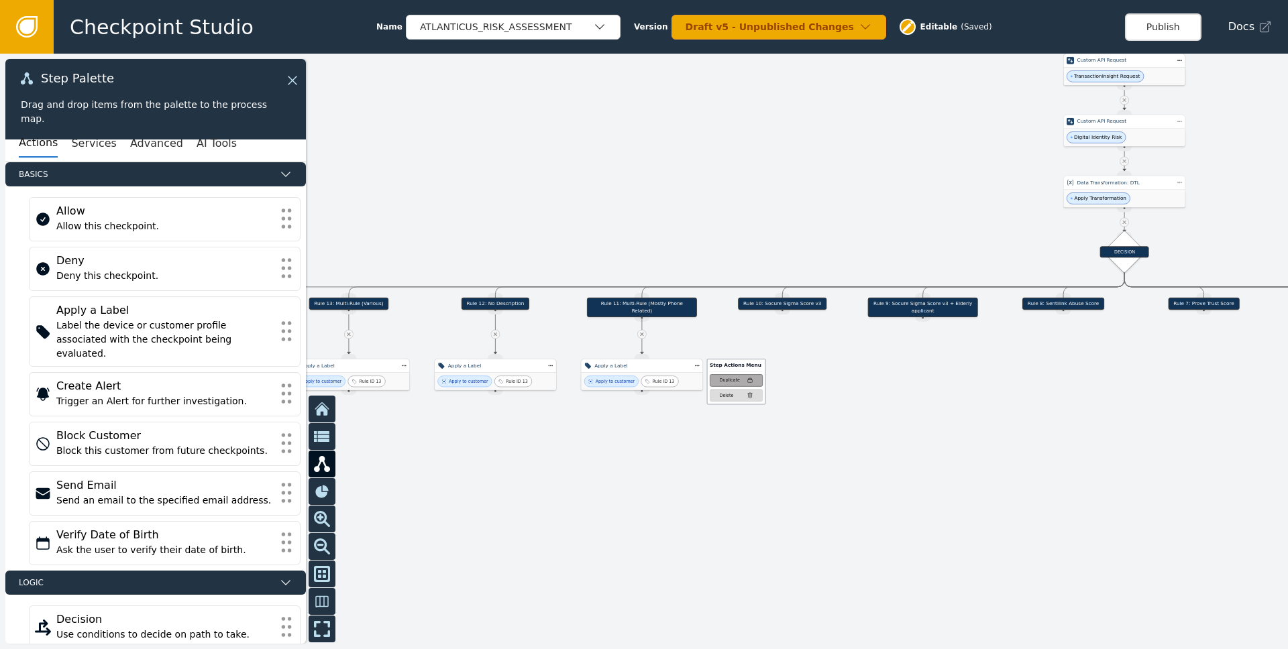
click at [730, 378] on div "Duplicate" at bounding box center [730, 381] width 20 height 7
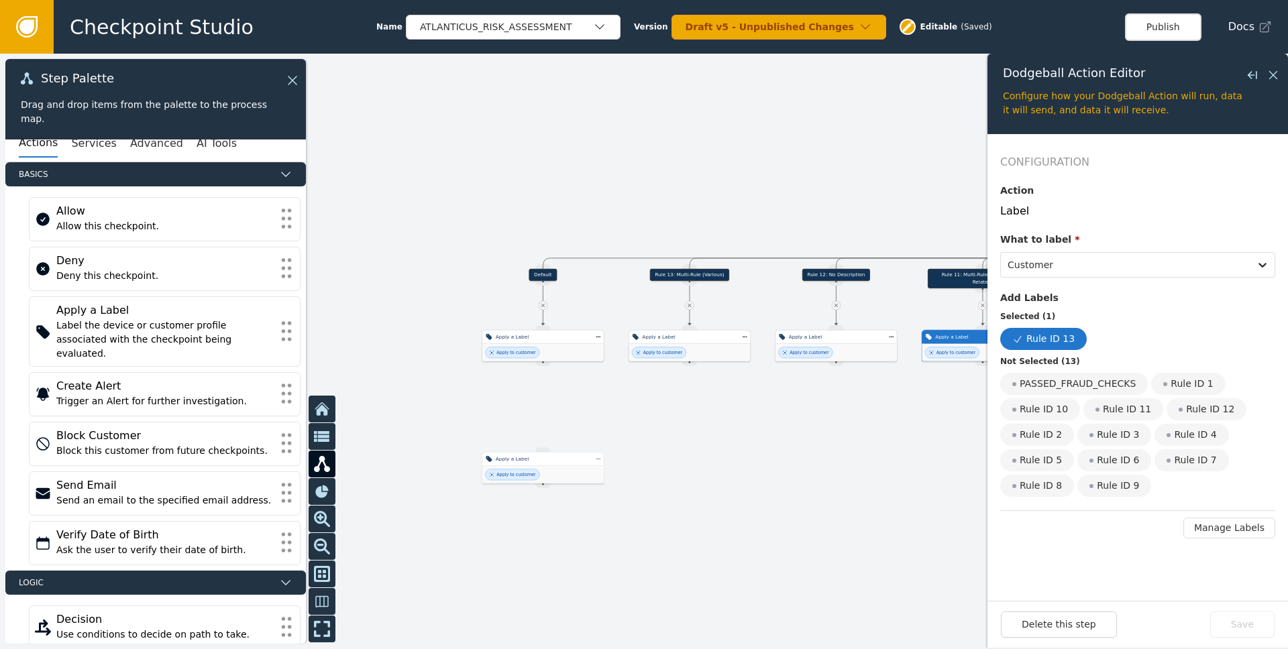
drag, startPoint x: 553, startPoint y: 479, endPoint x: 947, endPoint y: 445, distance: 395.8
click at [860, 445] on div at bounding box center [644, 352] width 1288 height 596
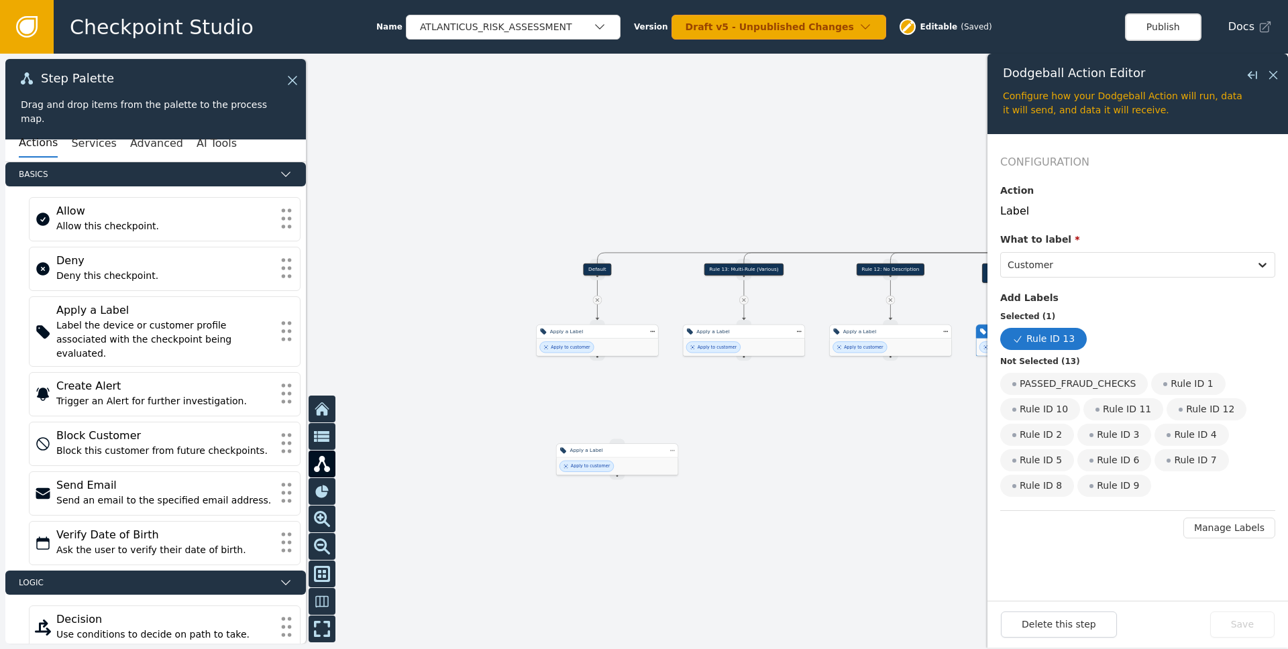
drag, startPoint x: 622, startPoint y: 453, endPoint x: 889, endPoint y: 394, distance: 273.9
click at [678, 443] on div "Apply a Label" at bounding box center [617, 450] width 122 height 14
drag, startPoint x: 627, startPoint y: 484, endPoint x: 565, endPoint y: 475, distance: 62.2
click at [577, 478] on div at bounding box center [644, 352] width 1288 height 596
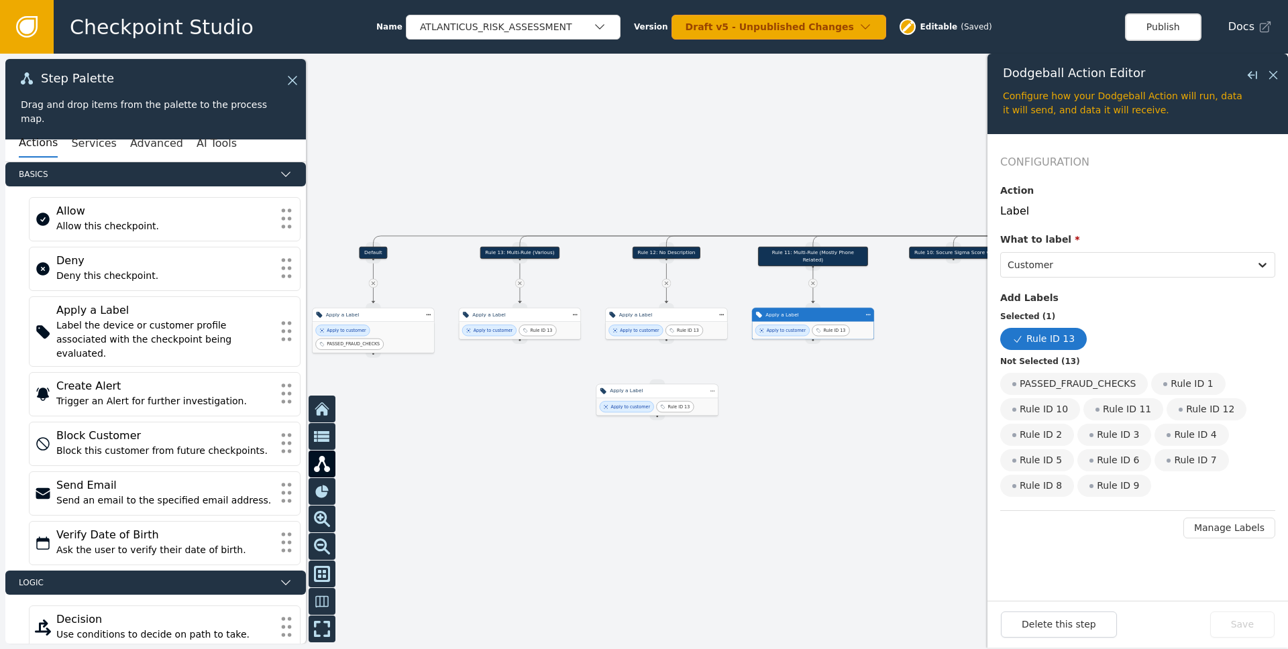
drag, startPoint x: 638, startPoint y: 382, endPoint x: 840, endPoint y: 382, distance: 201.9
click at [704, 388] on div "Apply a Label" at bounding box center [657, 391] width 95 height 7
drag, startPoint x: 703, startPoint y: 479, endPoint x: 610, endPoint y: 461, distance: 95.0
click at [612, 462] on div at bounding box center [644, 352] width 1288 height 596
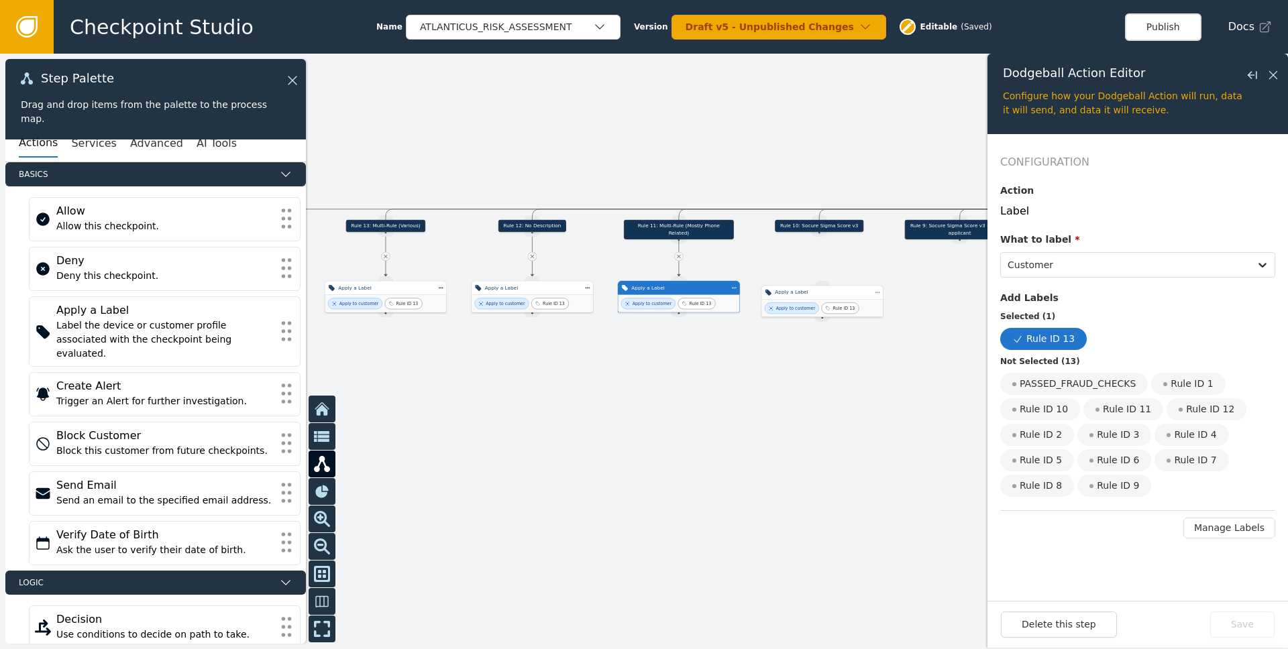
drag, startPoint x: 729, startPoint y: 363, endPoint x: 850, endPoint y: 296, distance: 138.4
click at [850, 296] on div "Apply a Label" at bounding box center [822, 293] width 122 height 14
drag, startPoint x: 815, startPoint y: 234, endPoint x: 824, endPoint y: 284, distance: 50.4
click at [850, 295] on div "Apply to customer" at bounding box center [825, 303] width 121 height 17
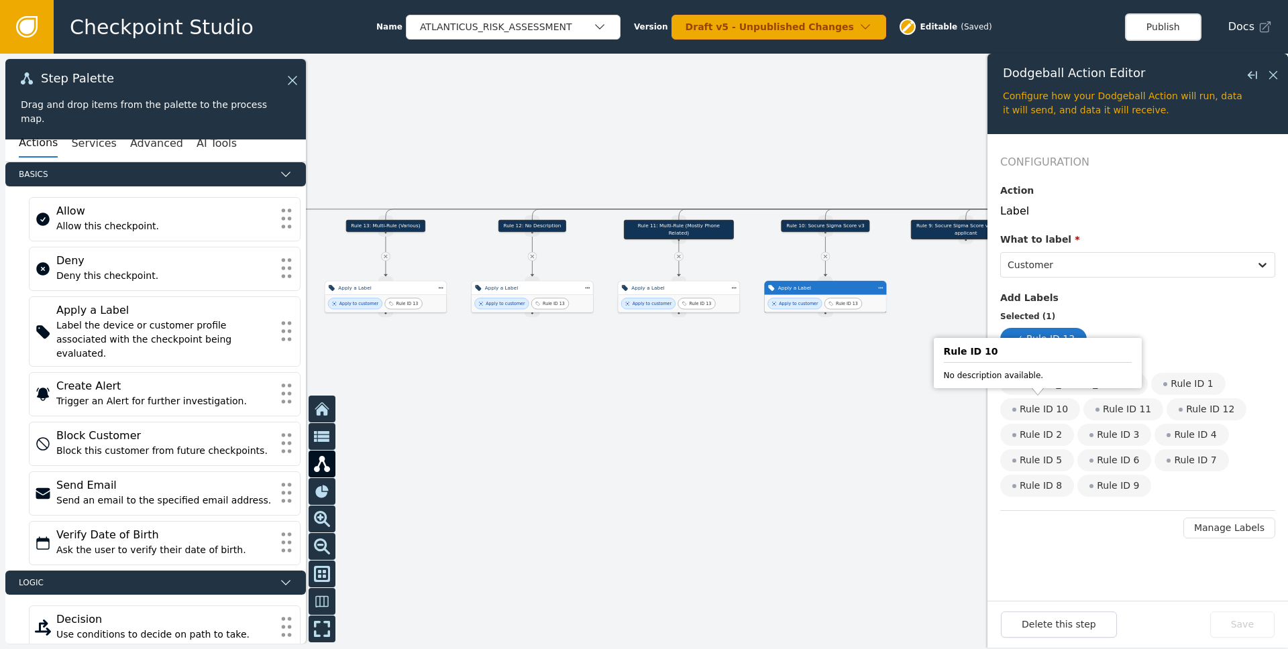
click at [860, 406] on div "Rule ID 10" at bounding box center [1040, 409] width 80 height 22
click at [0, 0] on input "Rule ID 10" at bounding box center [0, 0] width 0 height 0
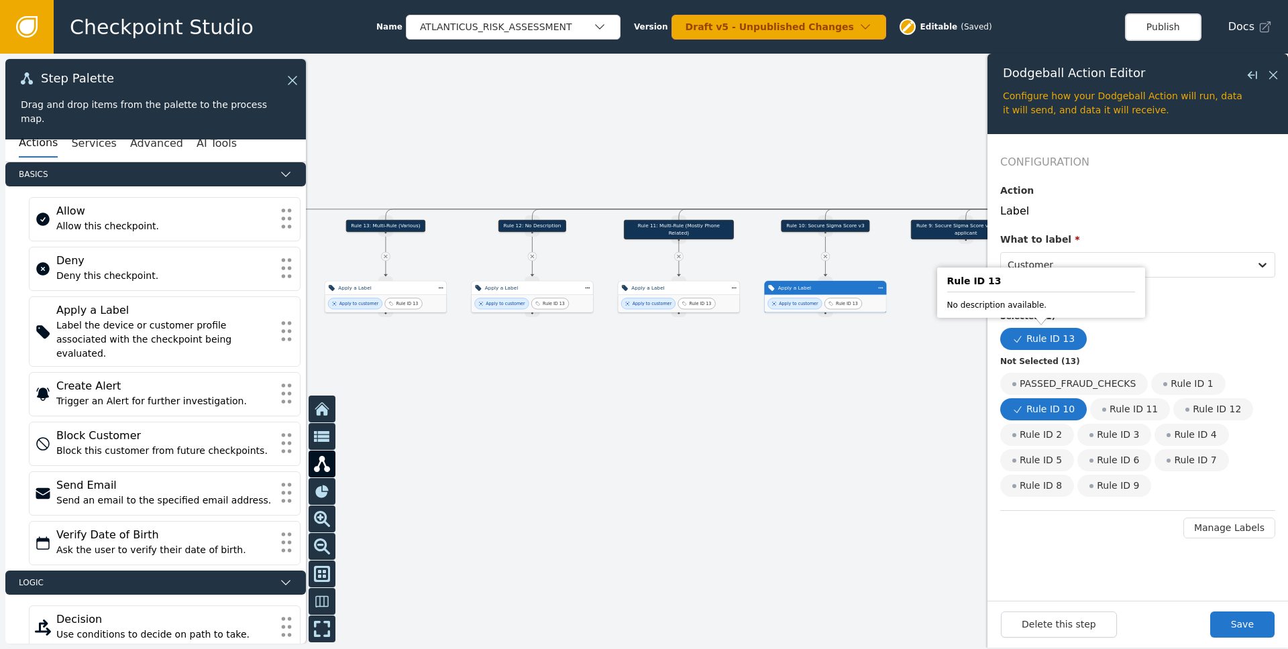
click at [860, 1] on body "Checkpoint Studio Name ATLANTICUS_RISK_ASSESSMENT Version Draft v5 - Unpublishe…" at bounding box center [644, 0] width 1288 height 1
click at [860, 338] on div "Rule ID 13" at bounding box center [1043, 339] width 87 height 22
click at [0, 0] on input "Rule ID 13" at bounding box center [0, 0] width 0 height 0
click at [860, 619] on button "Save" at bounding box center [1242, 625] width 64 height 26
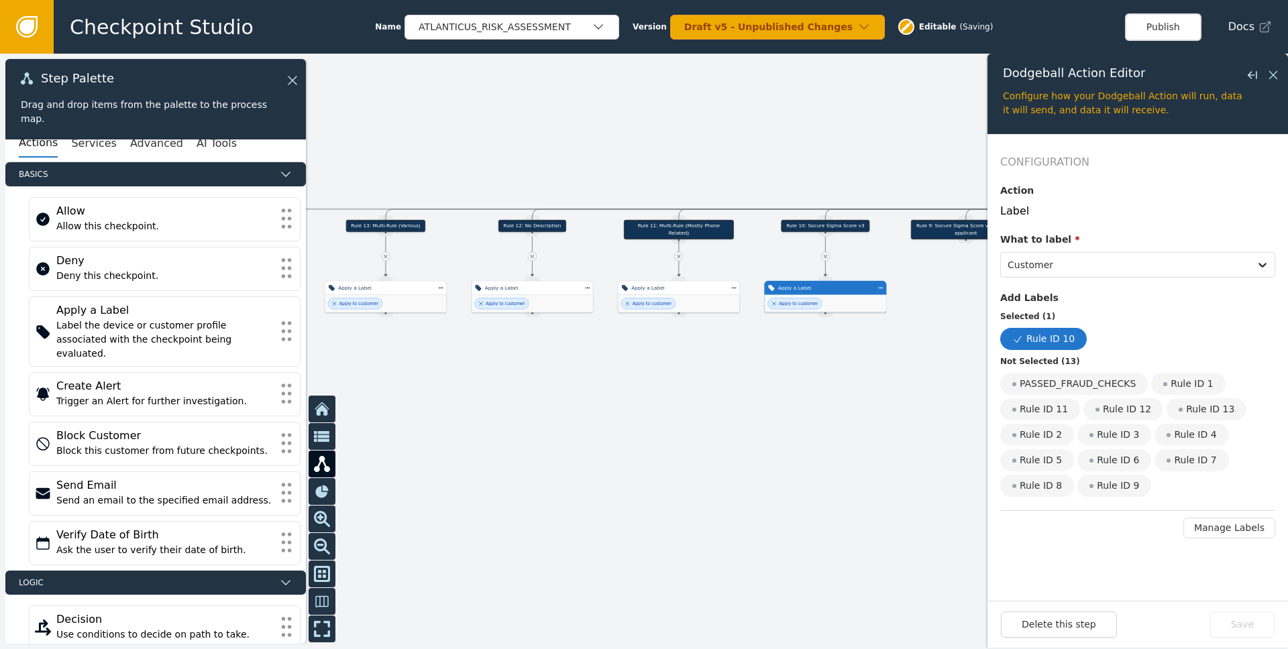
click at [695, 297] on div "Apply to customer" at bounding box center [678, 303] width 121 height 17
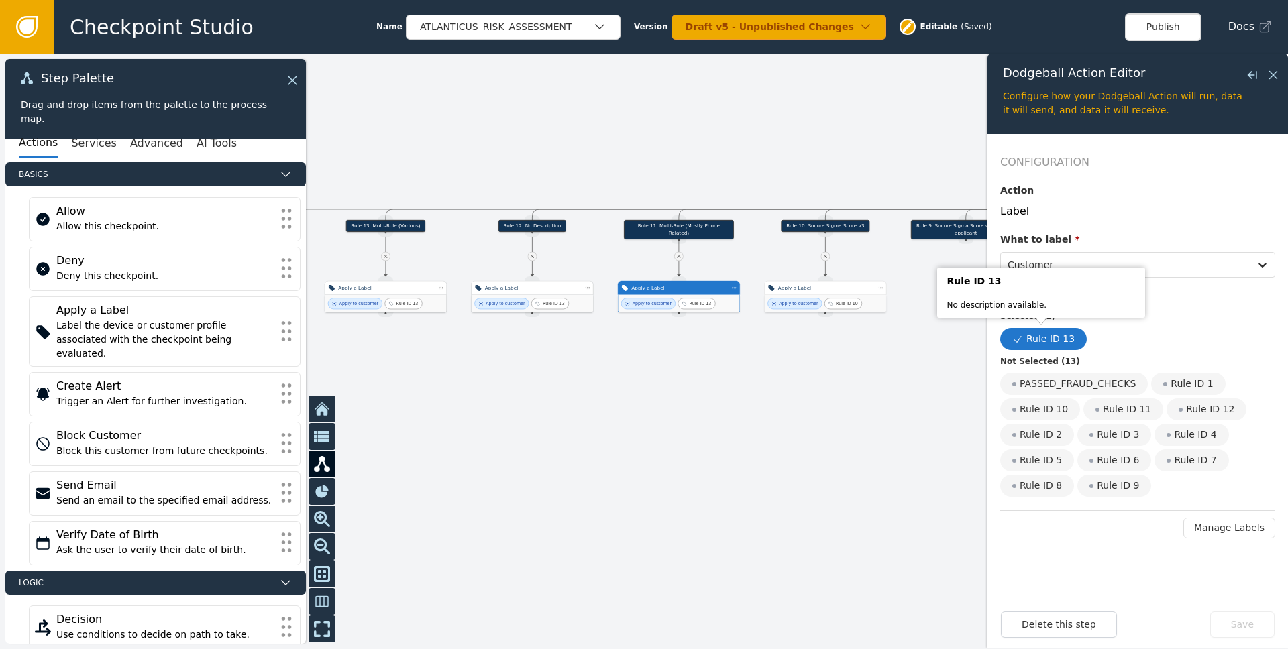
click at [860, 1] on body "Checkpoint Studio Name ATLANTICUS_RISK_ASSESSMENT Version Draft v5 - Unpublishe…" at bounding box center [644, 0] width 1288 height 1
click at [860, 406] on div "Rule ID 11" at bounding box center [1123, 409] width 80 height 22
click at [0, 0] on input "Rule ID 11" at bounding box center [0, 0] width 0 height 0
click at [860, 343] on div "Rule ID 13" at bounding box center [1043, 339] width 87 height 22
click at [0, 0] on input "Rule ID 13" at bounding box center [0, 0] width 0 height 0
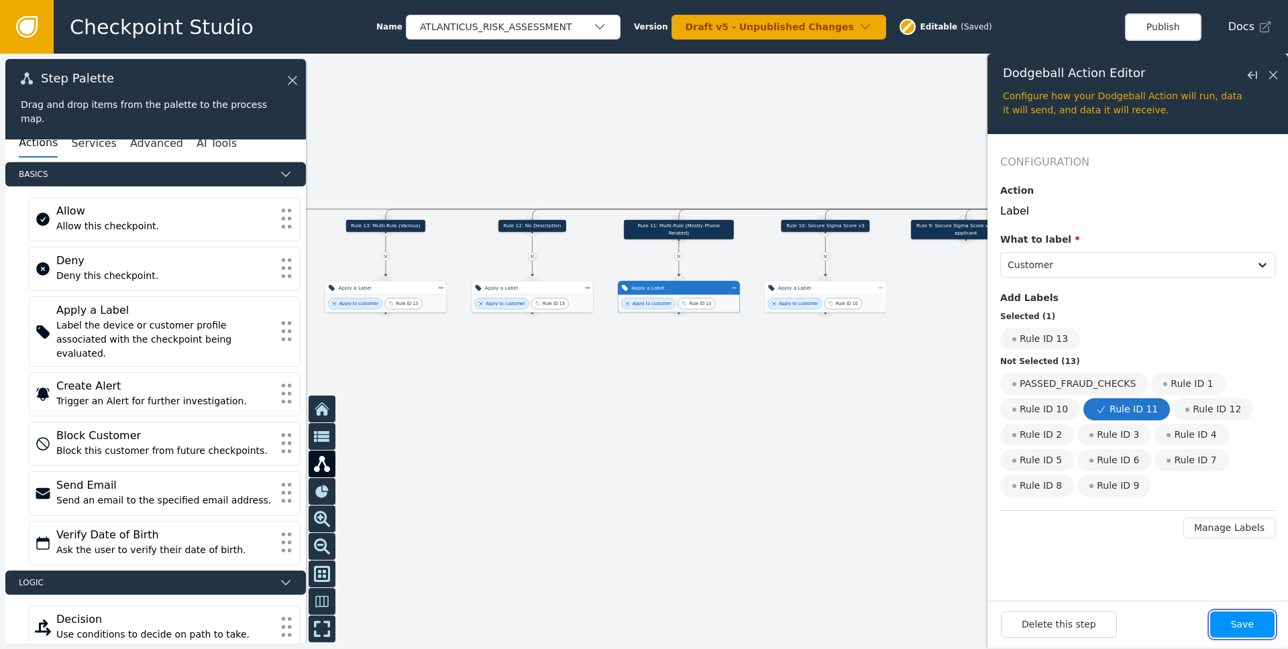
click at [860, 626] on button "Save" at bounding box center [1242, 625] width 64 height 26
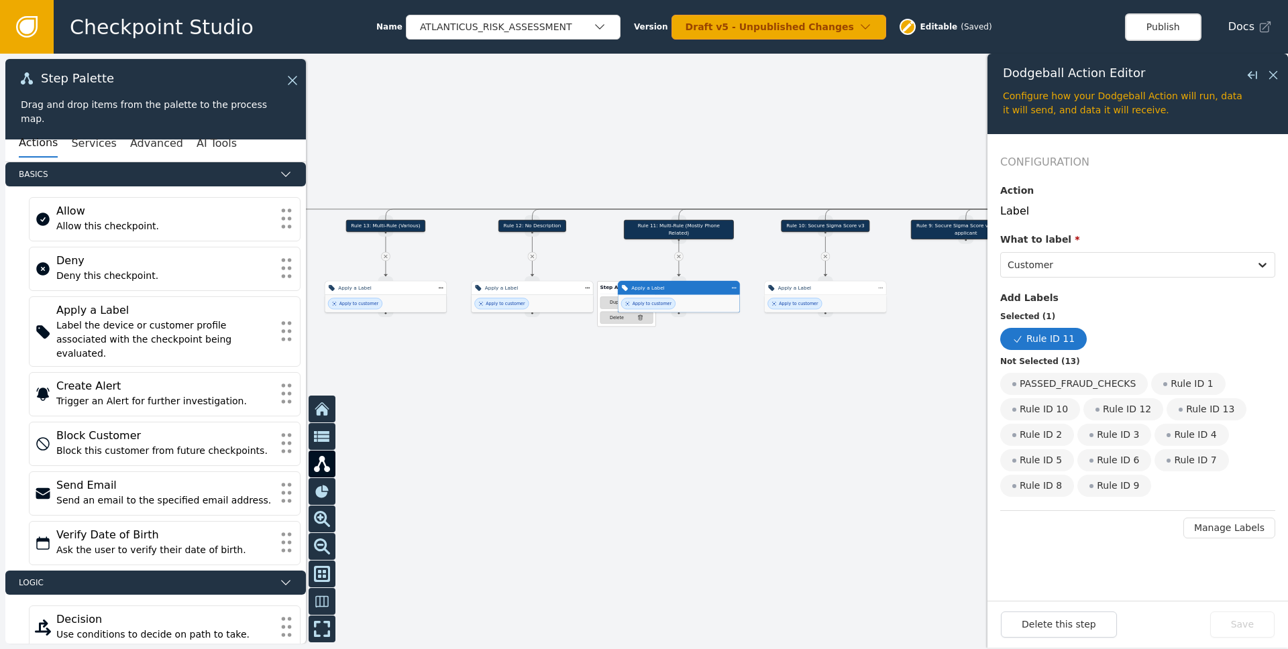
click at [543, 284] on div "Apply a Label" at bounding box center [532, 287] width 95 height 7
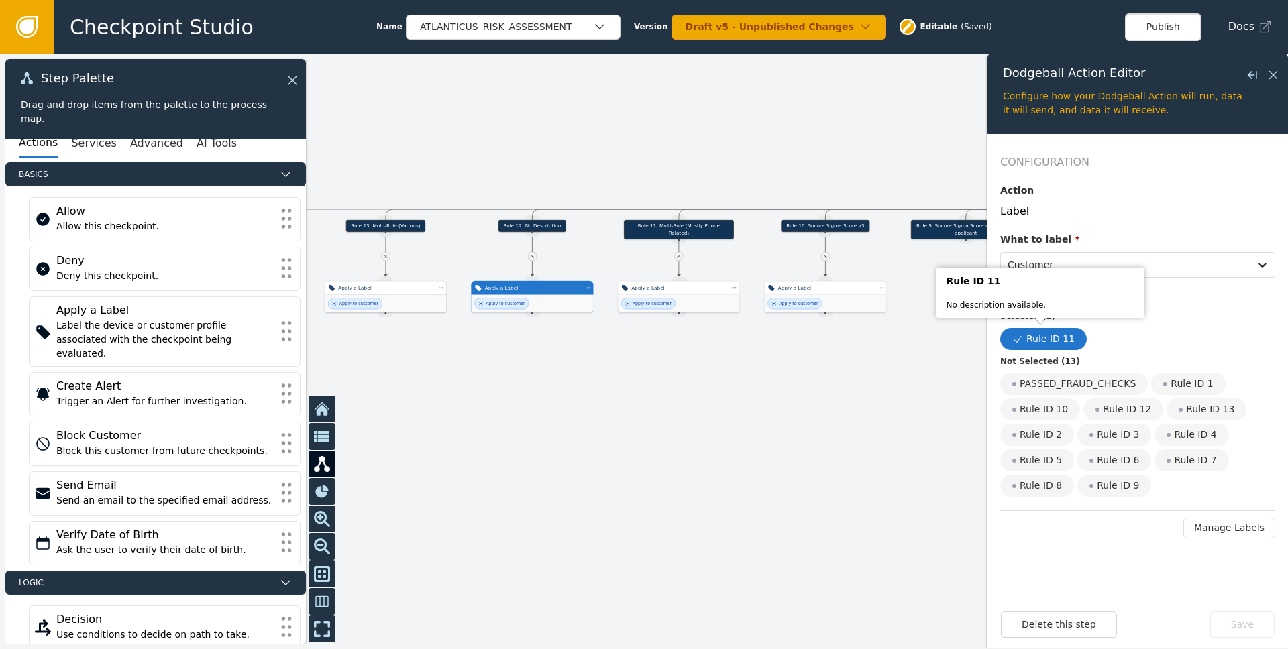
click at [860, 332] on div "Rule ID 11" at bounding box center [1043, 339] width 87 height 22
click at [0, 0] on input "Rule ID 11" at bounding box center [0, 0] width 0 height 0
click at [860, 410] on div "Rule ID 11" at bounding box center [1123, 409] width 80 height 22
click at [0, 0] on input "Rule ID 11" at bounding box center [0, 0] width 0 height 0
click at [860, 348] on div "Rule ID 13" at bounding box center [1043, 339] width 87 height 22
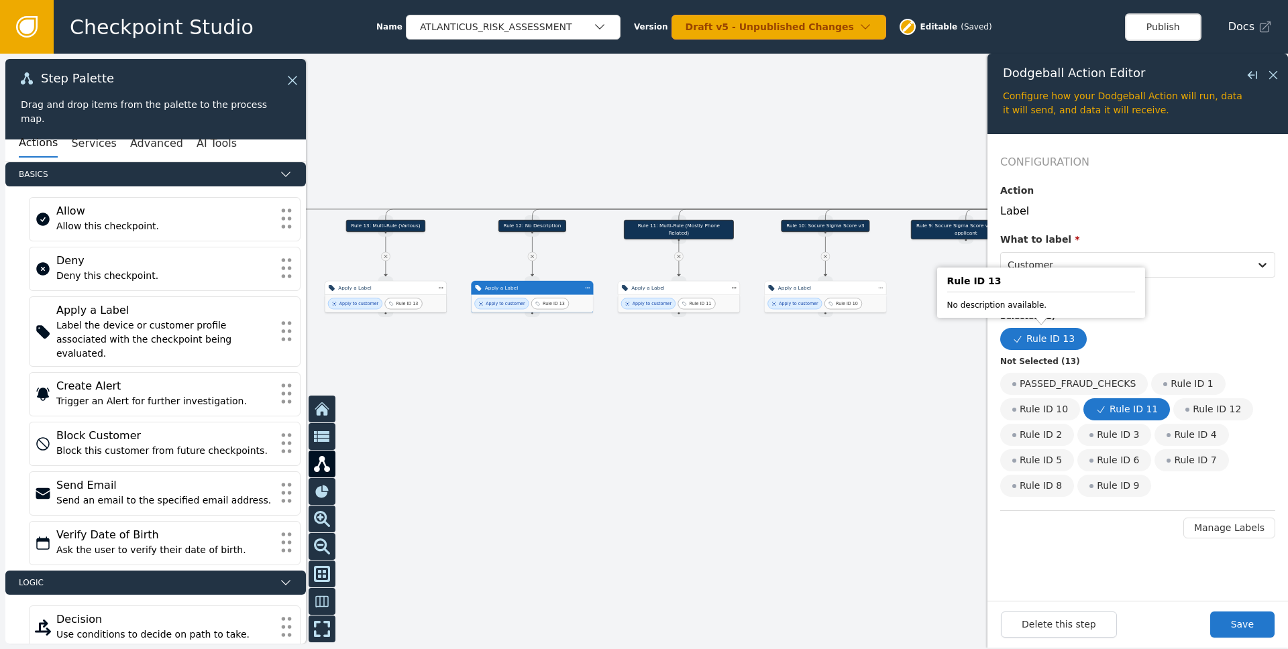
click at [0, 0] on input "Rule ID 13" at bounding box center [0, 0] width 0 height 0
click at [860, 410] on div "Rule ID 11" at bounding box center [1126, 409] width 87 height 22
click at [0, 0] on input "Rule ID 11" at bounding box center [0, 0] width 0 height 0
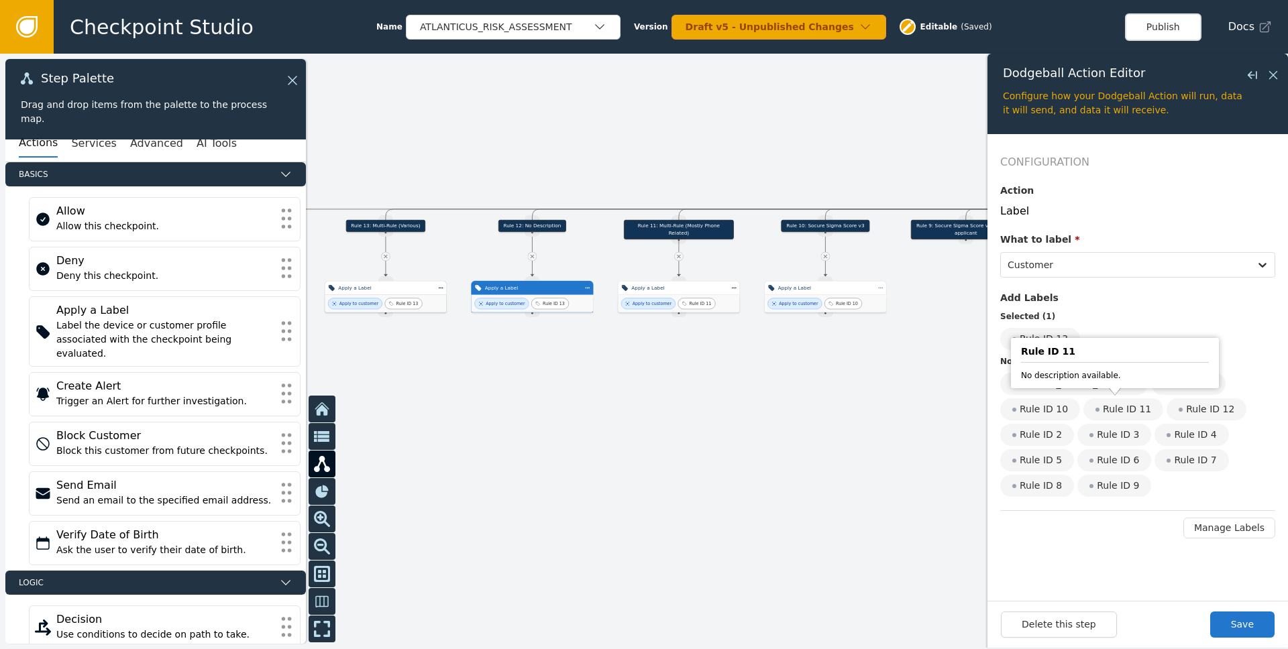
click at [860, 406] on div "Rule ID 12" at bounding box center [1206, 409] width 80 height 22
click at [0, 0] on input "Rule ID 12" at bounding box center [0, 0] width 0 height 0
click at [860, 629] on button "Save" at bounding box center [1242, 625] width 64 height 26
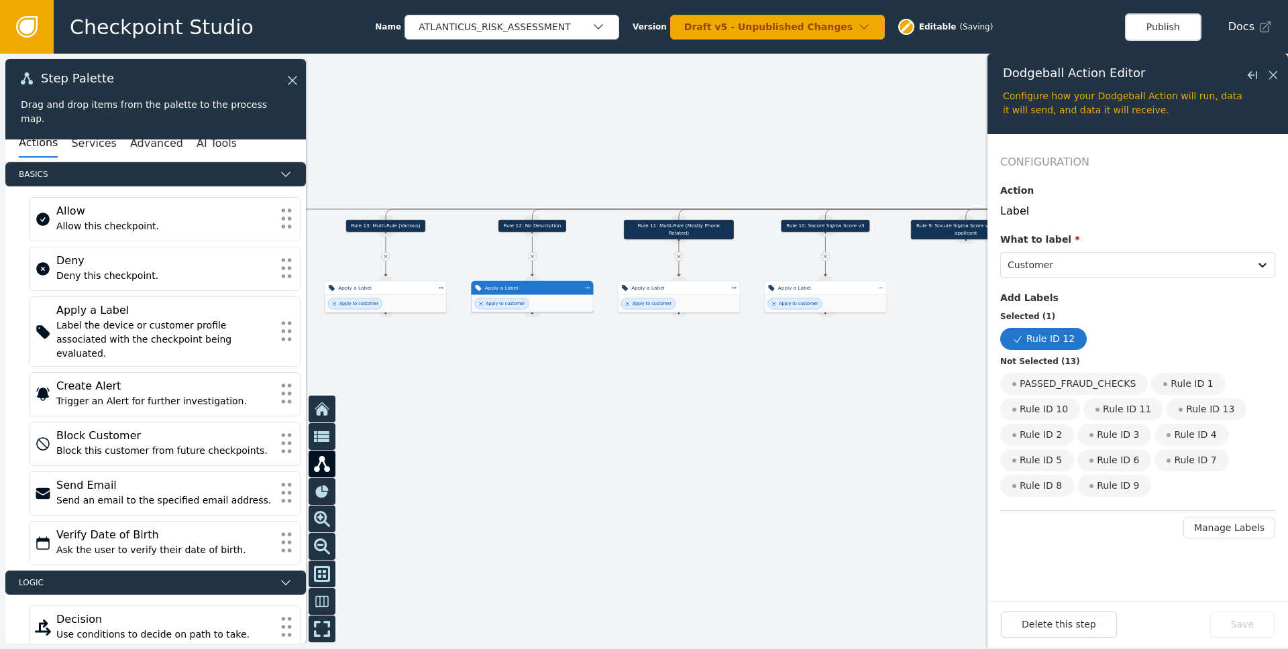
click at [860, 457] on div at bounding box center [644, 352] width 1288 height 596
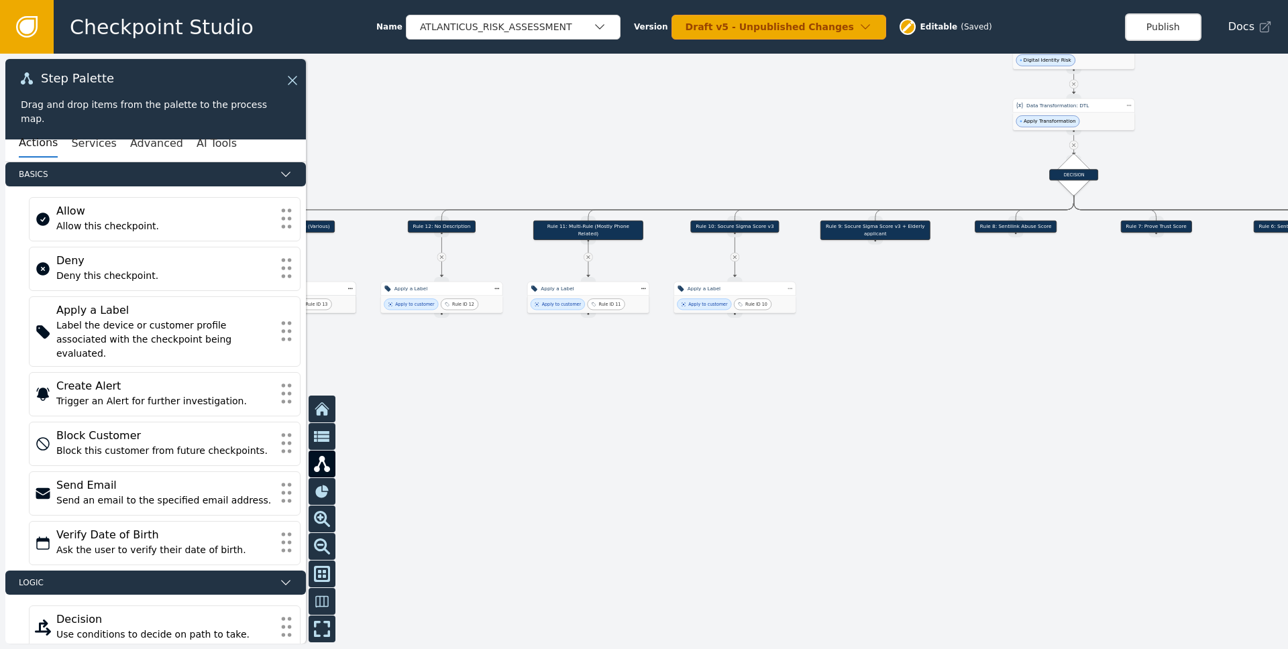
drag, startPoint x: 856, startPoint y: 387, endPoint x: 753, endPoint y: 390, distance: 102.6
click at [753, 390] on div at bounding box center [644, 352] width 1288 height 596
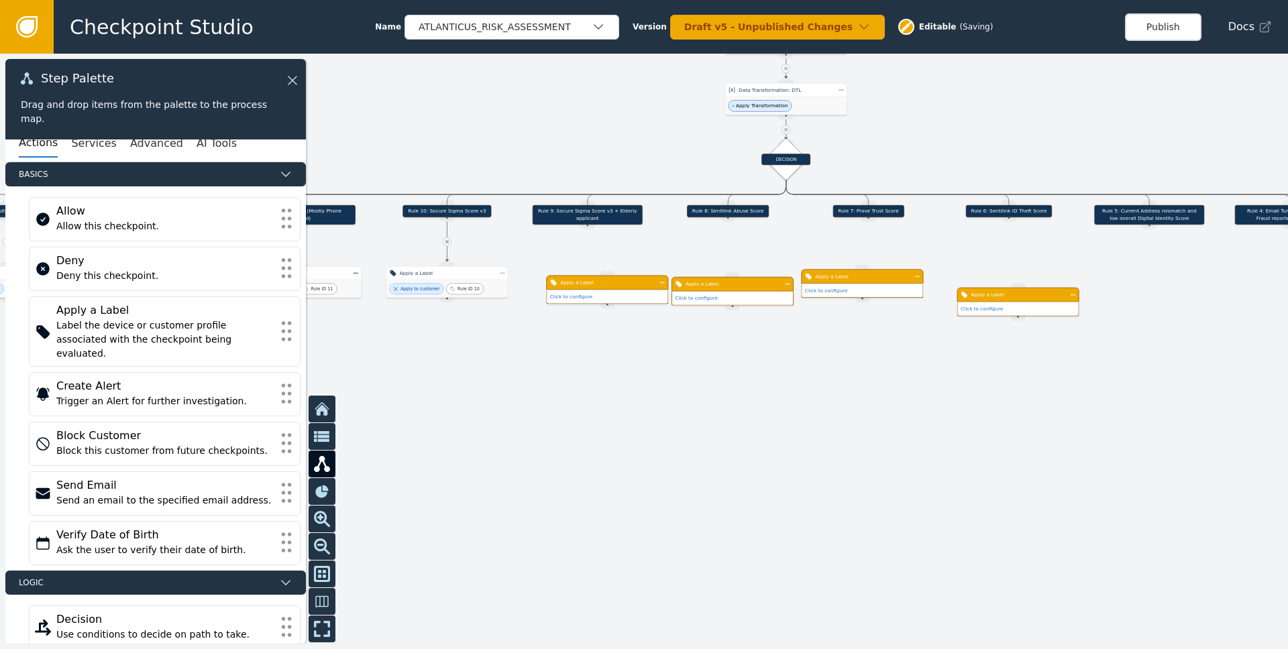
drag, startPoint x: 1136, startPoint y: 429, endPoint x: 769, endPoint y: 390, distance: 369.0
click at [781, 391] on div at bounding box center [644, 352] width 1288 height 596
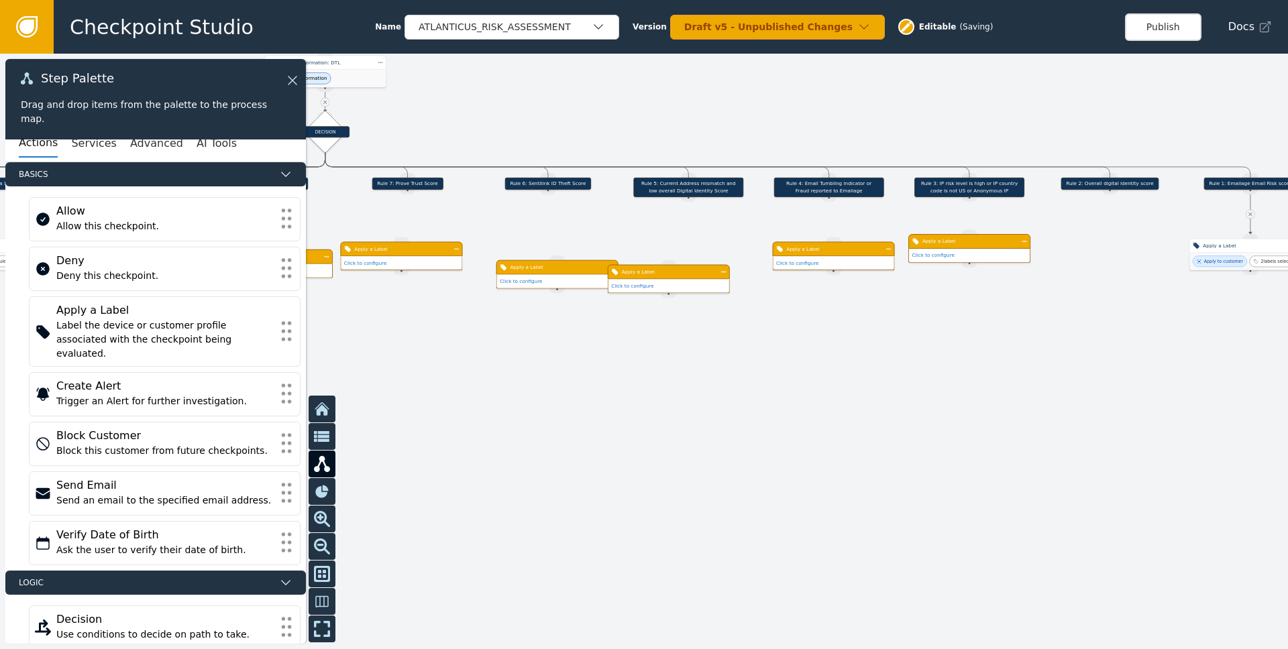
drag, startPoint x: 1176, startPoint y: 339, endPoint x: 800, endPoint y: 329, distance: 375.7
click at [847, 335] on div at bounding box center [644, 352] width 1288 height 596
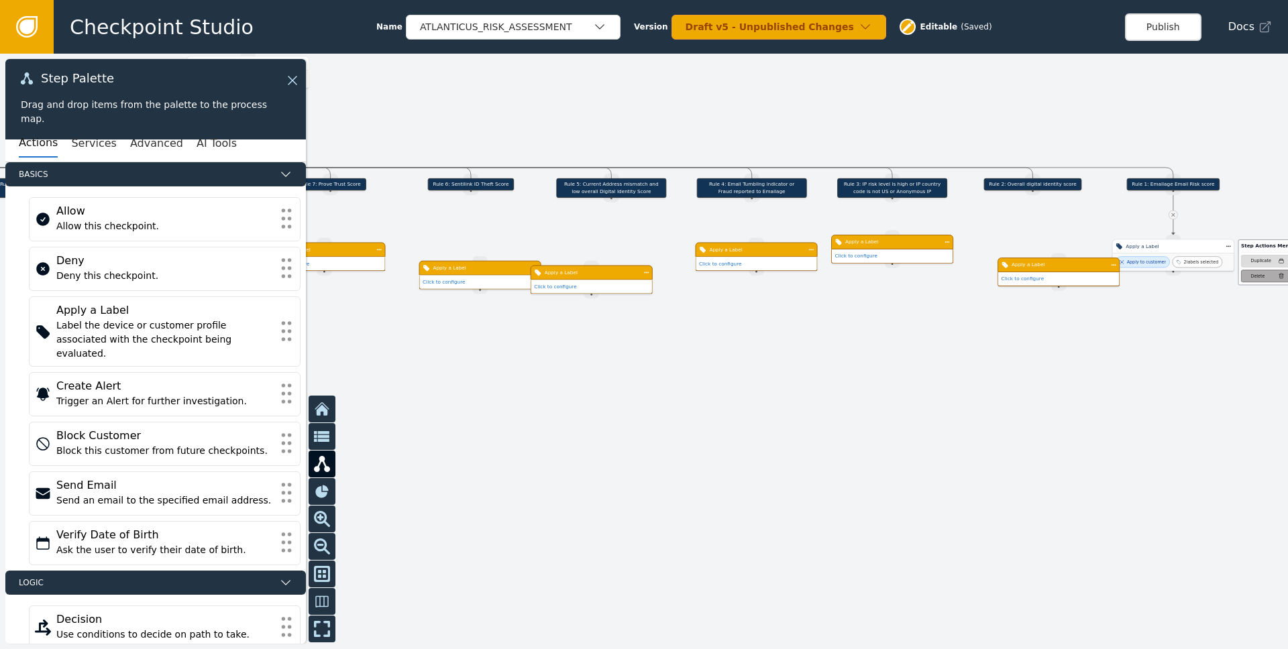
click at [860, 275] on div "Delete" at bounding box center [1258, 276] width 14 height 7
drag, startPoint x: 1176, startPoint y: 193, endPoint x: 1166, endPoint y: 287, distance: 94.4
click at [860, 252] on div "Apply a Label" at bounding box center [1173, 246] width 122 height 15
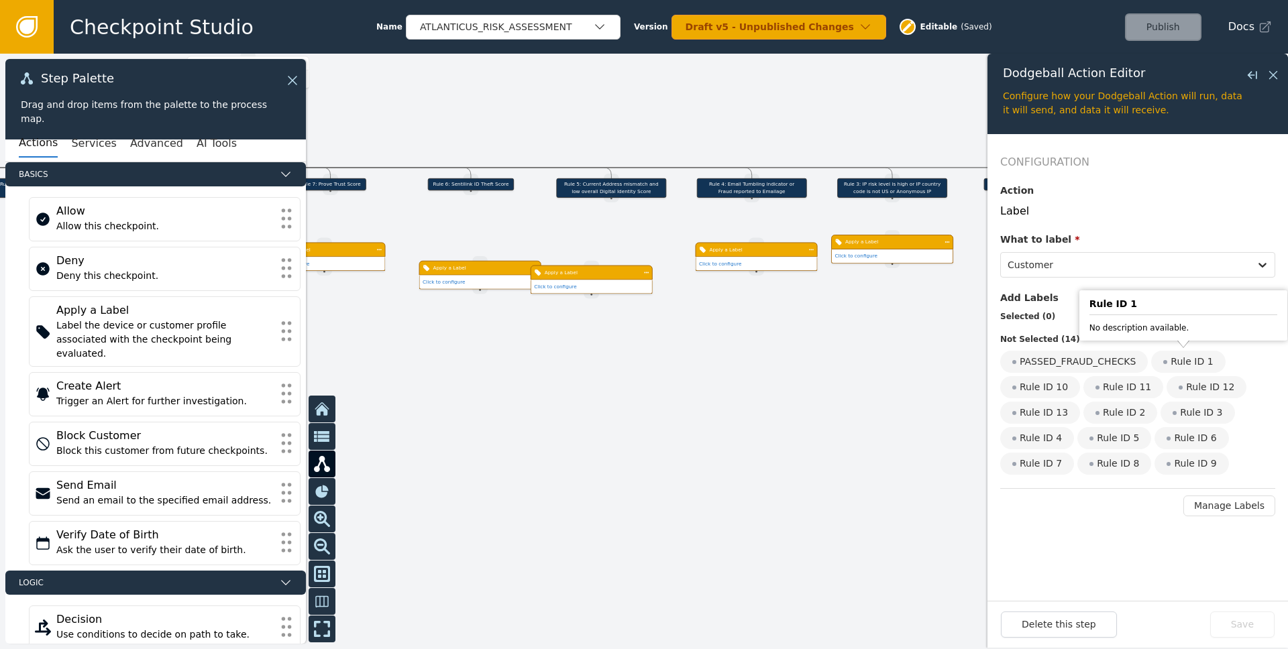
click at [860, 361] on div "Rule ID 1" at bounding box center [1188, 362] width 74 height 22
click at [0, 0] on input "Rule ID 1" at bounding box center [0, 0] width 0 height 0
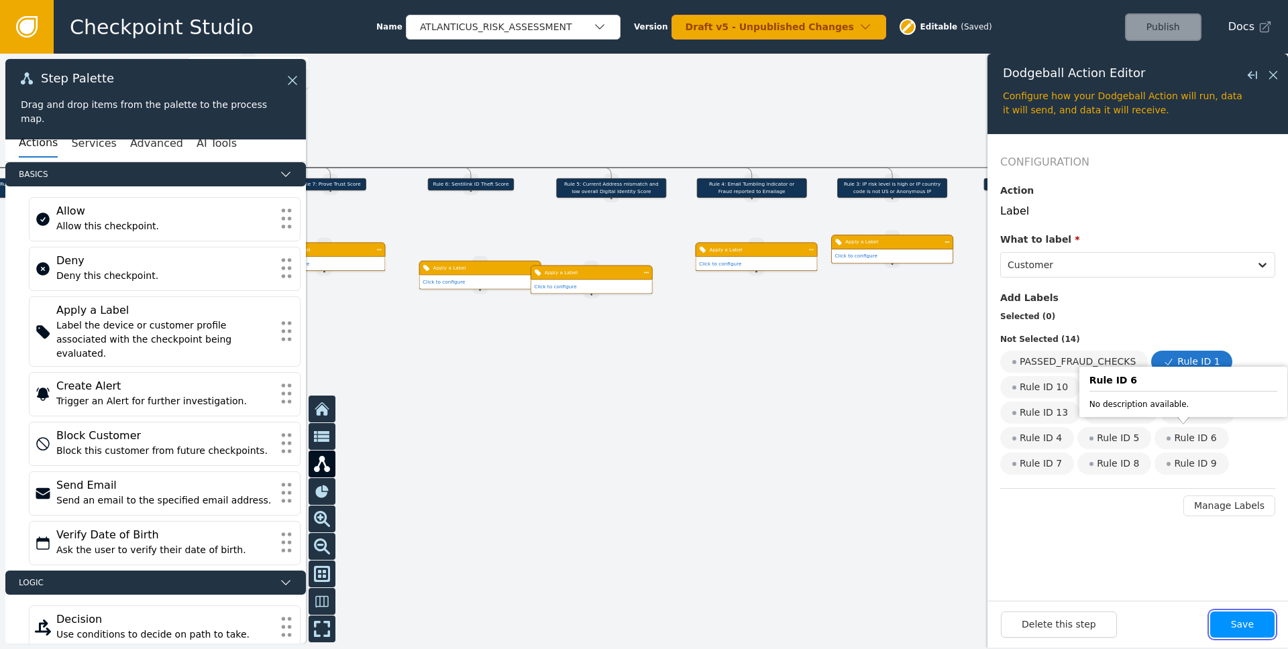
click at [860, 628] on button "Save" at bounding box center [1242, 625] width 64 height 26
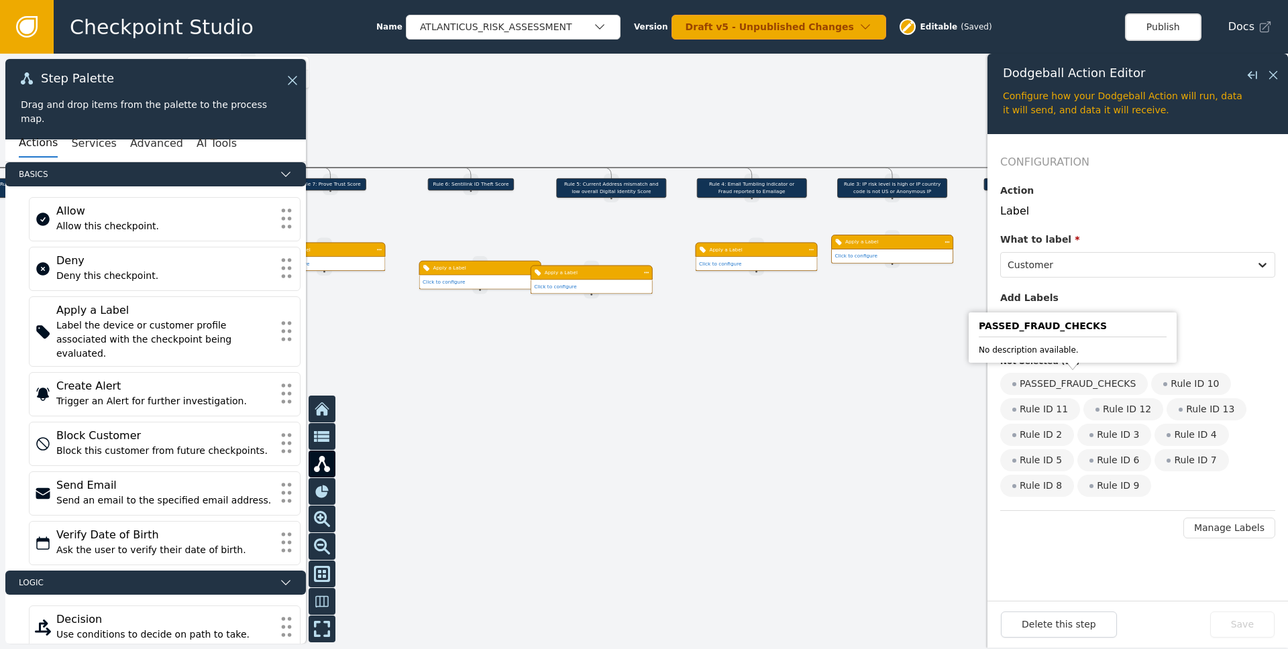
click at [860, 388] on div at bounding box center [644, 352] width 1288 height 596
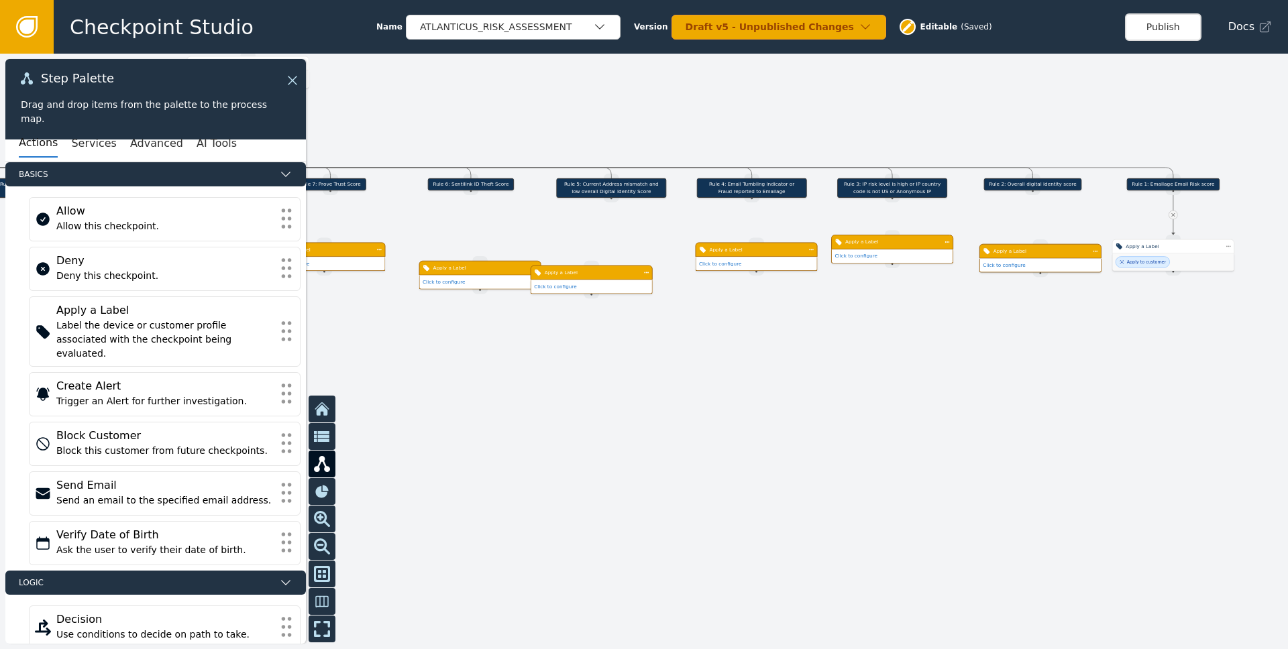
drag, startPoint x: 1062, startPoint y: 266, endPoint x: 1039, endPoint y: 246, distance: 30.4
click at [860, 247] on div "Apply a Label" at bounding box center [1040, 250] width 94 height 7
drag, startPoint x: 1031, startPoint y: 192, endPoint x: 1033, endPoint y: 235, distance: 42.9
drag, startPoint x: 894, startPoint y: 197, endPoint x: 892, endPoint y: 234, distance: 36.9
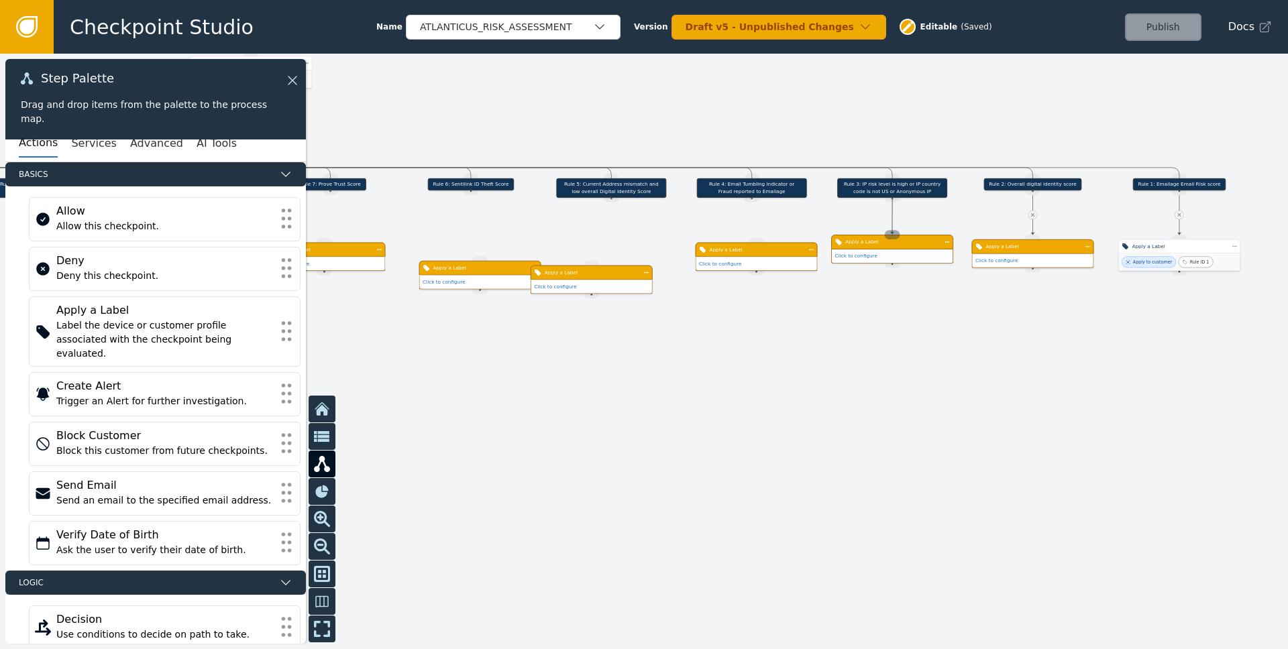
drag, startPoint x: 755, startPoint y: 198, endPoint x: 753, endPoint y: 240, distance: 42.3
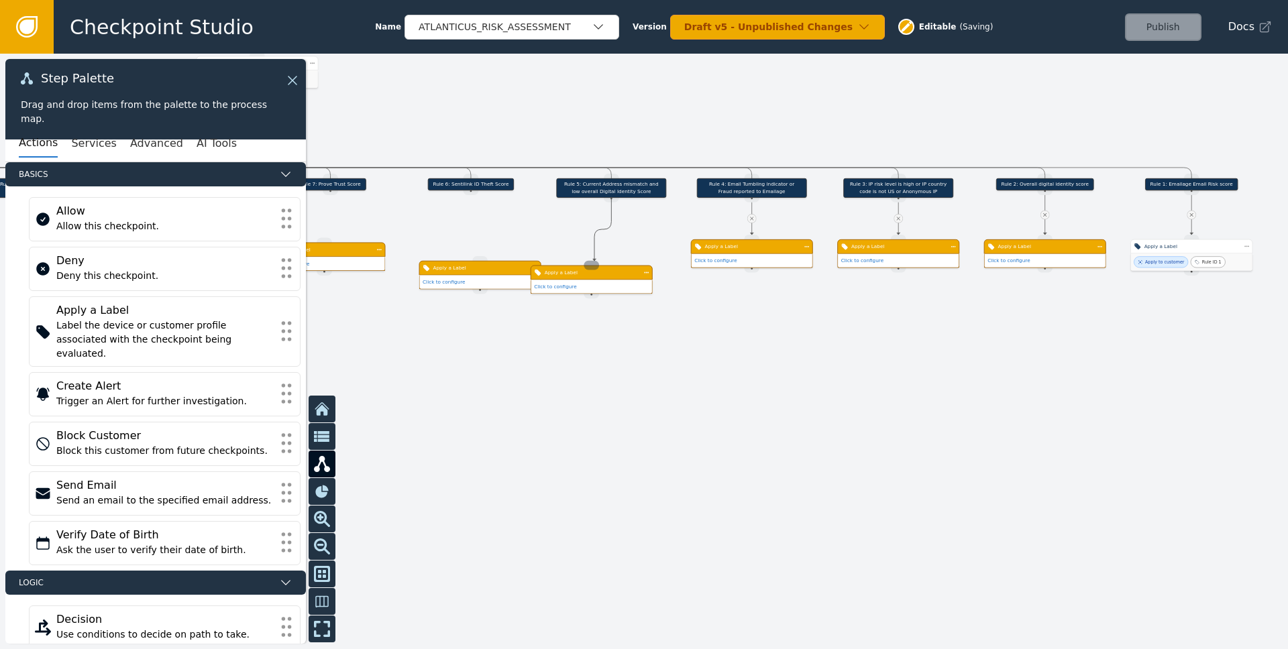
drag, startPoint x: 613, startPoint y: 199, endPoint x: 594, endPoint y: 261, distance: 64.5
drag, startPoint x: 531, startPoint y: 358, endPoint x: 663, endPoint y: 388, distance: 134.9
click at [662, 388] on div at bounding box center [644, 352] width 1288 height 596
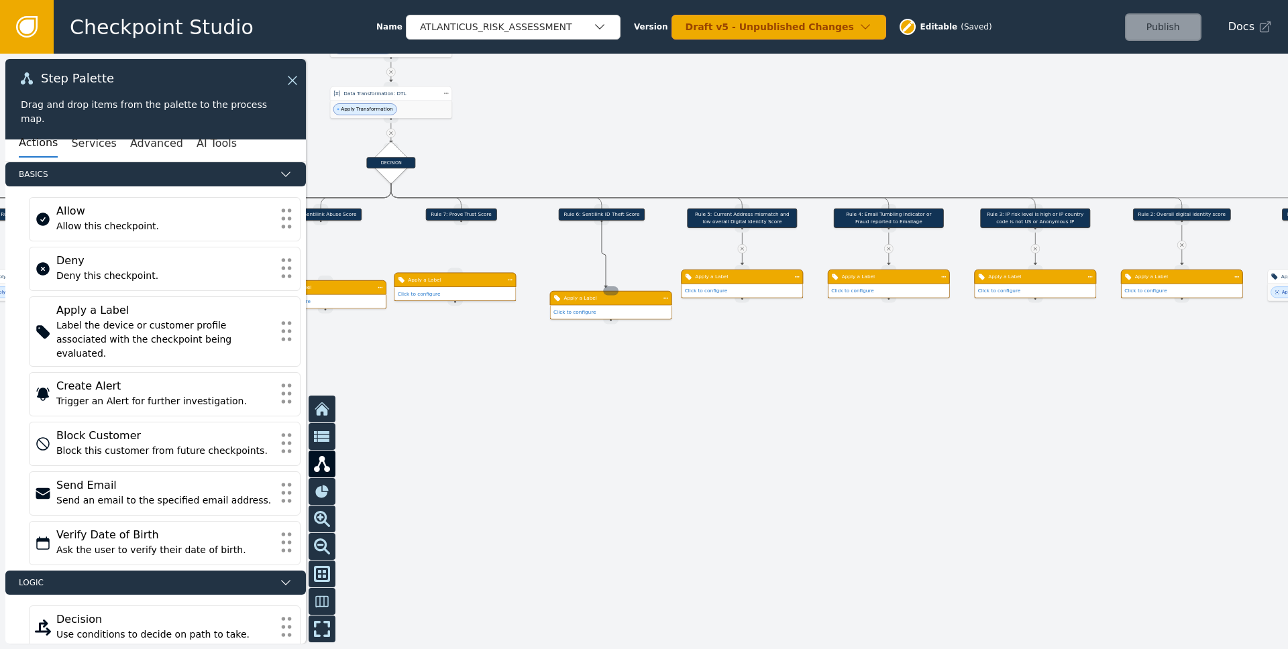
drag, startPoint x: 601, startPoint y: 224, endPoint x: 606, endPoint y: 288, distance: 63.9
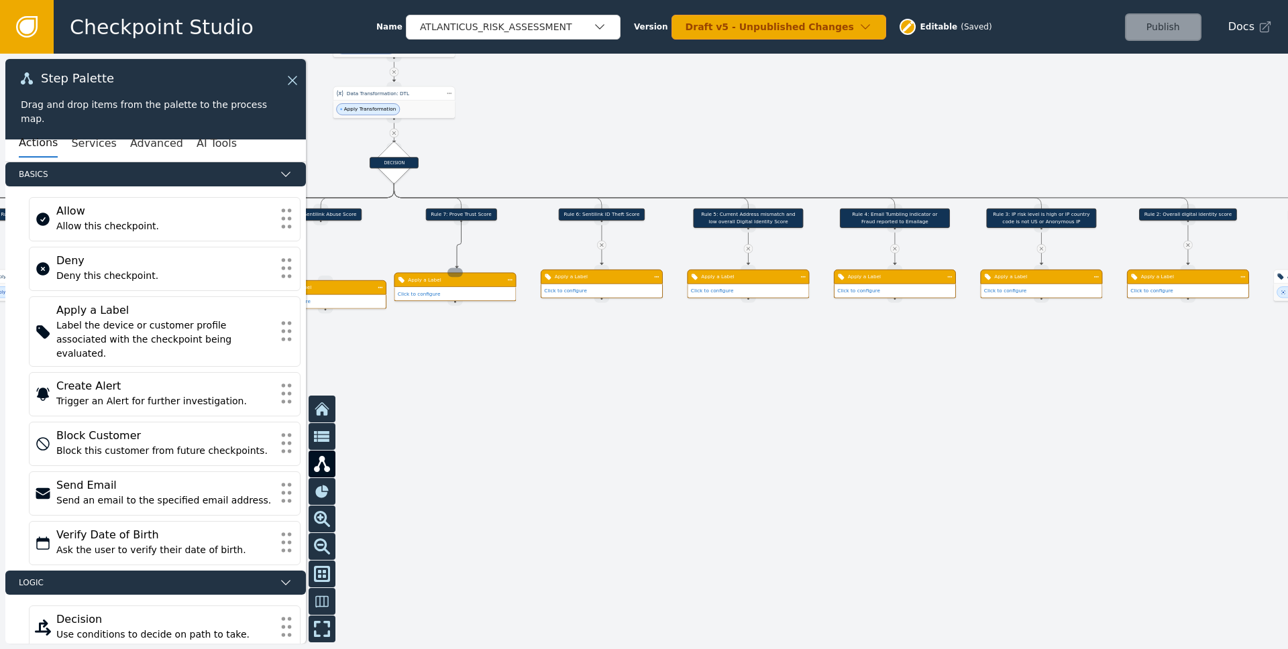
drag, startPoint x: 466, startPoint y: 223, endPoint x: 457, endPoint y: 269, distance: 46.6
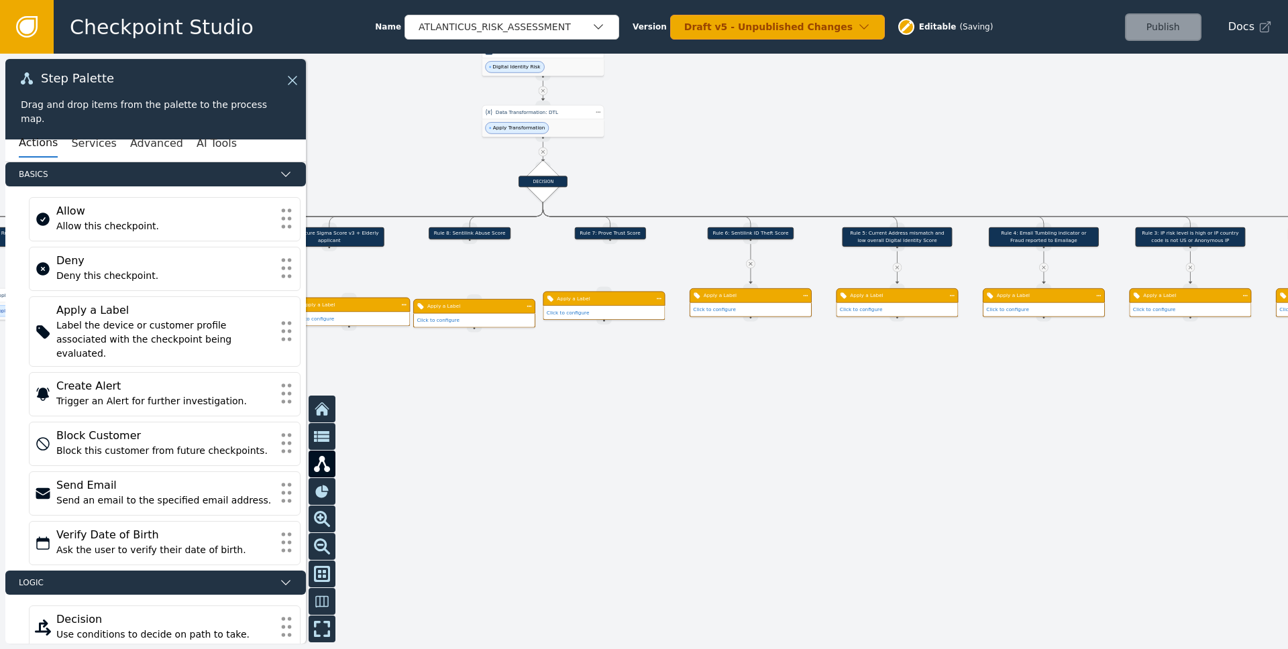
drag, startPoint x: 415, startPoint y: 341, endPoint x: 616, endPoint y: 359, distance: 201.3
click at [602, 364] on div at bounding box center [644, 352] width 1288 height 596
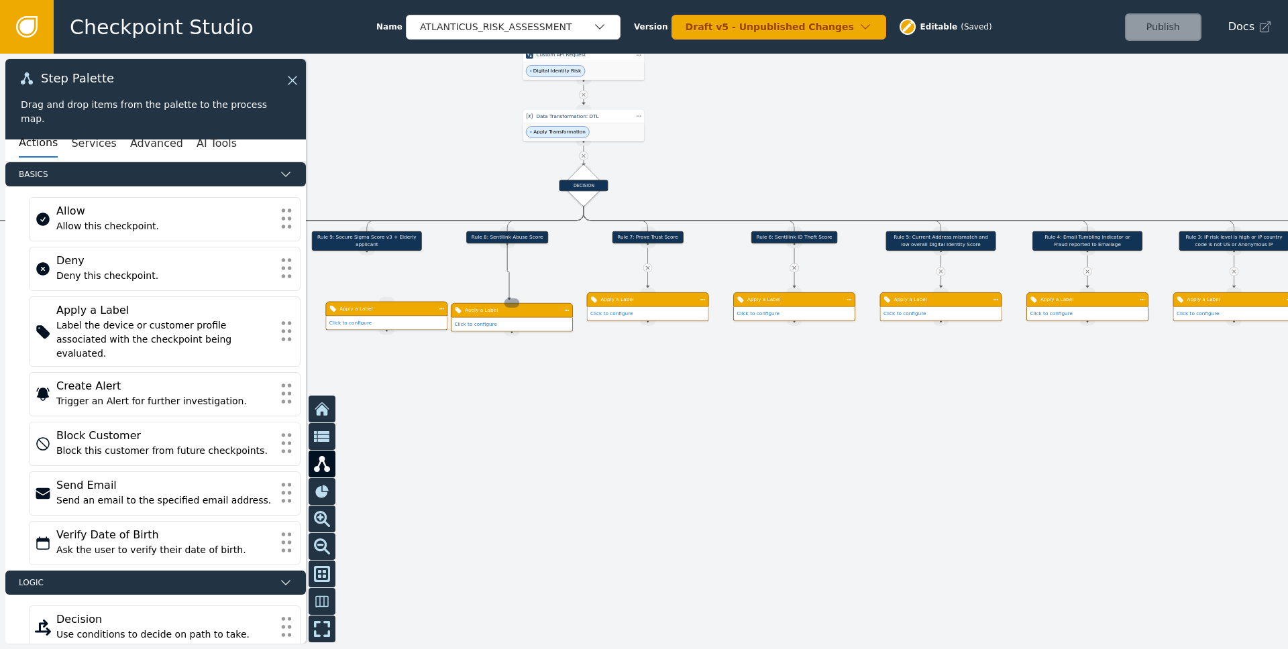
drag, startPoint x: 510, startPoint y: 246, endPoint x: 509, endPoint y: 300, distance: 53.7
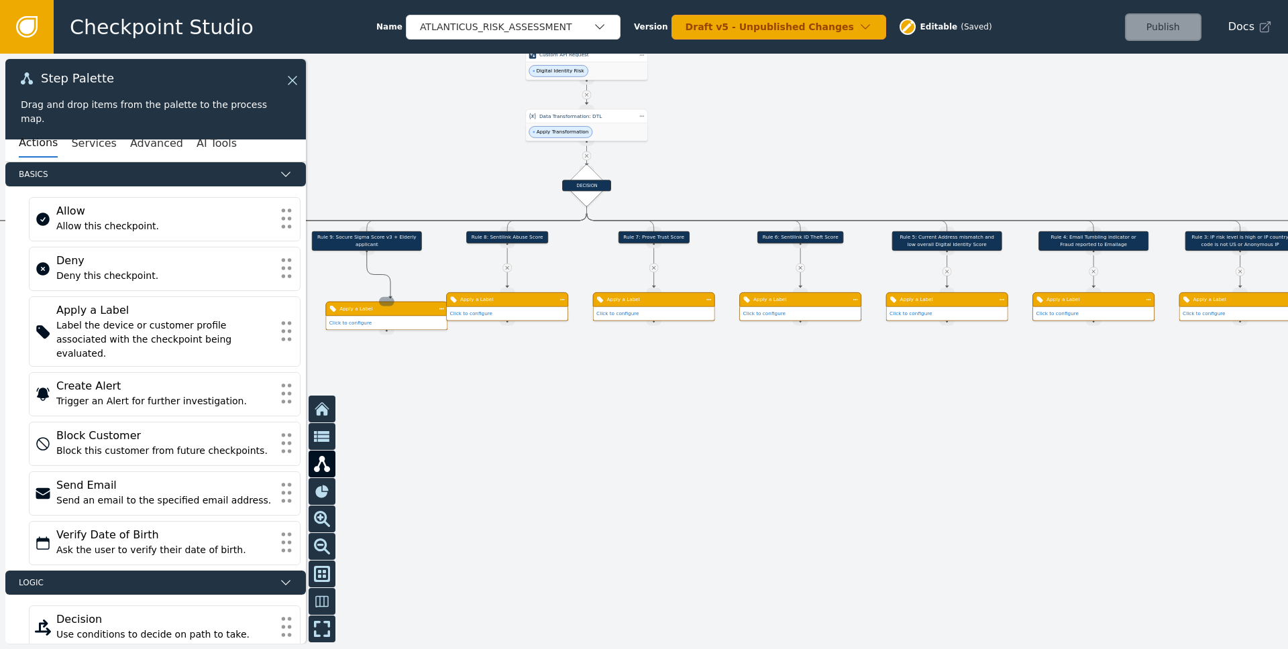
drag, startPoint x: 363, startPoint y: 254, endPoint x: 390, endPoint y: 298, distance: 52.7
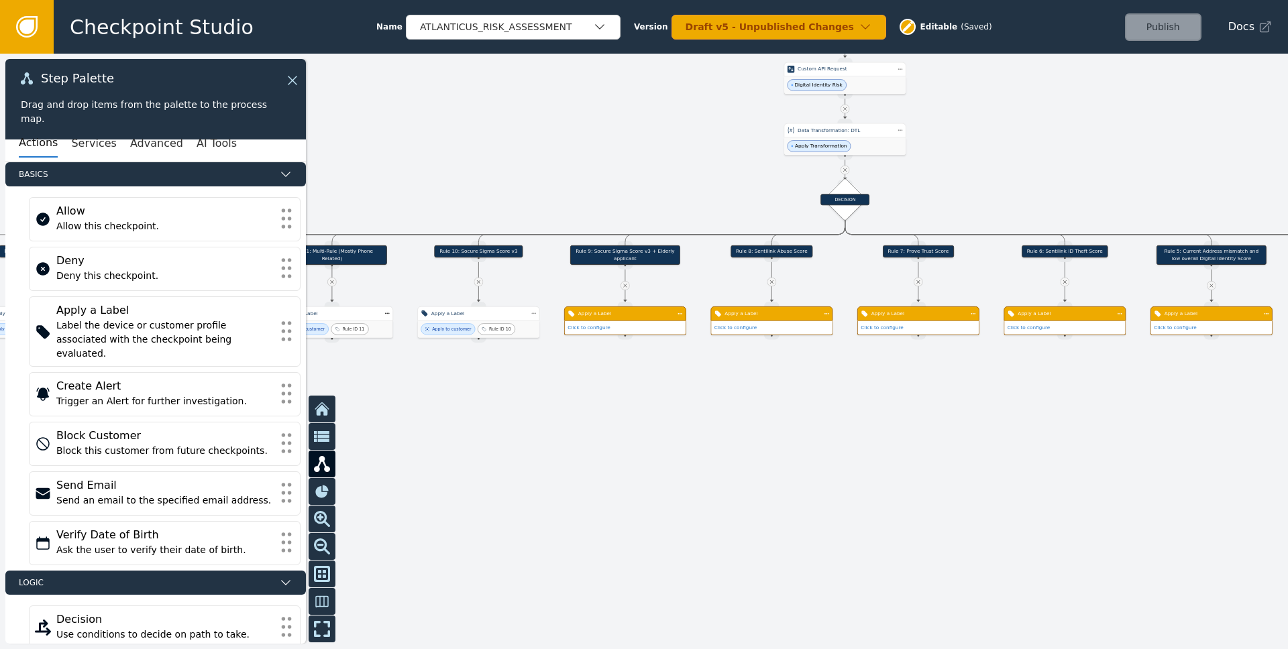
drag, startPoint x: 395, startPoint y: 383, endPoint x: 658, endPoint y: 400, distance: 263.5
click at [658, 400] on div at bounding box center [644, 352] width 1288 height 596
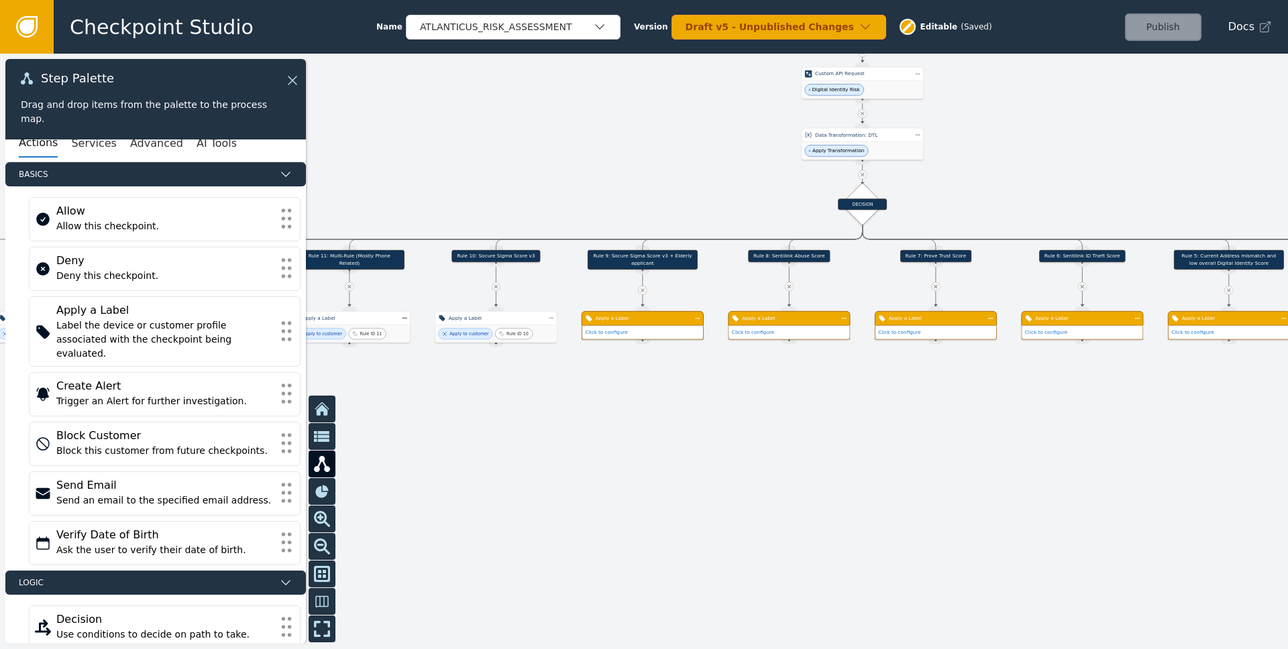
click at [679, 328] on div "Click to configure" at bounding box center [642, 332] width 121 height 13
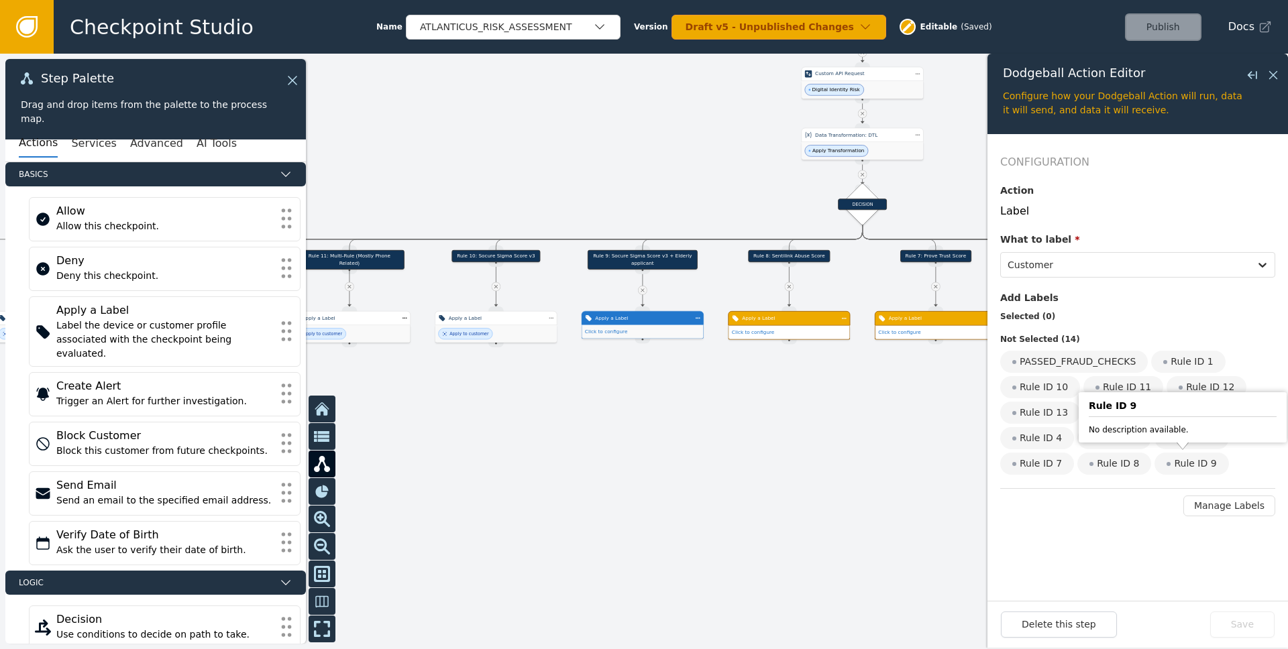
click at [860, 463] on div "Rule ID 9" at bounding box center [1191, 464] width 74 height 22
click at [0, 0] on input "Rule ID 9" at bounding box center [0, 0] width 0 height 0
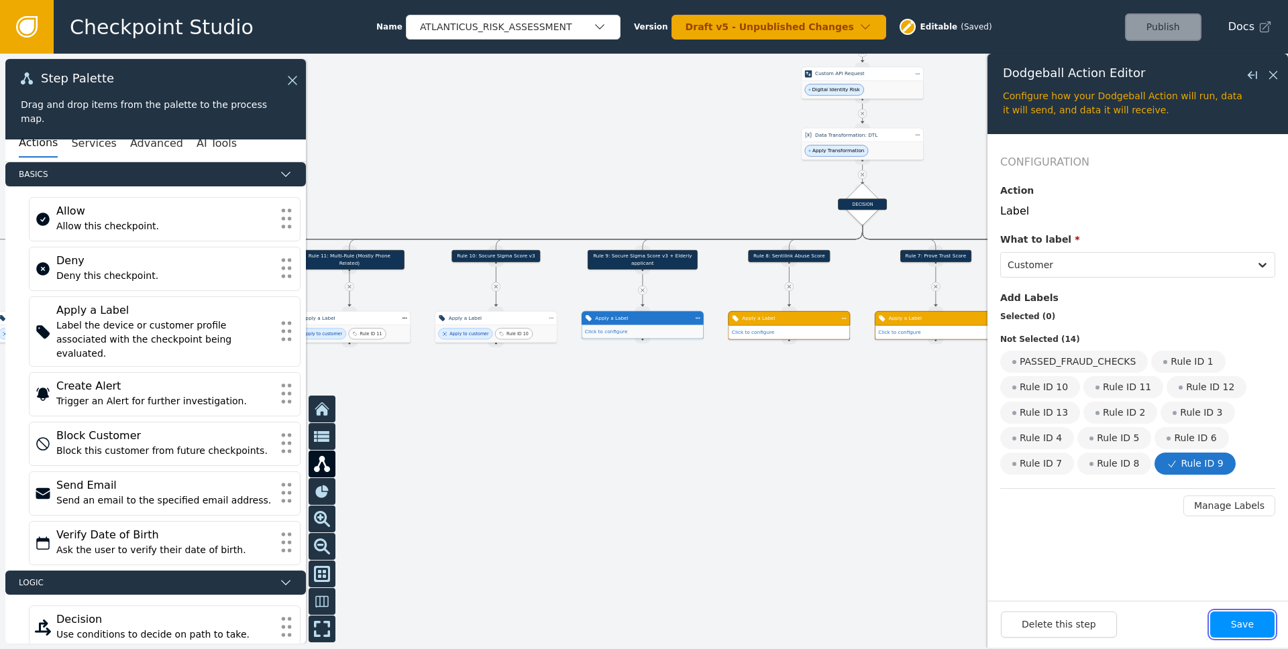
click at [860, 617] on button "Save" at bounding box center [1242, 625] width 64 height 26
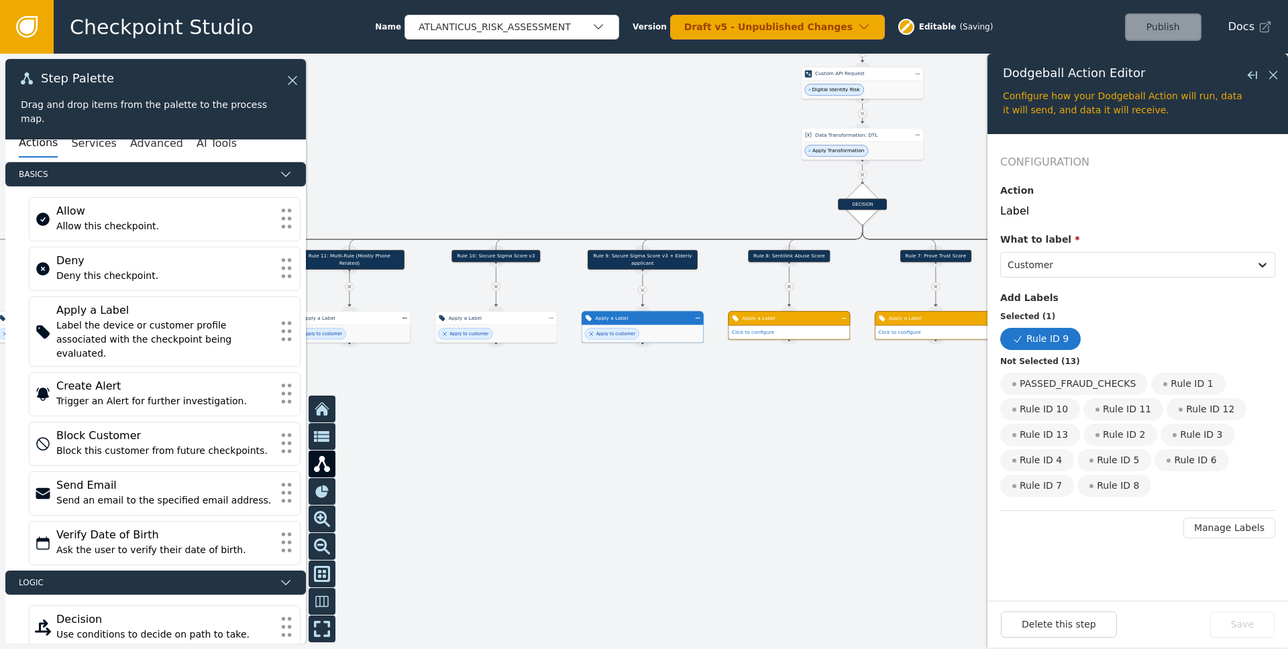
click at [833, 329] on div "Click to configure" at bounding box center [788, 332] width 121 height 13
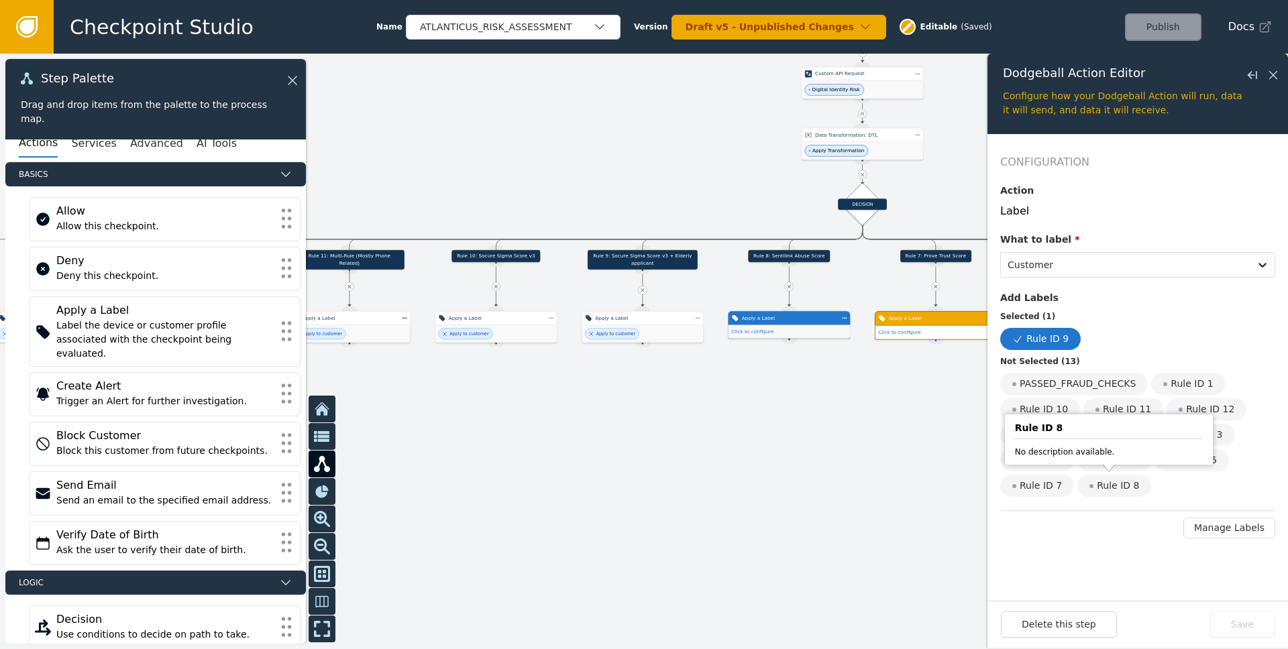
click at [860, 488] on div "Rule ID 8" at bounding box center [1114, 486] width 74 height 22
click at [0, 0] on input "Rule ID 8" at bounding box center [0, 0] width 0 height 0
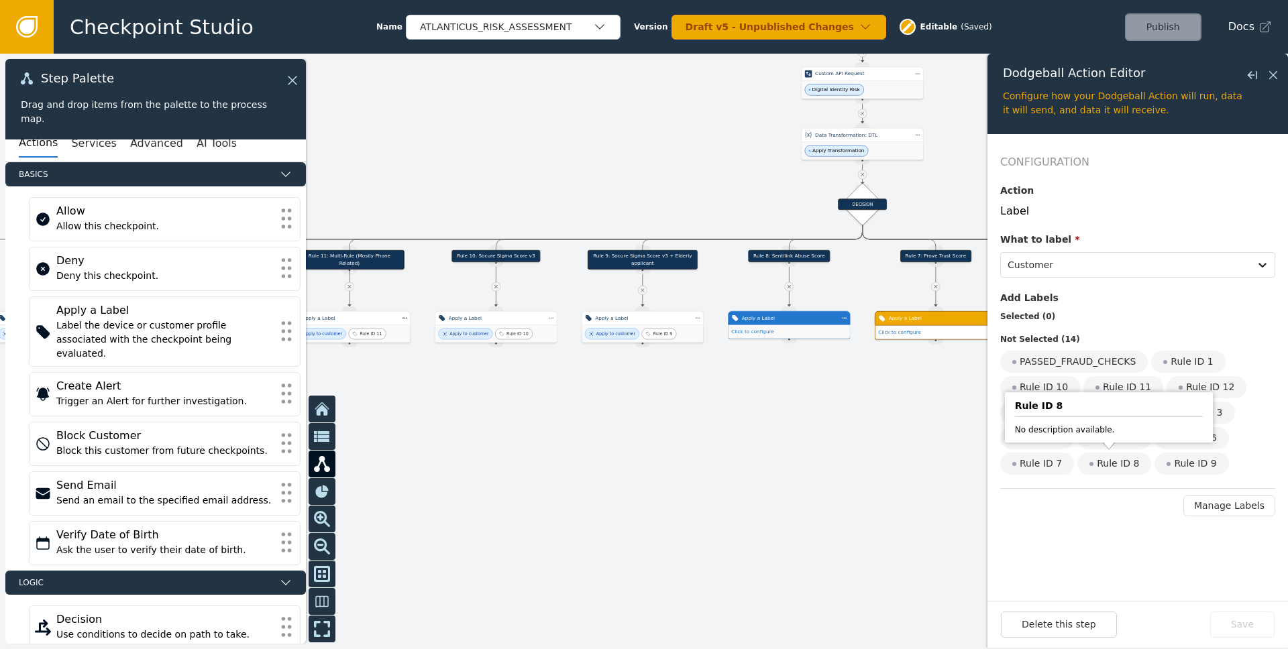
click at [860, 465] on div "Rule ID 8" at bounding box center [1114, 464] width 74 height 22
click at [0, 0] on input "Rule ID 8" at bounding box center [0, 0] width 0 height 0
click at [860, 619] on button "Save" at bounding box center [1242, 625] width 64 height 26
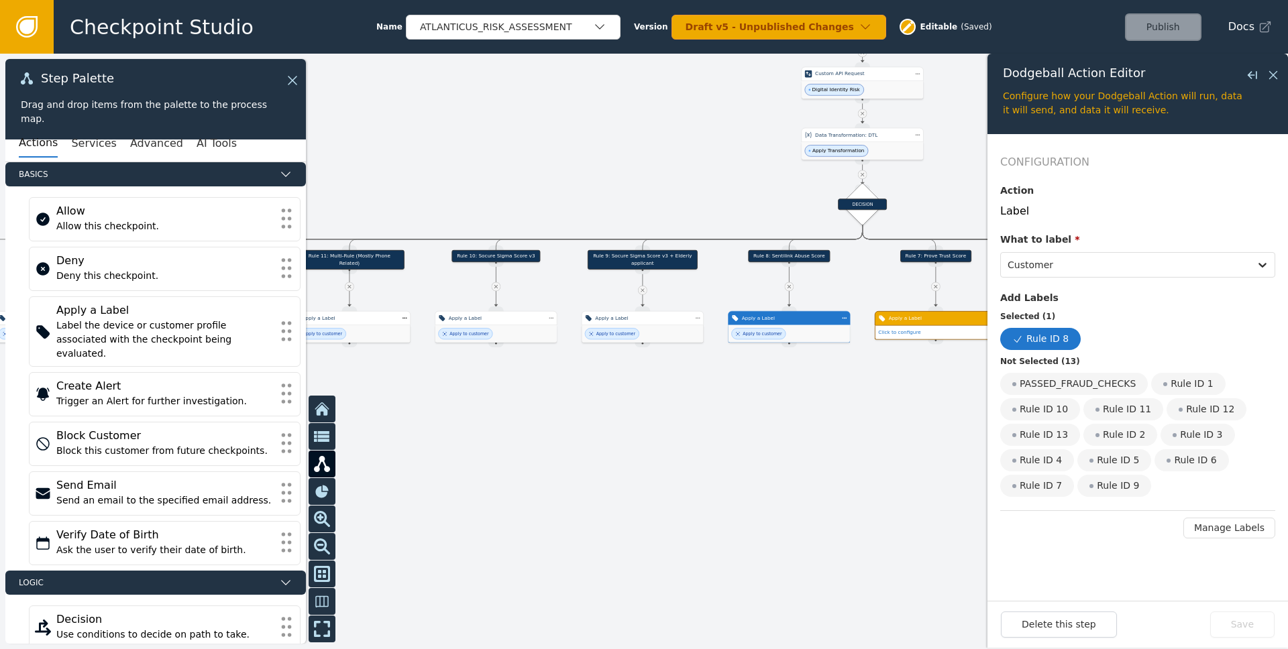
click at [860, 324] on div "Apply a Label" at bounding box center [936, 318] width 122 height 15
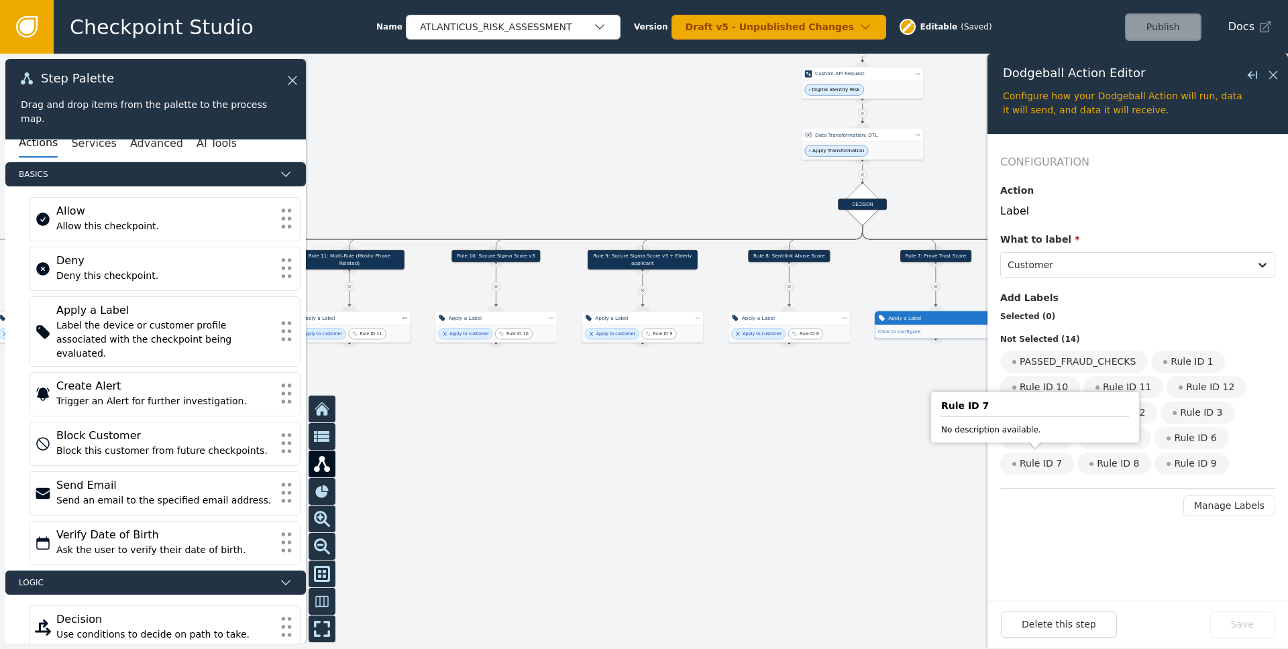
click at [860, 465] on div "Rule ID 7" at bounding box center [1037, 464] width 74 height 22
click at [0, 0] on input "Rule ID 7" at bounding box center [0, 0] width 0 height 0
click at [860, 617] on button "Save" at bounding box center [1242, 625] width 64 height 26
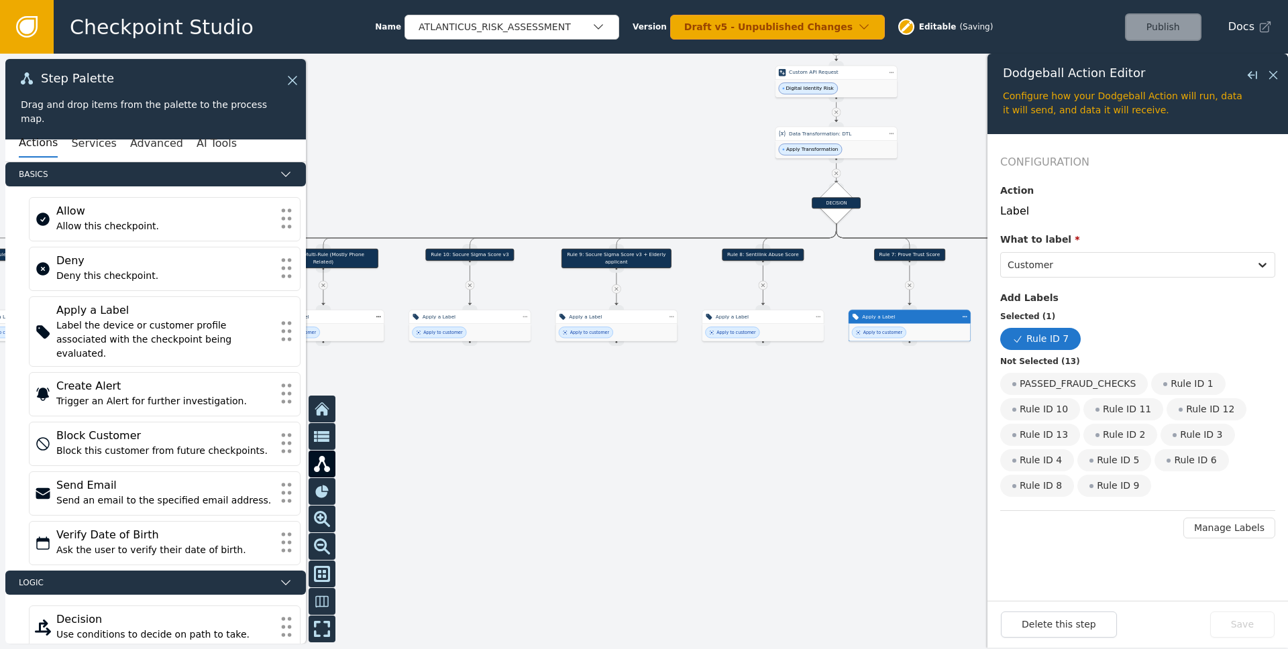
drag, startPoint x: 934, startPoint y: 425, endPoint x: 695, endPoint y: 410, distance: 239.9
click at [695, 410] on div at bounding box center [644, 352] width 1288 height 596
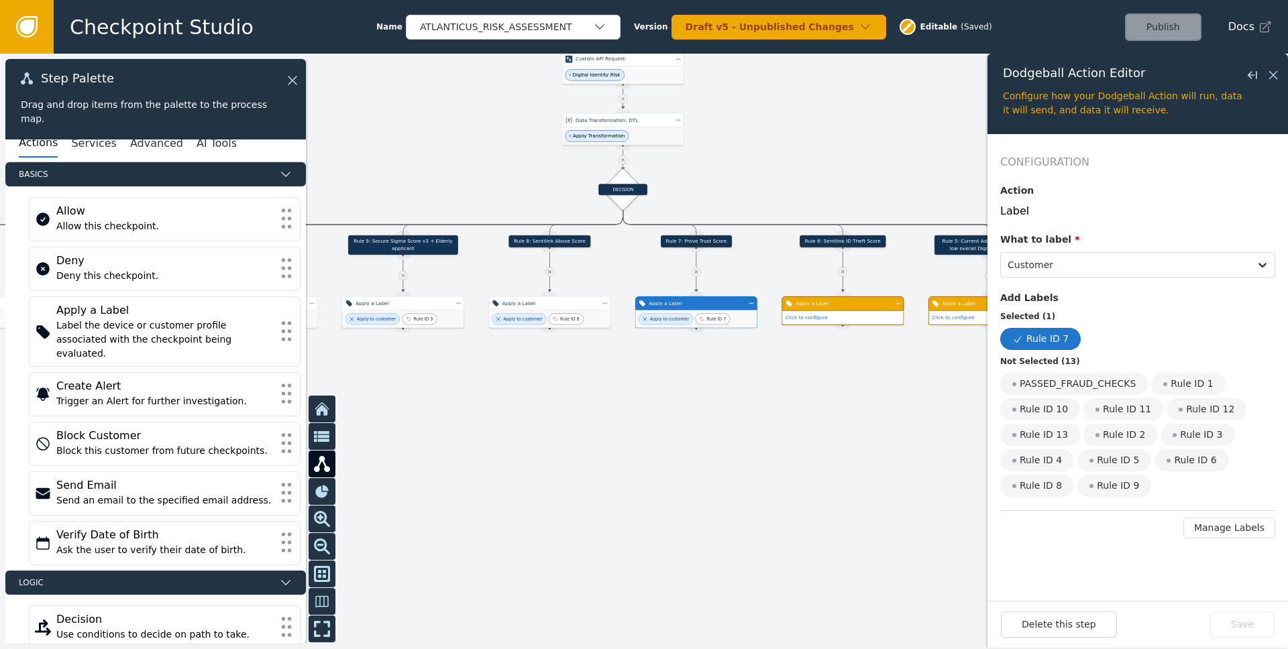
click at [860, 309] on div "Apply a Label" at bounding box center [842, 303] width 122 height 15
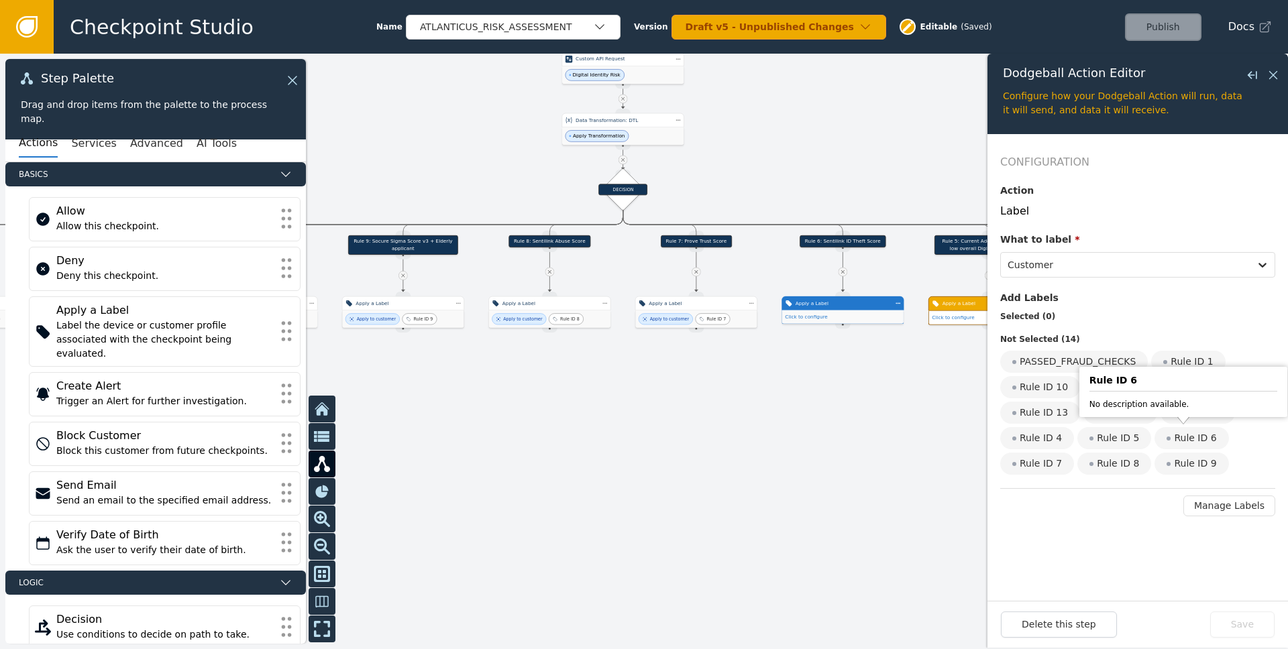
click at [860, 443] on div "Rule ID 6" at bounding box center [1191, 438] width 74 height 22
click at [0, 0] on input "Rule ID 6" at bounding box center [0, 0] width 0 height 0
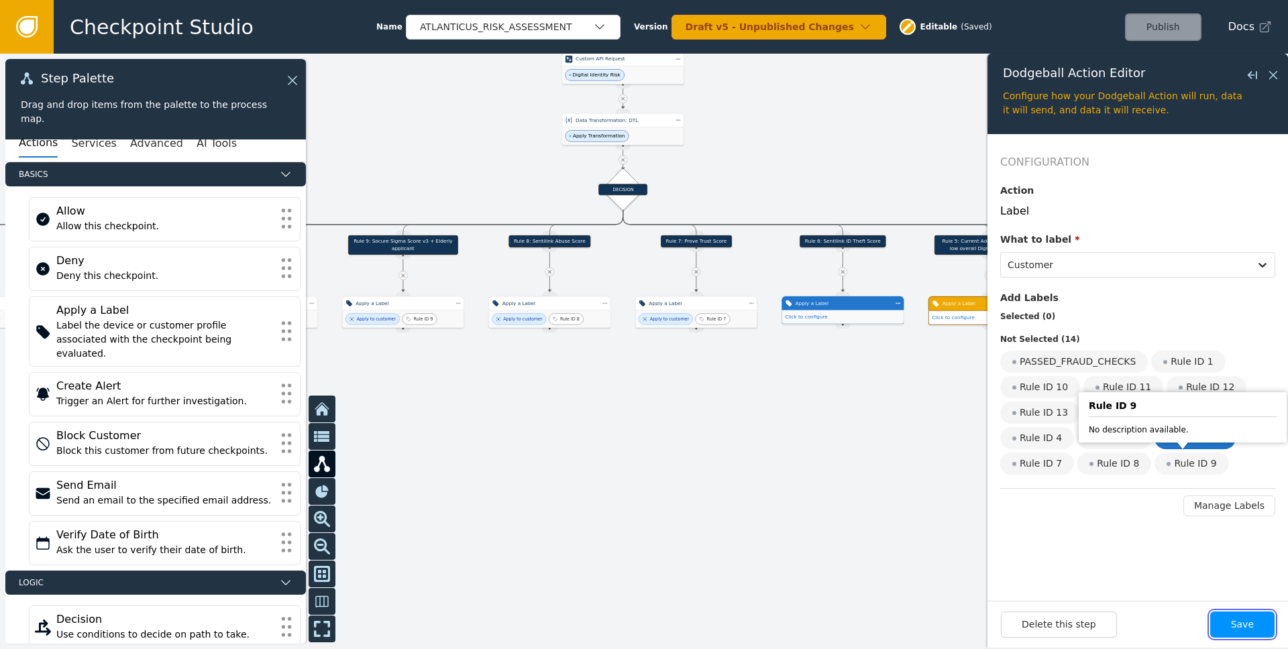
click at [860, 625] on button "Save" at bounding box center [1242, 625] width 64 height 26
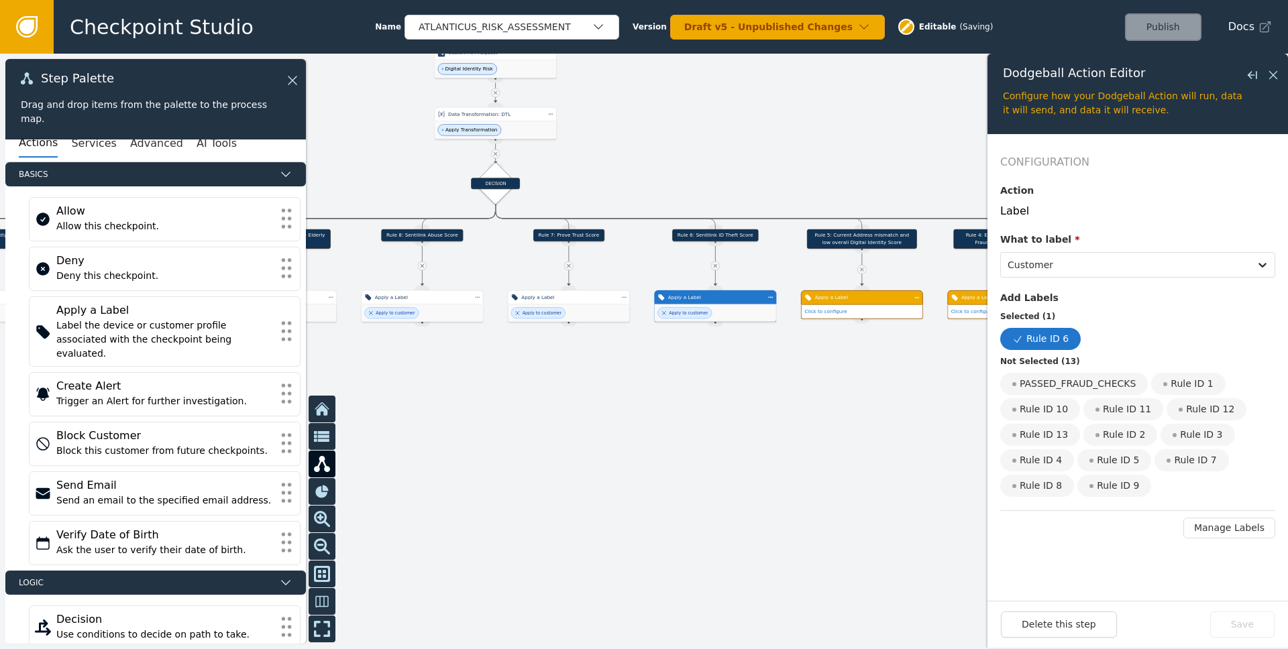
drag, startPoint x: 882, startPoint y: 453, endPoint x: 772, endPoint y: 372, distance: 136.7
click at [738, 443] on div at bounding box center [644, 352] width 1288 height 596
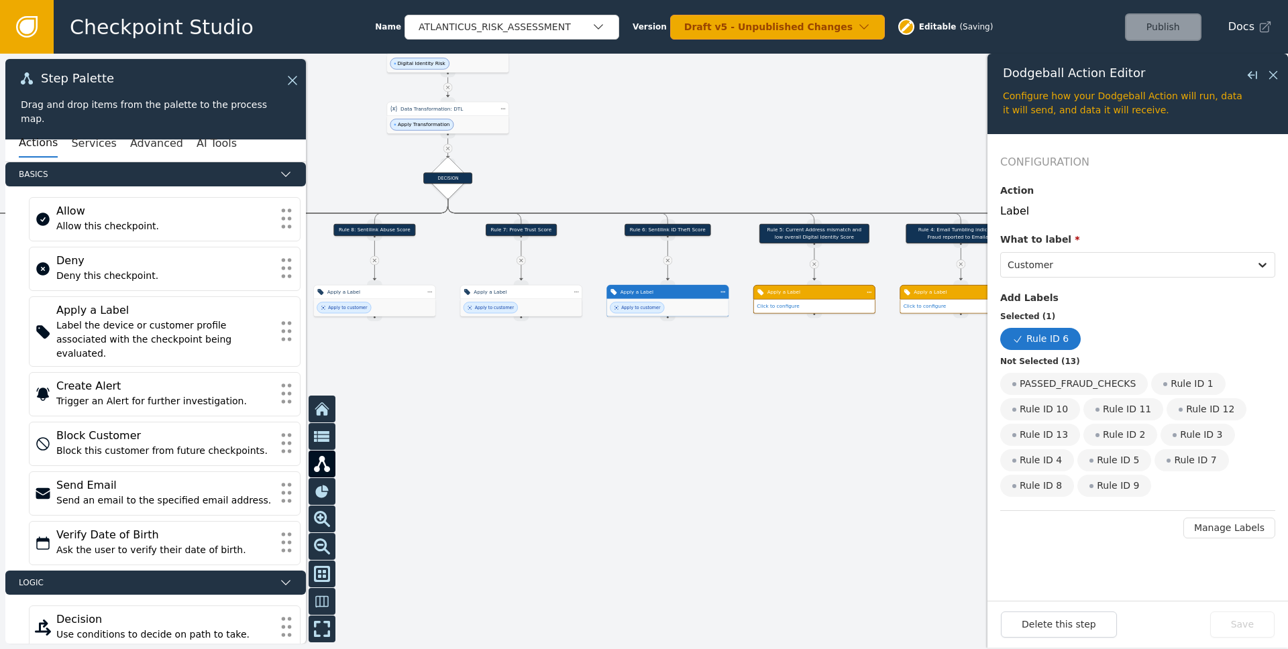
click at [815, 296] on div "Apply a Label" at bounding box center [814, 292] width 122 height 15
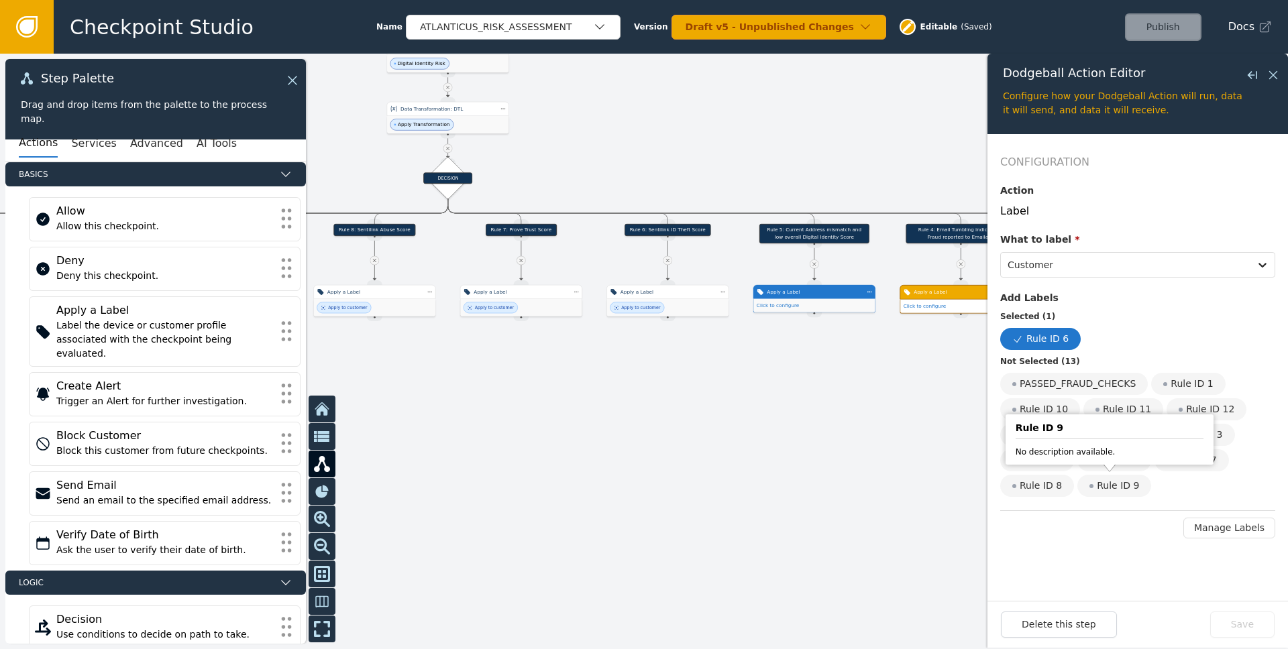
click at [860, 548] on form "Configuration Action Label What to label * Customer Add Labels Selected ( 1 ) R…" at bounding box center [1137, 367] width 300 height 467
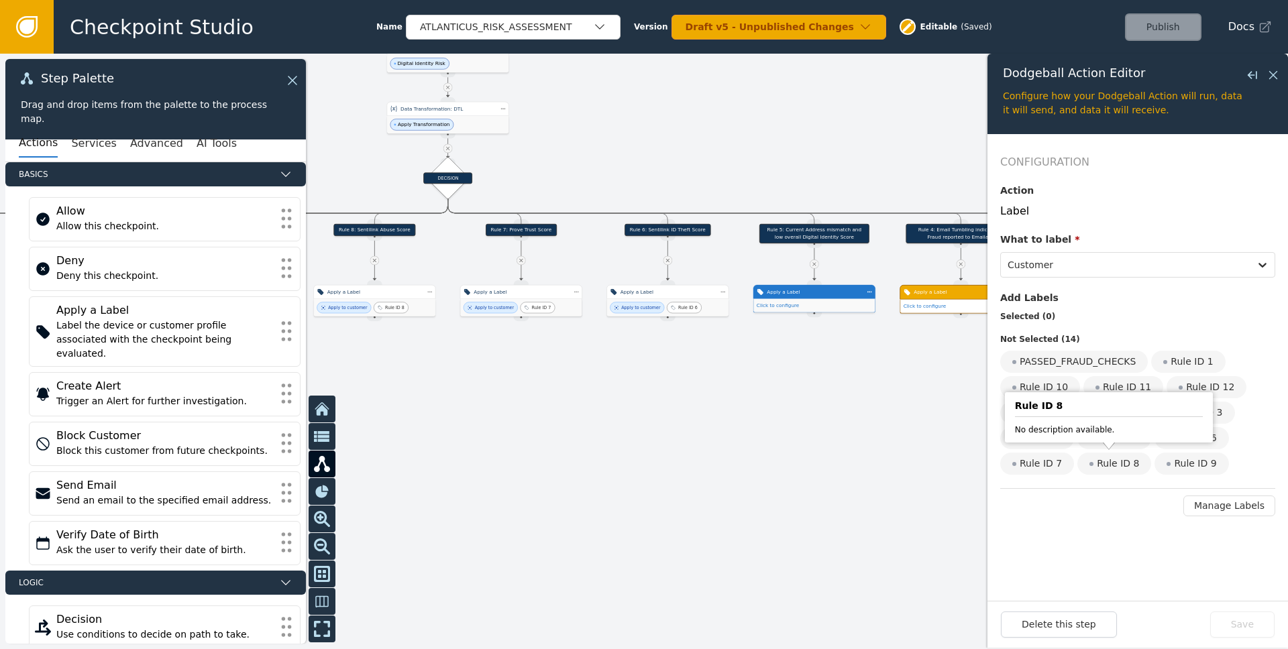
click at [860, 441] on div "Rule ID 8 No description available." at bounding box center [1109, 417] width 208 height 50
click at [860, 438] on div "Rule ID 5" at bounding box center [1114, 438] width 74 height 22
click at [0, 0] on input "Rule ID 5" at bounding box center [0, 0] width 0 height 0
click at [860, 618] on button "Save" at bounding box center [1242, 625] width 64 height 26
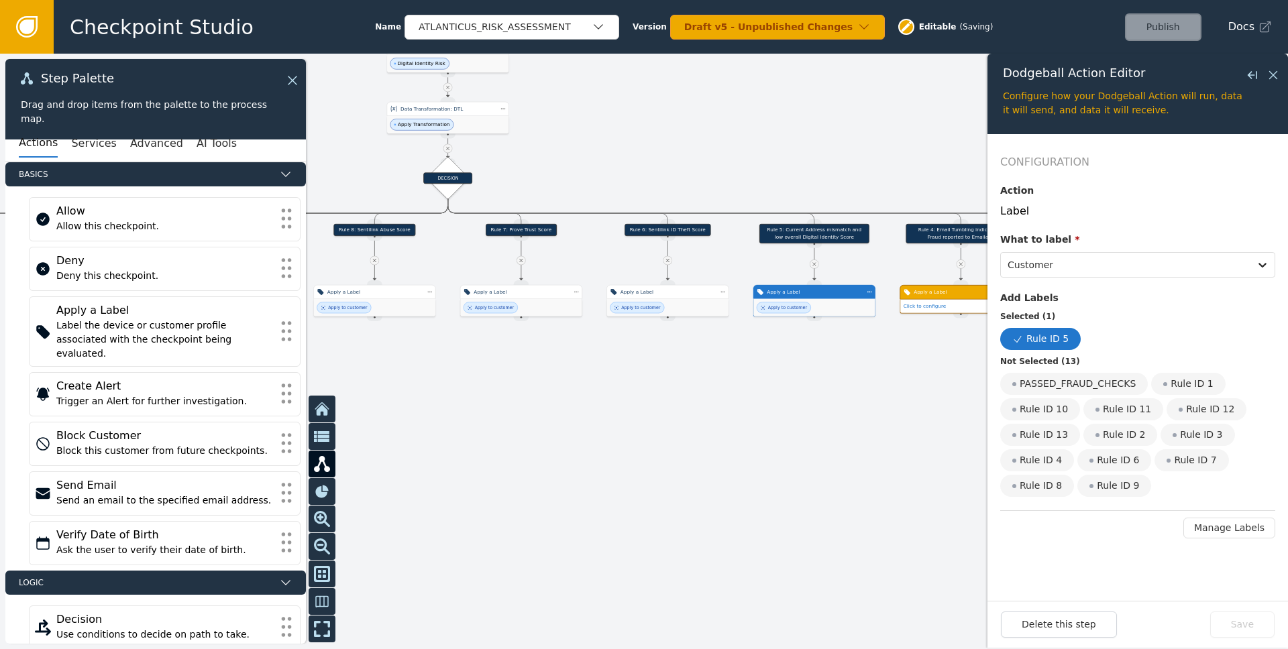
click at [860, 411] on div at bounding box center [644, 352] width 1288 height 596
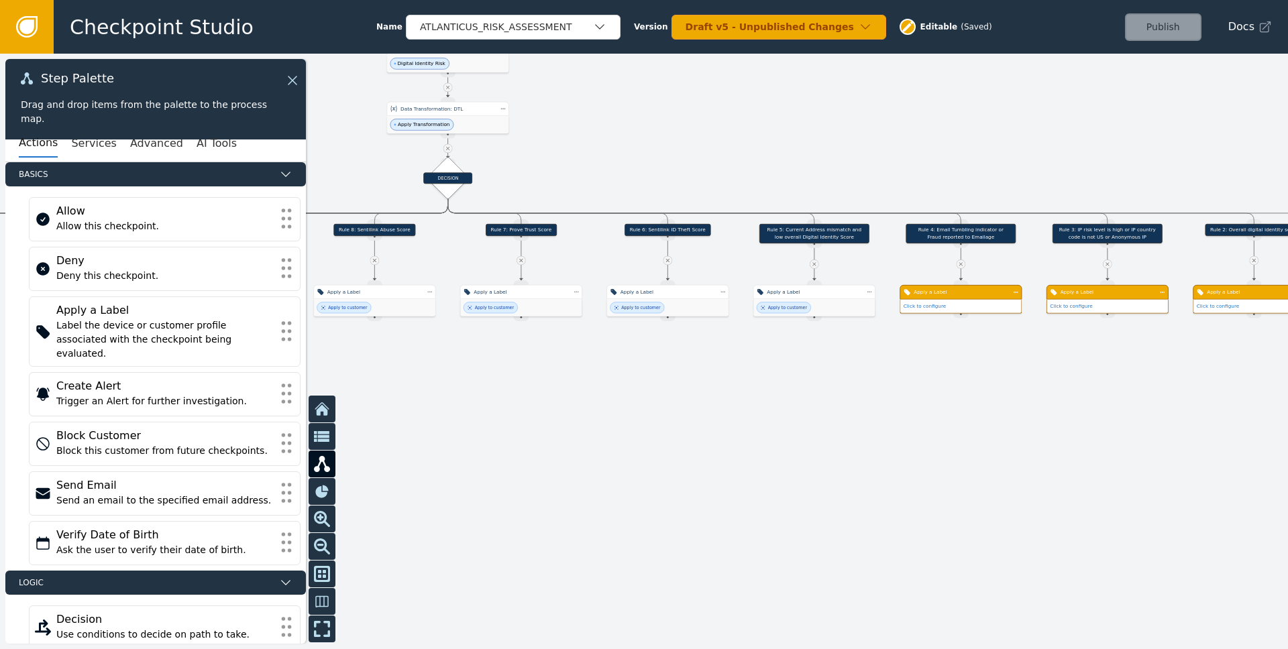
drag, startPoint x: 957, startPoint y: 388, endPoint x: 846, endPoint y: 388, distance: 111.3
click at [850, 389] on div at bounding box center [644, 352] width 1288 height 596
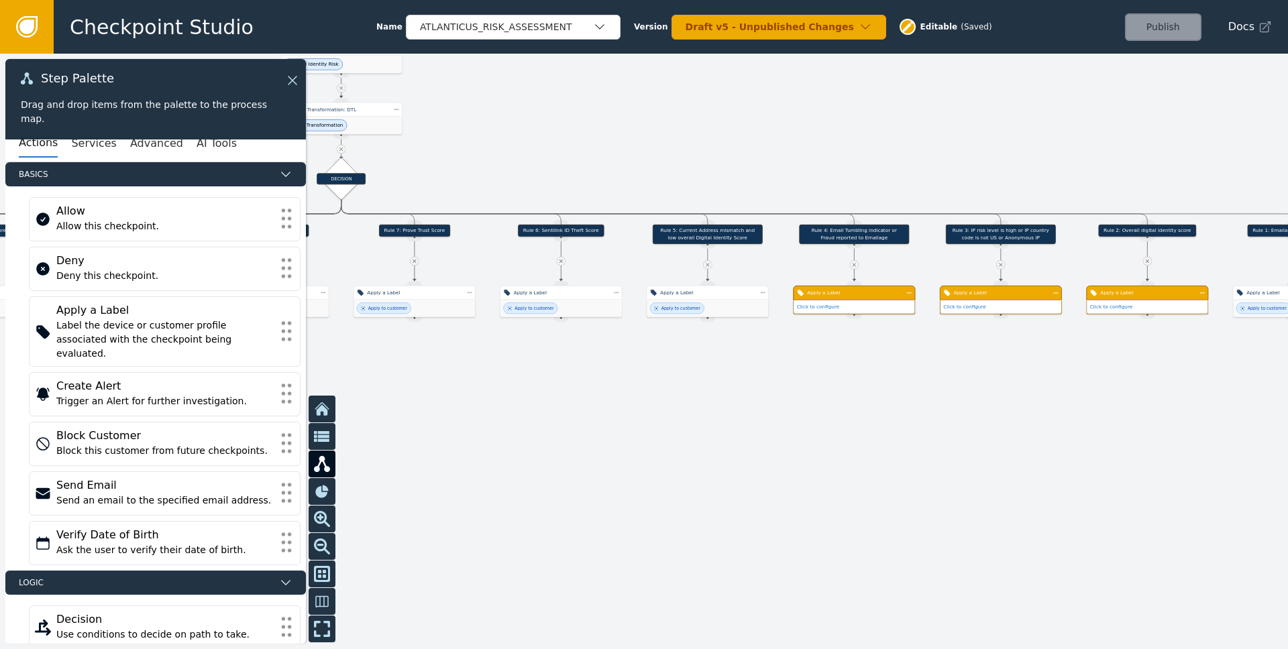
click at [860, 293] on div "Apply a Label" at bounding box center [854, 292] width 94 height 7
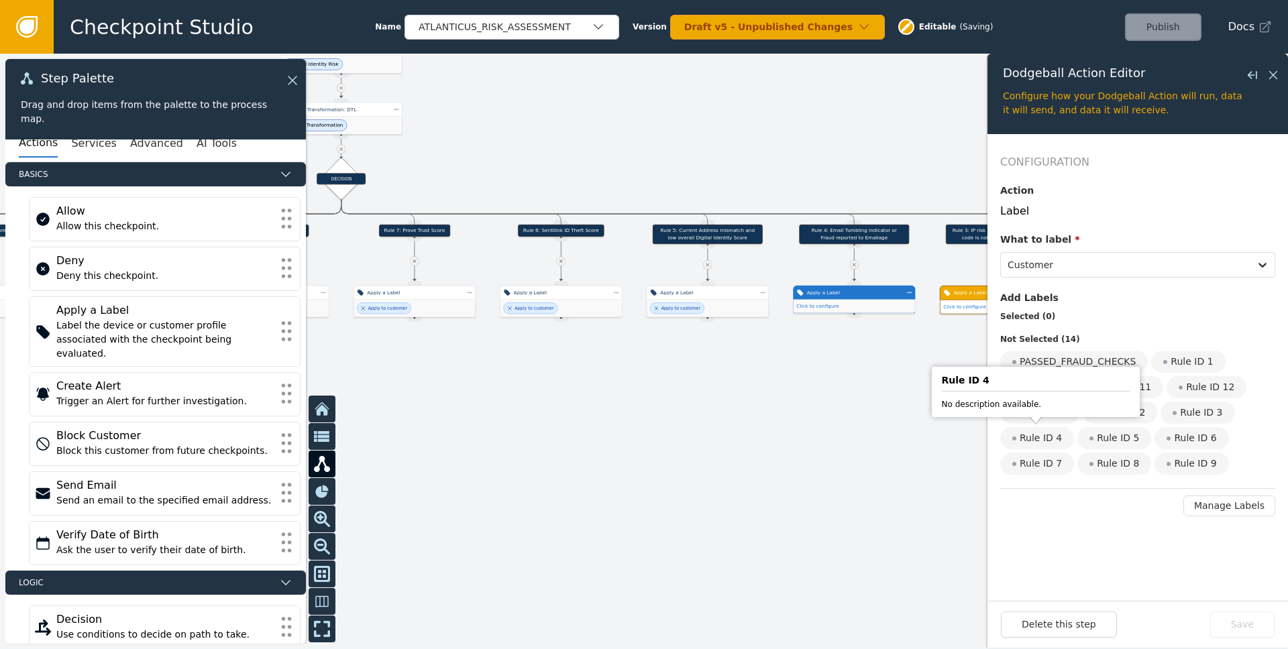
click at [860, 435] on div "Rule ID 4" at bounding box center [1037, 438] width 74 height 22
click at [0, 0] on input "Rule ID 4" at bounding box center [0, 0] width 0 height 0
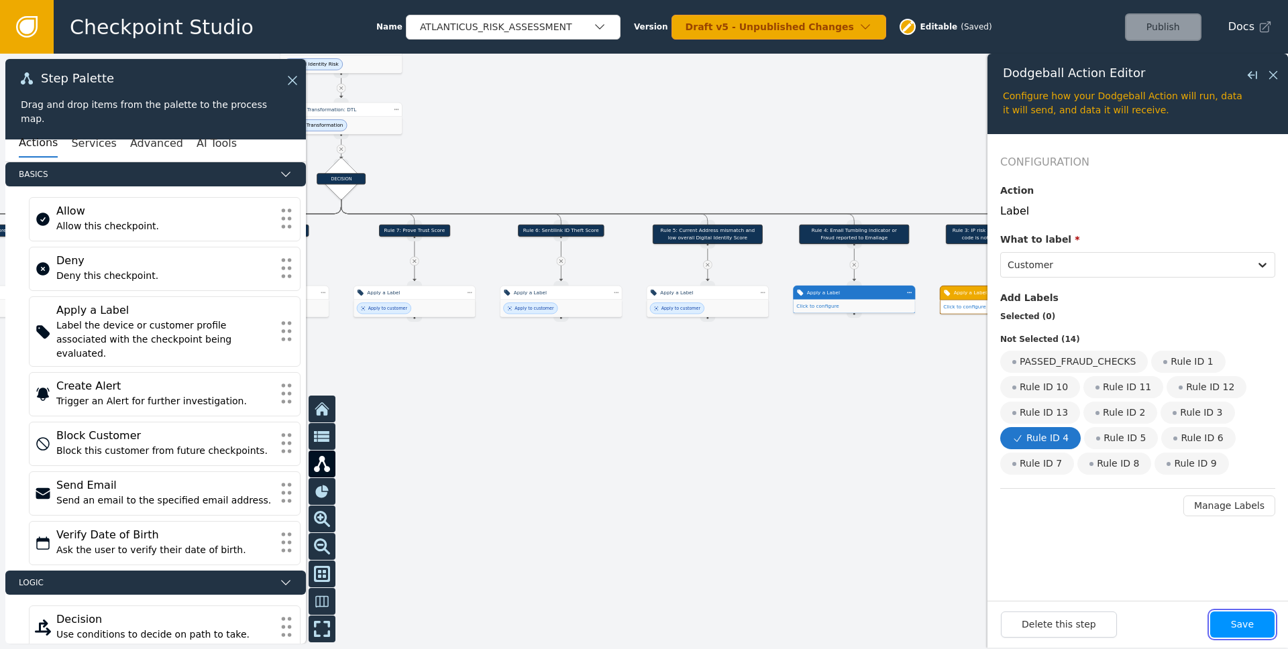
click at [860, 618] on button "Save" at bounding box center [1242, 625] width 64 height 26
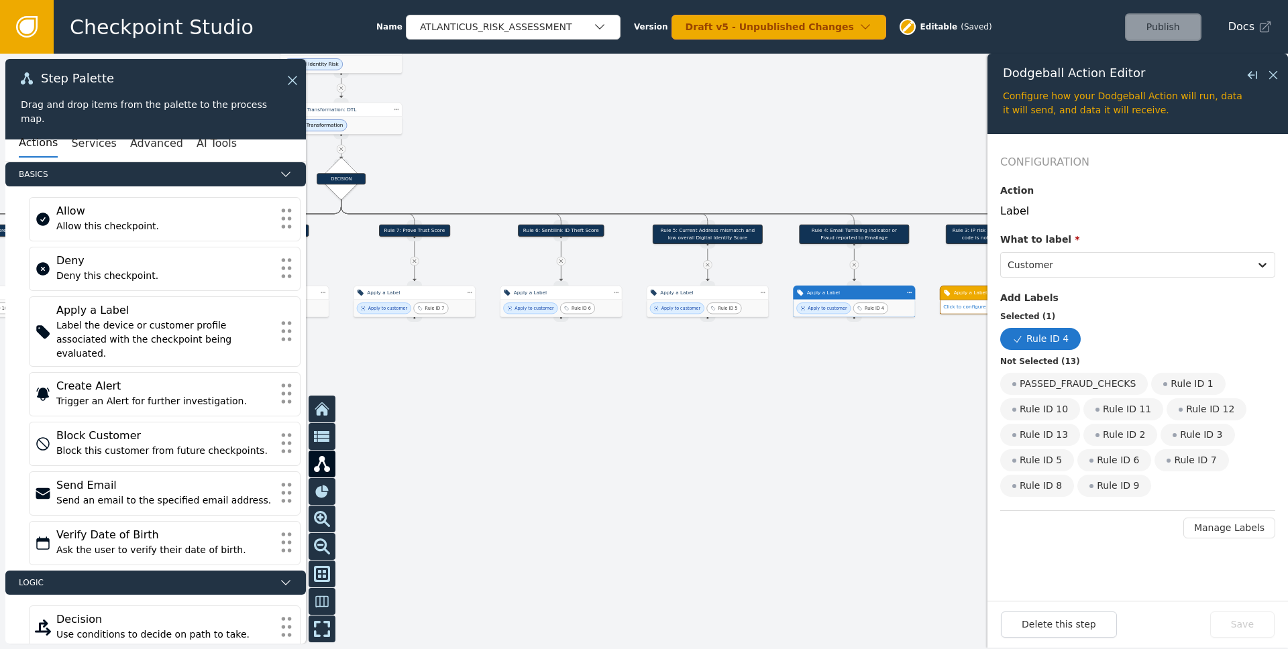
drag, startPoint x: 936, startPoint y: 432, endPoint x: 780, endPoint y: 435, distance: 155.6
click at [788, 437] on div at bounding box center [644, 352] width 1288 height 596
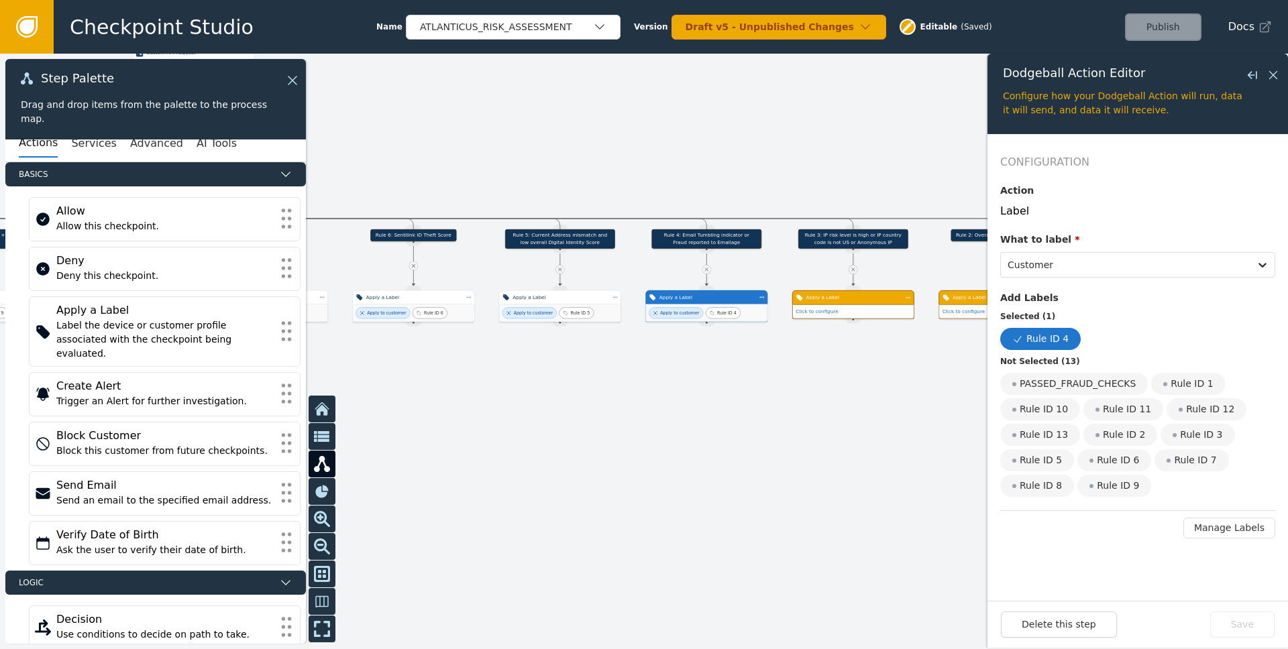
click at [860, 292] on div "Apply a Label" at bounding box center [853, 297] width 122 height 15
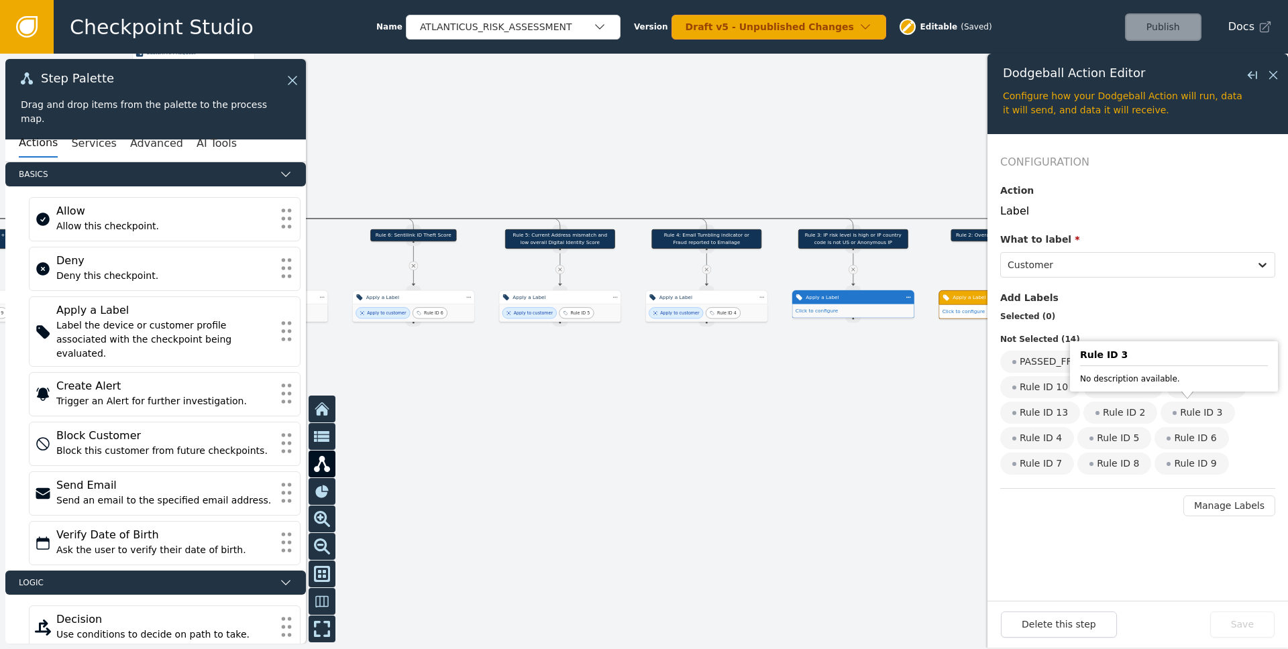
click at [860, 418] on div "Rule ID 3" at bounding box center [1197, 413] width 74 height 22
click at [0, 0] on input "Rule ID 3" at bounding box center [0, 0] width 0 height 0
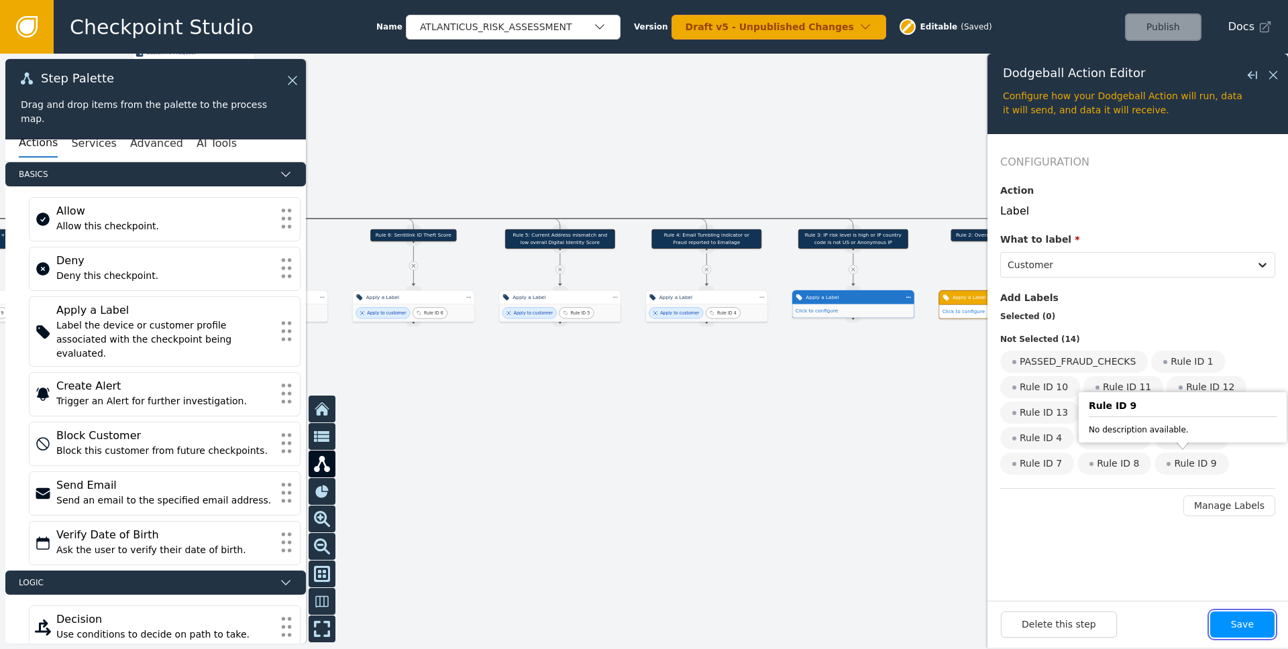
click at [860, 631] on button "Save" at bounding box center [1242, 625] width 64 height 26
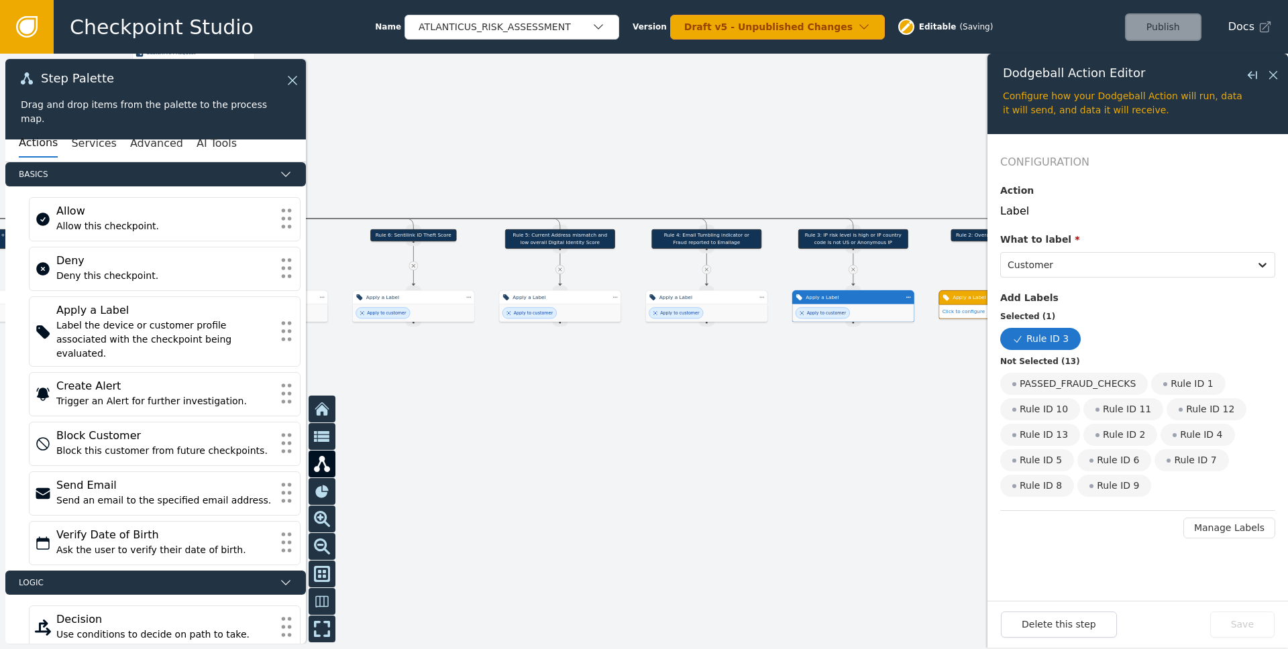
drag, startPoint x: 910, startPoint y: 423, endPoint x: 730, endPoint y: 404, distance: 180.6
click at [756, 414] on div at bounding box center [644, 352] width 1288 height 596
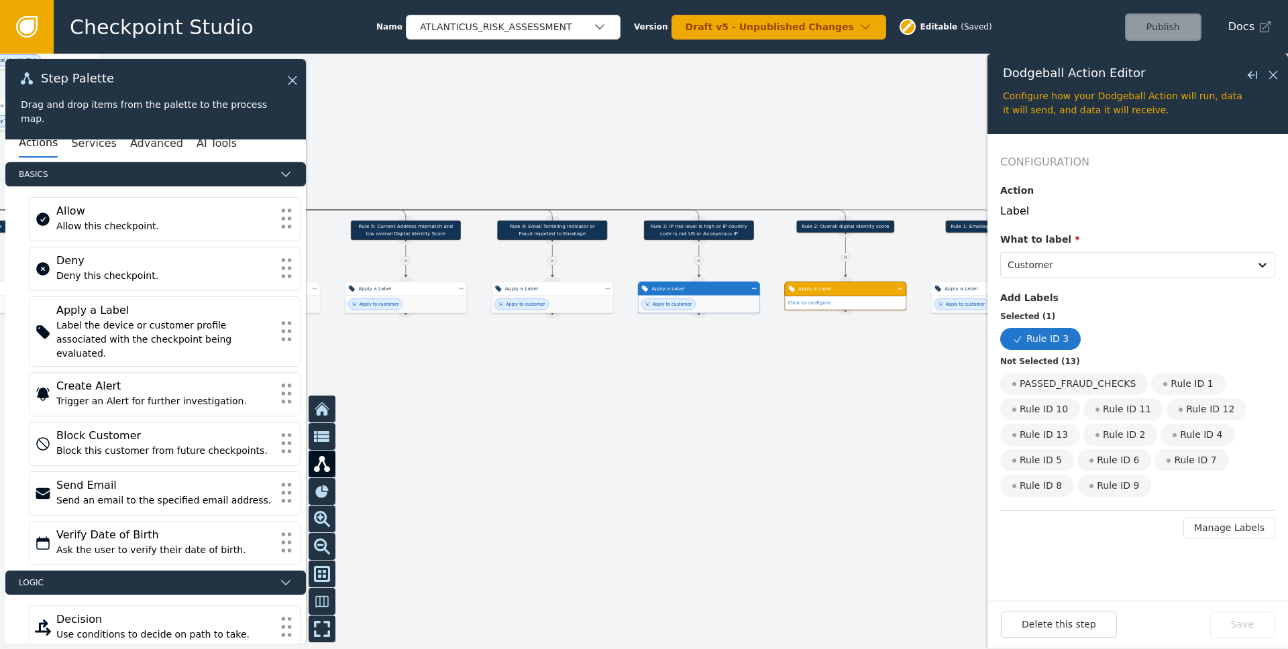
click at [844, 291] on div "Apply a Label" at bounding box center [845, 288] width 94 height 7
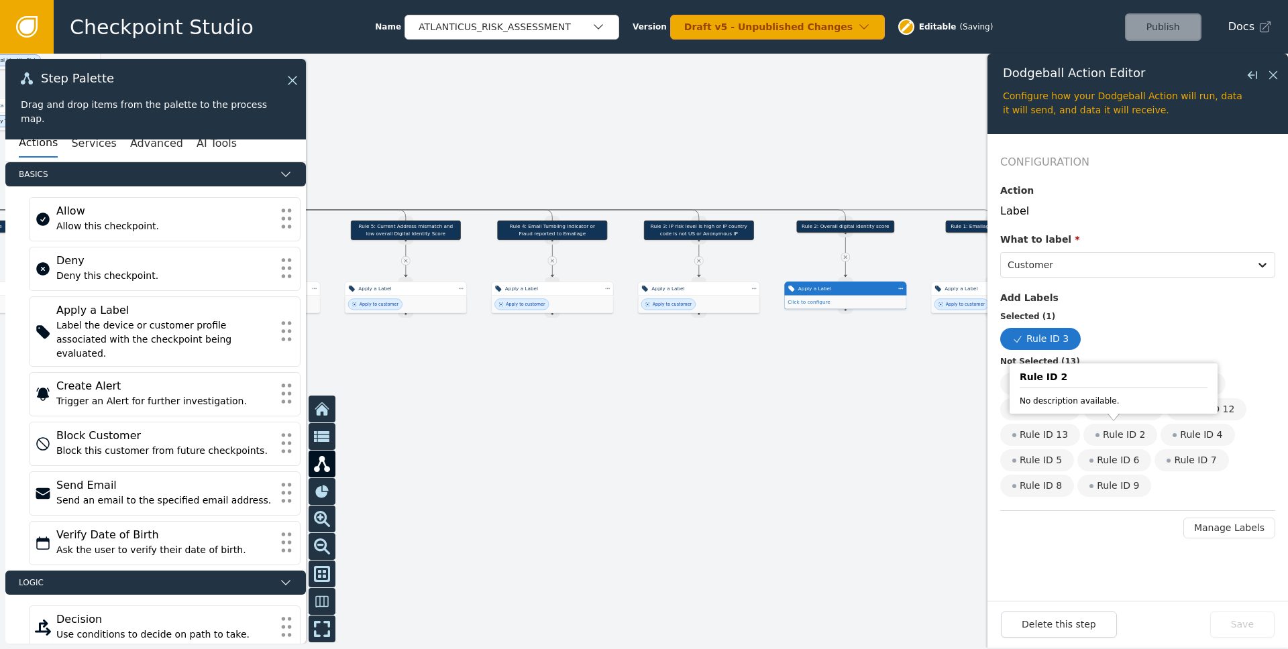
click at [860, 436] on div "Rule ID 2" at bounding box center [1120, 435] width 74 height 22
click at [0, 0] on input "Rule ID 2" at bounding box center [0, 0] width 0 height 0
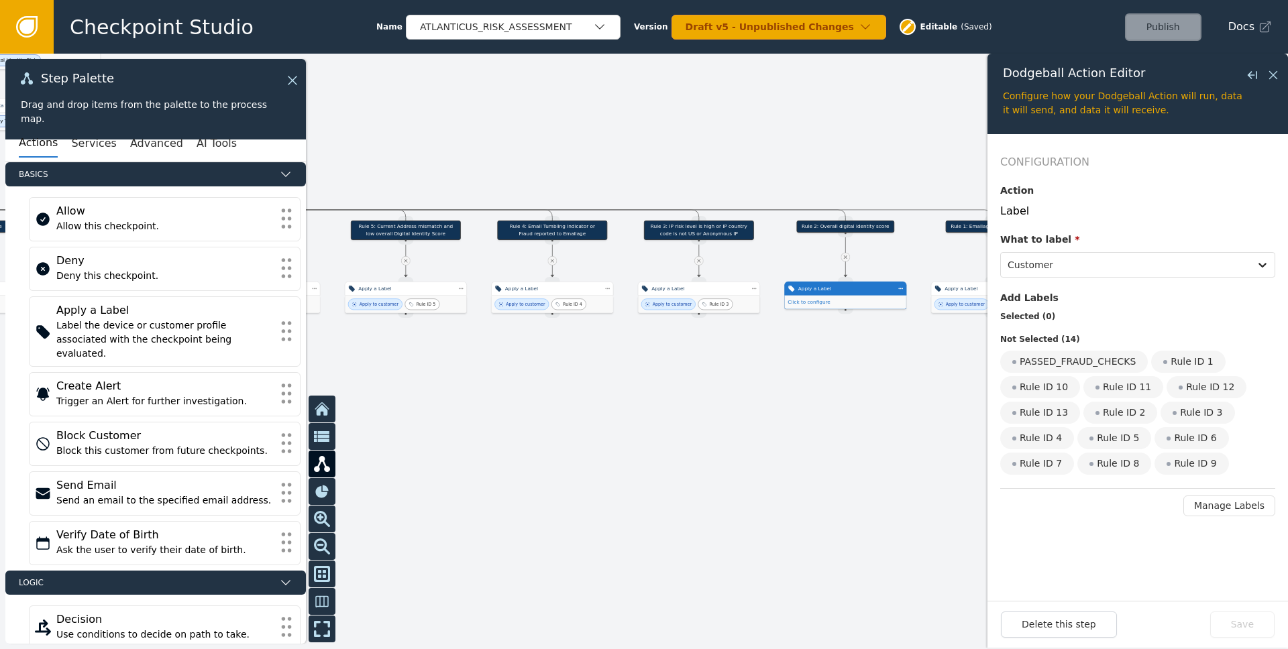
click at [860, 294] on div "Apply a Label" at bounding box center [845, 289] width 122 height 14
click at [860, 414] on div "Rule ID 2" at bounding box center [1120, 413] width 74 height 22
click at [0, 0] on input "Rule ID 2" at bounding box center [0, 0] width 0 height 0
click at [860, 616] on button "Save" at bounding box center [1242, 625] width 64 height 26
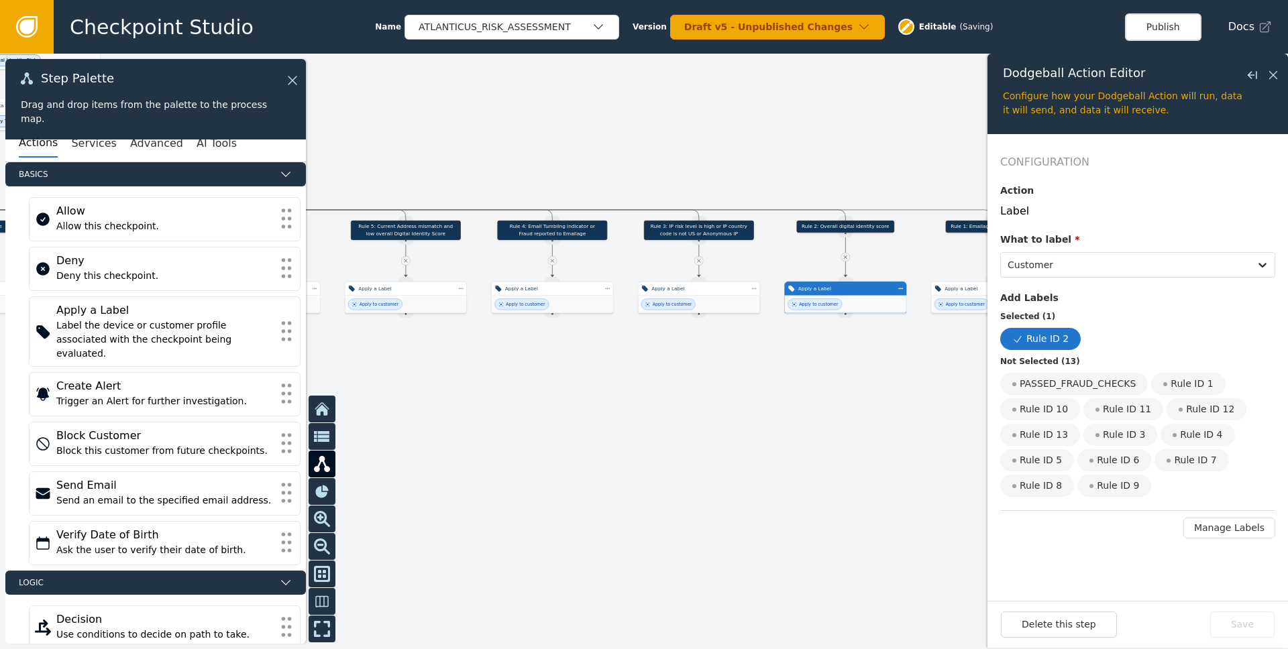
click at [860, 465] on div at bounding box center [644, 352] width 1288 height 596
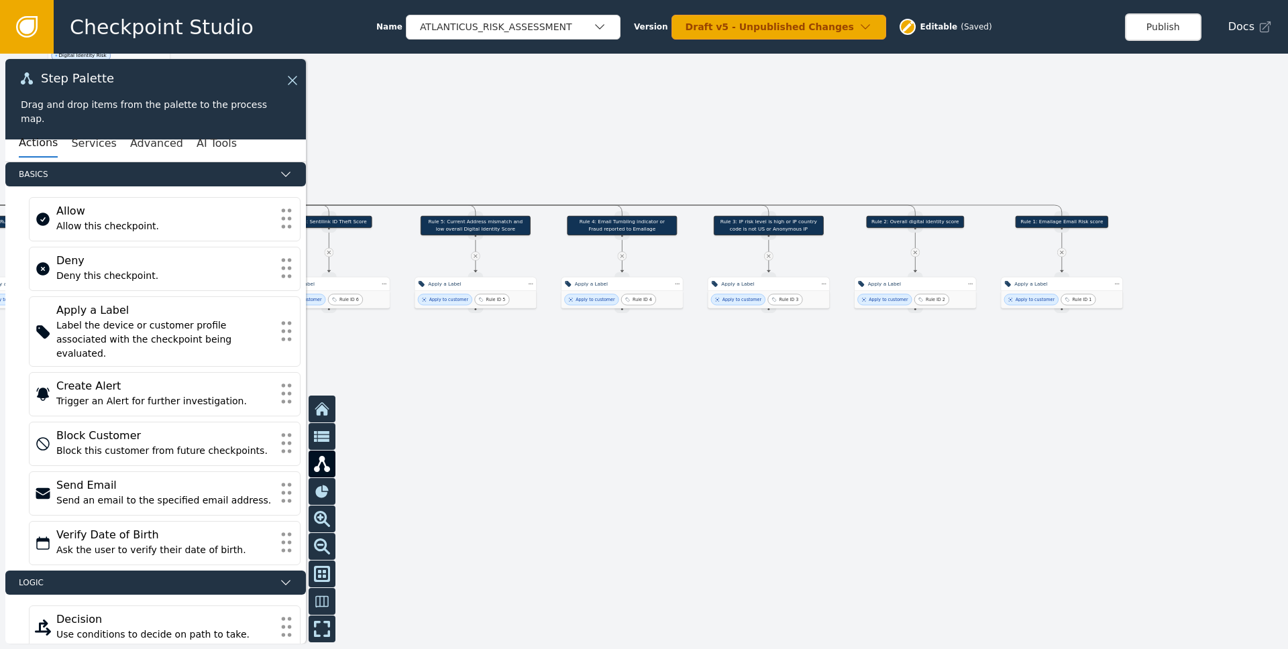
drag, startPoint x: 562, startPoint y: 406, endPoint x: 956, endPoint y: 380, distance: 395.2
click at [860, 380] on div at bounding box center [644, 352] width 1288 height 596
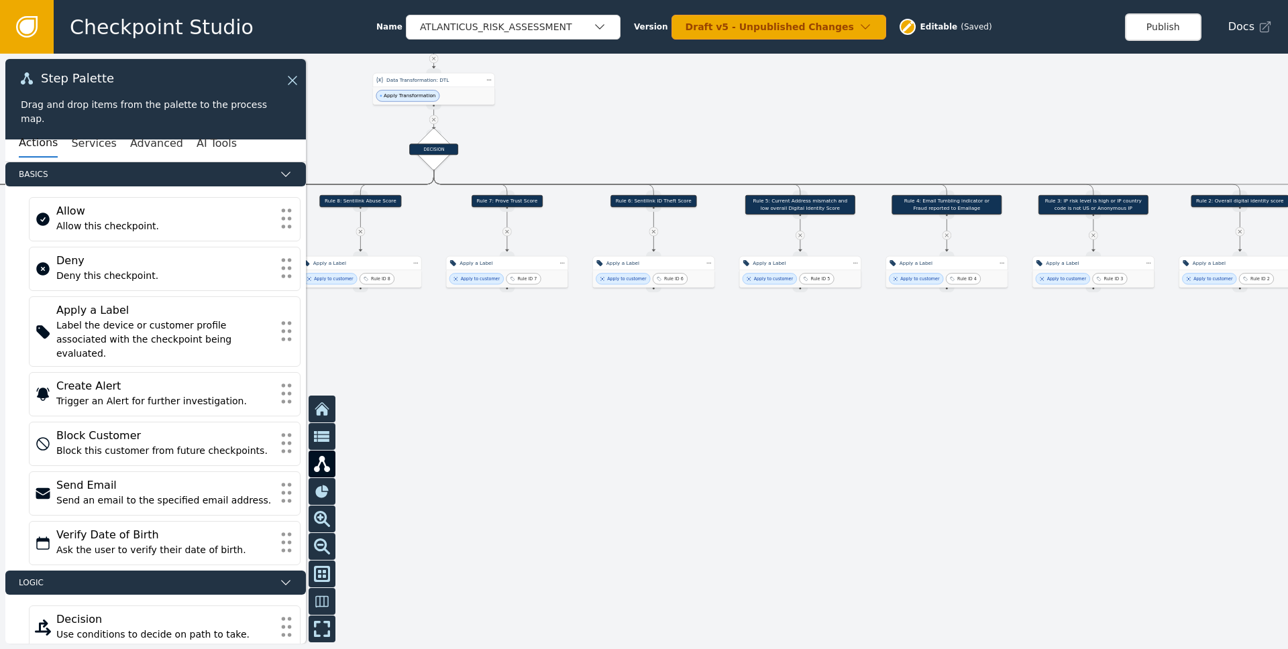
drag, startPoint x: 662, startPoint y: 372, endPoint x: 1065, endPoint y: 372, distance: 403.1
click at [860, 372] on div at bounding box center [644, 352] width 1288 height 596
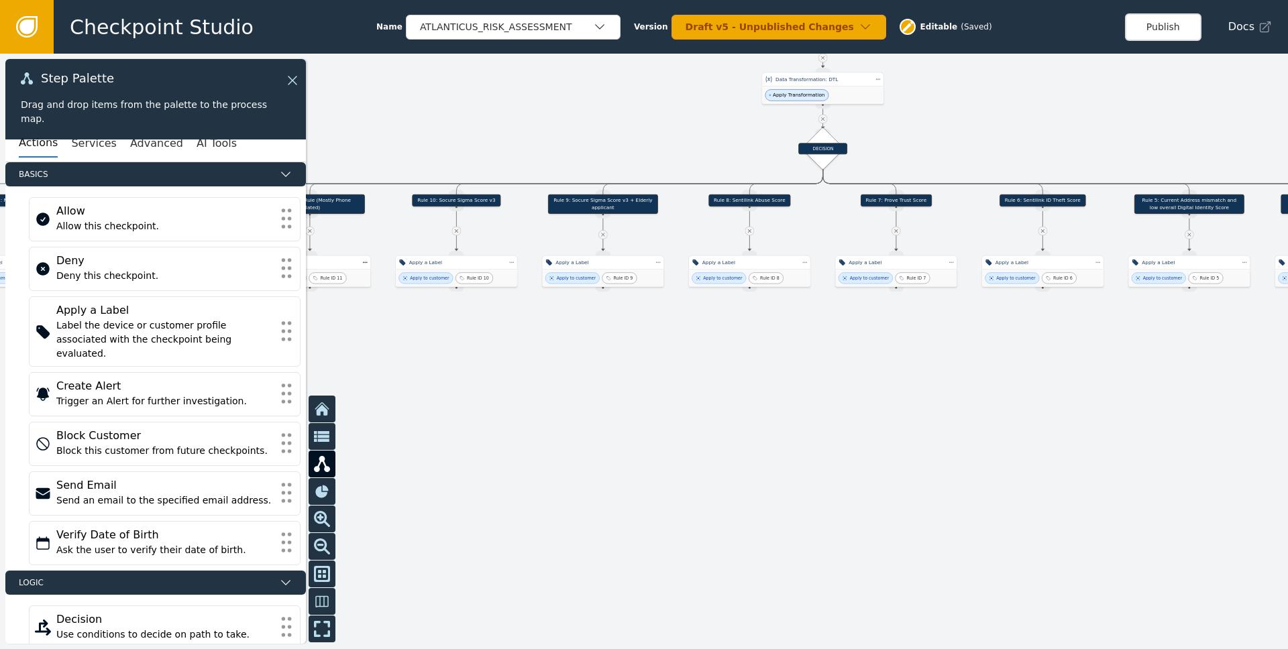
drag, startPoint x: 791, startPoint y: 369, endPoint x: 1015, endPoint y: 379, distance: 223.6
click at [860, 378] on div at bounding box center [644, 352] width 1288 height 596
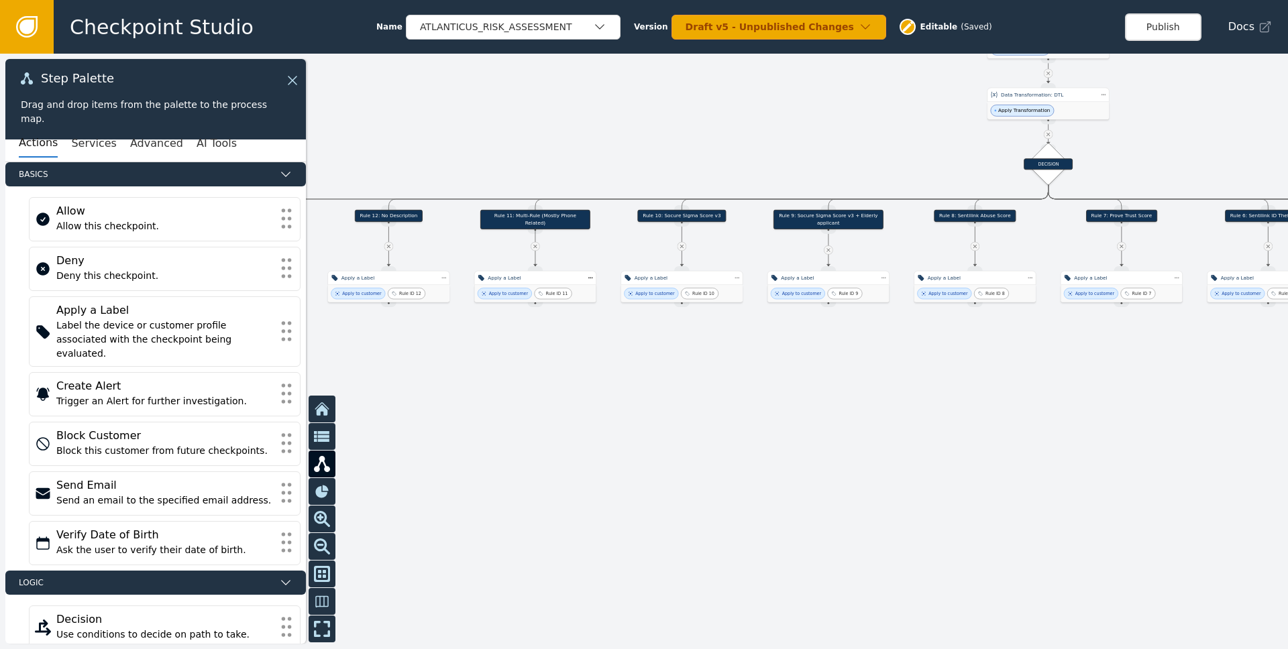
drag, startPoint x: 709, startPoint y: 380, endPoint x: 970, endPoint y: 376, distance: 260.9
click at [860, 376] on div at bounding box center [644, 352] width 1288 height 596
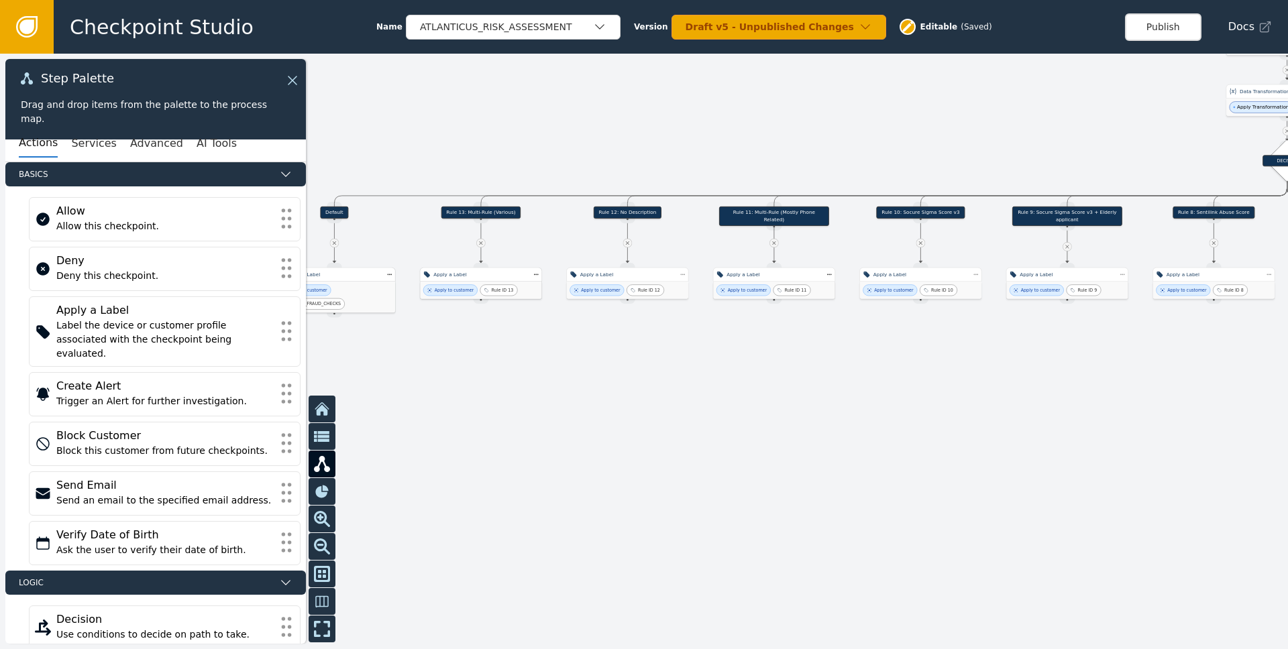
drag, startPoint x: 709, startPoint y: 390, endPoint x: 1006, endPoint y: 396, distance: 297.2
click at [860, 390] on div at bounding box center [644, 352] width 1288 height 596
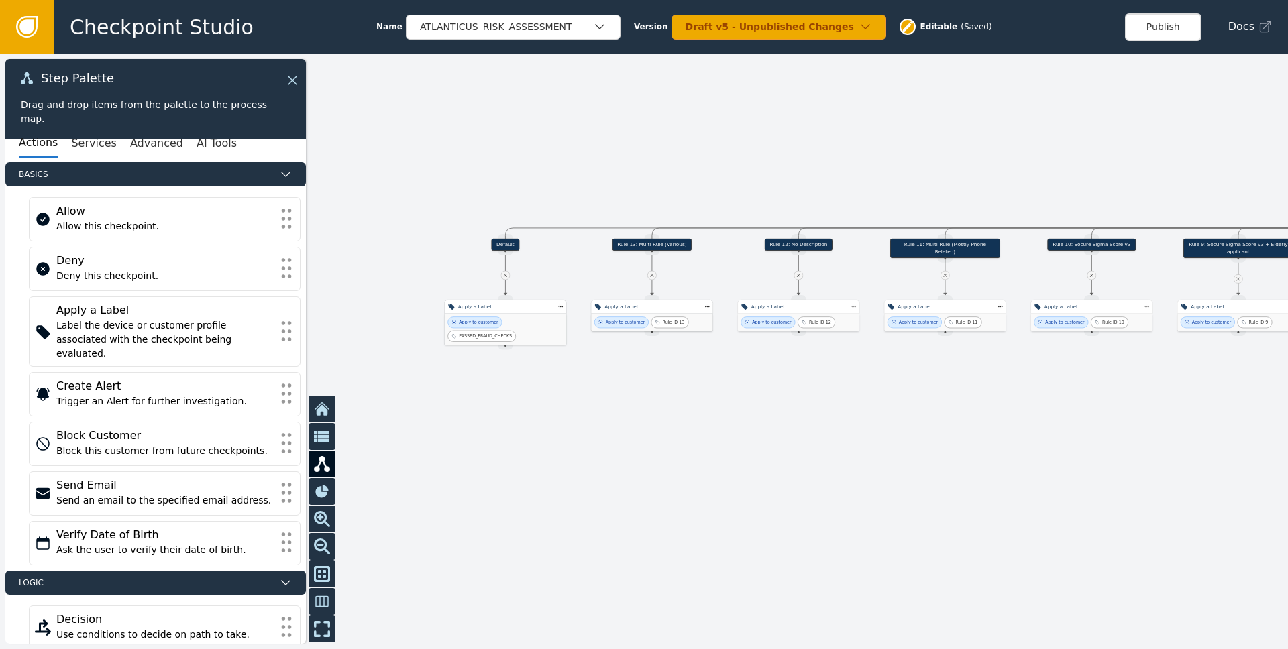
drag, startPoint x: 1004, startPoint y: 391, endPoint x: 649, endPoint y: 507, distance: 373.9
click at [669, 500] on div at bounding box center [644, 352] width 1288 height 596
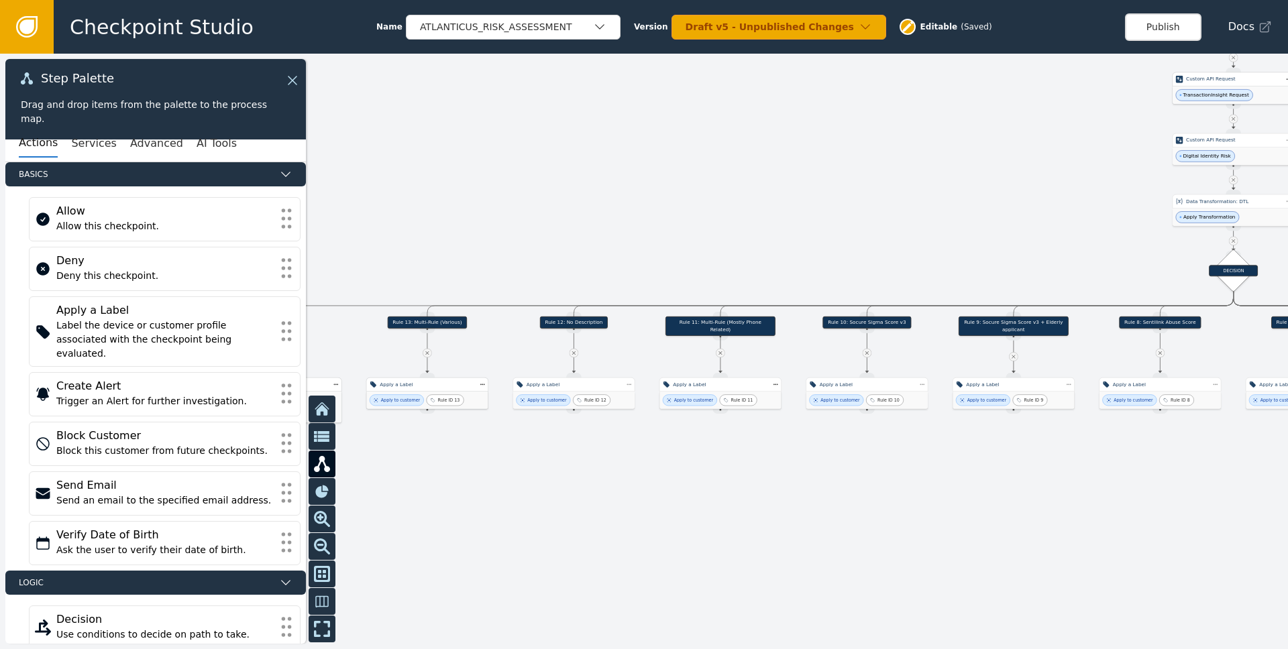
drag, startPoint x: 940, startPoint y: 237, endPoint x: 588, endPoint y: 277, distance: 353.6
click at [605, 278] on div at bounding box center [644, 352] width 1288 height 596
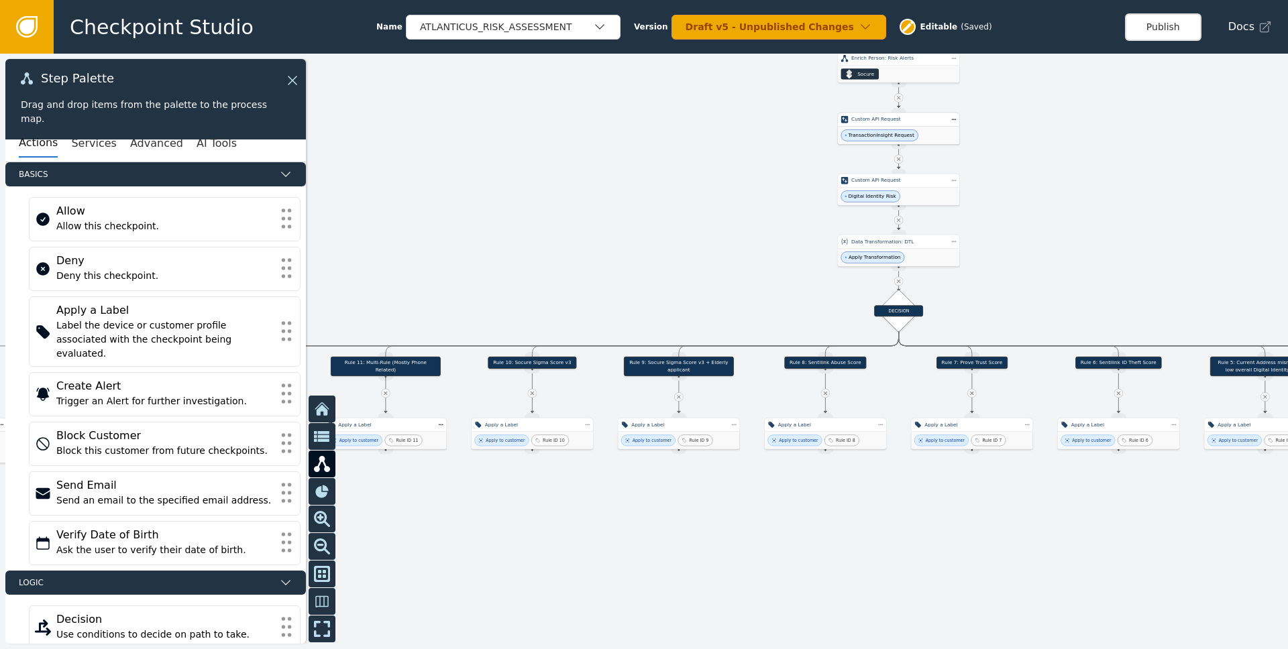
drag, startPoint x: 670, startPoint y: 211, endPoint x: 520, endPoint y: 322, distance: 186.4
click at [530, 318] on div at bounding box center [644, 352] width 1288 height 596
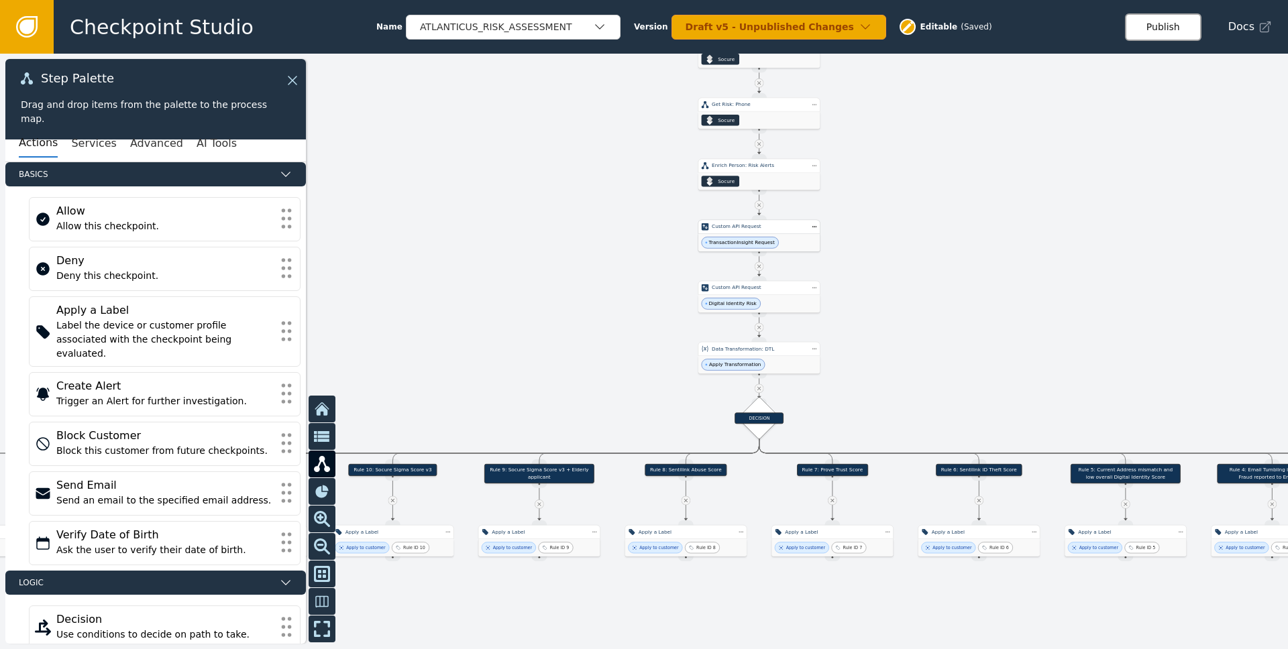
click at [860, 31] on button "Publish" at bounding box center [1163, 26] width 76 height 27
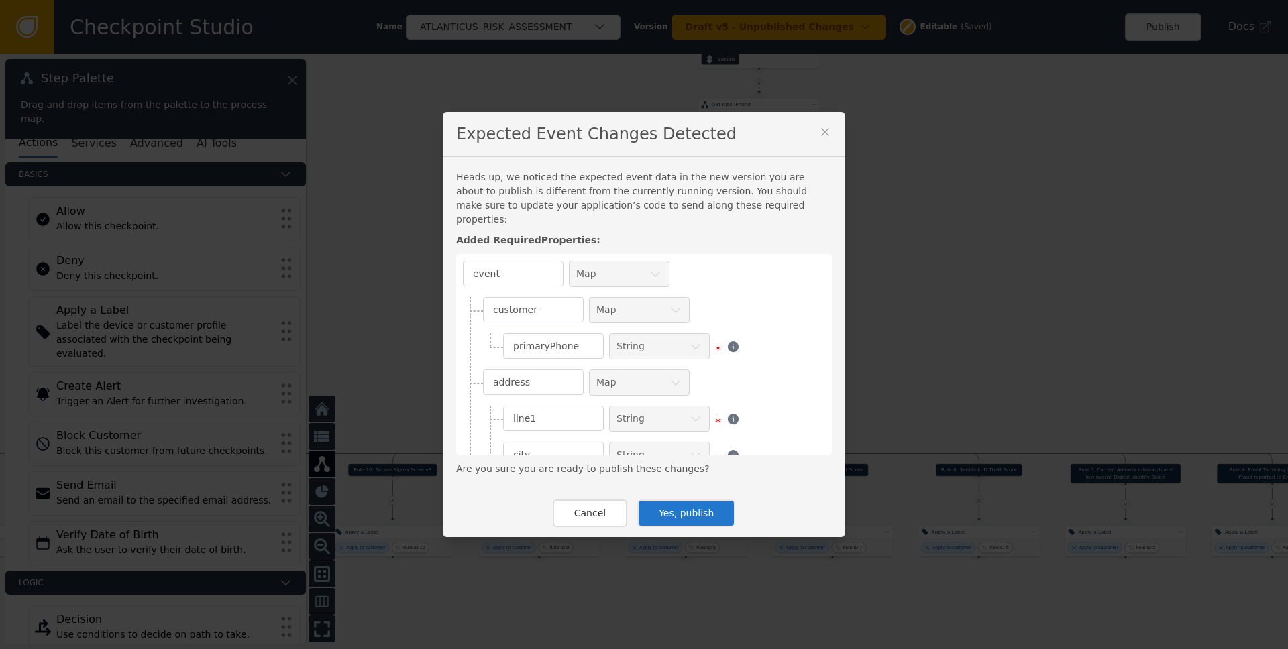
click at [655, 501] on button "Yes, publish" at bounding box center [686, 513] width 98 height 27
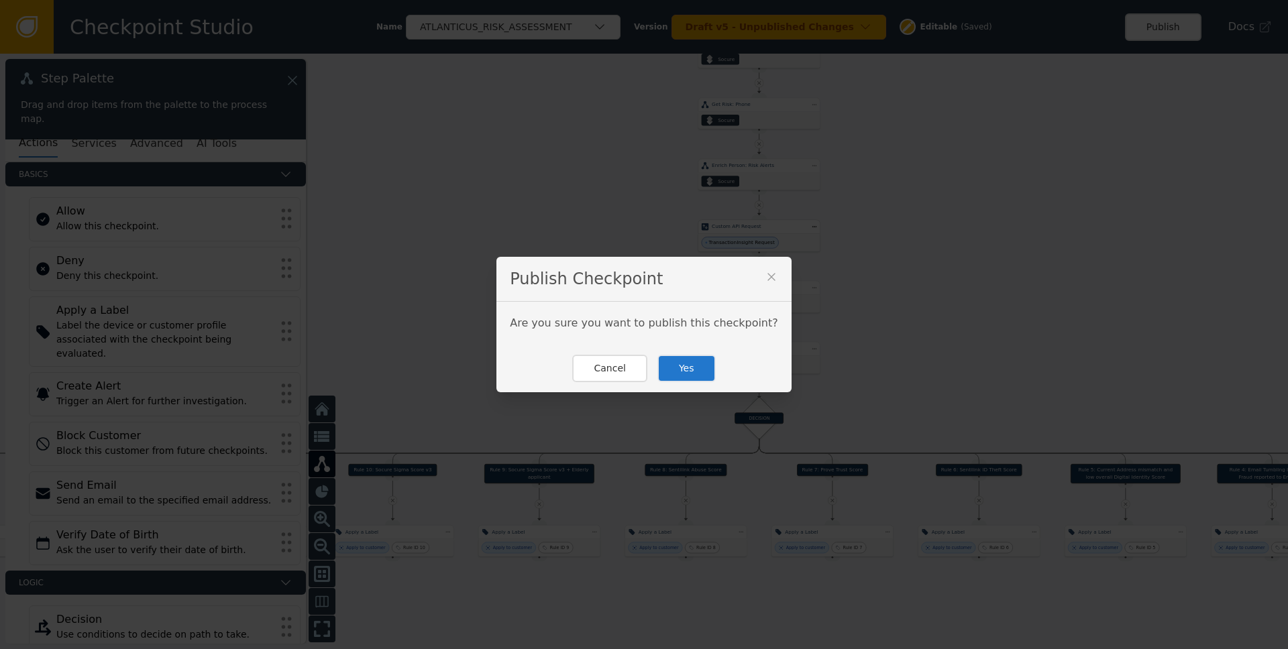
click at [680, 371] on button "Yes" at bounding box center [686, 368] width 58 height 27
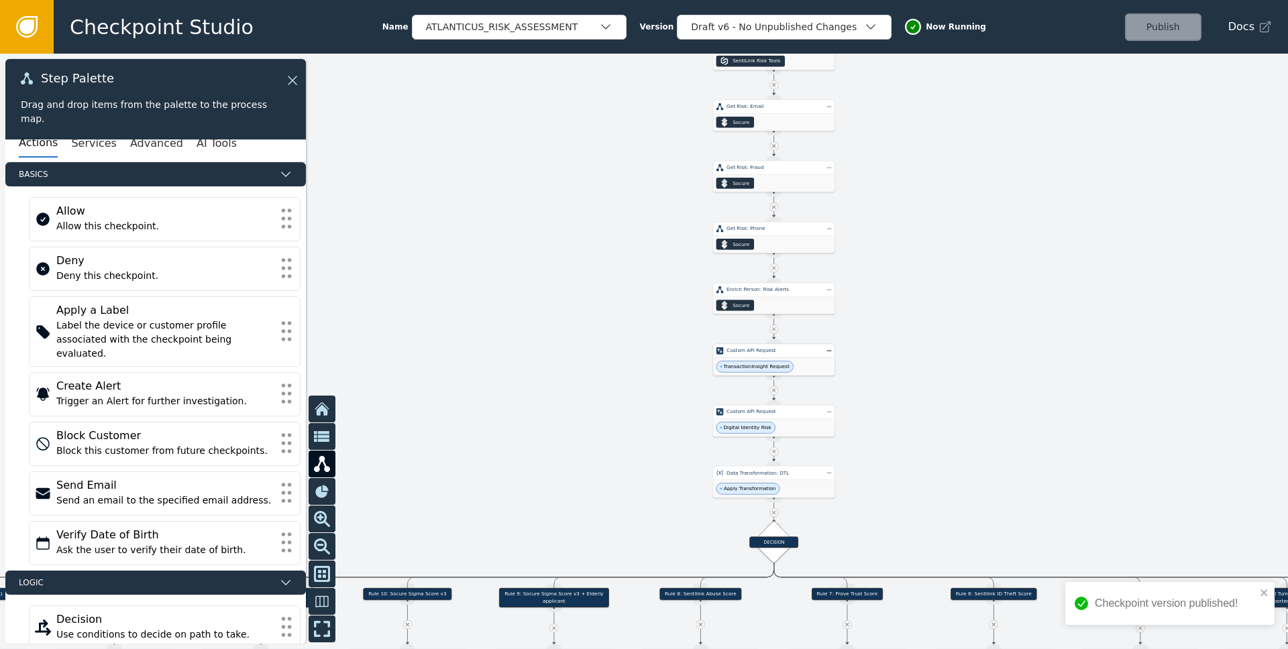
drag, startPoint x: 908, startPoint y: 314, endPoint x: 911, endPoint y: 390, distance: 76.5
click at [860, 433] on div at bounding box center [644, 352] width 1288 height 596
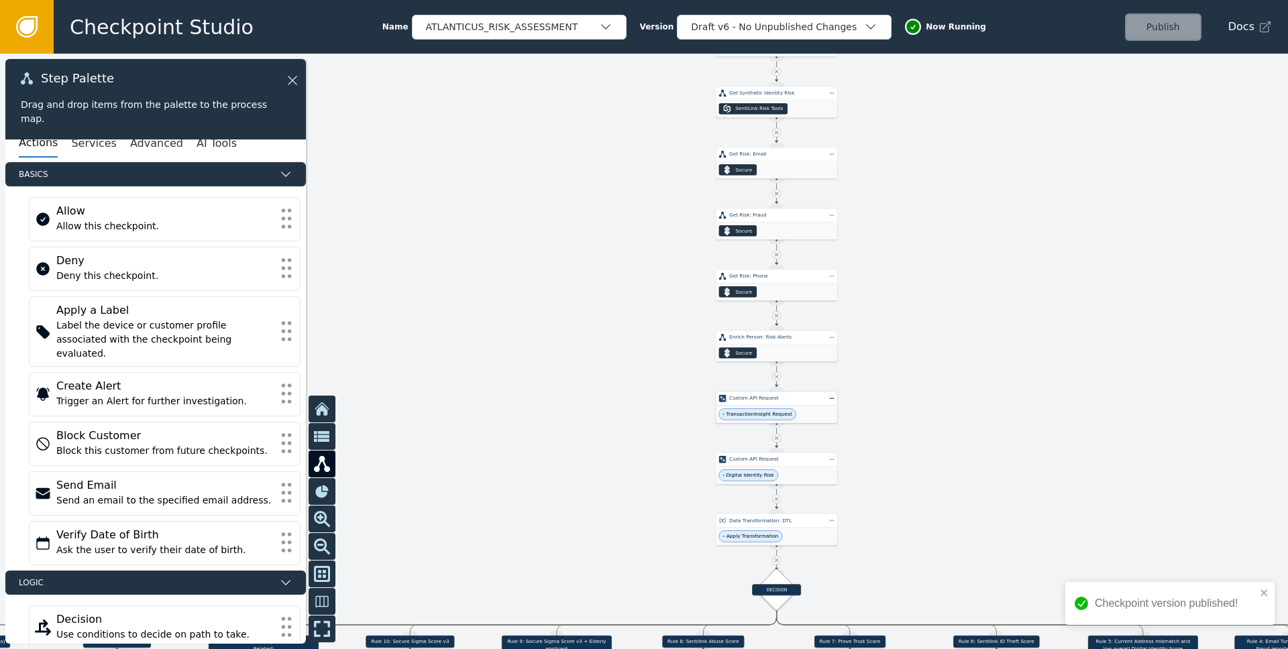
drag, startPoint x: 896, startPoint y: 278, endPoint x: 897, endPoint y: 371, distance: 92.6
click at [860, 396] on div at bounding box center [644, 352] width 1288 height 596
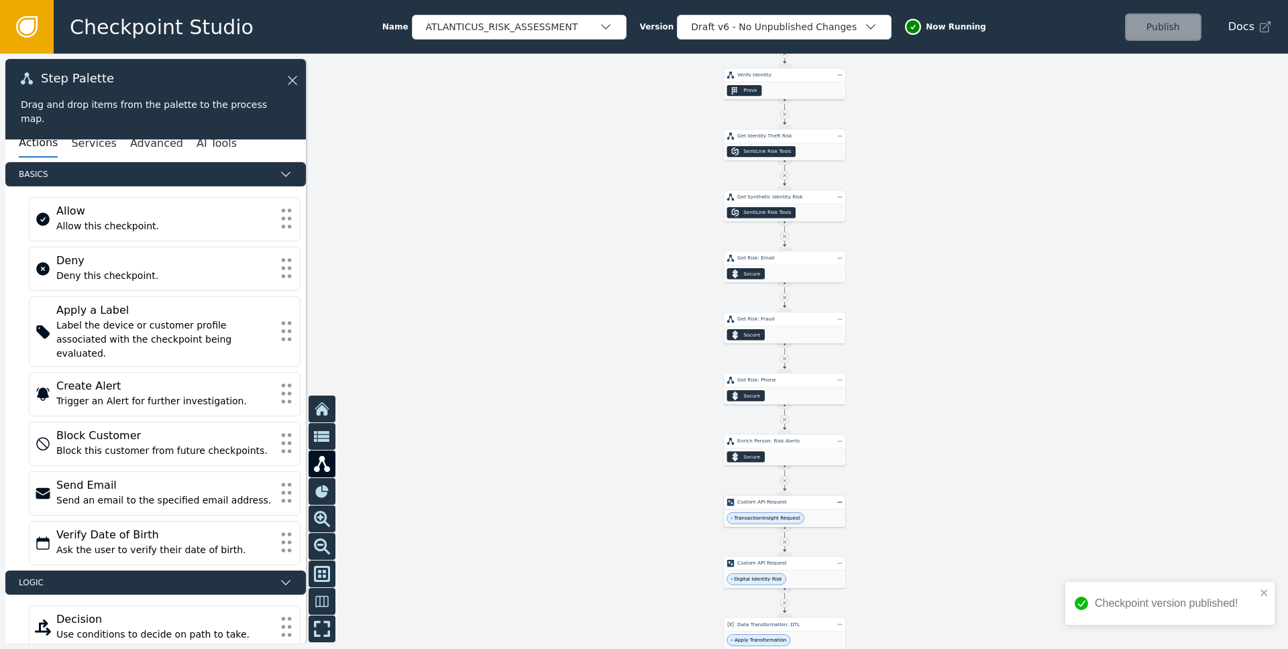
drag, startPoint x: 921, startPoint y: 194, endPoint x: 915, endPoint y: 380, distance: 186.5
click at [860, 380] on div at bounding box center [644, 352] width 1288 height 596
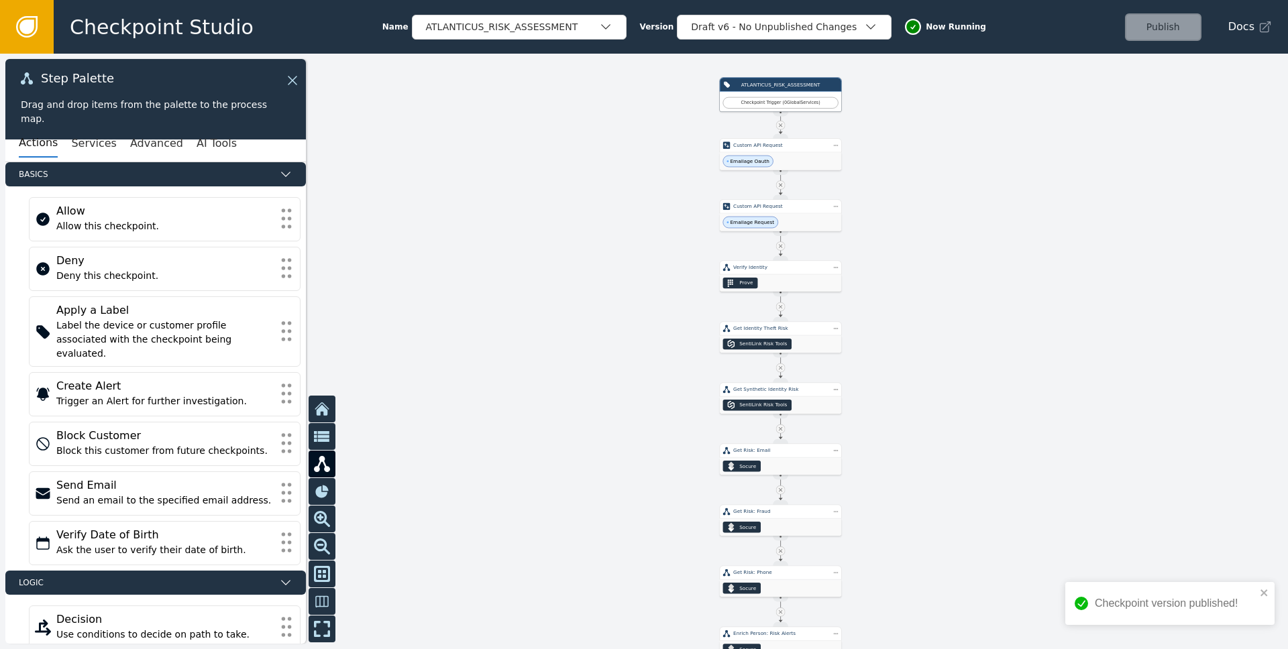
drag, startPoint x: 882, startPoint y: 188, endPoint x: 866, endPoint y: 223, distance: 38.4
click at [860, 256] on div at bounding box center [644, 352] width 1288 height 596
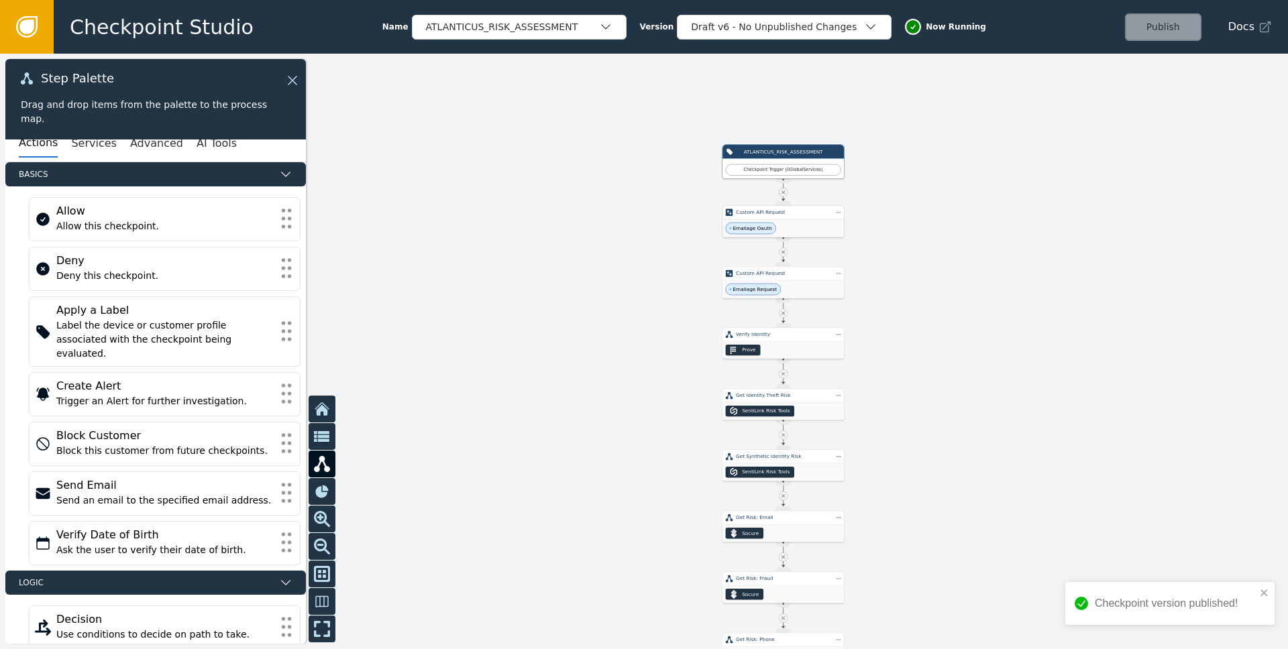
click at [816, 221] on div "Emailage Oauth" at bounding box center [782, 227] width 121 height 17
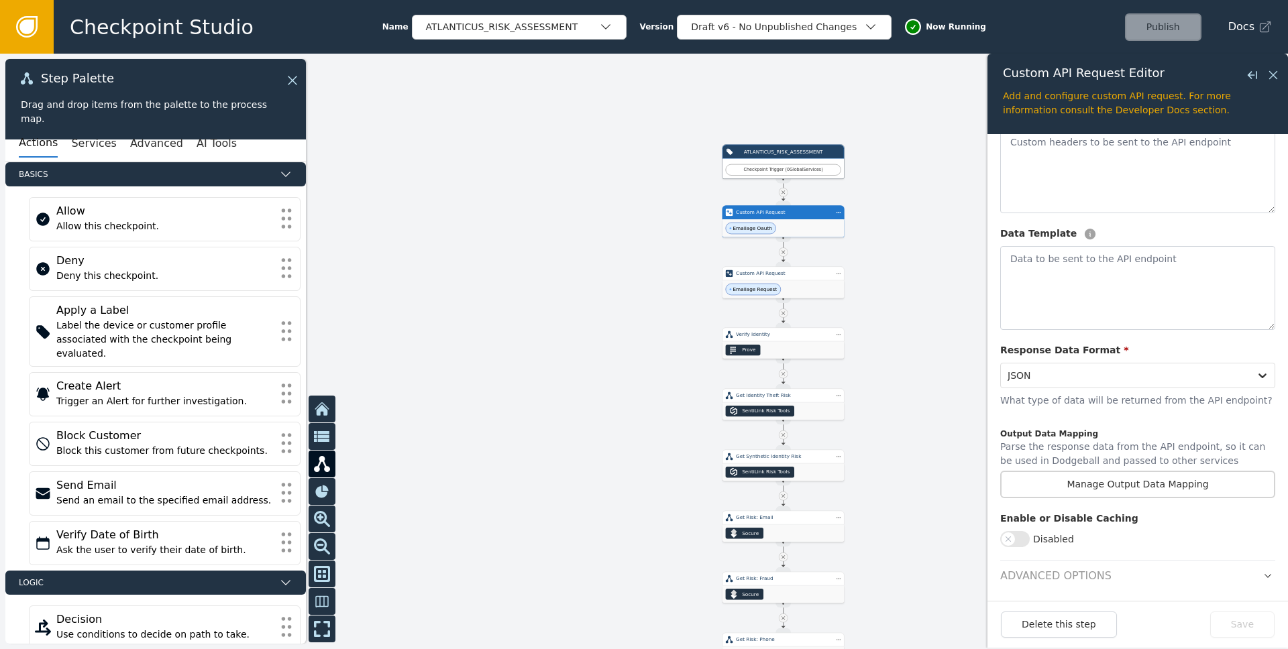
scroll to position [252, 0]
click at [860, 574] on icon "button" at bounding box center [1267, 572] width 9 height 9
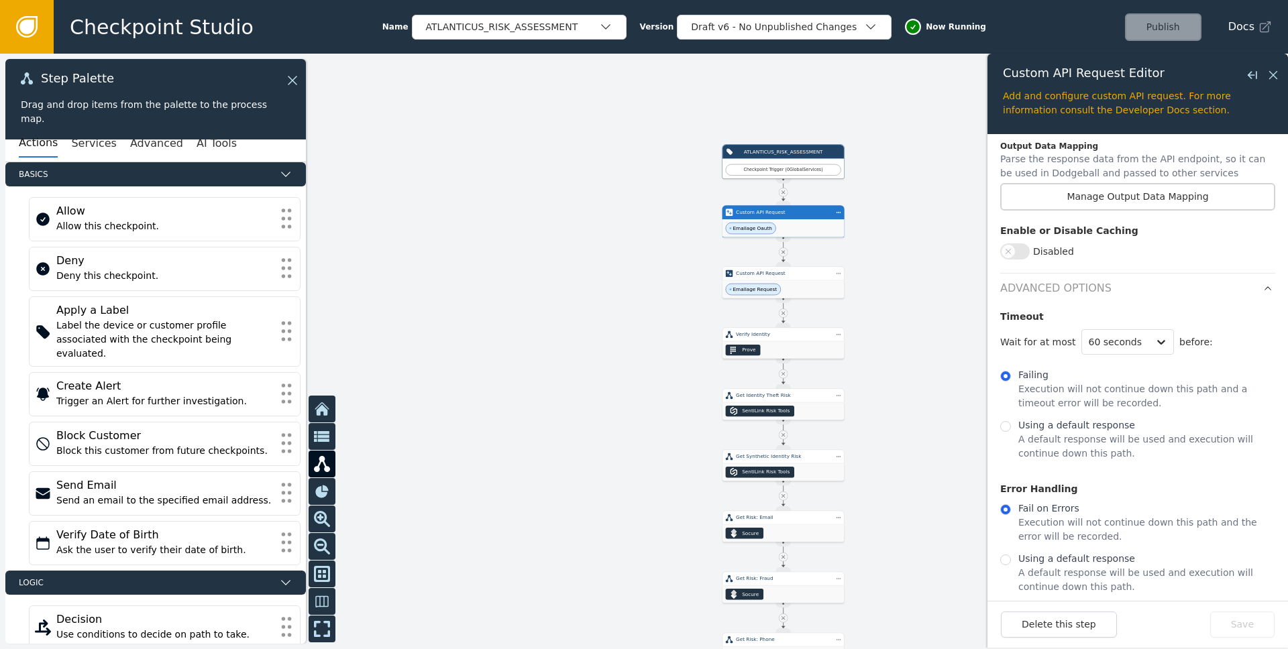
scroll to position [543, 0]
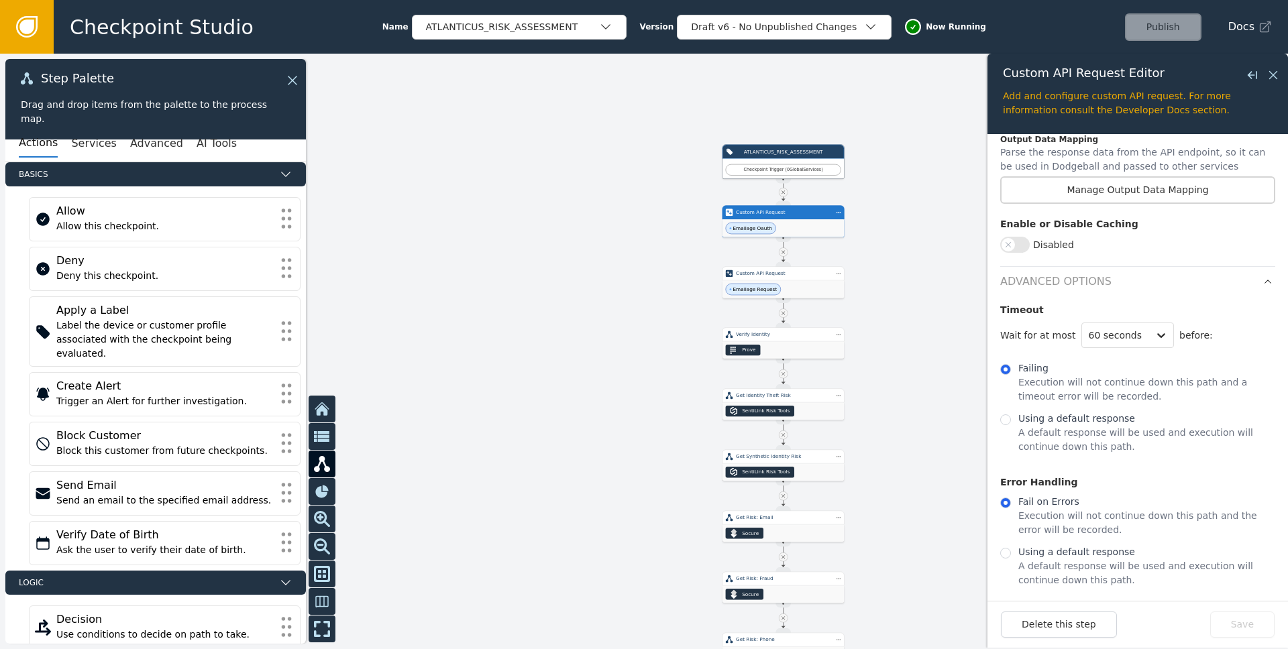
click at [860, 427] on div at bounding box center [644, 352] width 1288 height 596
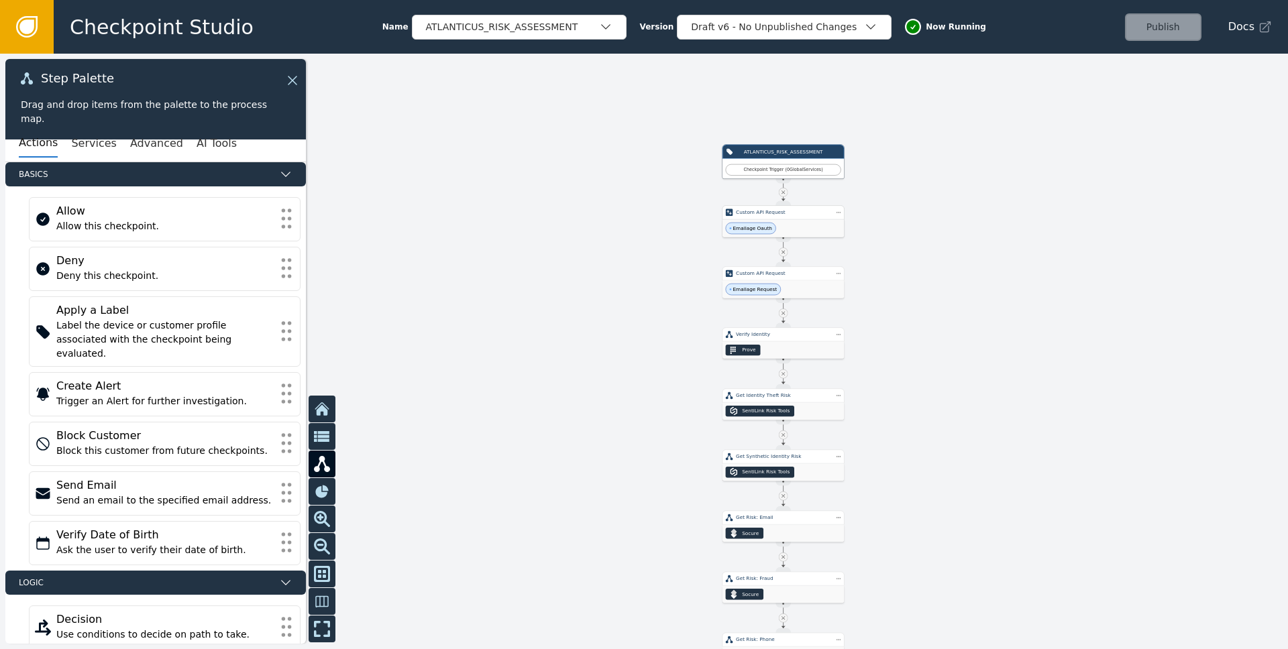
click at [794, 229] on div "Emailage Oauth" at bounding box center [782, 227] width 121 height 17
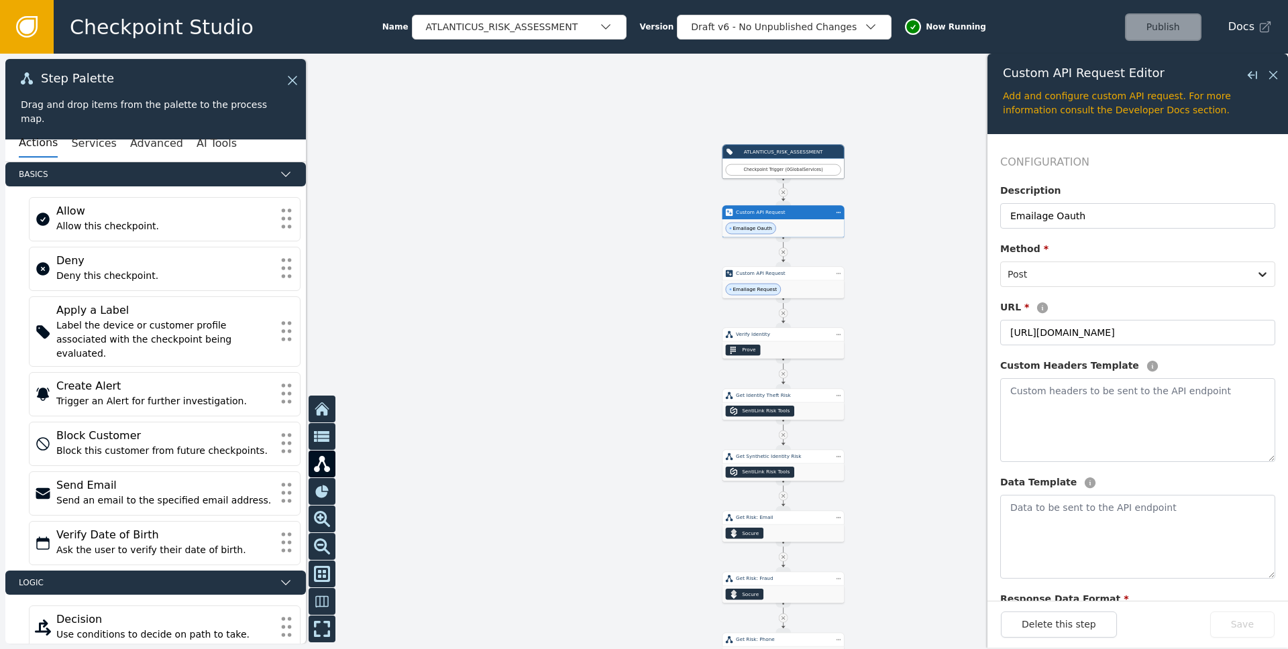
click at [860, 402] on div at bounding box center [644, 352] width 1288 height 596
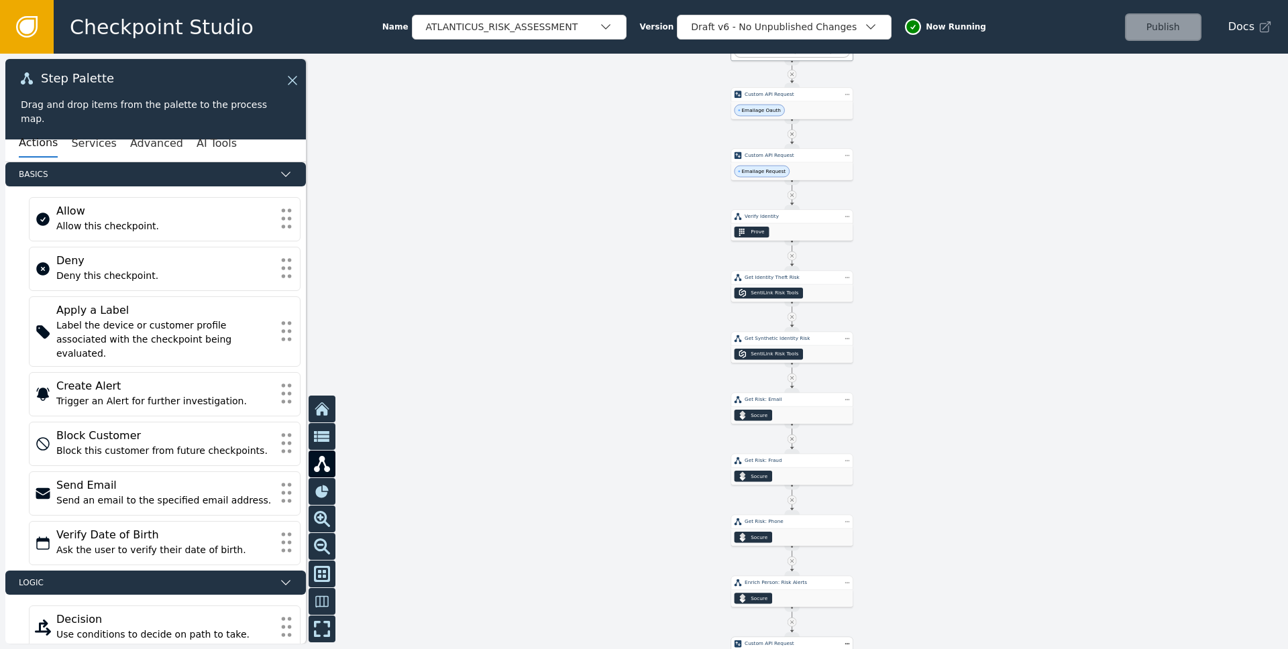
drag, startPoint x: 543, startPoint y: 526, endPoint x: 565, endPoint y: 327, distance: 199.7
click at [566, 342] on div at bounding box center [644, 352] width 1288 height 596
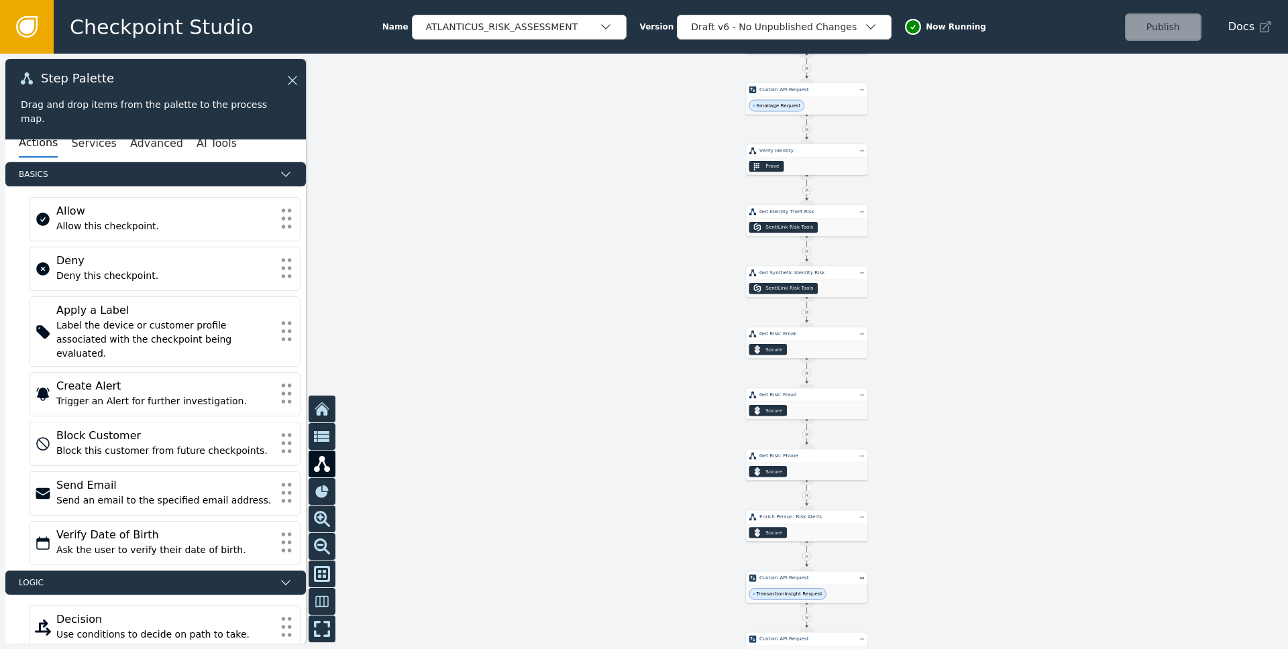
drag, startPoint x: 568, startPoint y: 503, endPoint x: 585, endPoint y: 333, distance: 170.6
click at [584, 341] on div at bounding box center [644, 352] width 1288 height 596
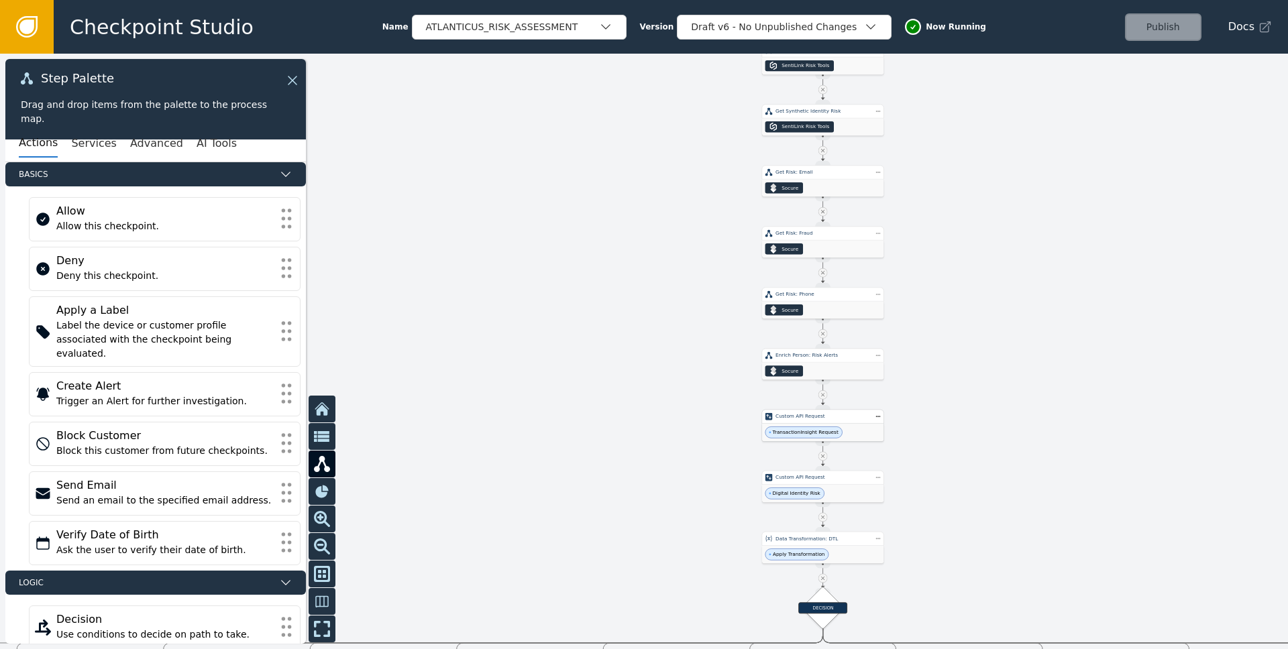
drag, startPoint x: 579, startPoint y: 380, endPoint x: 589, endPoint y: 332, distance: 49.5
click at [588, 339] on div at bounding box center [644, 352] width 1288 height 596
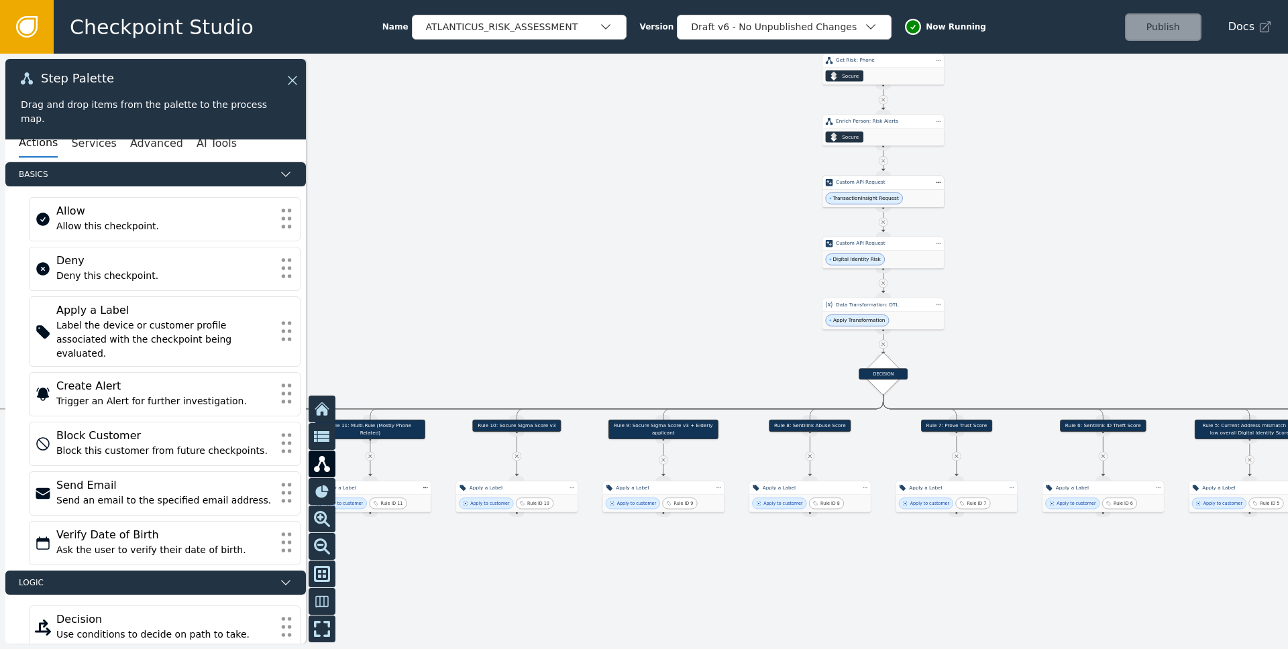
drag, startPoint x: 1172, startPoint y: 402, endPoint x: 1219, endPoint y: 332, distance: 84.6
click at [860, 332] on div at bounding box center [644, 352] width 1288 height 596
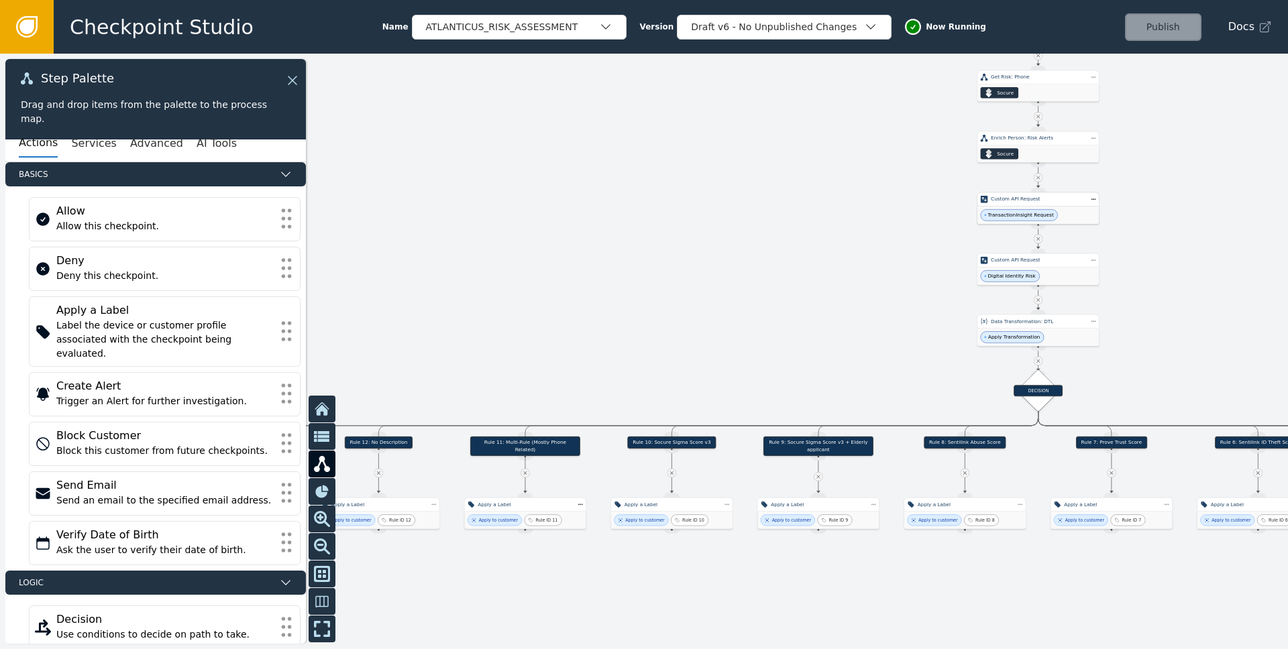
drag, startPoint x: 657, startPoint y: 319, endPoint x: 877, endPoint y: 343, distance: 220.6
click at [860, 343] on div at bounding box center [644, 352] width 1288 height 596
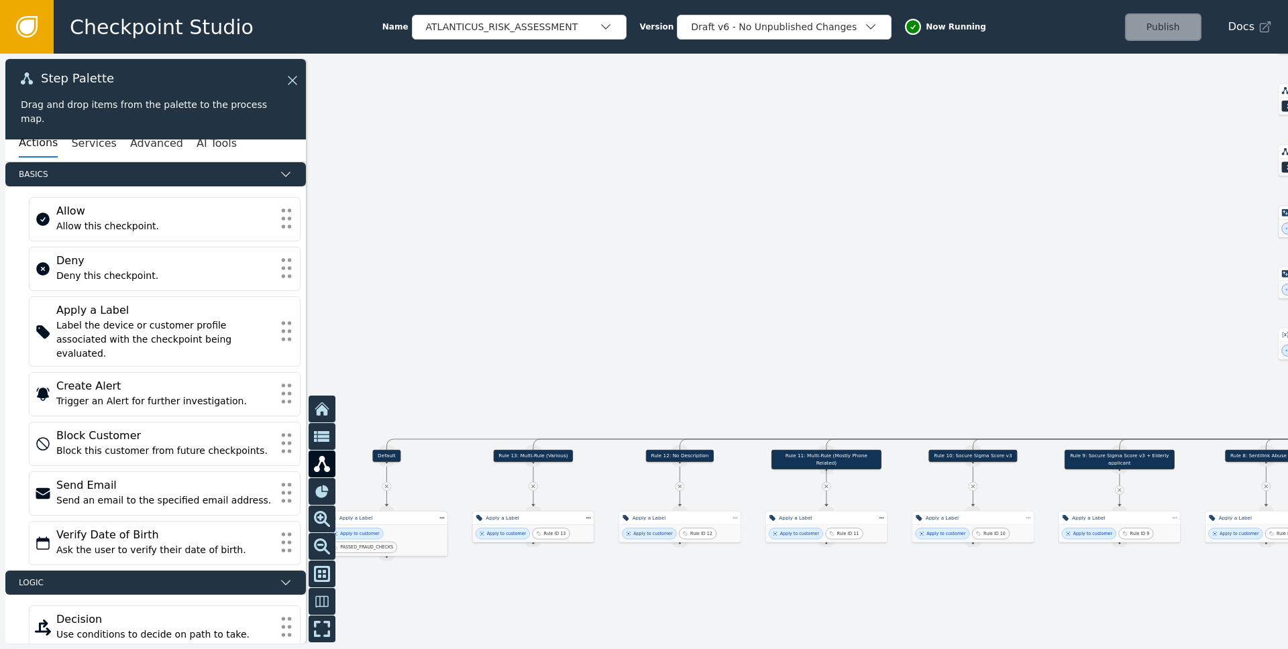
drag, startPoint x: 583, startPoint y: 339, endPoint x: 819, endPoint y: 345, distance: 236.1
click at [819, 345] on div at bounding box center [644, 352] width 1288 height 596
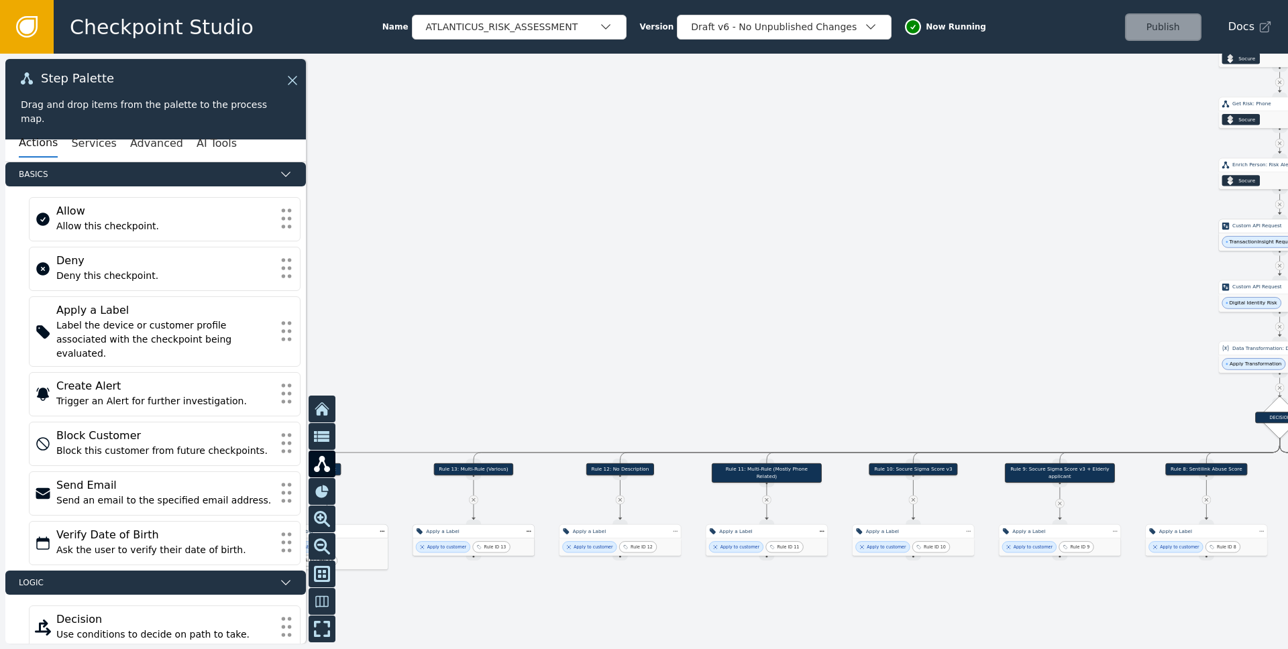
drag, startPoint x: 917, startPoint y: 351, endPoint x: 606, endPoint y: 382, distance: 312.7
click at [606, 382] on div at bounding box center [644, 352] width 1288 height 596
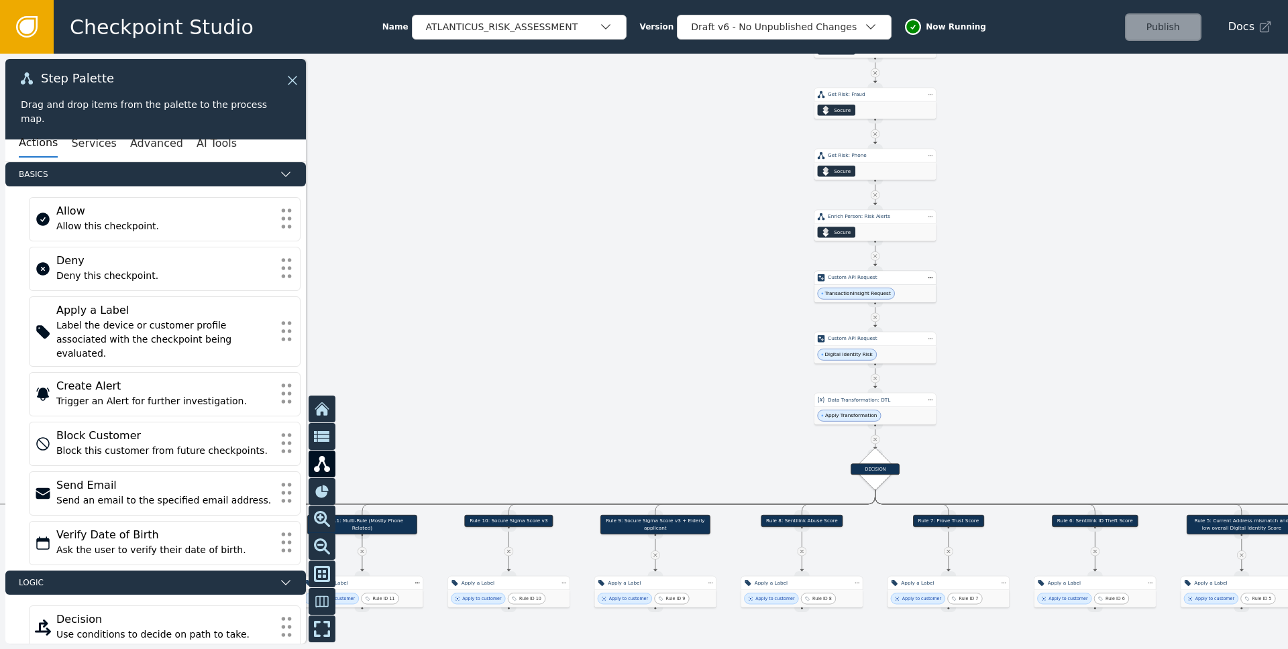
drag, startPoint x: 770, startPoint y: 357, endPoint x: 617, endPoint y: 392, distance: 156.7
click at [617, 392] on div at bounding box center [644, 352] width 1288 height 596
click at [860, 409] on div "Apply Transformation" at bounding box center [874, 415] width 121 height 17
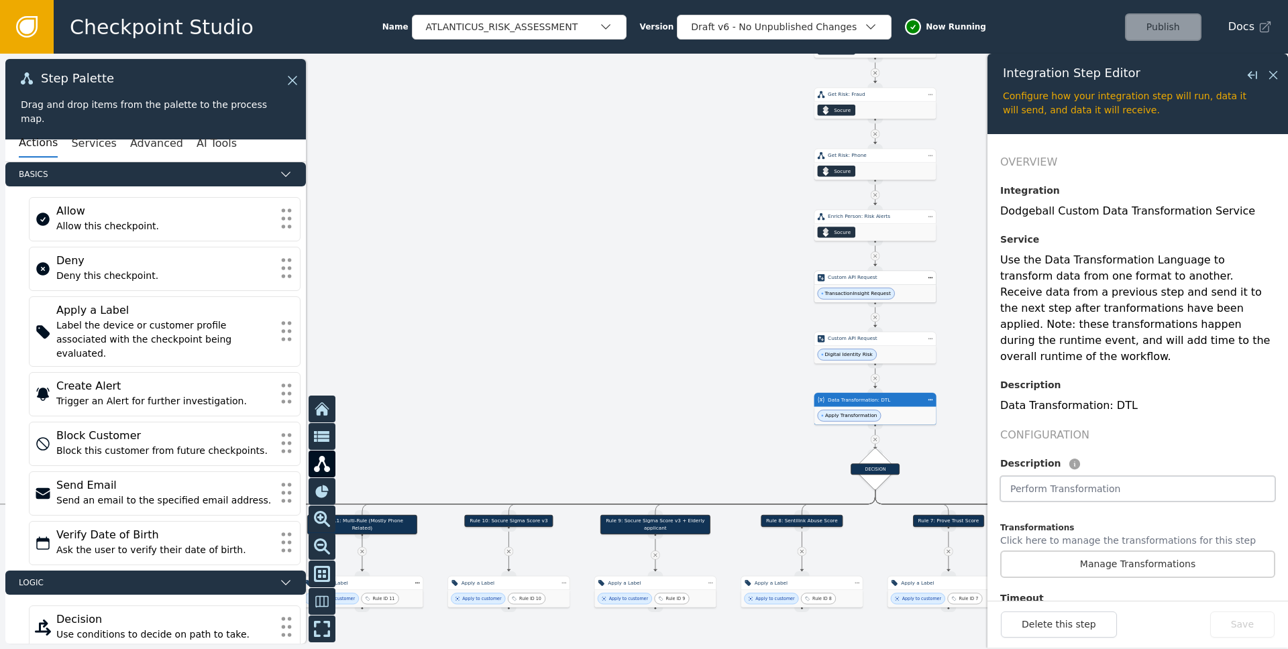
click at [860, 477] on input "text" at bounding box center [1137, 488] width 275 height 25
type input "C"
type input "Map Data to Alias Field Codes"
click at [860, 620] on button "Save" at bounding box center [1242, 625] width 64 height 26
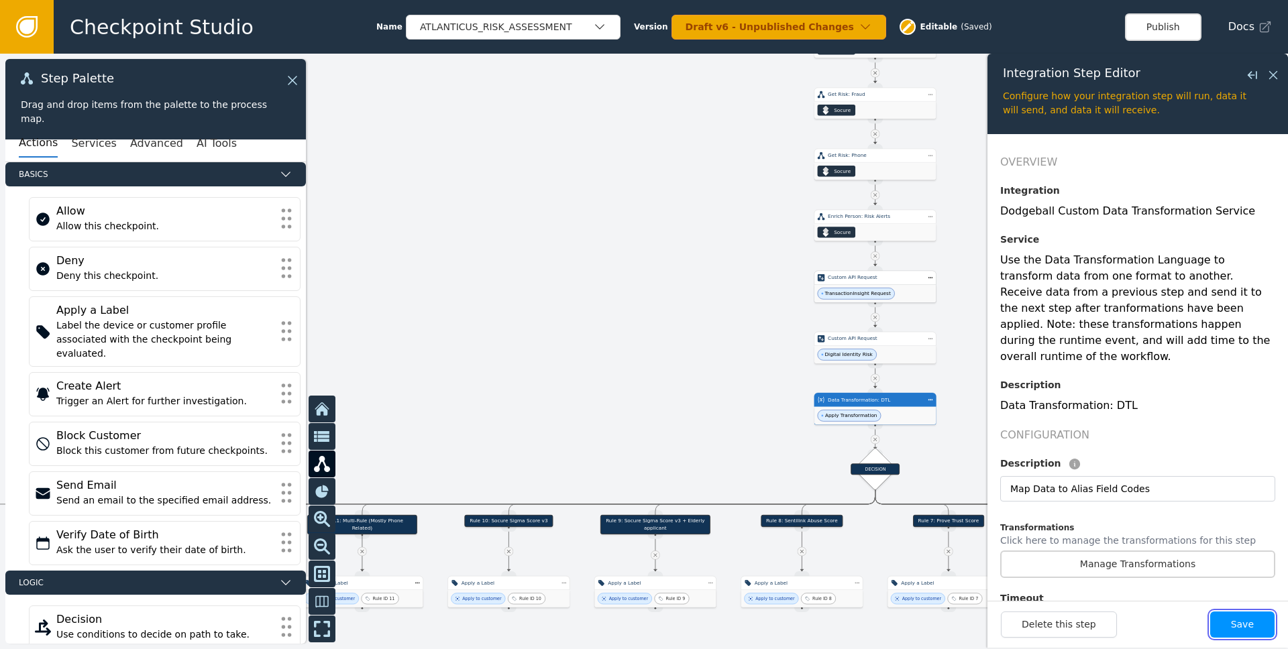
click at [860, 622] on button "Save" at bounding box center [1242, 625] width 64 height 26
click at [860, 454] on div at bounding box center [644, 352] width 1288 height 596
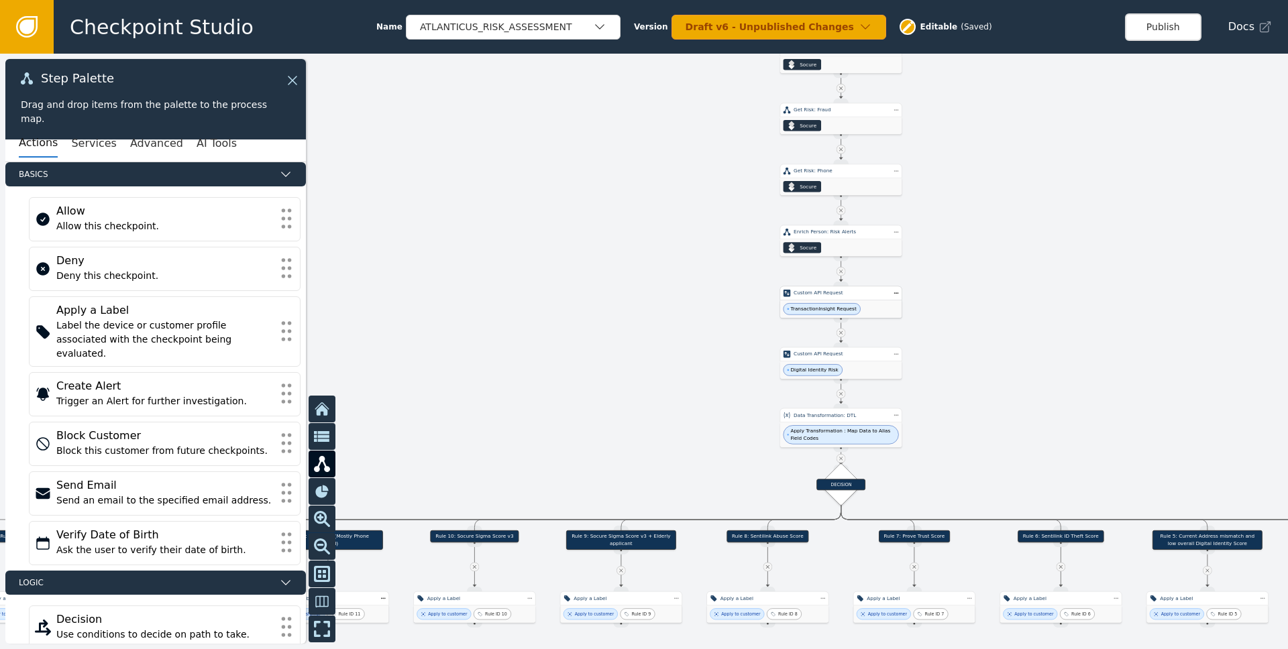
drag, startPoint x: 1040, startPoint y: 405, endPoint x: 1005, endPoint y: 420, distance: 37.5
click at [860, 420] on div at bounding box center [644, 352] width 1288 height 596
click at [858, 430] on span "Apply Transformation : Map Data to Alias Field Codes" at bounding box center [842, 434] width 104 height 15
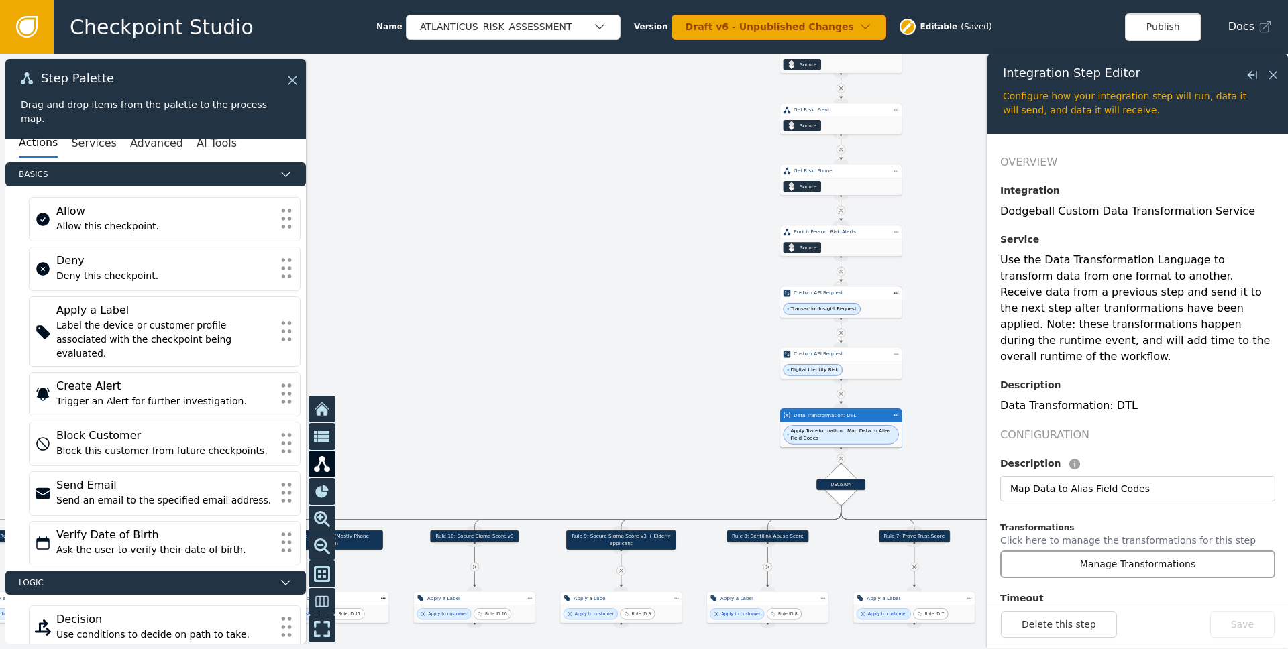
scroll to position [102, 0]
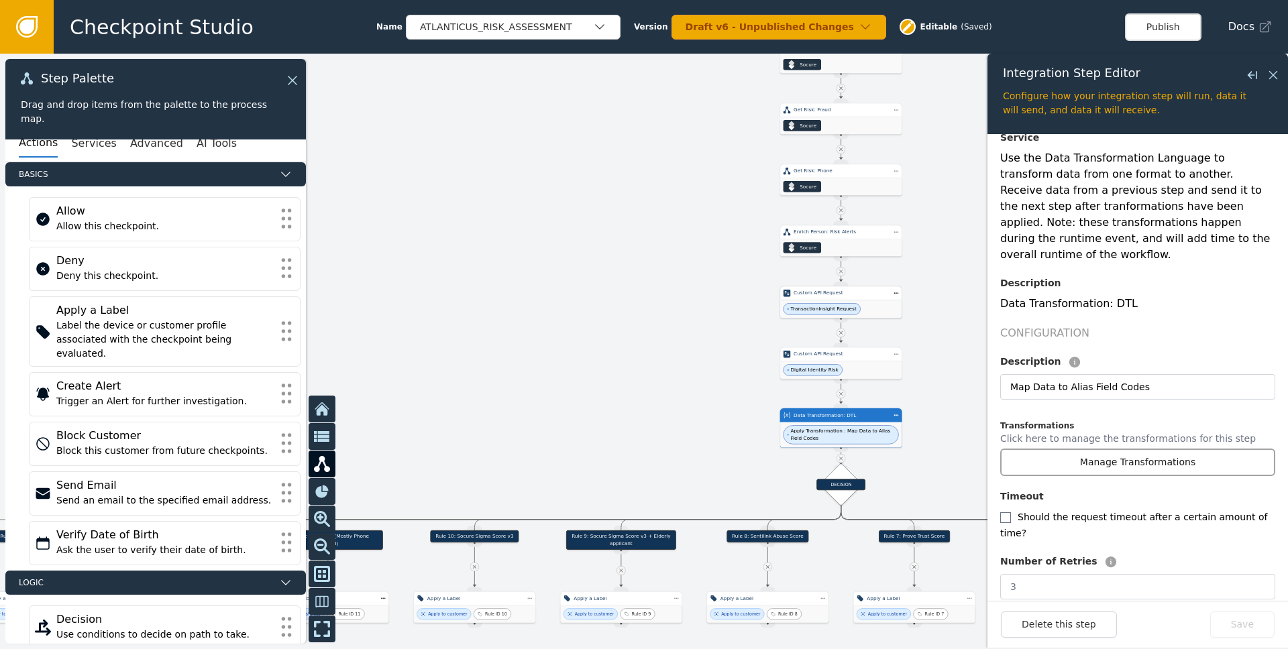
click at [860, 454] on button "Manage Transformations" at bounding box center [1137, 462] width 275 height 27
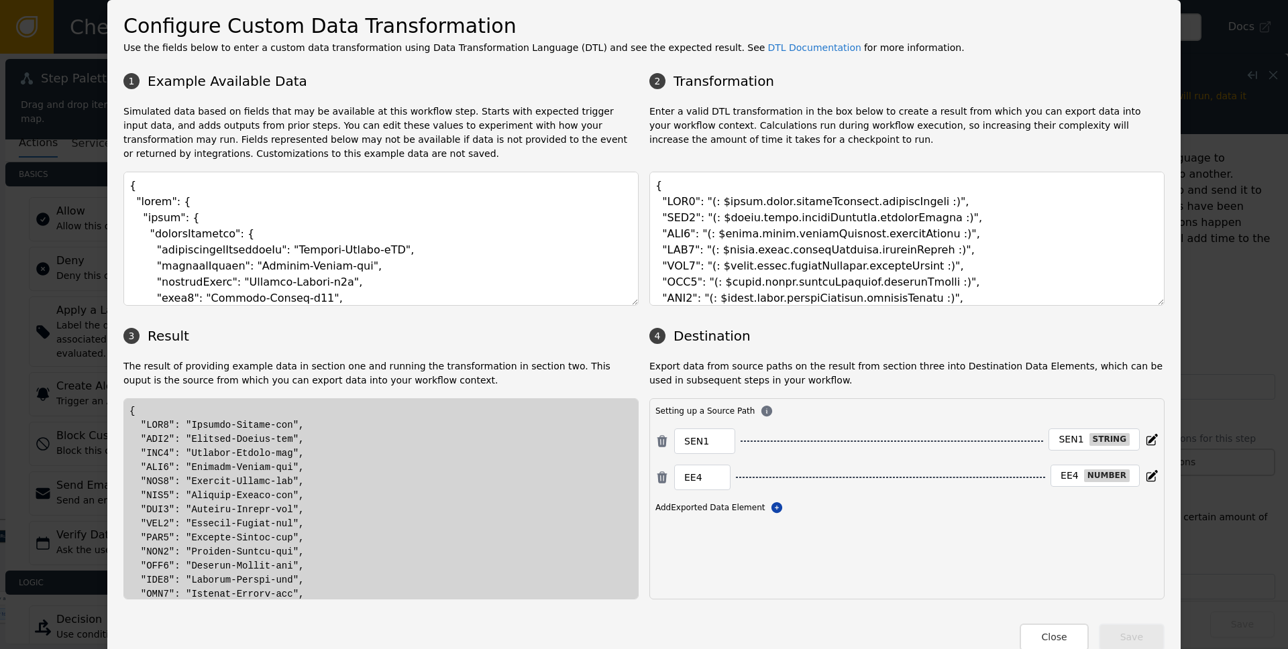
click at [860, 408] on div "Setting up a Source Path" at bounding box center [906, 410] width 503 height 13
click at [860, 441] on icon at bounding box center [1151, 438] width 9 height 9
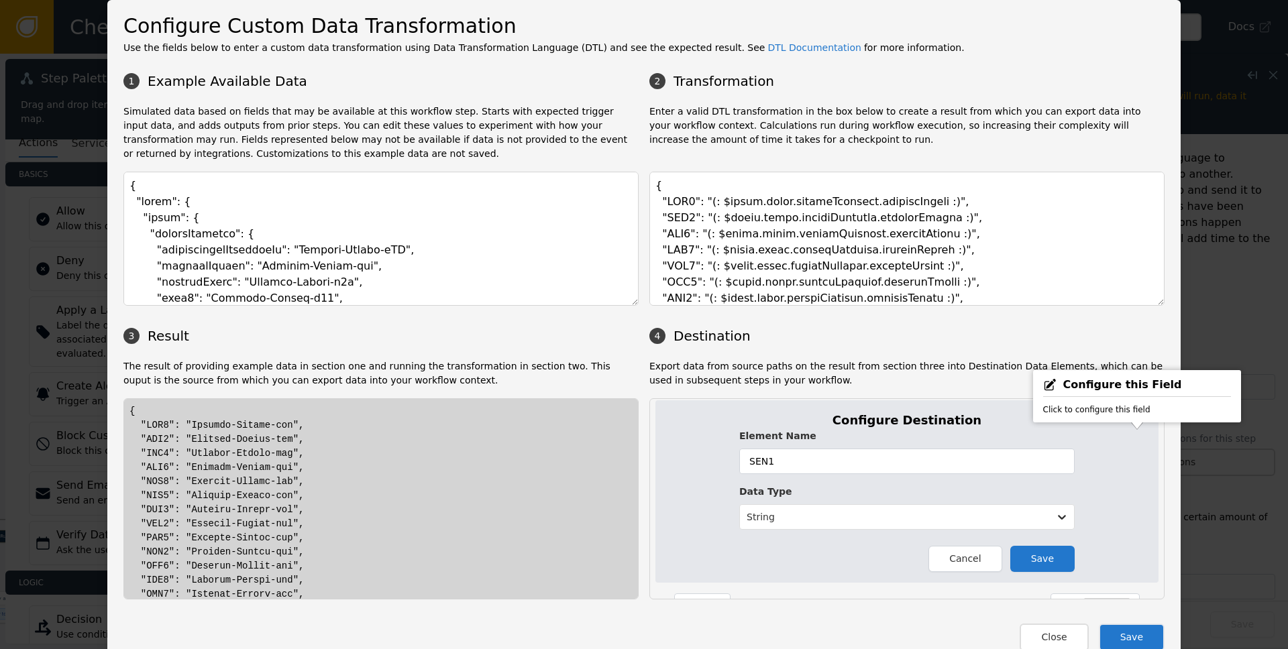
scroll to position [103, 0]
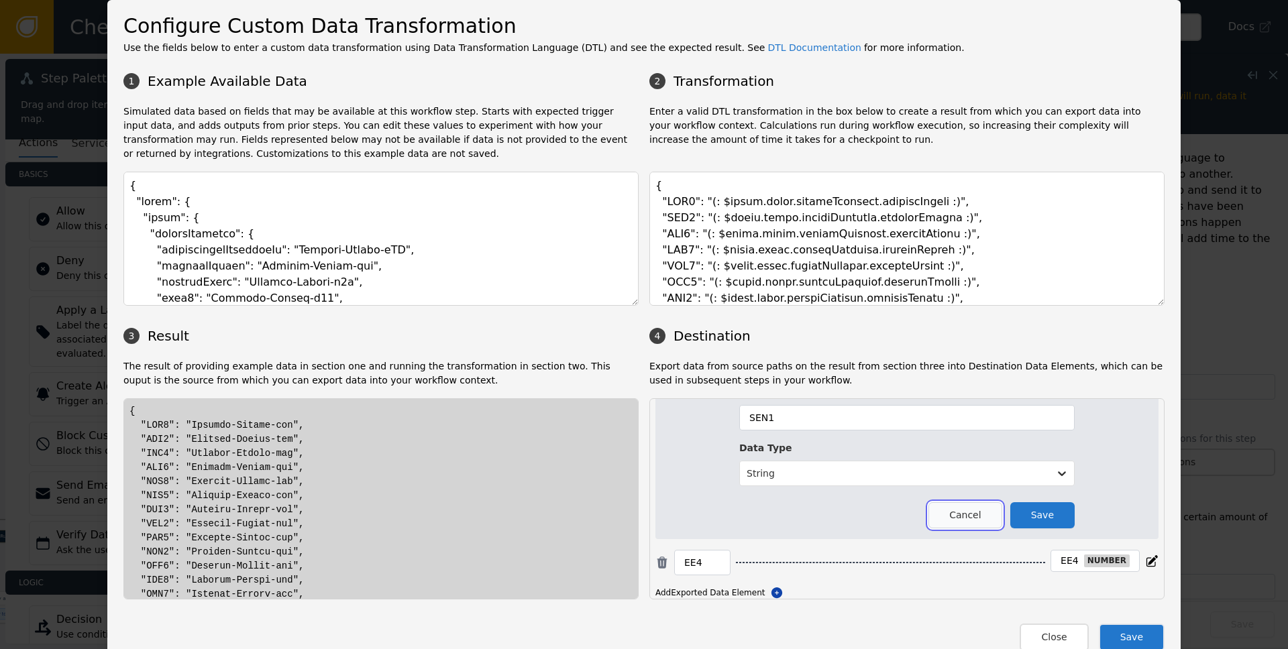
click at [860, 526] on button "Cancel" at bounding box center [964, 515] width 73 height 26
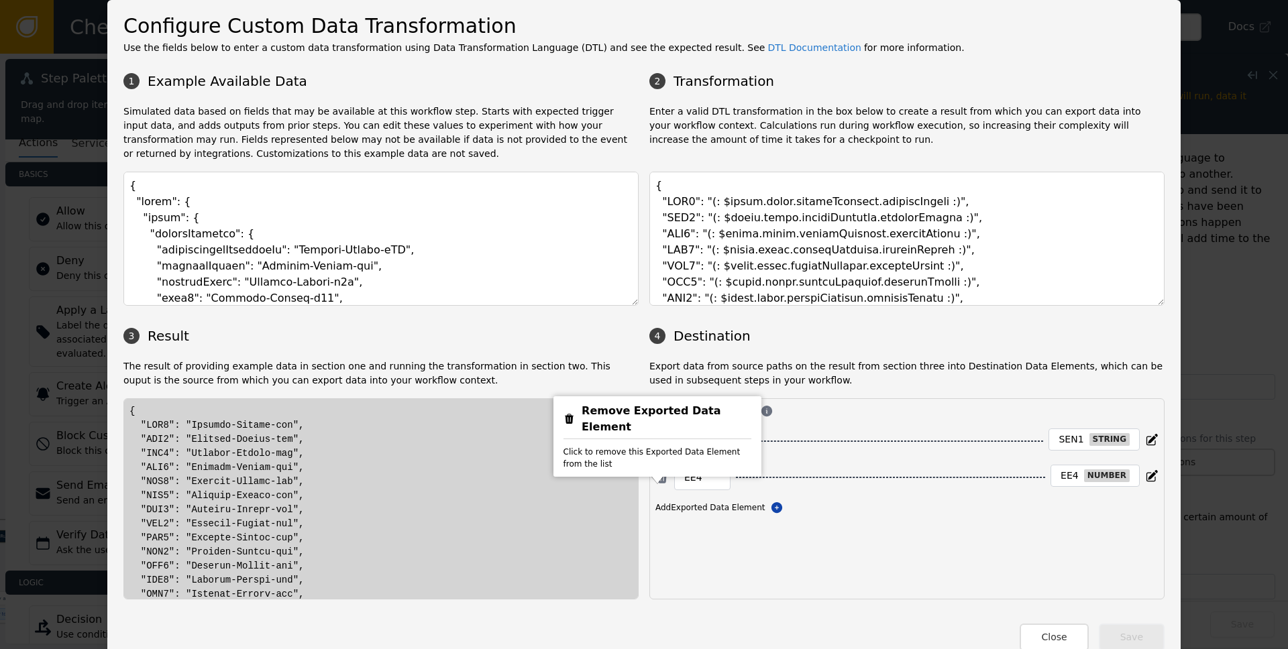
click at [655, 1] on body "Checkpoint Studio Name ATLANTICUS_RISK_ASSESSMENT Version Draft v6 - Unpublishe…" at bounding box center [644, 0] width 1288 height 1
click at [658, 477] on icon at bounding box center [661, 477] width 13 height 13
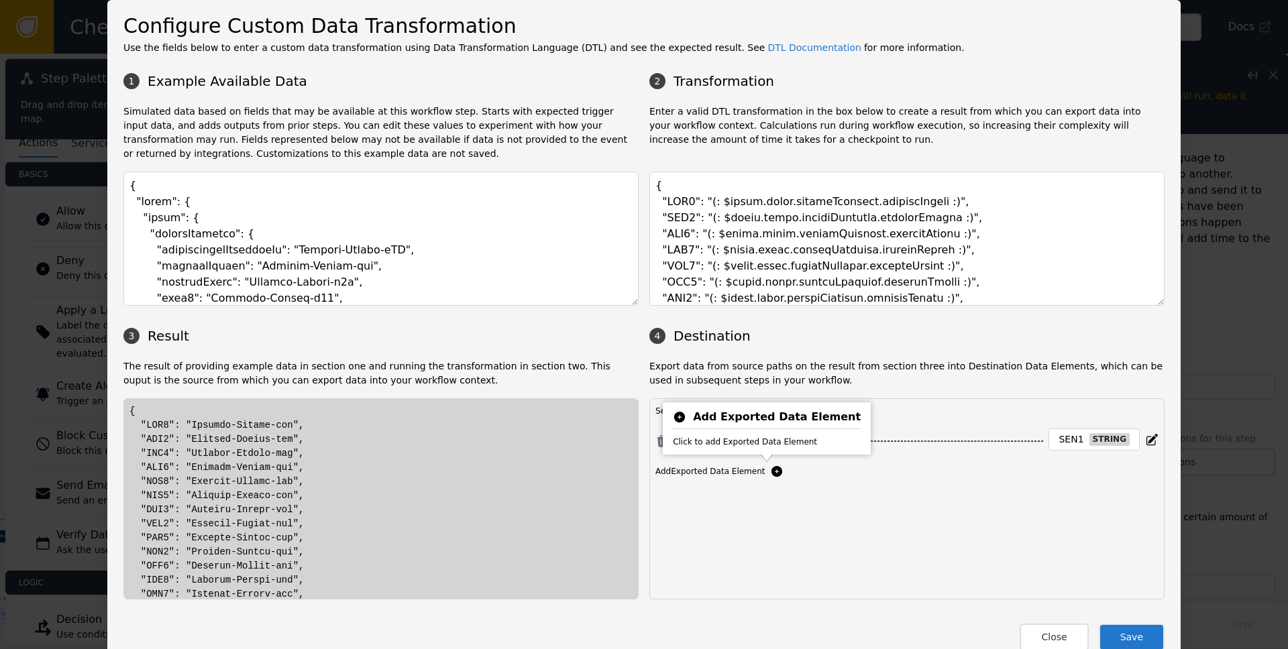
click at [771, 473] on icon at bounding box center [776, 471] width 13 height 13
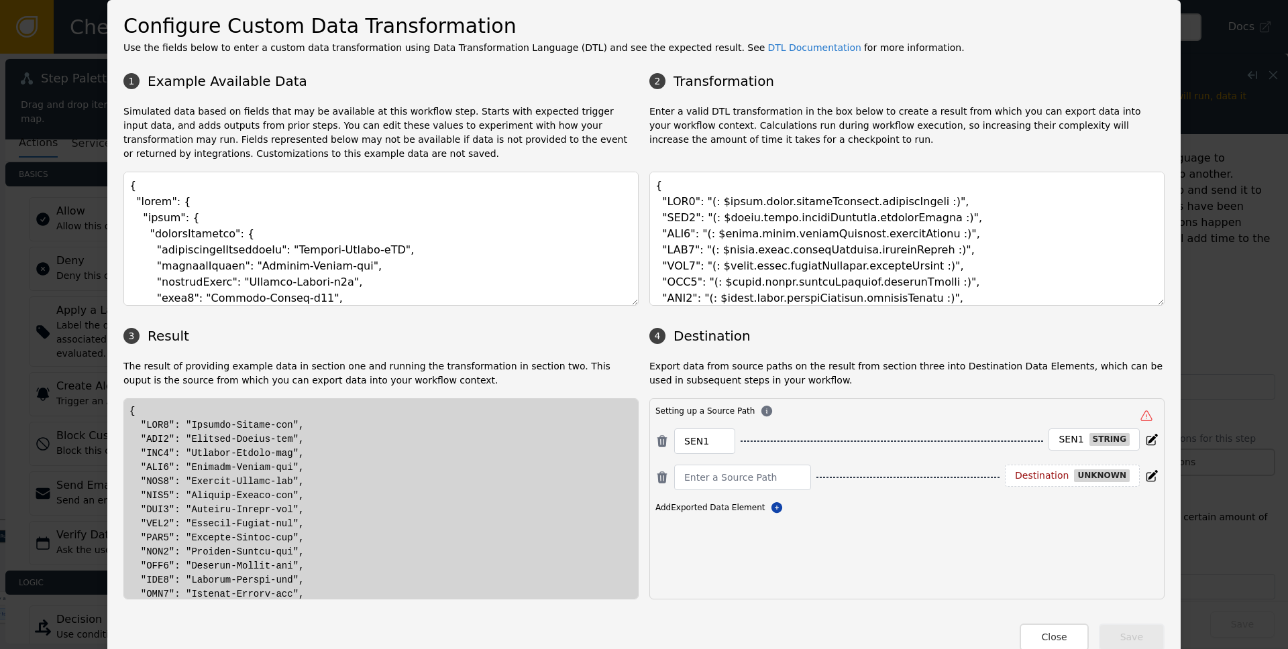
click at [824, 539] on div "Setting up a Source Path SEN1 SEN1 string Destination unknown Add Exported Data…" at bounding box center [906, 498] width 515 height 201
click at [771, 506] on icon at bounding box center [776, 507] width 11 height 11
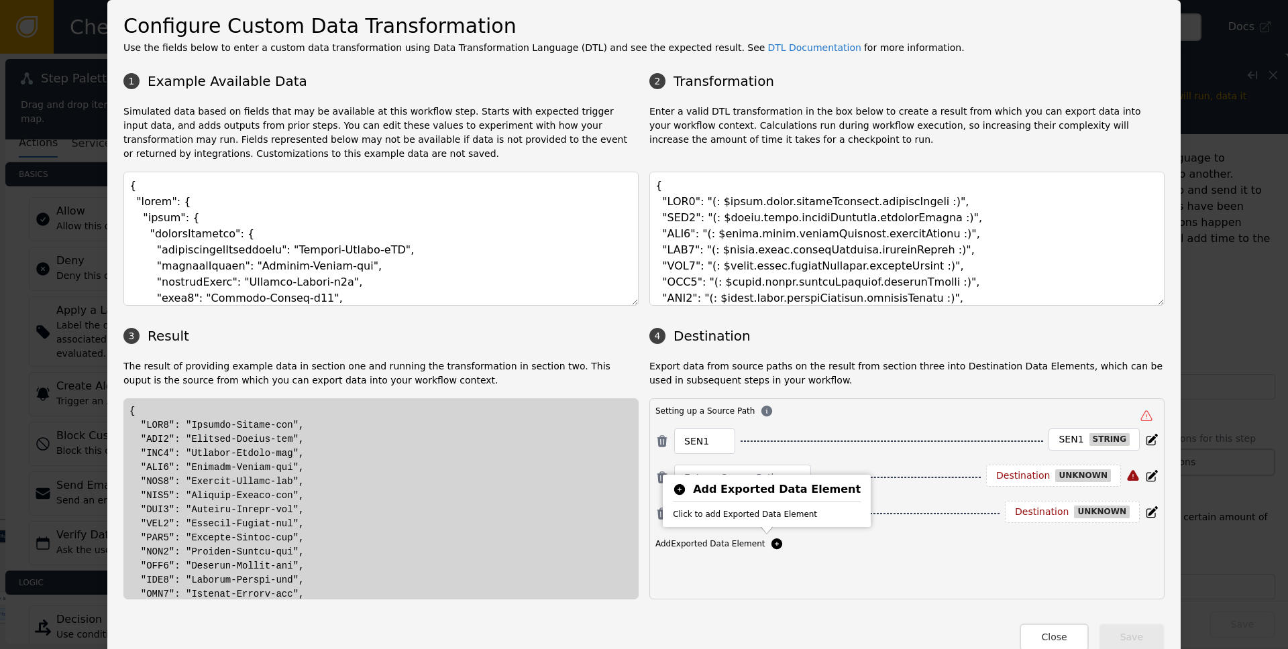
click at [771, 543] on icon at bounding box center [776, 544] width 11 height 11
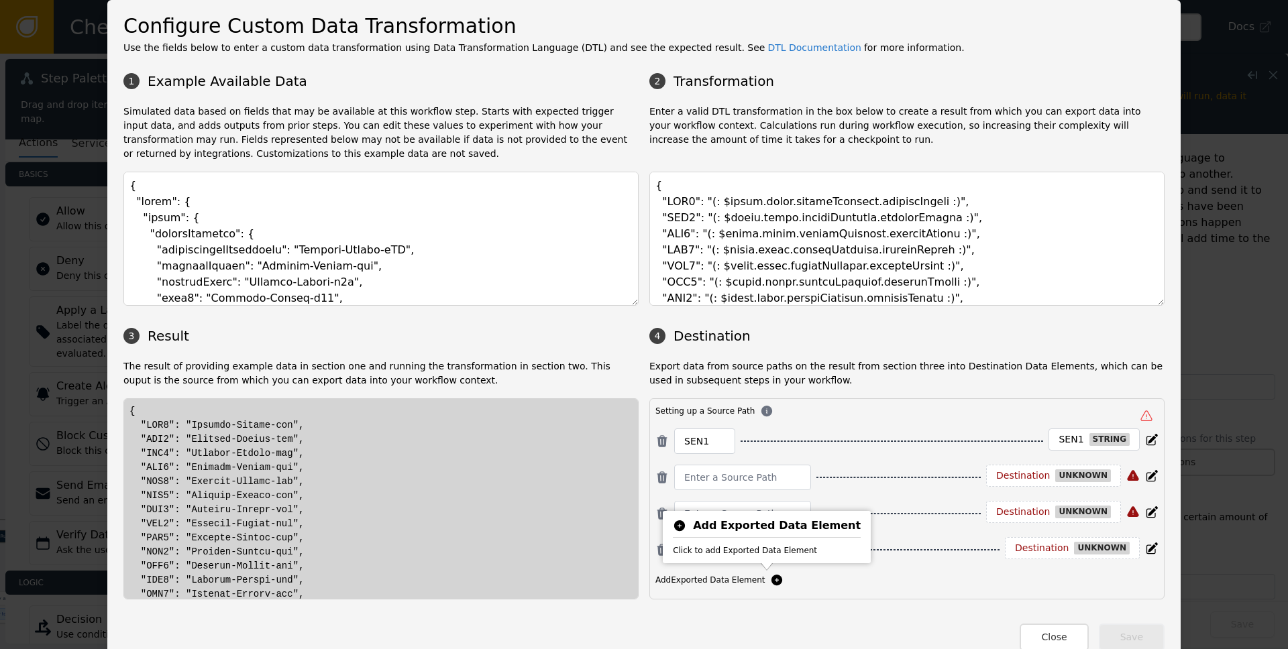
click at [771, 577] on icon at bounding box center [776, 580] width 11 height 11
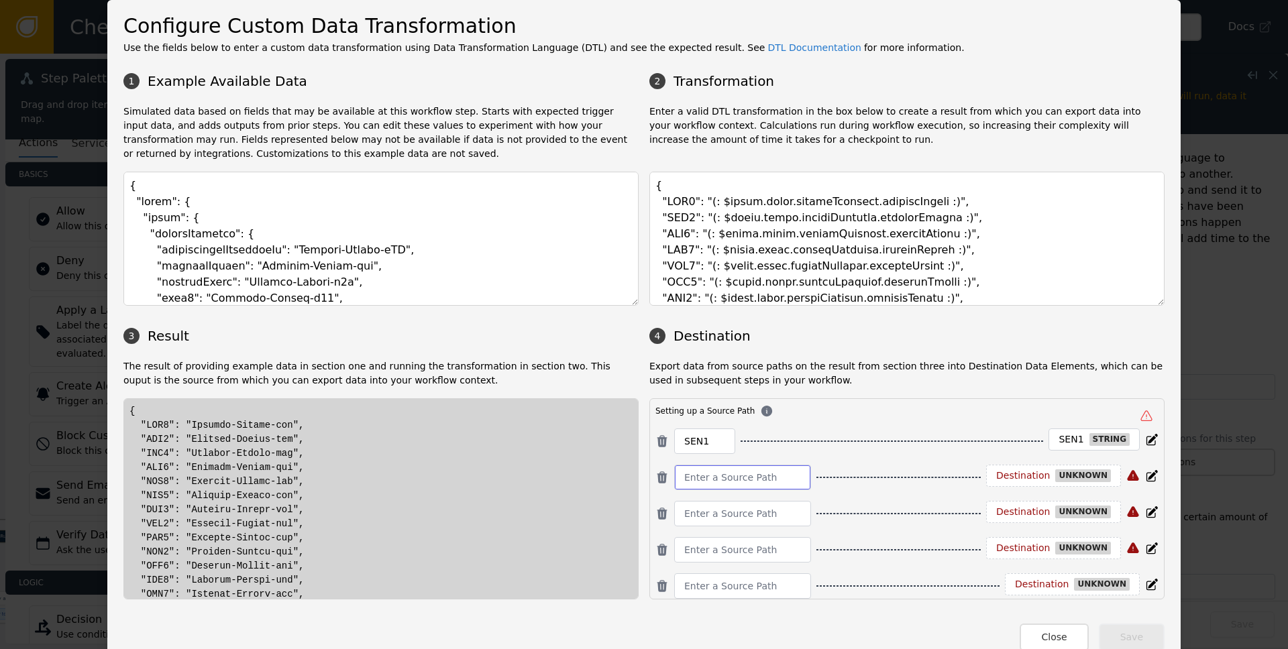
click at [718, 480] on input at bounding box center [742, 477] width 117 height 16
type input "SEN2"
click at [703, 522] on div at bounding box center [742, 513] width 137 height 25
click at [704, 514] on input at bounding box center [742, 514] width 117 height 16
type input "SEN3"
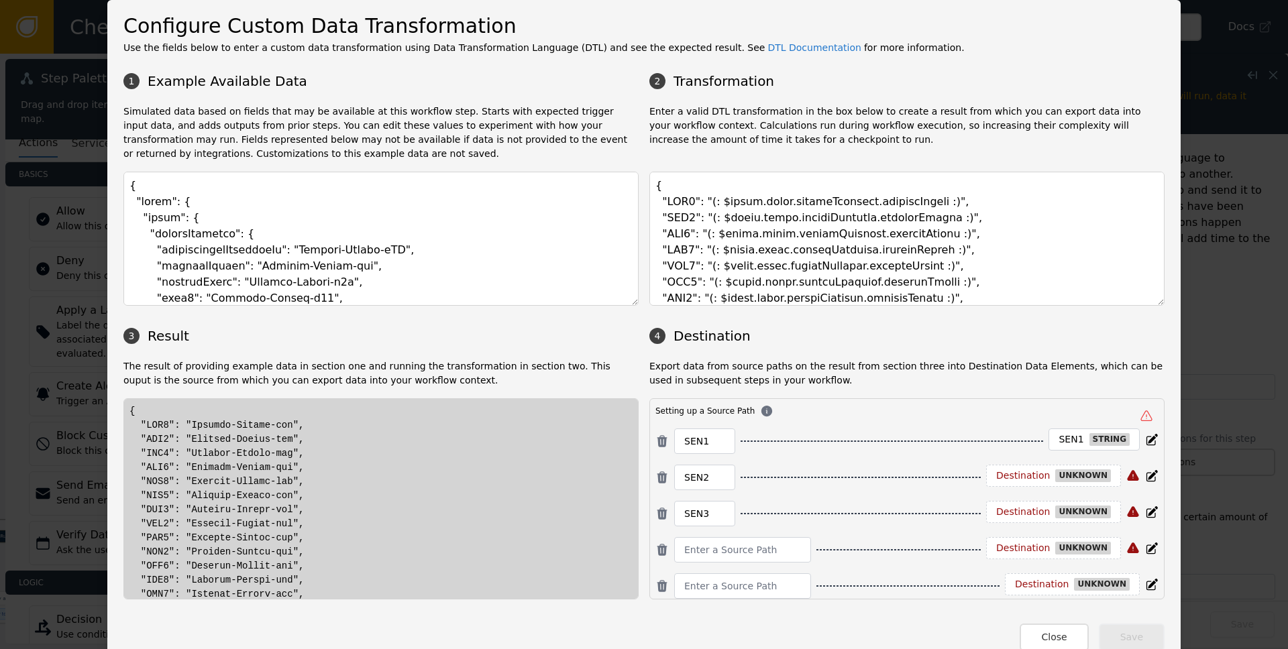
click at [678, 512] on div "SEN3" at bounding box center [704, 513] width 61 height 25
click at [697, 552] on input at bounding box center [742, 550] width 117 height 16
paste input "SEN3"
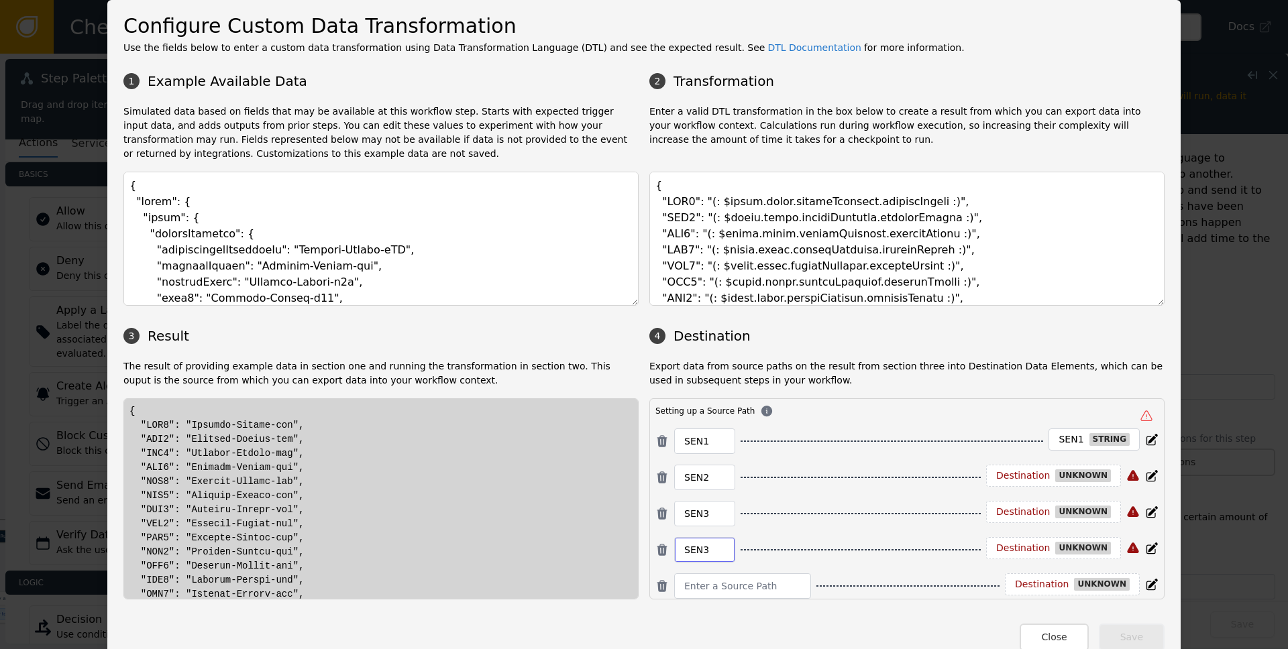
type input "SEN3"
click at [693, 578] on input at bounding box center [742, 586] width 117 height 16
paste input "SEN3"
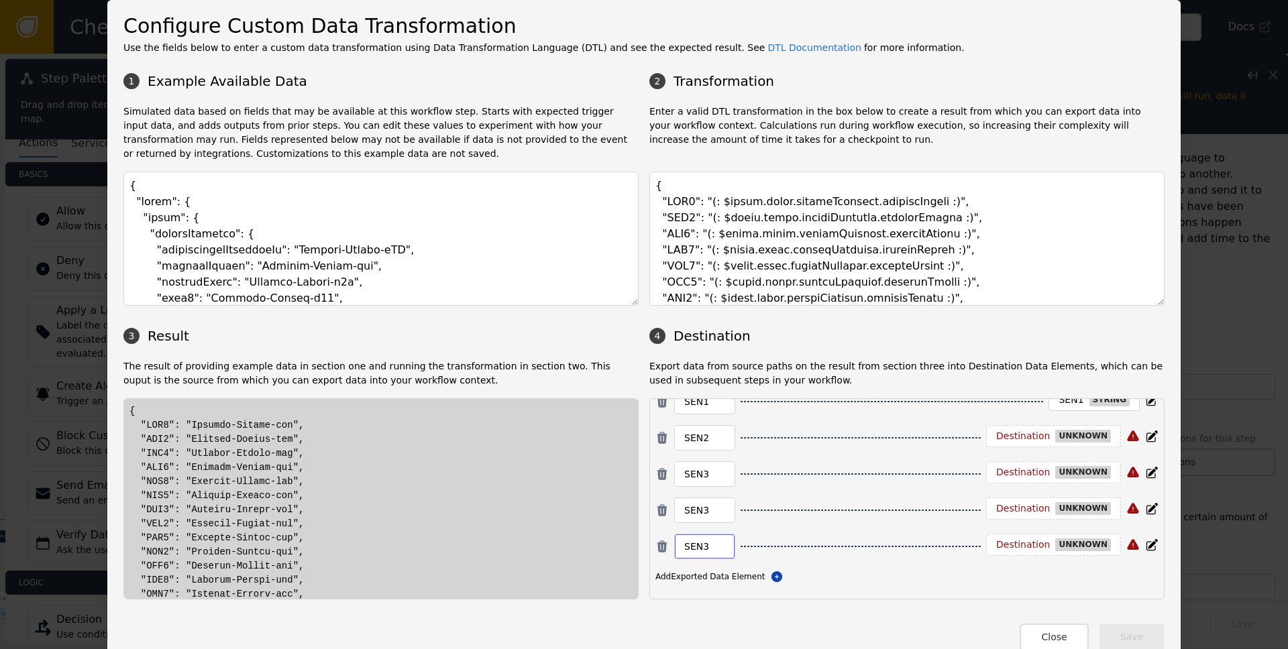
scroll to position [40, 0]
type input "SEN3"
click at [701, 512] on input "SEN3" at bounding box center [704, 510] width 41 height 16
type input "SEN4"
click at [703, 542] on div "SEN3" at bounding box center [704, 545] width 61 height 25
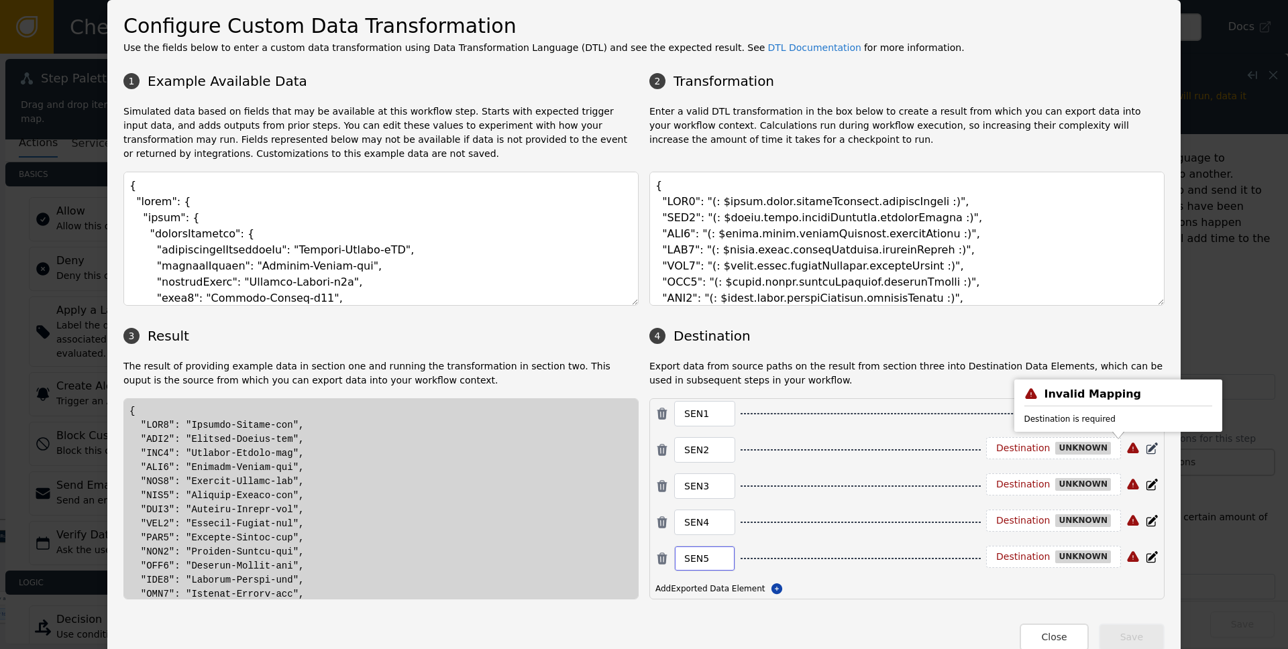
scroll to position [27, 0]
type input "SEN5"
click at [860, 449] on icon at bounding box center [1150, 449] width 9 height 9
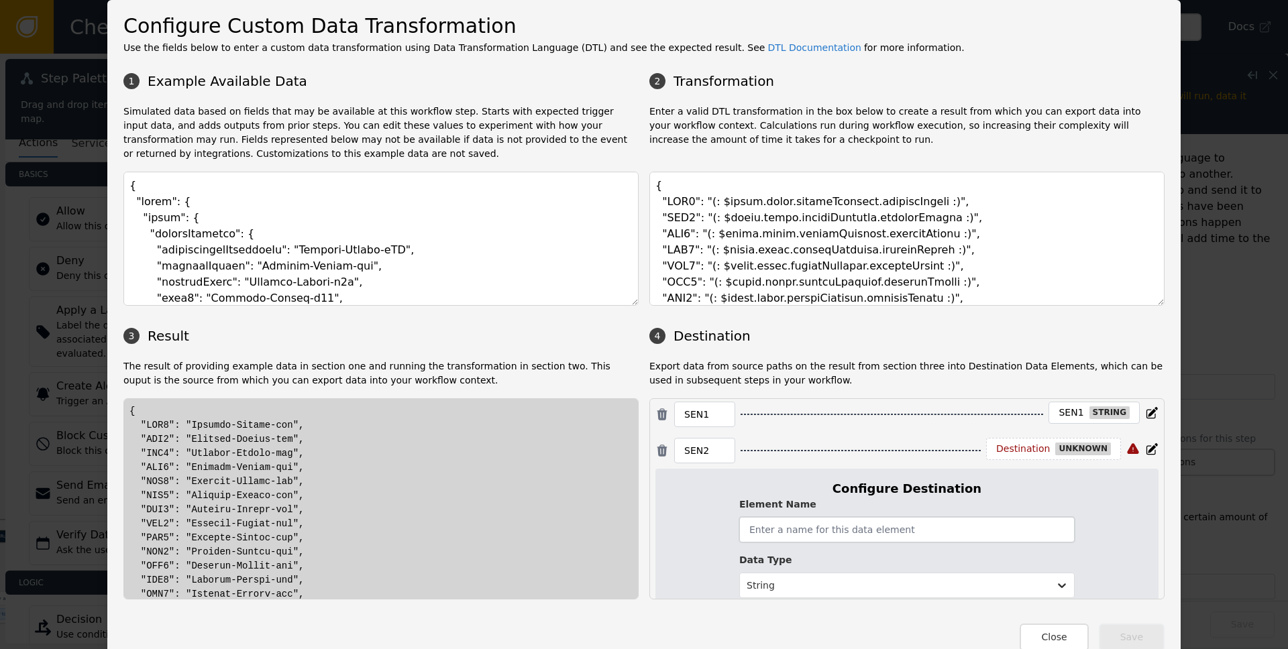
click at [860, 529] on input "text" at bounding box center [906, 529] width 335 height 25
click at [687, 448] on input "SEN2" at bounding box center [704, 451] width 41 height 16
click at [677, 447] on div "SEN2" at bounding box center [704, 450] width 61 height 25
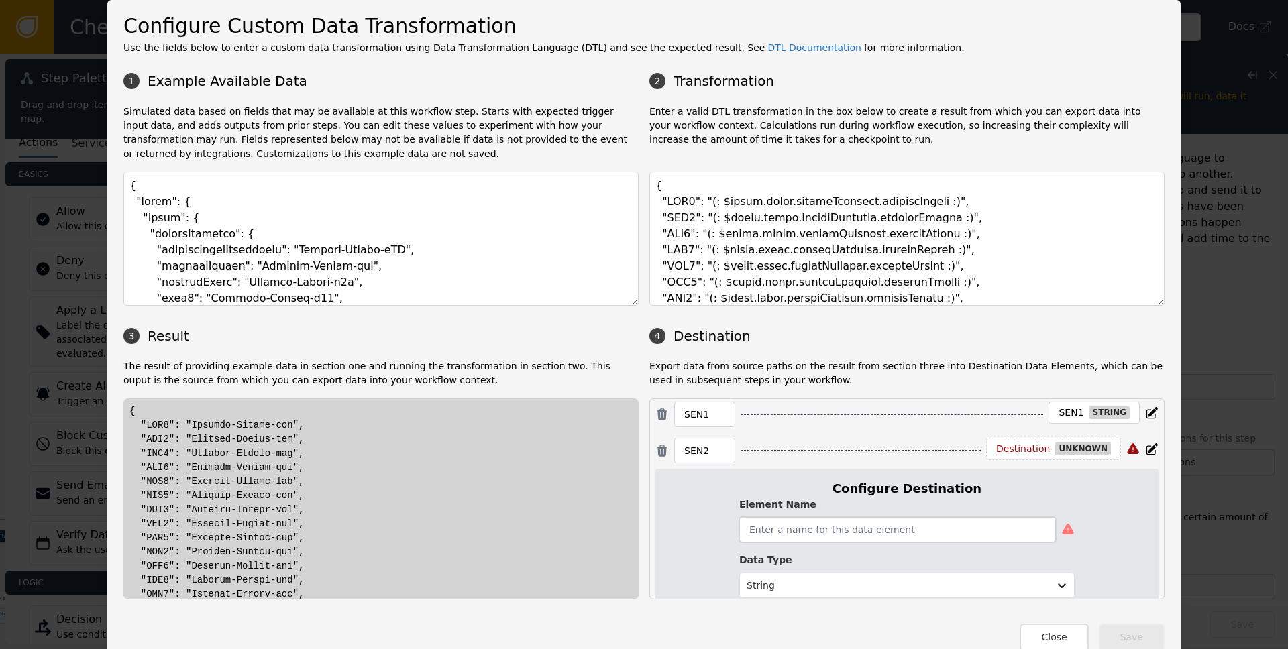
click at [792, 527] on input "text" at bounding box center [897, 529] width 317 height 25
paste input "SEN2"
type input "SEN2"
click at [860, 592] on div at bounding box center [894, 585] width 296 height 17
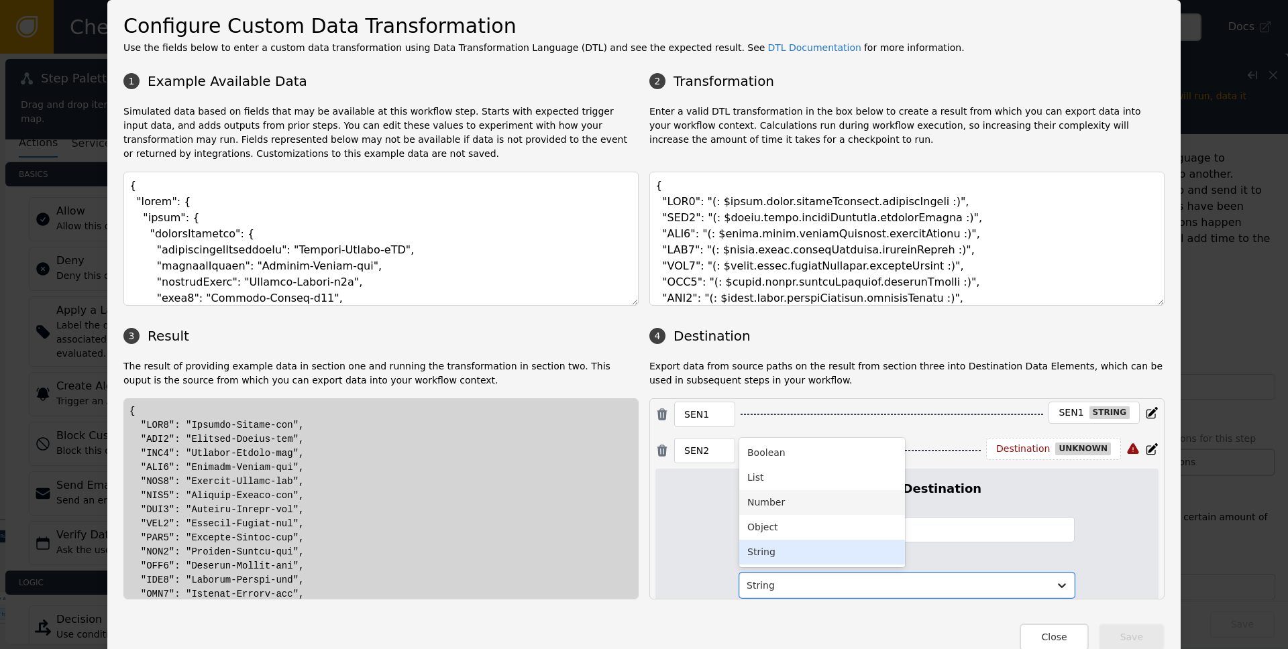
click at [846, 504] on div "Number" at bounding box center [822, 502] width 166 height 25
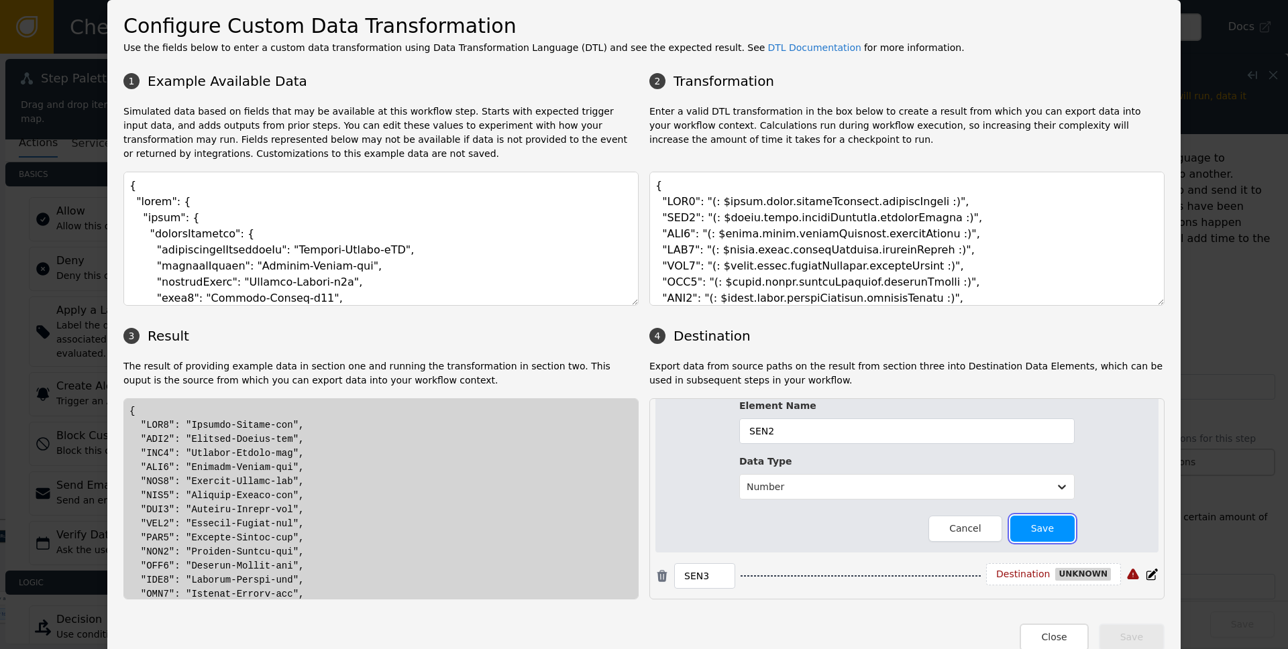
click at [860, 533] on button "Save" at bounding box center [1042, 529] width 64 height 26
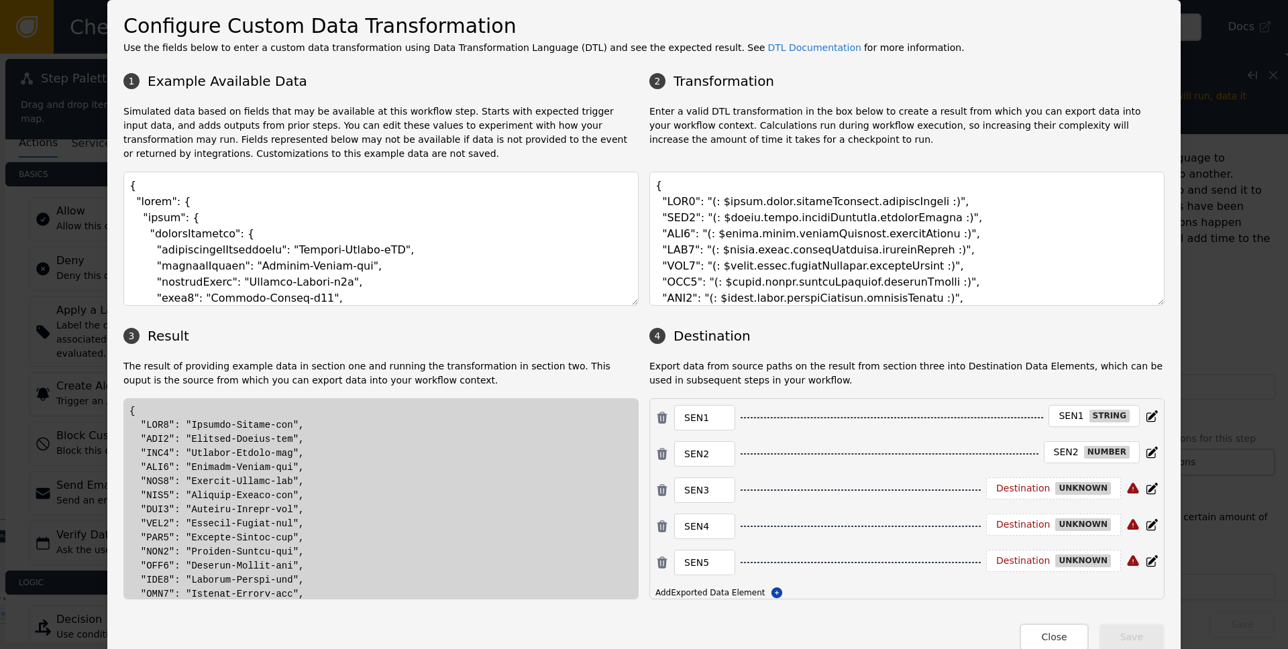
scroll to position [14, 0]
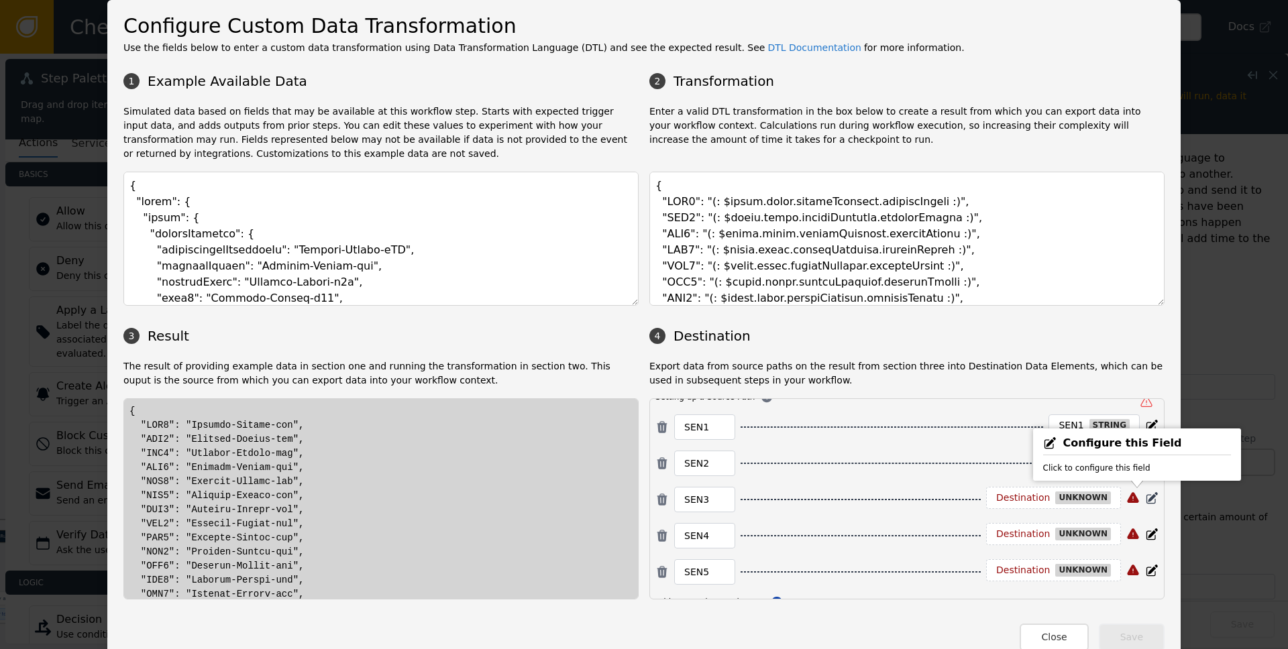
click at [860, 496] on icon at bounding box center [1151, 496] width 9 height 9
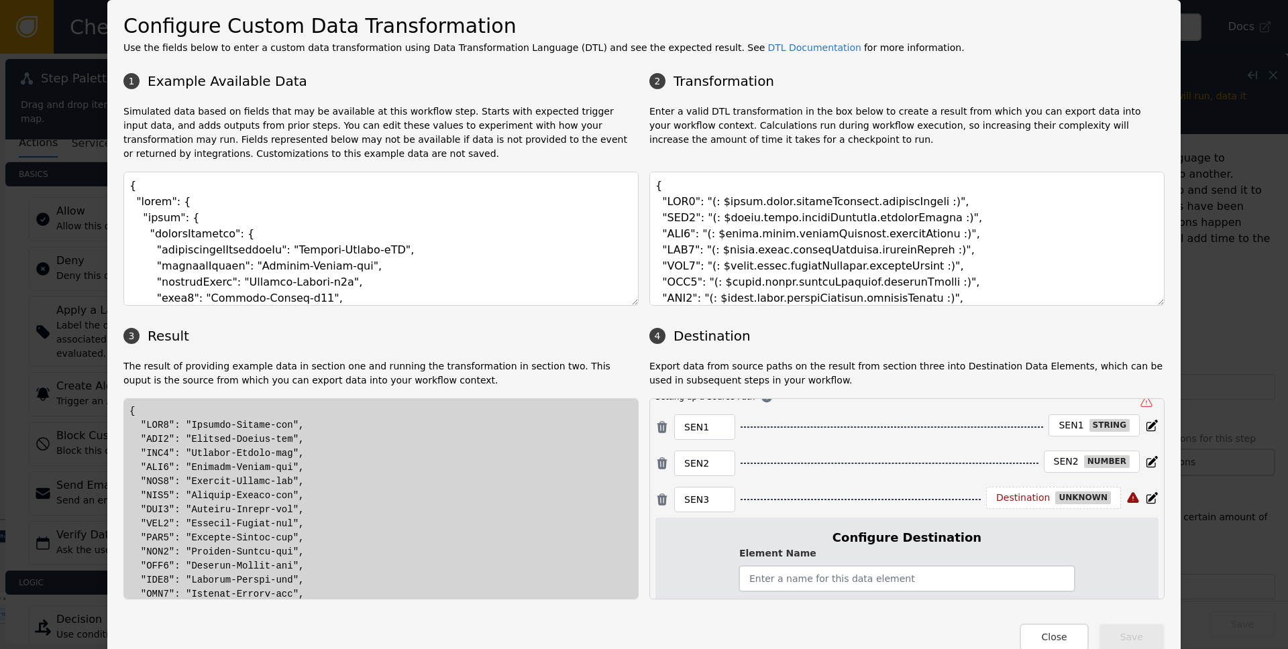
click at [791, 576] on input "text" at bounding box center [906, 578] width 335 height 25
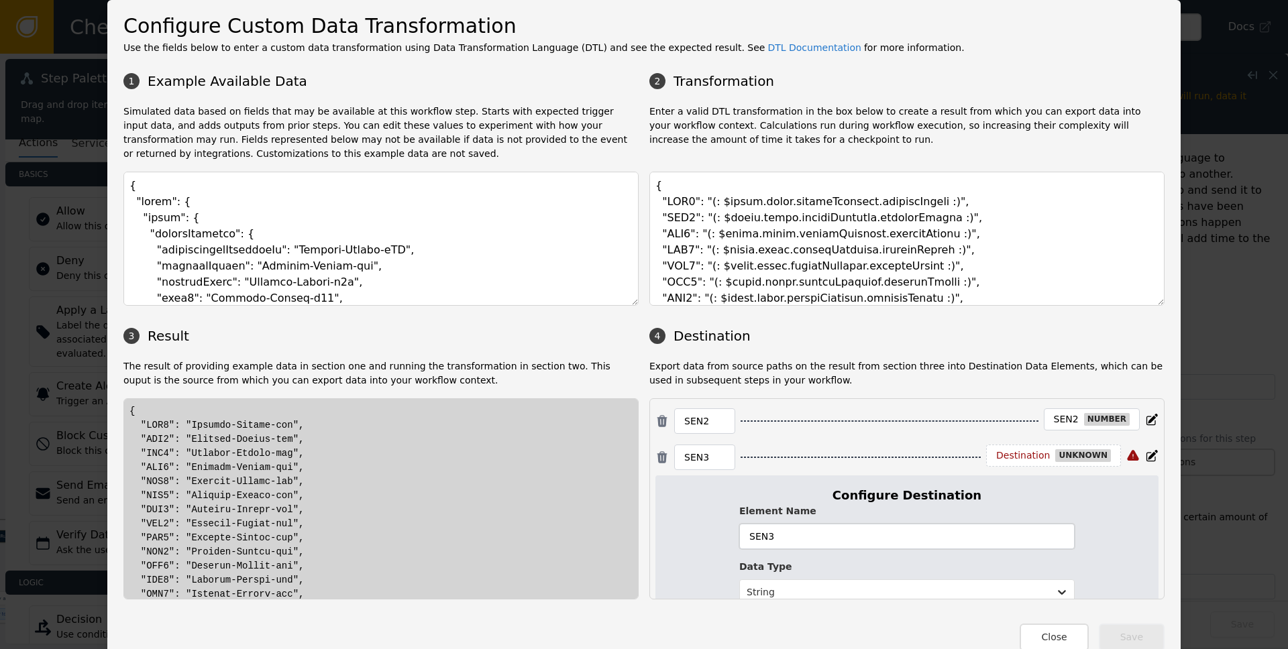
scroll to position [146, 0]
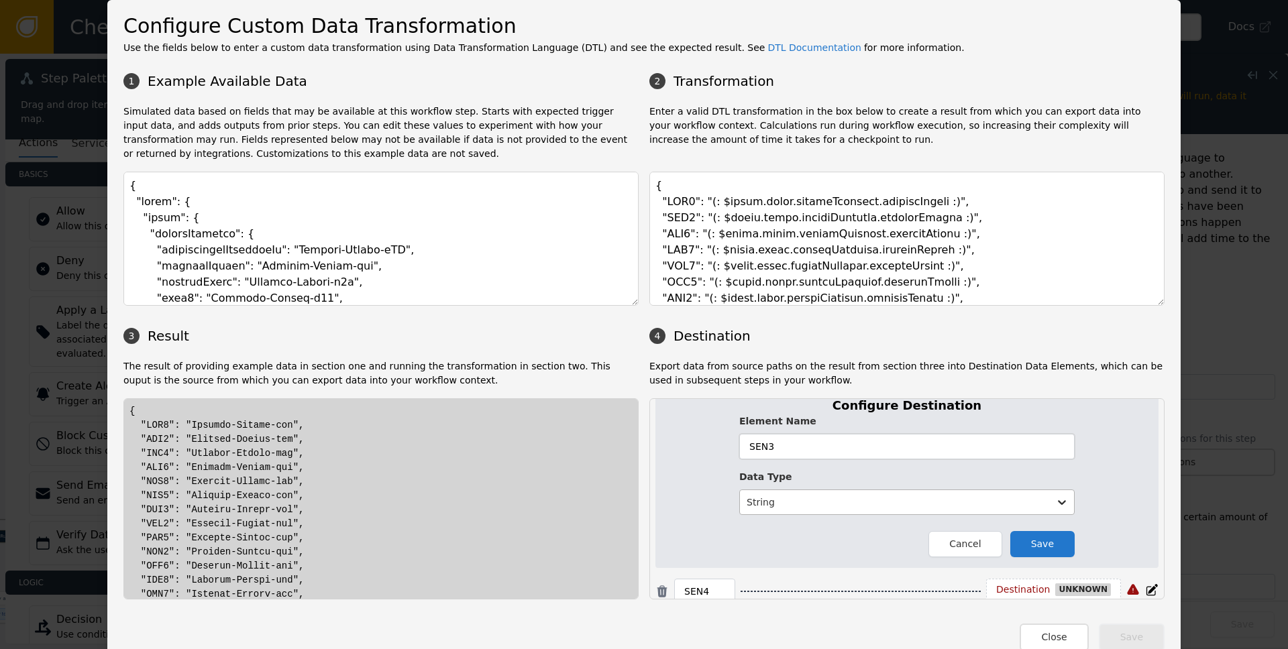
type input "SEN3"
click at [860, 505] on div at bounding box center [894, 502] width 296 height 17
click at [790, 414] on div "Number" at bounding box center [822, 419] width 166 height 25
click at [860, 545] on button "Save" at bounding box center [1042, 544] width 64 height 26
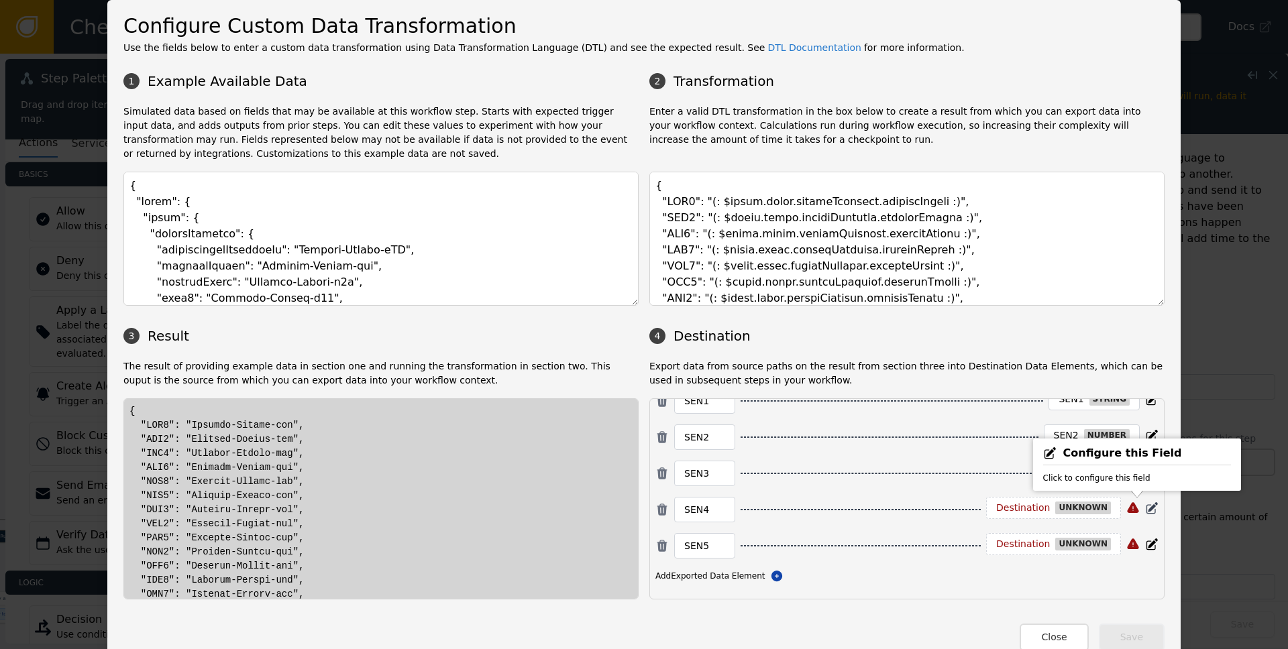
click at [860, 506] on icon at bounding box center [1151, 506] width 9 height 9
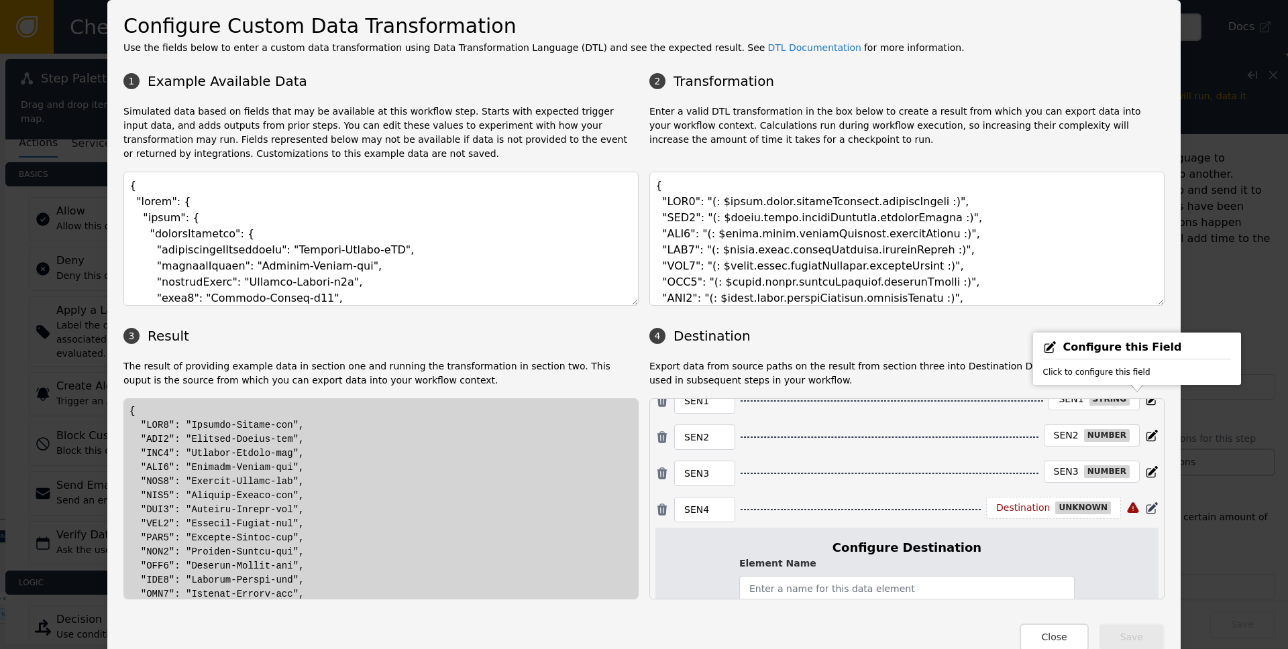
scroll to position [146, 0]
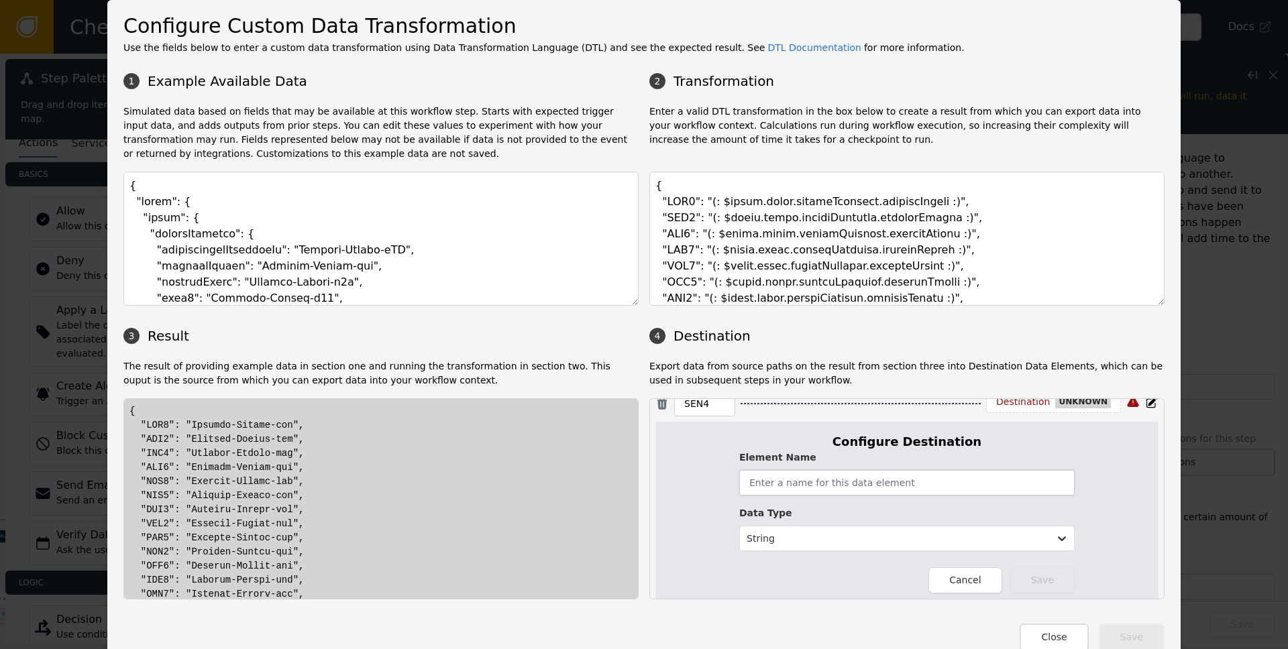
click at [826, 486] on input "text" at bounding box center [906, 482] width 335 height 25
type input "SEN4"
click at [860, 543] on div at bounding box center [894, 538] width 296 height 17
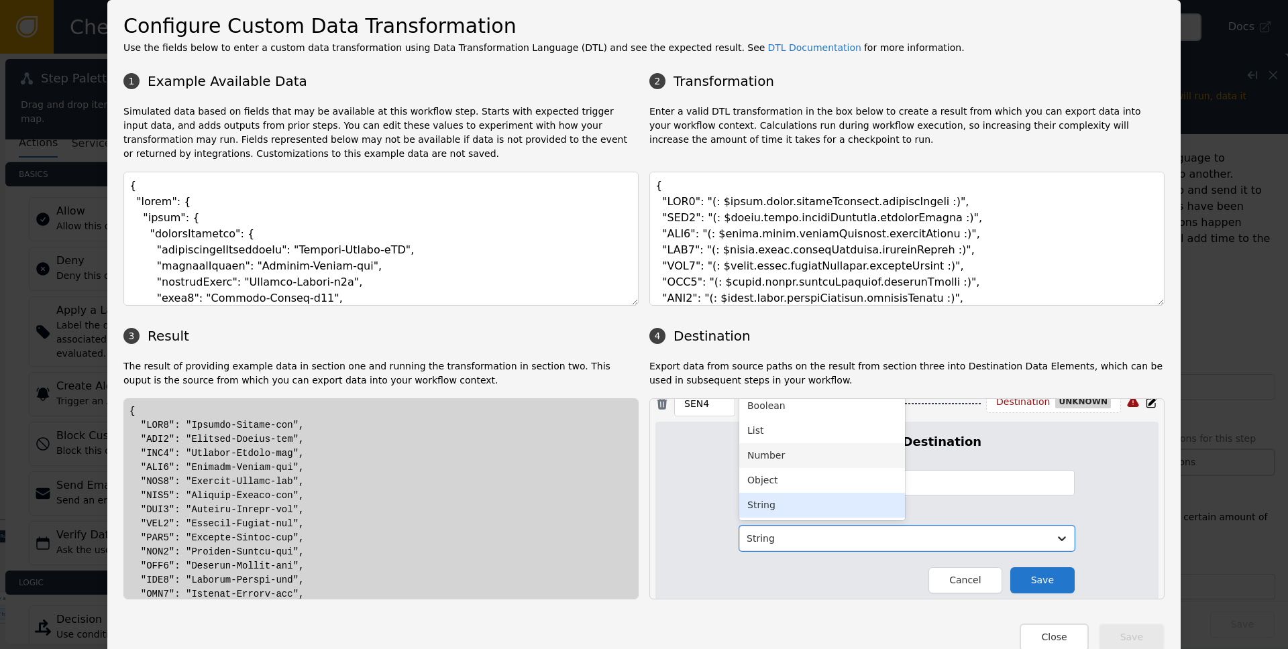
click at [810, 461] on div "Number" at bounding box center [822, 455] width 166 height 25
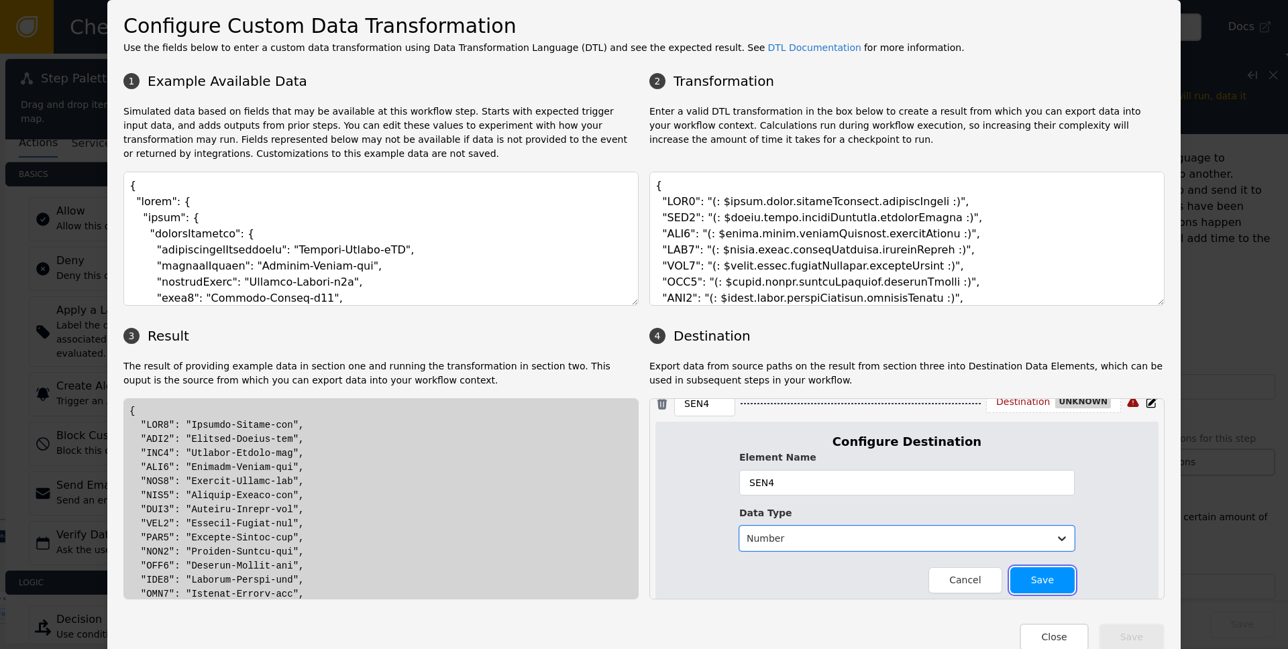
click at [860, 574] on button "Save" at bounding box center [1042, 580] width 64 height 26
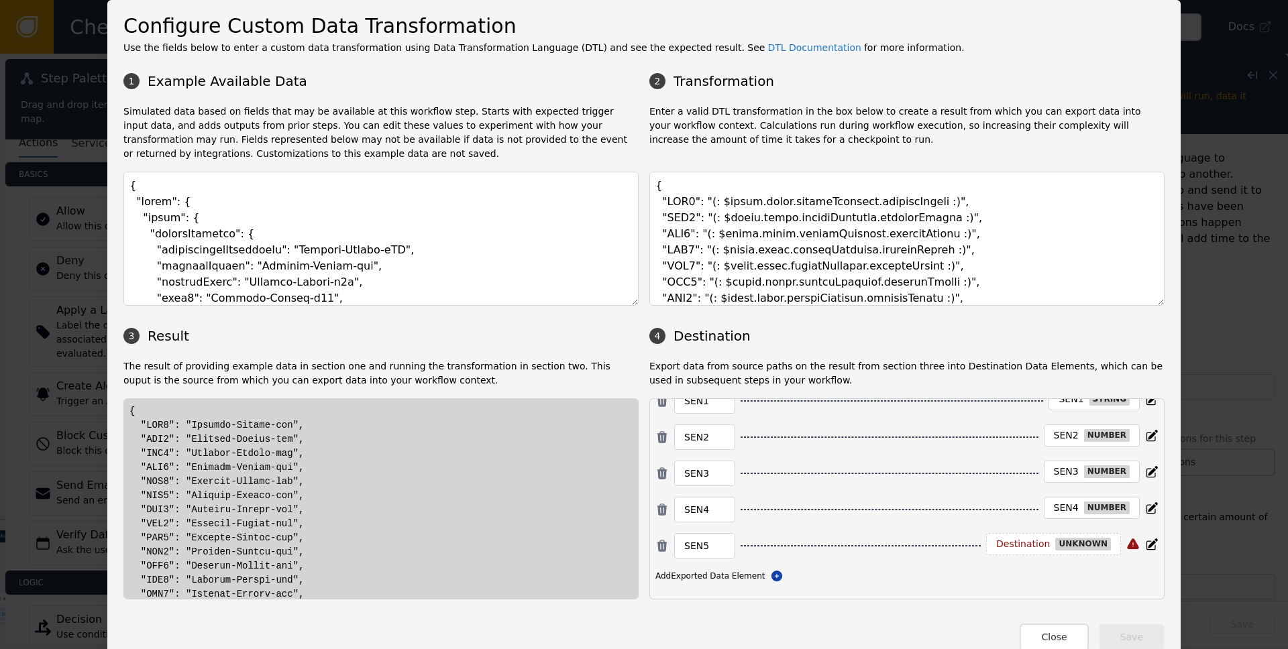
scroll to position [40, 0]
click at [860, 545] on icon at bounding box center [1151, 544] width 13 height 13
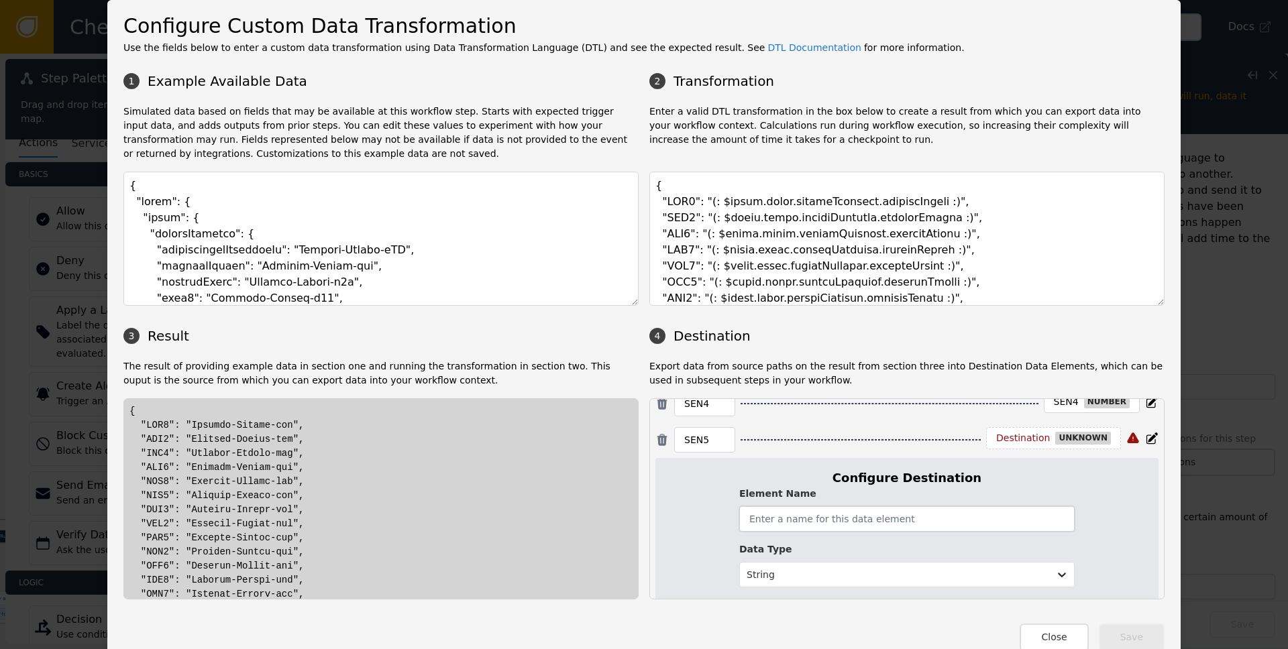
click at [818, 518] on input "text" at bounding box center [906, 518] width 335 height 25
type input "SEN5"
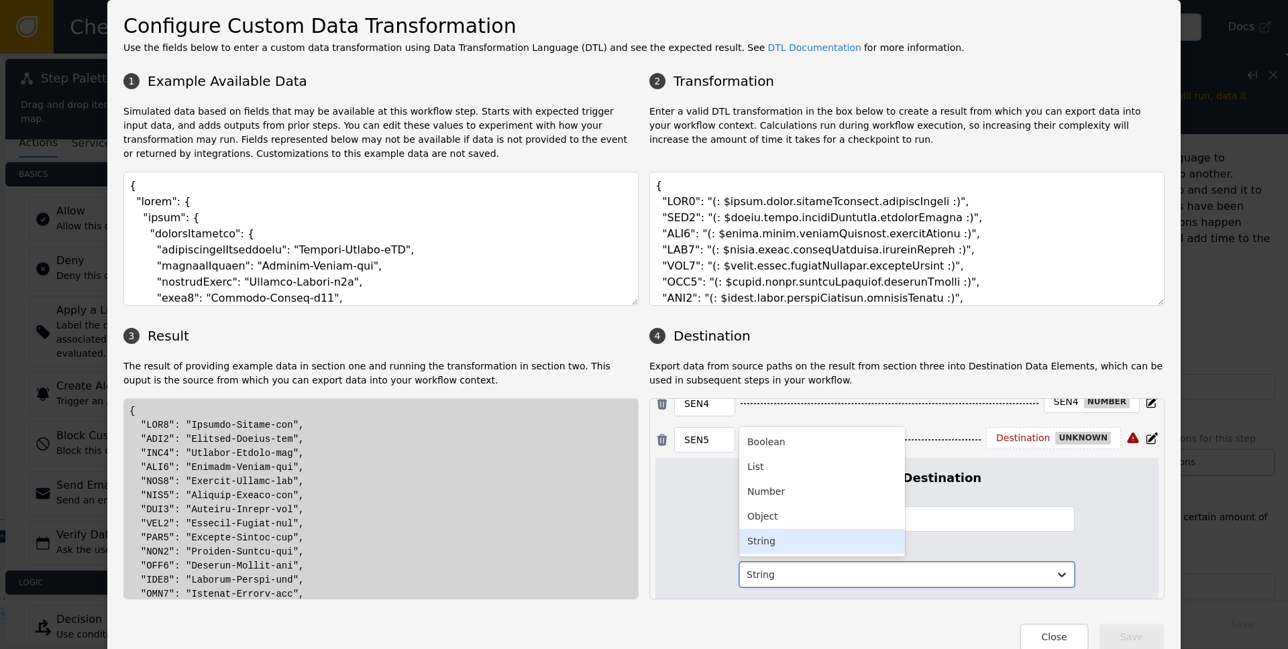
click at [860, 575] on div at bounding box center [894, 575] width 296 height 17
click at [779, 499] on div "Number" at bounding box center [822, 492] width 166 height 25
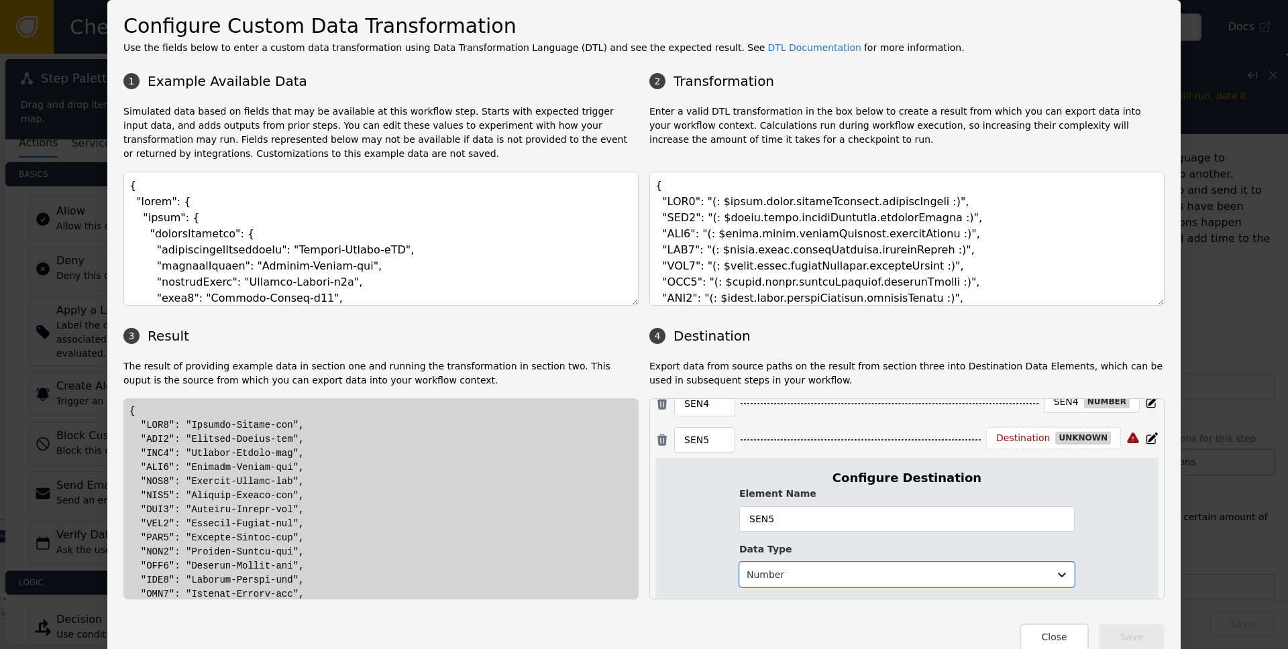
click at [860, 608] on div "Configure Custom Data Transformation Use the fields below to enter a custom dat…" at bounding box center [643, 331] width 1073 height 662
click at [860, 515] on input "SEN5" at bounding box center [906, 518] width 335 height 25
click at [860, 623] on div "Close Save" at bounding box center [643, 630] width 1041 height 41
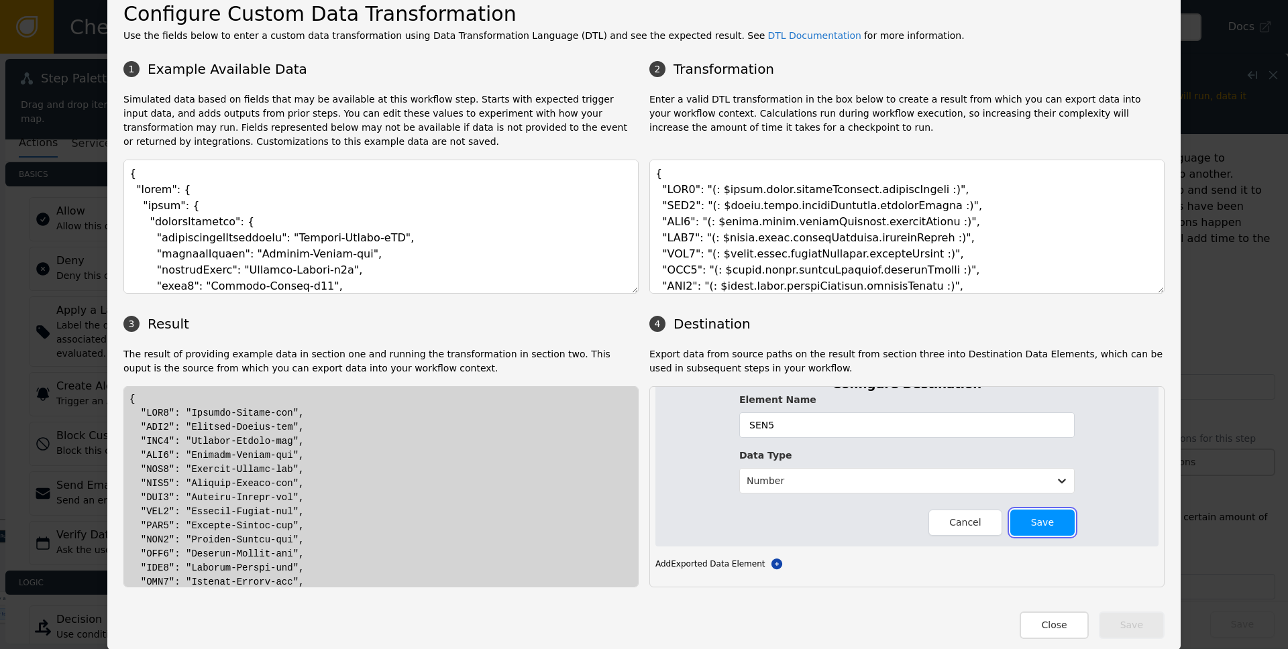
click at [860, 526] on button "Save" at bounding box center [1042, 523] width 64 height 26
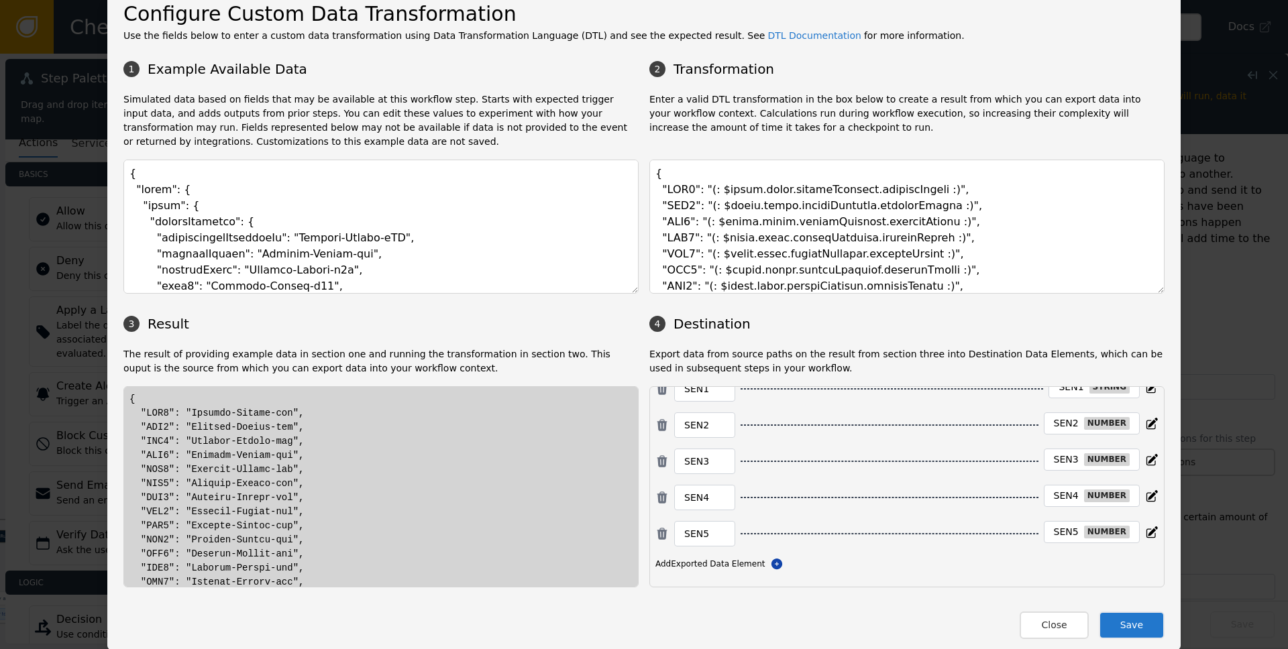
scroll to position [40, 0]
click at [860, 623] on button "Save" at bounding box center [1132, 625] width 66 height 27
click at [860, 638] on div "Configure Custom Data Transformation Use the fields below to enter a custom dat…" at bounding box center [643, 319] width 1073 height 662
click at [860, 631] on button "Close" at bounding box center [1053, 625] width 68 height 27
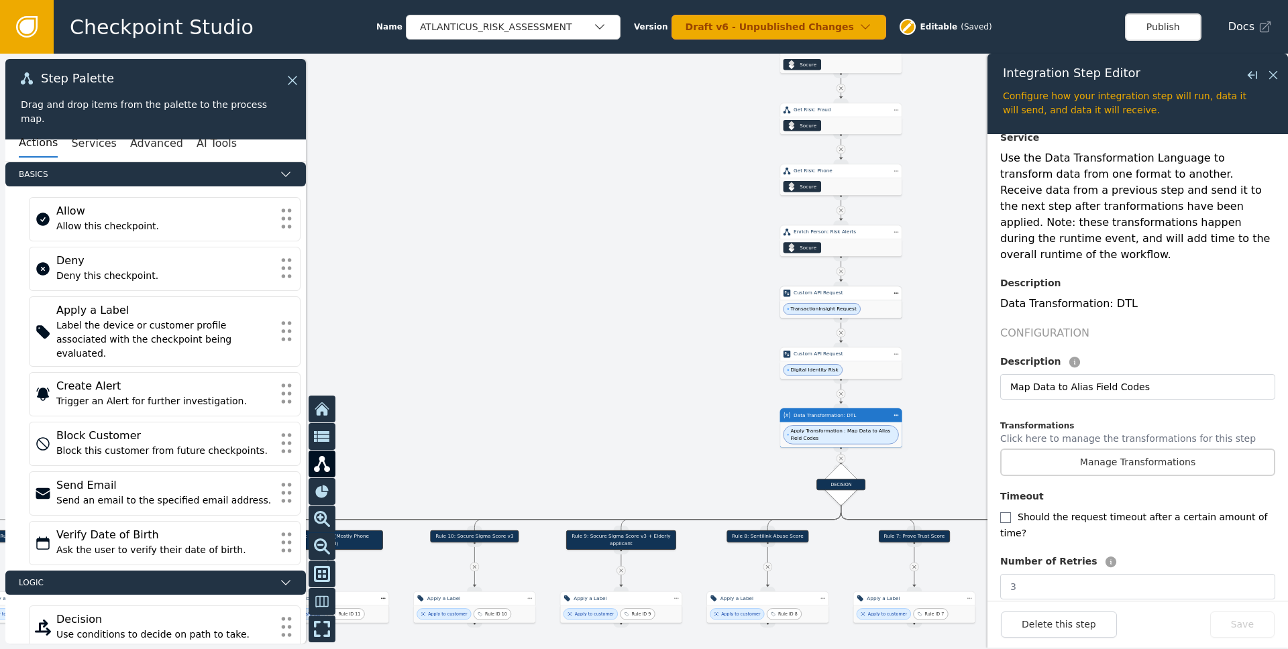
click at [684, 400] on div at bounding box center [644, 352] width 1288 height 596
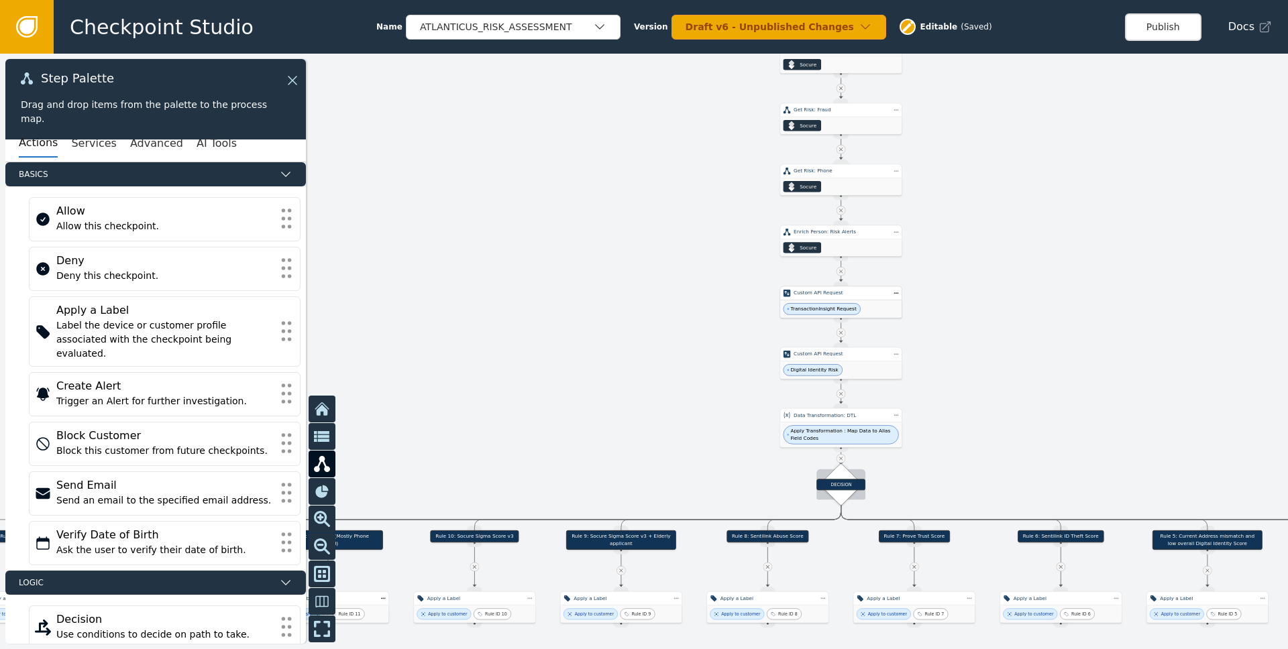
click at [822, 484] on div "DECISION" at bounding box center [840, 484] width 49 height 11
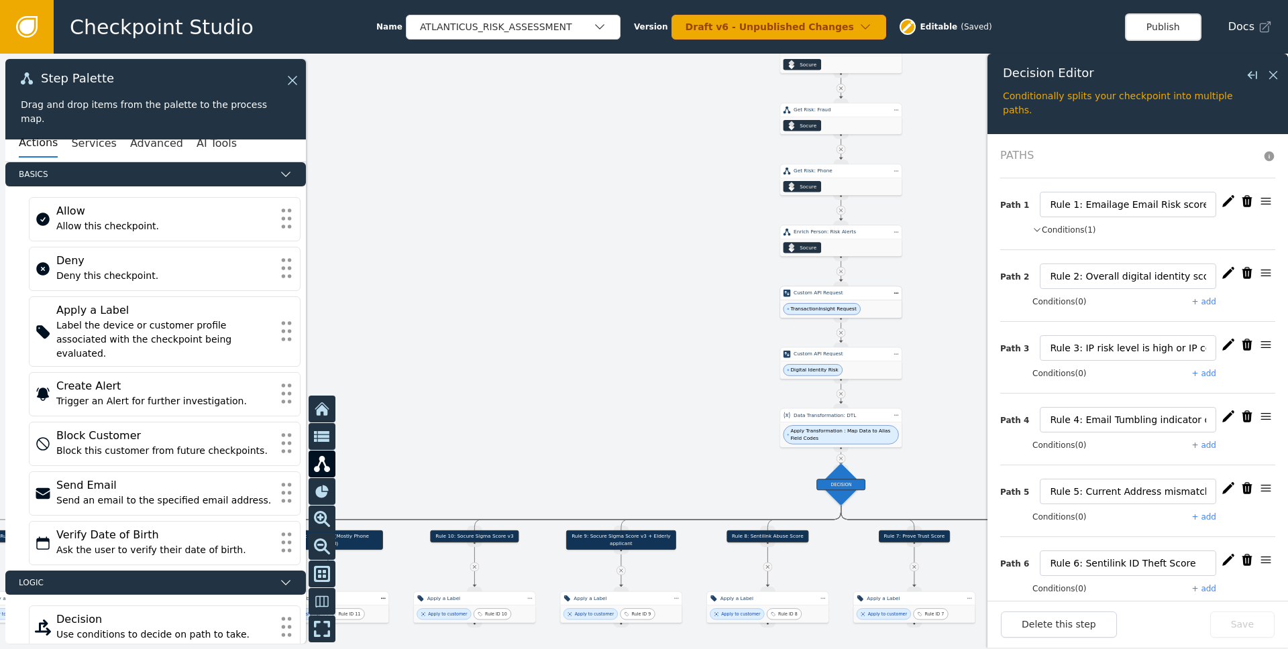
click at [860, 230] on button "Conditions (1)" at bounding box center [1064, 230] width 64 height 12
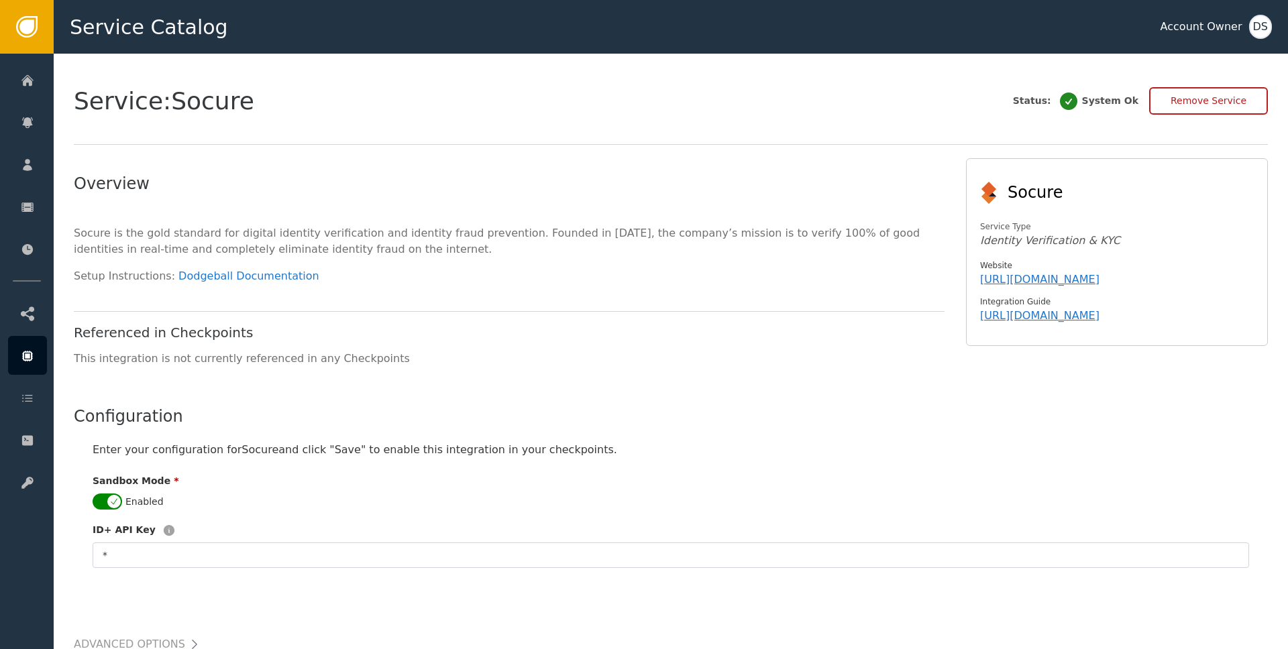
scroll to position [109, 0]
